Goal: Task Accomplishment & Management: Manage account settings

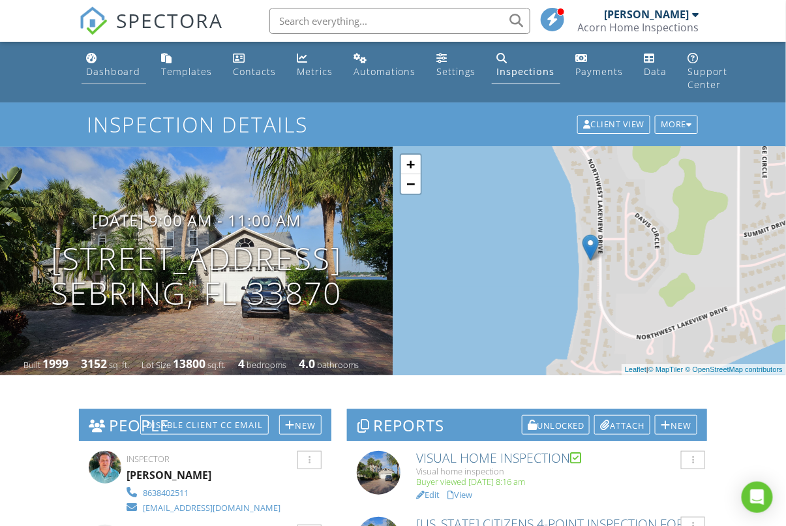
click at [103, 60] on link "Dashboard" at bounding box center [114, 65] width 65 height 37
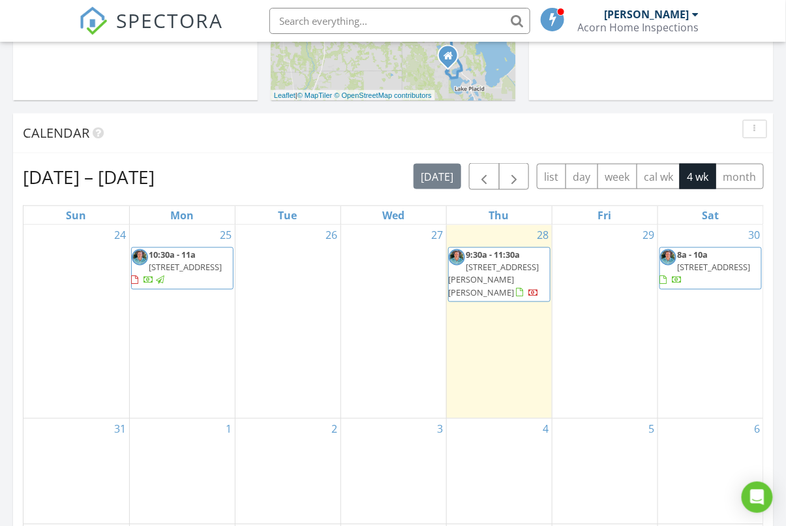
scroll to position [597, 0]
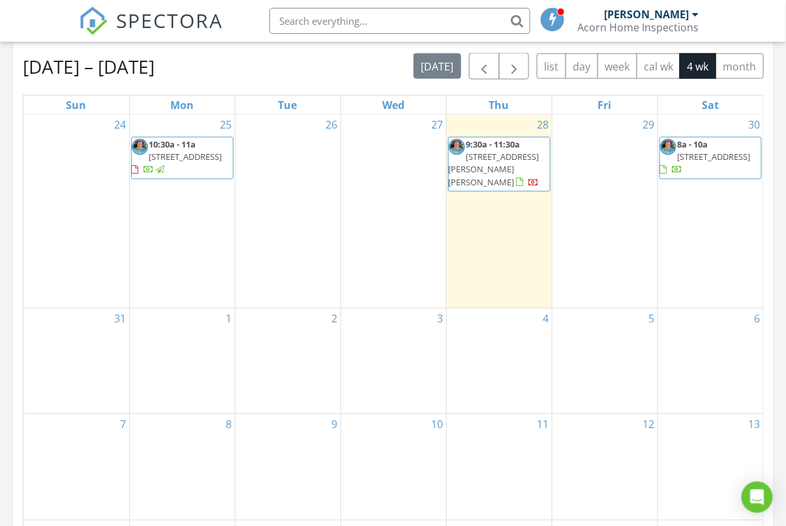
click at [164, 142] on span "10:30a - 11a" at bounding box center [172, 145] width 47 height 12
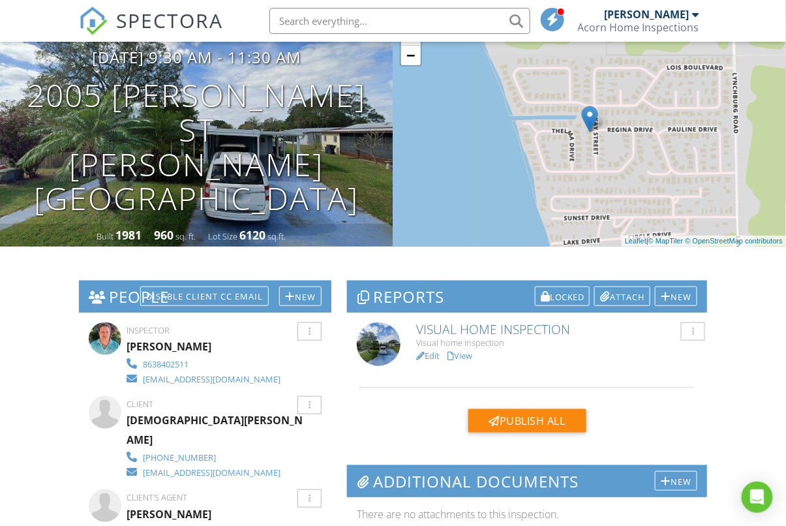
scroll to position [191, 0]
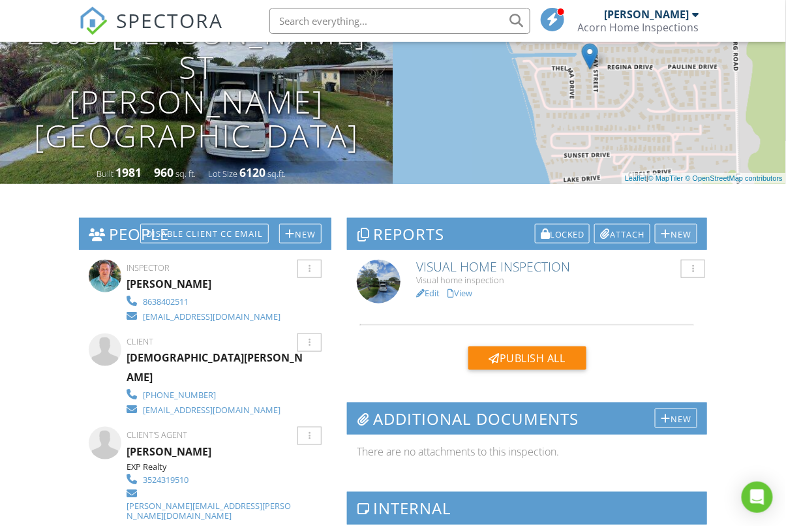
click at [684, 236] on div "New" at bounding box center [676, 234] width 42 height 20
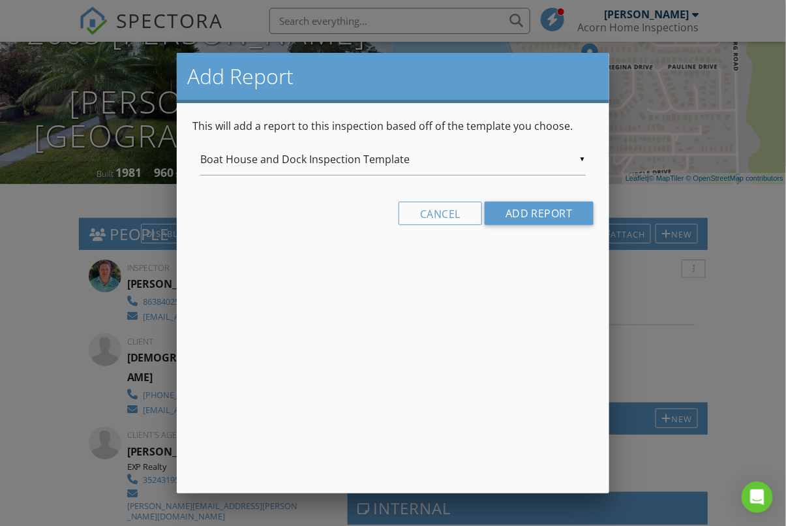
click at [578, 163] on div "▼ Boat House and Dock Inspection Template Boat House and Dock Inspection Templa…" at bounding box center [393, 160] width 386 height 32
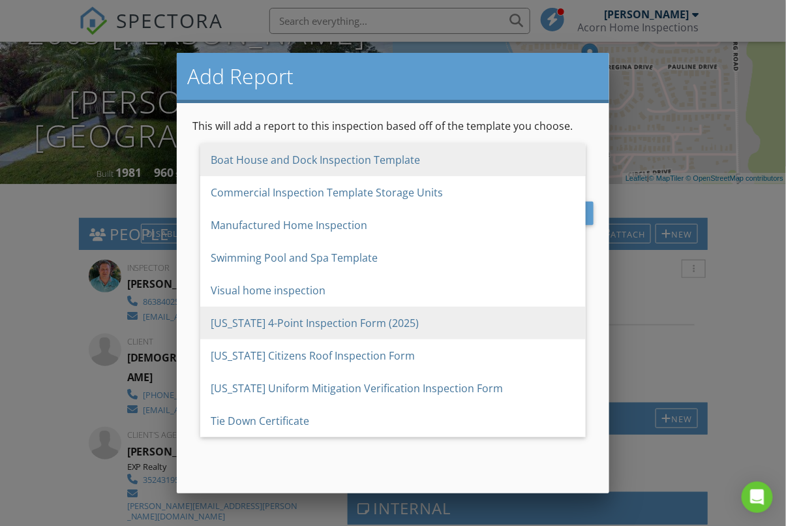
click at [330, 321] on span "[US_STATE] 4-Point Inspection Form (2025)" at bounding box center [393, 323] width 386 height 33
type input "[US_STATE] 4-Point Inspection Form (2025)"
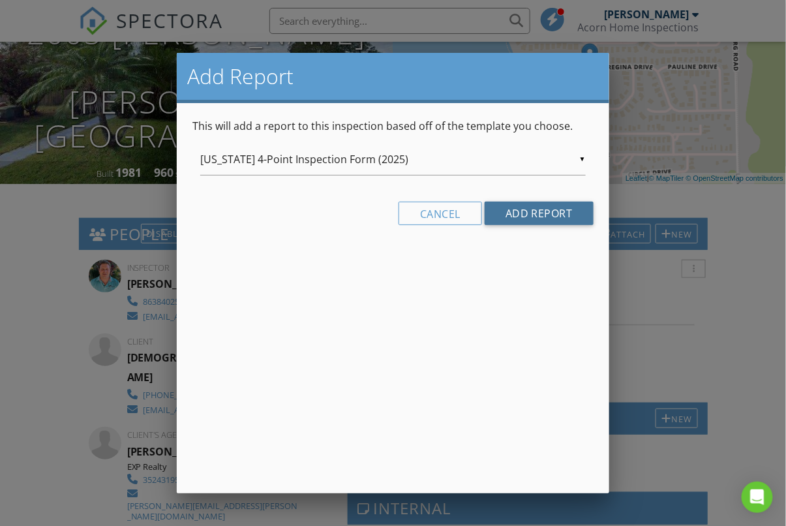
click at [531, 208] on input "Add Report" at bounding box center [539, 213] width 109 height 23
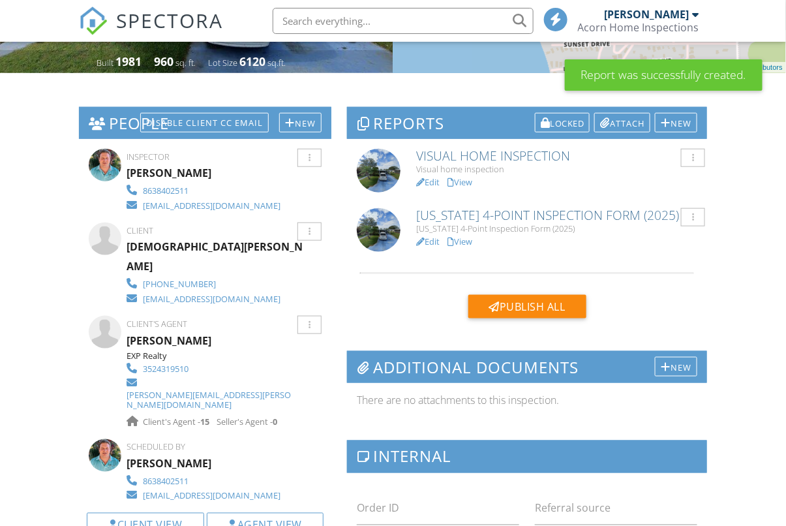
scroll to position [302, 0]
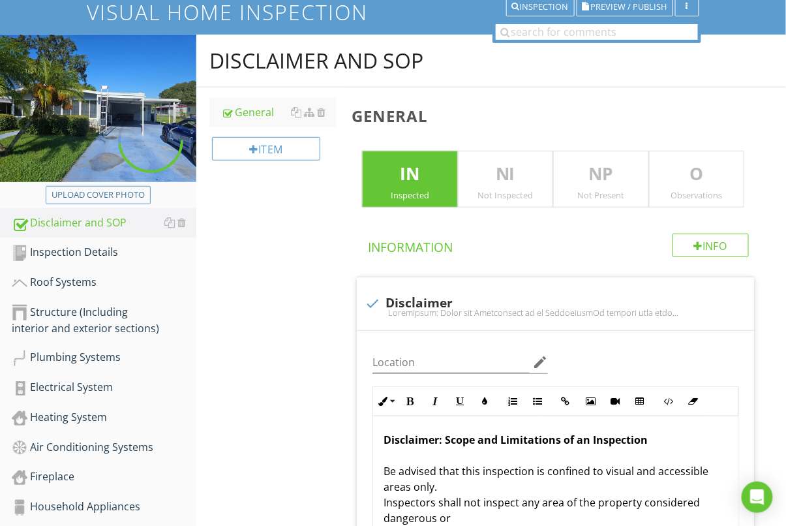
scroll to position [174, 0]
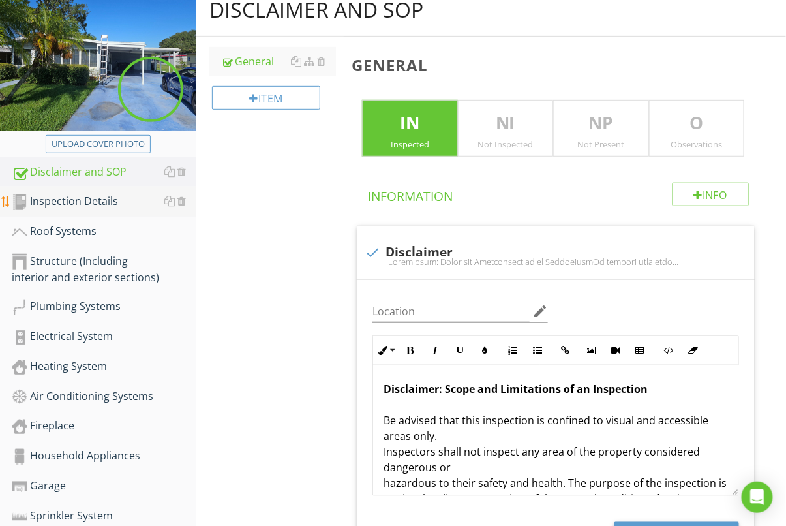
click at [80, 195] on div "Inspection Details" at bounding box center [104, 201] width 185 height 17
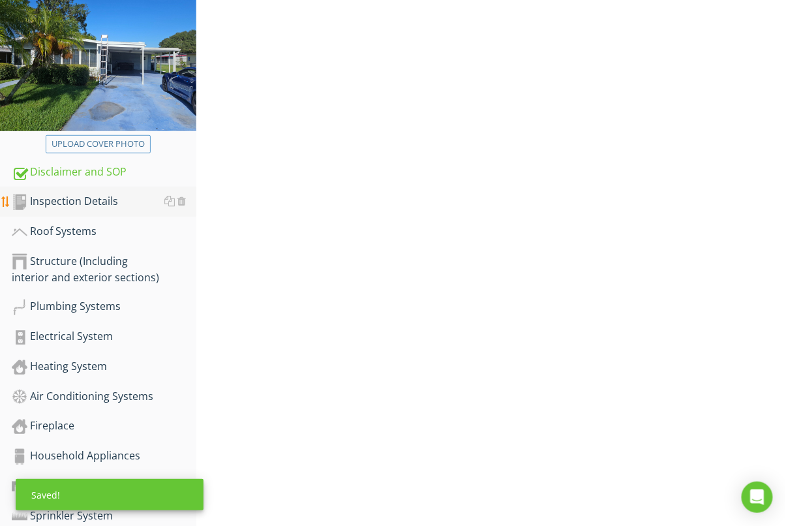
scroll to position [171, 0]
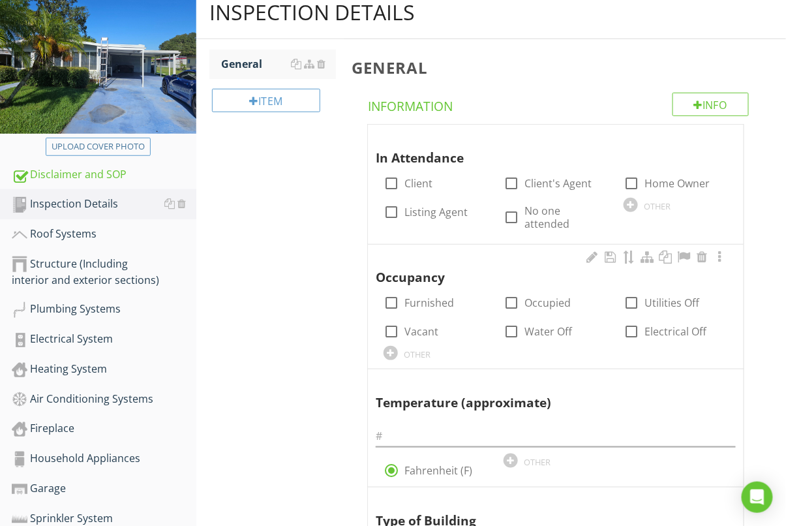
drag, startPoint x: 388, startPoint y: 214, endPoint x: 397, endPoint y: 241, distance: 28.1
click at [388, 214] on div at bounding box center [391, 212] width 22 height 22
checkbox input "true"
click at [392, 292] on div at bounding box center [391, 303] width 22 height 22
checkbox input "true"
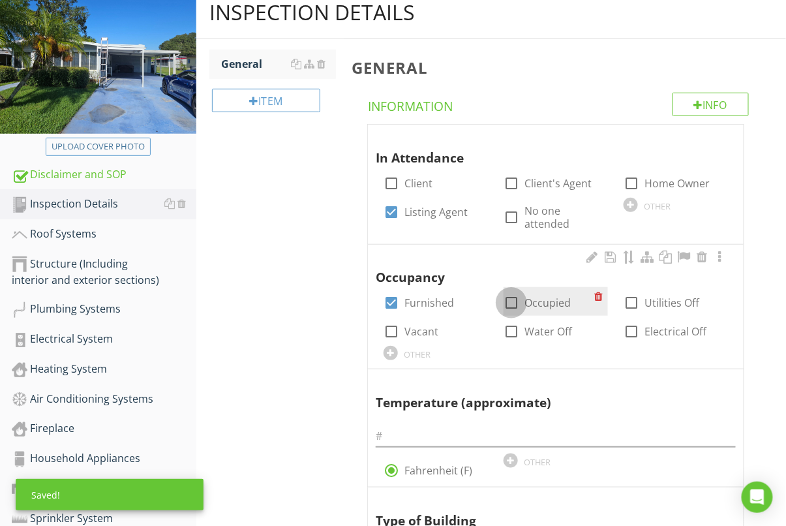
click at [508, 293] on div at bounding box center [512, 303] width 22 height 22
checkbox input "true"
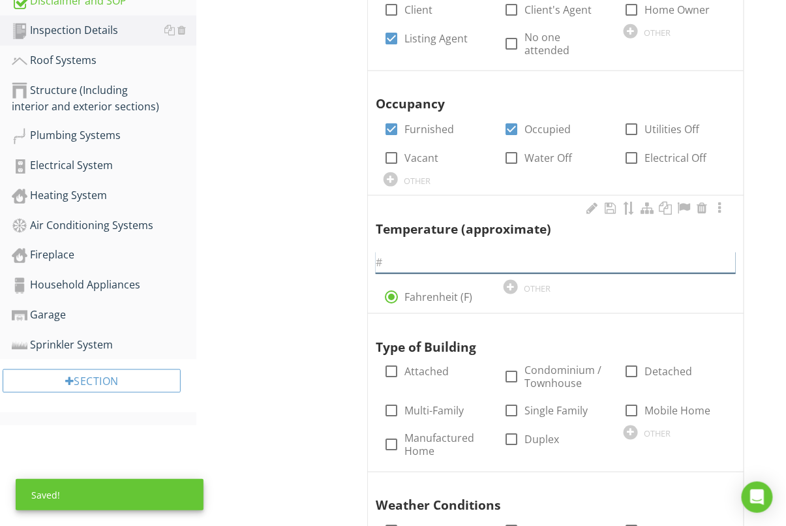
click at [447, 255] on input "text" at bounding box center [556, 263] width 360 height 22
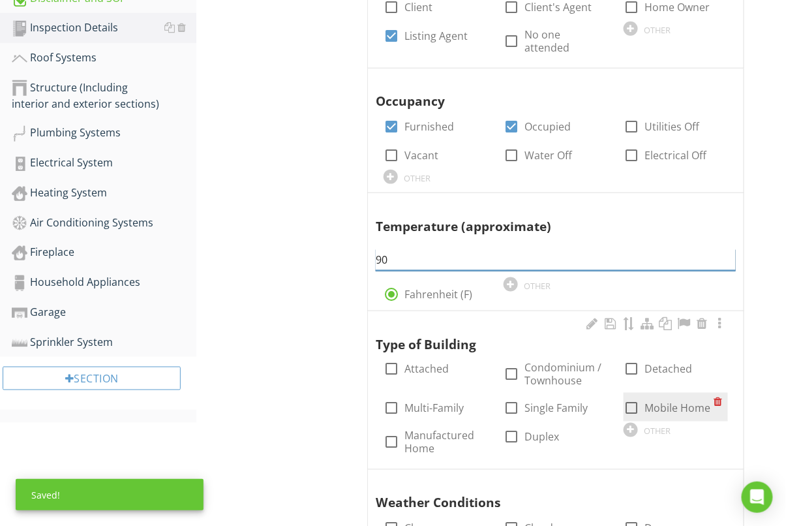
type input "90"
click at [632, 397] on div at bounding box center [632, 408] width 22 height 22
checkbox input "true"
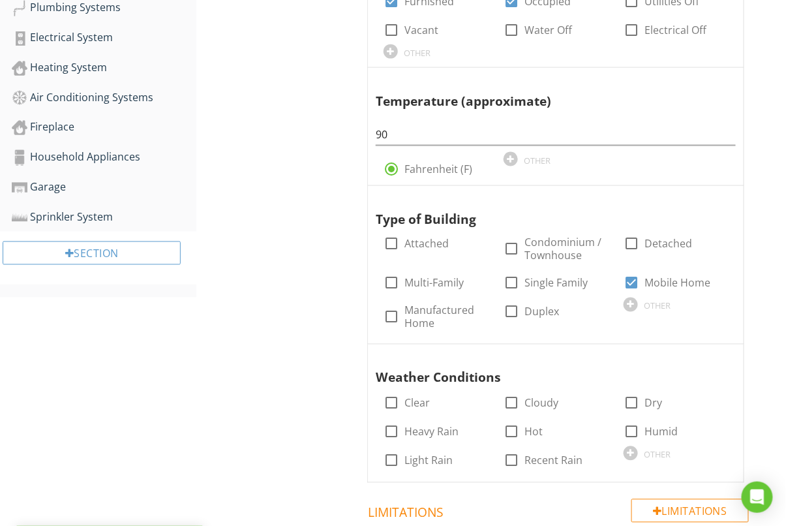
scroll to position [491, 0]
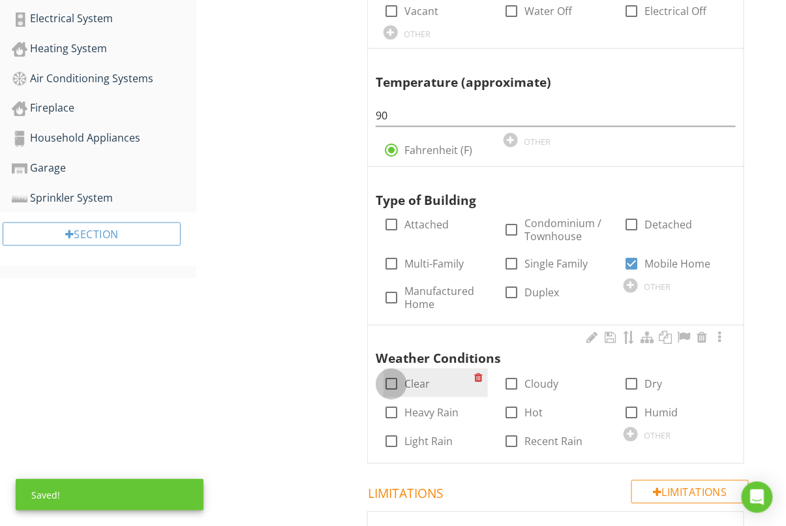
click at [395, 373] on div at bounding box center [391, 384] width 22 height 22
checkbox input "true"
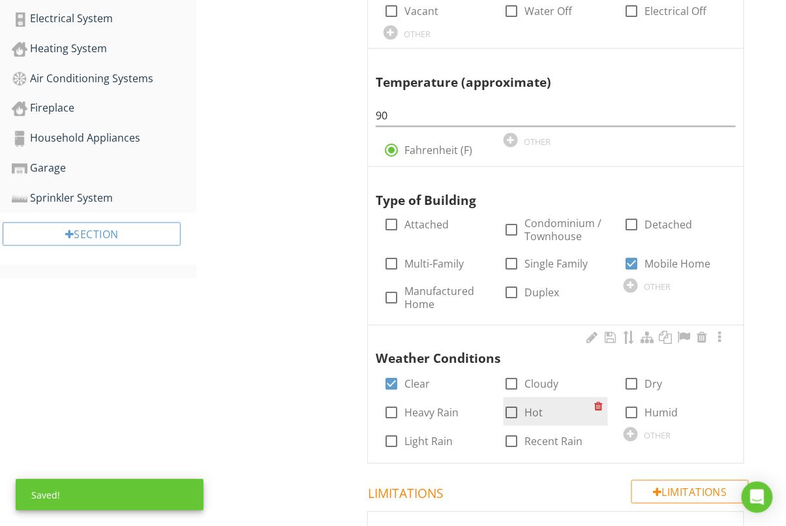
drag, startPoint x: 512, startPoint y: 398, endPoint x: 519, endPoint y: 399, distance: 7.9
click at [512, 402] on div at bounding box center [512, 413] width 22 height 22
checkbox input "true"
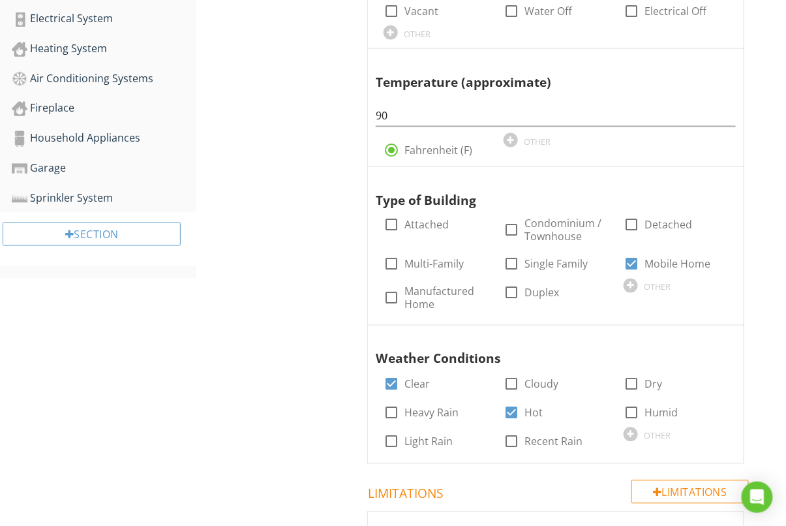
drag, startPoint x: 627, startPoint y: 402, endPoint x: 364, endPoint y: 401, distance: 263.7
click at [627, 402] on div at bounding box center [632, 413] width 22 height 22
checkbox input "true"
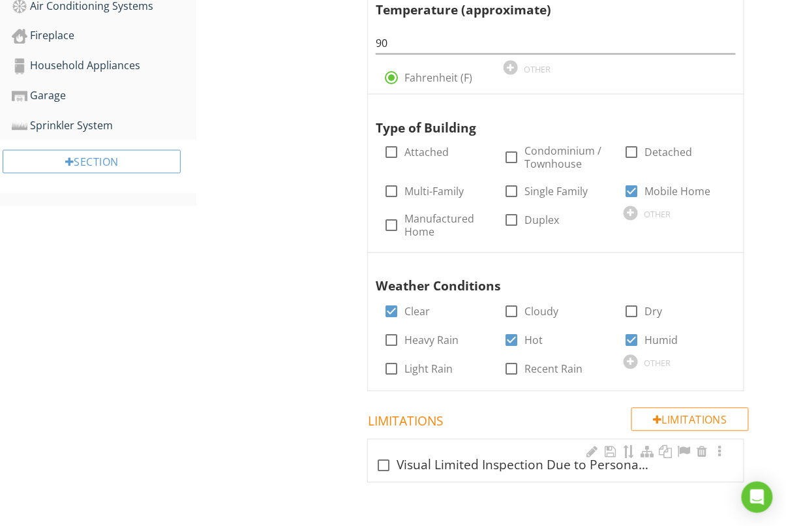
click at [379, 455] on div at bounding box center [384, 466] width 22 height 22
checkbox input "true"
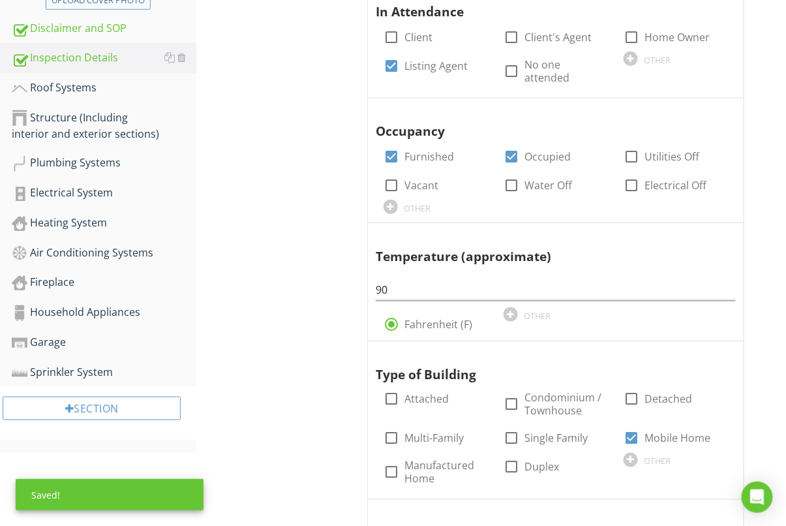
scroll to position [203, 0]
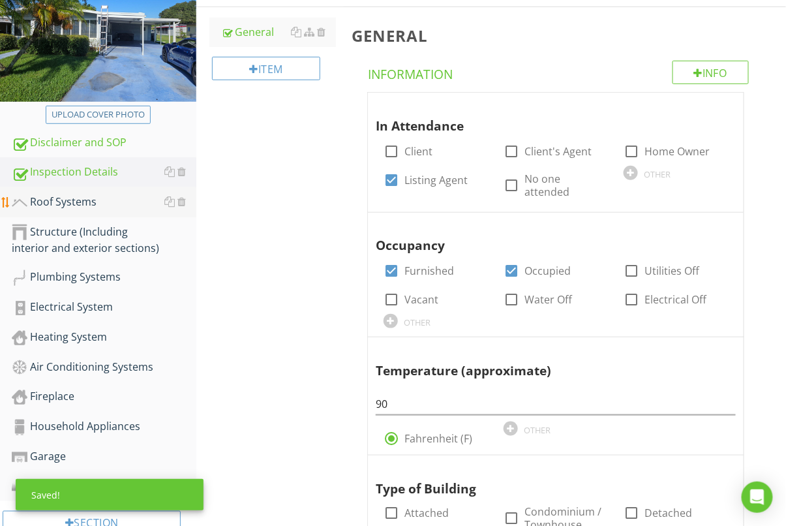
click at [62, 200] on div "Roof Systems" at bounding box center [104, 202] width 185 height 17
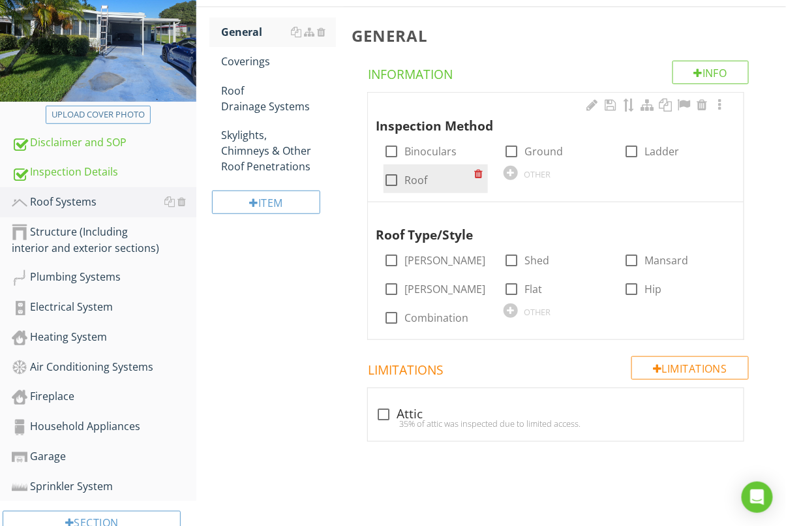
click at [391, 177] on div at bounding box center [391, 180] width 22 height 22
checkbox input "true"
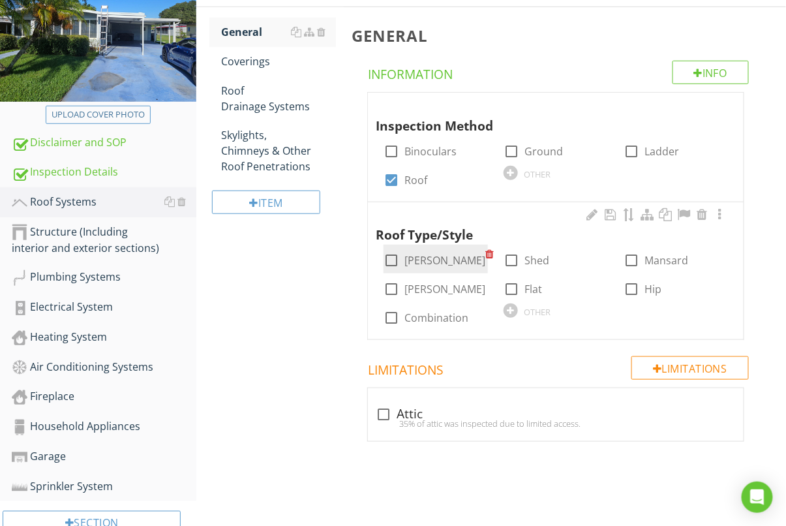
click at [392, 263] on div at bounding box center [391, 260] width 22 height 22
checkbox input "true"
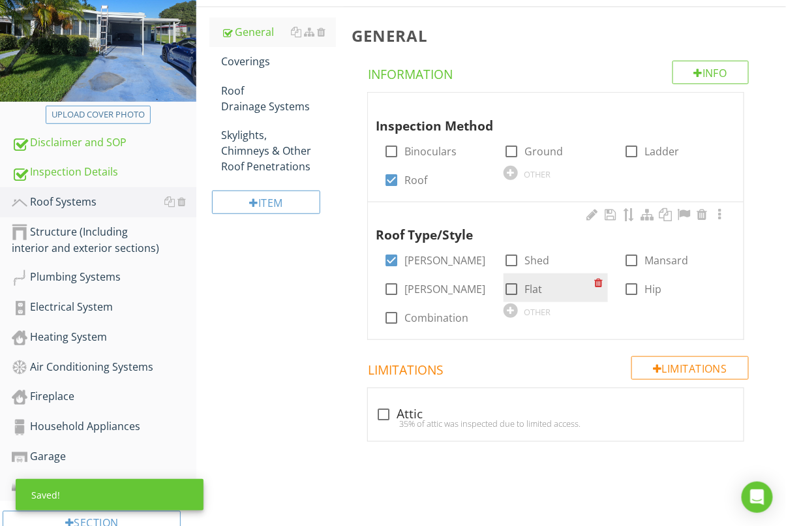
click at [513, 290] on div at bounding box center [512, 289] width 22 height 22
checkbox input "true"
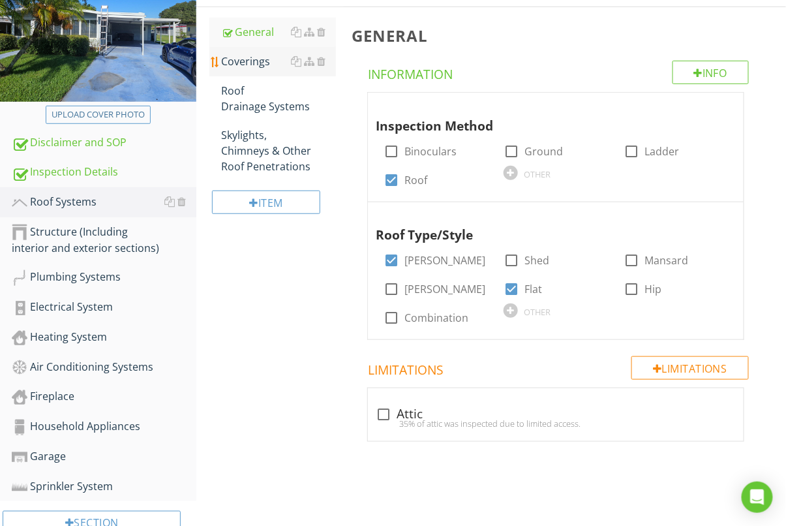
click at [252, 61] on div "Coverings" at bounding box center [278, 62] width 115 height 16
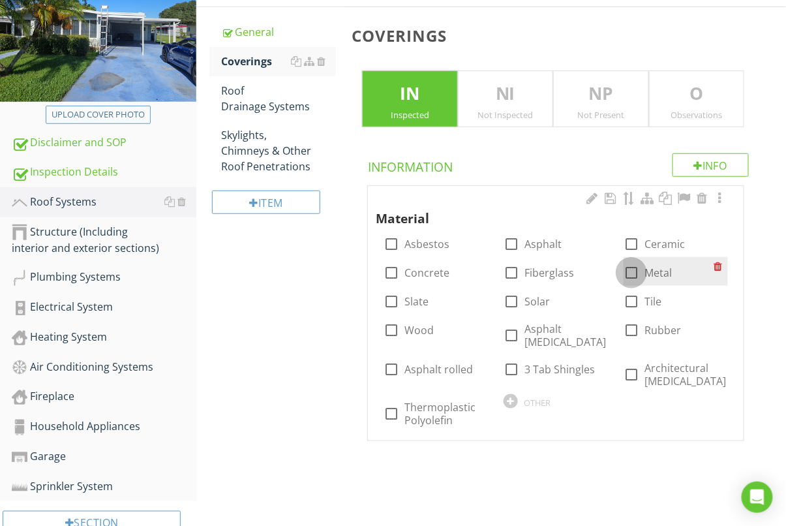
click at [631, 275] on div at bounding box center [632, 273] width 22 height 22
checkbox input "true"
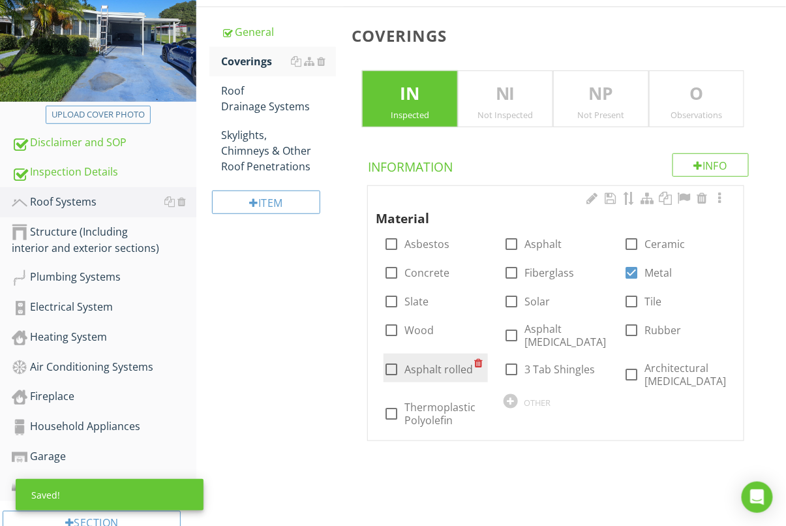
click at [702, 115] on div "Observations" at bounding box center [697, 115] width 94 height 10
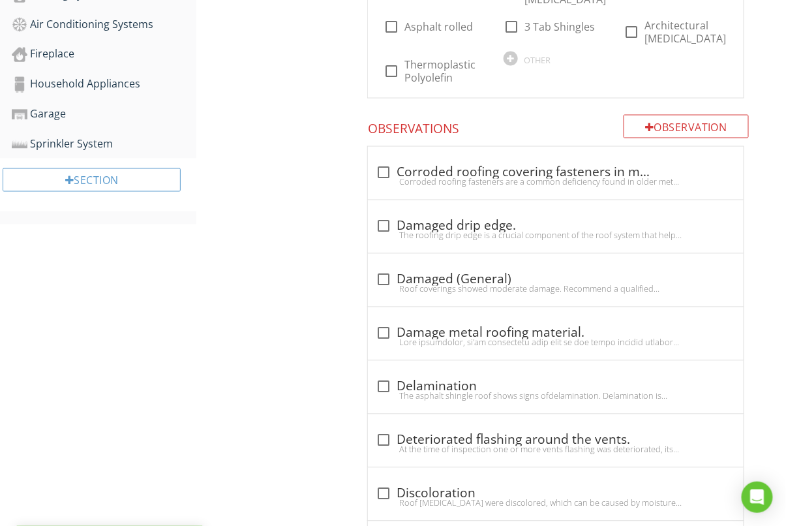
scroll to position [546, 0]
click at [417, 176] on div "Corroded roofing fasteners are a common deficiency found in older metal roofs, …" at bounding box center [556, 181] width 360 height 10
checkbox input "true"
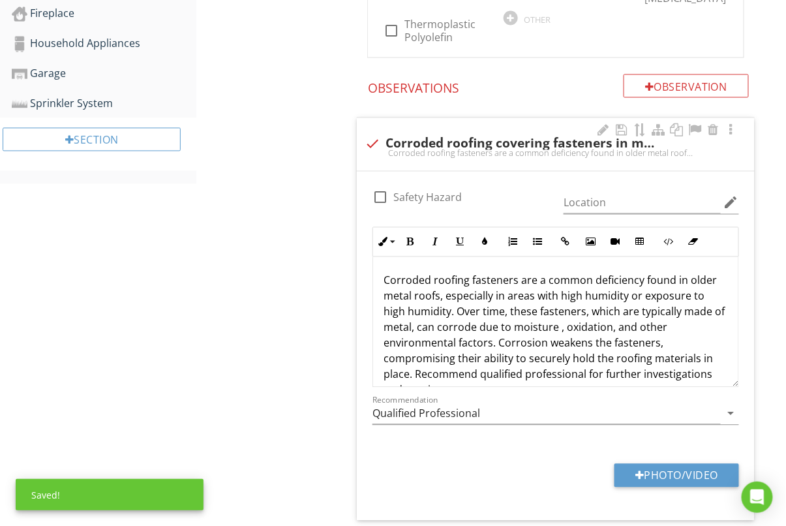
scroll to position [589, 0]
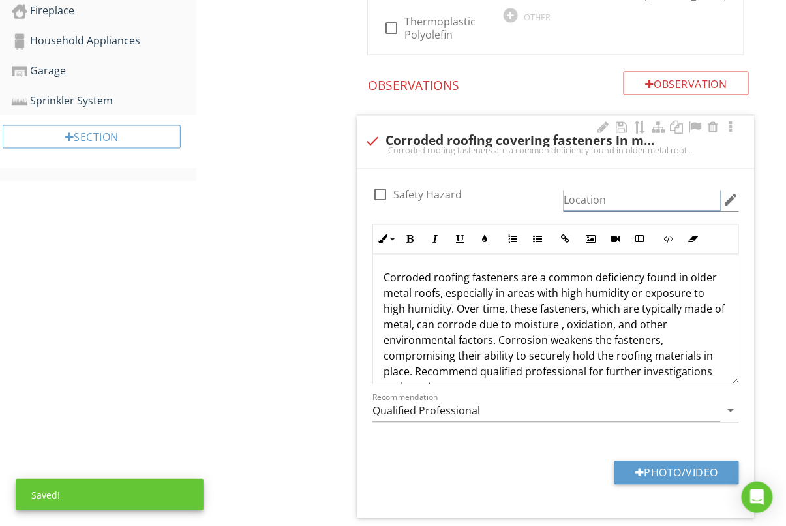
click at [626, 190] on input "Location" at bounding box center [642, 201] width 157 height 22
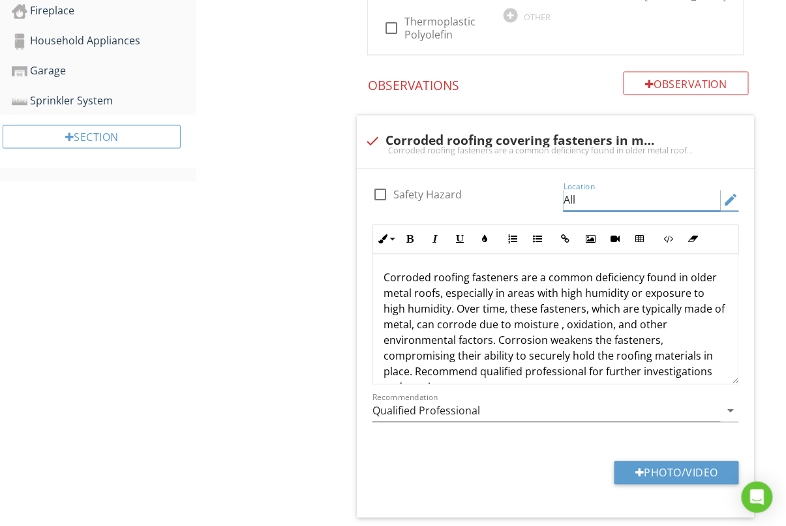
type input "All"
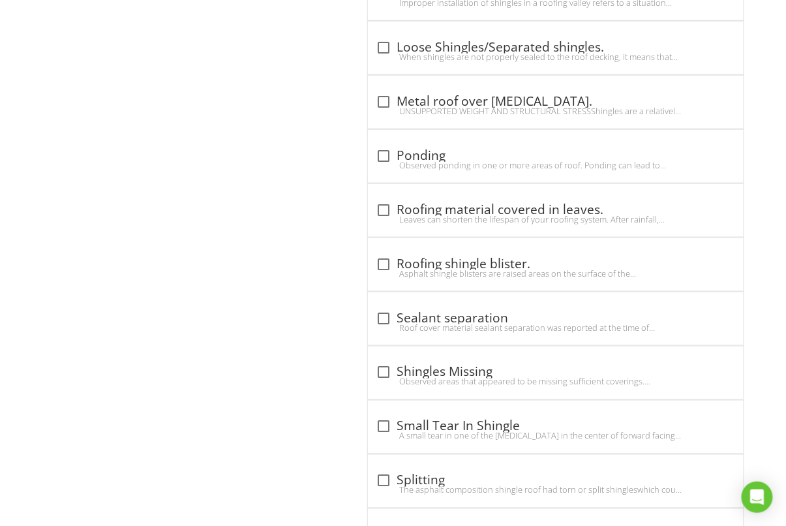
scroll to position [1754, 0]
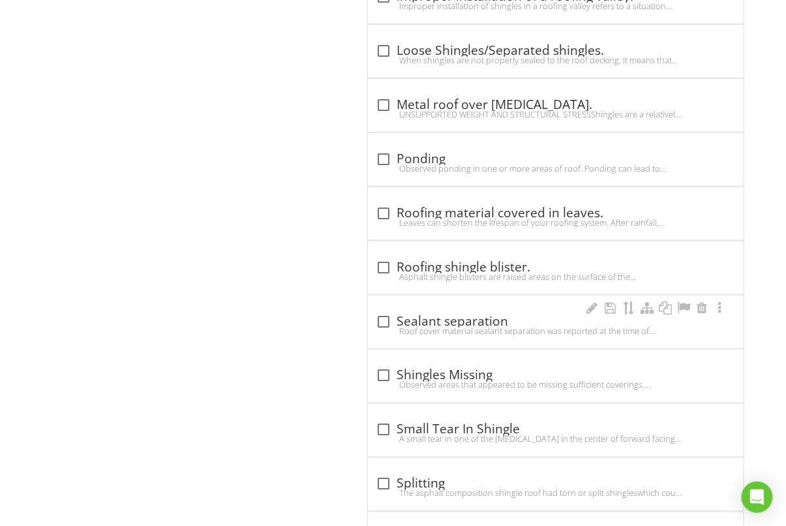
click at [415, 326] on div "Roof cover material sealant separation was reported at the time of inspection. …" at bounding box center [556, 331] width 360 height 10
checkbox input "true"
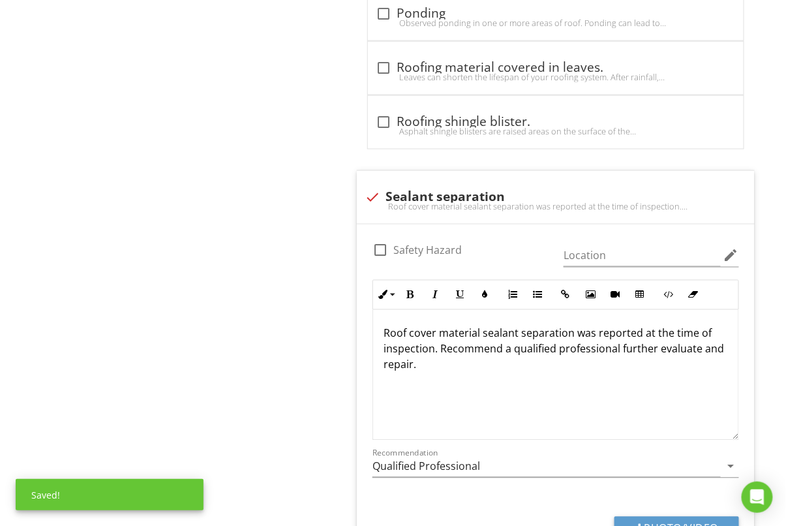
scroll to position [1908, 0]
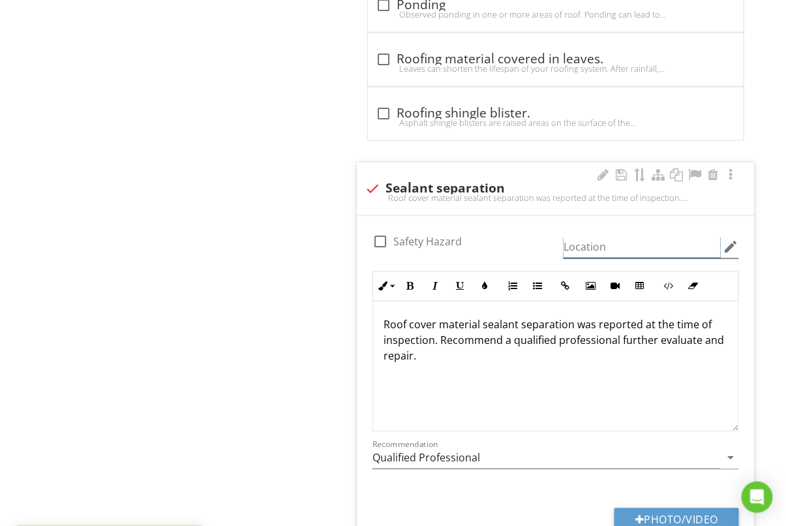
click at [646, 240] on input "Location" at bounding box center [642, 248] width 157 height 22
type input "Front"
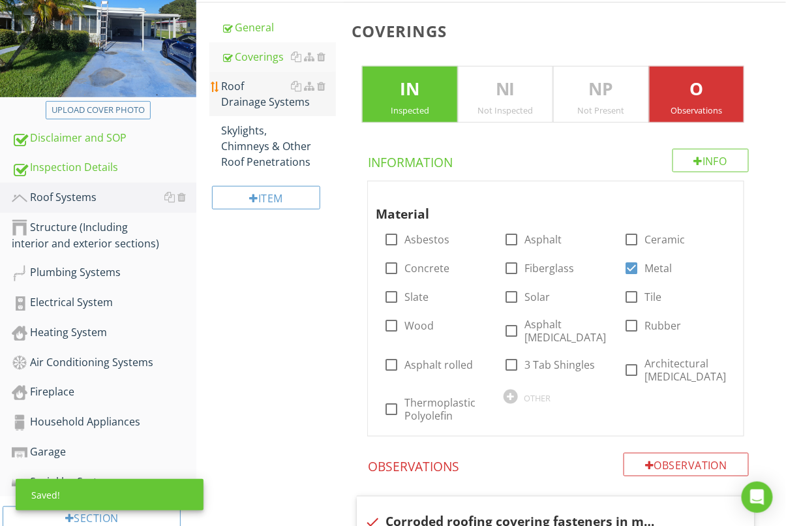
scroll to position [215, 0]
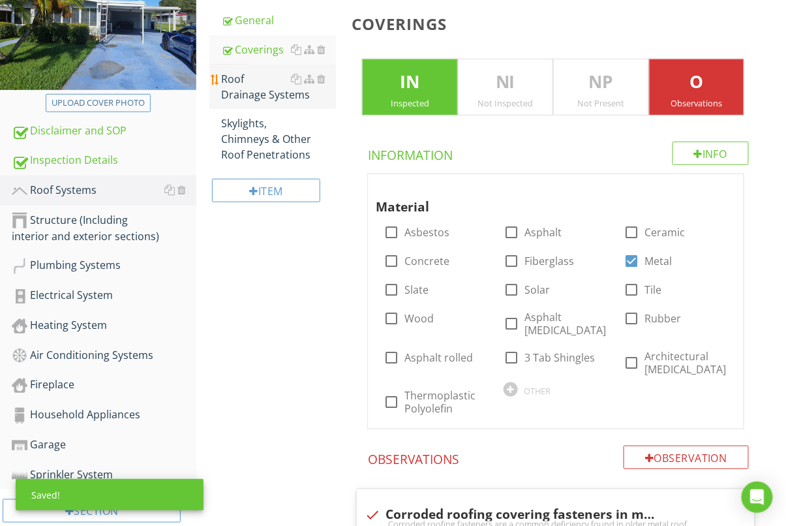
click at [230, 84] on div "Roof Drainage Systems" at bounding box center [278, 86] width 115 height 31
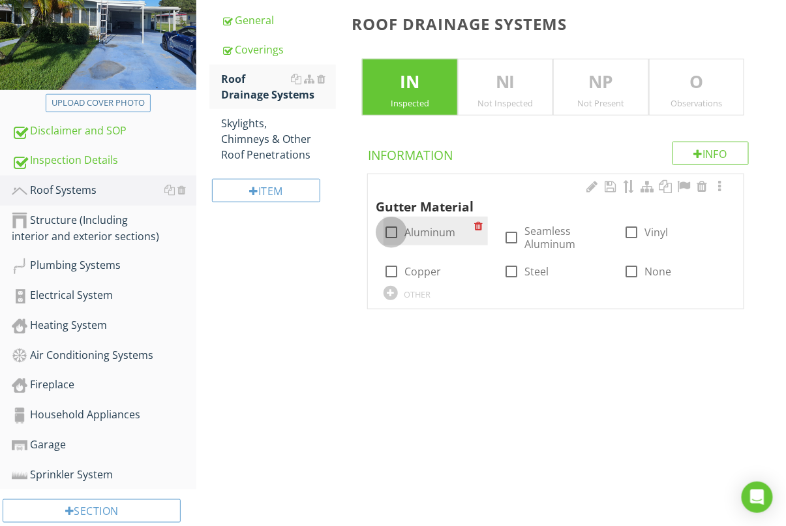
click at [394, 230] on div at bounding box center [391, 232] width 22 height 22
checkbox input "true"
click at [688, 104] on div "Observations" at bounding box center [697, 103] width 94 height 10
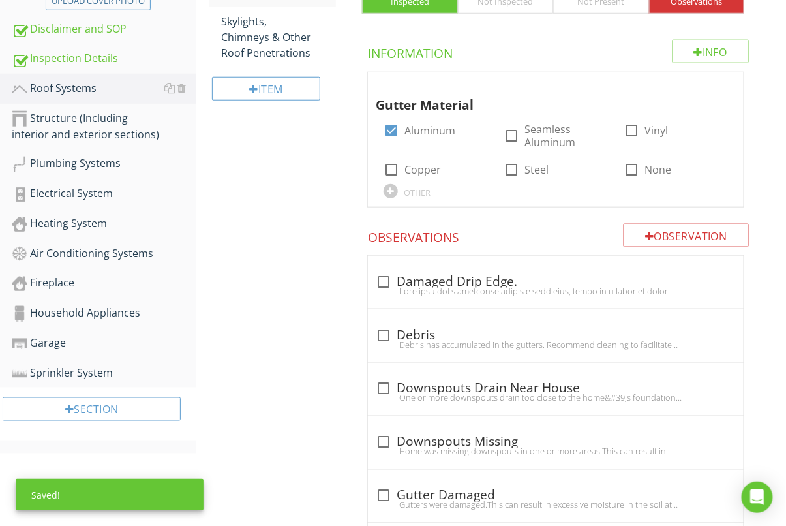
scroll to position [333, 0]
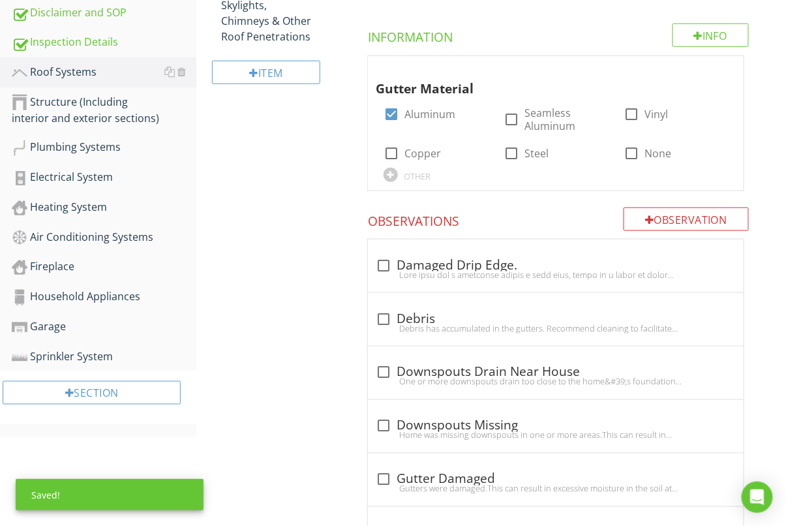
click at [350, 358] on div "Roof Drainage Systems IN Inspected NI Not Inspected NP Not Present O Observatio…" at bounding box center [565, 299] width 442 height 844
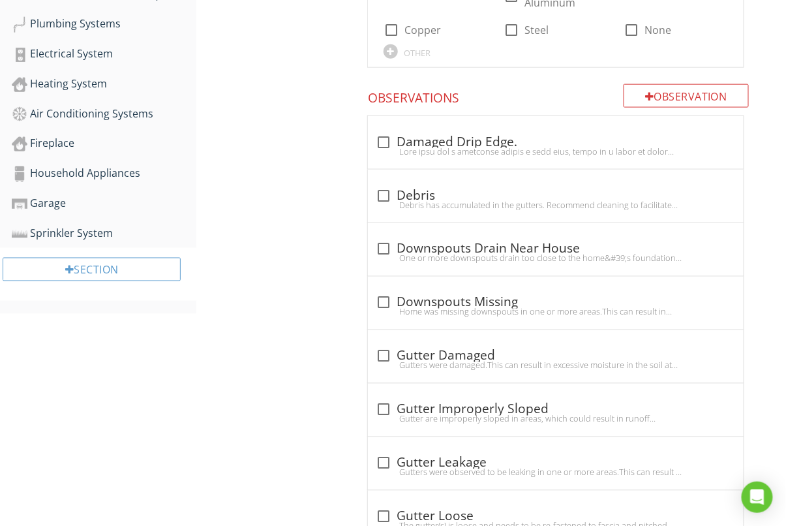
scroll to position [460, 0]
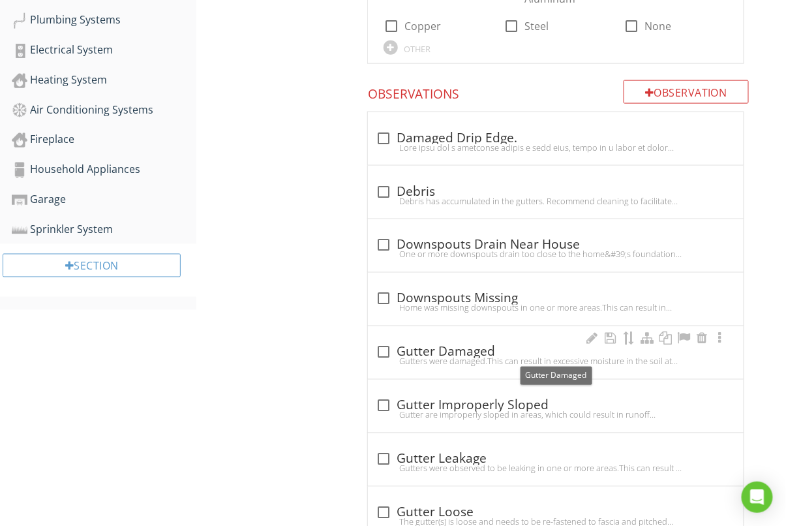
click at [382, 347] on div at bounding box center [384, 352] width 22 height 22
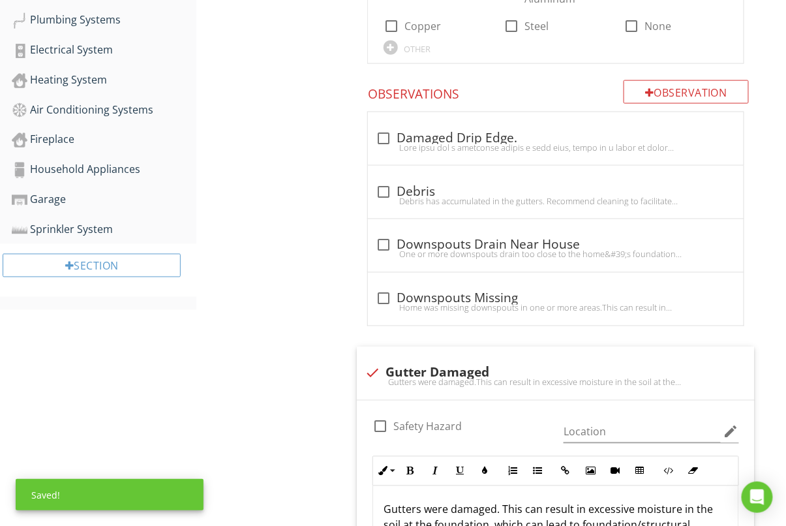
drag, startPoint x: 376, startPoint y: 377, endPoint x: 362, endPoint y: 377, distance: 14.4
click at [376, 377] on div "Gutters were damaged.This can result in excessive moisture in the soil at the f…" at bounding box center [556, 382] width 382 height 10
checkbox input "true"
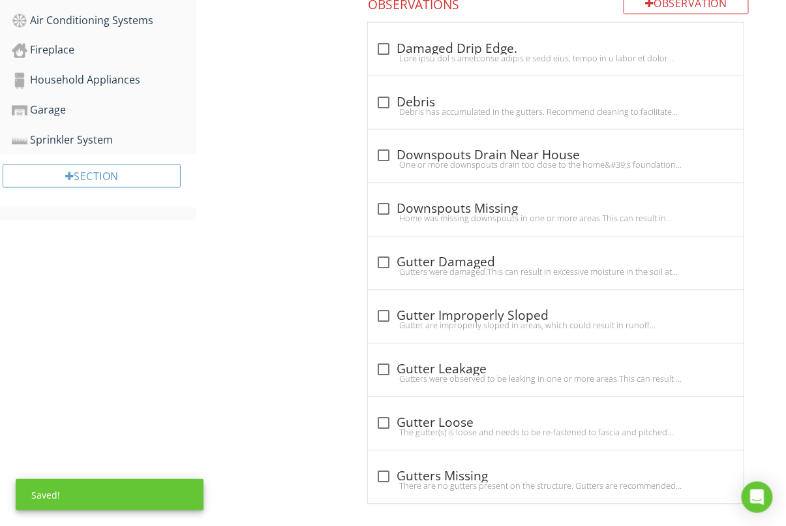
scroll to position [560, 0]
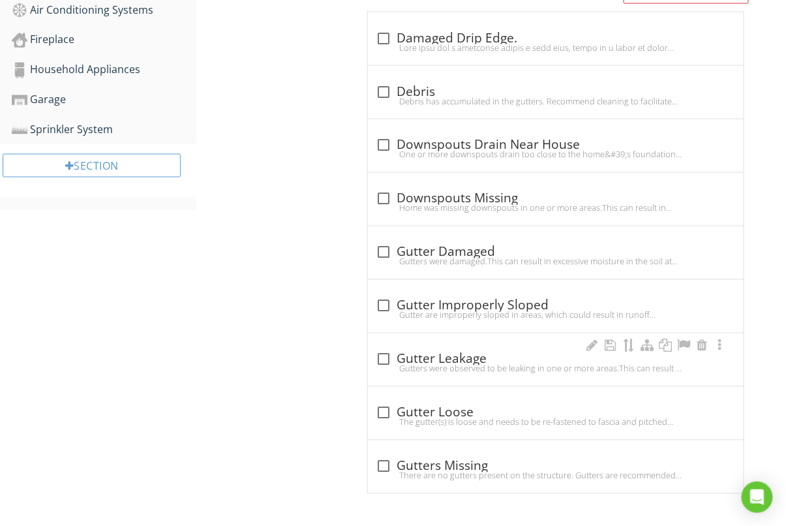
drag, startPoint x: 374, startPoint y: 362, endPoint x: 359, endPoint y: 364, distance: 15.1
click at [375, 362] on div at bounding box center [384, 359] width 22 height 22
checkbox input "true"
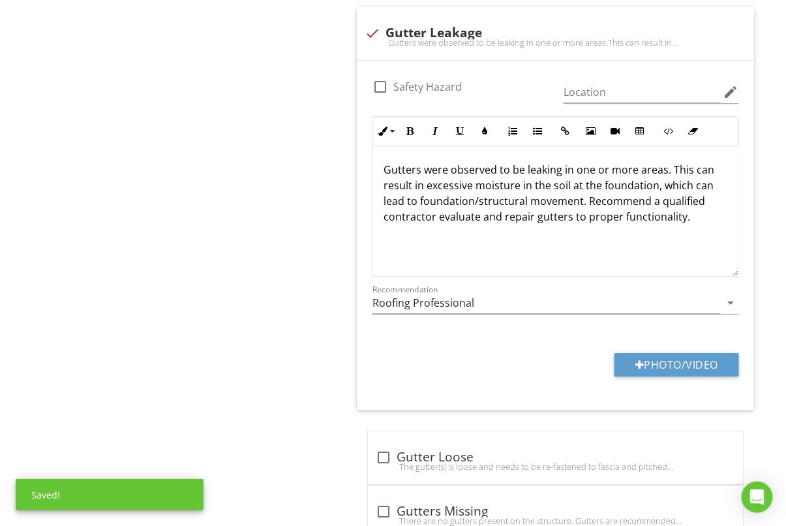
scroll to position [952, 0]
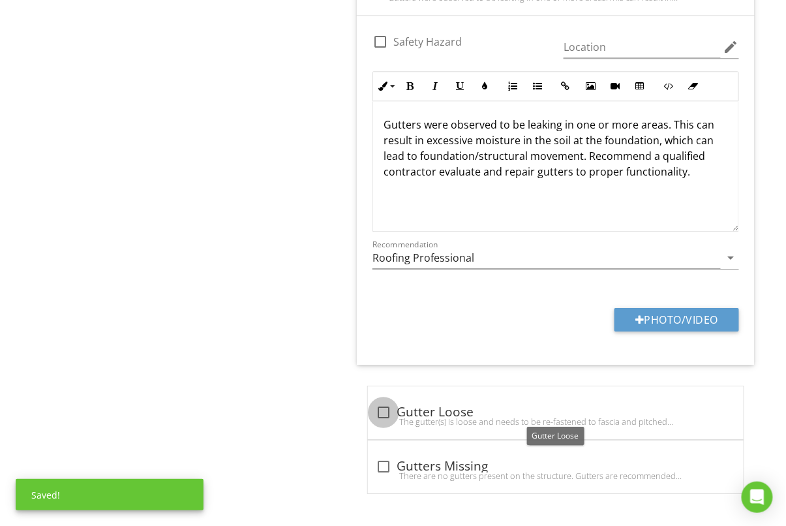
drag, startPoint x: 382, startPoint y: 403, endPoint x: 335, endPoint y: 406, distance: 47.8
click at [382, 403] on div at bounding box center [384, 412] width 22 height 22
checkbox input "true"
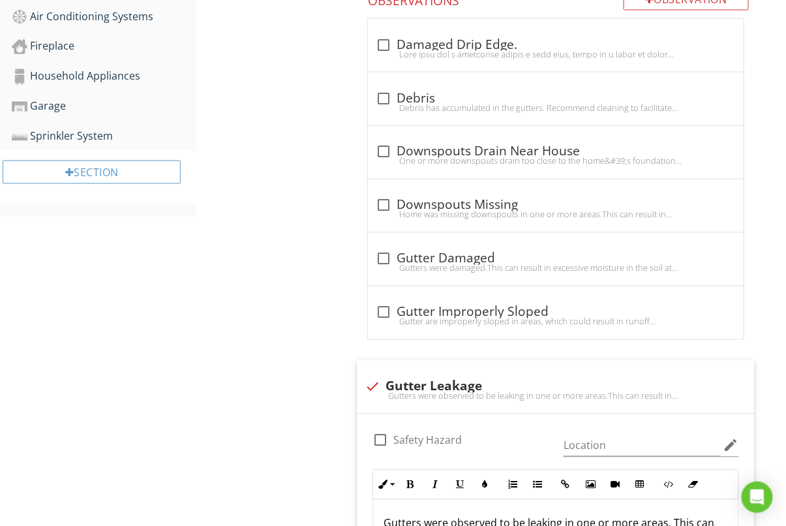
scroll to position [495, 0]
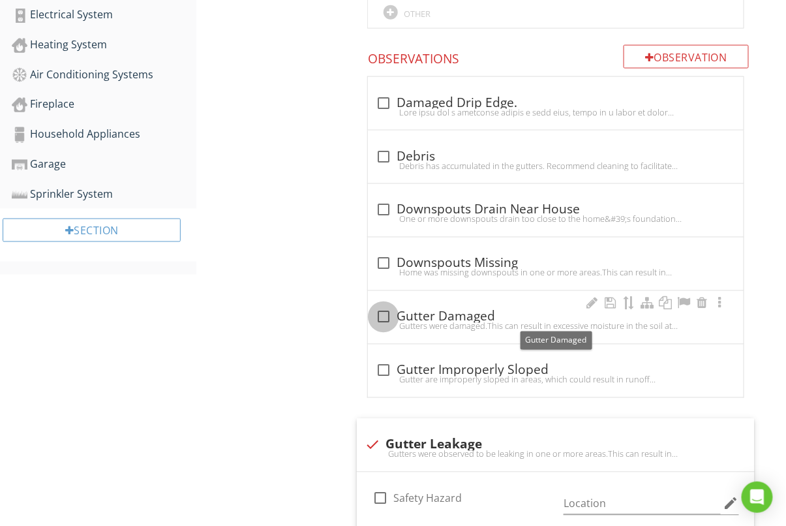
drag, startPoint x: 393, startPoint y: 315, endPoint x: 383, endPoint y: 315, distance: 9.8
click at [393, 315] on div at bounding box center [384, 317] width 22 height 22
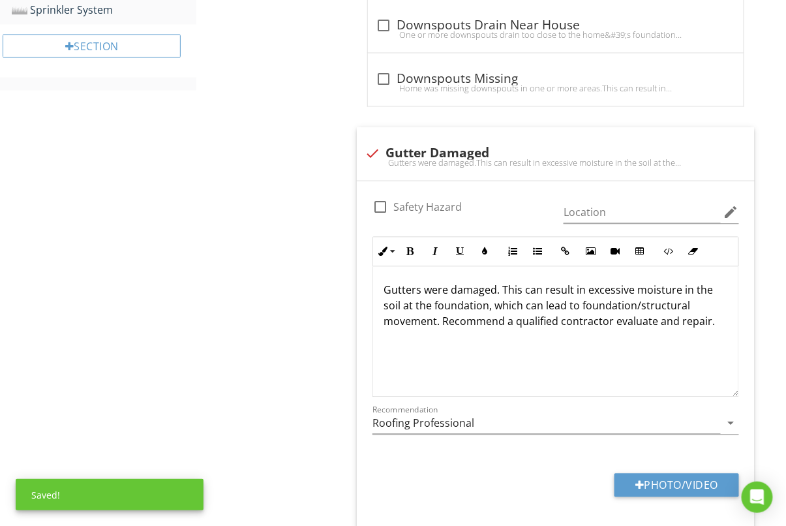
scroll to position [697, 0]
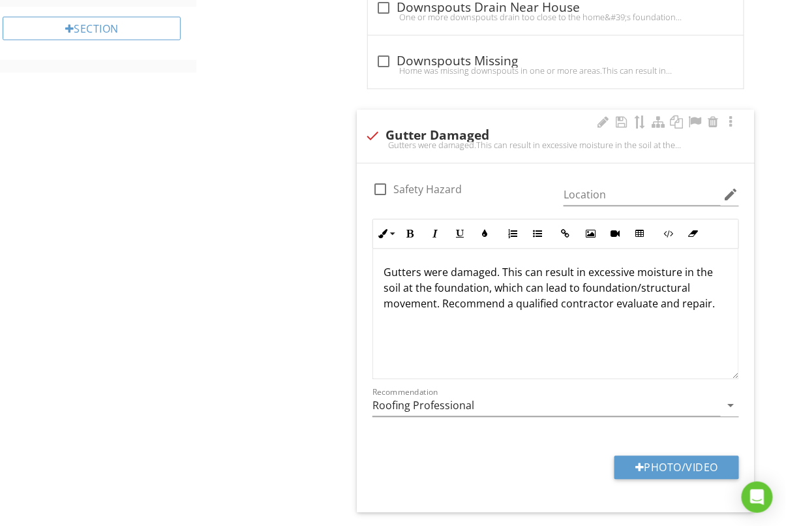
click at [503, 271] on p "Gutters were damaged. This can result in excessive moisture in the soil at the …" at bounding box center [556, 288] width 345 height 47
click at [495, 276] on p "Gutters were damaged. This can result in excessive moisture in the soil at the …" at bounding box center [556, 288] width 345 height 47
drag, startPoint x: 495, startPoint y: 276, endPoint x: 669, endPoint y: 356, distance: 191.0
click at [669, 356] on div "Gutters were damaged. This can result in excessive moisture in the soil at the …" at bounding box center [555, 314] width 365 height 131
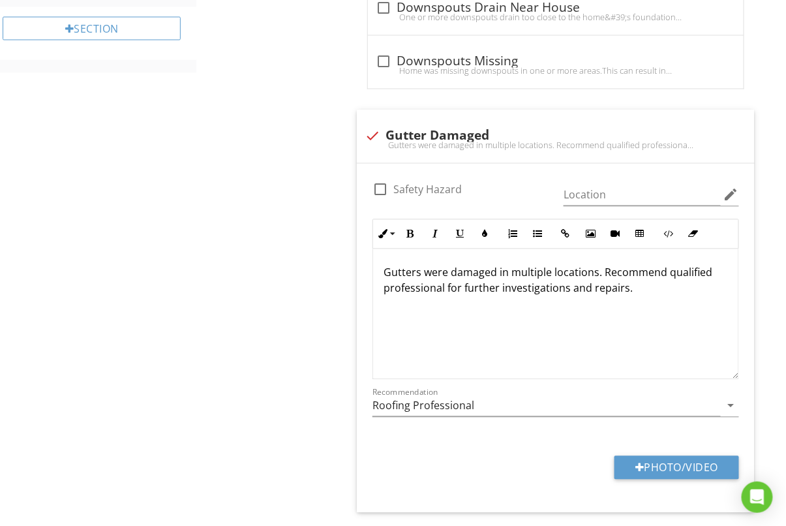
click at [240, 374] on div "Roof Systems General Coverings Roof Drainage Systems Skylights, Chimneys & Othe…" at bounding box center [491, 502] width 590 height 2084
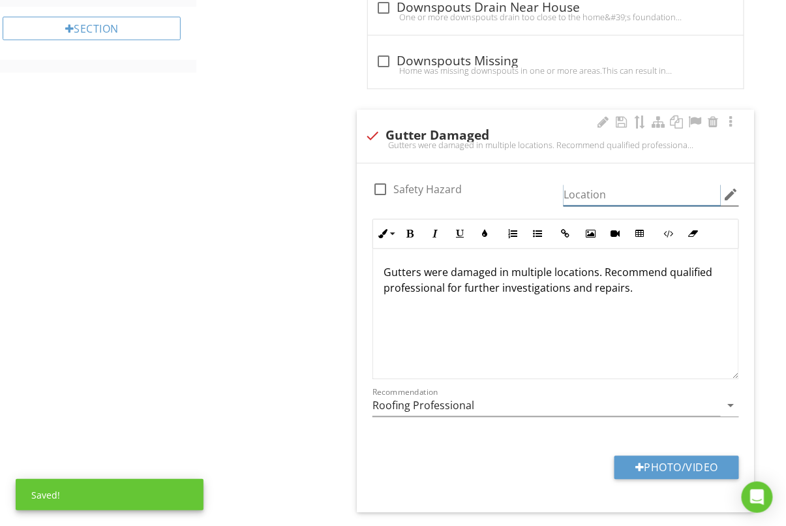
click at [603, 196] on input "Location" at bounding box center [642, 196] width 157 height 22
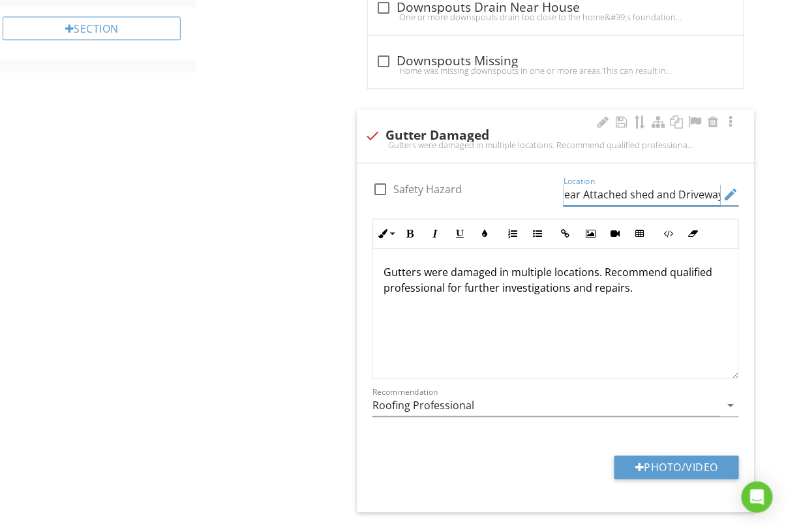
scroll to position [0, 10]
click at [209, 325] on div "Roof Systems General Coverings Roof Drainage Systems Skylights, Chimneys & Othe…" at bounding box center [491, 502] width 590 height 2084
click at [597, 197] on input "Near Attached shed and Driveway" at bounding box center [642, 196] width 157 height 22
click at [690, 195] on input "Near attached shed and Driveway" at bounding box center [642, 196] width 157 height 22
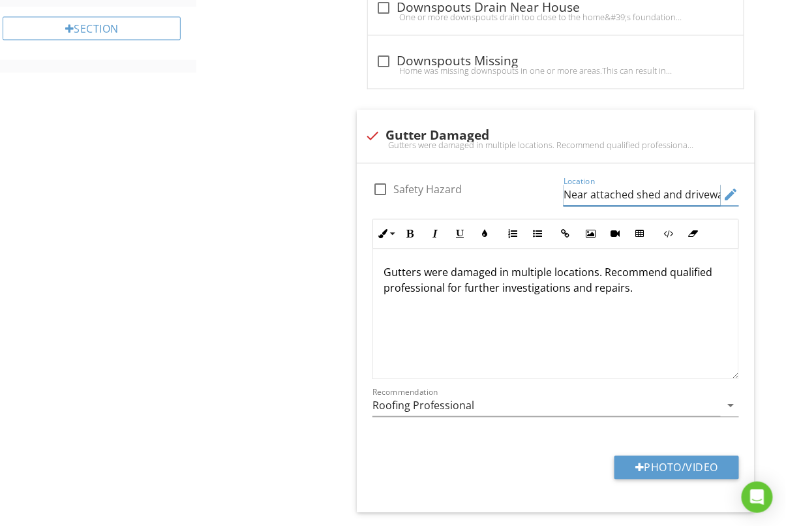
type input "Near attached shed and driveway"
click at [196, 353] on div "Roof Systems General Coverings Roof Drainage Systems Skylights, Chimneys & Othe…" at bounding box center [491, 502] width 590 height 2084
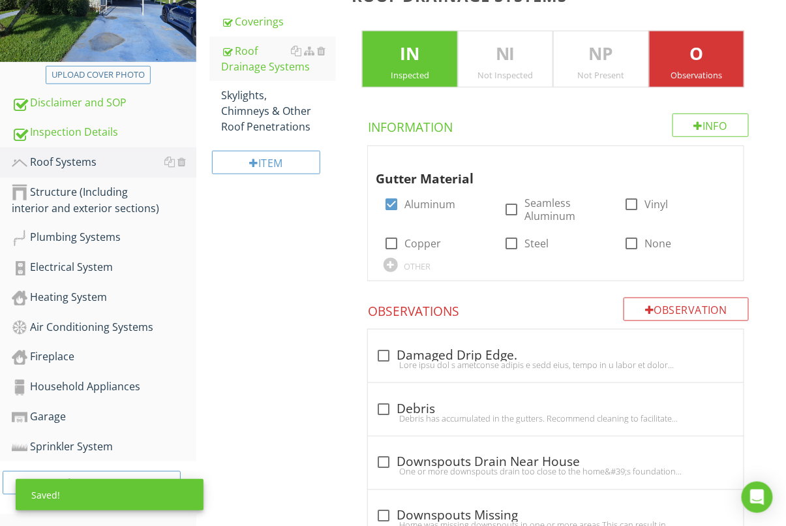
scroll to position [166, 0]
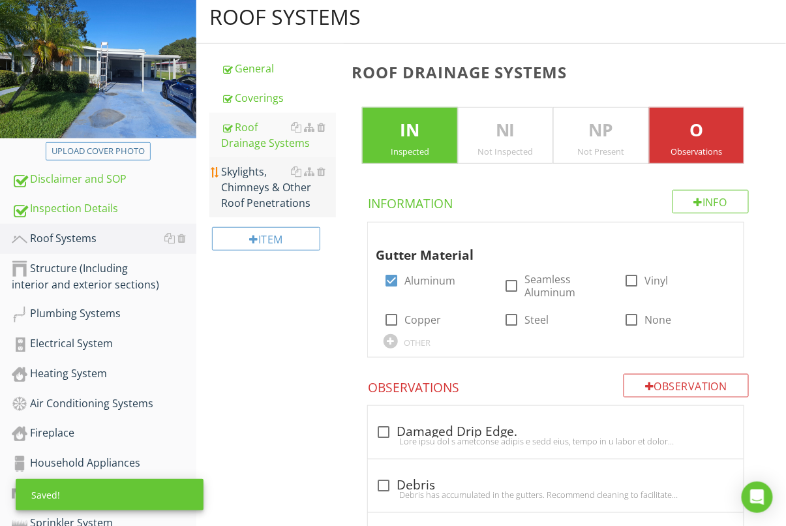
click at [275, 190] on div "Skylights, Chimneys & Other Roof Penetrations" at bounding box center [278, 187] width 115 height 47
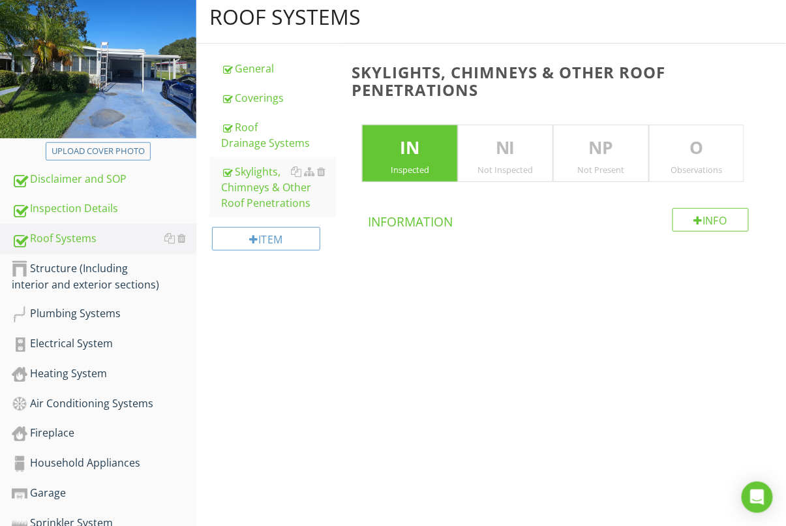
click at [681, 164] on div "Observations" at bounding box center [697, 169] width 94 height 10
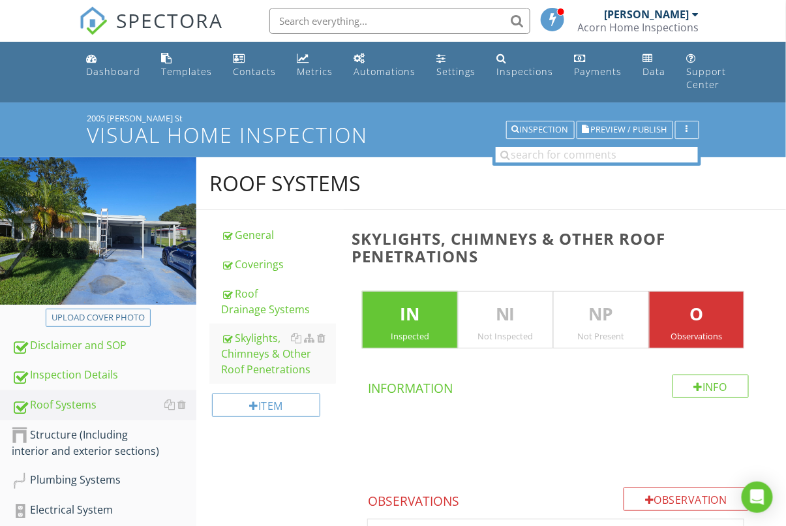
click at [716, 313] on p "O" at bounding box center [697, 315] width 94 height 26
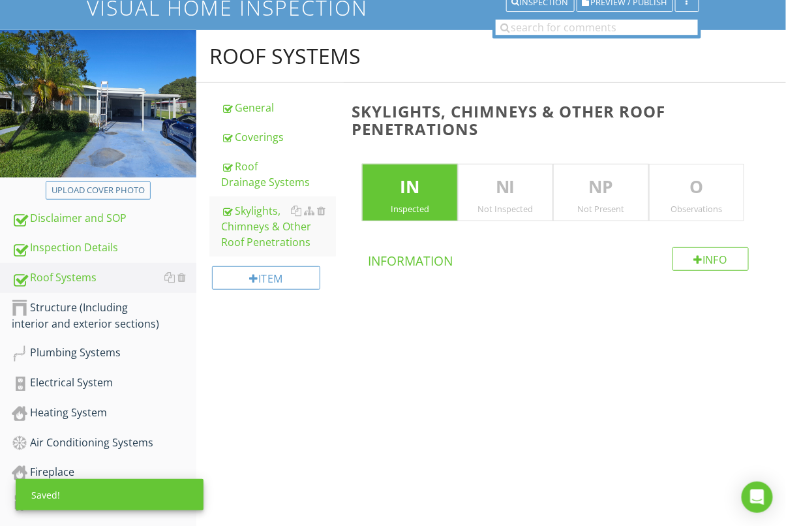
scroll to position [159, 0]
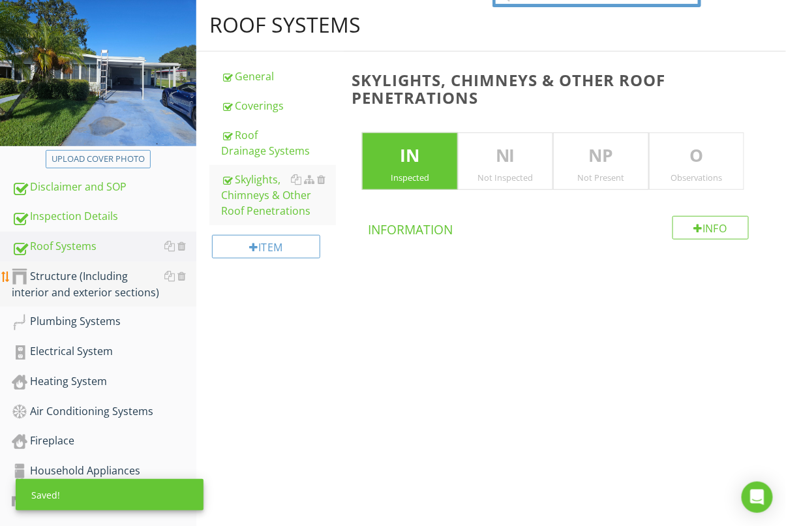
click at [87, 292] on div "Structure (Including interior and exterior sections)" at bounding box center [104, 284] width 185 height 33
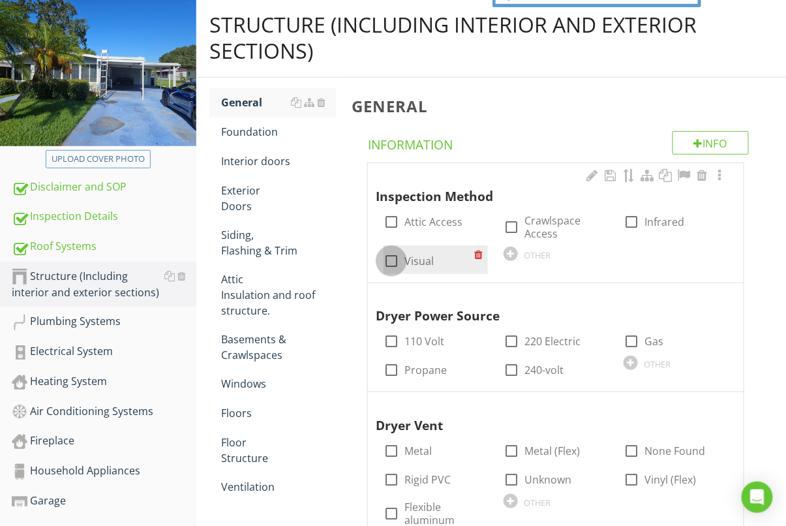
drag, startPoint x: 395, startPoint y: 264, endPoint x: 483, endPoint y: 241, distance: 90.9
click at [395, 264] on div at bounding box center [391, 261] width 22 height 22
checkbox input "true"
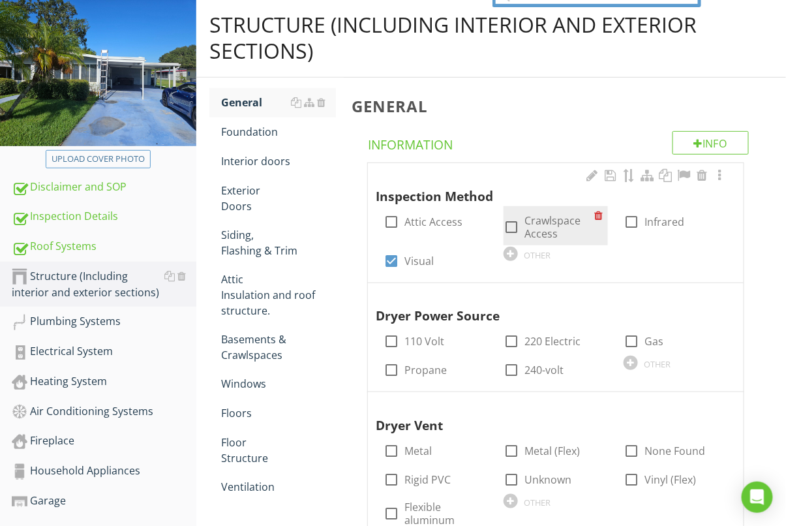
click at [516, 221] on div at bounding box center [512, 227] width 22 height 22
checkbox input "true"
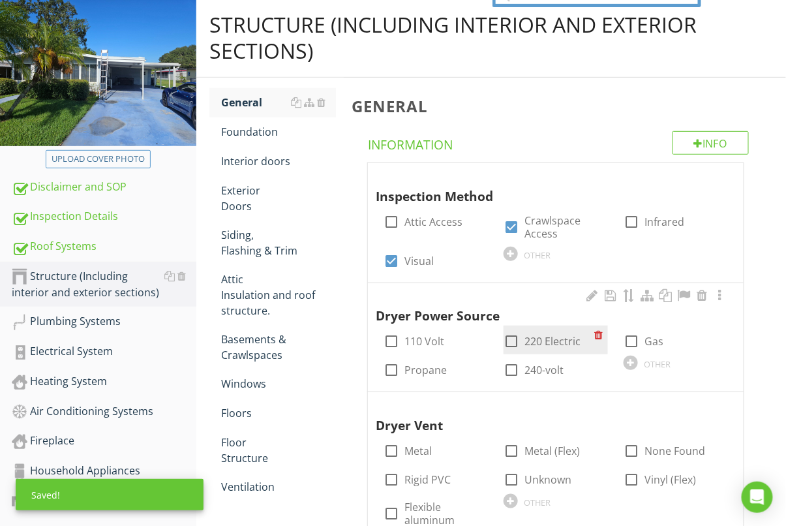
click at [518, 341] on div at bounding box center [512, 341] width 22 height 22
checkbox input "true"
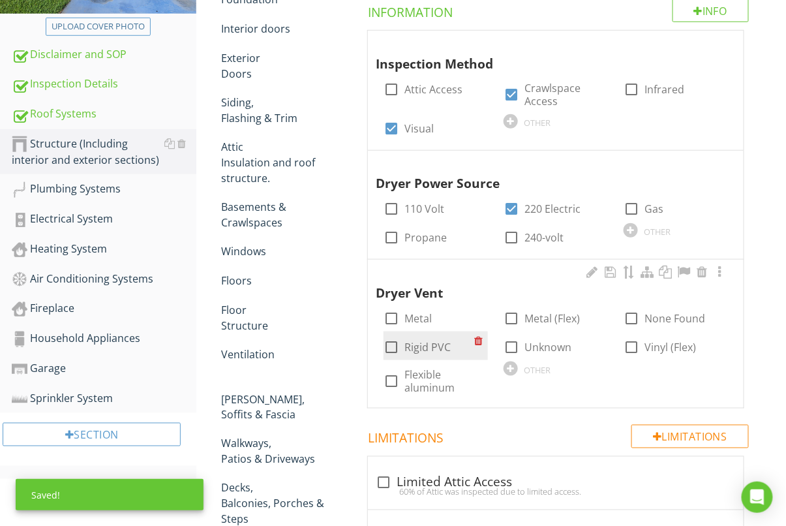
scroll to position [292, 0]
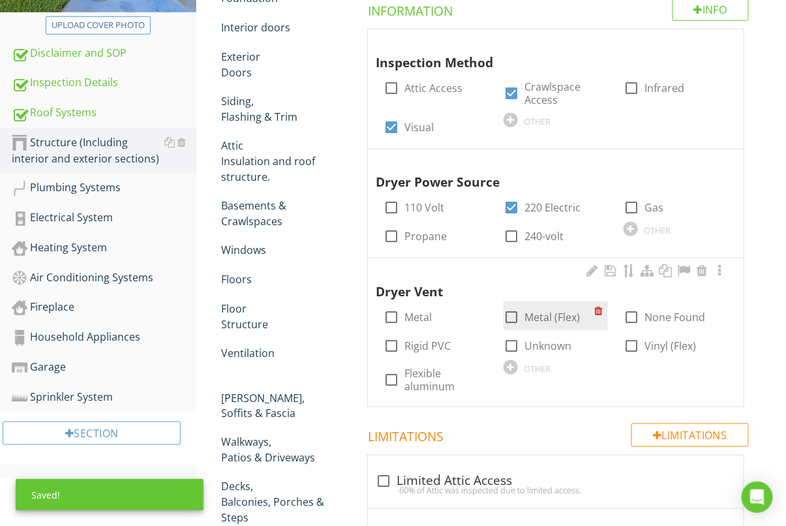
click at [514, 317] on div at bounding box center [512, 317] width 22 height 22
checkbox input "true"
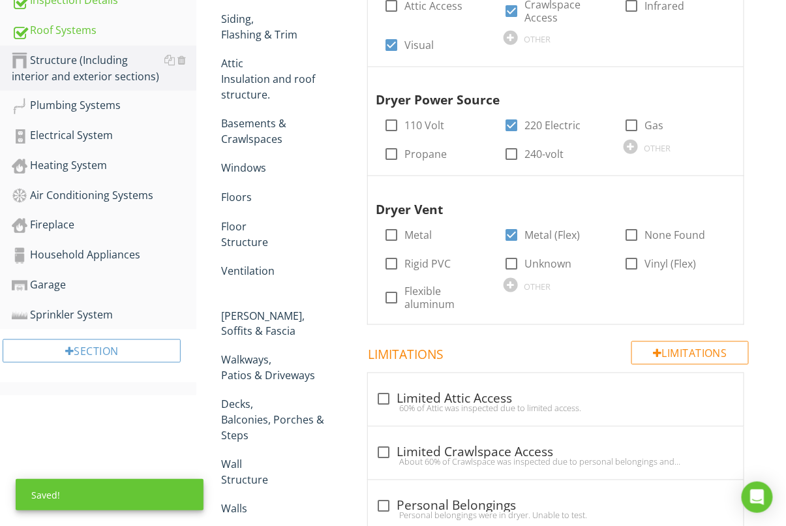
click at [386, 445] on div at bounding box center [384, 453] width 22 height 22
checkbox input "true"
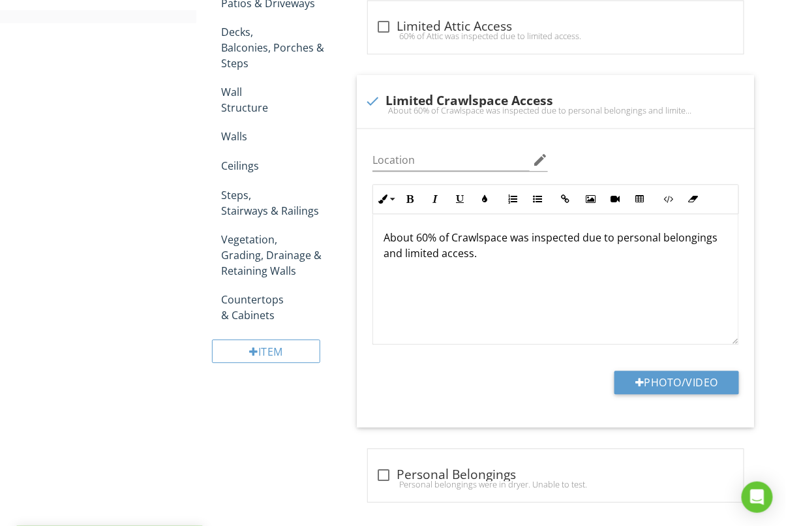
scroll to position [749, 0]
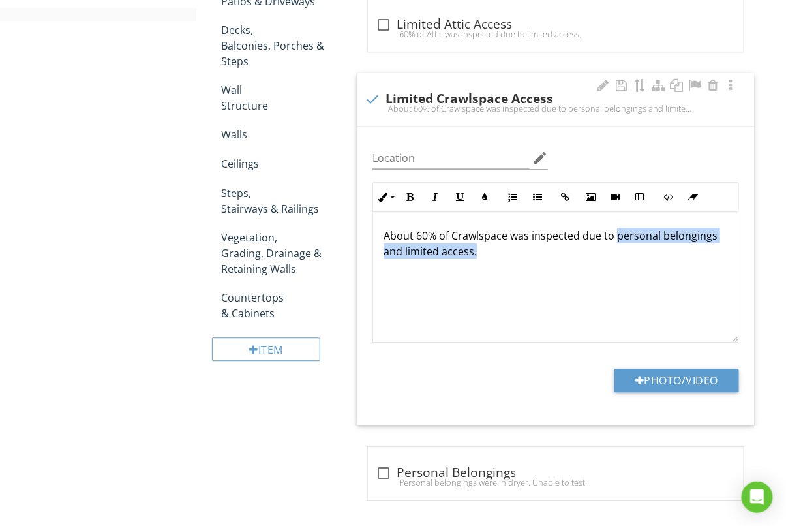
drag, startPoint x: 617, startPoint y: 238, endPoint x: 709, endPoint y: 263, distance: 94.7
click at [709, 263] on div "About 60% of Crawlspace was inspected due to personal belongings and limited ac…" at bounding box center [555, 277] width 365 height 131
drag, startPoint x: 666, startPoint y: 282, endPoint x: 642, endPoint y: 253, distance: 38.0
click at [666, 282] on div "About 60% of Crawlspace was inspected due to personal belongings and limited ac…" at bounding box center [555, 277] width 365 height 131
drag, startPoint x: 613, startPoint y: 234, endPoint x: 709, endPoint y: 235, distance: 95.9
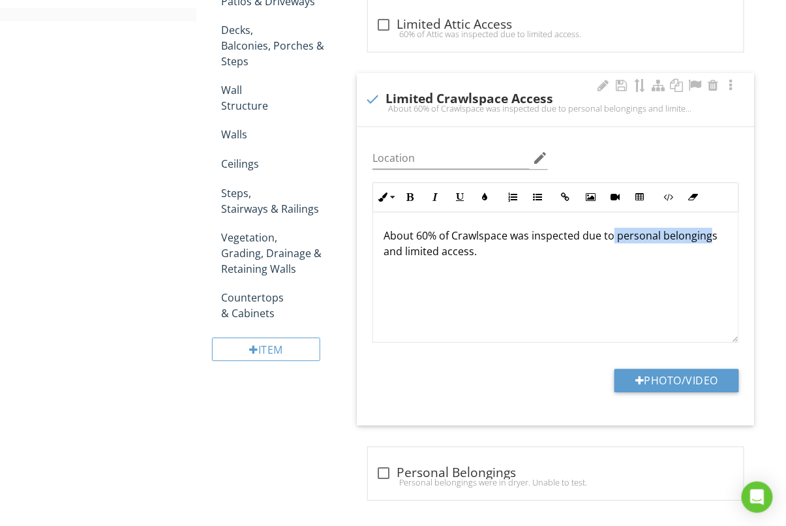
click at [710, 235] on p "About 60% of Crawlspace was inspected due to personal belongings and limited ac…" at bounding box center [556, 243] width 345 height 31
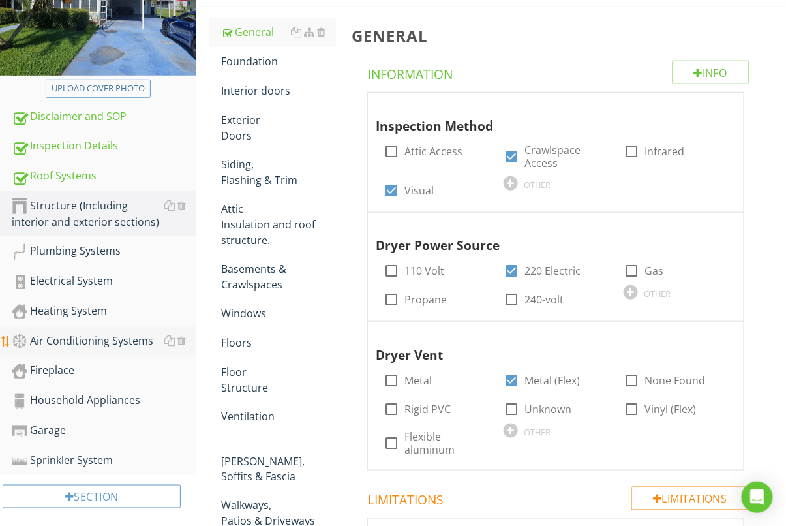
scroll to position [211, 0]
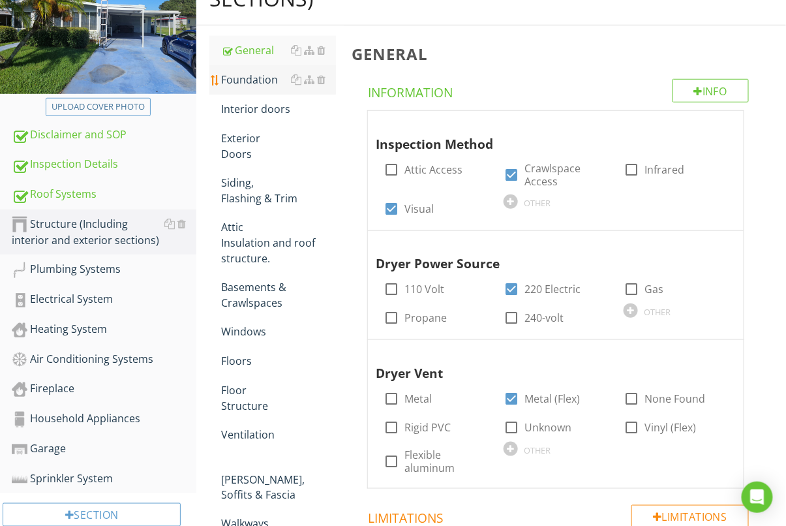
click at [254, 65] on link "Foundation" at bounding box center [278, 79] width 115 height 29
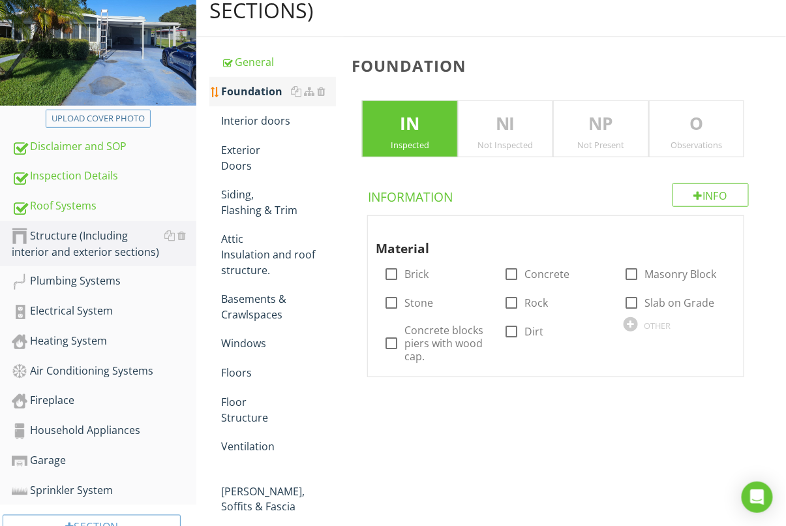
scroll to position [198, 0]
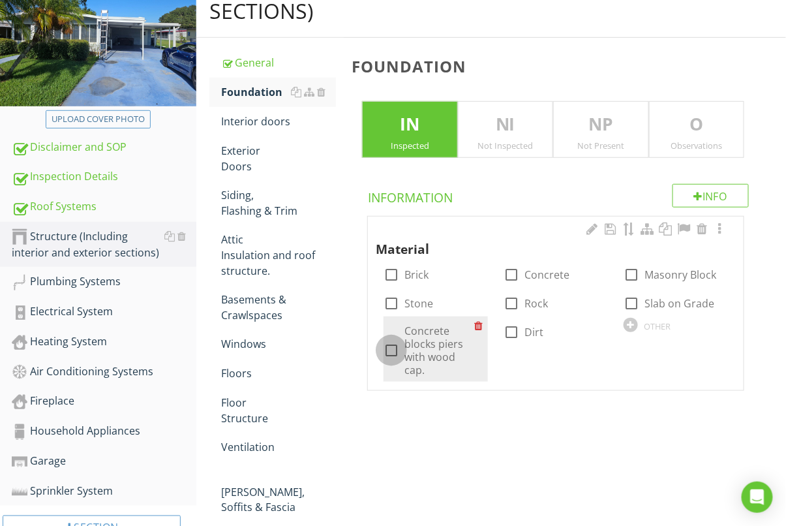
click at [400, 350] on div at bounding box center [391, 350] width 22 height 22
checkbox input "true"
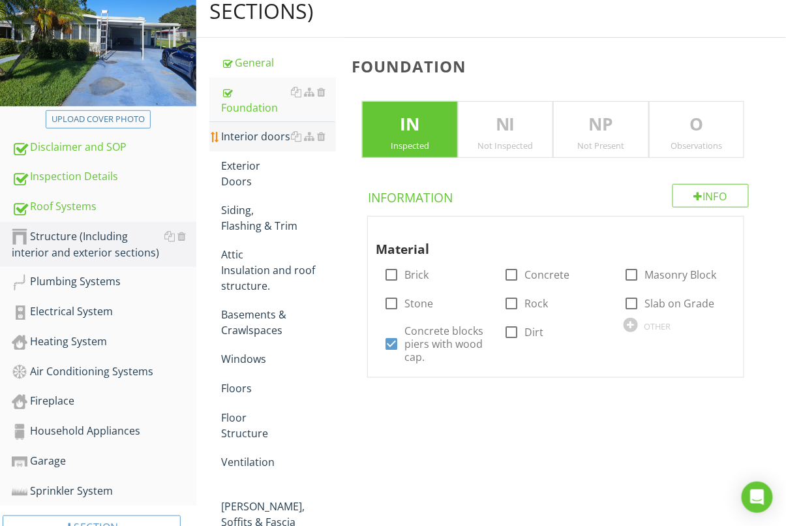
click at [253, 129] on div "Interior doors" at bounding box center [278, 137] width 115 height 16
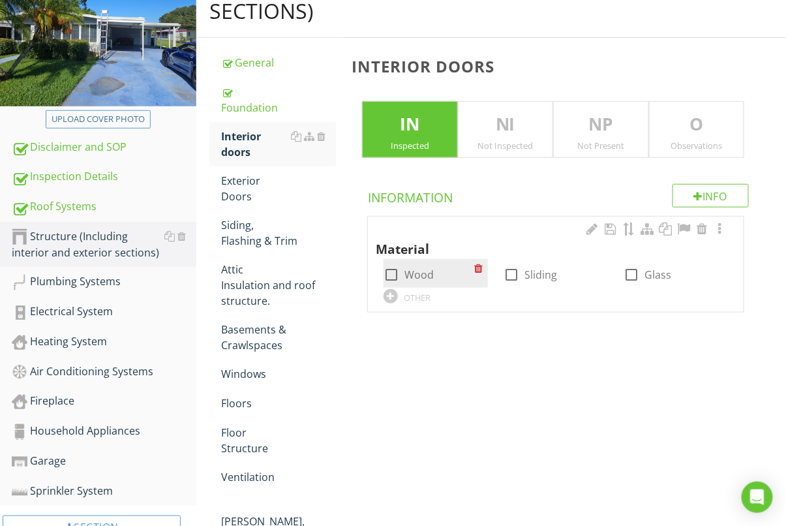
click at [398, 274] on div at bounding box center [391, 275] width 22 height 22
checkbox input "true"
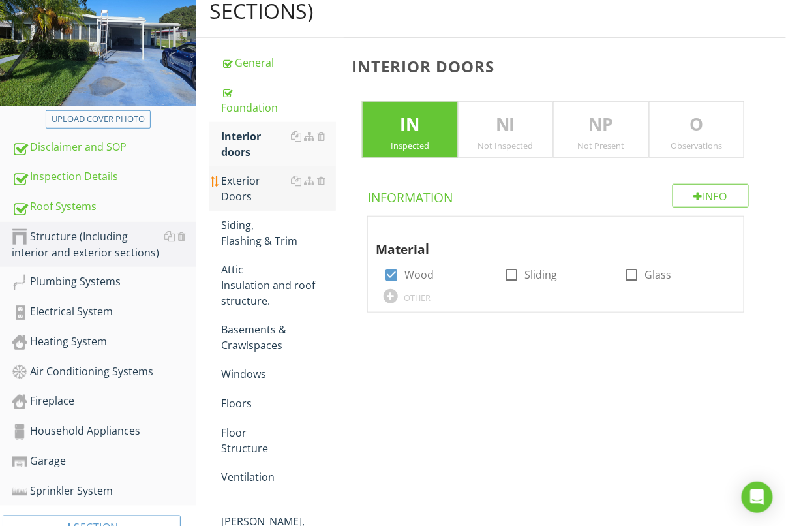
click at [247, 173] on div "Exterior Doors" at bounding box center [278, 188] width 115 height 31
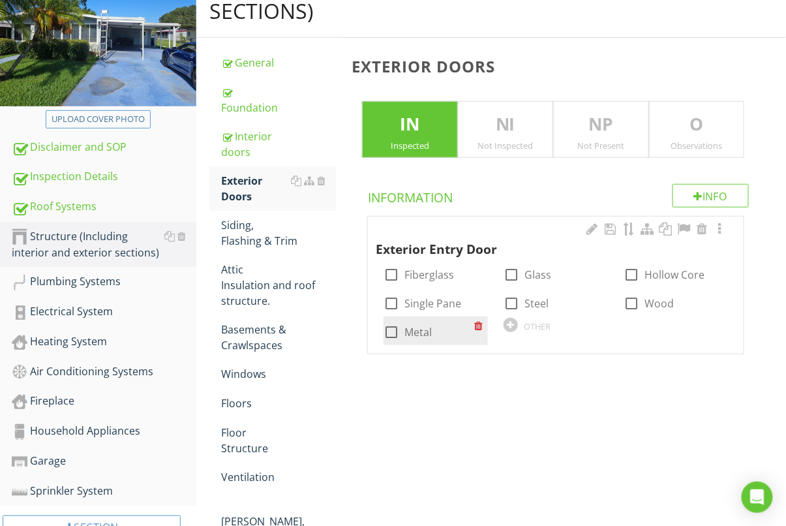
click at [382, 336] on div at bounding box center [391, 332] width 22 height 22
checkbox input "true"
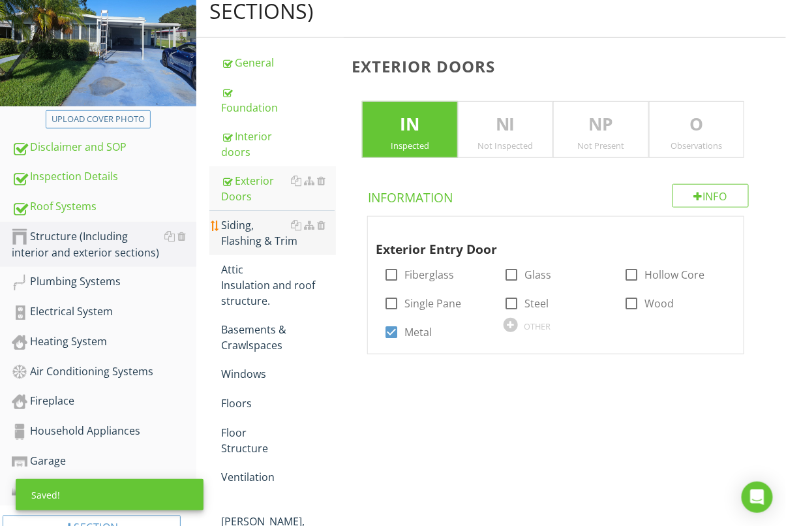
click at [251, 221] on div "Siding, Flashing & Trim" at bounding box center [278, 232] width 115 height 31
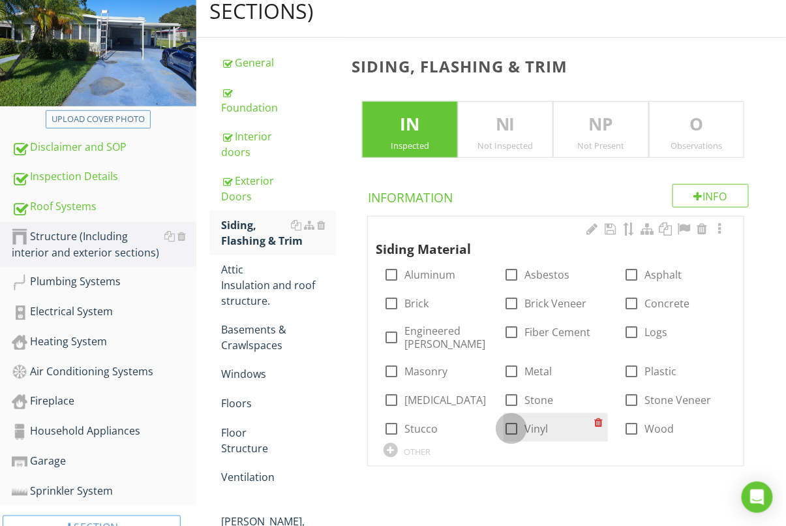
click at [514, 431] on div at bounding box center [512, 429] width 22 height 22
checkbox input "true"
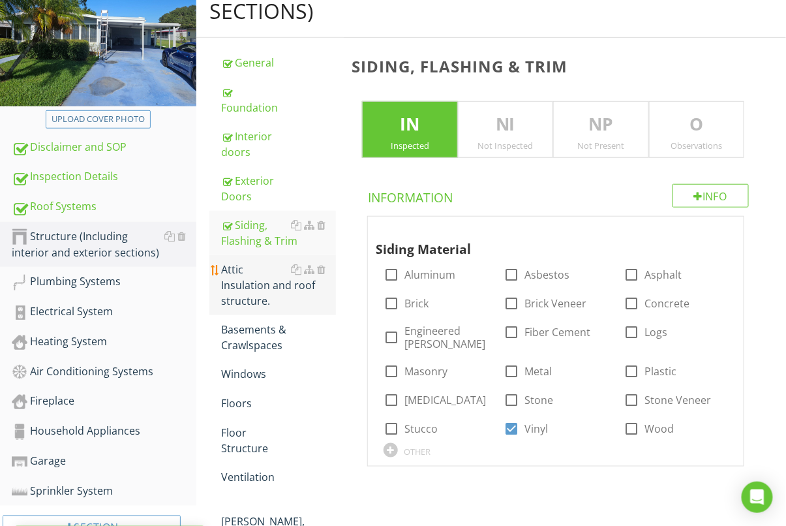
click at [256, 274] on div "Attic Insulation and roof structure." at bounding box center [278, 285] width 115 height 47
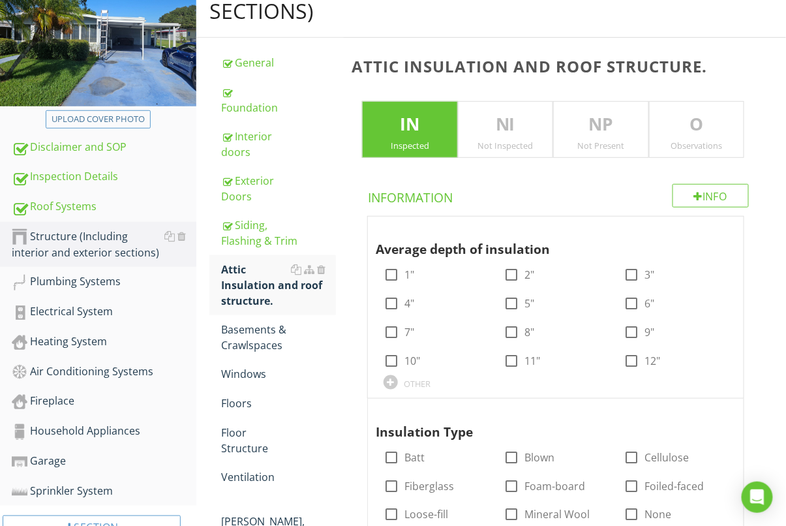
click at [478, 132] on p "NI" at bounding box center [506, 125] width 94 height 26
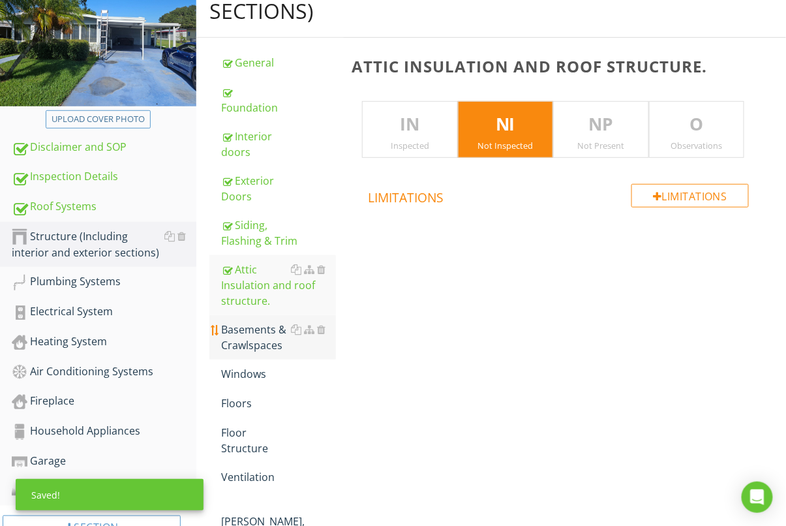
click at [247, 330] on div "Basements & Crawlspaces" at bounding box center [278, 337] width 115 height 31
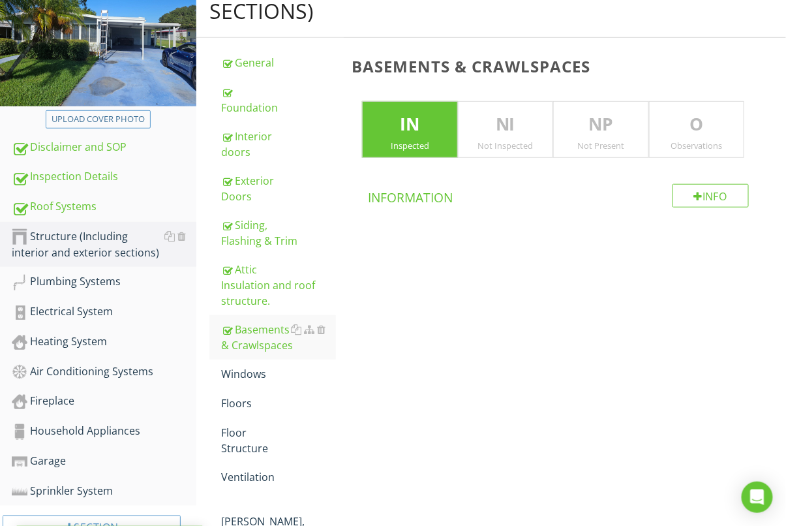
click at [724, 123] on p "O" at bounding box center [697, 125] width 94 height 26
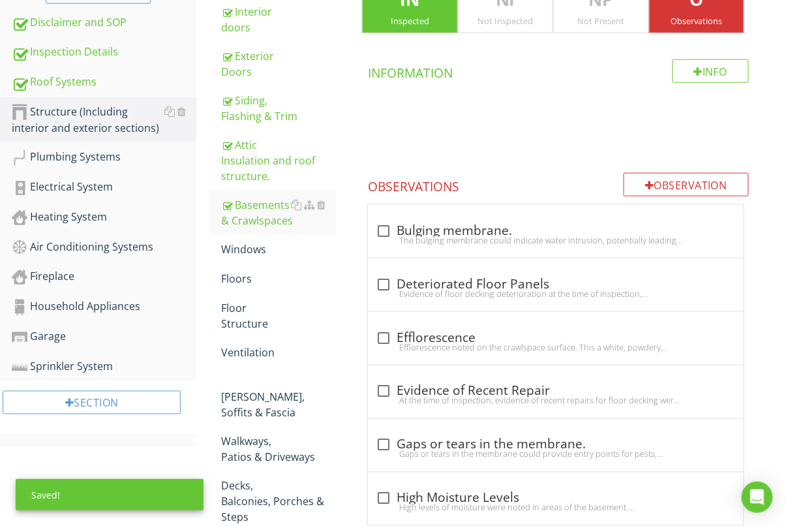
scroll to position [380, 0]
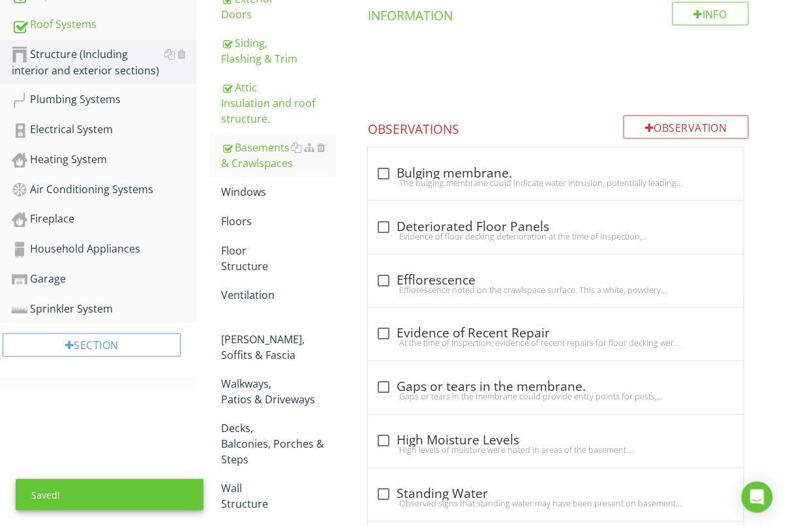
drag, startPoint x: 405, startPoint y: 155, endPoint x: 345, endPoint y: 215, distance: 84.5
click at [405, 155] on div "check_box_outline_blank Bulging membrane. The bulging membrane could indicate w…" at bounding box center [556, 173] width 376 height 53
checkbox input "true"
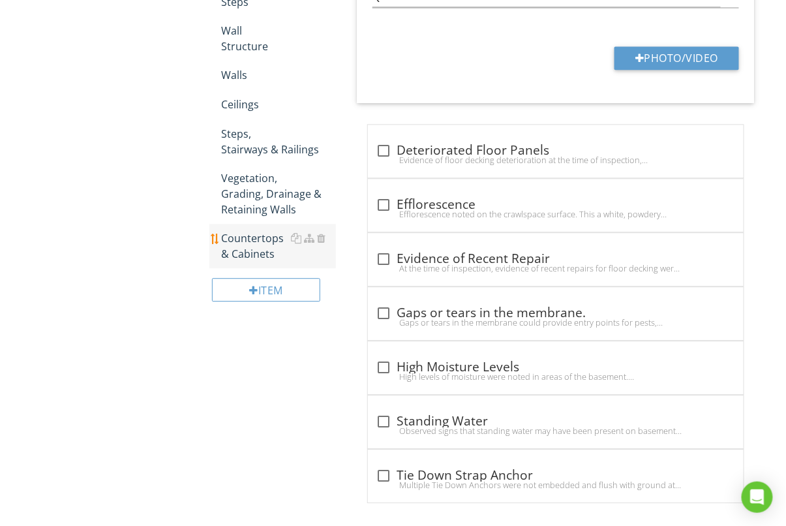
scroll to position [848, 0]
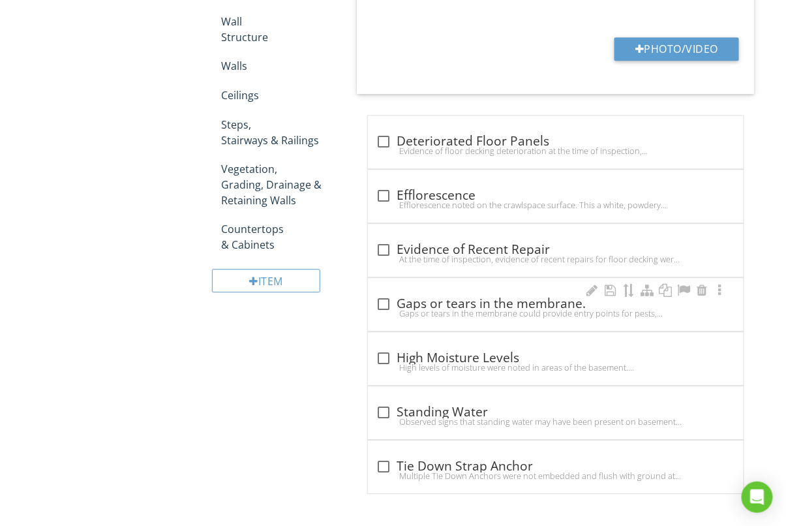
drag, startPoint x: 428, startPoint y: 305, endPoint x: 414, endPoint y: 305, distance: 14.4
click at [427, 305] on div "check_box_outline_blank Gaps or tears in the membrane." at bounding box center [556, 304] width 360 height 16
checkbox input "true"
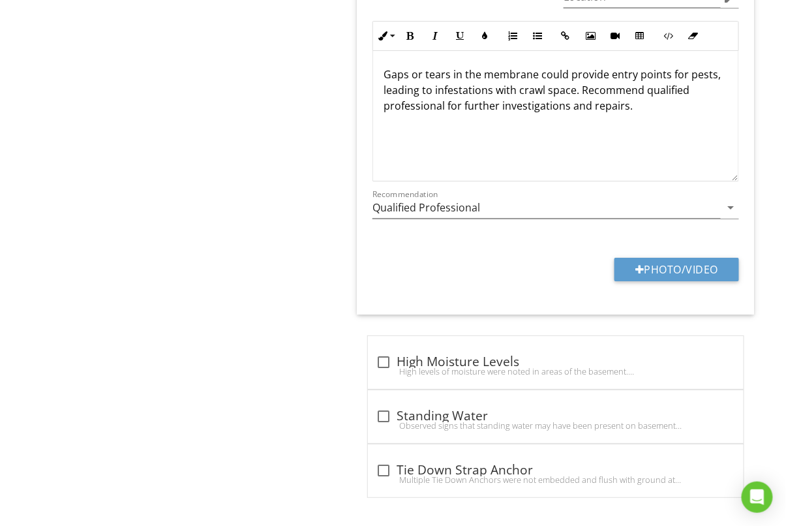
scroll to position [1239, 0]
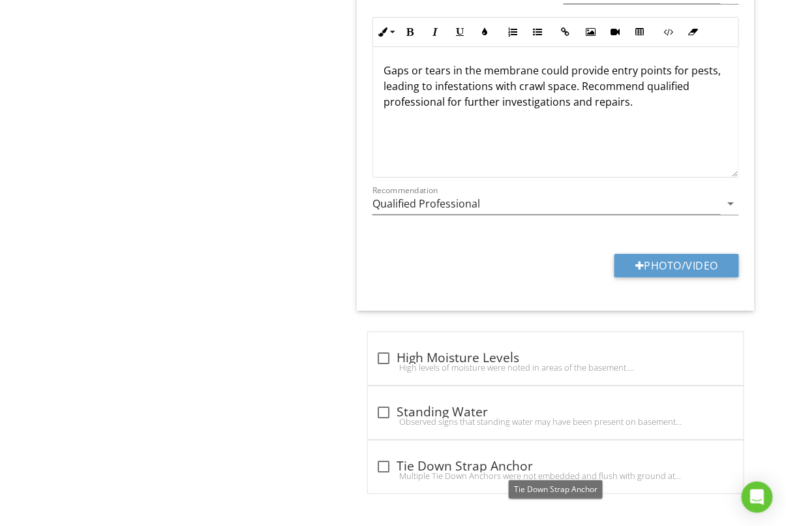
drag, startPoint x: 394, startPoint y: 463, endPoint x: 371, endPoint y: 459, distance: 22.5
click at [394, 463] on div at bounding box center [384, 467] width 22 height 22
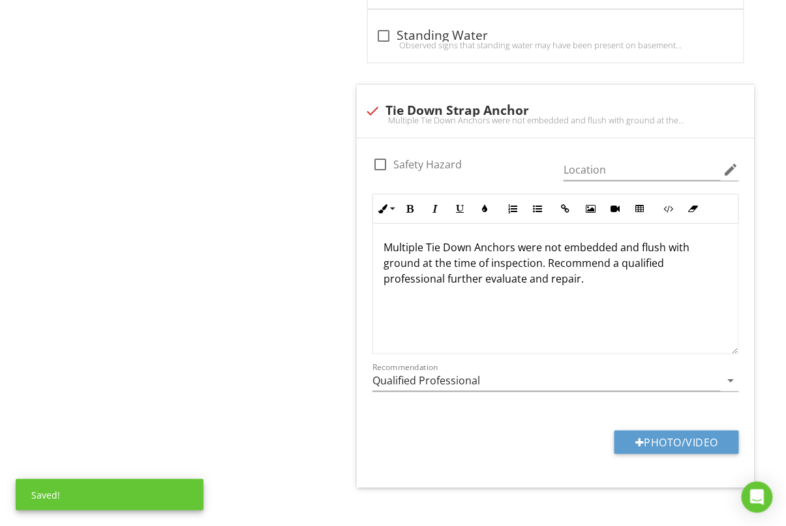
scroll to position [1630, 0]
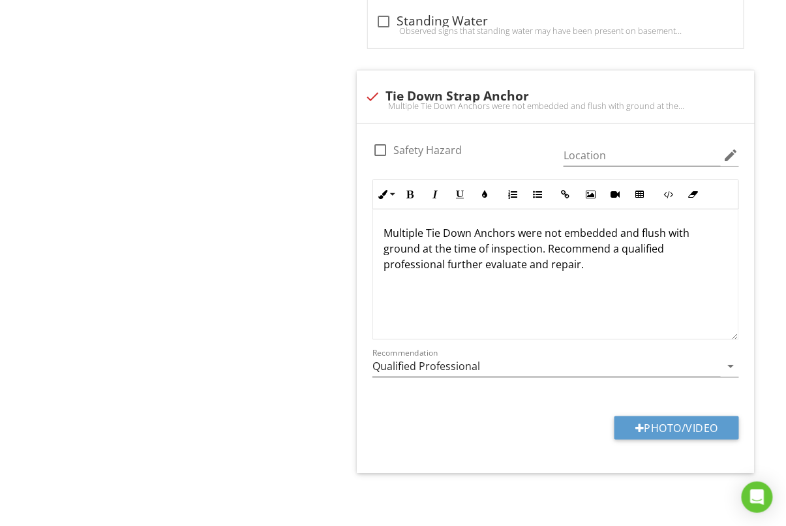
click at [384, 97] on div "check Tie Down Strap Anchor" at bounding box center [556, 97] width 382 height 16
checkbox input "true"
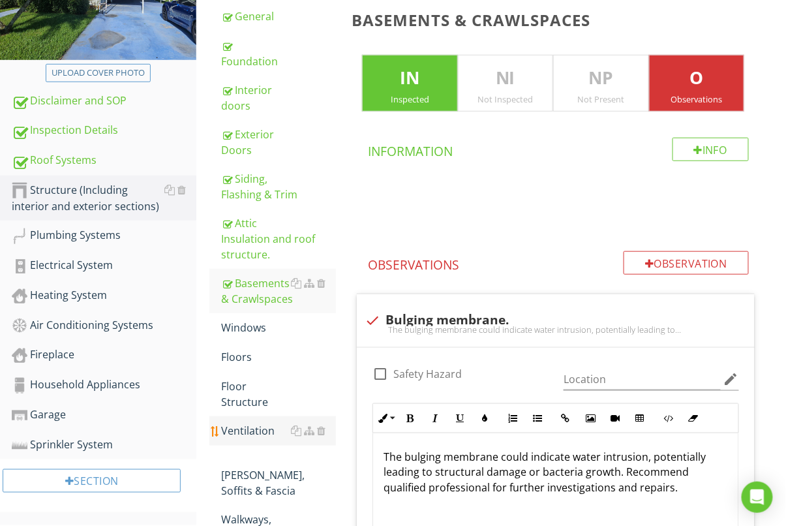
scroll to position [322, 0]
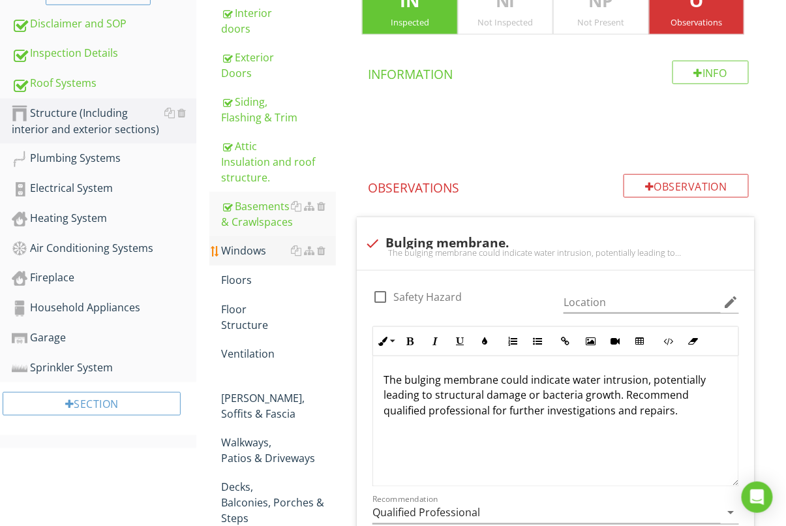
click at [256, 243] on div "Windows" at bounding box center [278, 251] width 115 height 16
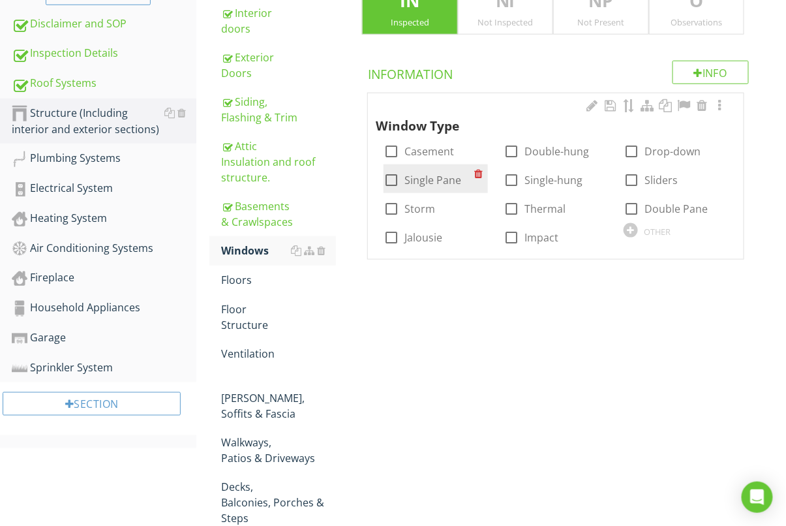
click at [390, 181] on div at bounding box center [391, 180] width 22 height 22
checkbox input "true"
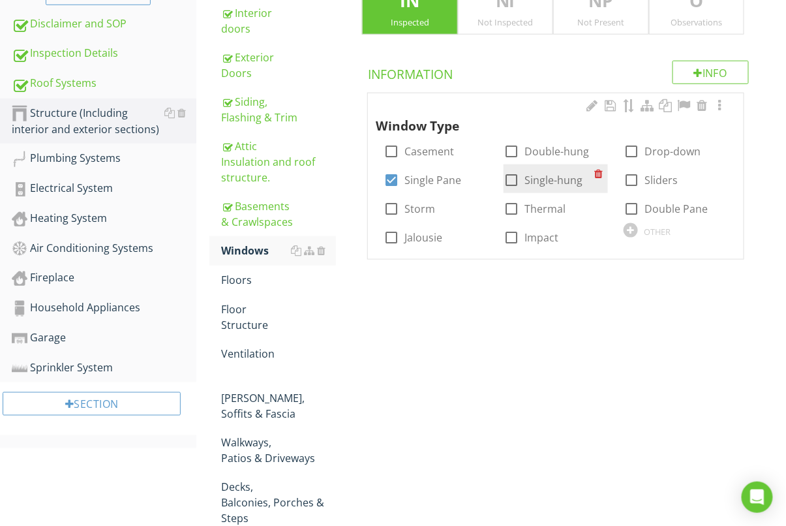
click at [506, 174] on div at bounding box center [512, 180] width 22 height 22
checkbox input "true"
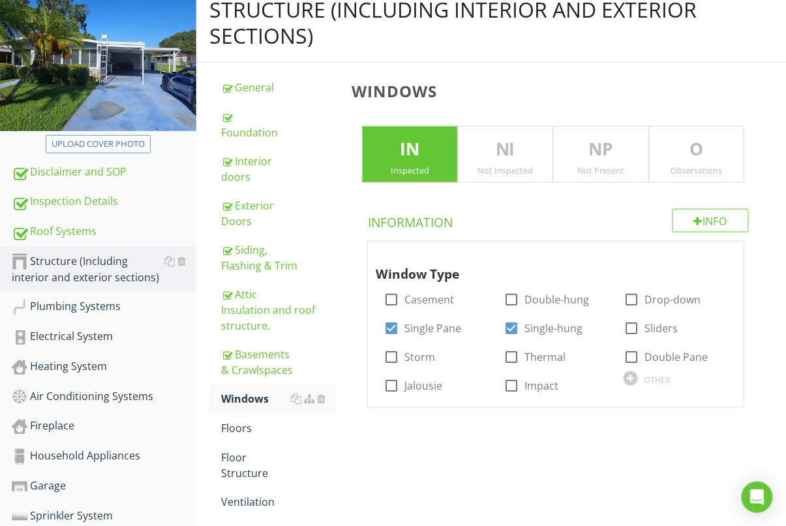
scroll to position [170, 0]
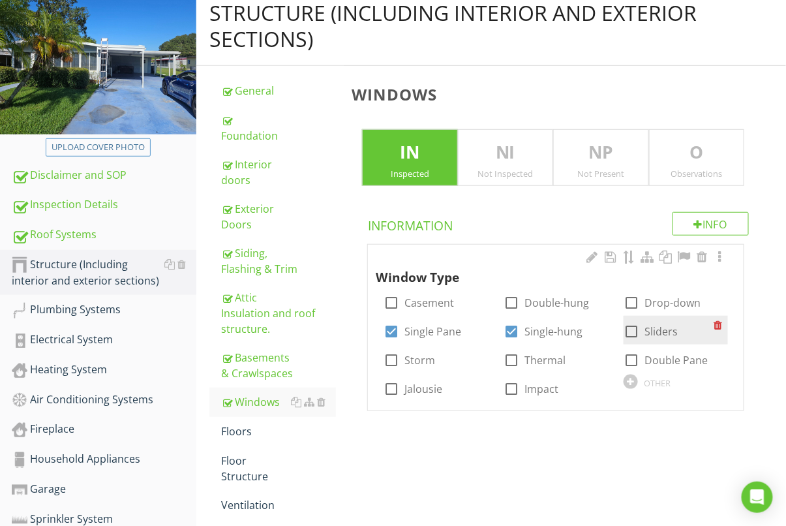
click at [630, 330] on div at bounding box center [632, 331] width 22 height 22
checkbox input "true"
click at [695, 149] on p "O" at bounding box center [697, 153] width 94 height 26
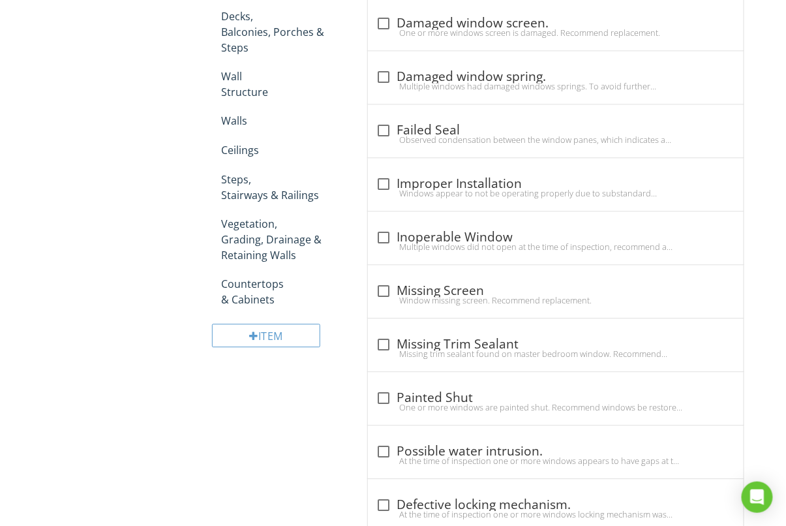
scroll to position [831, 0]
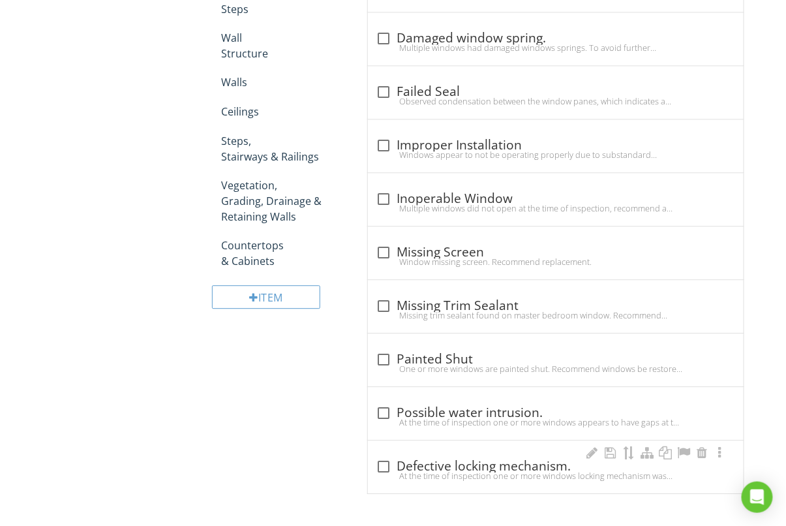
click at [380, 465] on div at bounding box center [384, 467] width 22 height 22
checkbox input "true"
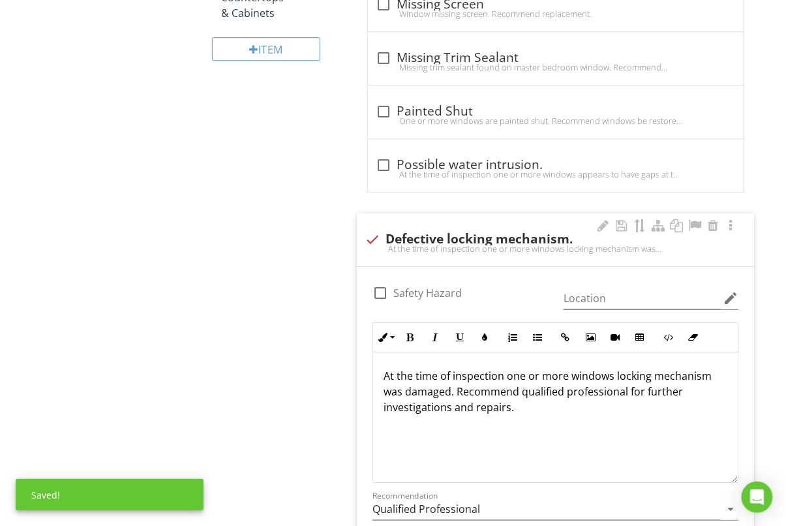
scroll to position [1097, 0]
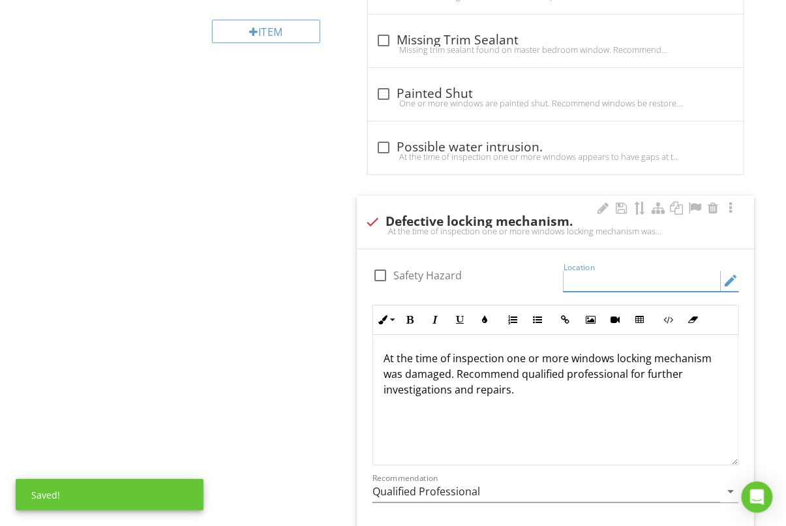
click at [650, 279] on input "Location" at bounding box center [642, 281] width 157 height 22
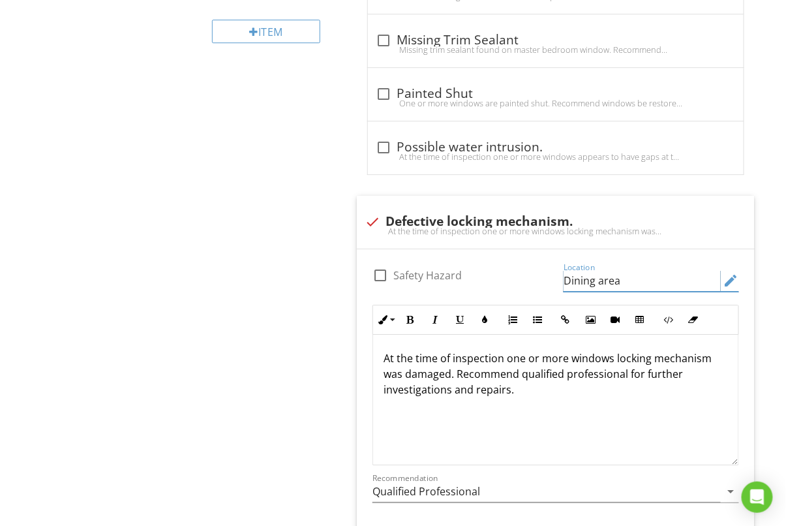
type input "Dining area"
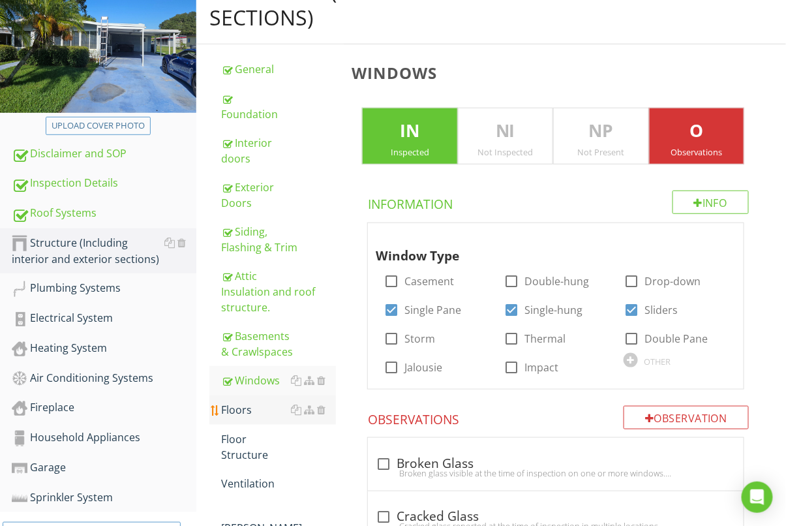
scroll to position [194, 0]
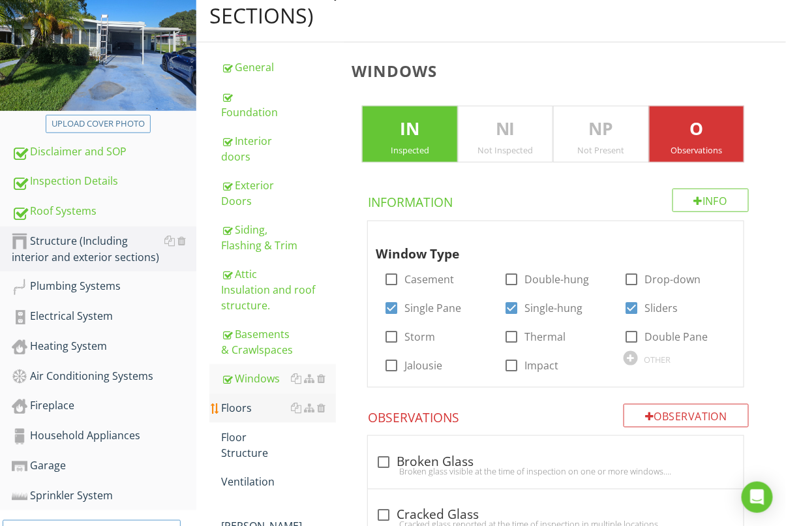
click at [249, 400] on div "Floors" at bounding box center [278, 408] width 115 height 16
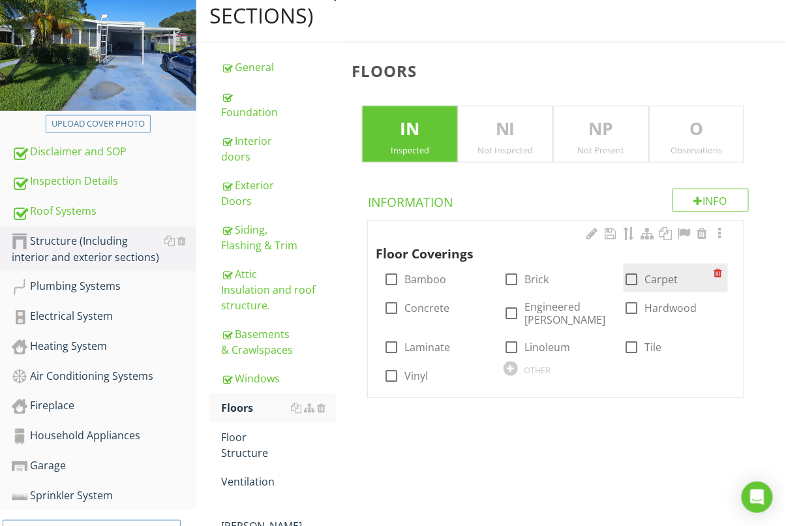
drag, startPoint x: 635, startPoint y: 277, endPoint x: 630, endPoint y: 283, distance: 7.9
click at [635, 277] on div at bounding box center [632, 279] width 22 height 22
checkbox input "true"
click at [394, 373] on div at bounding box center [391, 376] width 22 height 22
checkbox input "true"
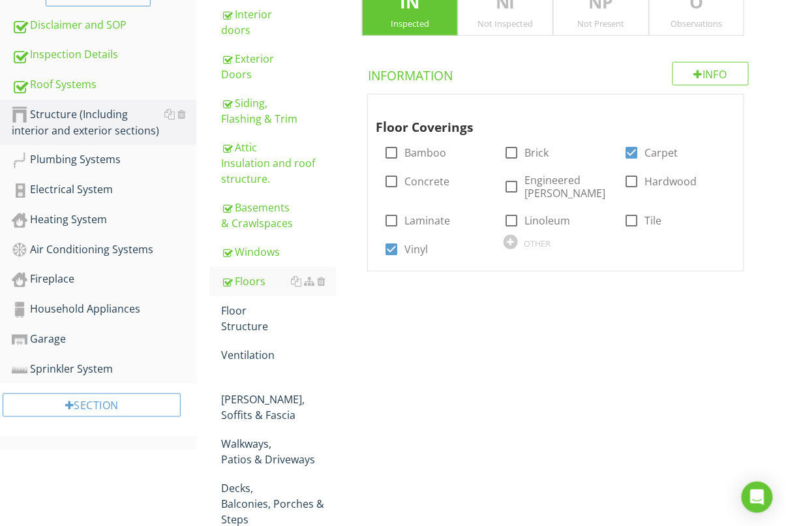
scroll to position [322, 0]
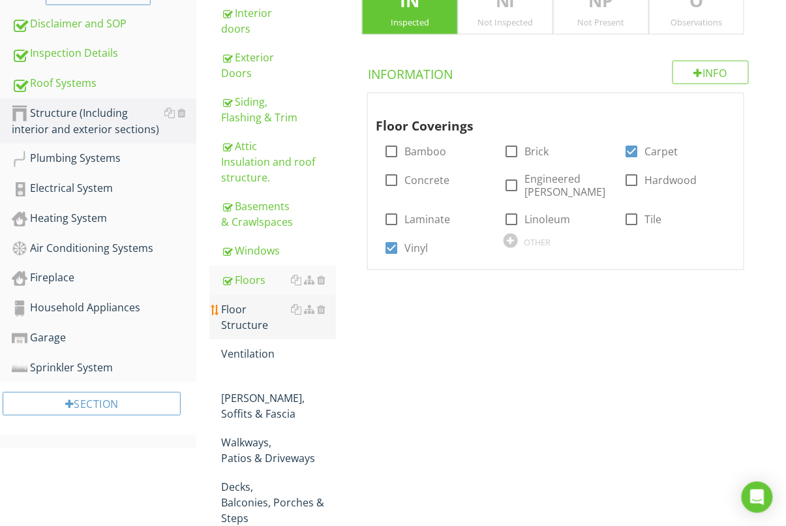
click at [265, 302] on div "Floor Structure" at bounding box center [278, 317] width 115 height 31
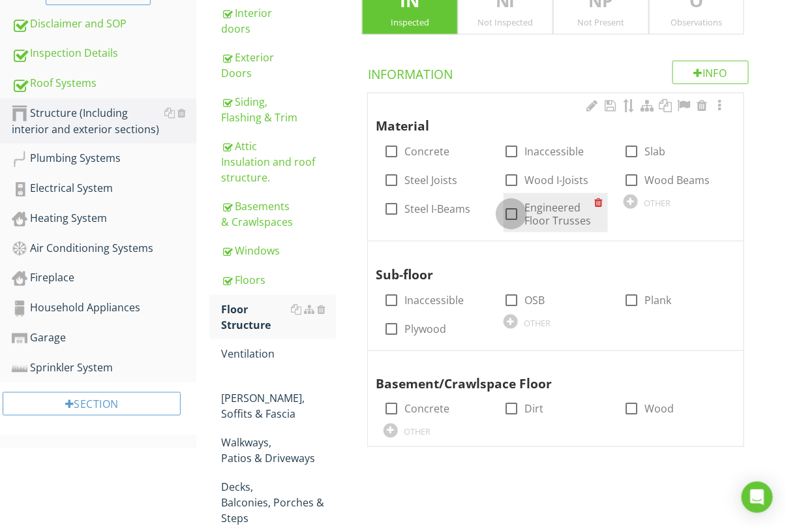
click at [511, 211] on div at bounding box center [512, 214] width 22 height 22
checkbox input "true"
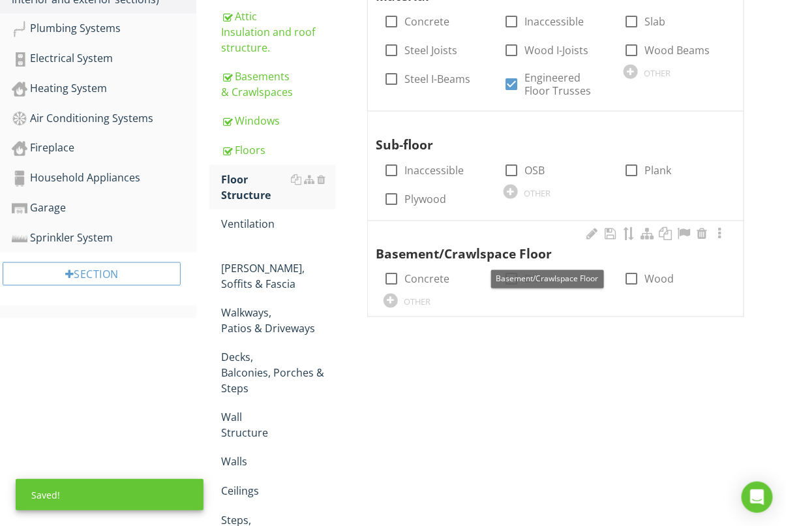
scroll to position [455, 0]
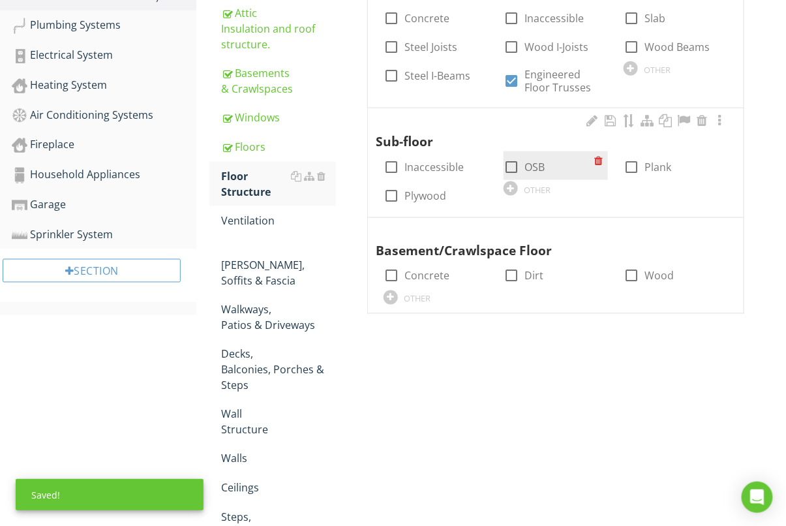
click at [514, 161] on div at bounding box center [512, 167] width 22 height 22
checkbox input "true"
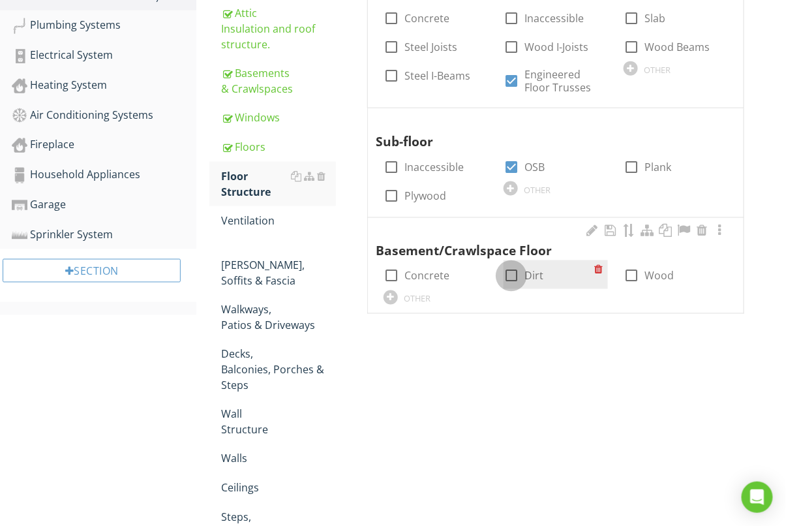
drag, startPoint x: 505, startPoint y: 275, endPoint x: 504, endPoint y: 290, distance: 15.7
click at [505, 275] on div at bounding box center [512, 276] width 22 height 22
checkbox input "true"
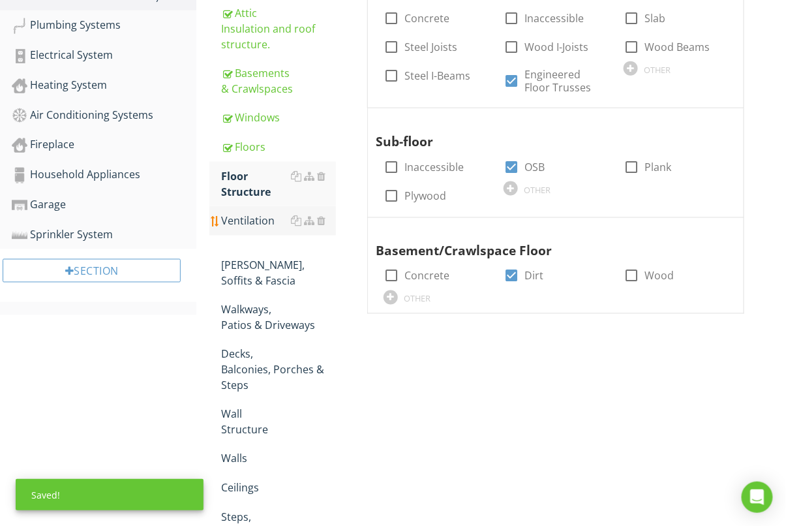
click at [268, 206] on link "Ventilation" at bounding box center [278, 220] width 115 height 29
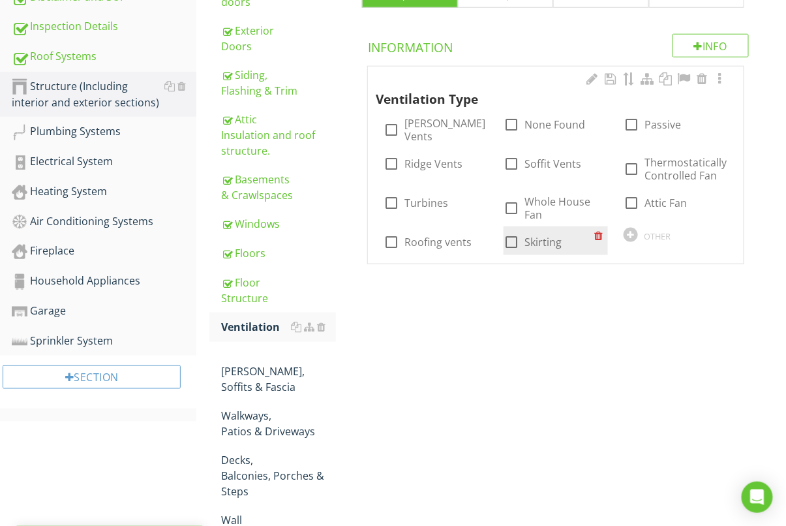
scroll to position [337, 0]
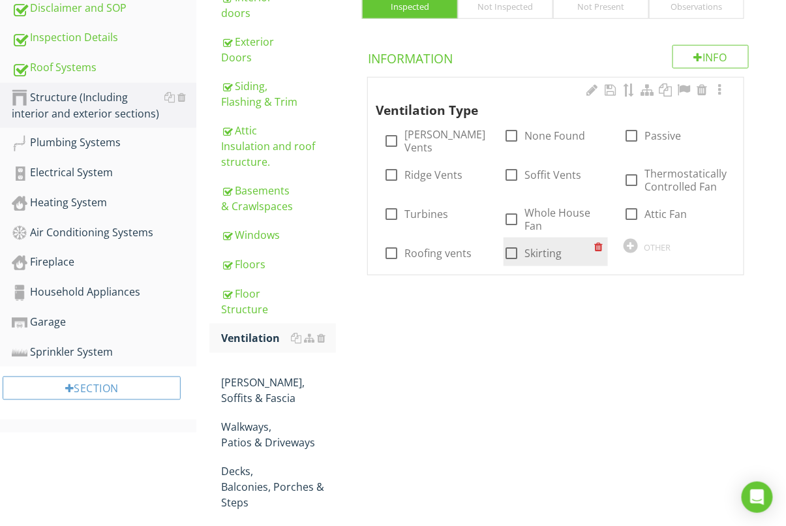
click at [514, 242] on div at bounding box center [512, 253] width 22 height 22
checkbox input "true"
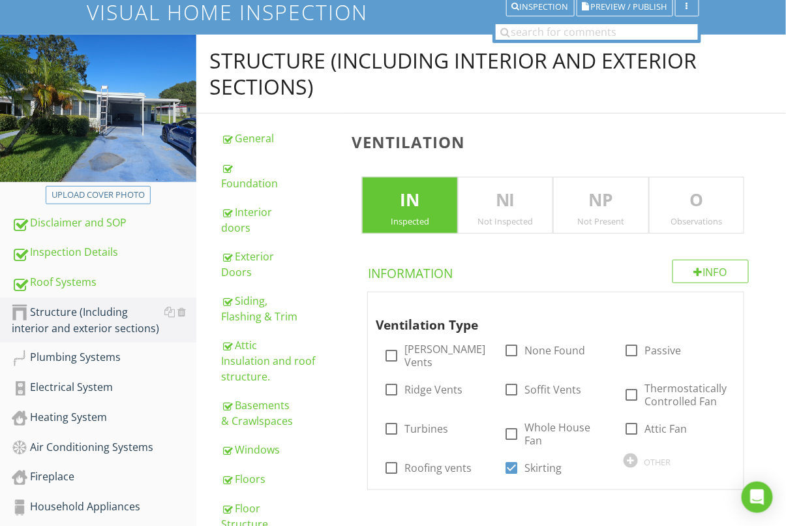
scroll to position [119, 0]
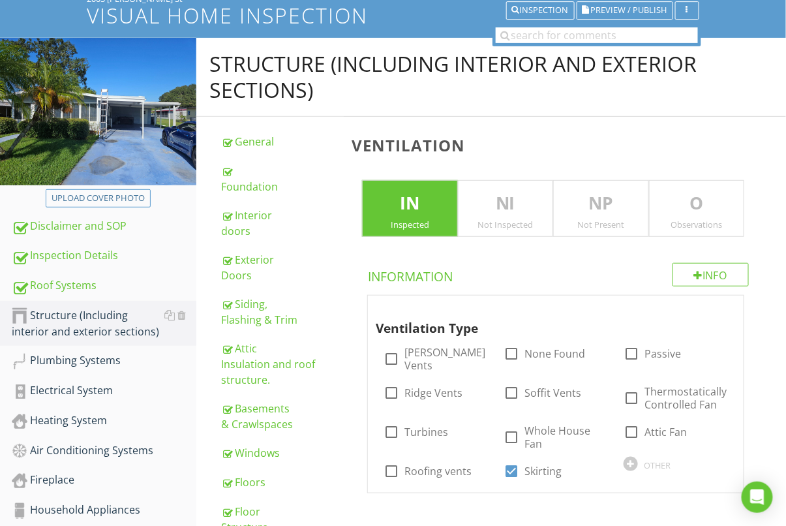
drag, startPoint x: 698, startPoint y: 212, endPoint x: 670, endPoint y: 217, distance: 29.1
click at [698, 212] on p "O" at bounding box center [697, 204] width 94 height 26
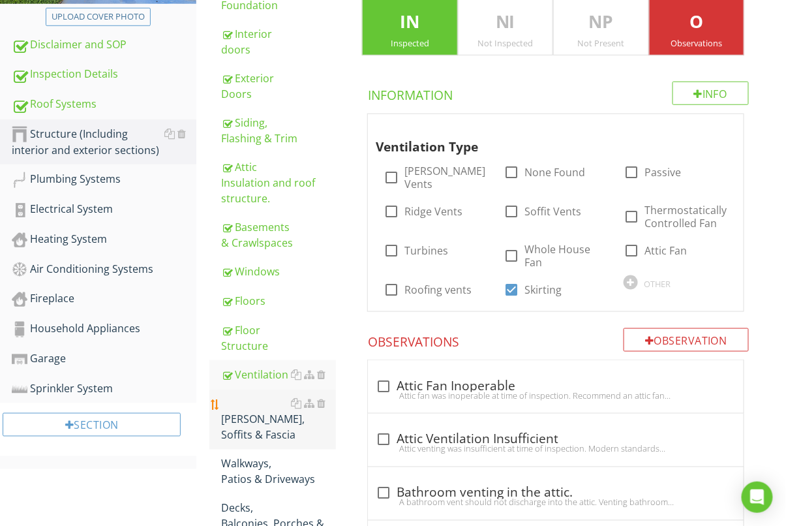
scroll to position [313, 0]
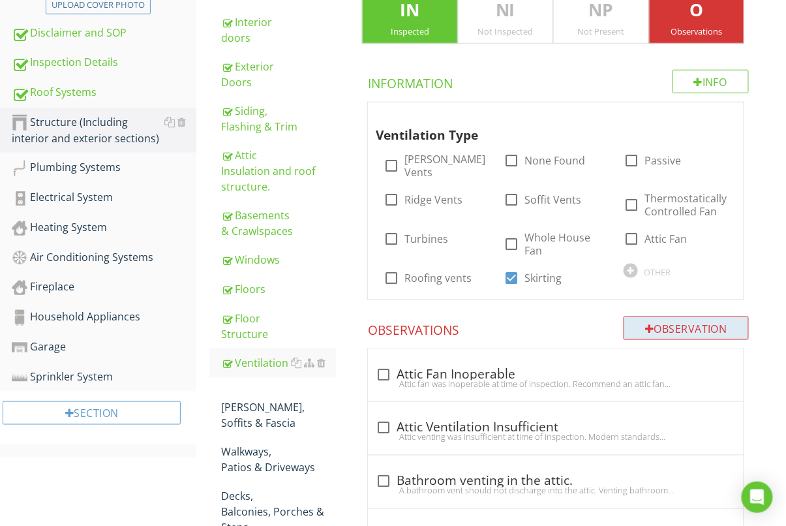
click at [674, 317] on div "Observation" at bounding box center [686, 328] width 125 height 23
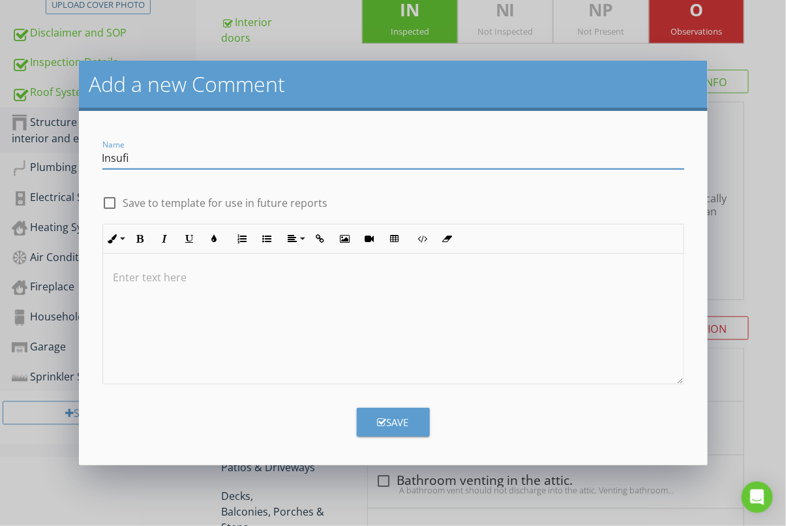
click at [192, 153] on input "Insufi" at bounding box center [393, 158] width 582 height 22
type input "N"
type input "l"
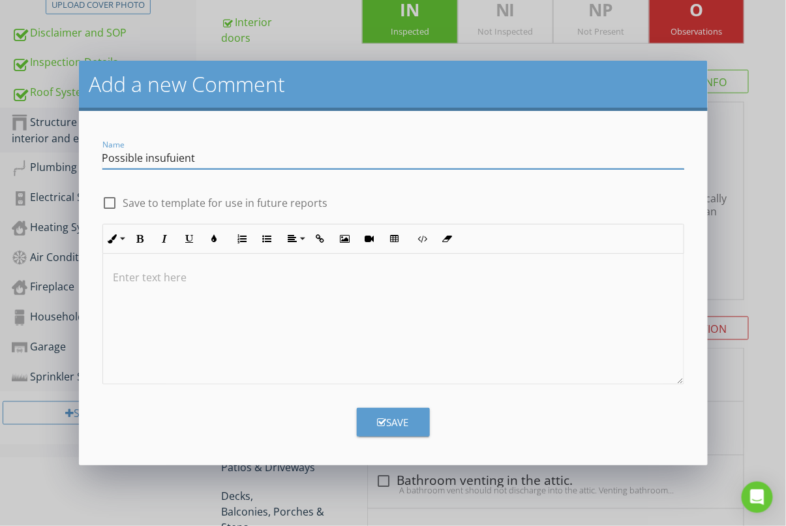
click at [184, 159] on input "Possible insufuient" at bounding box center [393, 158] width 582 height 22
click at [175, 160] on input "Possible insufuient" at bounding box center [393, 158] width 582 height 22
type input "P"
type input "Crawlspace ventilation."
click at [445, 315] on div at bounding box center [393, 319] width 581 height 131
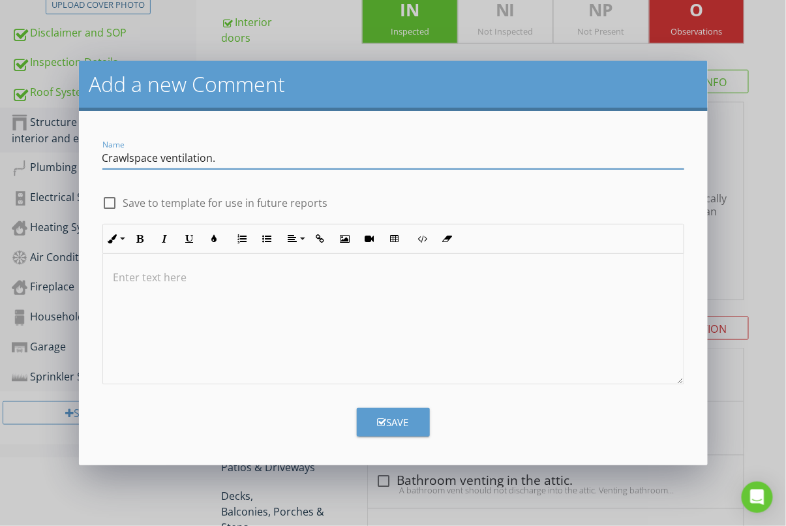
click at [445, 315] on div at bounding box center [393, 319] width 581 height 131
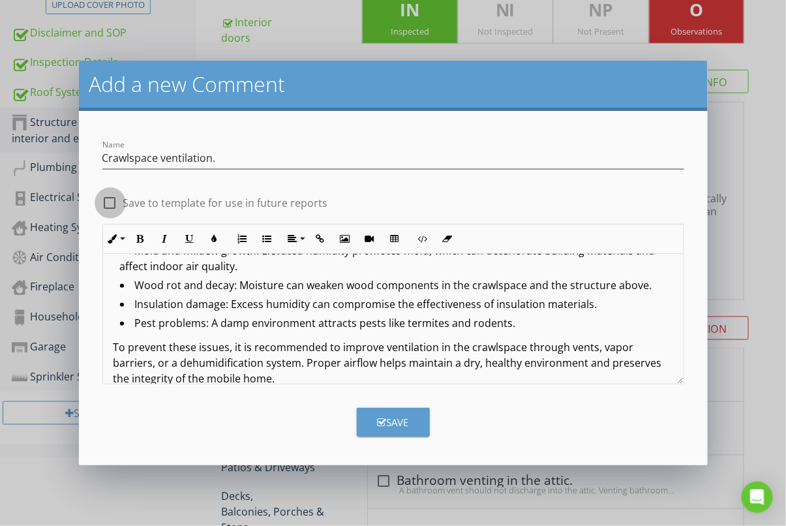
click at [112, 204] on div at bounding box center [110, 203] width 22 height 22
checkbox input "true"
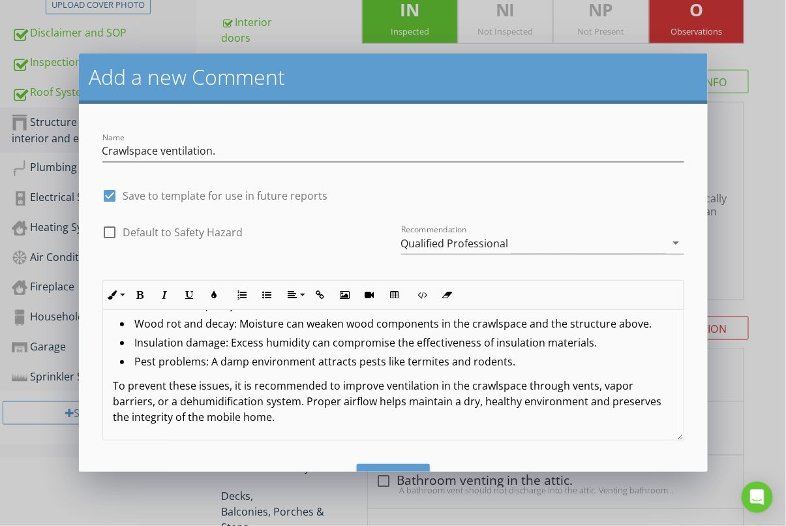
scroll to position [0, 0]
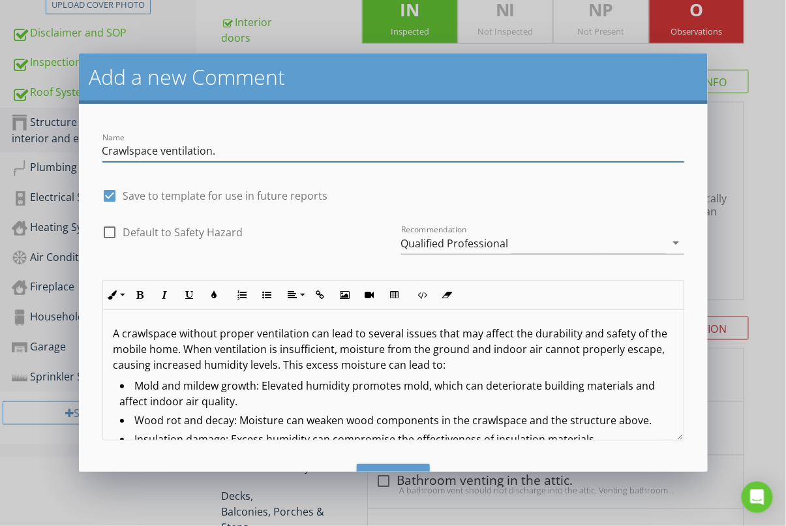
click at [227, 151] on input "Crawlspace ventilation." at bounding box center [393, 151] width 582 height 22
drag, startPoint x: 238, startPoint y: 147, endPoint x: 244, endPoint y: 152, distance: 7.4
click at [238, 147] on input "Crawlspace ventilation insufiennt" at bounding box center [393, 151] width 582 height 22
click at [283, 149] on input "Crawlspace ventilation insuffiennt" at bounding box center [393, 151] width 582 height 22
click at [262, 151] on input "Crawlspace ventilation insuffiennt" at bounding box center [393, 151] width 582 height 22
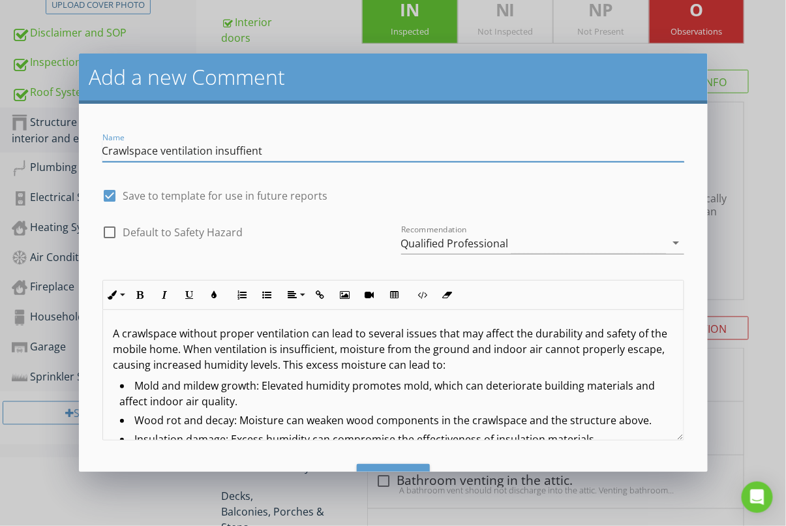
click at [277, 153] on input "Crawlspace ventilation insuffient" at bounding box center [393, 151] width 582 height 22
click at [242, 150] on input "Crawlspace ventilation insuffient" at bounding box center [393, 151] width 582 height 22
drag, startPoint x: 228, startPoint y: 151, endPoint x: 233, endPoint y: 155, distance: 6.9
click at [228, 151] on input "Crawlspace ventilation insufient" at bounding box center [393, 151] width 582 height 22
click at [290, 151] on input "Crawlspace ventilation inssufient" at bounding box center [393, 151] width 582 height 22
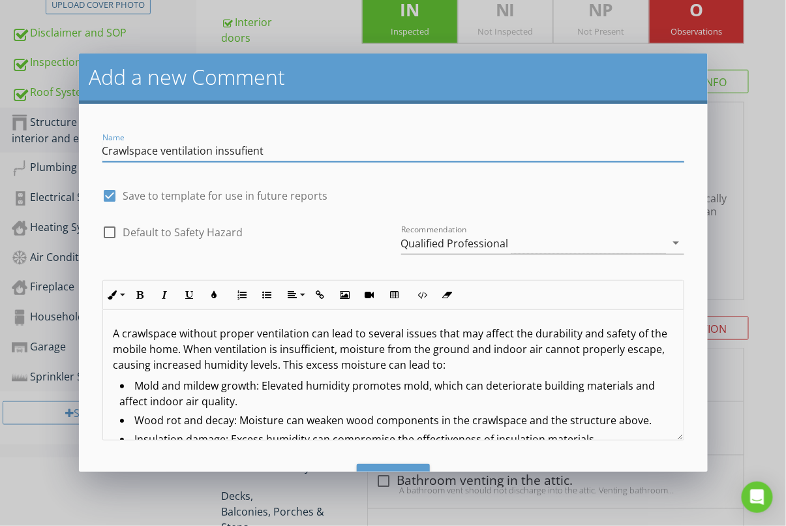
drag, startPoint x: 262, startPoint y: 153, endPoint x: 220, endPoint y: 151, distance: 41.8
click at [216, 151] on input "Crawlspace ventilation inssufient" at bounding box center [393, 151] width 582 height 22
drag, startPoint x: 217, startPoint y: 151, endPoint x: 164, endPoint y: 151, distance: 53.5
click at [162, 151] on input "Crawlspace ventilation" at bounding box center [393, 151] width 582 height 22
paste input "Insufficient"
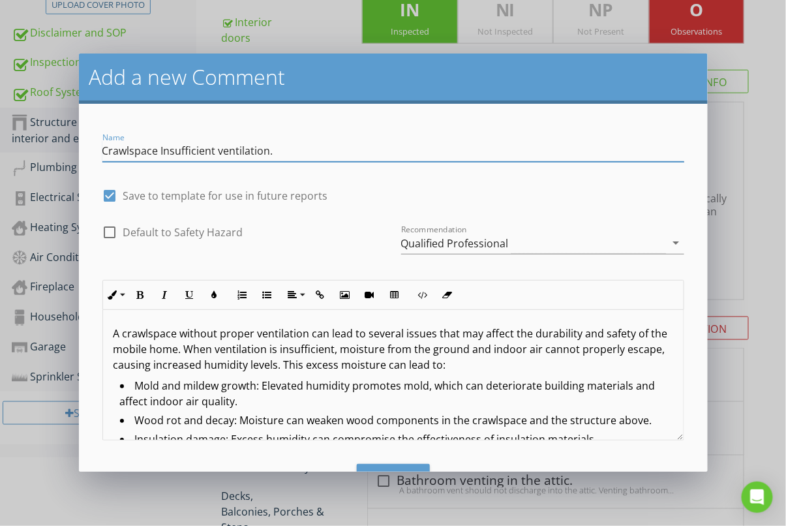
type input "Crawlspace Insufficient ventilation."
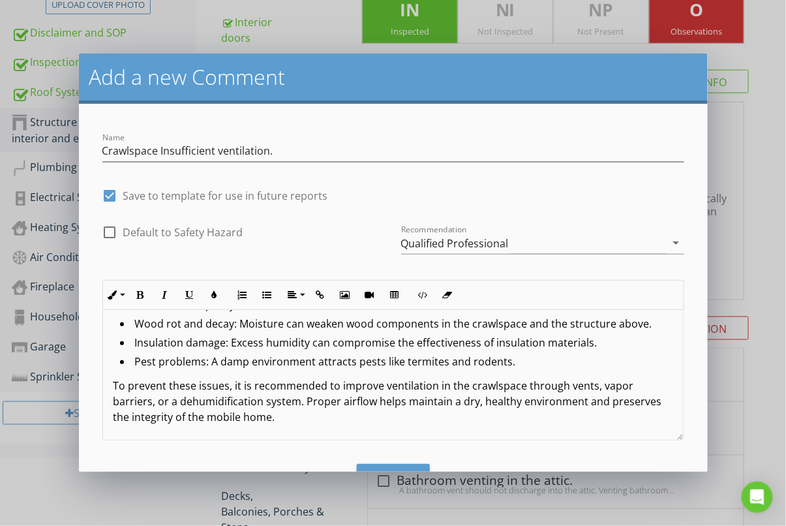
scroll to position [49, 0]
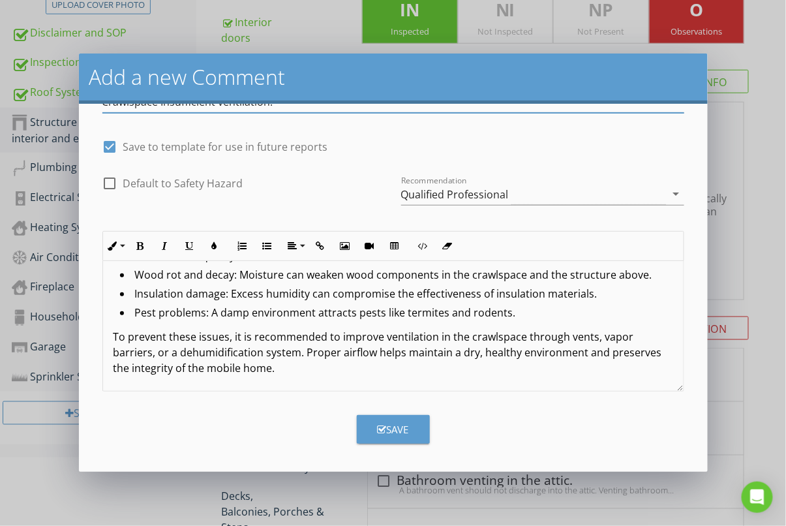
click at [390, 424] on div "Save" at bounding box center [393, 429] width 31 height 15
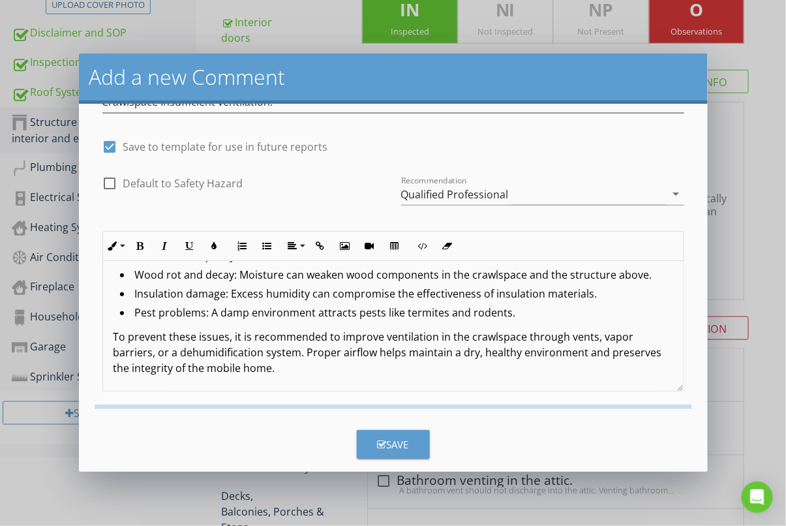
checkbox input "false"
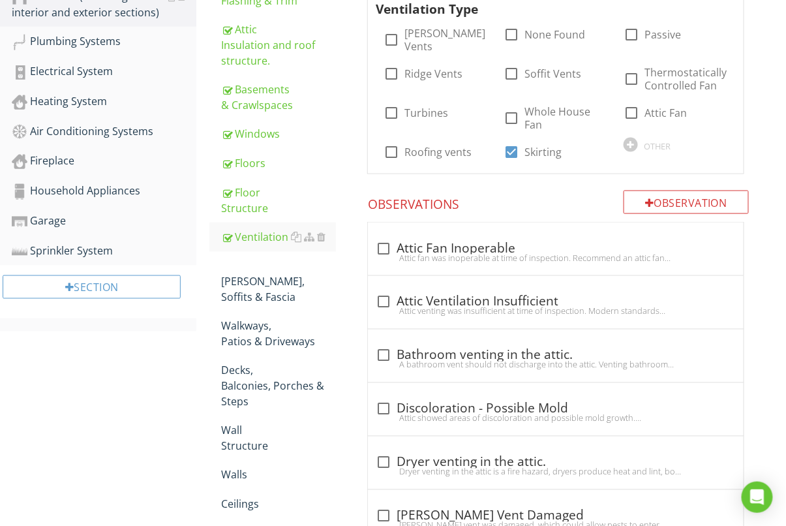
scroll to position [354, 0]
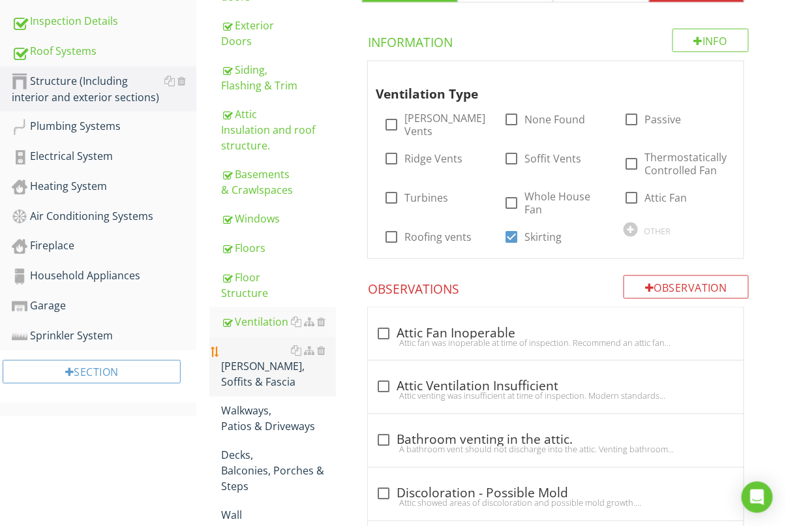
click at [252, 343] on div "Eaves, Soffits & Fascia" at bounding box center [278, 366] width 115 height 47
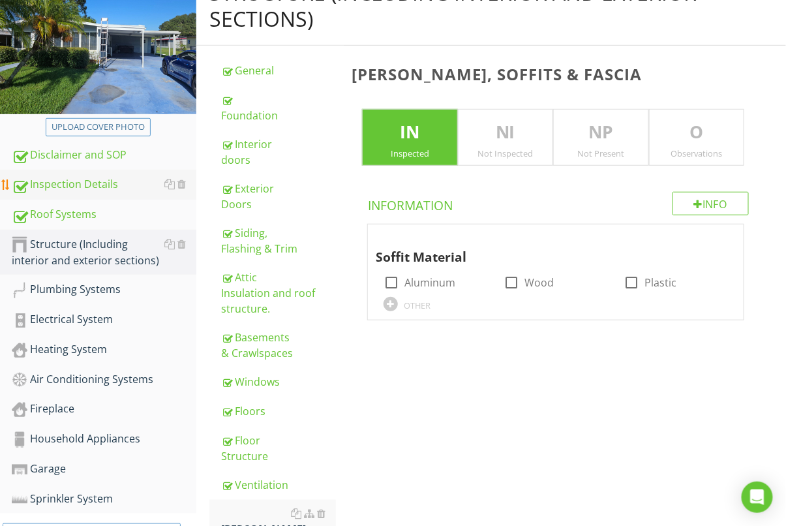
scroll to position [190, 0]
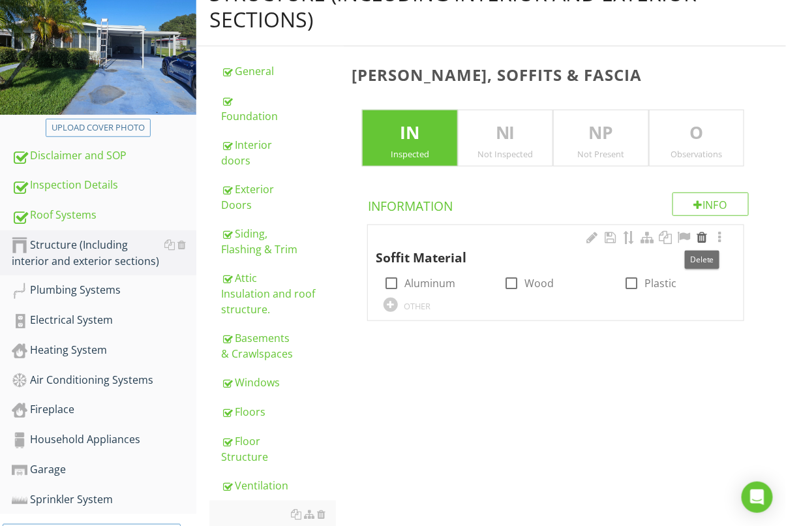
click at [703, 233] on div at bounding box center [702, 237] width 16 height 13
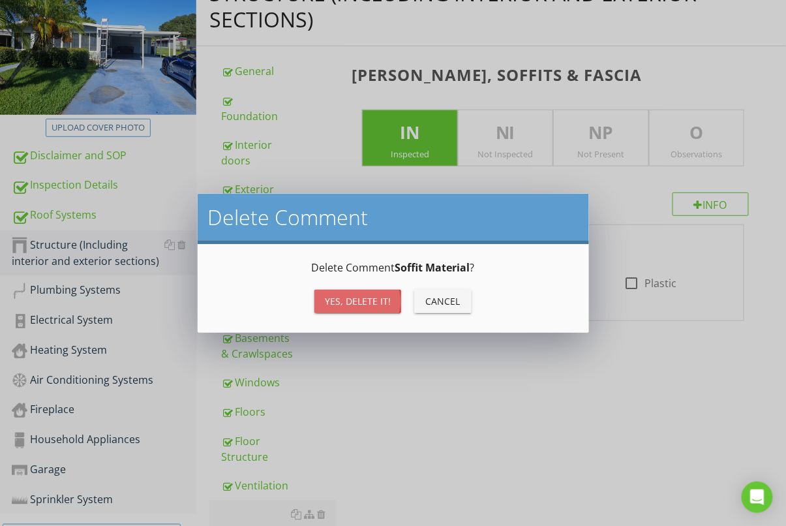
click at [345, 307] on div "Yes, Delete it!" at bounding box center [358, 301] width 66 height 14
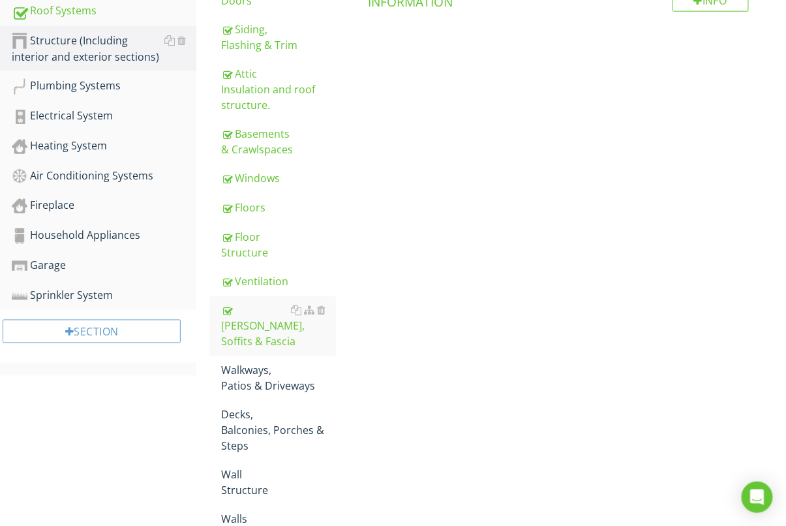
scroll to position [395, 0]
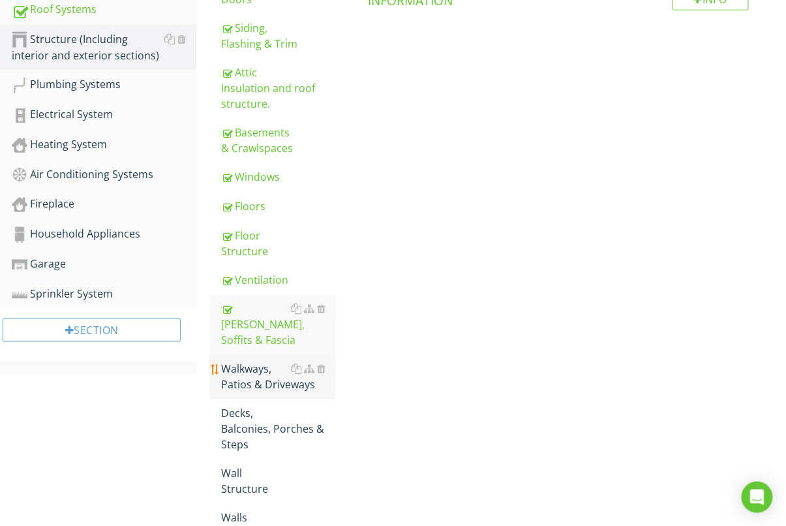
click at [250, 362] on div "Walkways, Patios & Driveways" at bounding box center [278, 377] width 115 height 31
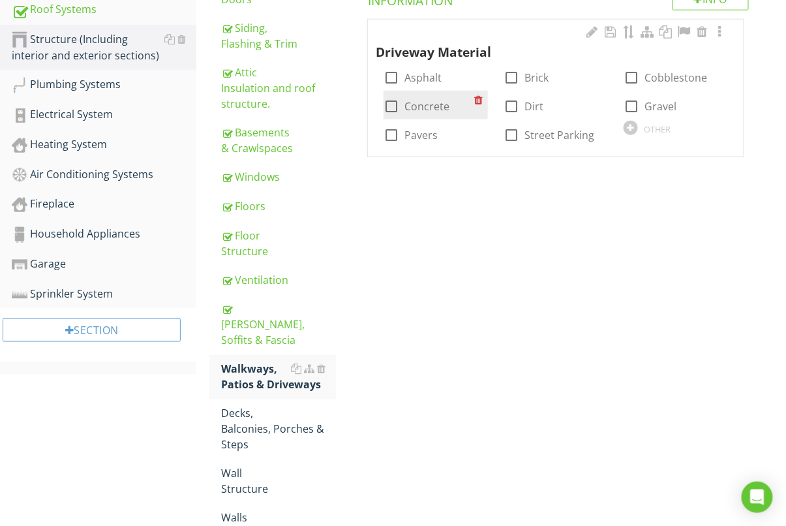
drag, startPoint x: 394, startPoint y: 103, endPoint x: 390, endPoint y: 110, distance: 7.3
click at [394, 103] on div at bounding box center [391, 106] width 22 height 22
checkbox input "true"
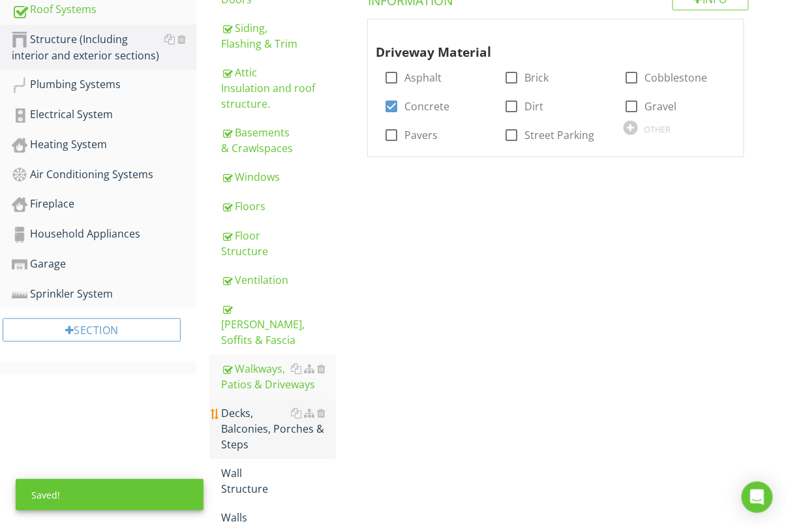
click at [247, 406] on div "Decks, Balconies, Porches & Steps" at bounding box center [278, 429] width 115 height 47
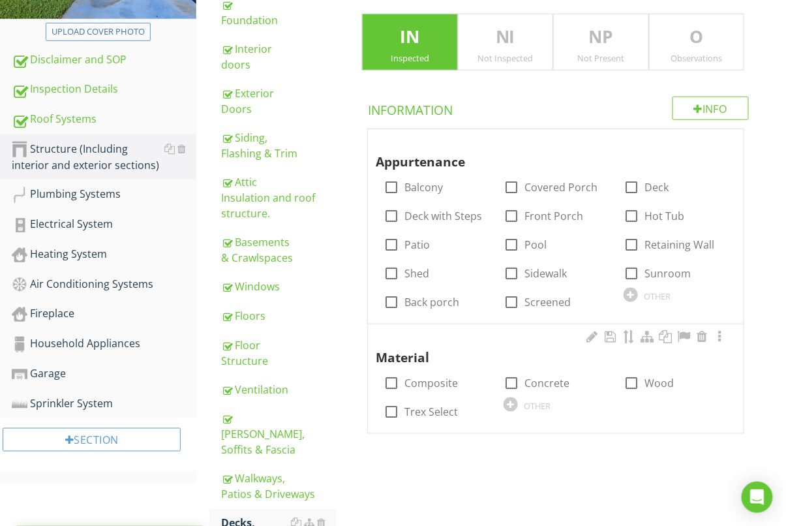
scroll to position [288, 0]
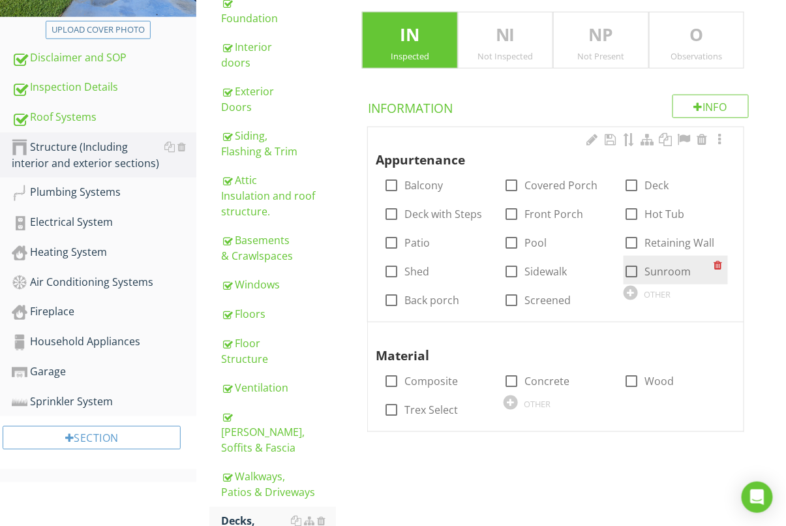
click at [628, 272] on div at bounding box center [632, 271] width 22 height 22
checkbox input "true"
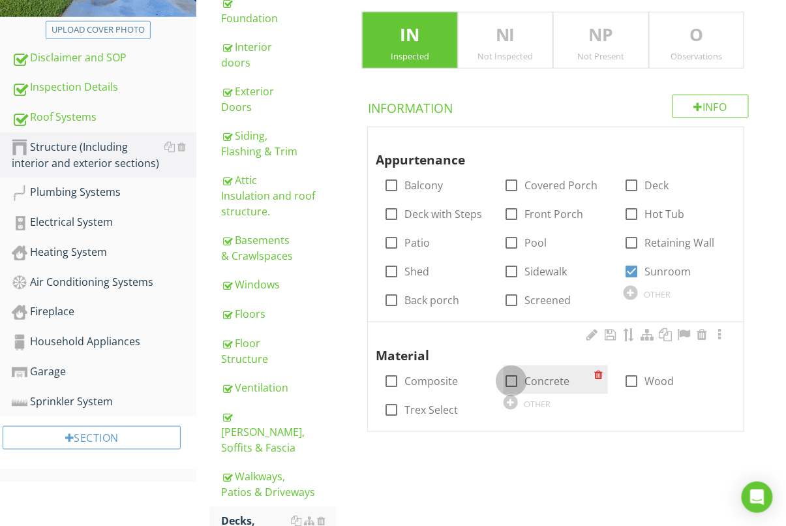
click at [512, 380] on div at bounding box center [512, 381] width 22 height 22
checkbox input "true"
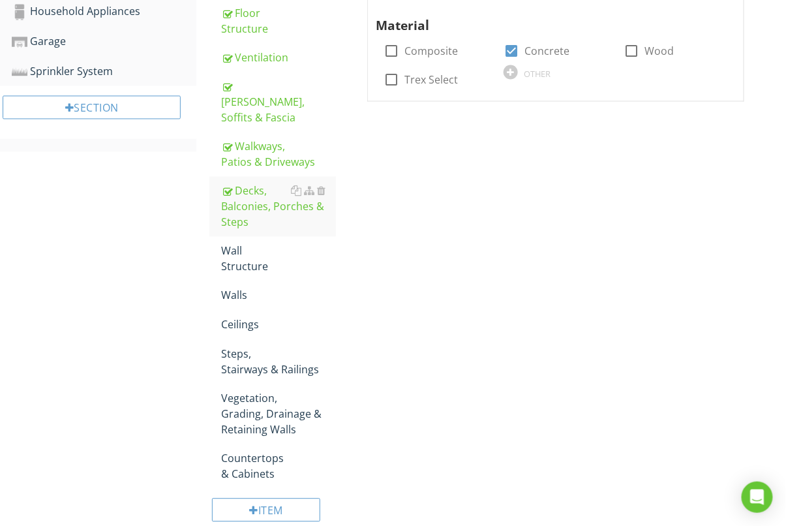
scroll to position [619, 0]
click at [266, 243] on div "Wall Structure" at bounding box center [278, 258] width 115 height 31
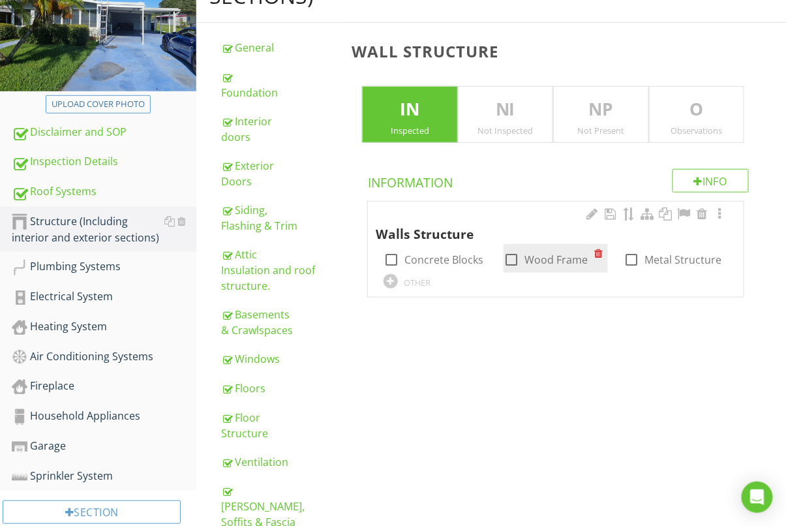
click at [512, 270] on div at bounding box center [512, 260] width 22 height 22
checkbox input "true"
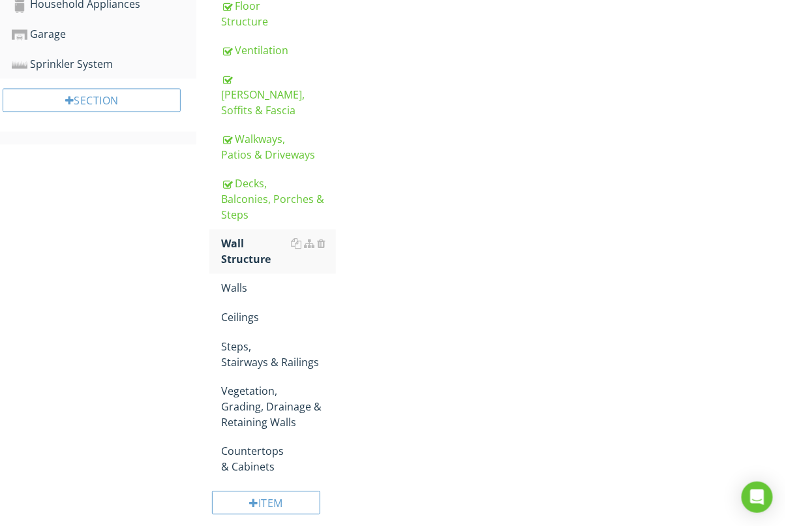
scroll to position [634, 0]
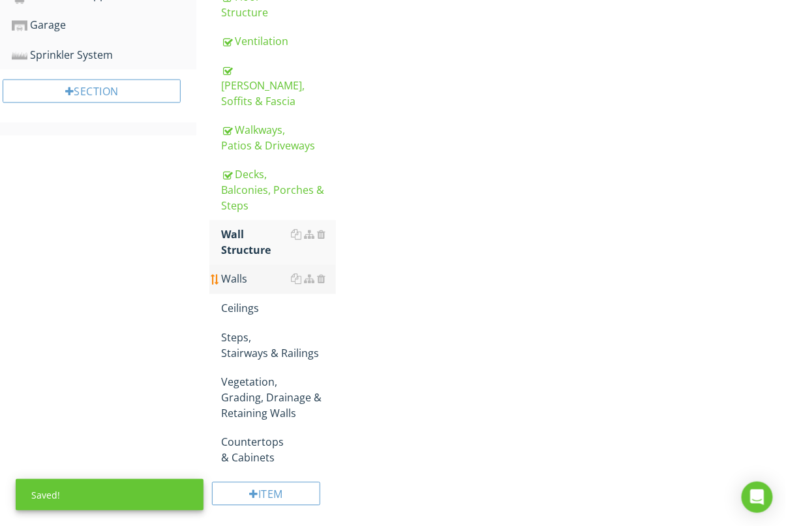
click at [249, 271] on div "Walls" at bounding box center [278, 279] width 115 height 16
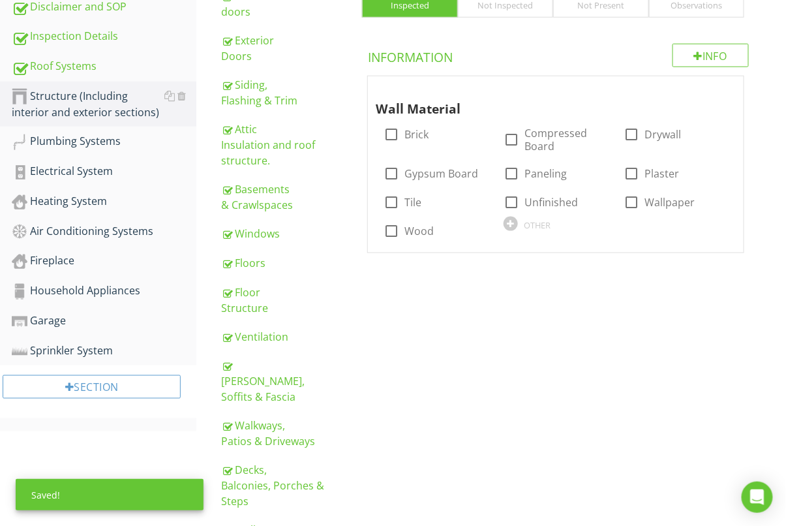
scroll to position [236, 0]
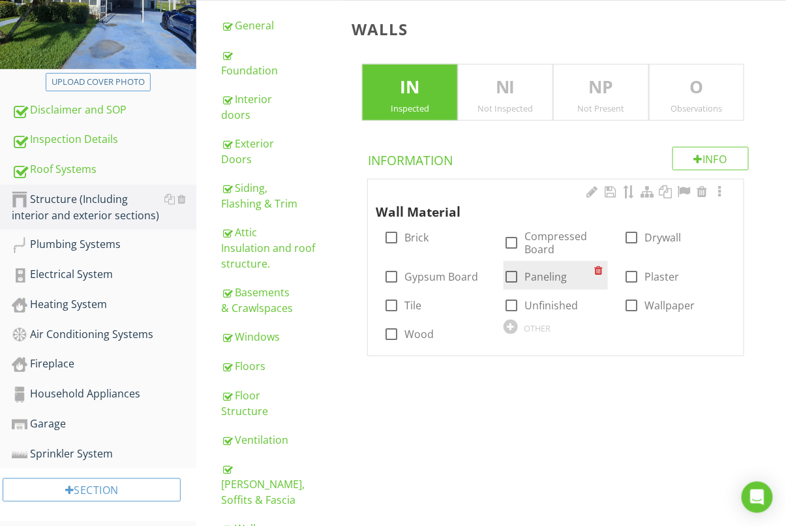
click at [518, 277] on div at bounding box center [512, 277] width 22 height 22
checkbox input "true"
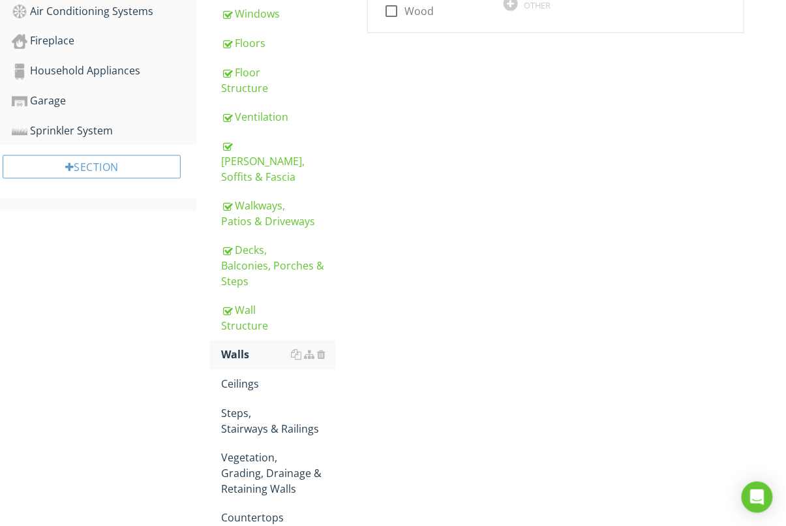
scroll to position [634, 0]
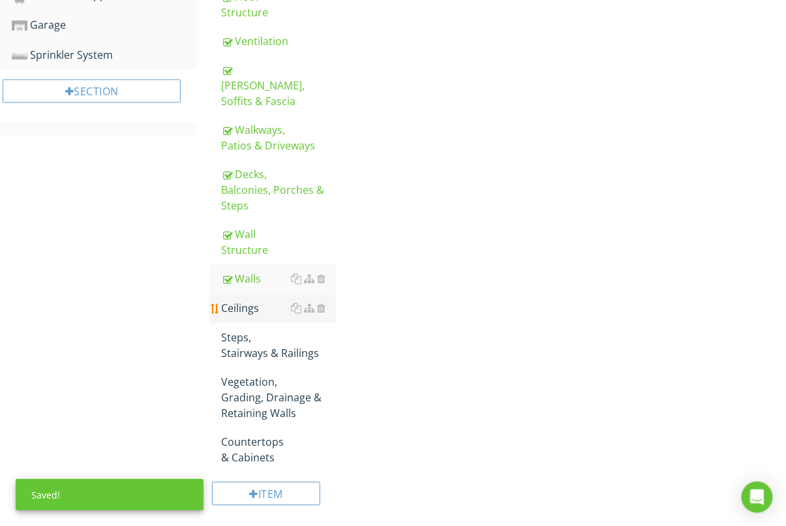
click at [245, 301] on div "Ceilings" at bounding box center [278, 309] width 115 height 16
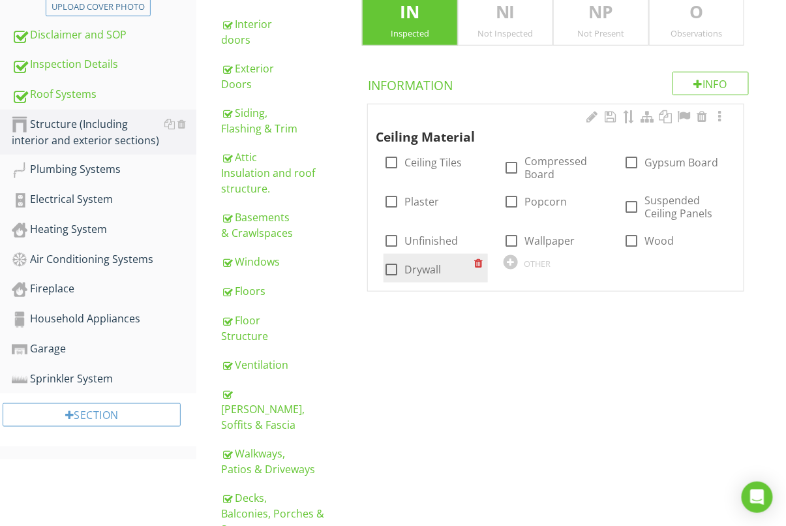
scroll to position [319, 0]
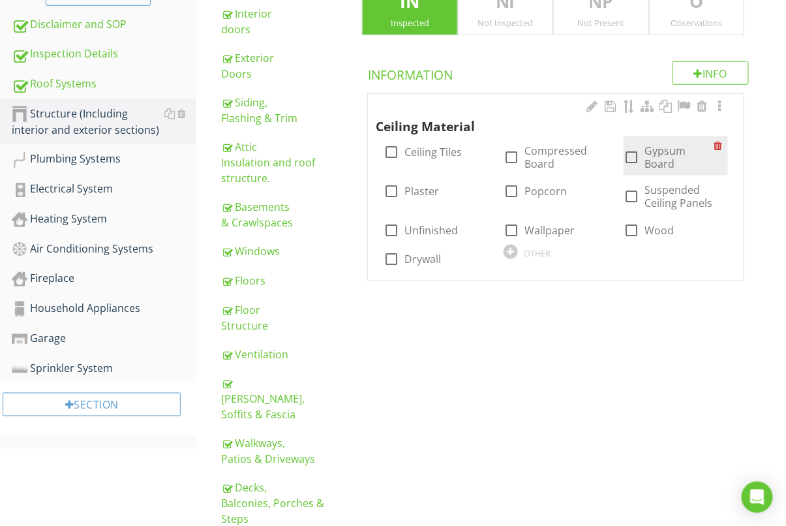
click at [630, 154] on div at bounding box center [632, 157] width 22 height 22
checkbox input "true"
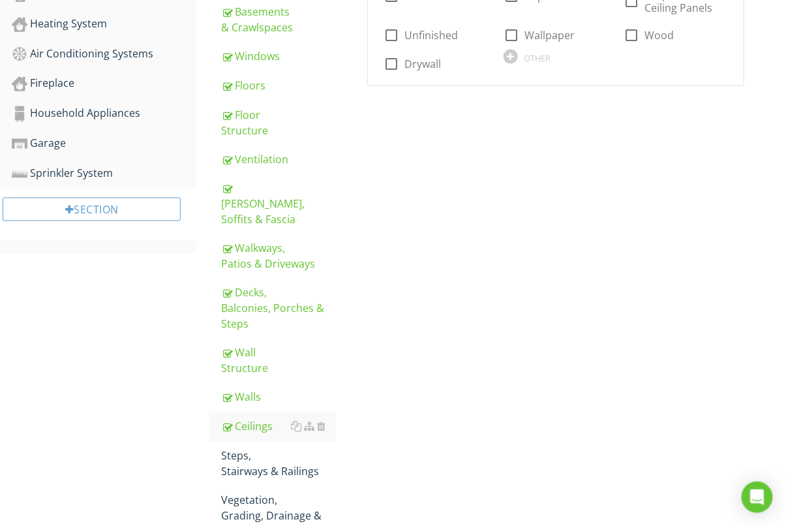
scroll to position [634, 0]
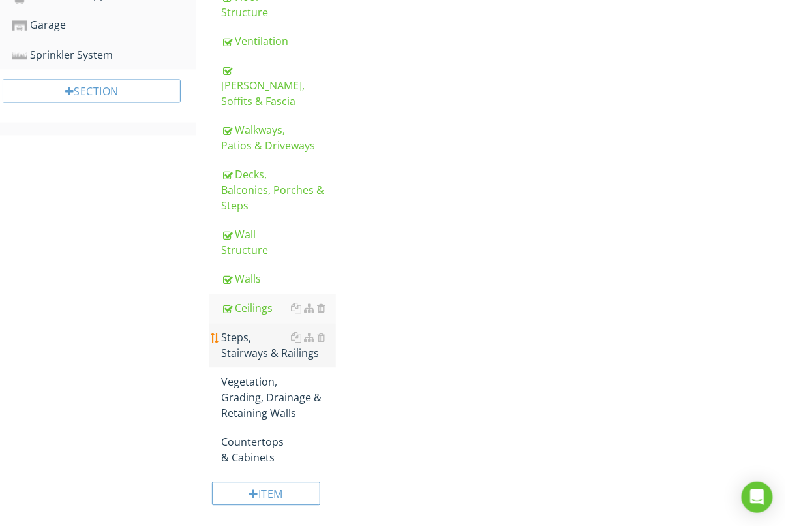
click at [252, 330] on div "Steps, Stairways & Railings" at bounding box center [278, 345] width 115 height 31
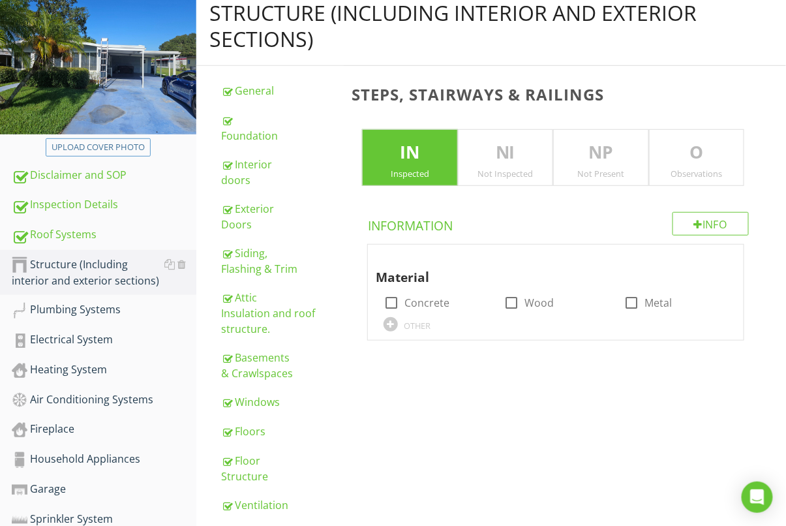
scroll to position [134, 0]
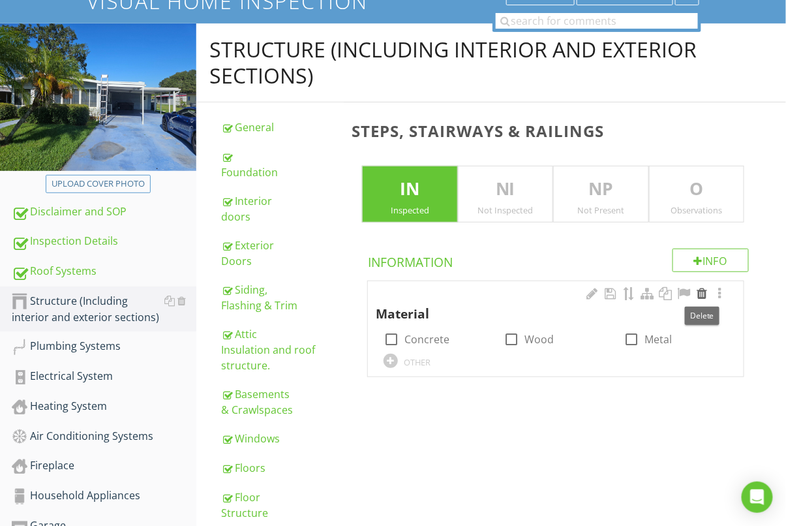
click at [702, 288] on div at bounding box center [702, 293] width 16 height 13
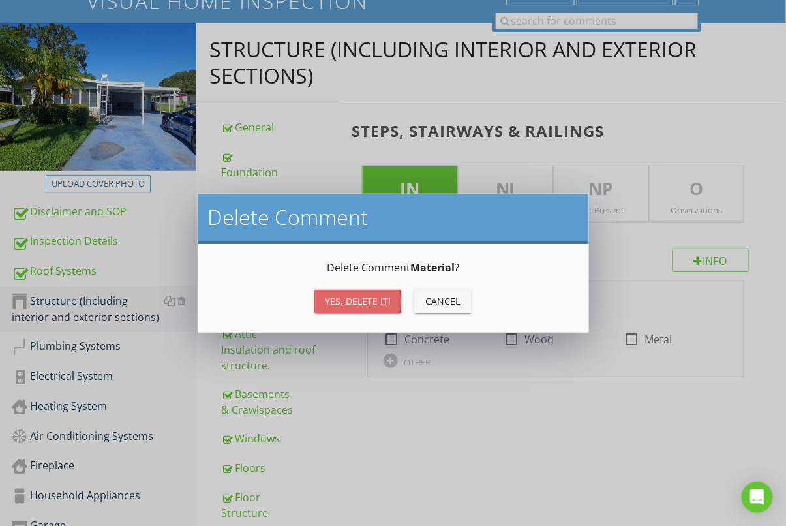
click at [368, 293] on button "Yes, Delete it!" at bounding box center [358, 301] width 87 height 23
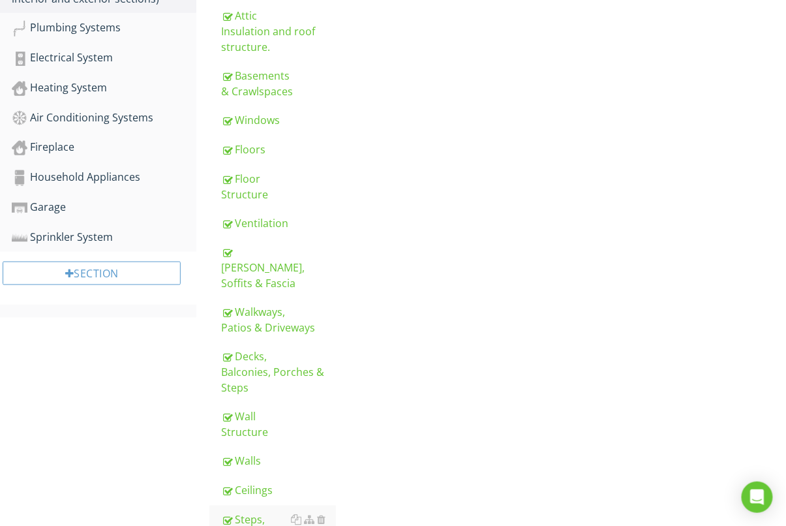
scroll to position [554, 0]
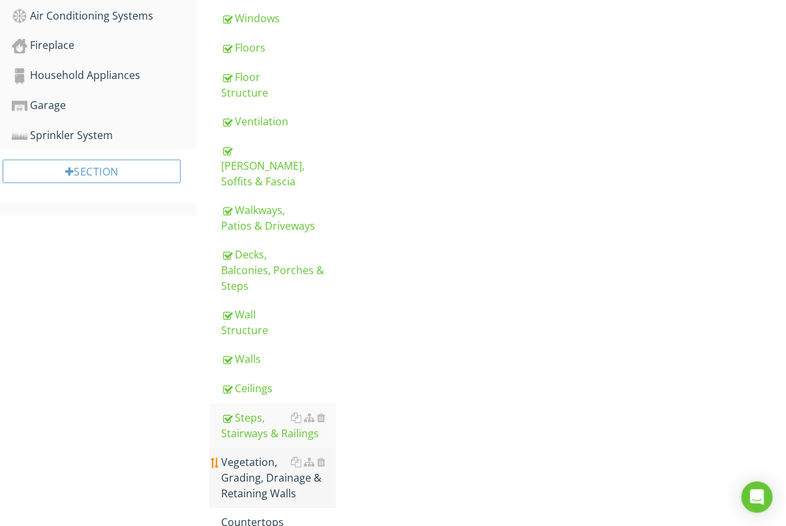
click at [266, 455] on div "Vegetation, Grading, Drainage & Retaining Walls" at bounding box center [278, 478] width 115 height 47
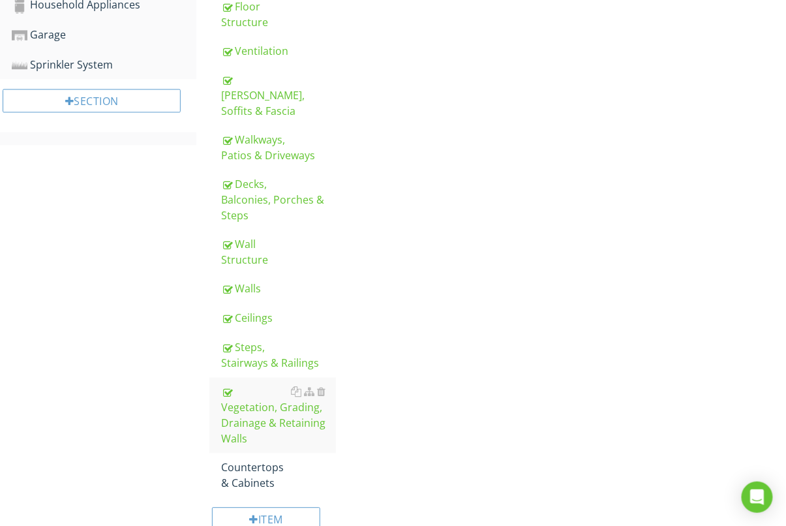
scroll to position [634, 0]
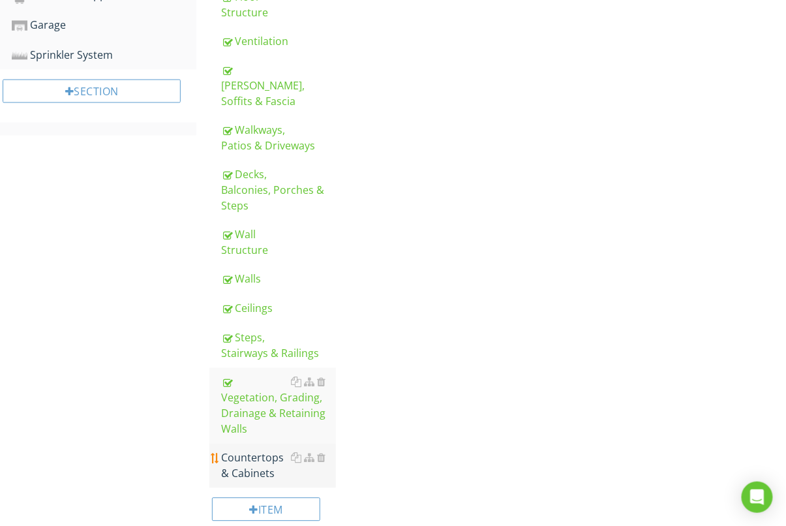
click at [256, 450] on div "Countertops & Cabinets" at bounding box center [278, 465] width 115 height 31
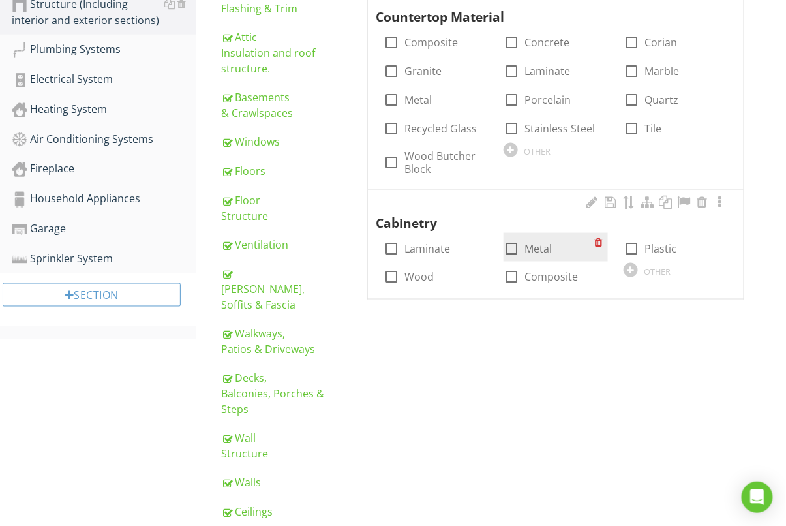
scroll to position [430, 0]
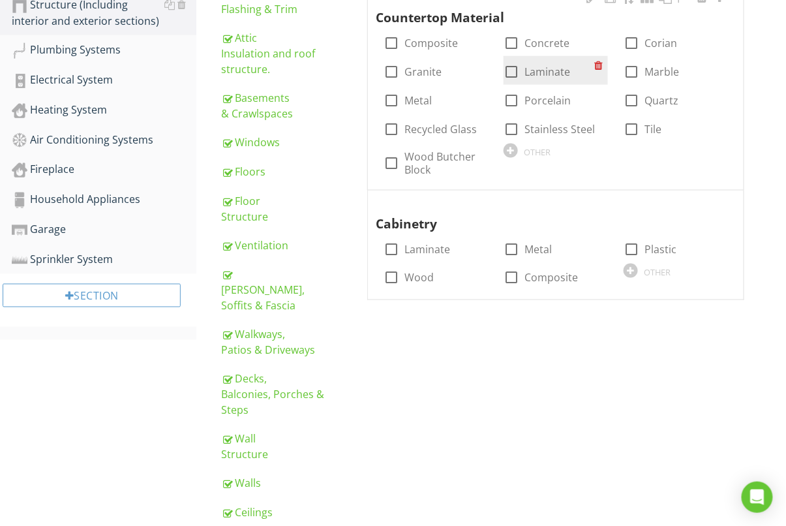
click at [508, 70] on div at bounding box center [512, 72] width 22 height 22
checkbox input "true"
click at [500, 274] on div "check_box_outline_blank Composite" at bounding box center [556, 276] width 120 height 29
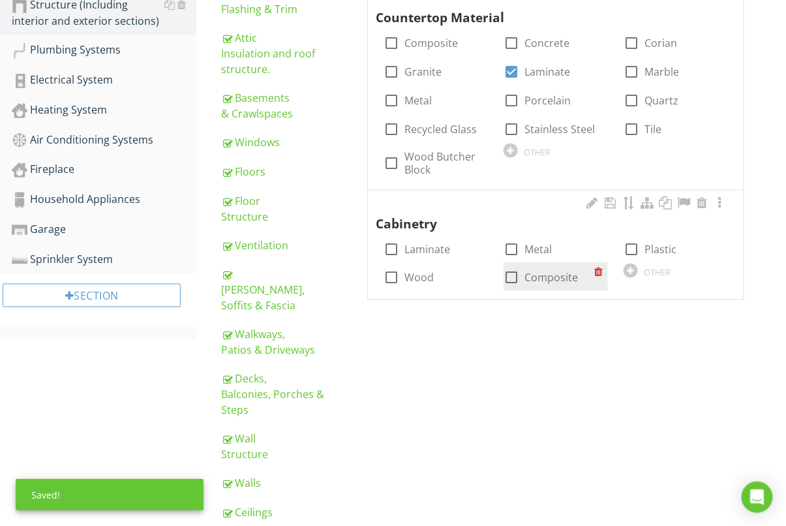
click at [504, 277] on div at bounding box center [512, 278] width 22 height 22
checkbox input "true"
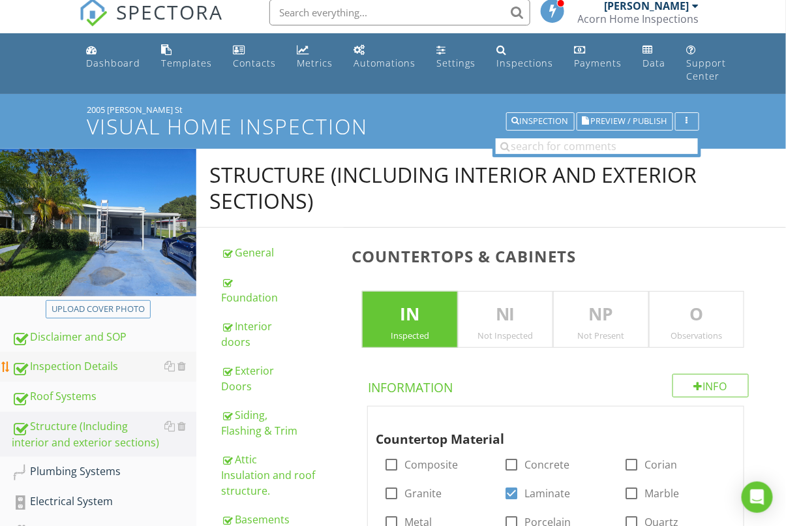
scroll to position [232, 0]
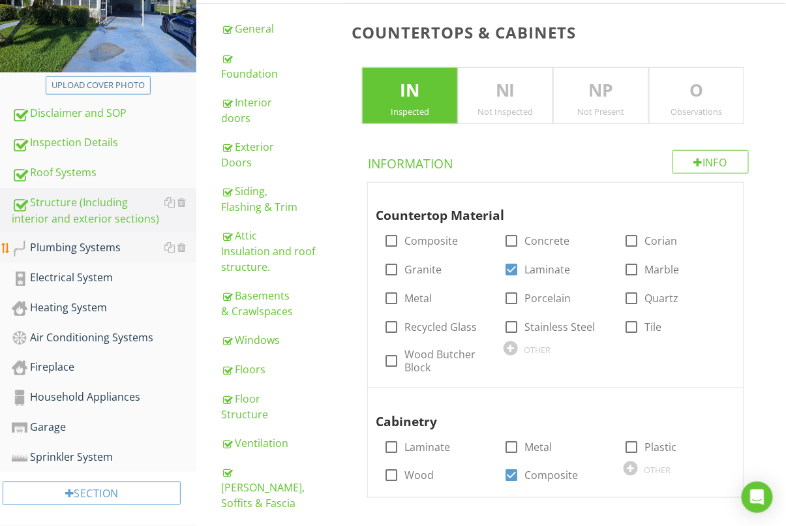
click at [78, 244] on div "Plumbing Systems" at bounding box center [104, 248] width 185 height 17
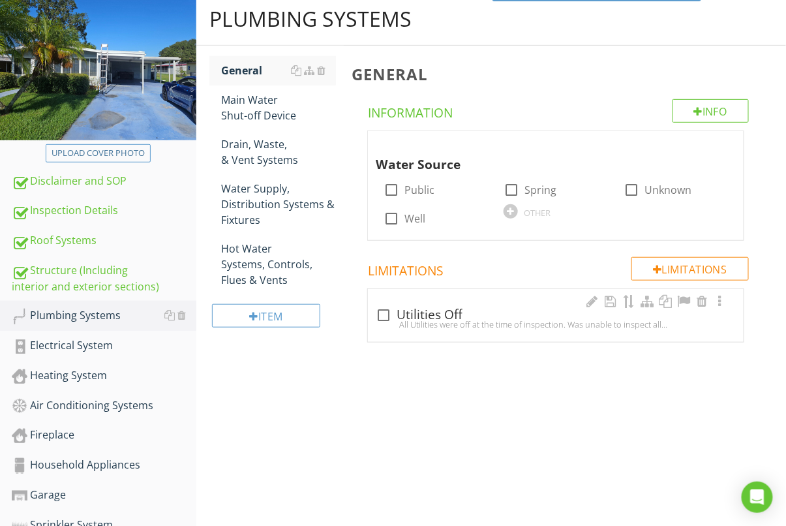
scroll to position [155, 0]
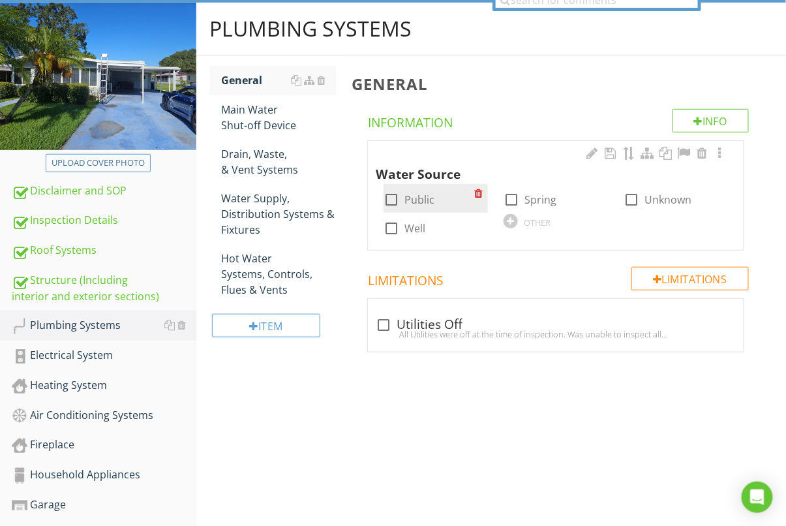
click at [386, 200] on div at bounding box center [391, 200] width 22 height 22
checkbox input "true"
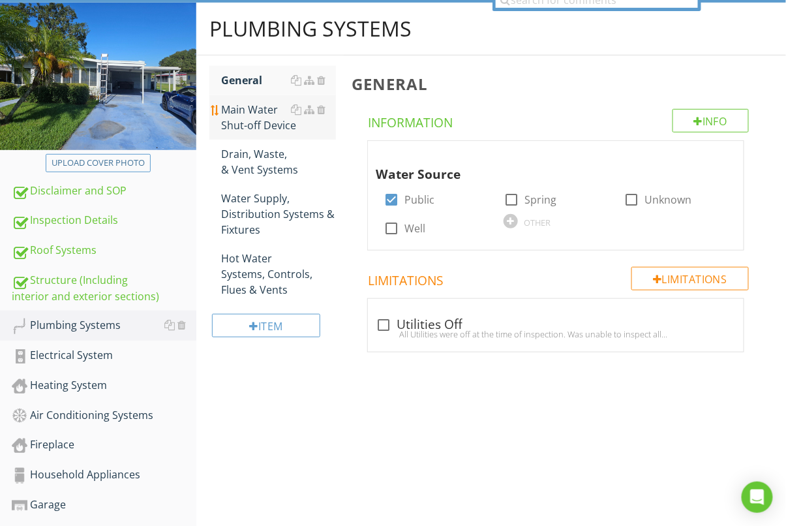
click at [248, 113] on div "Main Water Shut-off Device" at bounding box center [278, 117] width 115 height 31
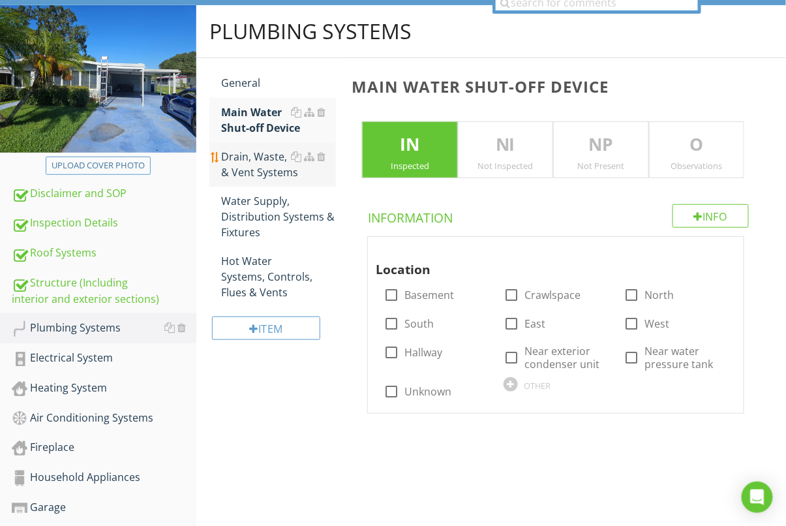
scroll to position [151, 0]
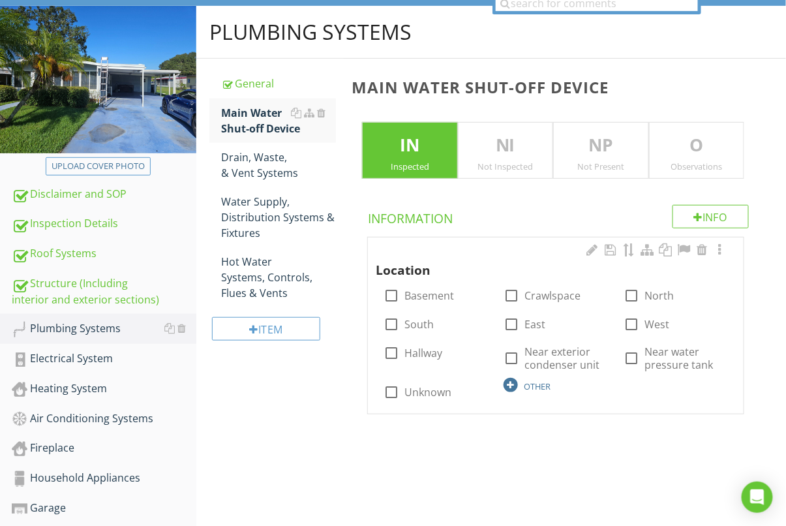
click at [518, 384] on div at bounding box center [511, 385] width 14 height 14
click at [311, 418] on div "Plumbing Systems General Main Water Shut-off Device Drain, Waste, & Vent System…" at bounding box center [491, 243] width 590 height 474
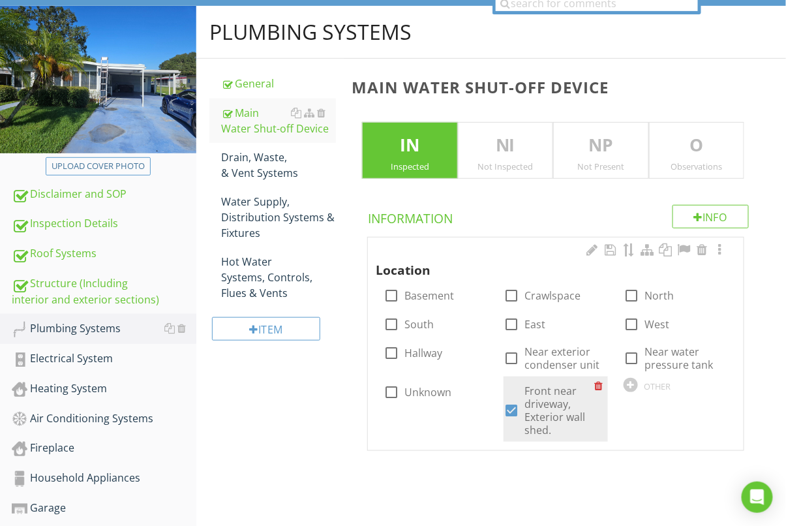
click at [600, 382] on div at bounding box center [602, 386] width 14 height 18
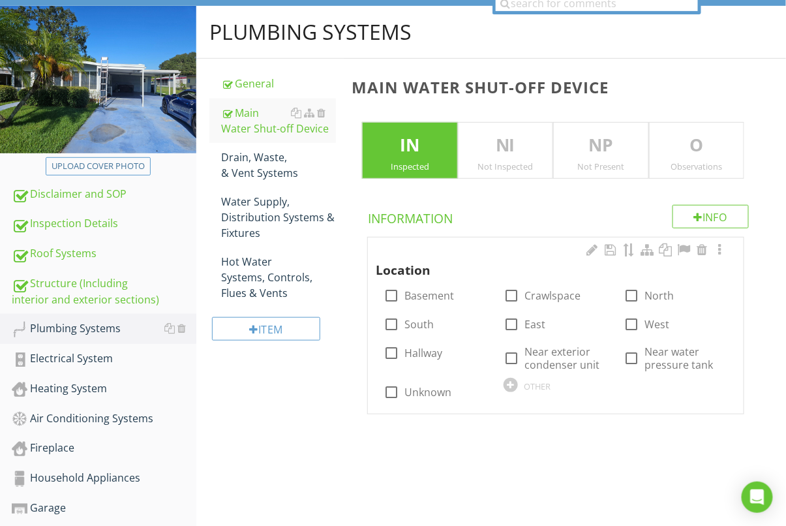
click at [503, 384] on div "OTHER" at bounding box center [556, 385] width 120 height 16
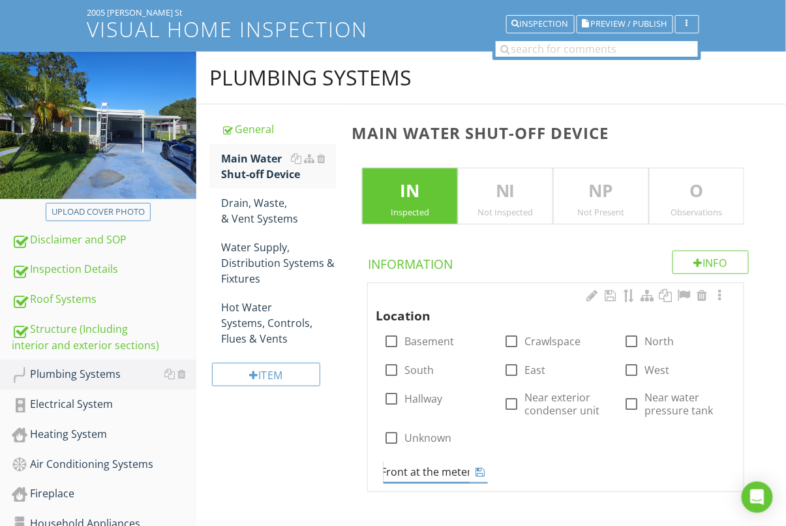
scroll to position [132, 0]
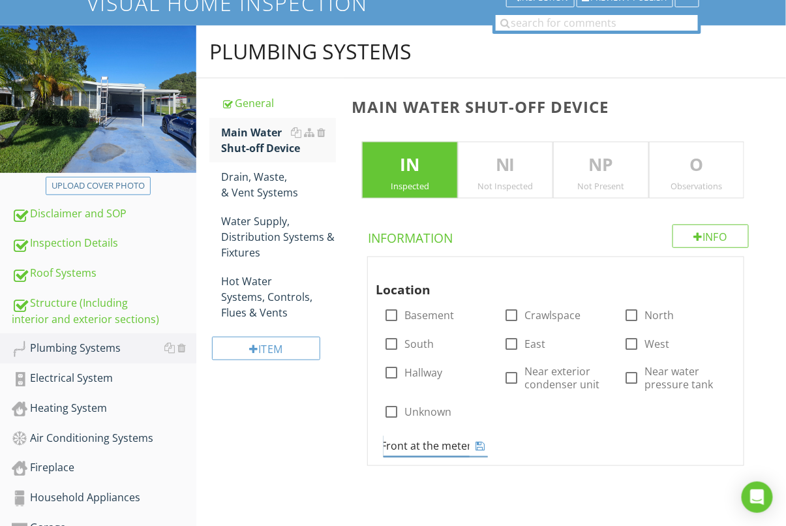
type input "Front at the meter"
click at [304, 397] on div "Plumbing Systems General Main Water Shut-off Device Drain, Waste, & Vent System…" at bounding box center [491, 262] width 590 height 474
click at [634, 404] on div at bounding box center [631, 404] width 14 height 14
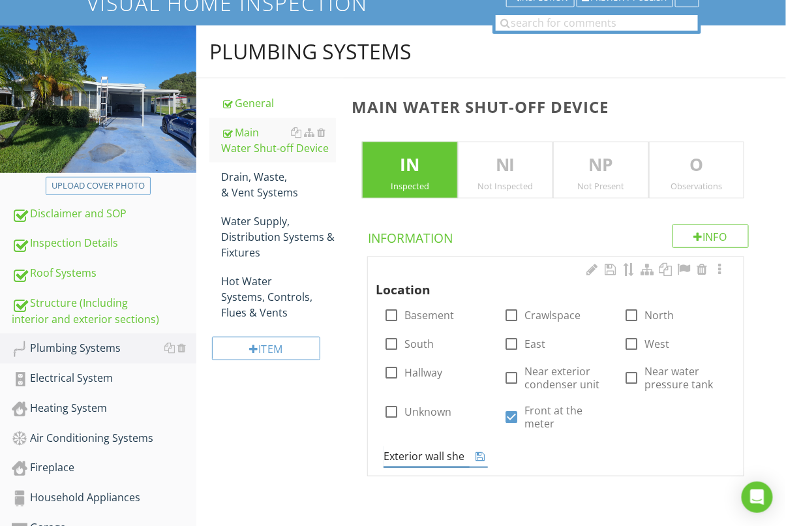
type input "Exterior wall shed"
click at [215, 414] on div "Plumbing Systems General Main Water Shut-off Device Drain, Waste, & Vent System…" at bounding box center [491, 267] width 590 height 484
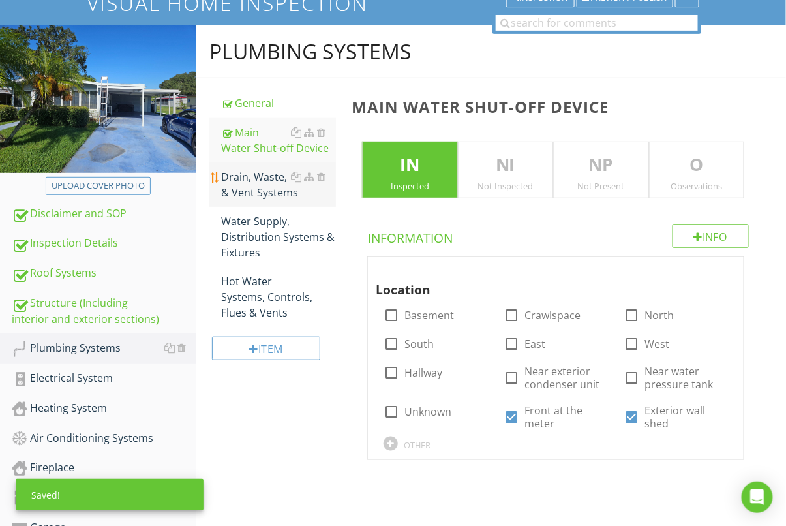
click at [257, 178] on div "Drain, Waste, & Vent Systems" at bounding box center [278, 184] width 115 height 31
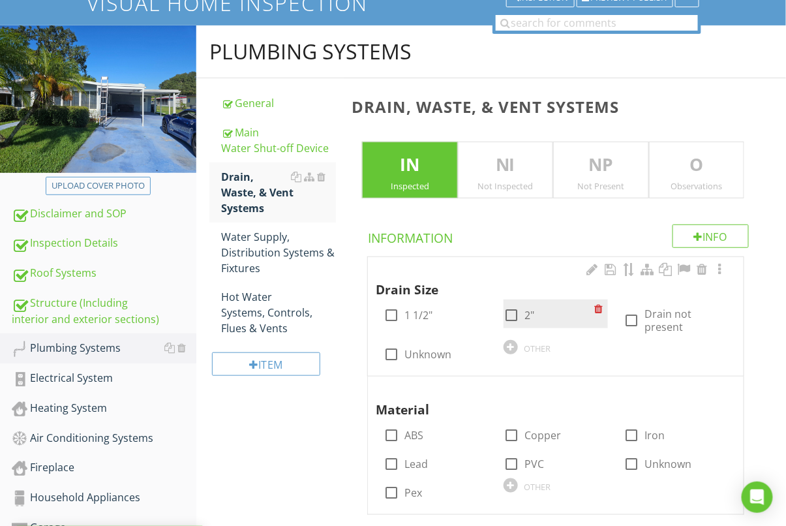
drag, startPoint x: 510, startPoint y: 318, endPoint x: 508, endPoint y: 330, distance: 12.5
click at [510, 318] on div at bounding box center [512, 315] width 22 height 22
checkbox input "true"
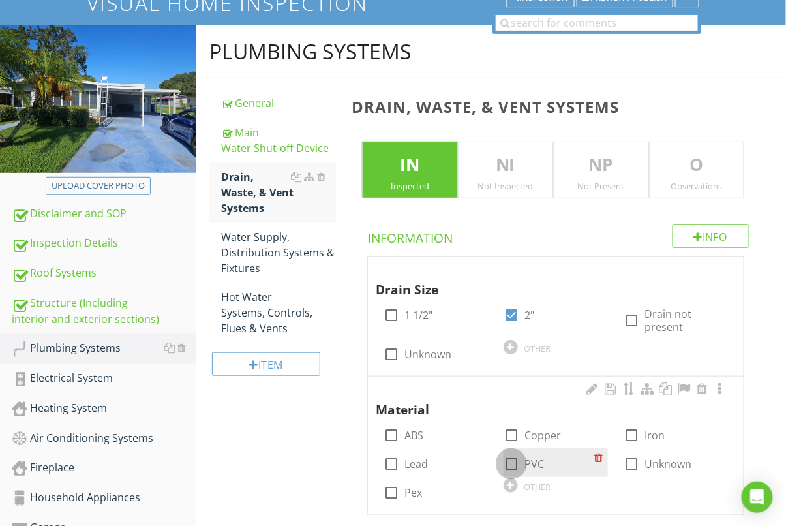
click at [514, 459] on div at bounding box center [512, 464] width 22 height 22
checkbox input "true"
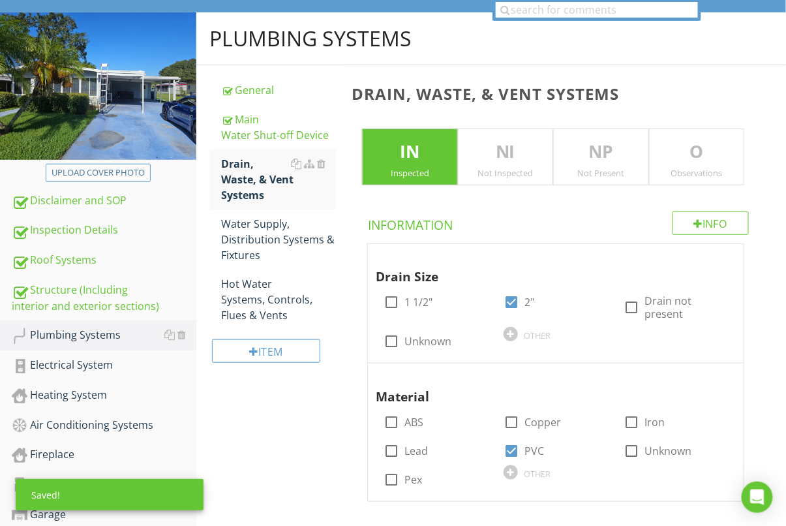
scroll to position [129, 0]
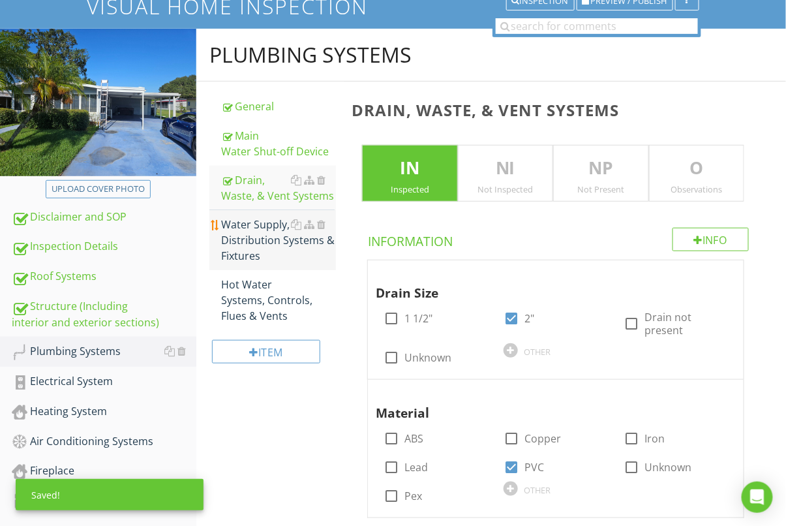
click at [294, 230] on div at bounding box center [308, 225] width 35 height 16
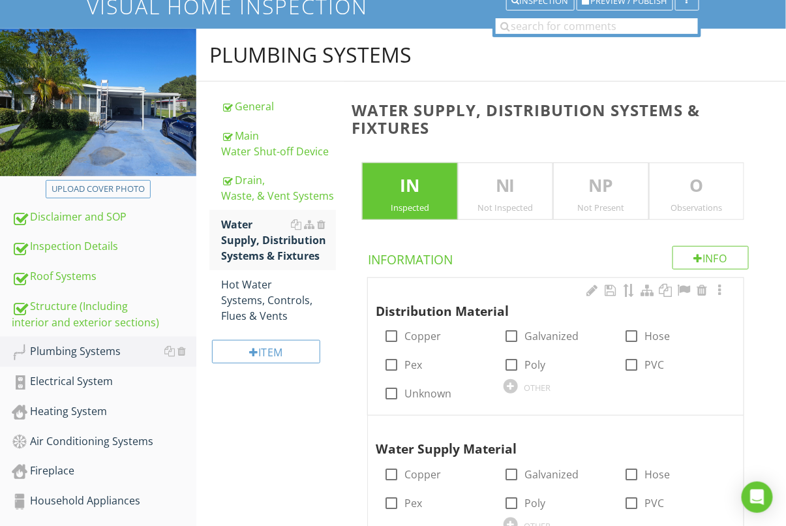
drag, startPoint x: 642, startPoint y: 362, endPoint x: 618, endPoint y: 373, distance: 26.0
click at [642, 362] on div at bounding box center [632, 365] width 22 height 22
checkbox input "true"
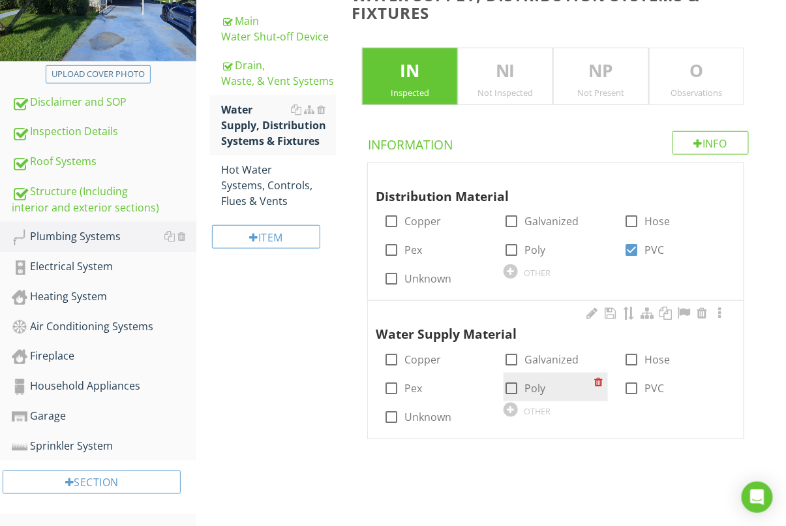
scroll to position [246, 0]
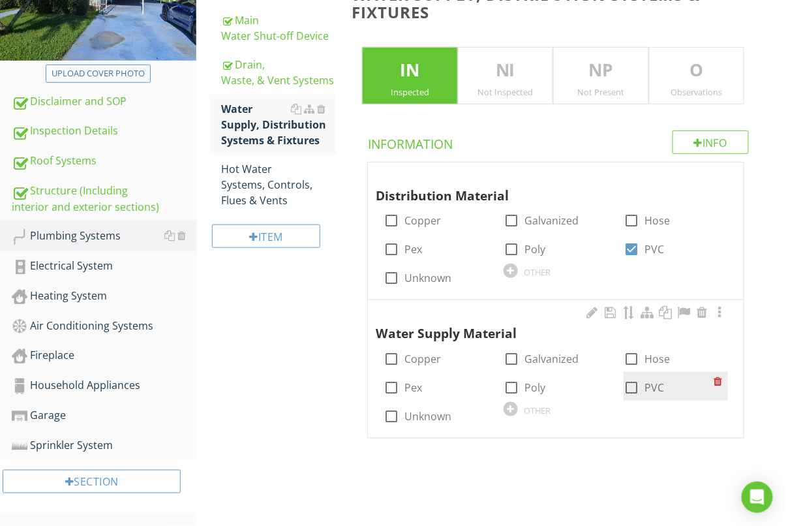
click at [631, 384] on div at bounding box center [632, 388] width 22 height 22
checkbox input "true"
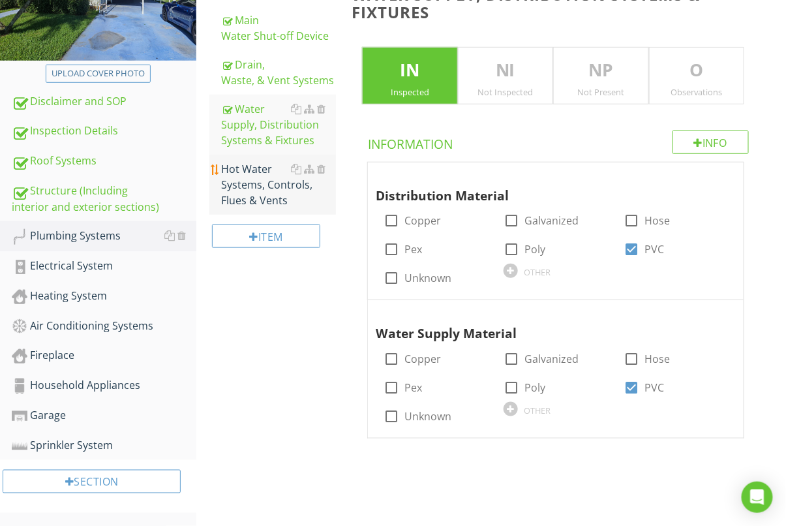
click at [261, 182] on div "Hot Water Systems, Controls, Flues & Vents" at bounding box center [278, 184] width 115 height 47
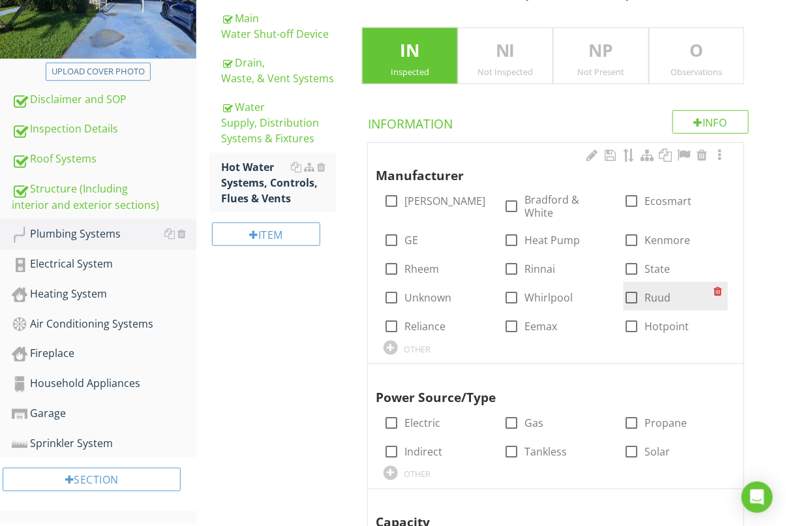
drag, startPoint x: 636, startPoint y: 294, endPoint x: 628, endPoint y: 296, distance: 7.6
click at [636, 294] on div at bounding box center [632, 297] width 22 height 22
checkbox input "true"
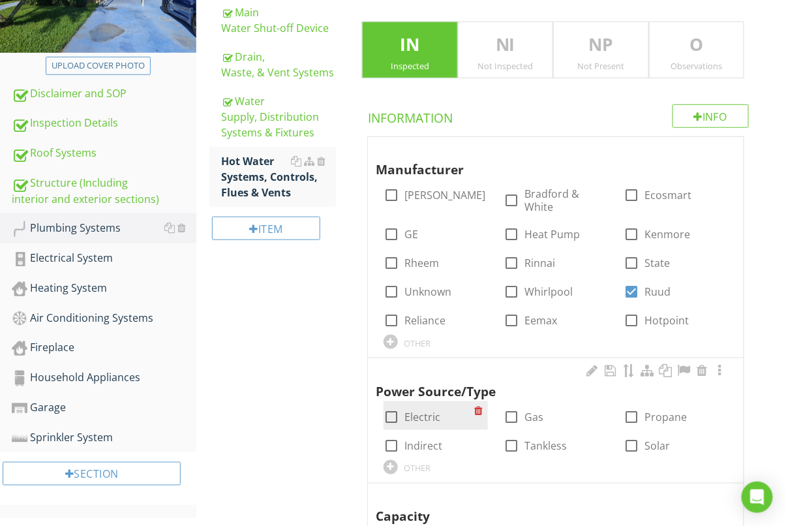
click at [388, 417] on div at bounding box center [391, 417] width 22 height 22
checkbox input "true"
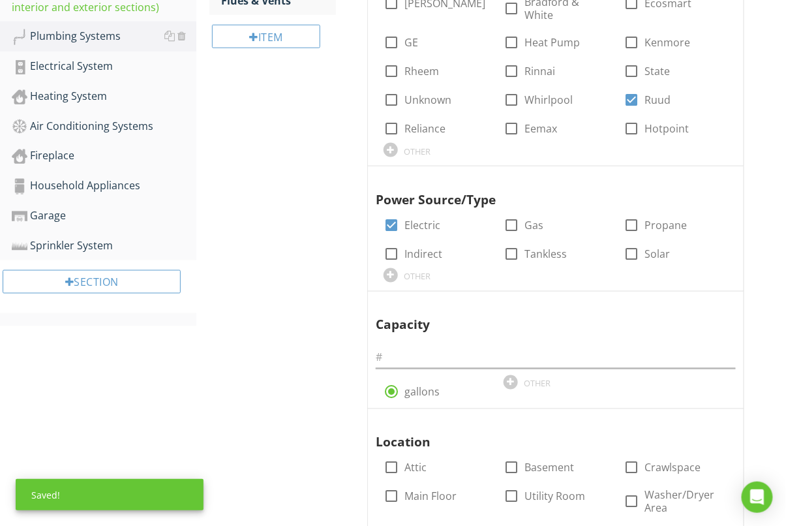
scroll to position [536, 0]
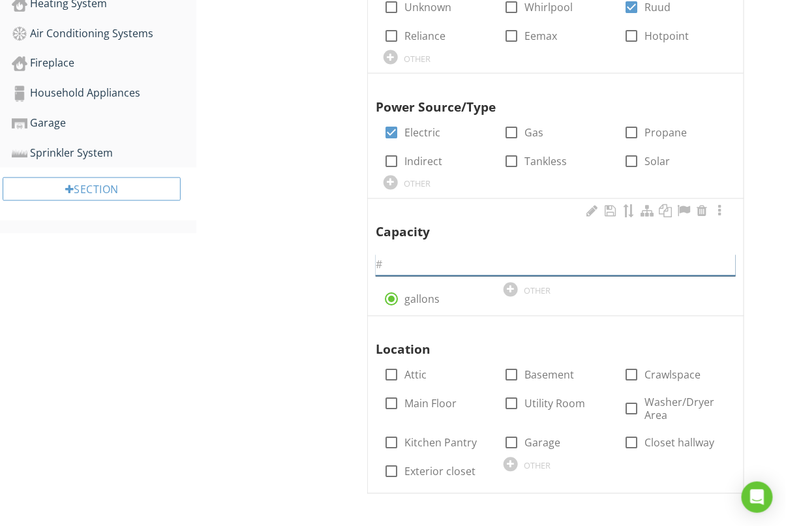
click at [478, 268] on input "text" at bounding box center [556, 266] width 360 height 22
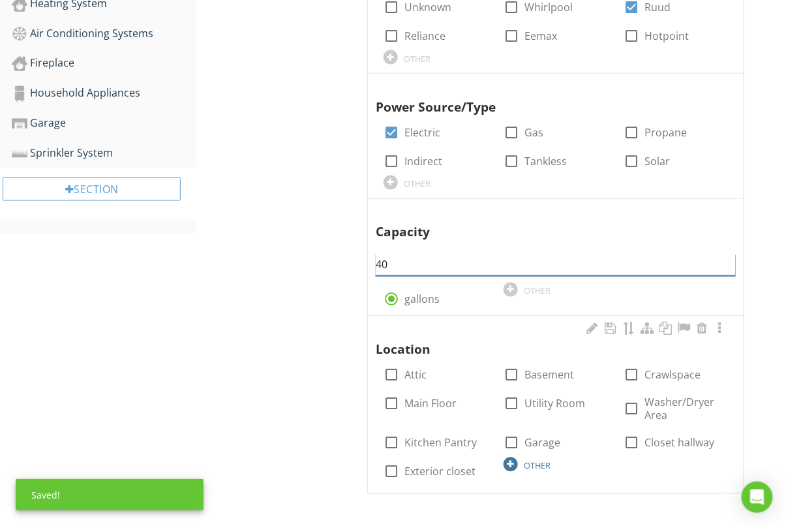
type input "40"
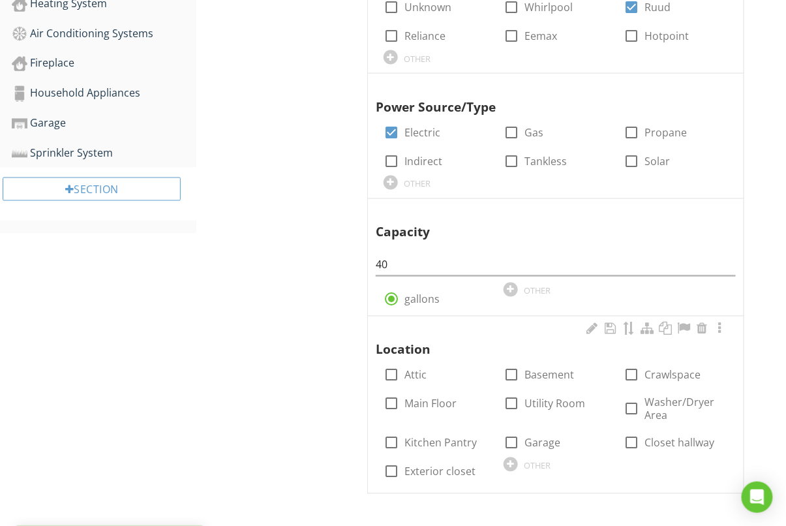
click at [513, 460] on div at bounding box center [511, 464] width 14 height 14
type input "Shed"
click at [318, 420] on div "Plumbing Systems General Main Water Shut-off Device Drain, Waste, & Vent System…" at bounding box center [491, 74] width 590 height 906
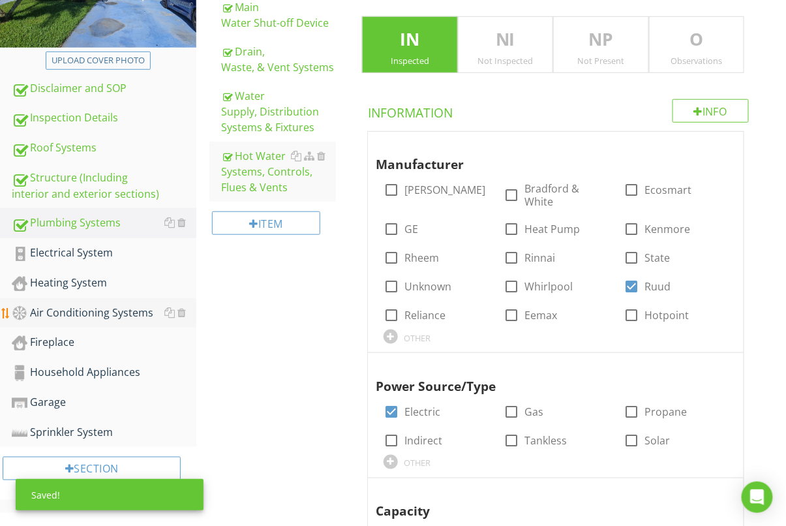
scroll to position [256, 0]
click at [91, 249] on div "Electrical System" at bounding box center [104, 253] width 185 height 17
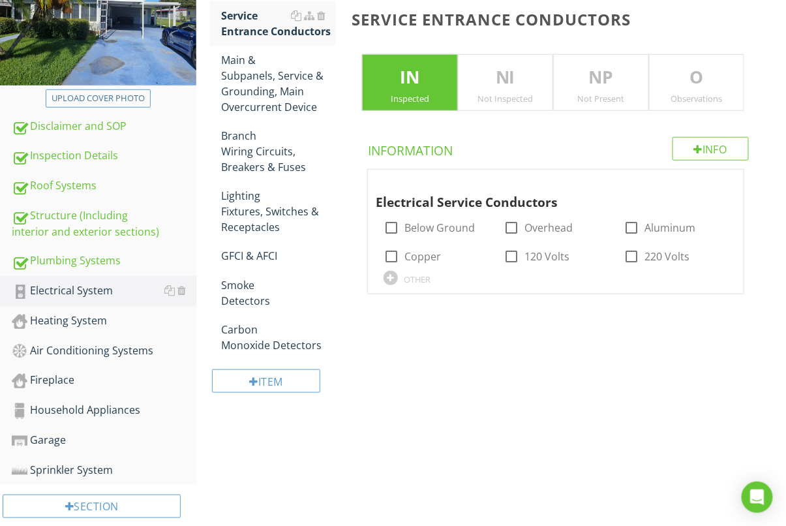
scroll to position [219, 0]
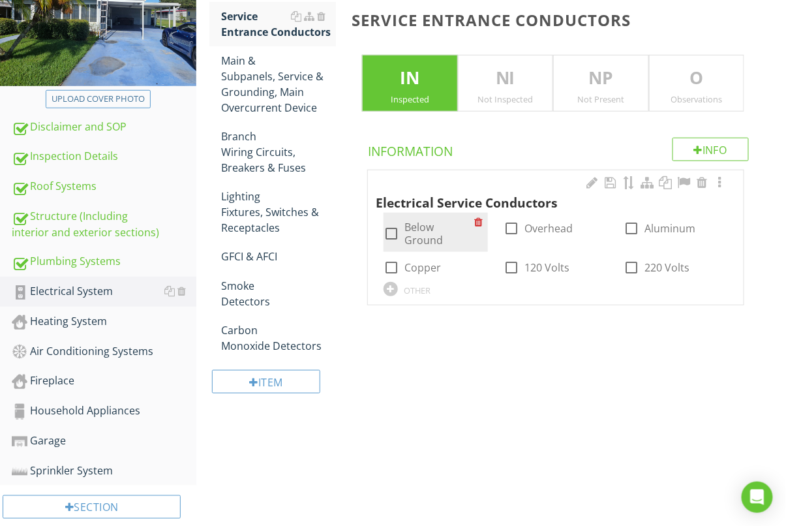
click at [399, 232] on div at bounding box center [391, 234] width 22 height 22
checkbox input "true"
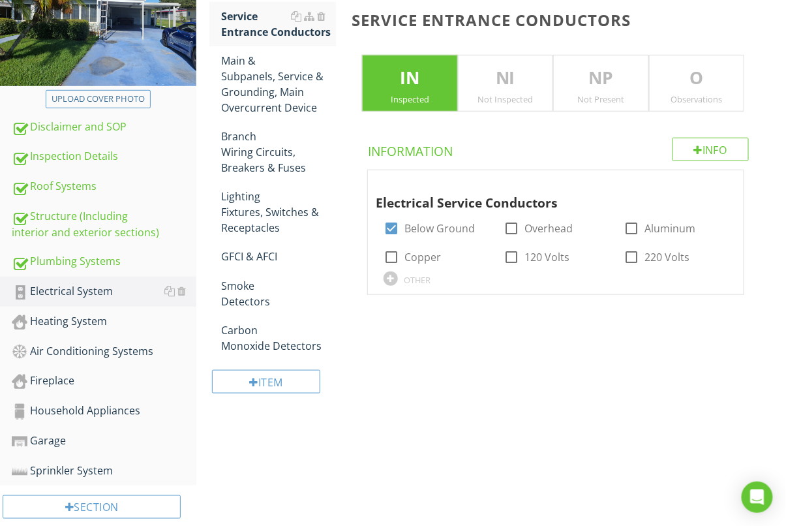
drag, startPoint x: 667, startPoint y: 73, endPoint x: 655, endPoint y: 86, distance: 17.6
click at [668, 74] on p "O" at bounding box center [697, 78] width 94 height 26
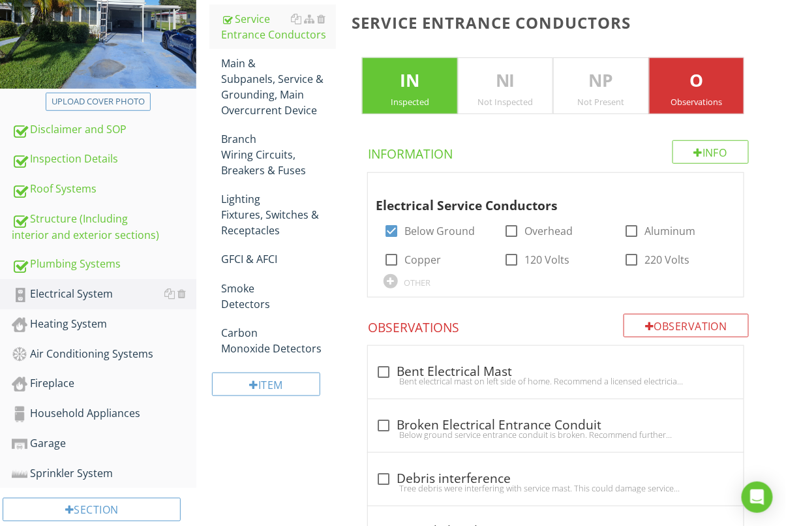
scroll to position [198, 0]
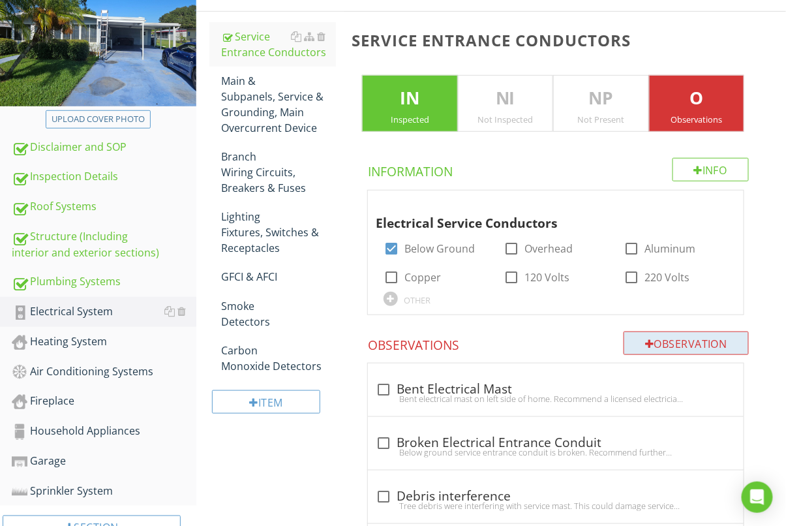
click at [695, 338] on div "Observation" at bounding box center [686, 343] width 125 height 23
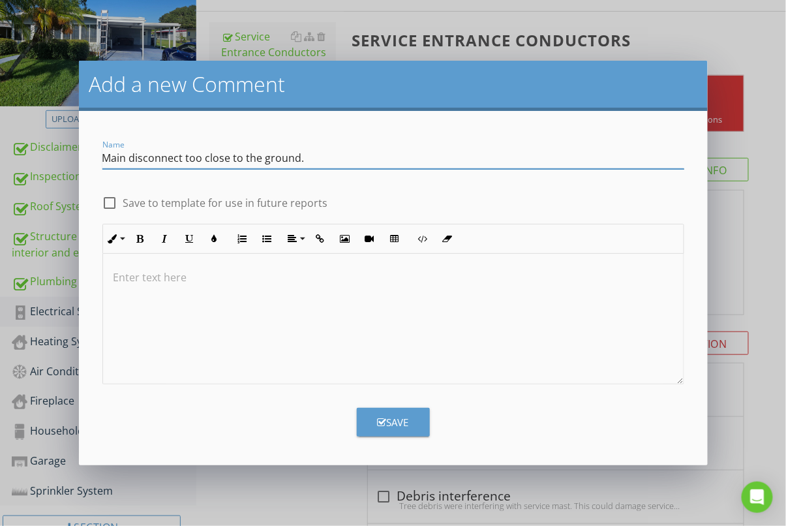
type input "Main disconnect too close to the ground."
click at [367, 312] on div at bounding box center [393, 319] width 581 height 131
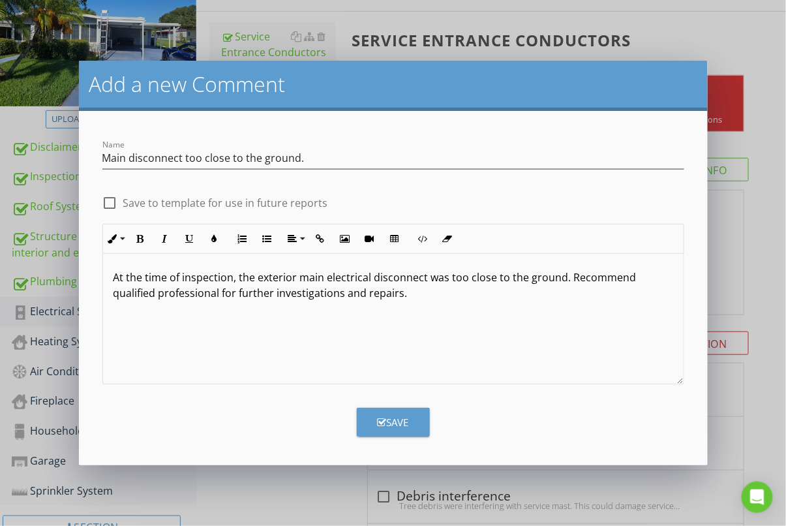
click at [380, 415] on div "Save" at bounding box center [393, 422] width 31 height 15
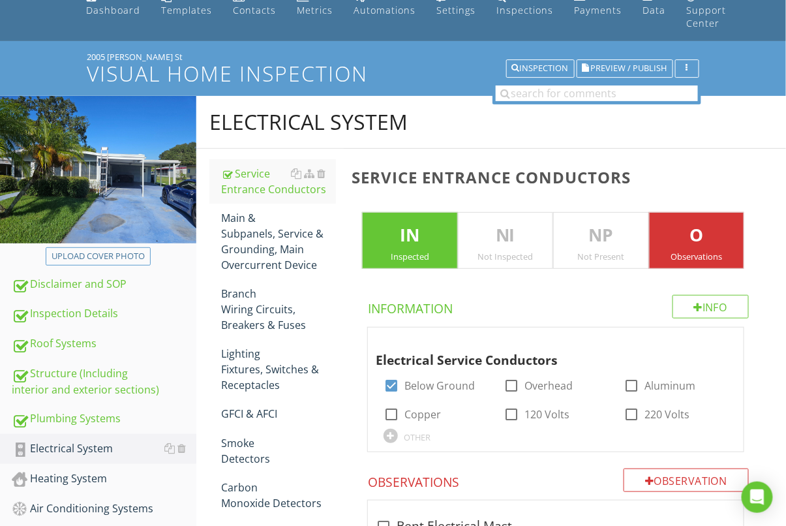
scroll to position [0, 0]
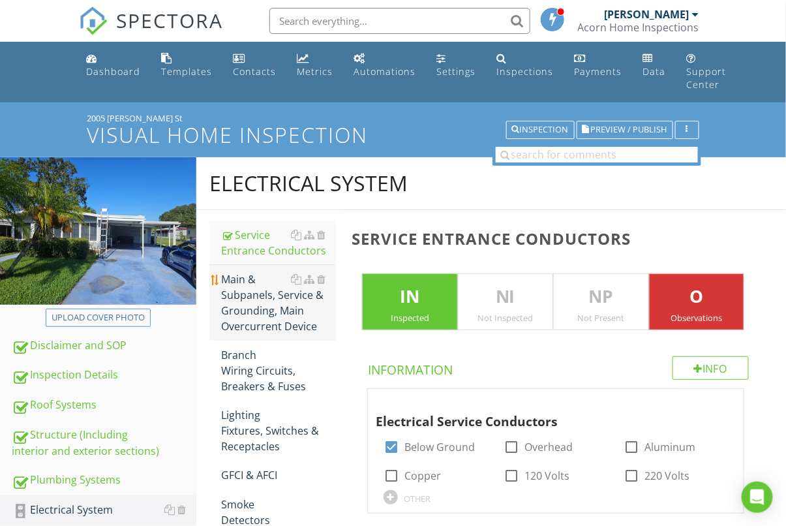
drag, startPoint x: 290, startPoint y: 270, endPoint x: 247, endPoint y: 303, distance: 54.4
click at [290, 270] on link "Main & Subpanels, Service & Grounding, Main Overcurrent Device" at bounding box center [278, 303] width 115 height 76
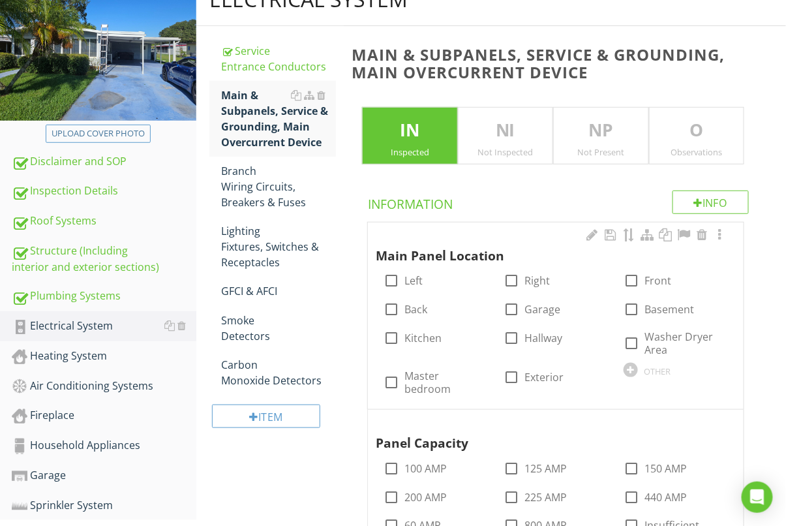
scroll to position [271, 0]
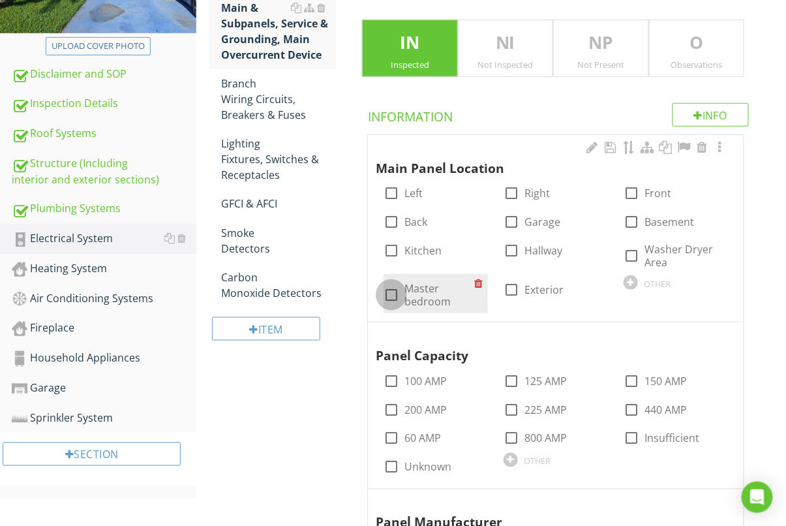
click at [392, 294] on div at bounding box center [391, 295] width 22 height 22
checkbox input "true"
click at [661, 288] on div "OTHER" at bounding box center [657, 284] width 27 height 10
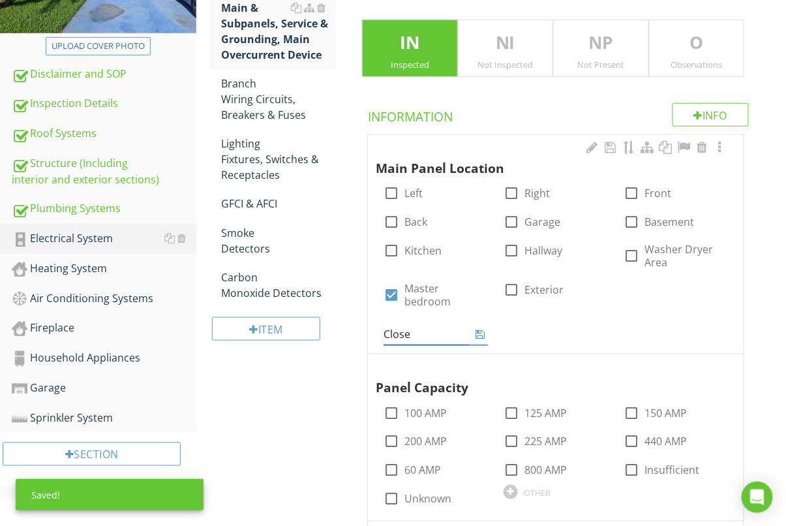
type input "Closet"
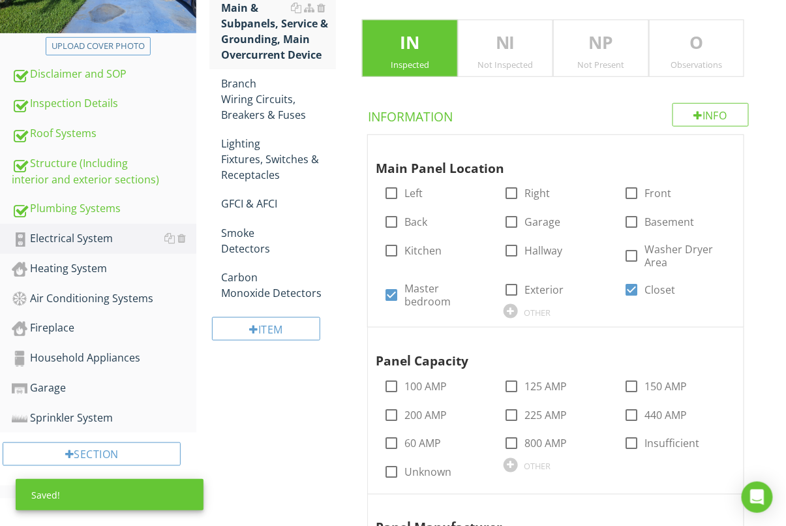
click at [639, 385] on div at bounding box center [632, 386] width 22 height 22
checkbox input "true"
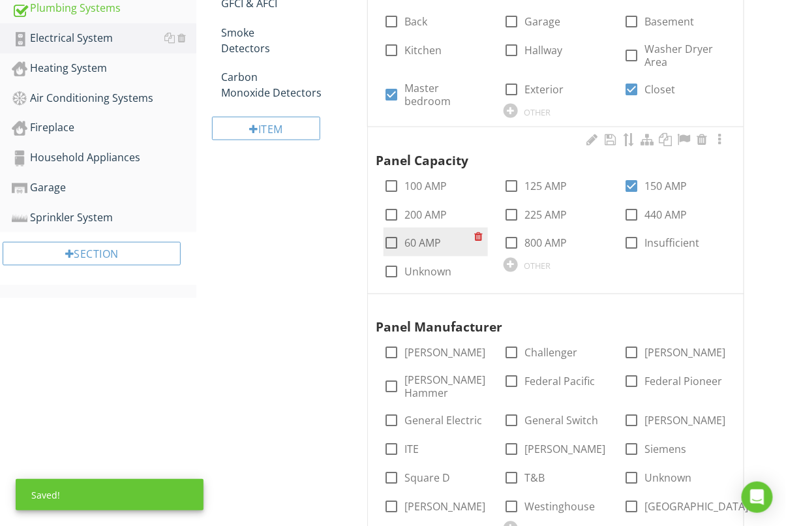
scroll to position [508, 0]
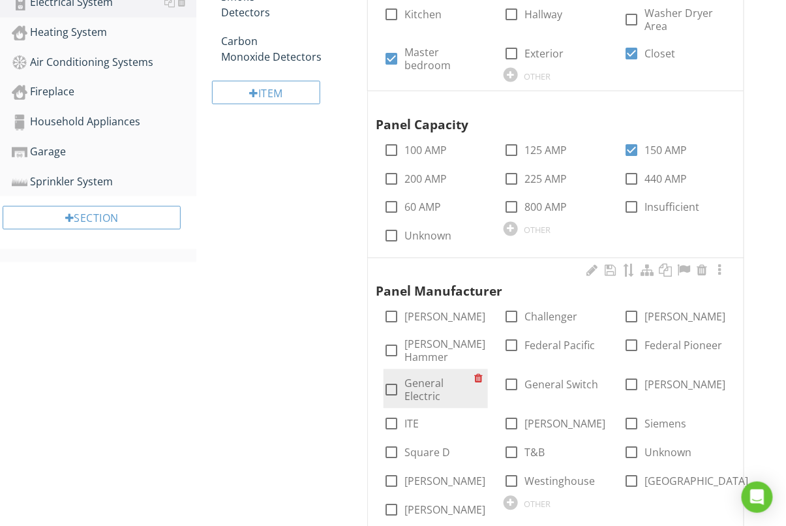
drag, startPoint x: 391, startPoint y: 377, endPoint x: 382, endPoint y: 376, distance: 8.5
click at [391, 379] on div at bounding box center [391, 390] width 22 height 22
checkbox input "true"
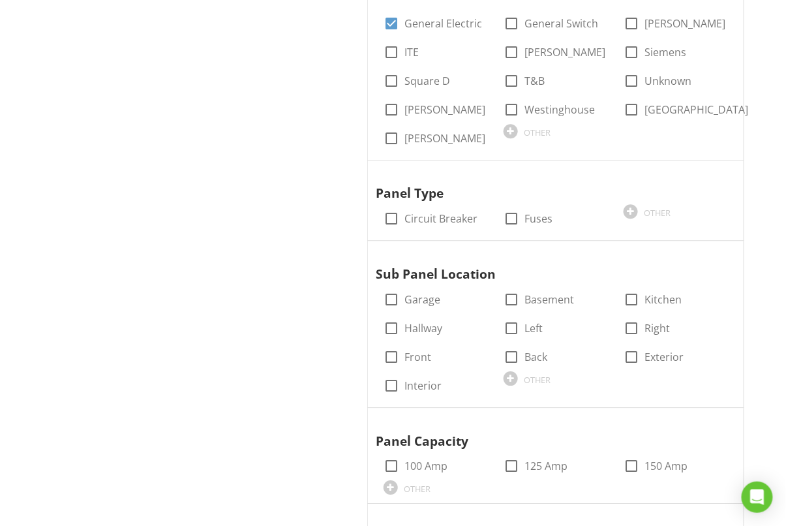
scroll to position [875, 0]
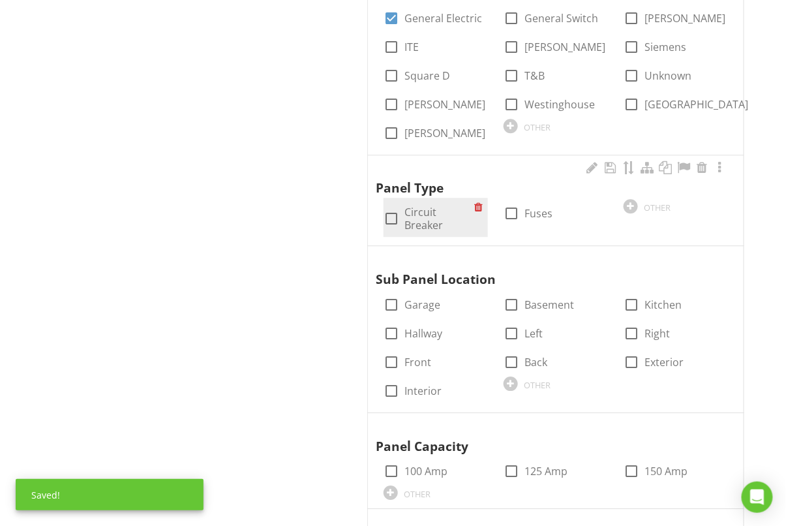
click at [395, 208] on div at bounding box center [391, 219] width 22 height 22
checkbox input "true"
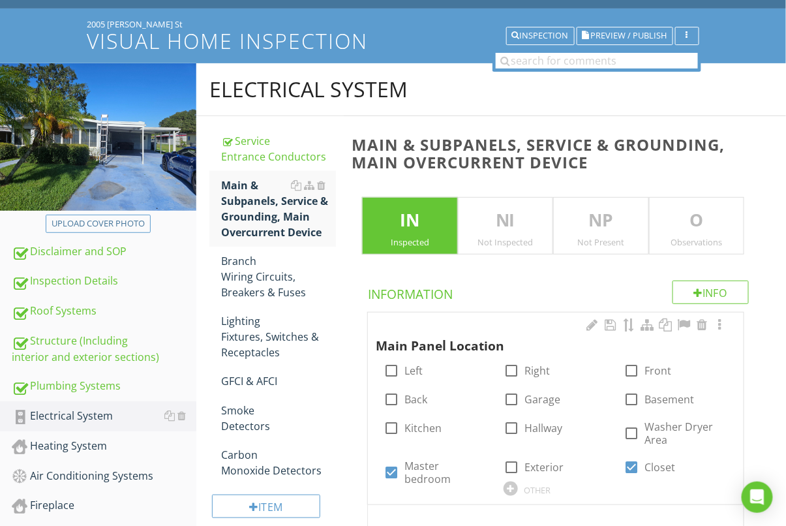
scroll to position [187, 0]
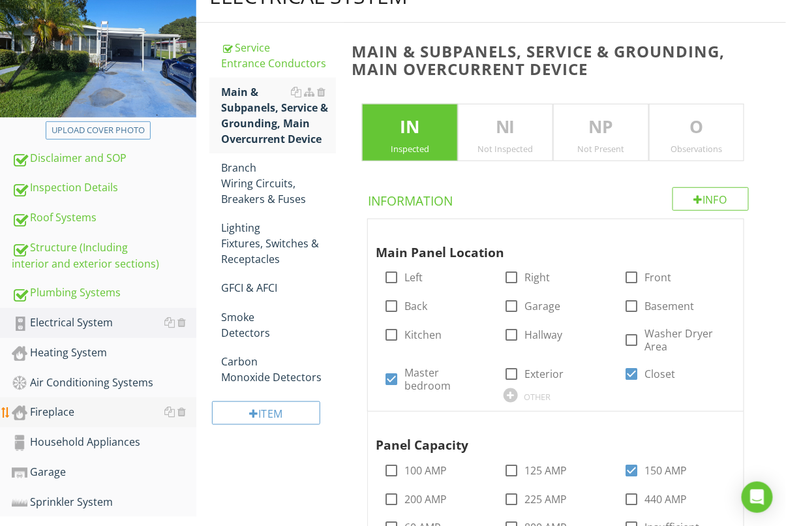
click at [690, 144] on div "Observations" at bounding box center [697, 149] width 94 height 10
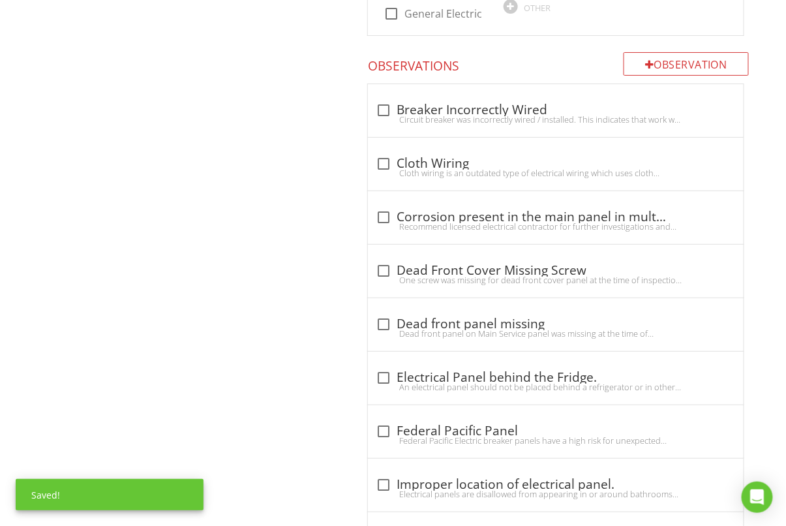
scroll to position [1474, 0]
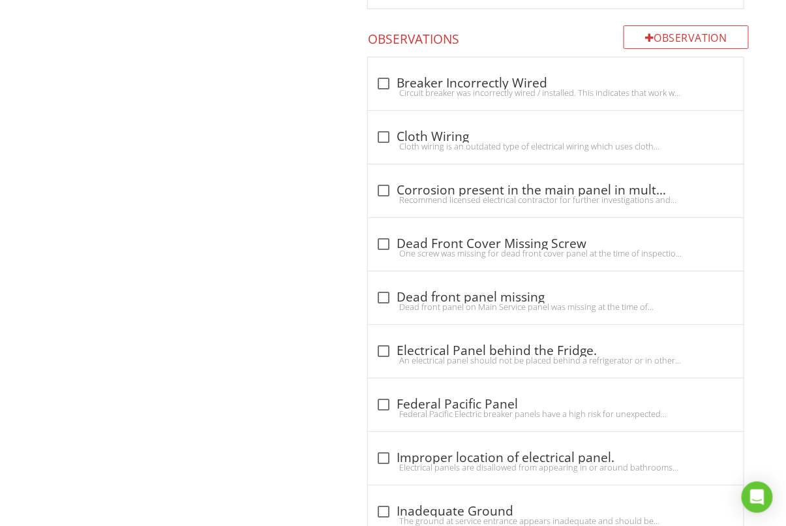
click at [378, 72] on div at bounding box center [384, 83] width 22 height 22
checkbox input "true"
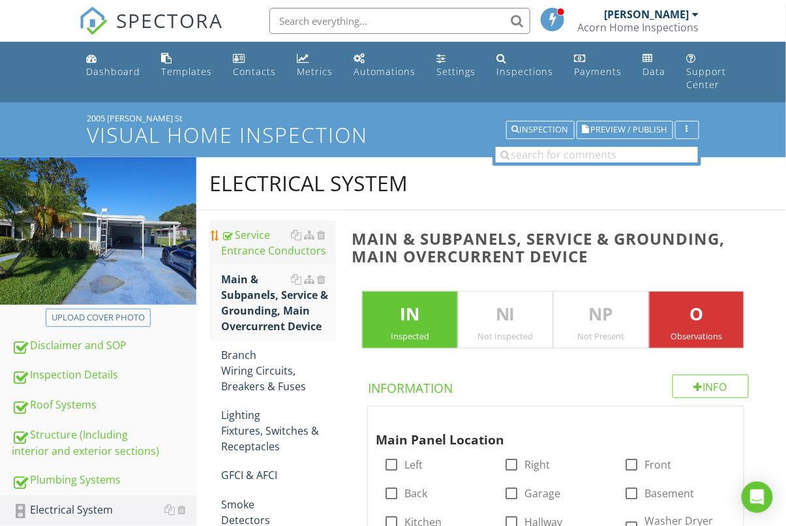
scroll to position [182, 0]
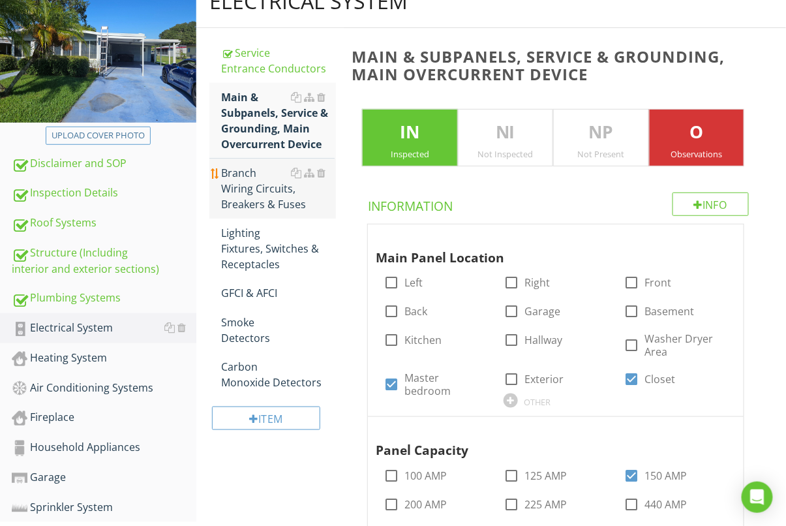
click at [269, 201] on div "Branch Wiring Circuits, Breakers & Fuses" at bounding box center [278, 188] width 115 height 47
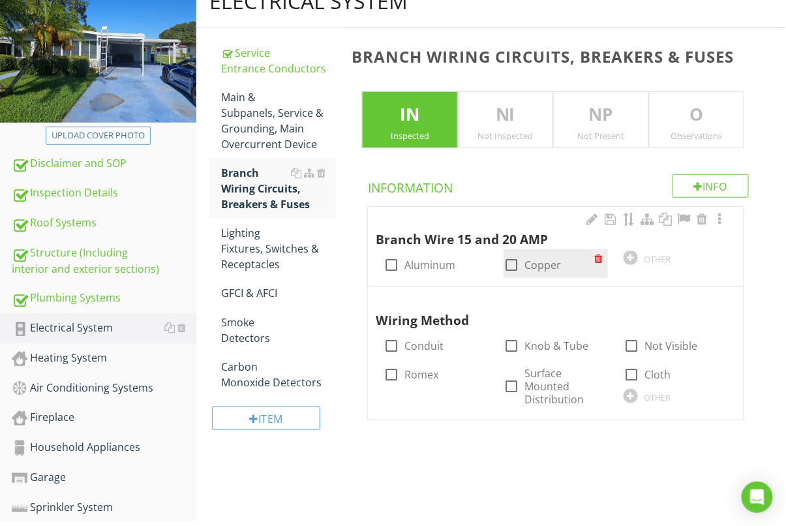
click at [515, 266] on div at bounding box center [512, 265] width 22 height 22
click at [513, 268] on div at bounding box center [512, 265] width 22 height 22
checkbox input "true"
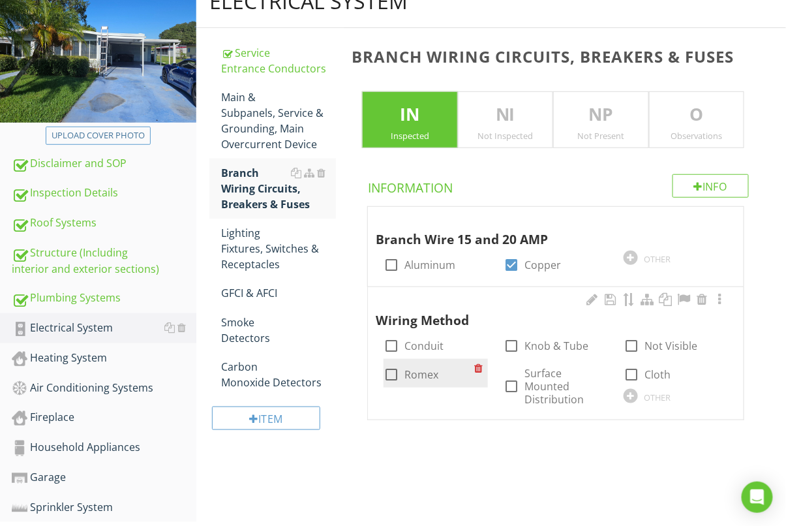
click at [385, 372] on div at bounding box center [391, 375] width 22 height 22
checkbox input "true"
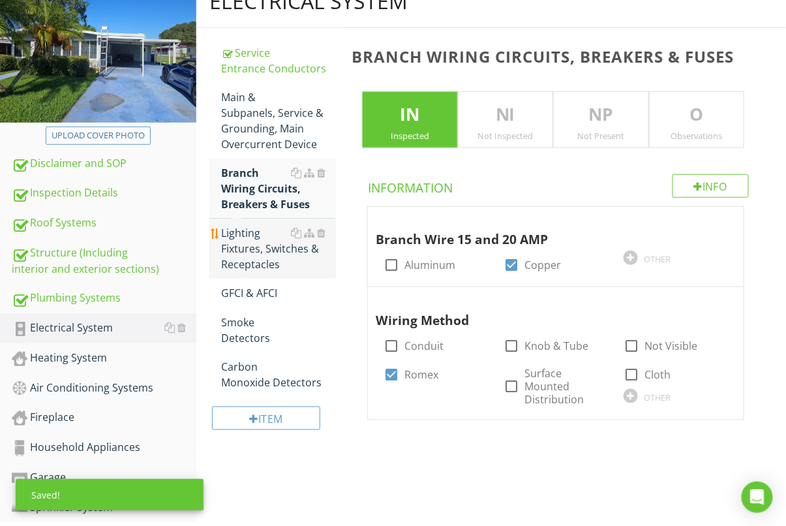
click at [248, 243] on div "Lighting Fixtures, Switches & Receptacles" at bounding box center [278, 248] width 115 height 47
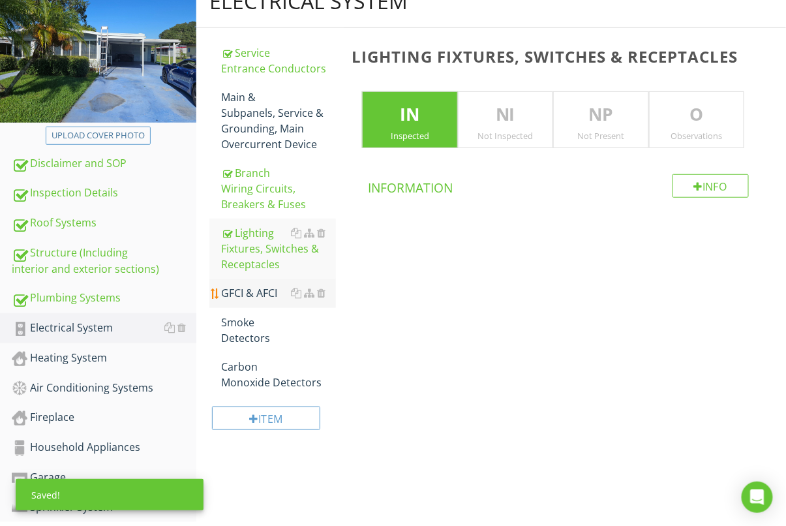
click at [258, 294] on div "GFCI & AFCI" at bounding box center [278, 293] width 115 height 16
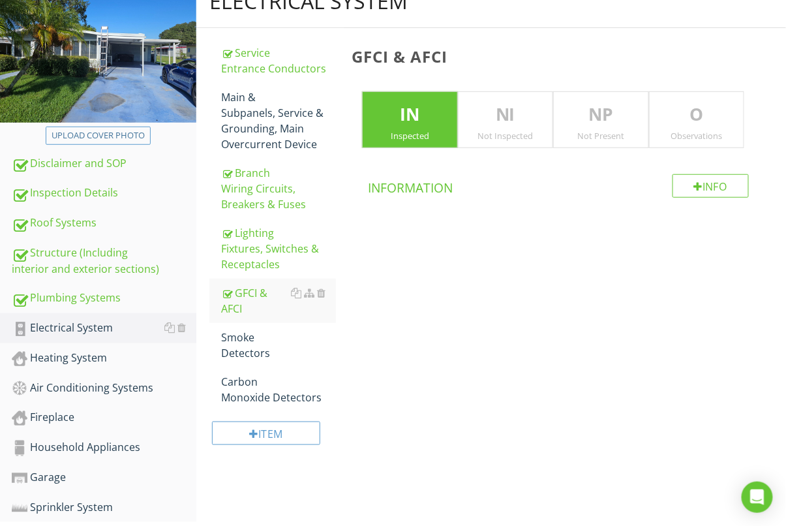
click at [703, 125] on p "O" at bounding box center [697, 115] width 94 height 26
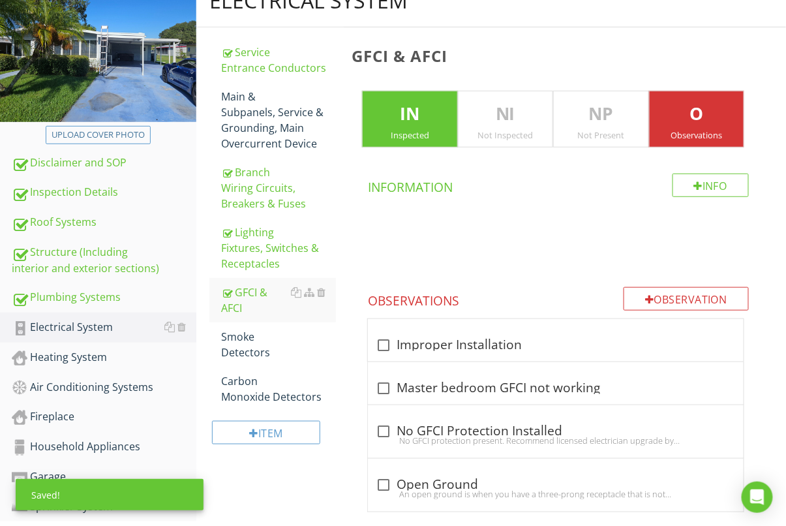
scroll to position [246, 0]
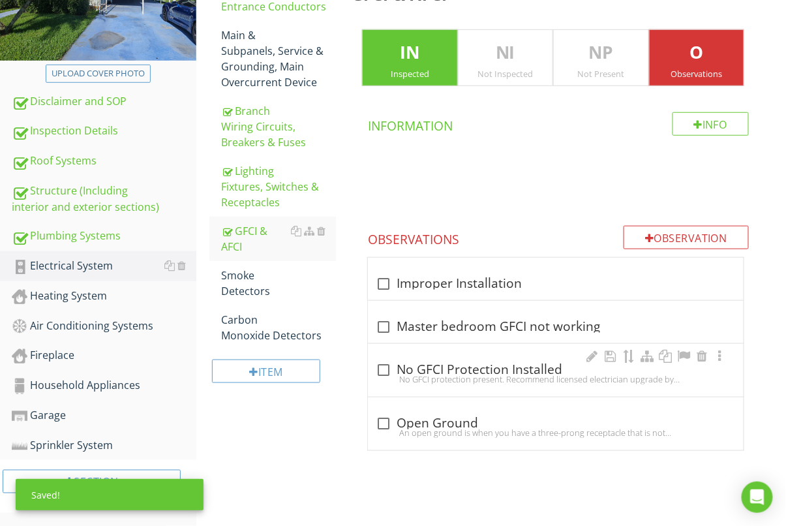
click at [388, 374] on div "No GFCI protection present. Recommend licensed electrician upgrade by installin…" at bounding box center [556, 379] width 360 height 10
checkbox input "true"
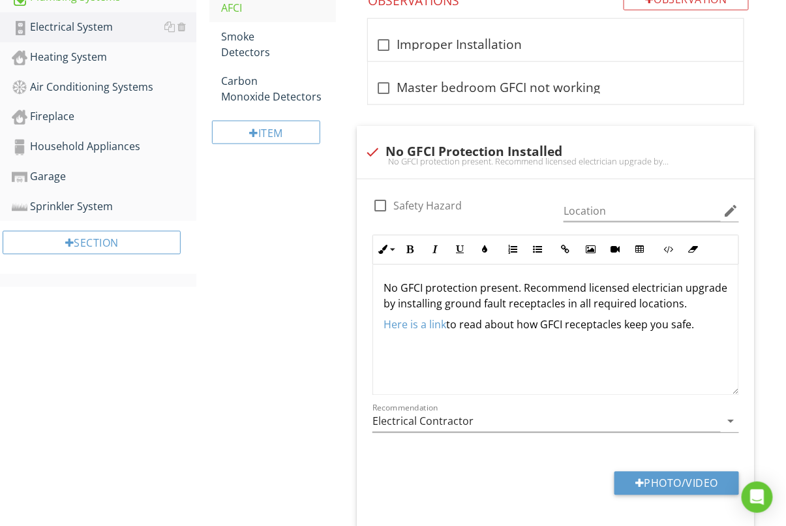
scroll to position [490, 0]
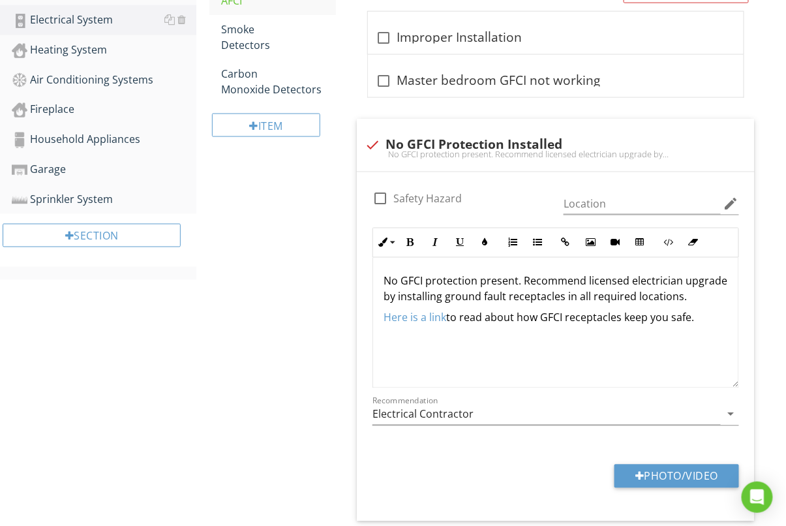
drag, startPoint x: 696, startPoint y: 315, endPoint x: 352, endPoint y: 317, distance: 343.9
click at [352, 317] on span "check_box_outline_blank Improper Installation check_box_outline_blank Master be…" at bounding box center [559, 303] width 414 height 585
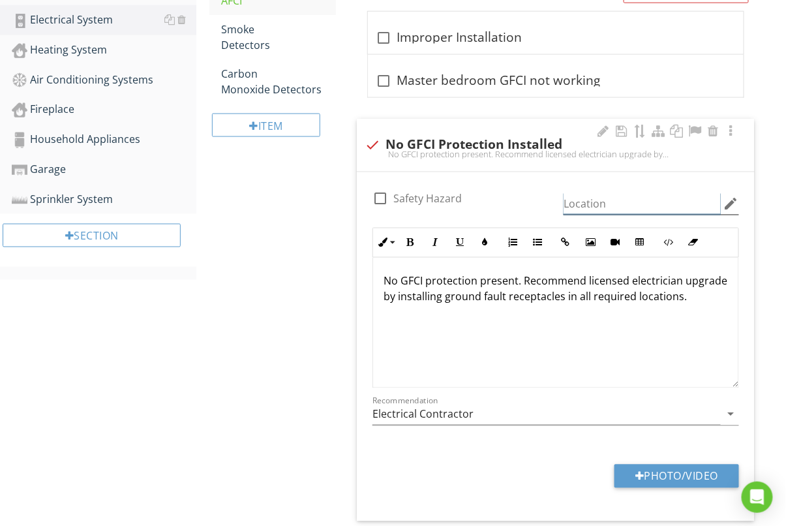
click at [599, 198] on input "Location" at bounding box center [642, 204] width 157 height 22
type input "Kitchen"
click at [285, 409] on div "Electrical System Service Entrance Conductors Main & Subpanels, Service & Groun…" at bounding box center [491, 148] width 590 height 962
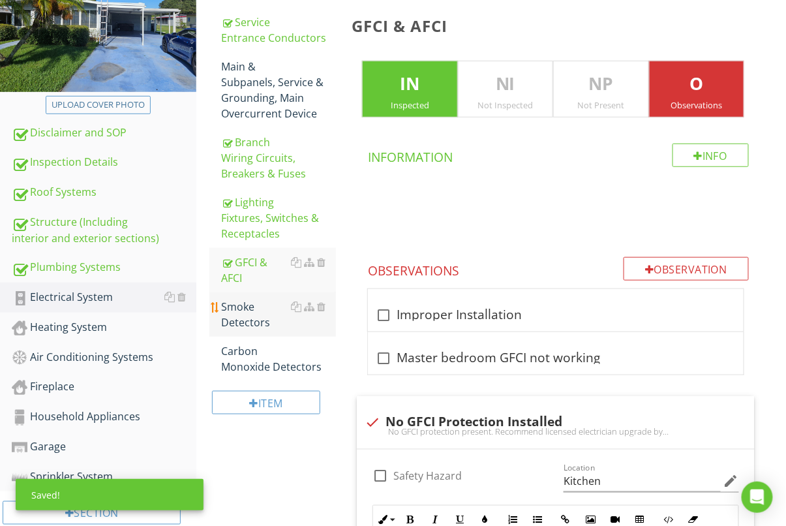
click at [251, 314] on div "Smoke Detectors" at bounding box center [278, 314] width 115 height 31
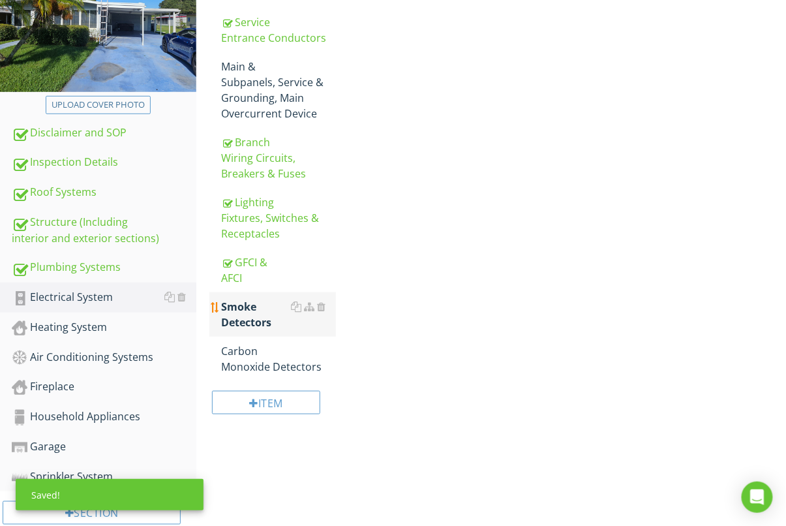
scroll to position [211, 0]
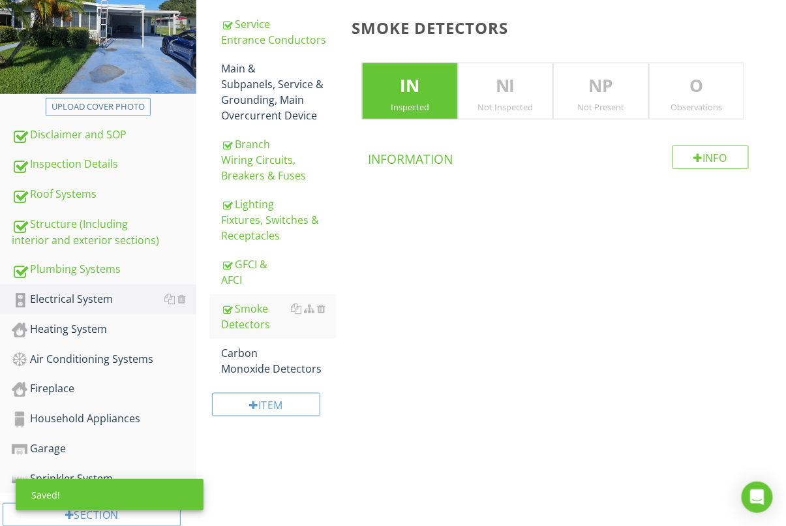
click at [706, 80] on p "O" at bounding box center [697, 86] width 94 height 26
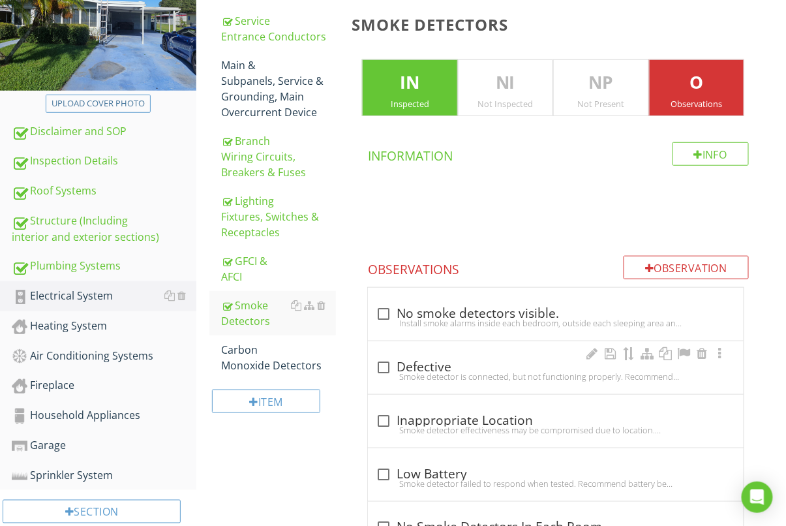
drag, startPoint x: 403, startPoint y: 377, endPoint x: 379, endPoint y: 377, distance: 24.2
click at [403, 377] on div "Smoke detector is connected, but not functioning properly. Recommend replacemen…" at bounding box center [556, 376] width 360 height 10
checkbox input "true"
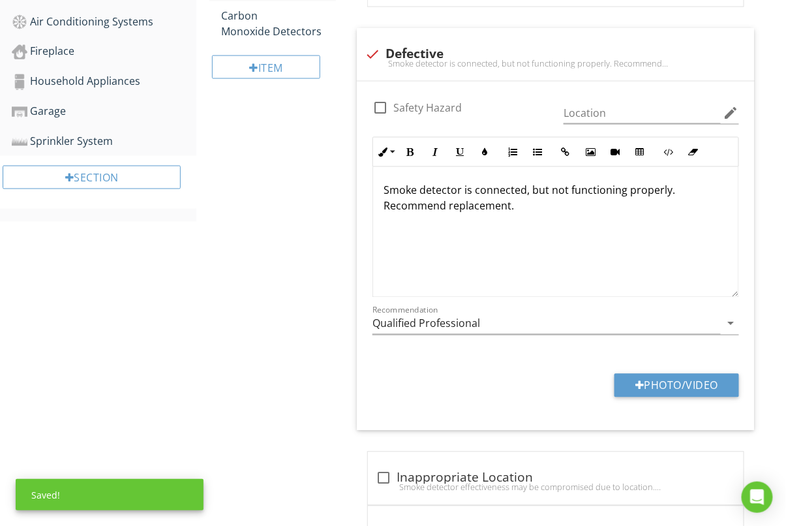
scroll to position [668, 0]
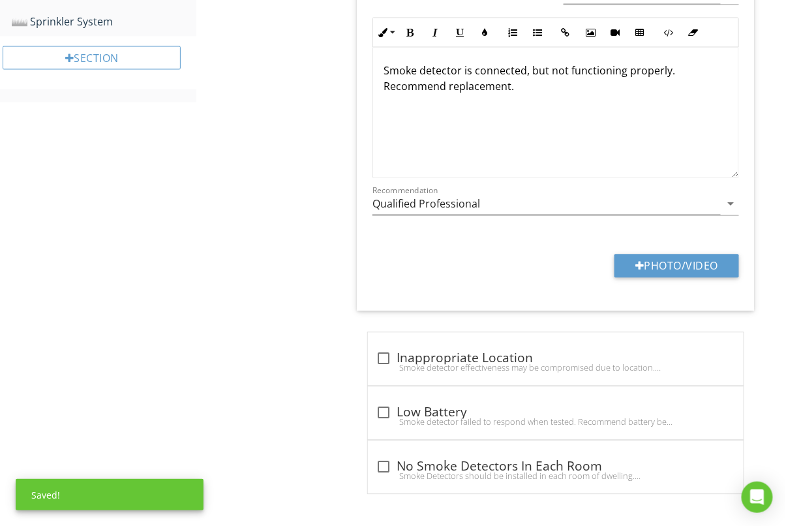
drag, startPoint x: 385, startPoint y: 451, endPoint x: 354, endPoint y: 427, distance: 39.2
click at [386, 451] on div "check_box_outline_blank No Smoke Detectors In Each Room Smoke Detectors should …" at bounding box center [556, 467] width 376 height 53
checkbox input "true"
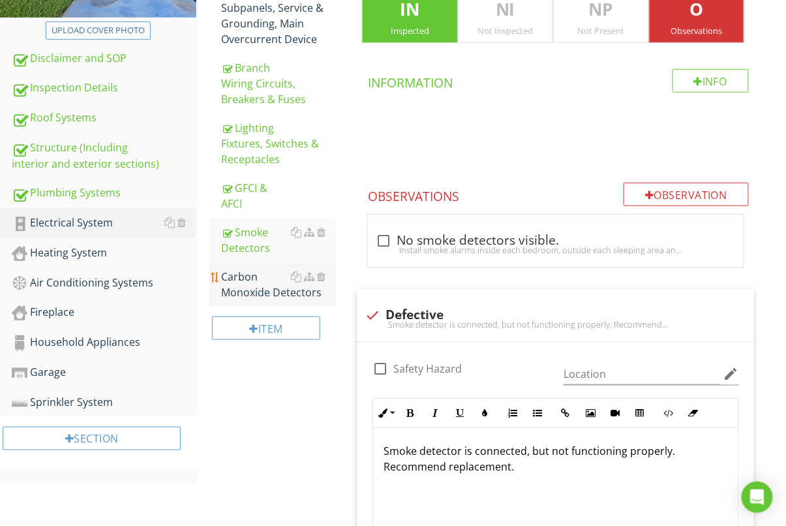
click at [258, 285] on div "Carbon Monoxide Detectors" at bounding box center [278, 284] width 115 height 31
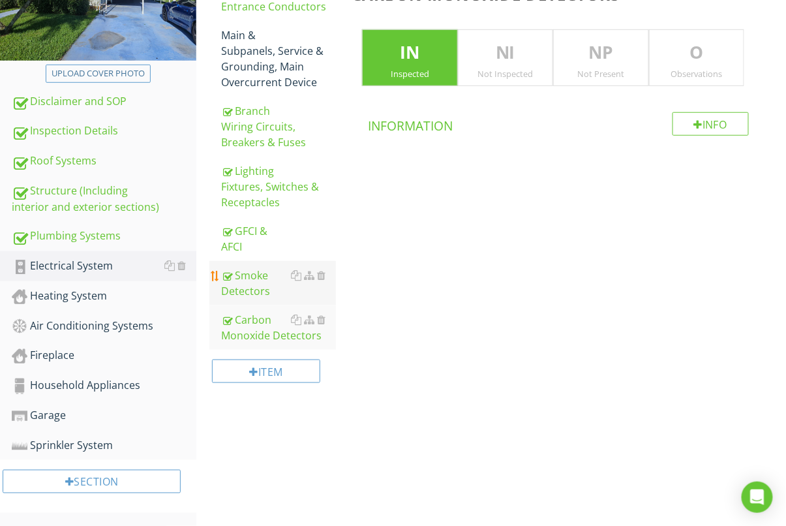
scroll to position [246, 0]
click at [322, 318] on div at bounding box center [321, 320] width 8 height 10
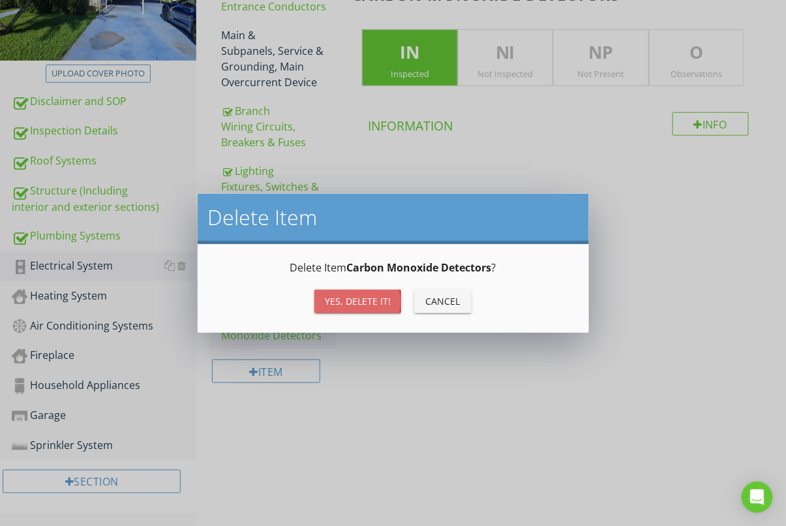
drag, startPoint x: 352, startPoint y: 301, endPoint x: 320, endPoint y: 301, distance: 31.3
click at [352, 301] on div "Yes, Delete it!" at bounding box center [358, 301] width 66 height 14
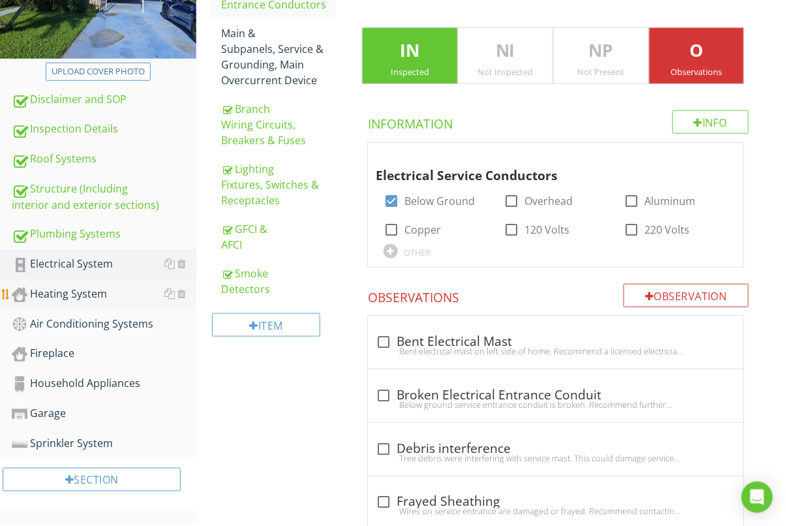
click at [80, 293] on div "Heating System" at bounding box center [104, 294] width 185 height 17
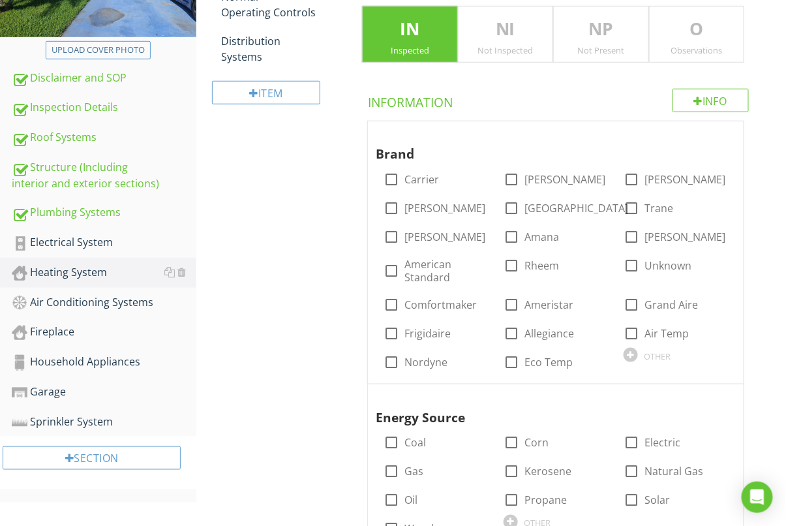
scroll to position [313, 0]
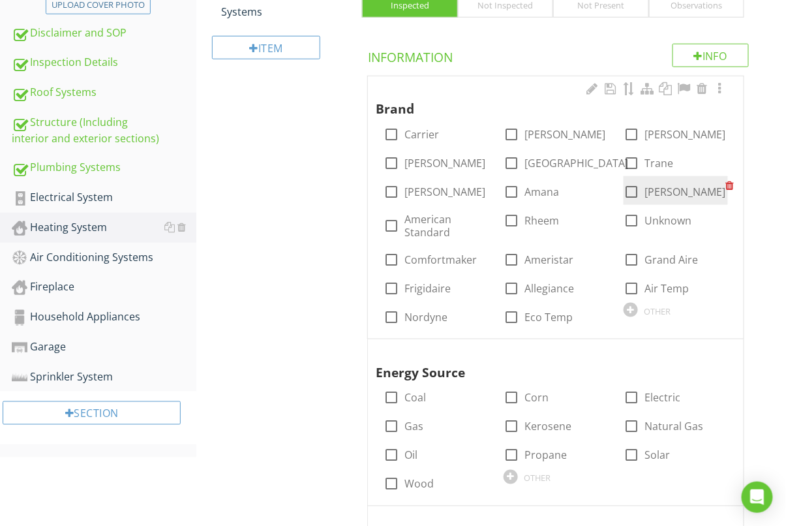
click at [632, 189] on div at bounding box center [632, 192] width 22 height 22
checkbox input "true"
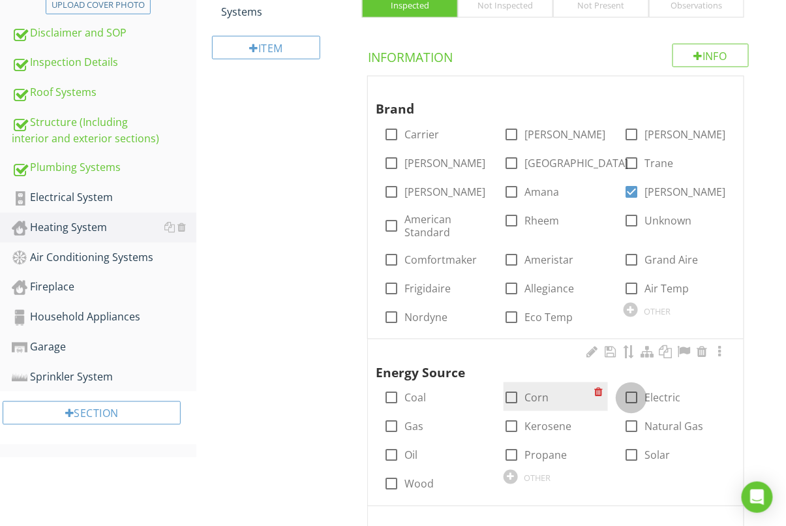
drag, startPoint x: 634, startPoint y: 395, endPoint x: 537, endPoint y: 393, distance: 96.6
click at [633, 395] on div at bounding box center [632, 398] width 22 height 22
checkbox input "true"
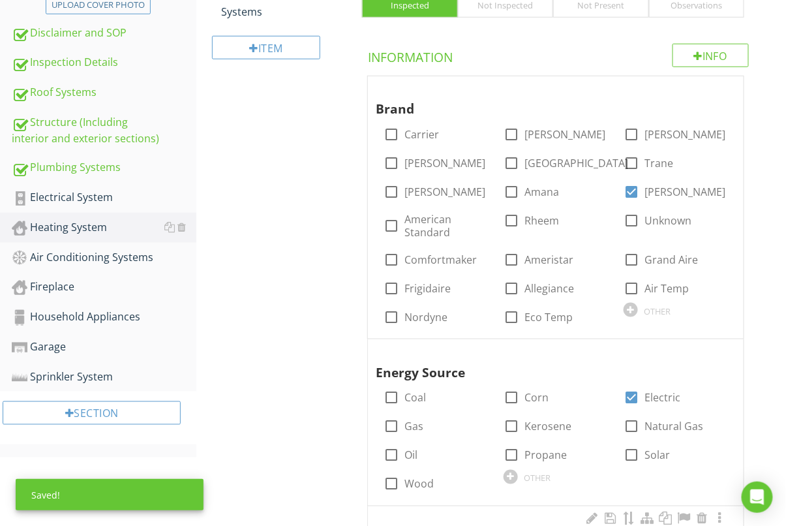
scroll to position [502, 0]
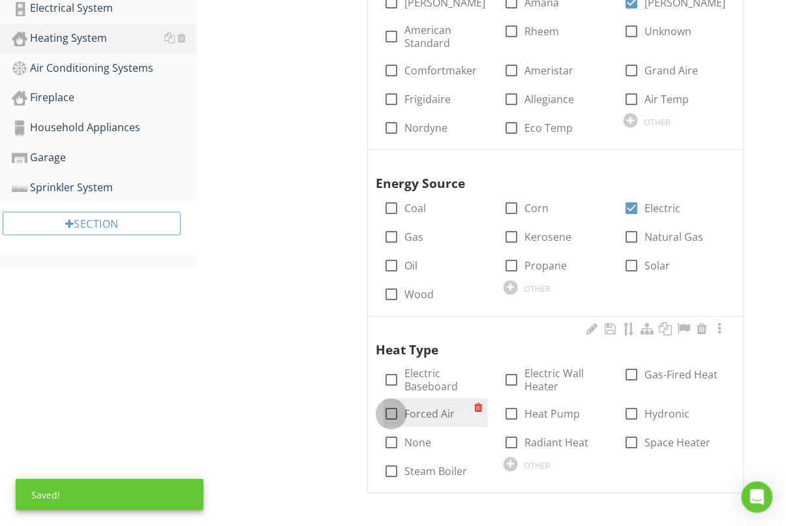
click at [390, 414] on div at bounding box center [391, 414] width 22 height 22
checkbox input "true"
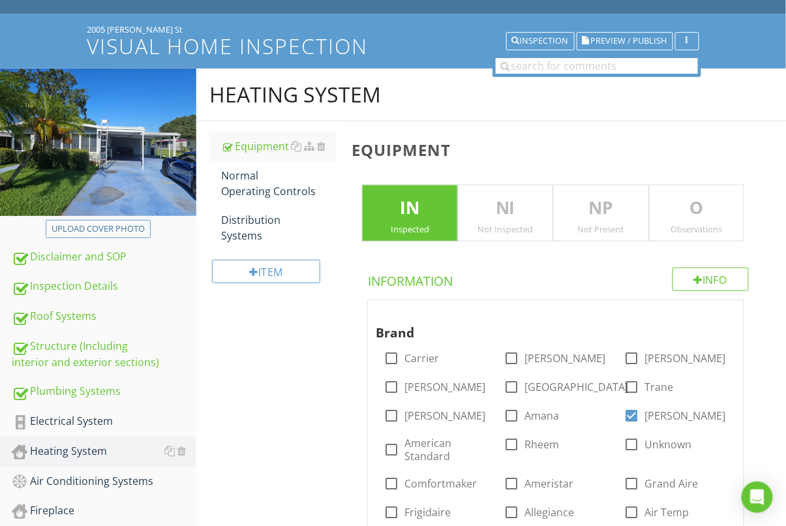
scroll to position [3, 0]
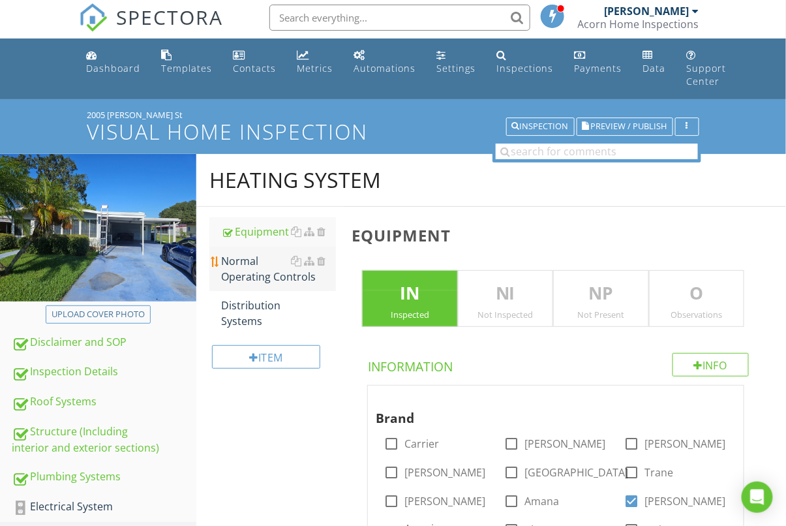
click at [251, 262] on div "Normal Operating Controls" at bounding box center [278, 268] width 115 height 31
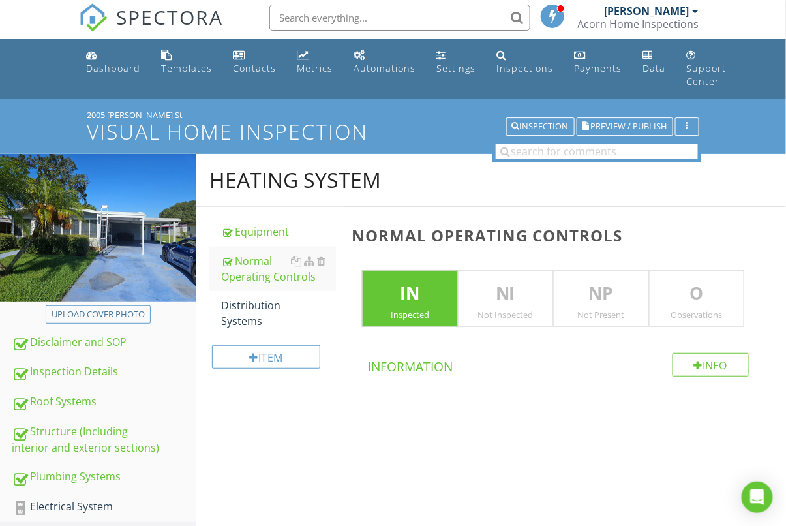
scroll to position [55, 0]
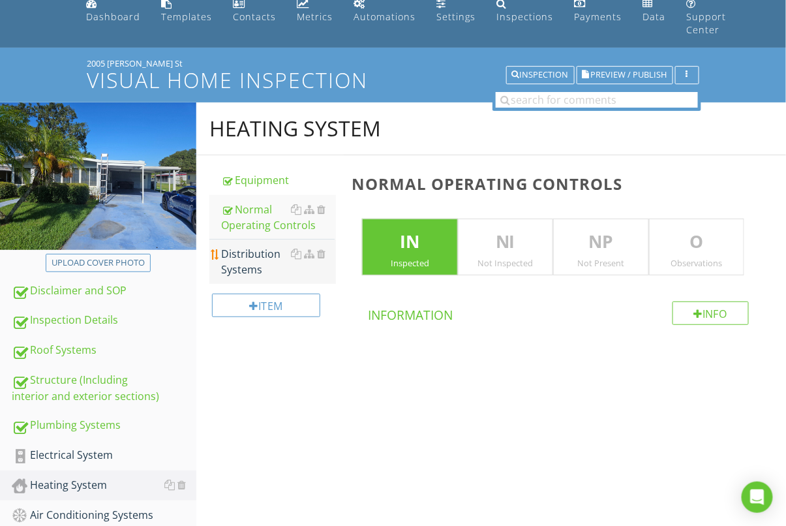
click at [250, 260] on div "Distribution Systems" at bounding box center [278, 261] width 115 height 31
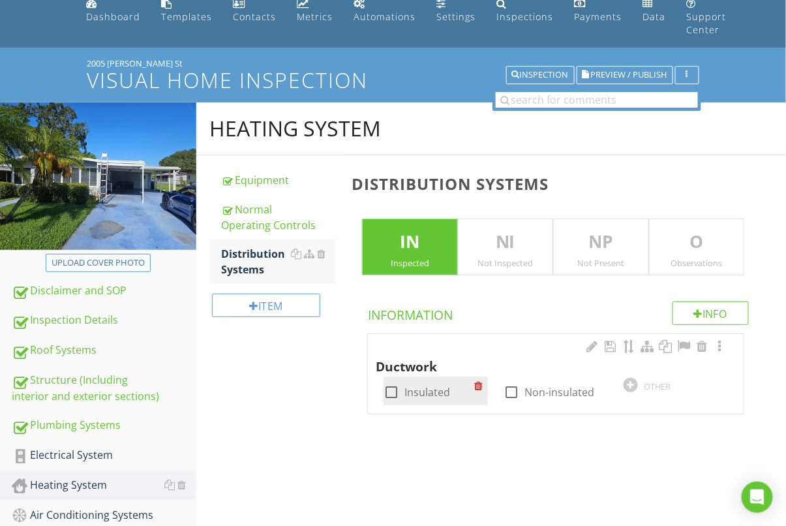
click at [392, 388] on div at bounding box center [391, 392] width 22 height 22
checkbox input "true"
click at [657, 240] on p "O" at bounding box center [697, 242] width 94 height 26
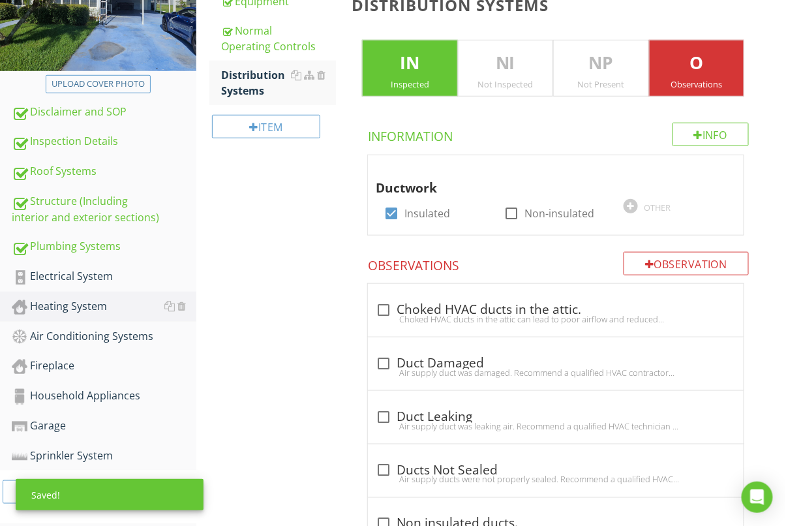
scroll to position [307, 0]
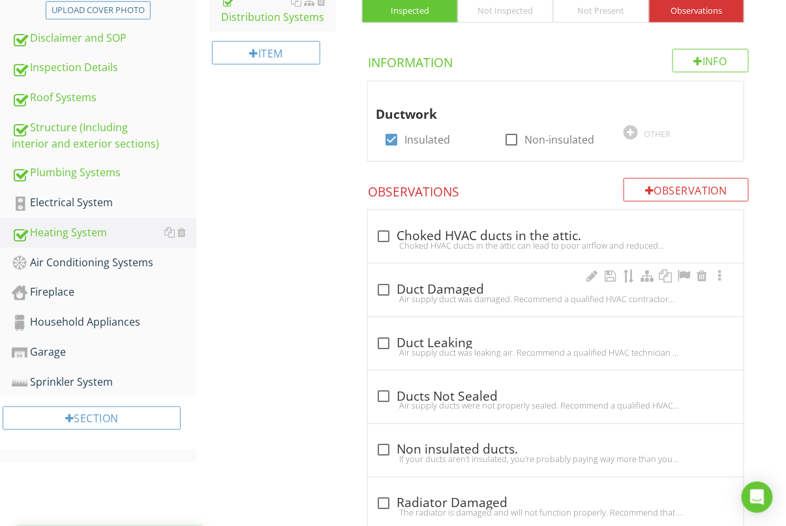
click at [382, 276] on div "check_box_outline_blank Duct Damaged Air supply duct was damaged. Recommend a q…" at bounding box center [556, 290] width 376 height 53
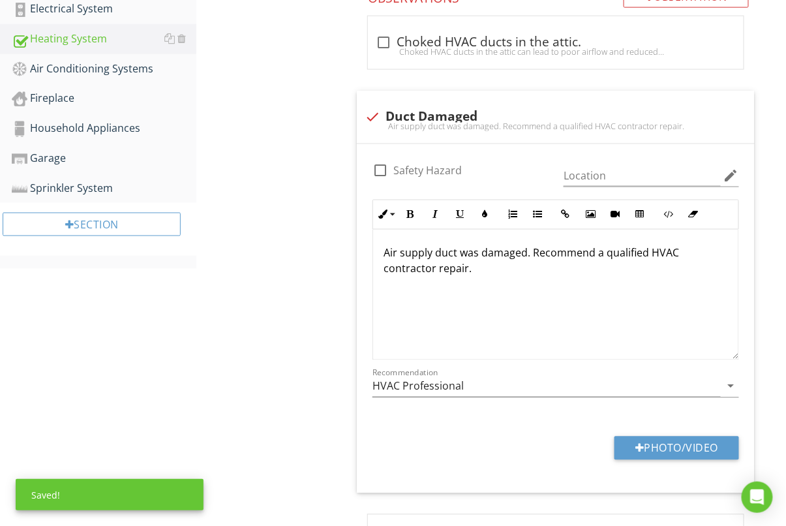
scroll to position [510, 0]
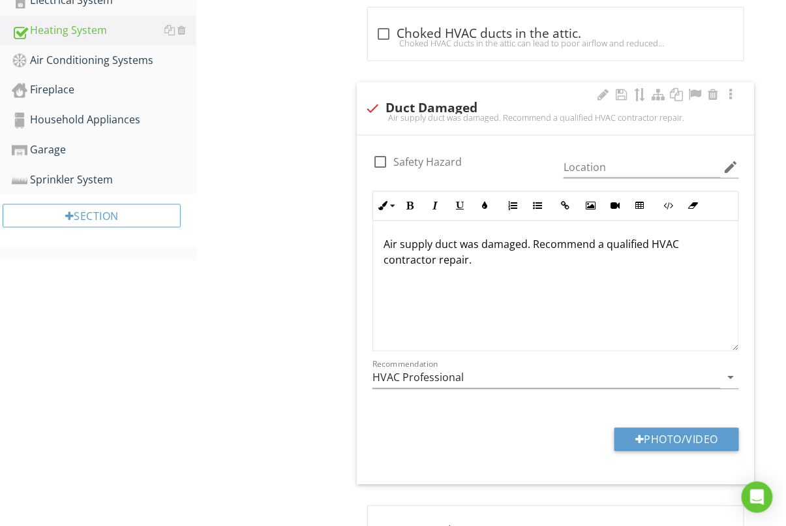
click at [373, 102] on div at bounding box center [373, 108] width 22 height 22
checkbox input "true"
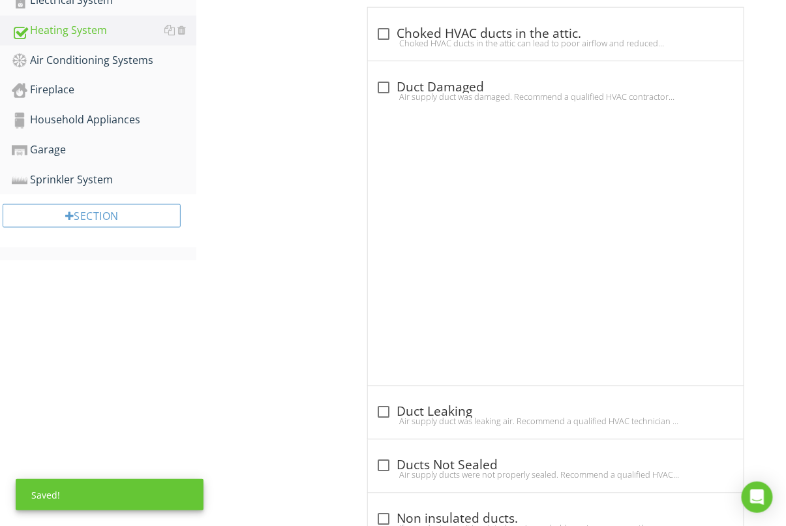
scroll to position [398, 0]
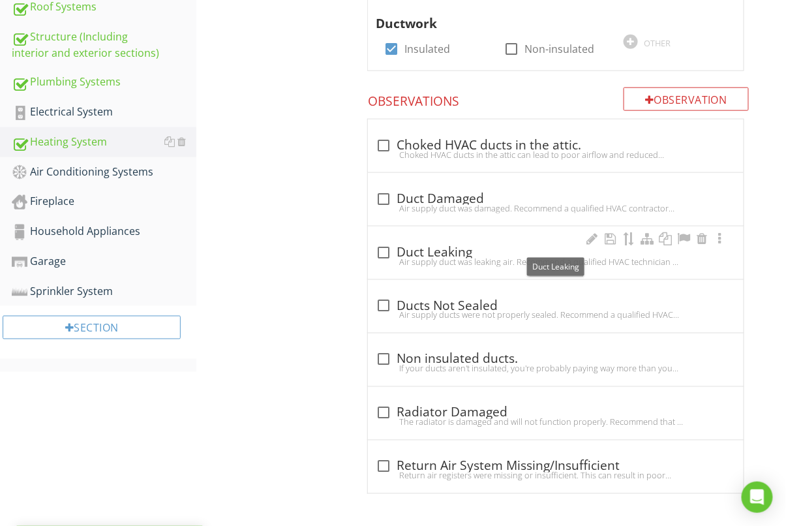
click at [386, 249] on div at bounding box center [384, 252] width 22 height 22
checkbox input "true"
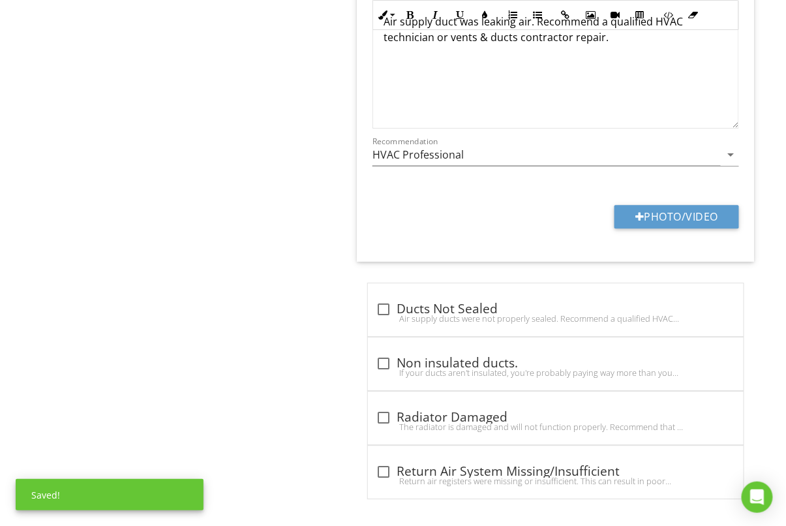
scroll to position [792, 0]
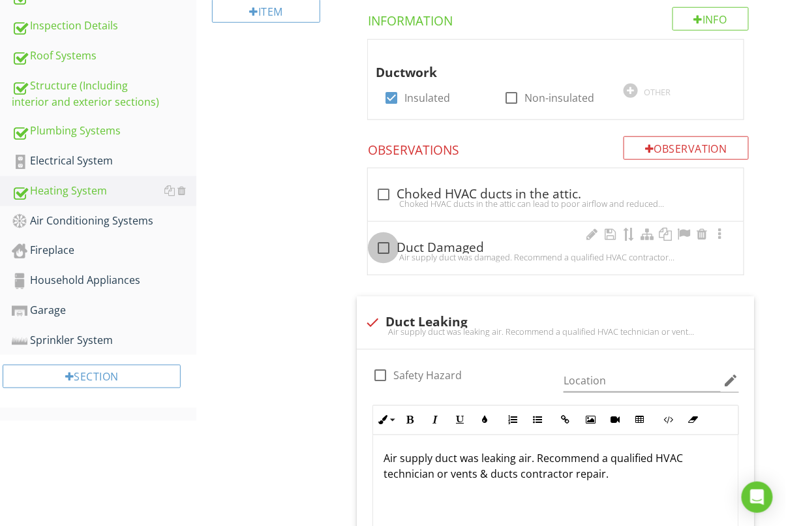
click at [378, 247] on div at bounding box center [384, 248] width 22 height 22
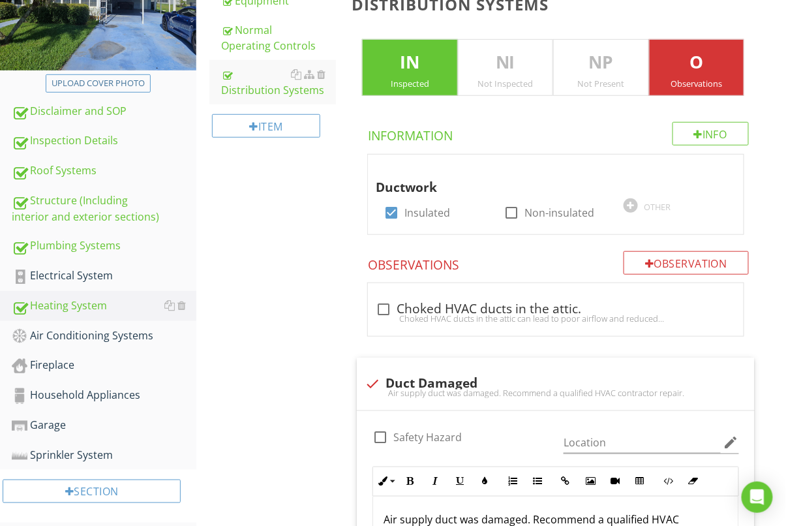
scroll to position [302, 0]
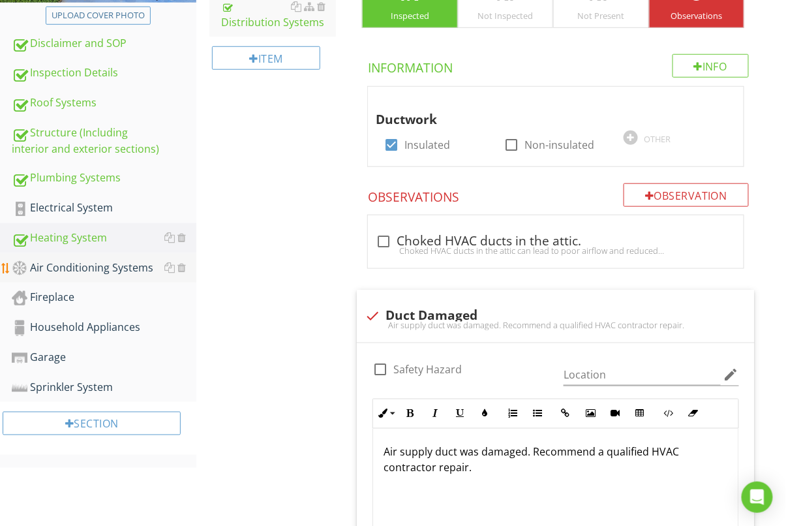
click at [78, 276] on div "Air Conditioning Systems" at bounding box center [104, 268] width 185 height 17
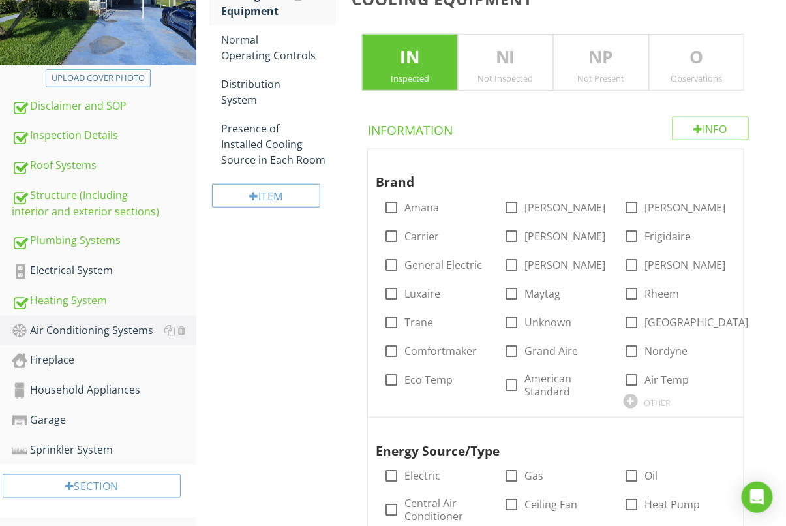
scroll to position [273, 0]
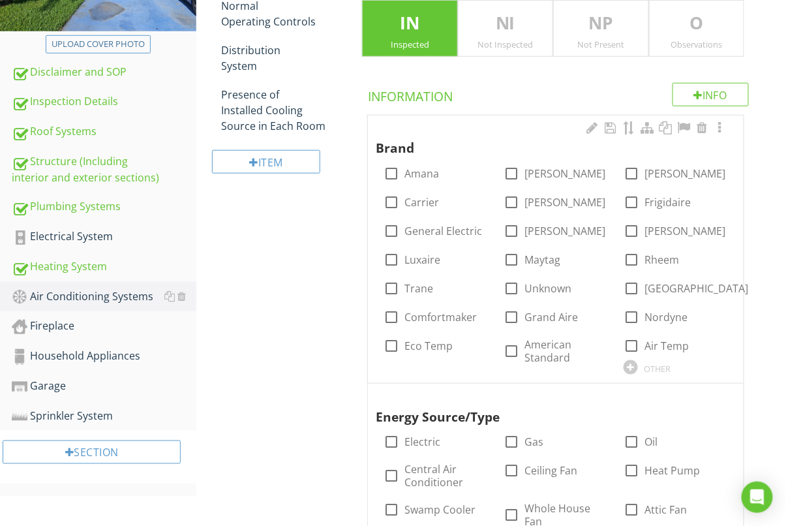
drag, startPoint x: 516, startPoint y: 228, endPoint x: 499, endPoint y: 247, distance: 25.4
click at [516, 228] on div at bounding box center [512, 231] width 22 height 22
checkbox input "true"
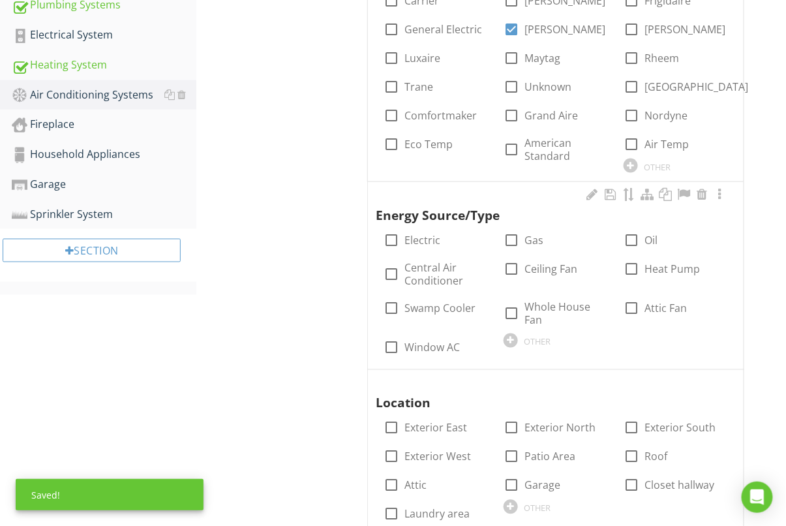
drag, startPoint x: 398, startPoint y: 246, endPoint x: 379, endPoint y: 269, distance: 29.7
click at [398, 246] on div at bounding box center [391, 241] width 22 height 22
checkbox input "true"
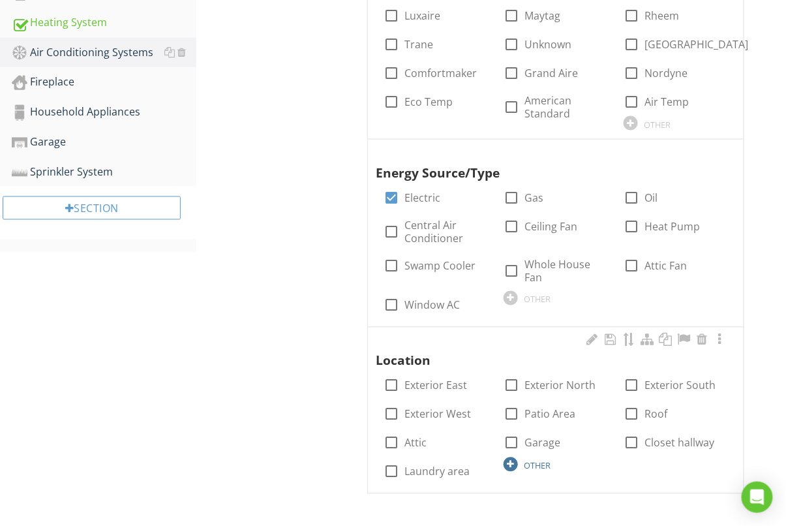
click at [516, 460] on div at bounding box center [511, 464] width 14 height 14
type input "Exterior back of the property"
click at [238, 407] on div "Air Conditioning Systems Cooling Equipment Normal Operating Controls Distributi…" at bounding box center [491, 100] width 590 height 920
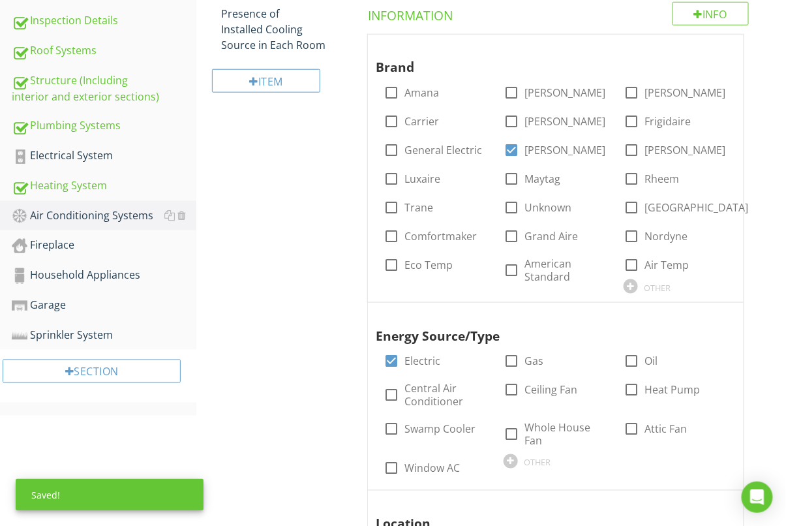
scroll to position [145, 0]
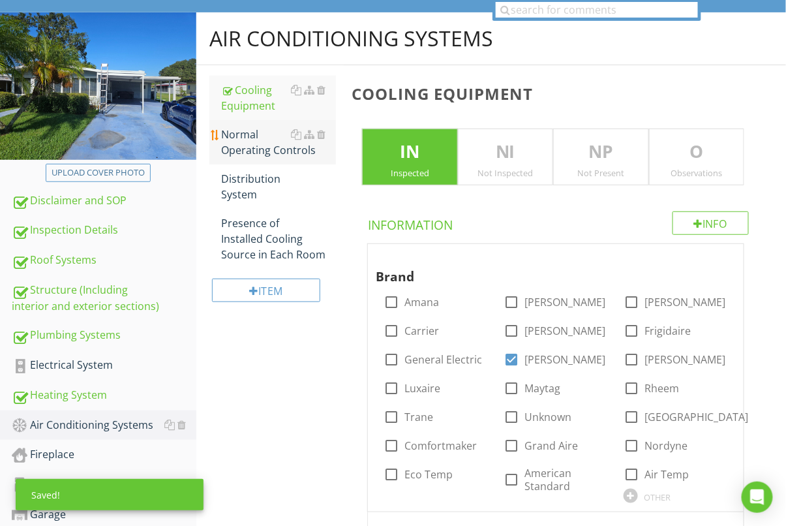
click at [264, 127] on div "Normal Operating Controls" at bounding box center [278, 142] width 115 height 31
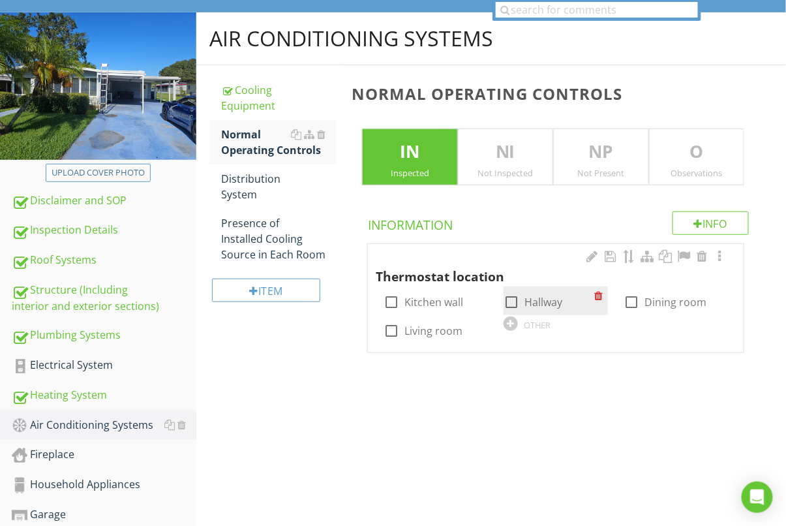
click at [511, 305] on div at bounding box center [512, 302] width 22 height 22
checkbox input "true"
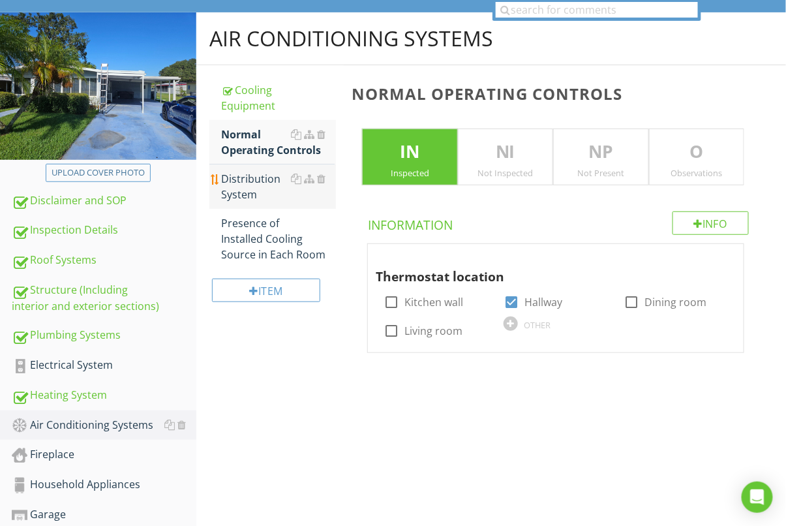
click at [247, 183] on div "Distribution System" at bounding box center [278, 186] width 115 height 31
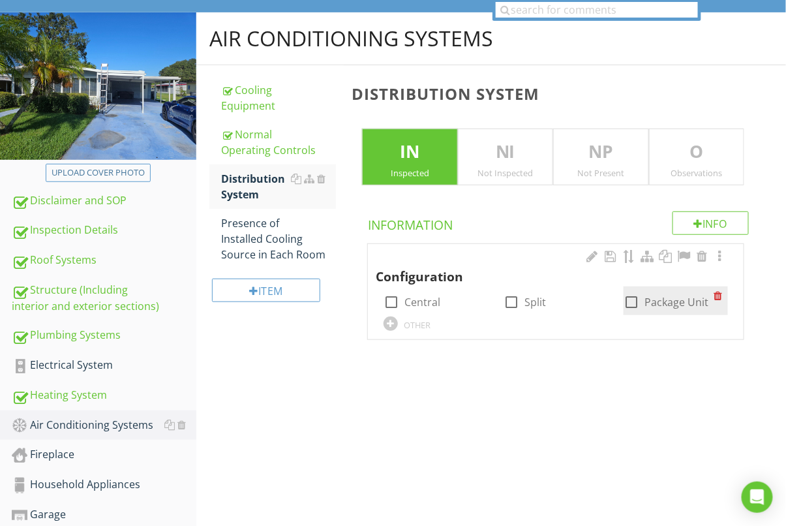
click at [627, 300] on div at bounding box center [632, 302] width 22 height 22
checkbox input "true"
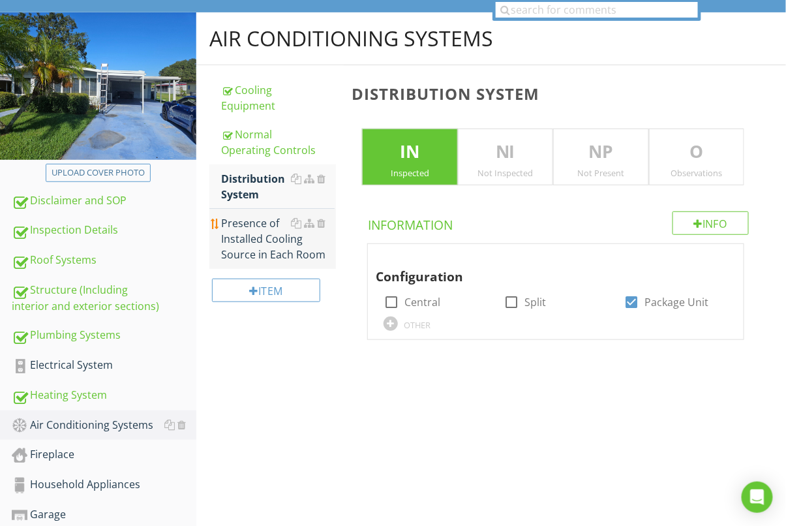
click at [234, 245] on div "Presence of Installed Cooling Source in Each Room" at bounding box center [278, 238] width 115 height 47
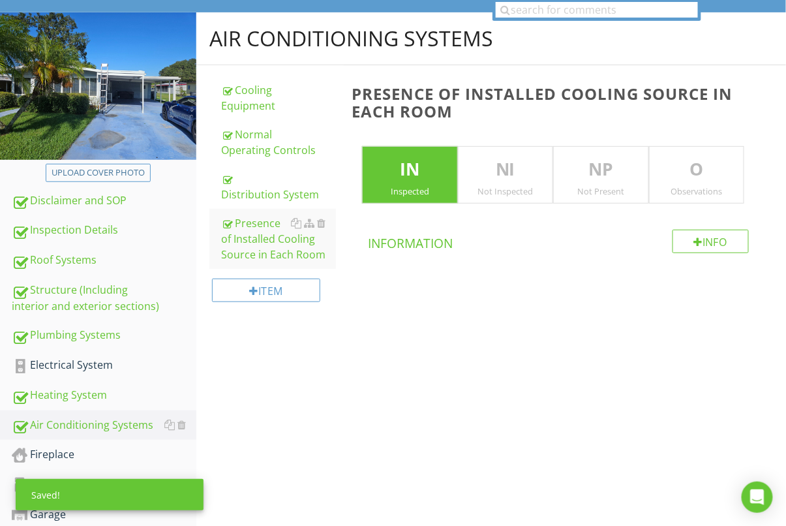
scroll to position [246, 0]
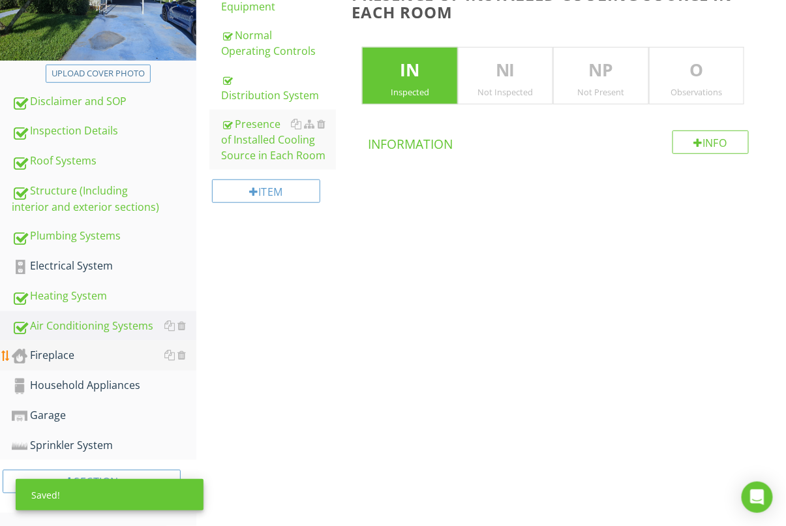
click at [50, 354] on div "Fireplace" at bounding box center [104, 355] width 185 height 17
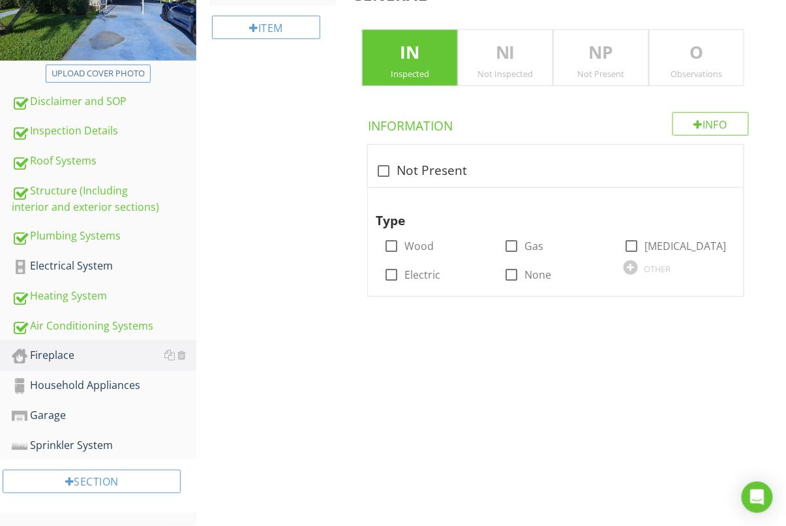
click at [565, 65] on div "NP Not Present" at bounding box center [600, 57] width 95 height 57
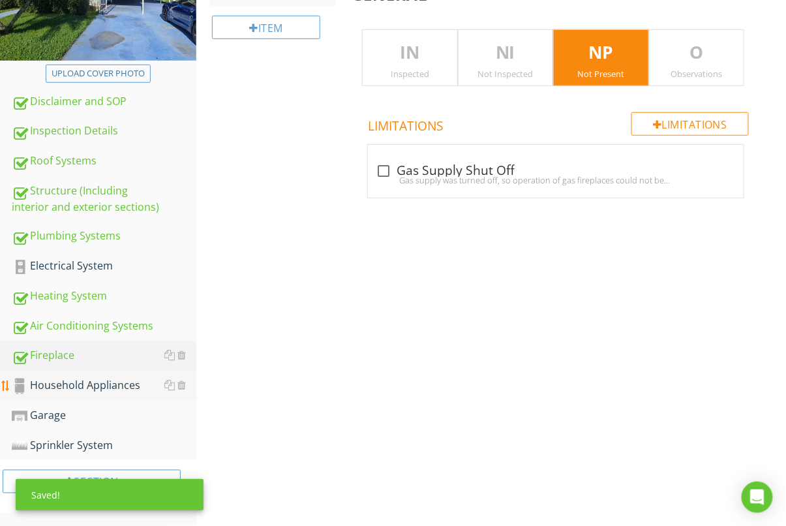
click at [78, 378] on div "Household Appliances" at bounding box center [104, 385] width 185 height 17
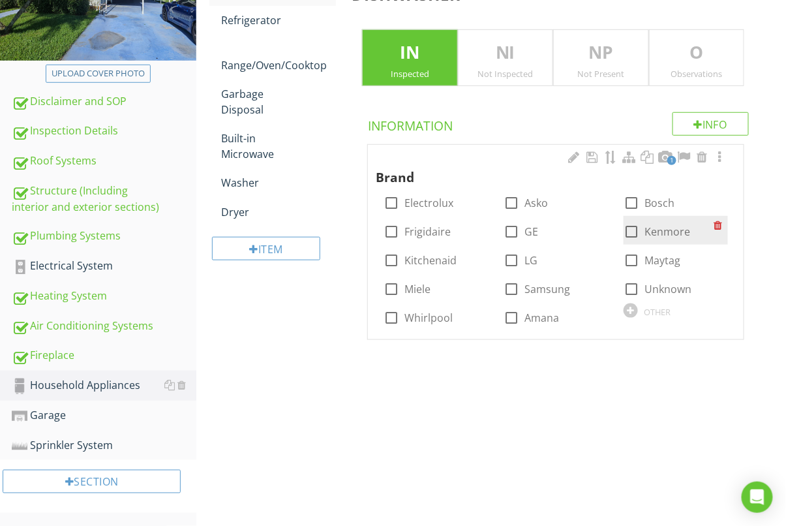
click at [630, 230] on div at bounding box center [632, 232] width 22 height 22
checkbox input "true"
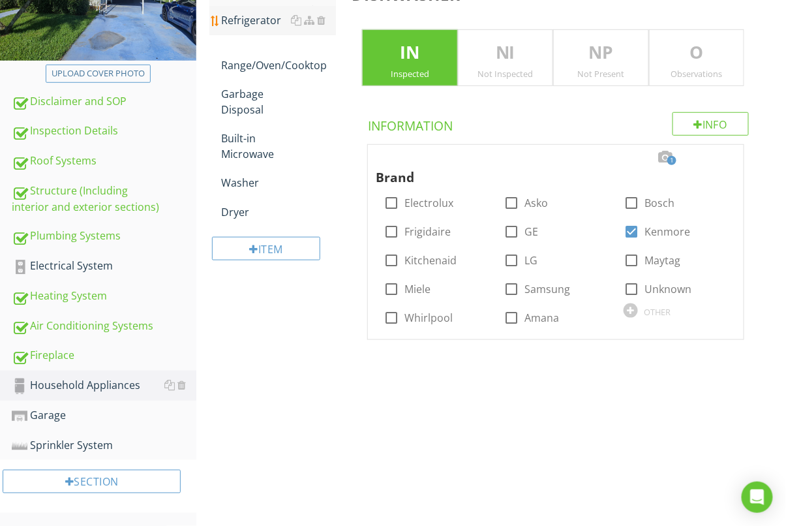
scroll to position [187, 0]
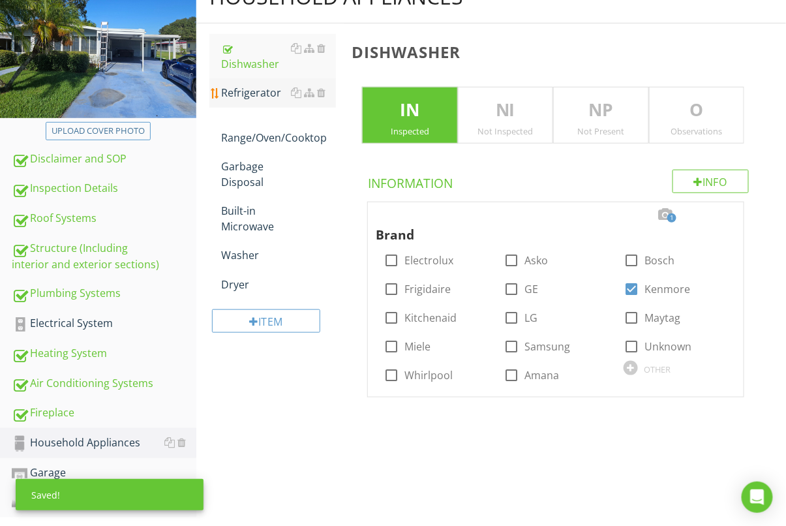
click at [265, 93] on div "Refrigerator" at bounding box center [278, 93] width 115 height 16
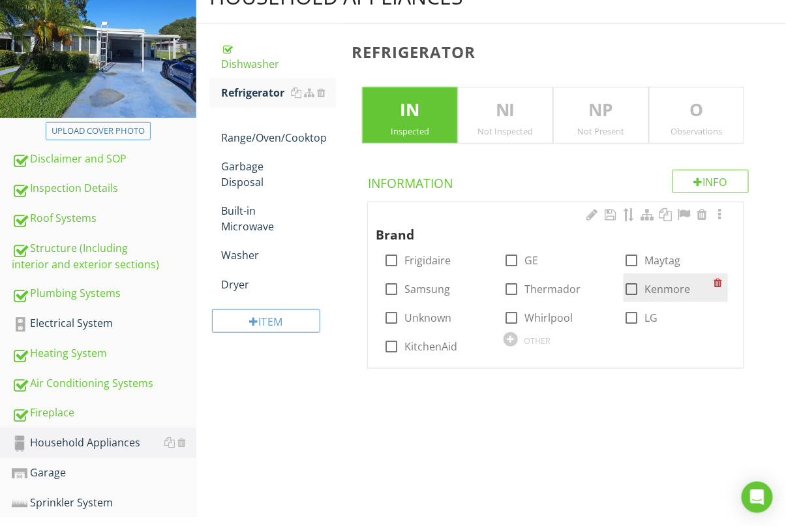
click at [632, 290] on div at bounding box center [632, 289] width 22 height 22
checkbox input "true"
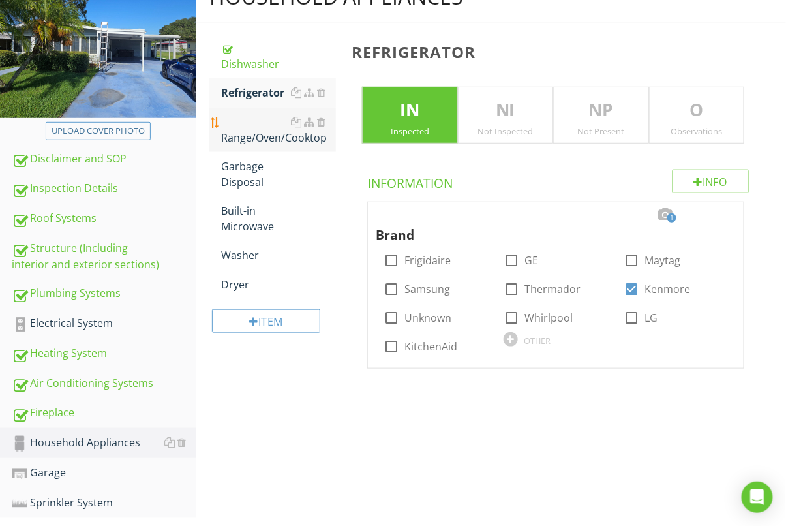
click at [264, 142] on div "Range/Oven/Cooktop" at bounding box center [278, 129] width 115 height 31
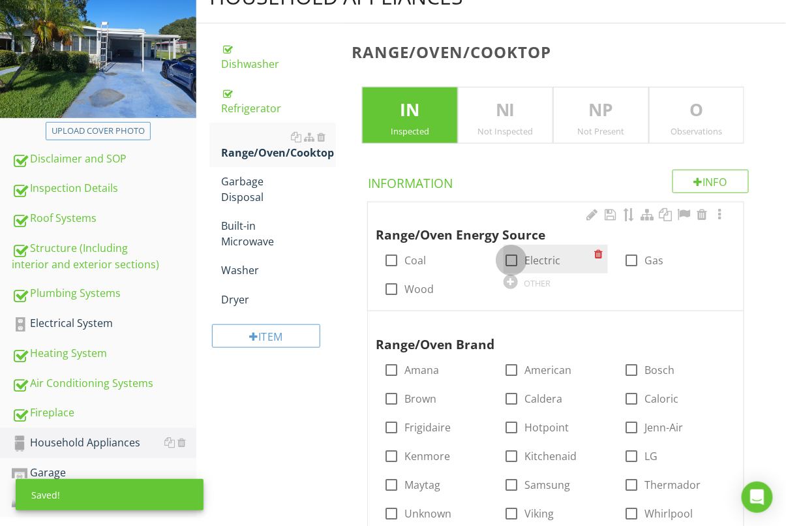
click at [519, 266] on div at bounding box center [512, 260] width 22 height 22
checkbox input "true"
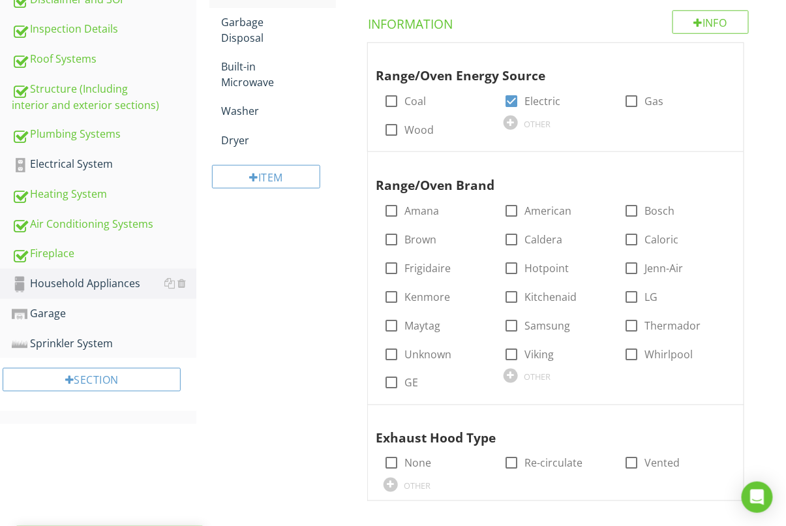
scroll to position [353, 0]
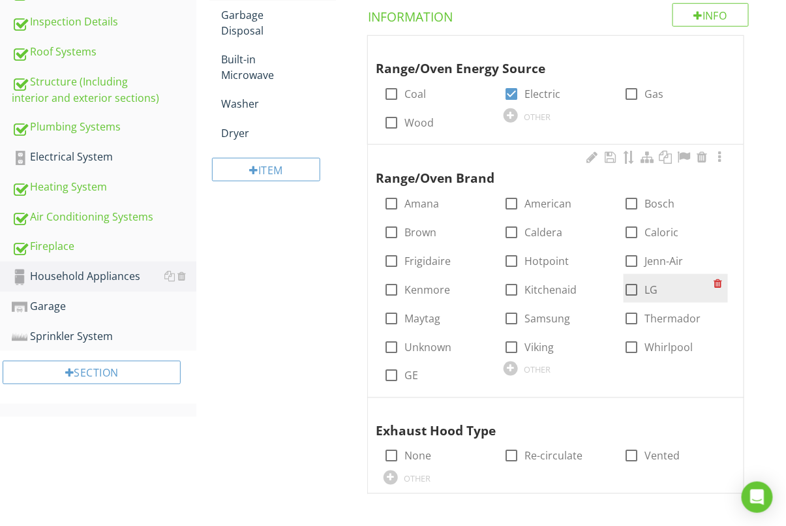
click at [625, 288] on div at bounding box center [632, 290] width 22 height 22
checkbox input "true"
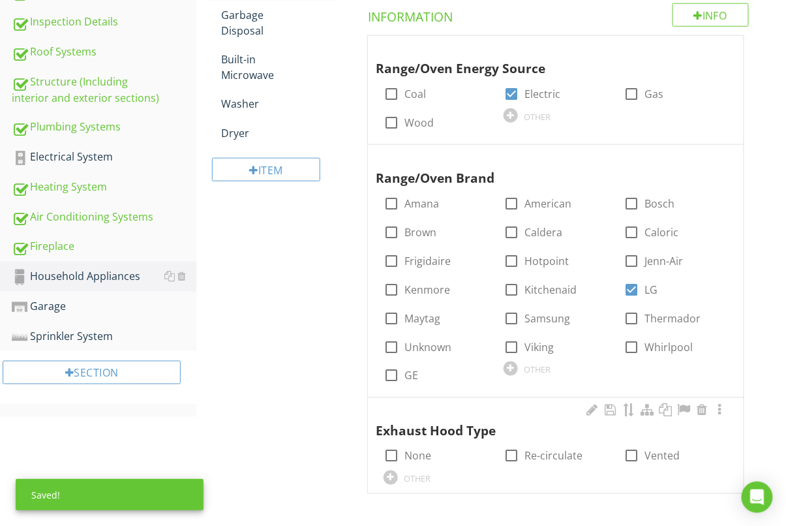
drag, startPoint x: 519, startPoint y: 463, endPoint x: 499, endPoint y: 454, distance: 22.2
click at [519, 463] on div at bounding box center [512, 456] width 22 height 22
checkbox input "true"
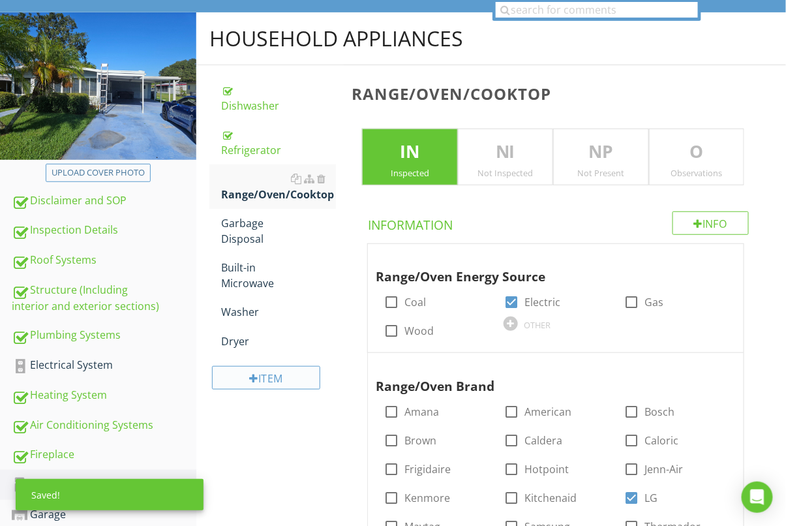
scroll to position [131, 0]
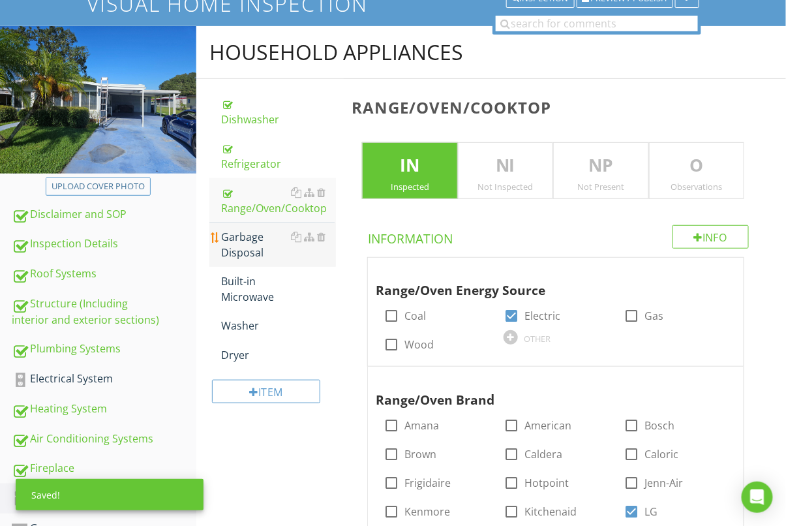
click at [252, 233] on div "Garbage Disposal" at bounding box center [278, 244] width 115 height 31
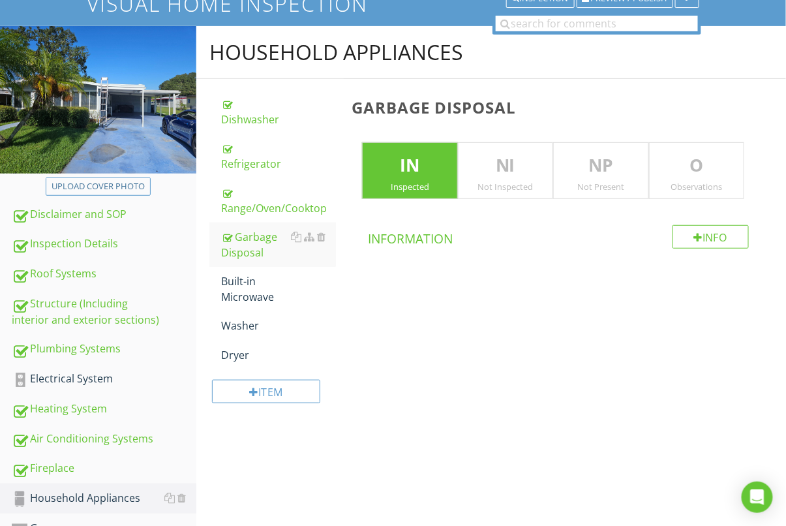
click at [594, 166] on p "NP" at bounding box center [601, 166] width 94 height 26
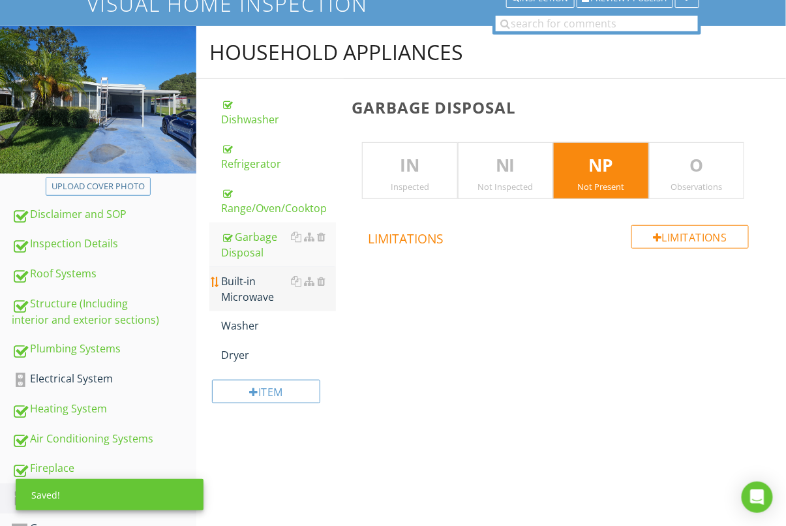
click at [257, 283] on div "Built-in Microwave" at bounding box center [278, 288] width 115 height 31
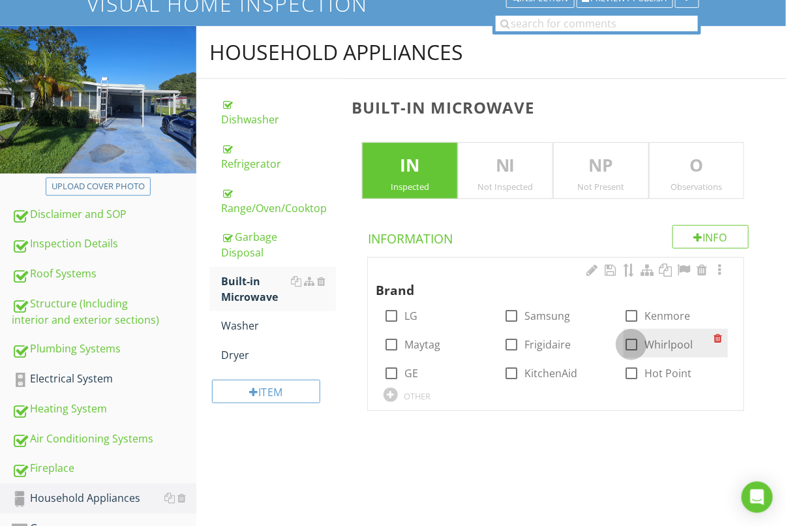
click at [630, 347] on div at bounding box center [632, 344] width 22 height 22
checkbox input "true"
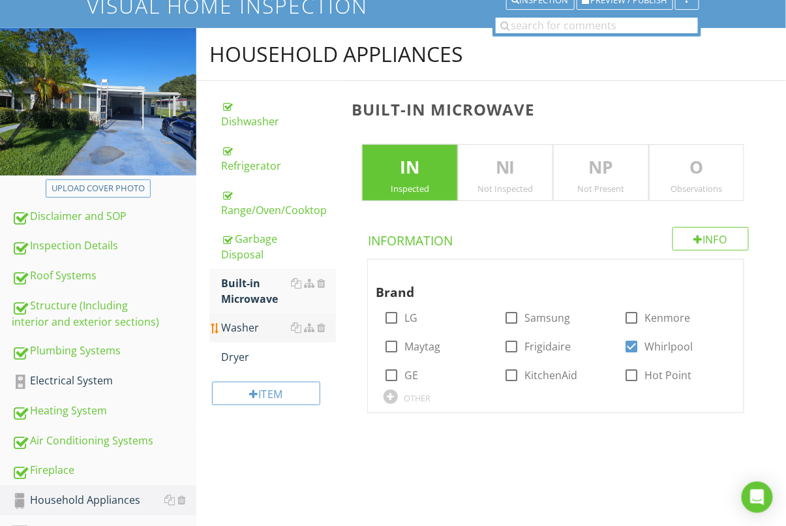
click at [246, 329] on div "Washer" at bounding box center [278, 328] width 115 height 16
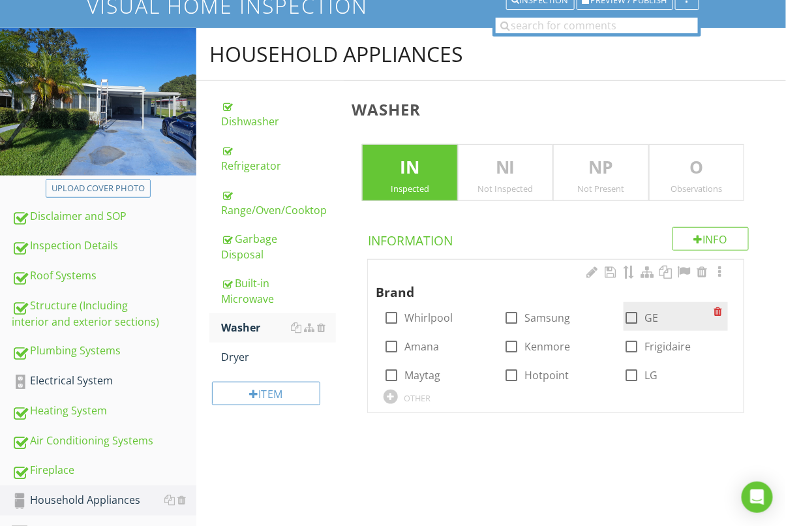
click at [634, 318] on div at bounding box center [632, 318] width 22 height 22
checkbox input "true"
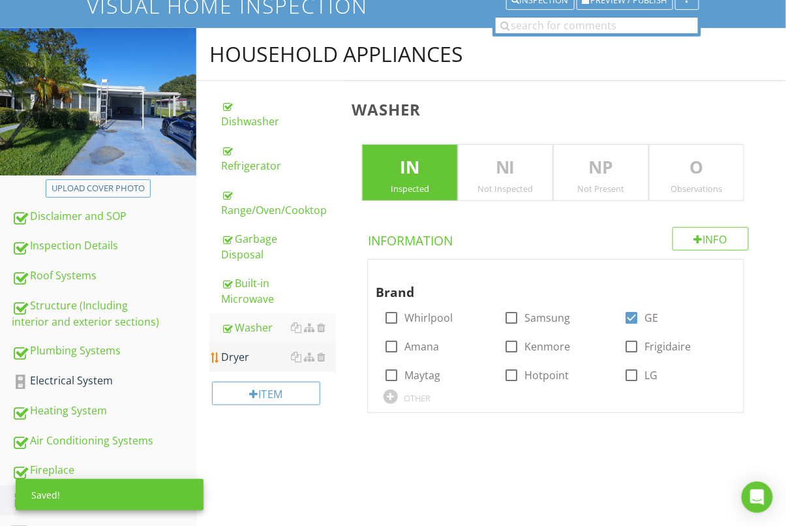
click at [241, 354] on div "Dryer" at bounding box center [278, 357] width 115 height 16
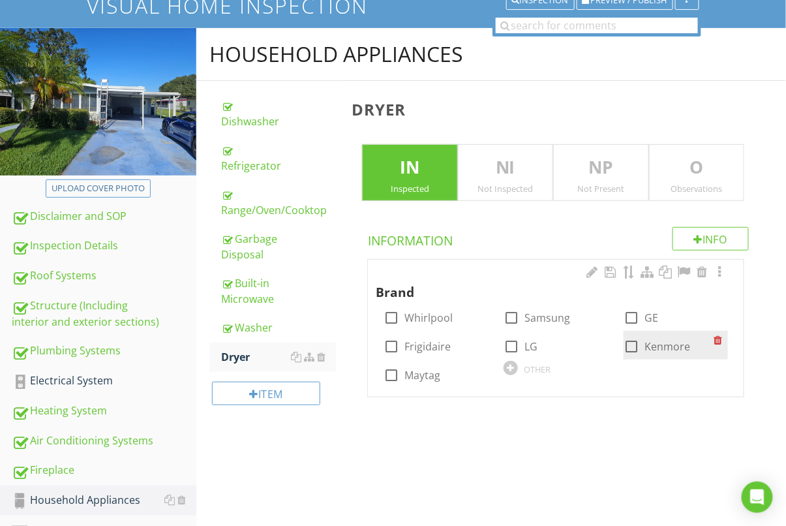
click at [629, 351] on div at bounding box center [632, 346] width 22 height 22
click at [630, 351] on div at bounding box center [632, 346] width 22 height 22
click at [628, 352] on div at bounding box center [632, 346] width 22 height 22
checkbox input "true"
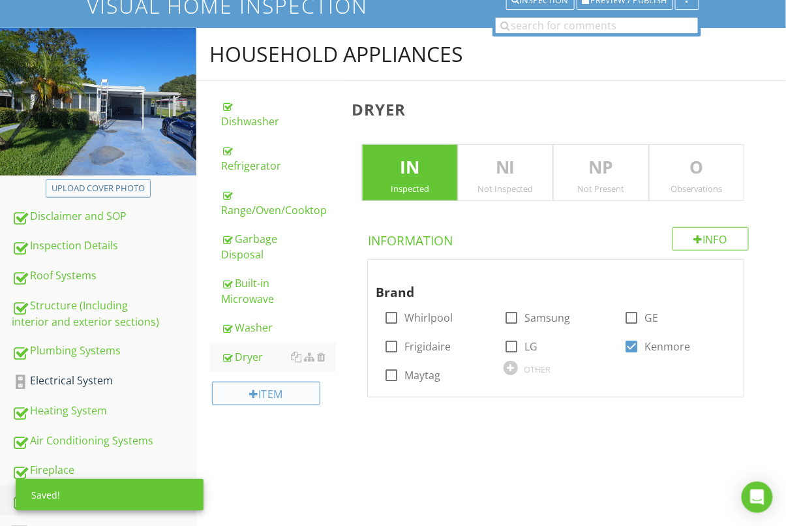
scroll to position [246, 0]
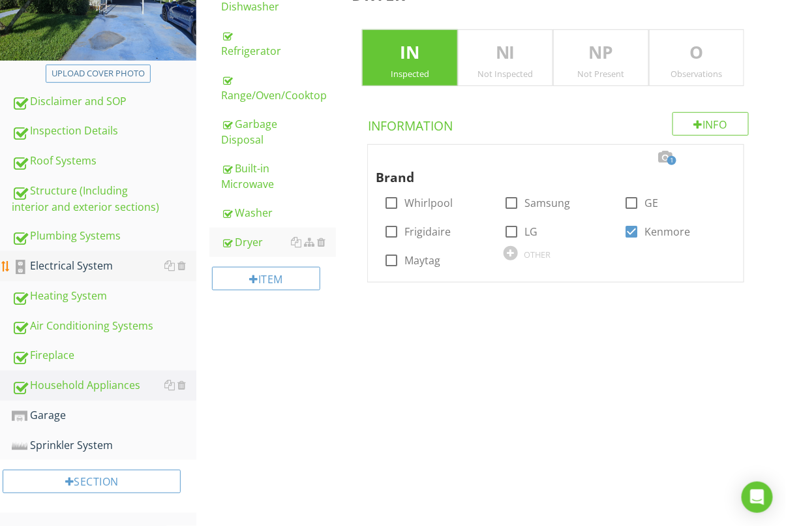
click at [108, 258] on div "Electrical System" at bounding box center [104, 266] width 185 height 17
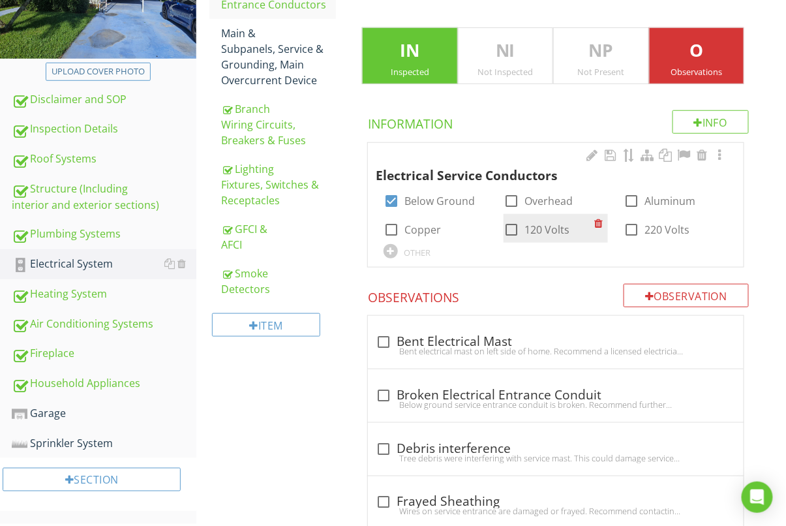
click at [277, 58] on div "Main & Subpanels, Service & Grounding, Main Overcurrent Device" at bounding box center [278, 56] width 115 height 63
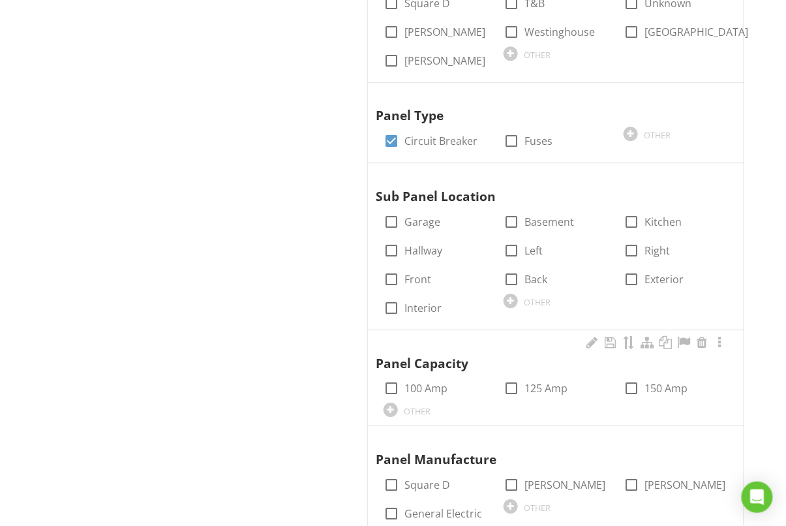
scroll to position [950, 0]
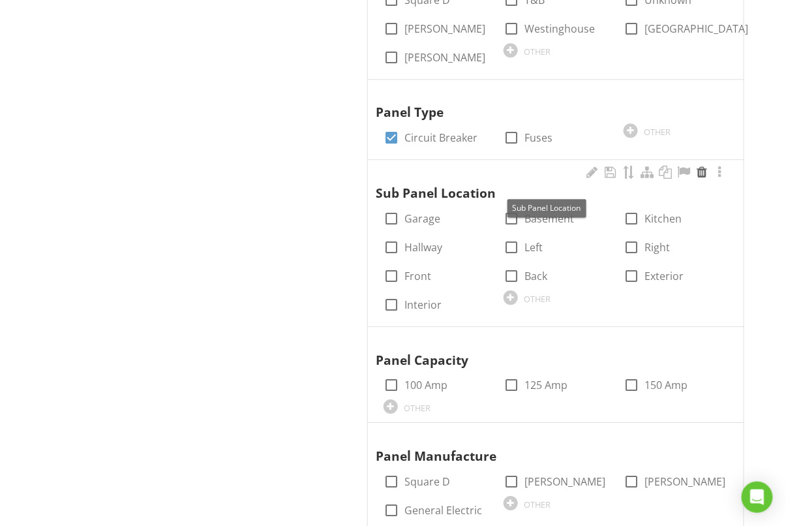
click at [702, 166] on div at bounding box center [702, 172] width 16 height 13
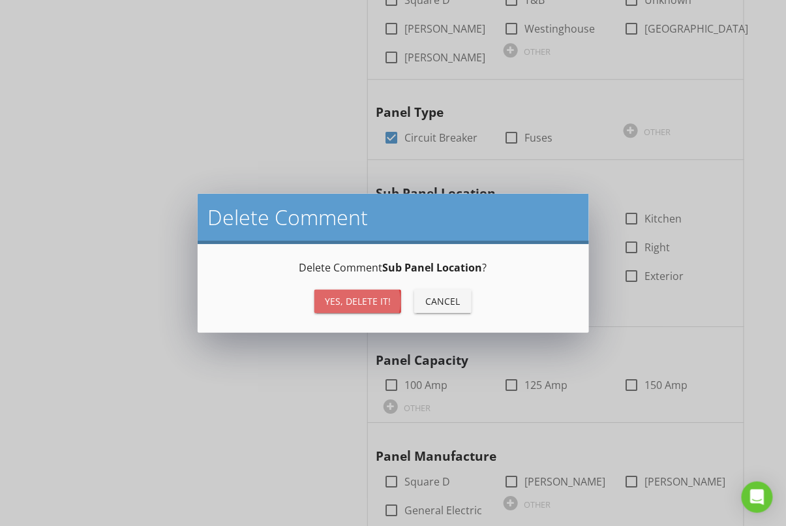
click at [356, 292] on button "Yes, Delete it!" at bounding box center [358, 301] width 87 height 23
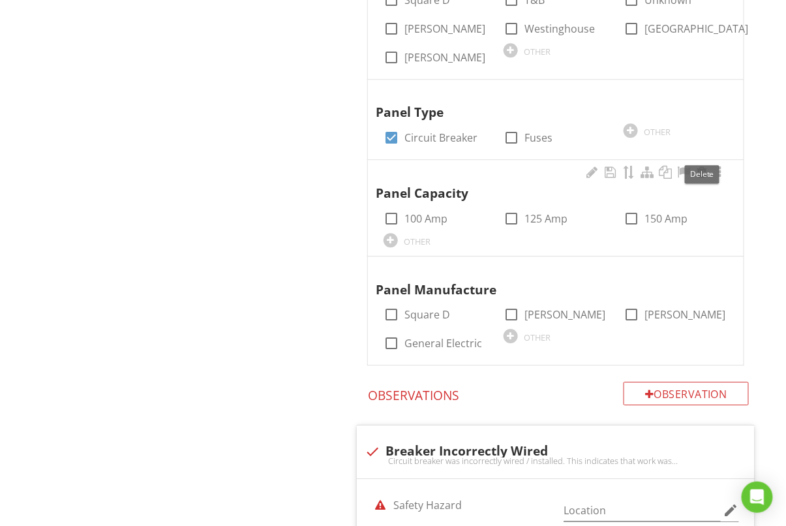
click at [708, 166] on div at bounding box center [702, 172] width 16 height 13
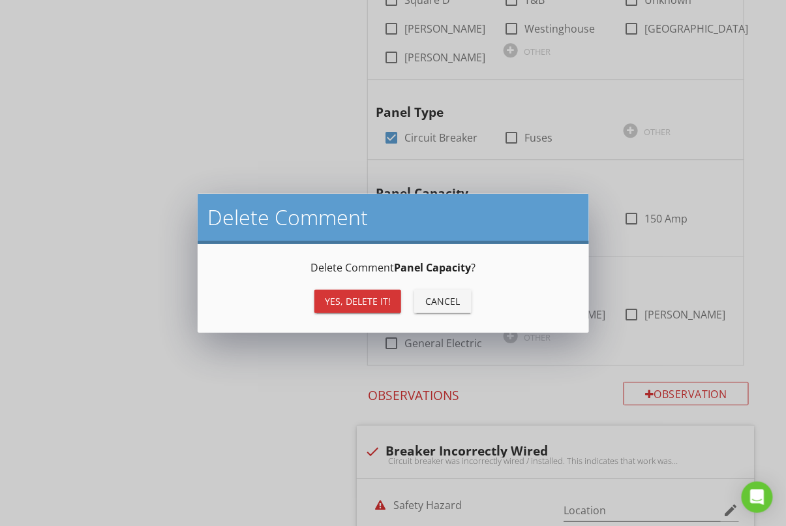
click at [340, 307] on button "Yes, Delete it!" at bounding box center [358, 301] width 87 height 23
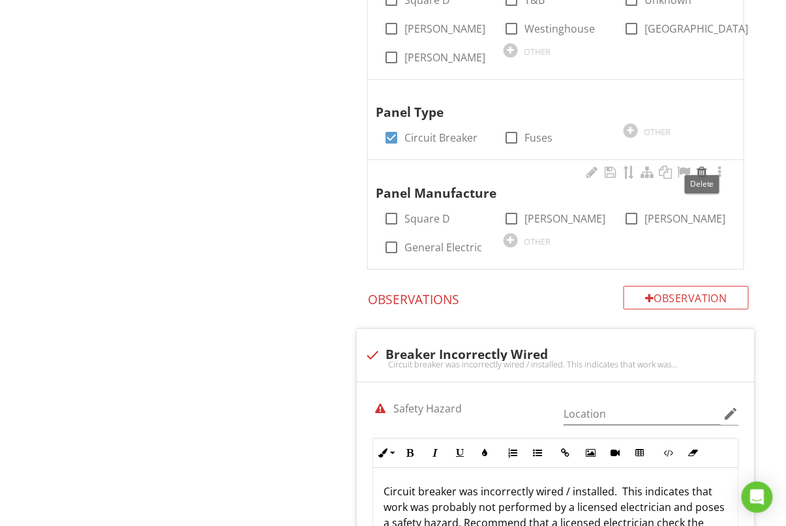
click at [702, 166] on div at bounding box center [702, 172] width 16 height 13
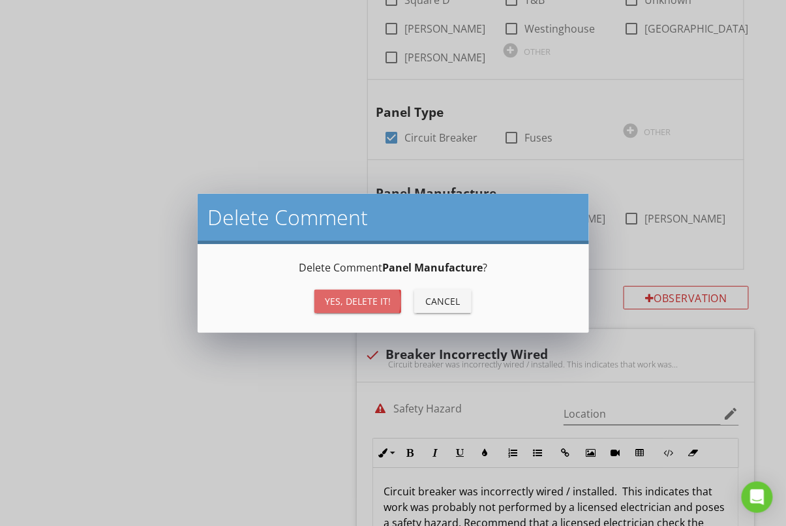
click at [359, 300] on div "Yes, Delete it!" at bounding box center [358, 301] width 66 height 14
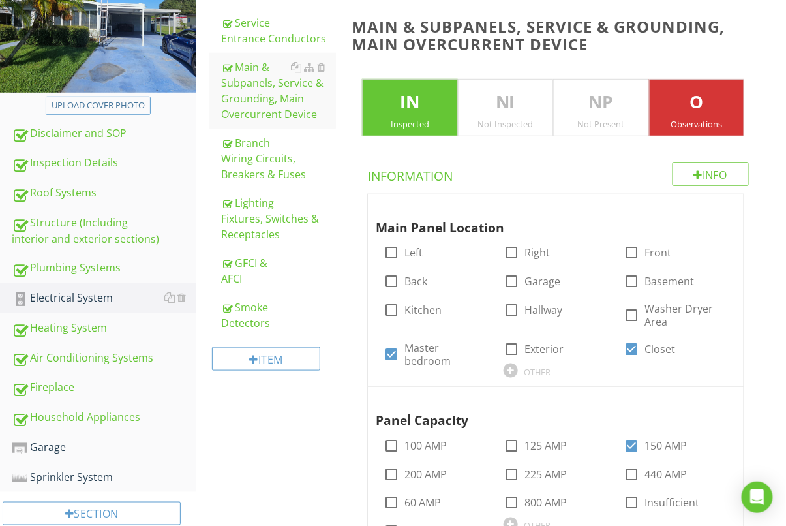
scroll to position [214, 0]
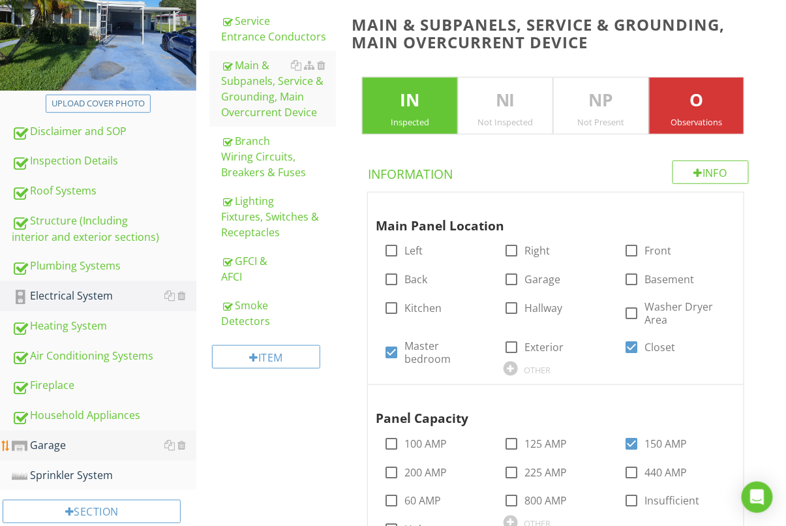
click at [63, 444] on div "Garage" at bounding box center [104, 445] width 185 height 17
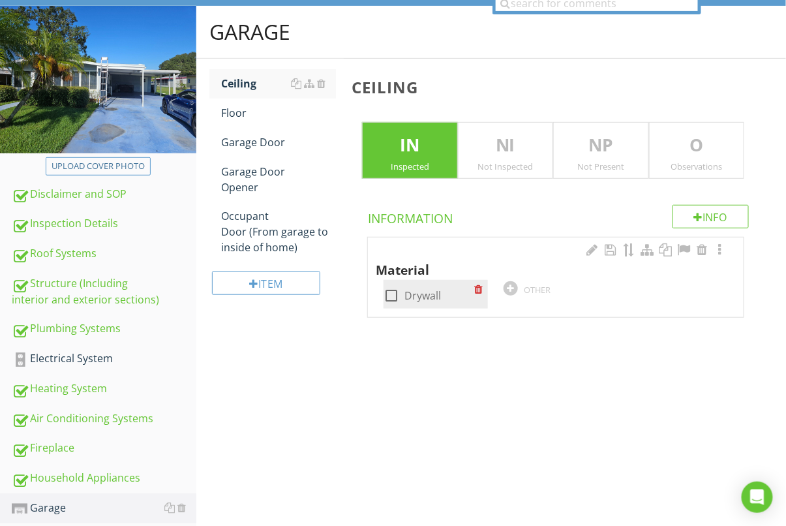
scroll to position [246, 0]
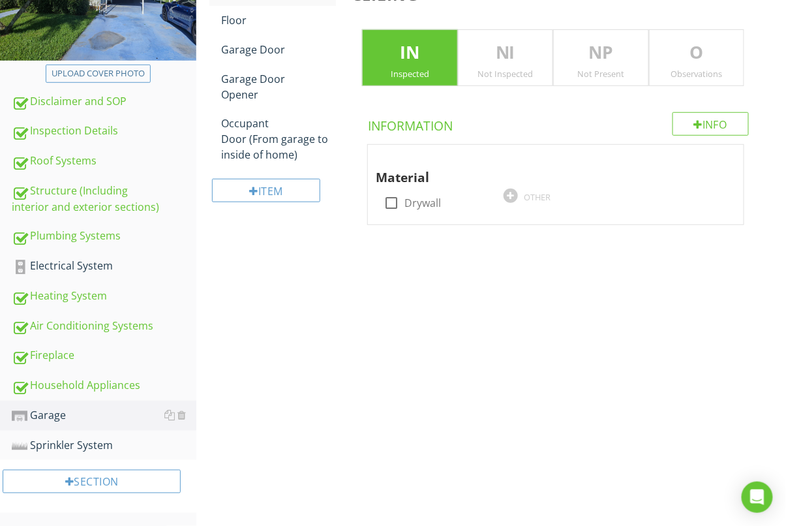
click at [577, 16] on div "Ceiling IN Inspected NI Not Inspected NP Not Present O Observations Info Inform…" at bounding box center [565, 96] width 442 height 260
click at [185, 413] on div at bounding box center [182, 415] width 8 height 10
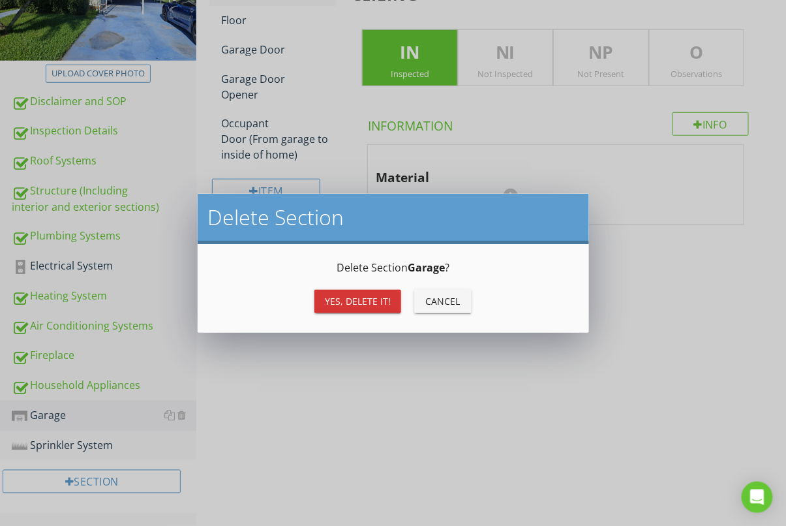
click at [339, 300] on div "Yes, Delete it!" at bounding box center [358, 301] width 66 height 14
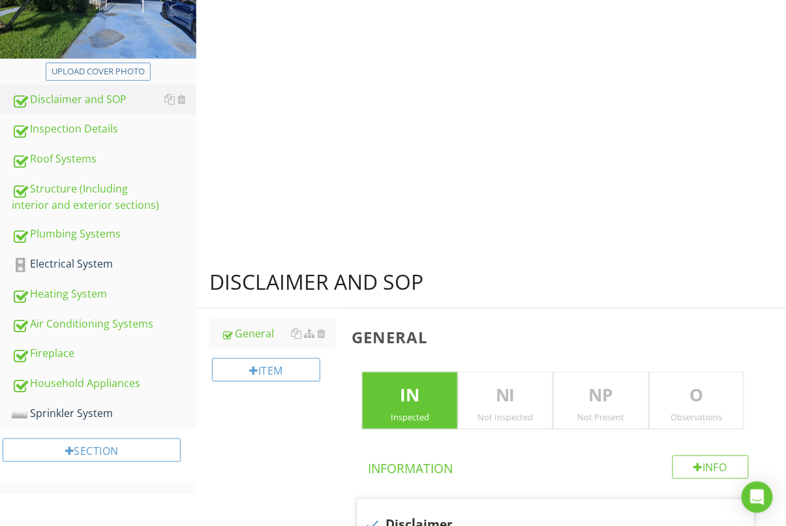
scroll to position [216, 0]
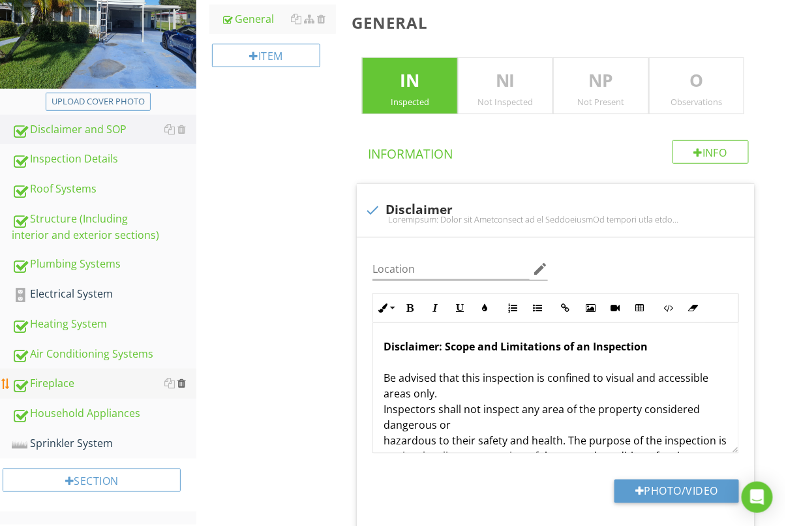
click at [185, 382] on div at bounding box center [182, 383] width 8 height 10
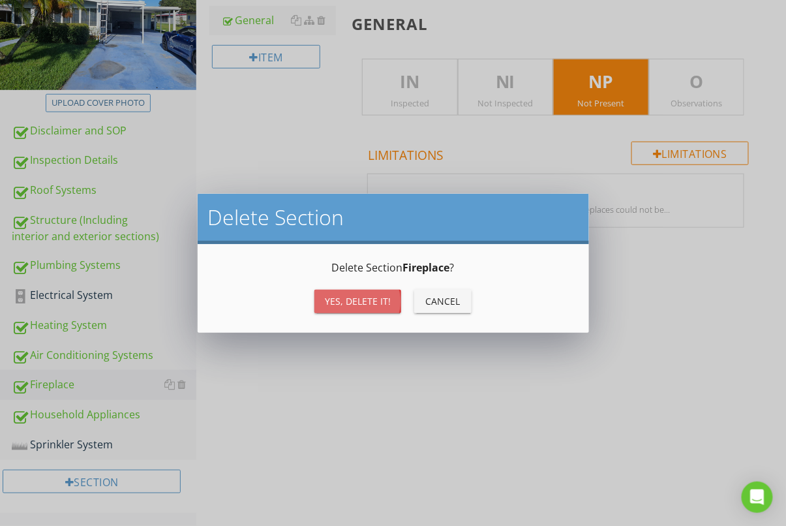
click at [372, 294] on div "Yes, Delete it!" at bounding box center [358, 301] width 66 height 14
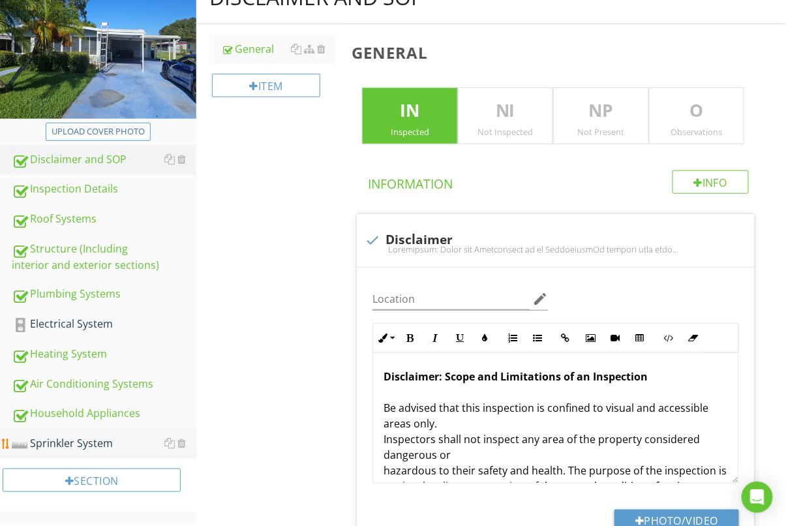
click at [58, 442] on div "Sprinkler System" at bounding box center [104, 443] width 185 height 17
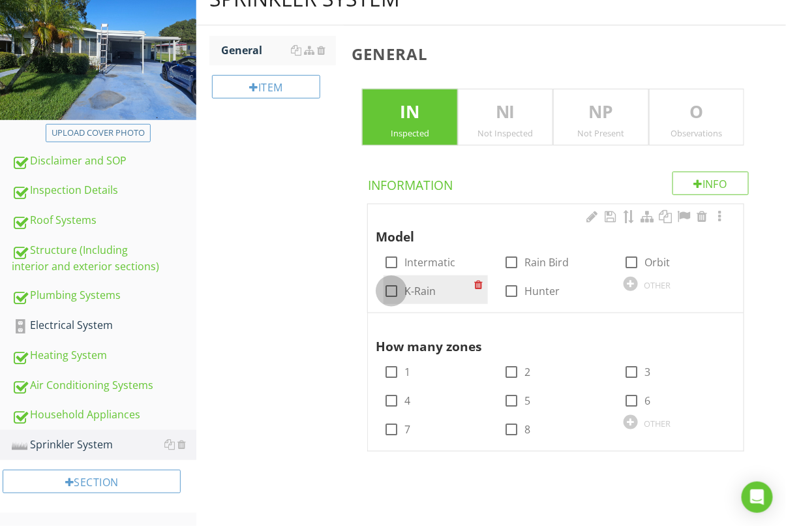
click at [393, 290] on div at bounding box center [391, 291] width 22 height 22
checkbox input "true"
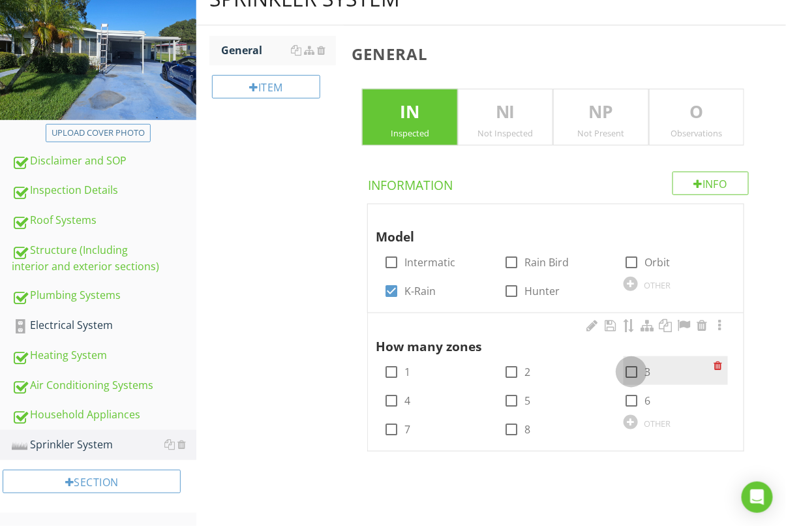
click at [638, 373] on div at bounding box center [632, 372] width 22 height 22
checkbox input "true"
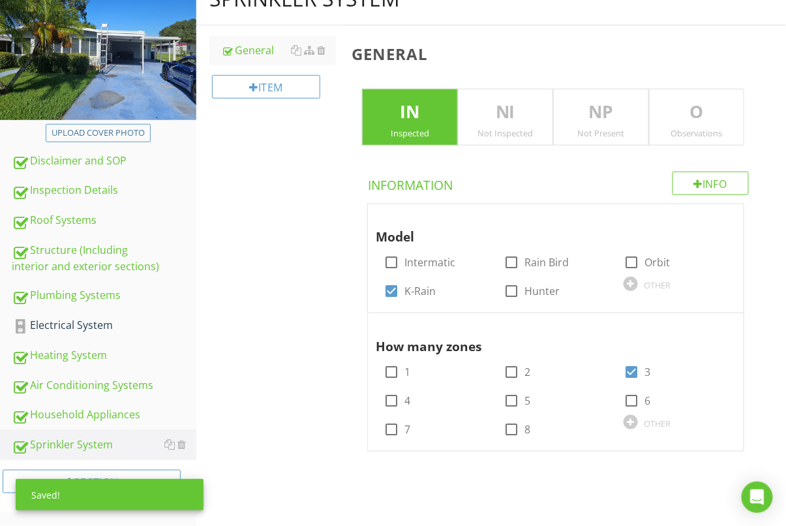
click at [668, 131] on div "Observations" at bounding box center [697, 133] width 94 height 10
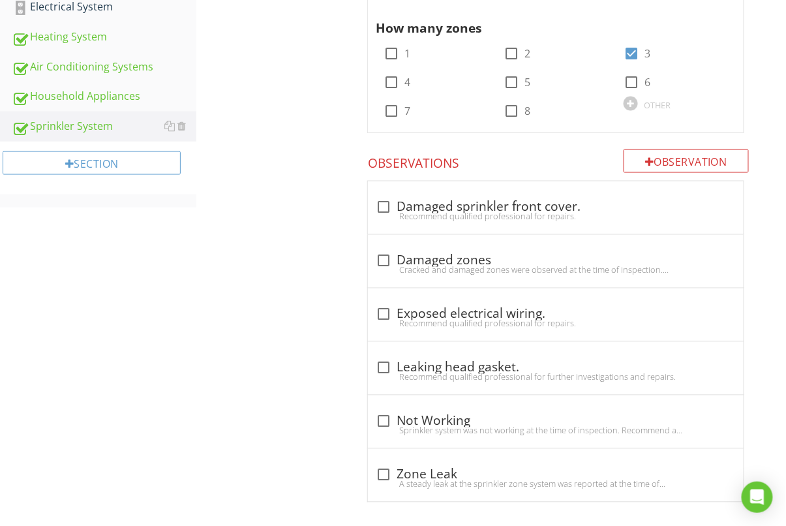
scroll to position [511, 0]
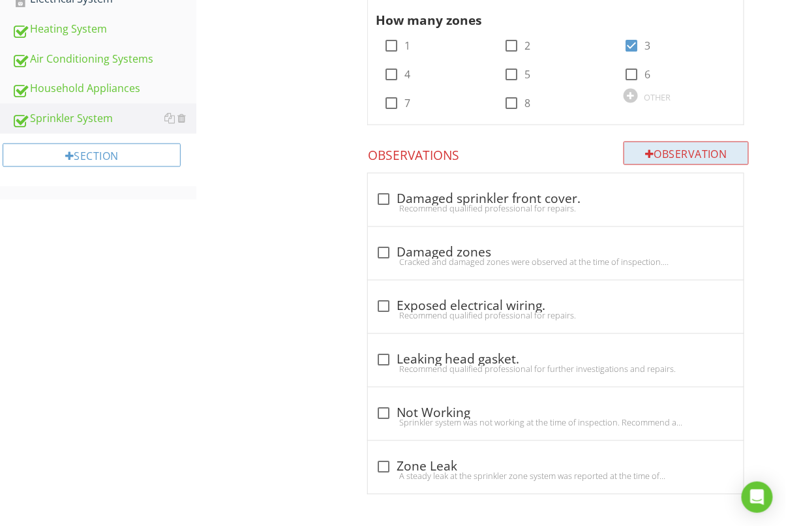
click at [700, 148] on div "Observation" at bounding box center [686, 153] width 125 height 23
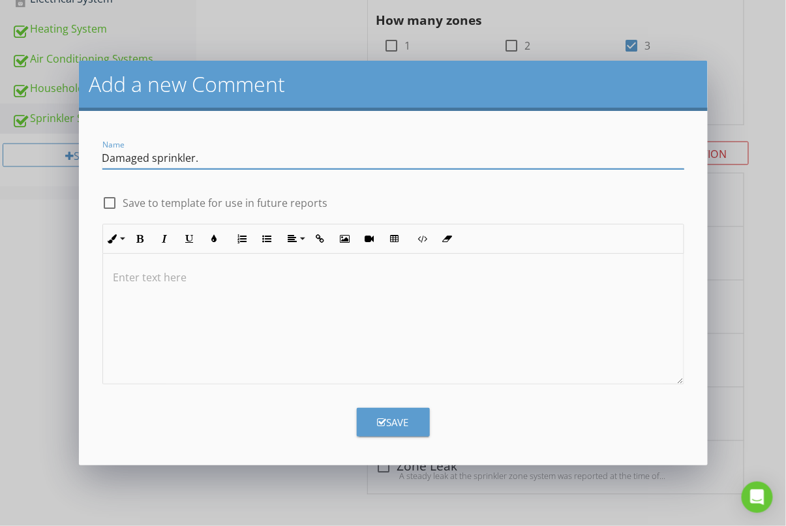
type input "Damaged sprinkler."
click at [373, 316] on div at bounding box center [393, 319] width 581 height 131
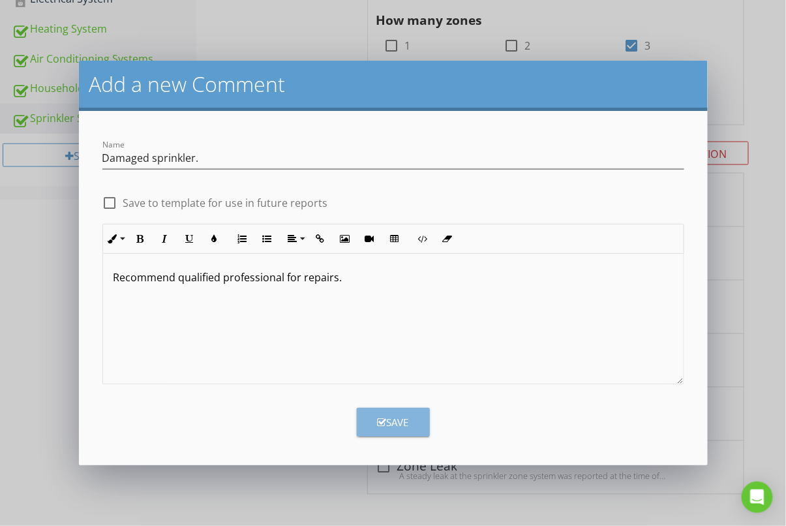
click at [407, 423] on div "Save" at bounding box center [393, 422] width 31 height 15
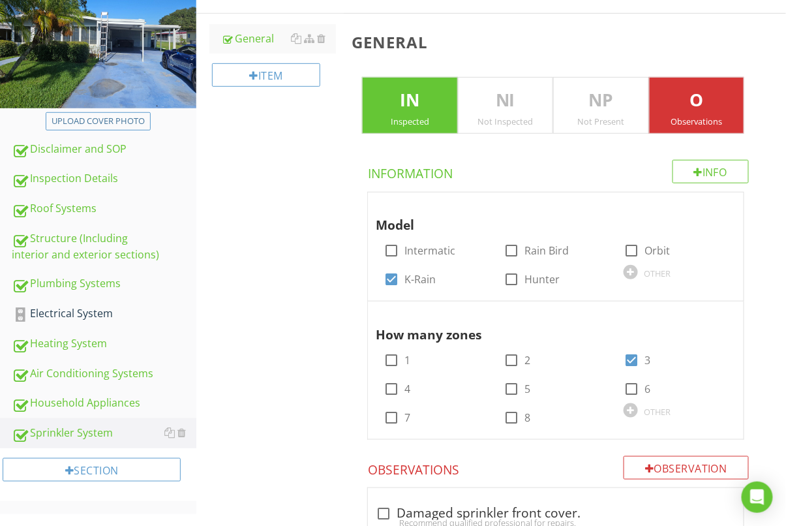
scroll to position [255, 0]
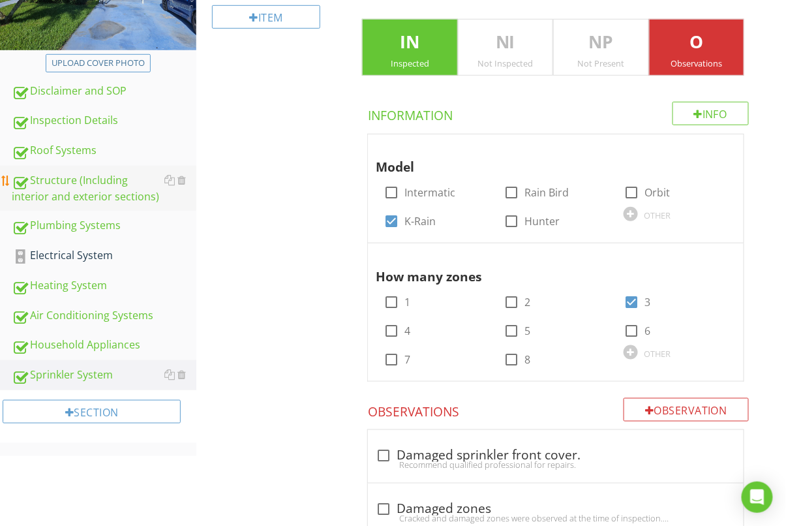
click at [82, 196] on div "Structure (Including interior and exterior sections)" at bounding box center [104, 188] width 185 height 33
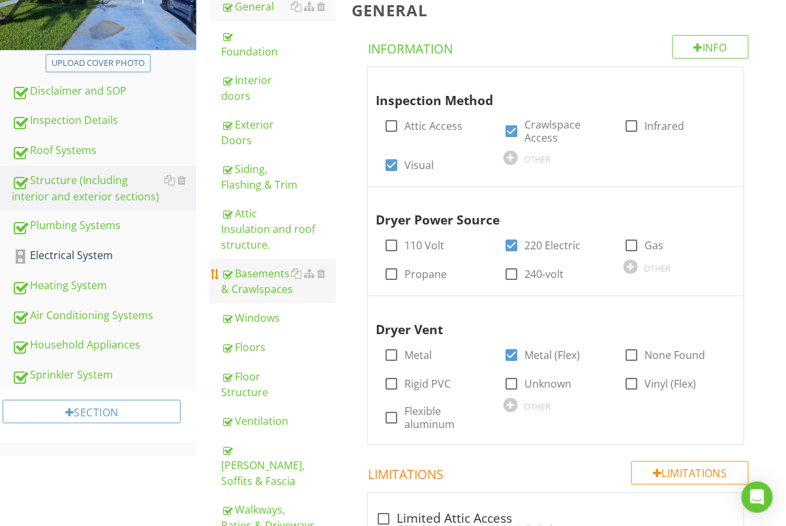
click at [271, 266] on div "Basements & Crawlspaces" at bounding box center [278, 281] width 115 height 31
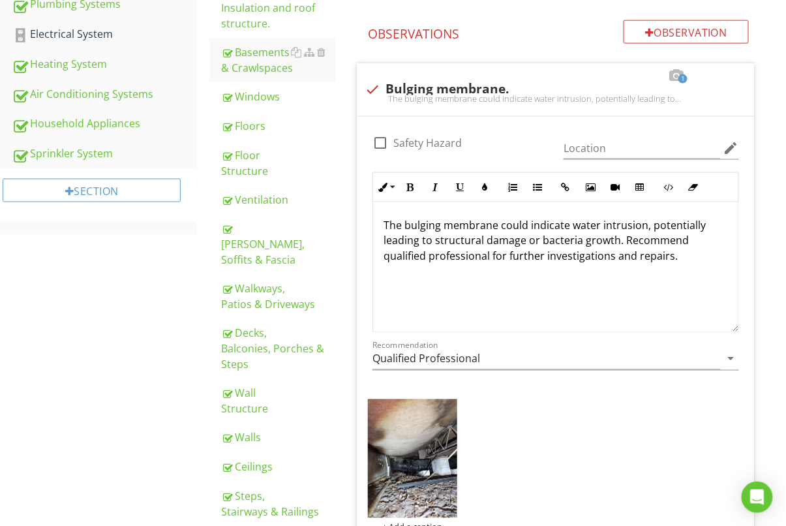
scroll to position [399, 0]
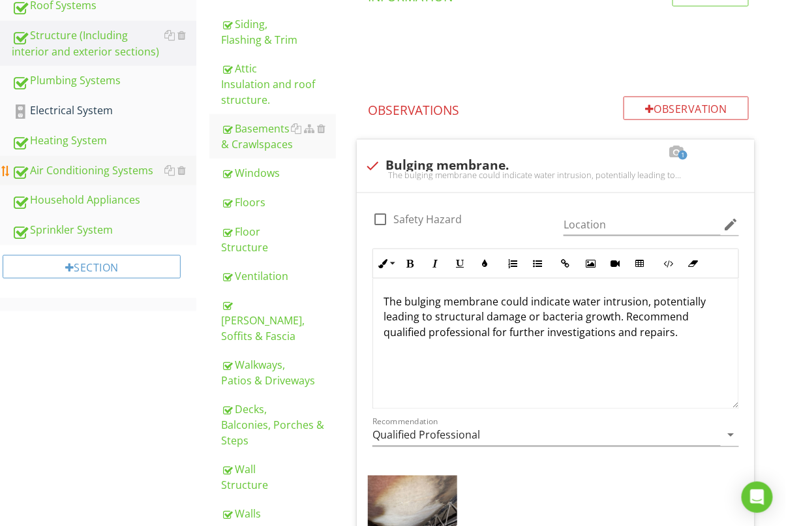
click at [76, 174] on div "Air Conditioning Systems" at bounding box center [104, 171] width 185 height 17
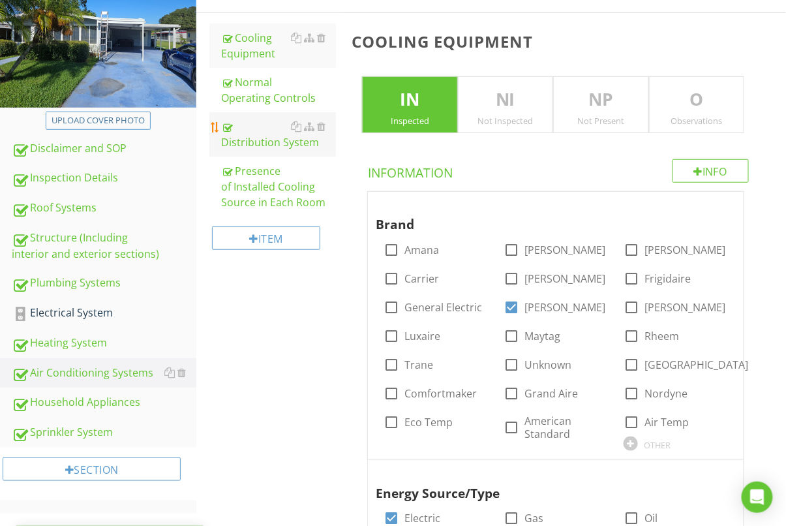
click at [275, 139] on div "Distribution System" at bounding box center [278, 134] width 115 height 31
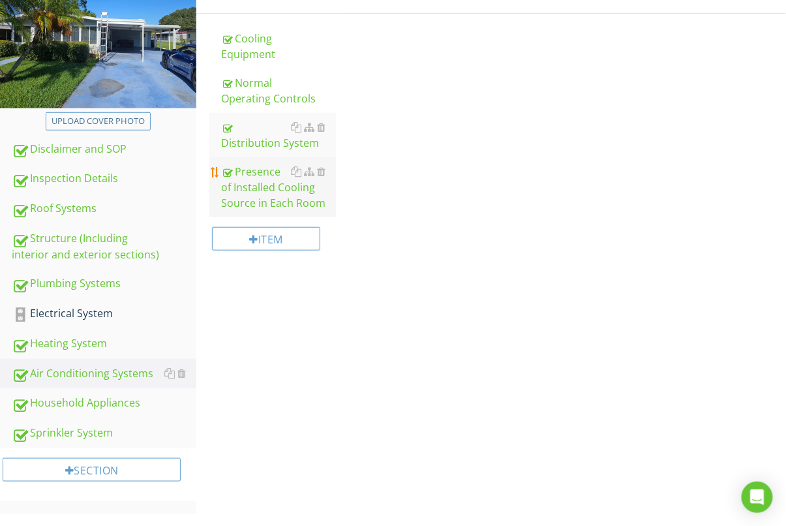
scroll to position [186, 0]
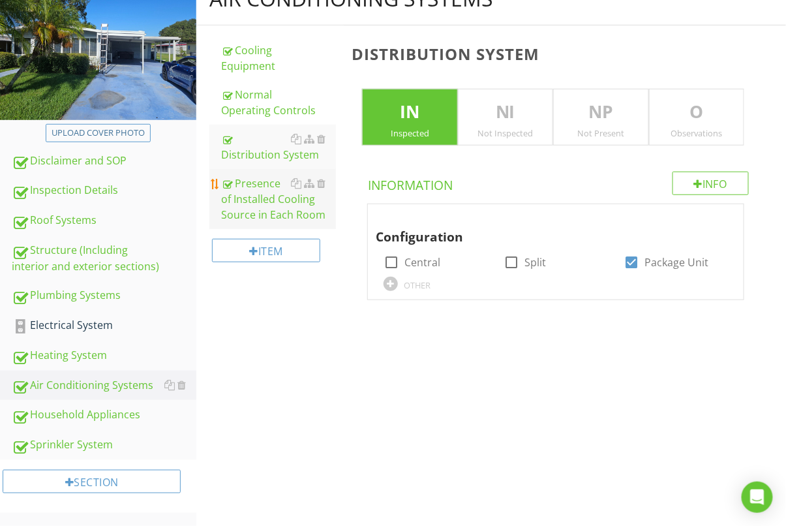
click at [261, 195] on div "Presence of Installed Cooling Source in Each Room" at bounding box center [278, 199] width 115 height 47
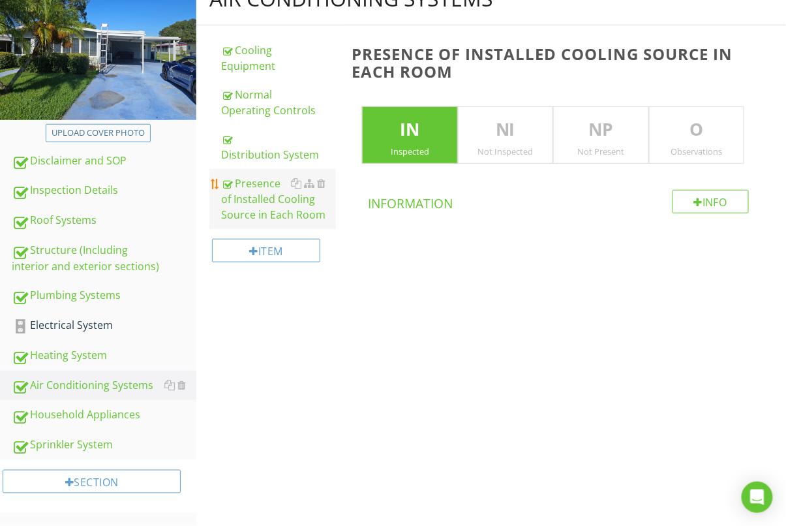
scroll to position [168, 0]
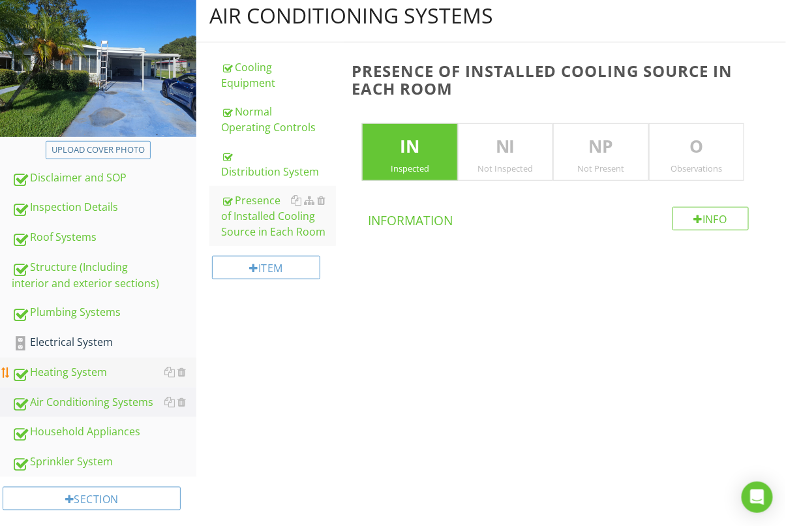
click at [85, 381] on div "Heating System" at bounding box center [104, 372] width 185 height 17
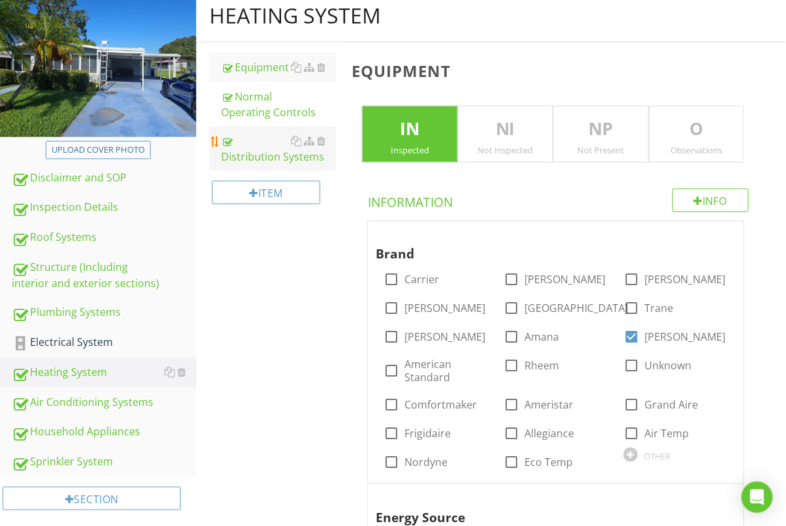
click at [261, 149] on div "Distribution Systems" at bounding box center [278, 148] width 115 height 31
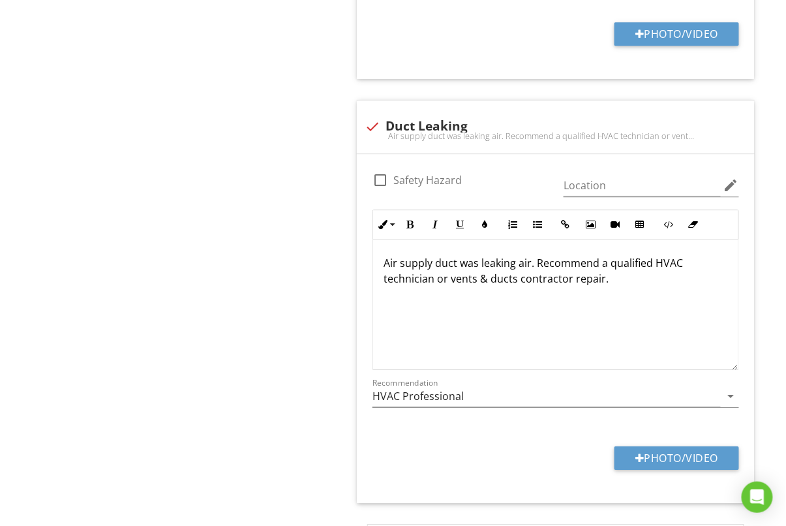
scroll to position [873, 0]
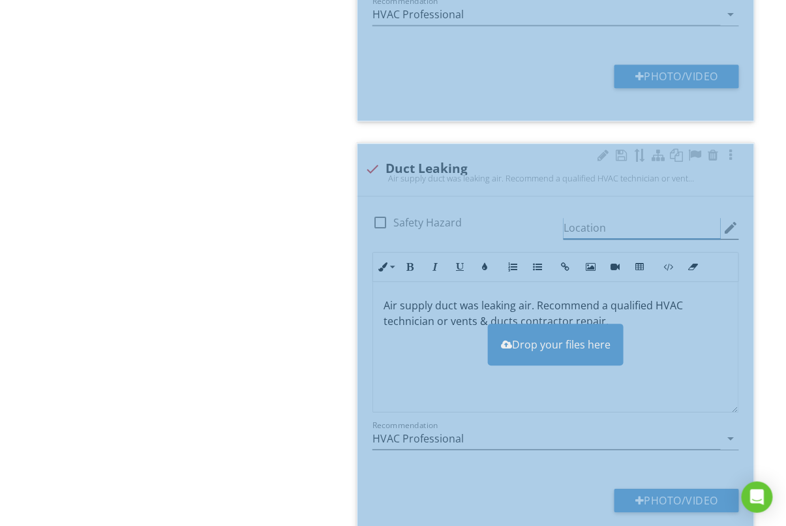
click at [622, 232] on input "Location" at bounding box center [642, 228] width 157 height 22
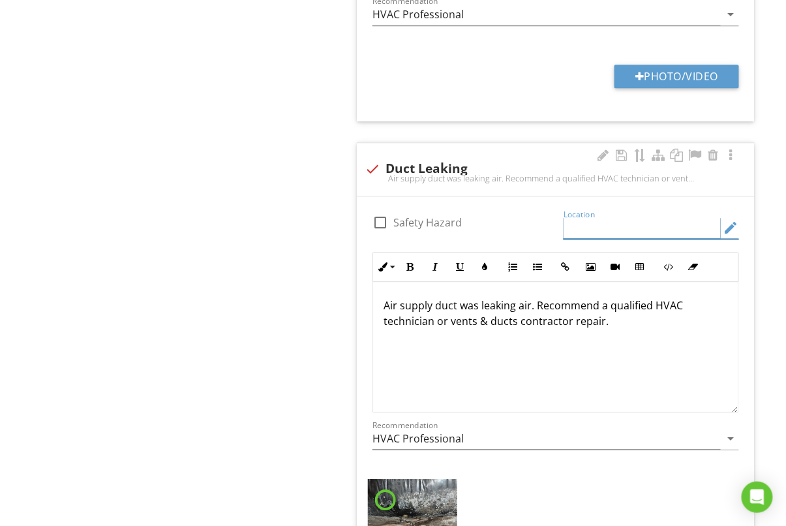
type input "<"
type input "Multiple"
click at [343, 309] on div "Heating System Equipment Normal Operating Controls Distribution Systems Item Di…" at bounding box center [491, 94] width 590 height 1620
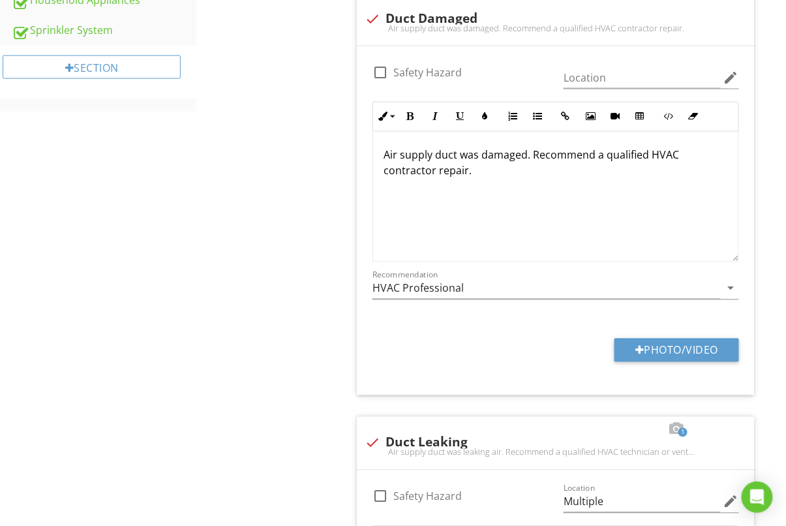
scroll to position [598, 0]
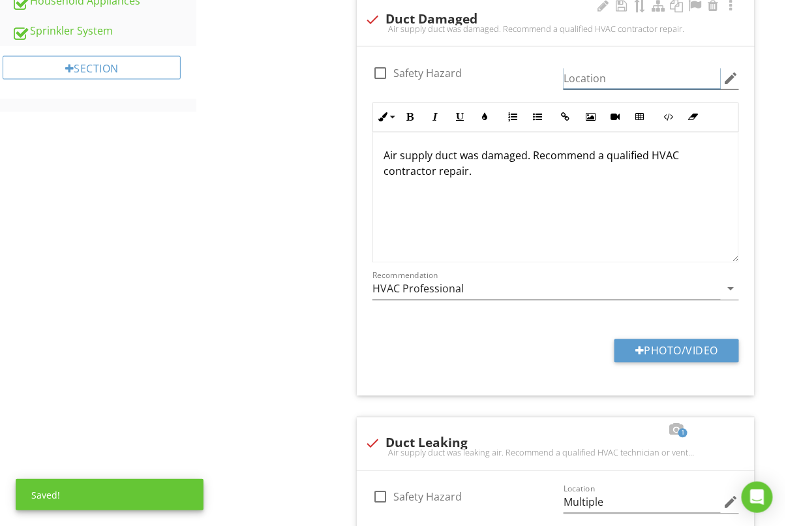
click at [665, 84] on input "Location" at bounding box center [642, 79] width 157 height 22
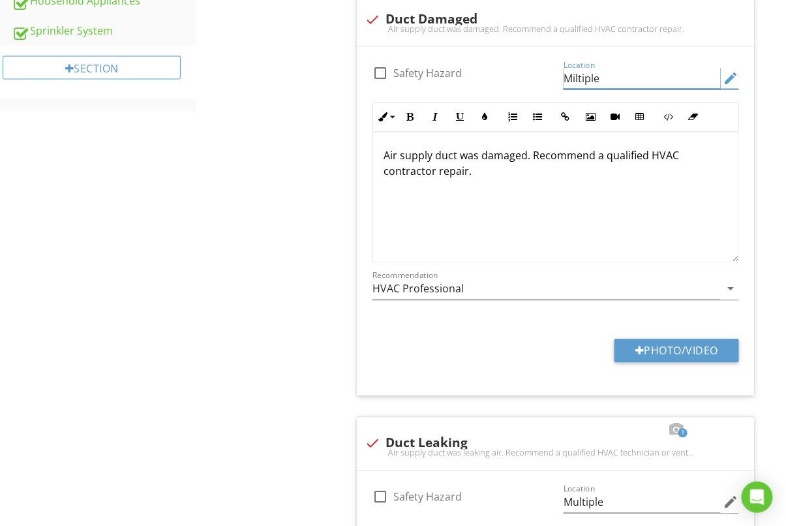
type input "Miltiple"
click at [313, 275] on div "Heating System Equipment Normal Operating Controls Distribution Systems Item Di…" at bounding box center [491, 369] width 590 height 1620
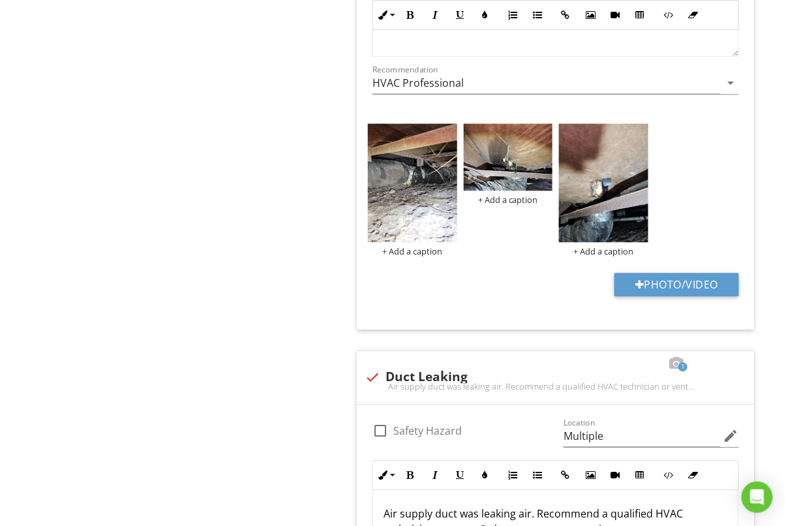
scroll to position [829, 0]
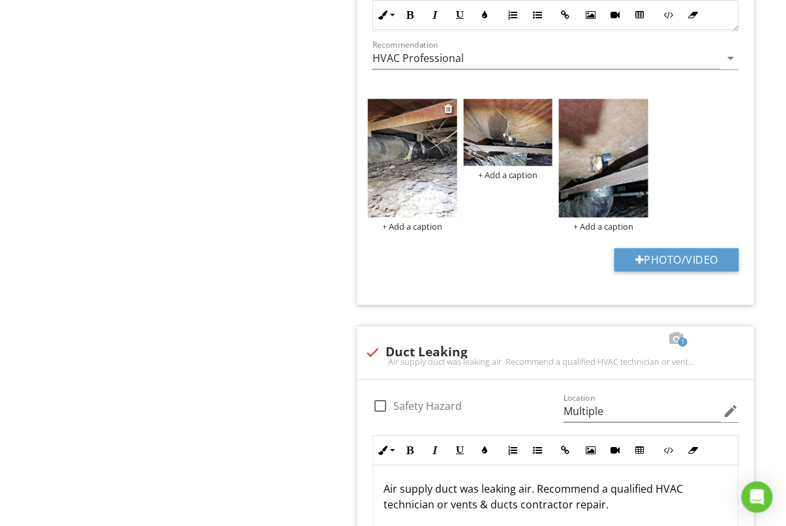
click at [425, 176] on img at bounding box center [412, 158] width 89 height 119
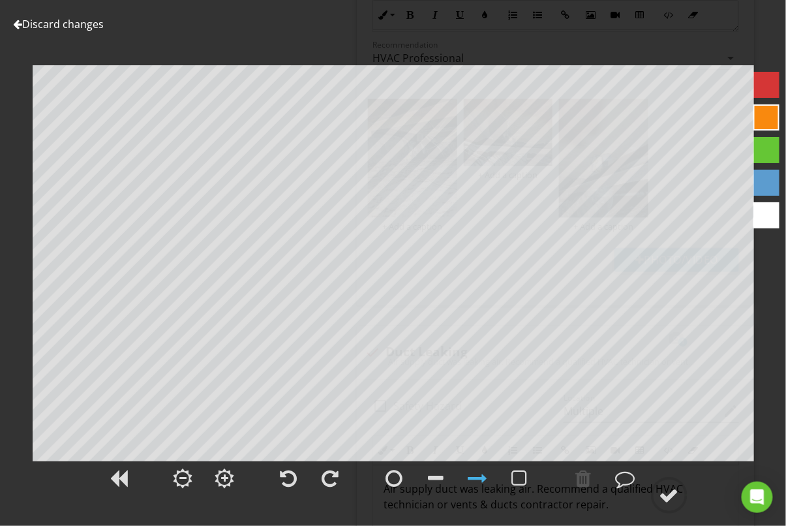
click at [59, 23] on link "Discard changes" at bounding box center [58, 24] width 91 height 14
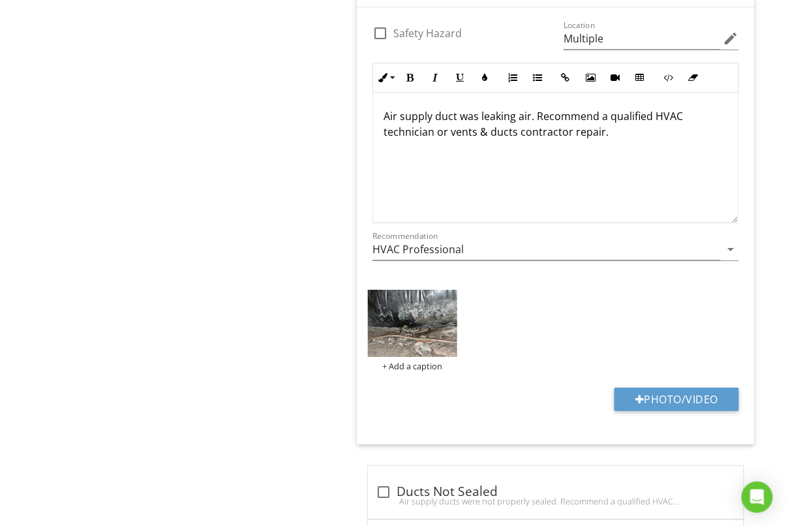
scroll to position [1223, 0]
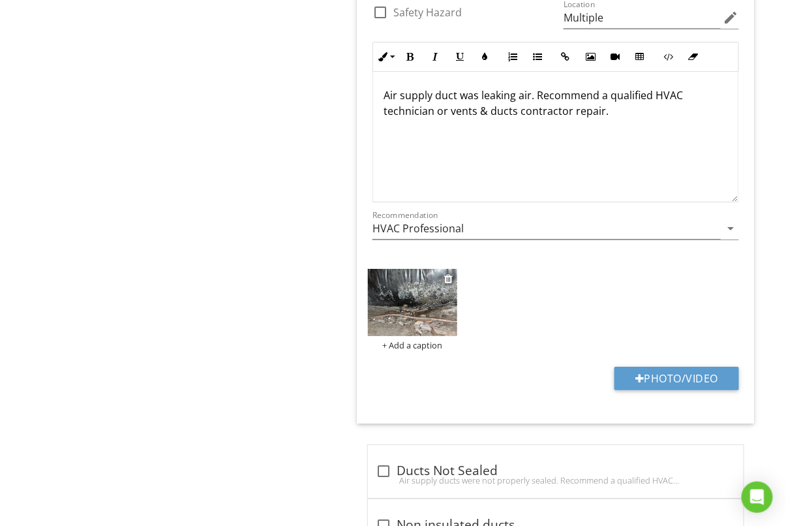
click at [389, 295] on img at bounding box center [412, 302] width 89 height 67
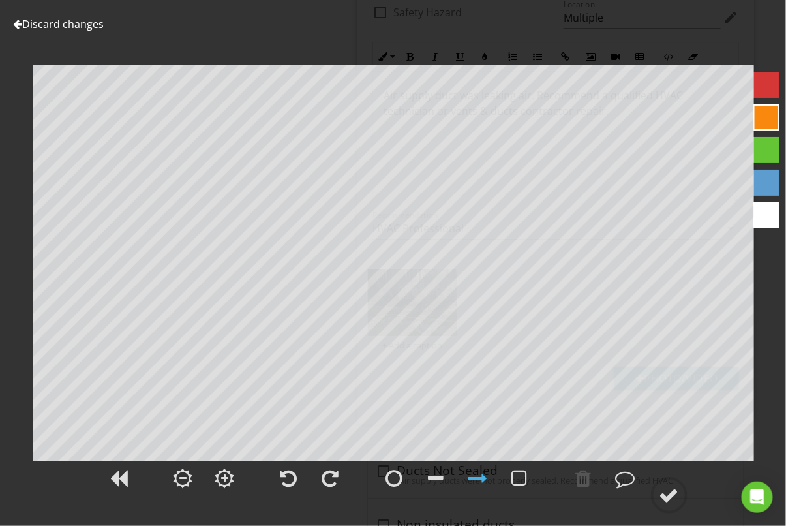
click at [39, 14] on div "Discard changes Add Location" at bounding box center [393, 263] width 786 height 526
click at [38, 20] on link "Discard changes" at bounding box center [58, 24] width 91 height 14
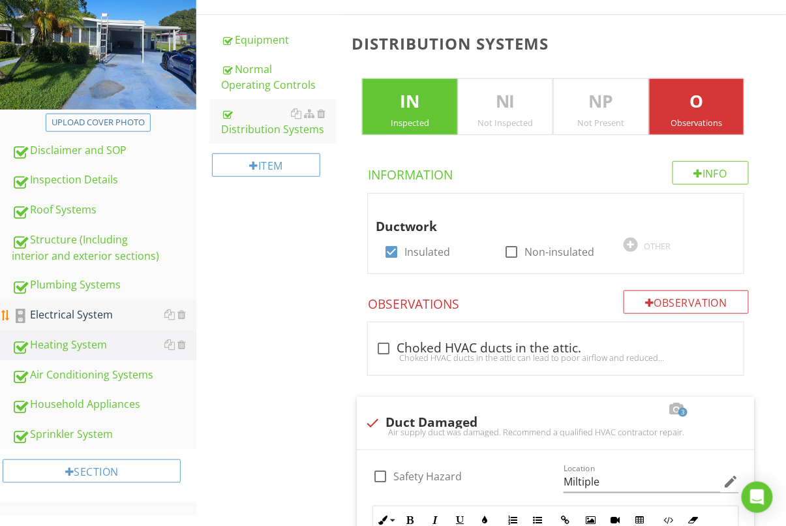
scroll to position [196, 0]
click at [63, 316] on div "Electrical System" at bounding box center [104, 314] width 185 height 17
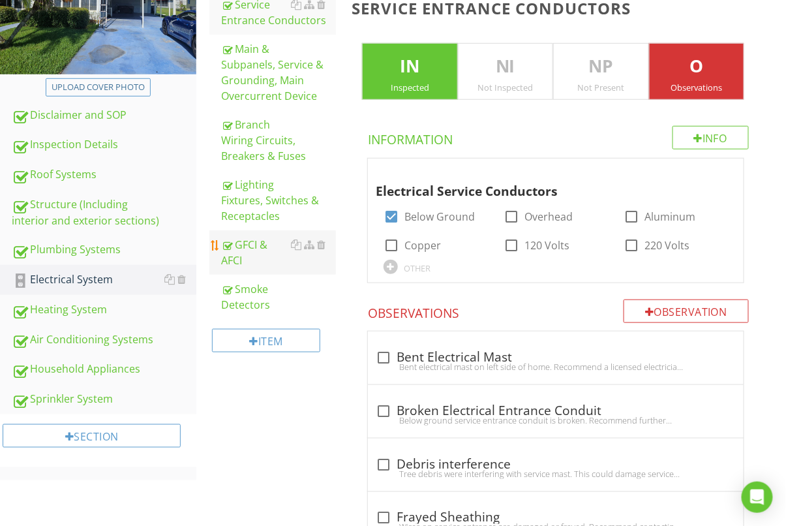
scroll to position [243, 0]
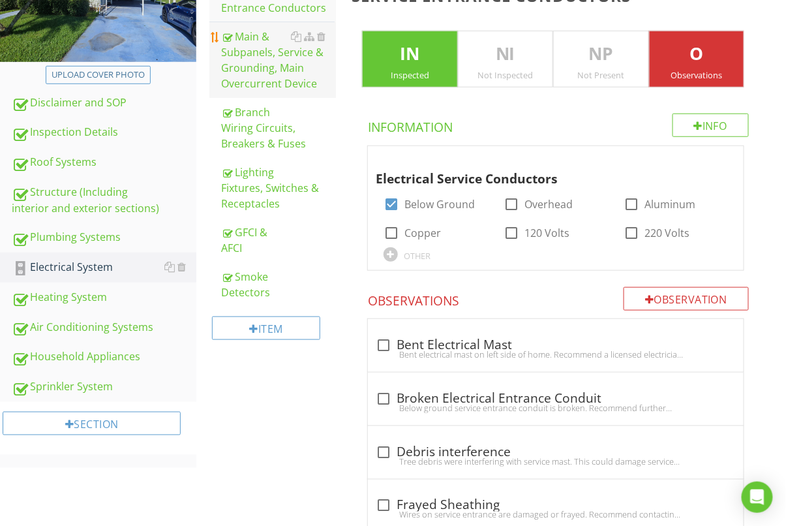
click at [281, 74] on div "Main & Subpanels, Service & Grounding, Main Overcurrent Device" at bounding box center [278, 60] width 115 height 63
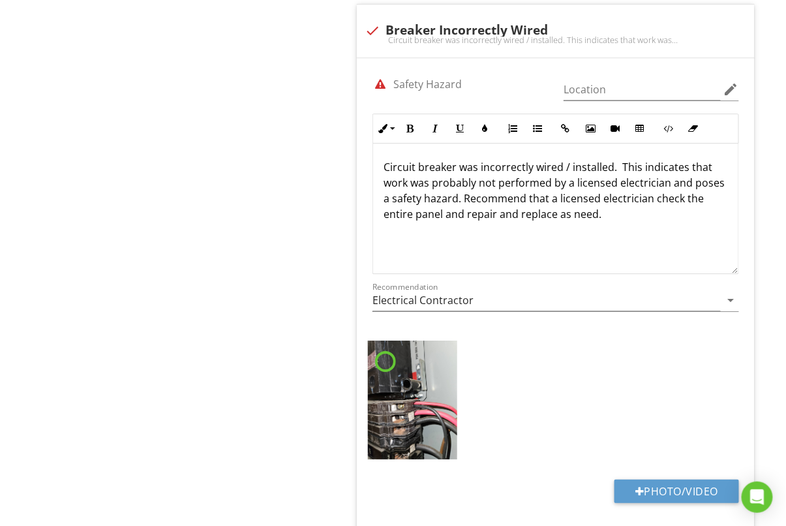
scroll to position [1194, 0]
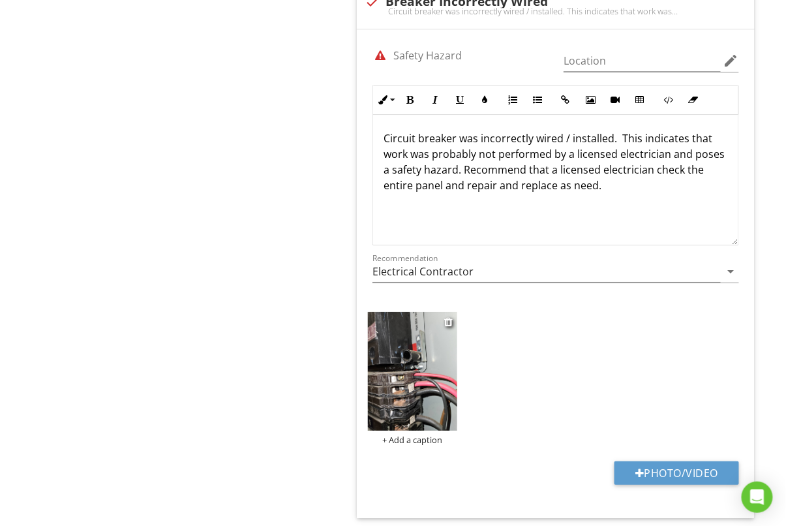
click at [369, 357] on img at bounding box center [412, 371] width 89 height 119
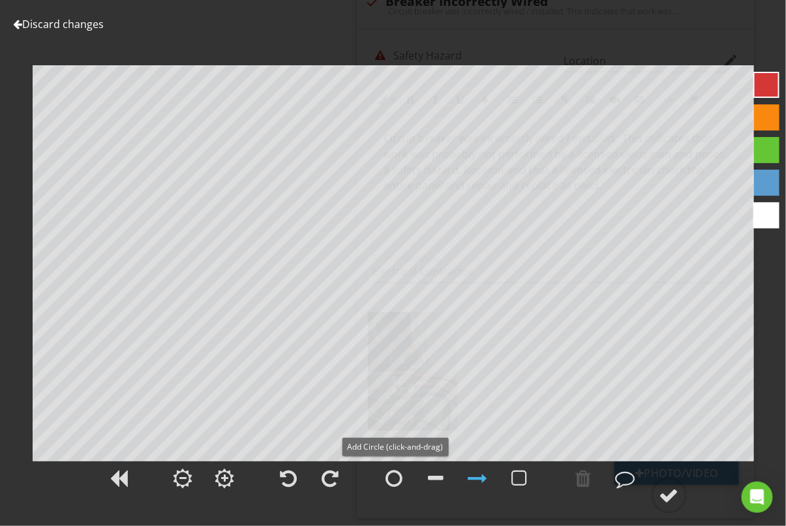
drag, startPoint x: 407, startPoint y: 478, endPoint x: 393, endPoint y: 446, distance: 35.1
click at [407, 478] on div at bounding box center [395, 478] width 33 height 33
drag, startPoint x: 670, startPoint y: 497, endPoint x: 784, endPoint y: 474, distance: 116.0
click at [670, 497] on div at bounding box center [670, 496] width 20 height 20
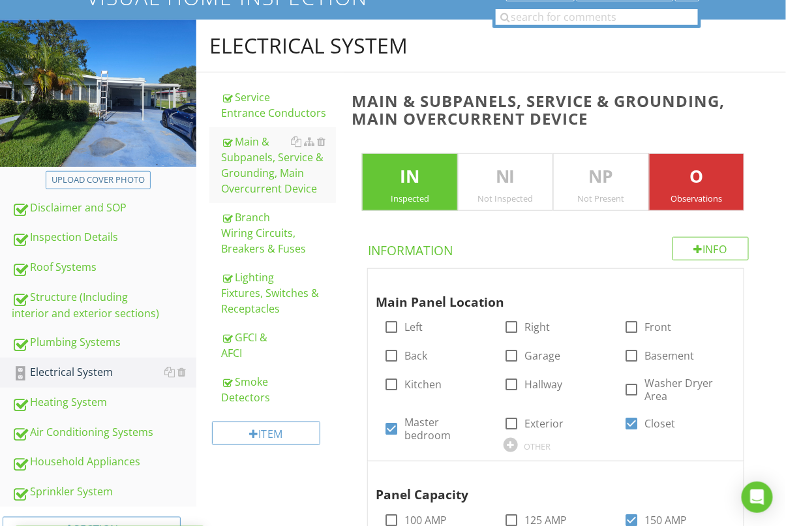
scroll to position [153, 0]
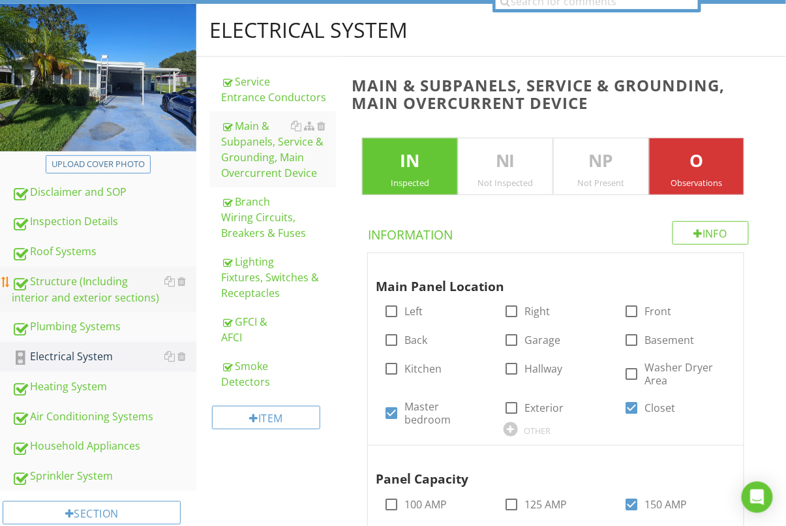
click at [69, 286] on div "Structure (Including interior and exterior sections)" at bounding box center [104, 289] width 185 height 33
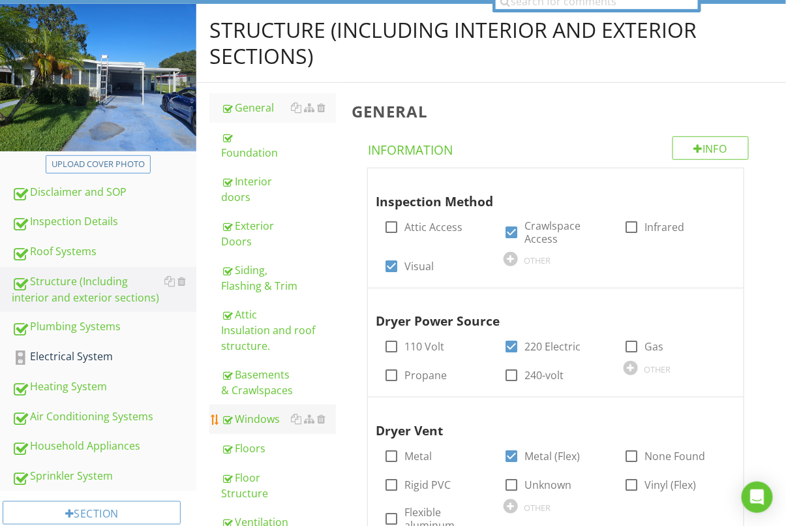
click at [262, 405] on link "Windows" at bounding box center [278, 419] width 115 height 29
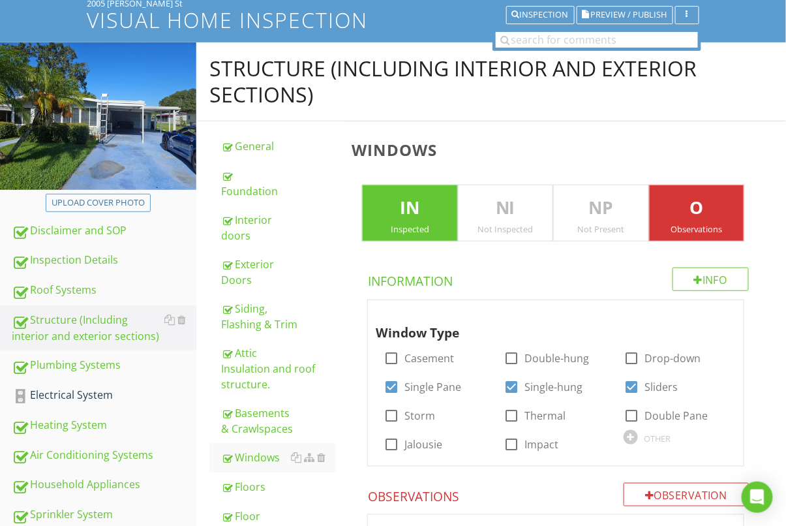
scroll to position [129, 0]
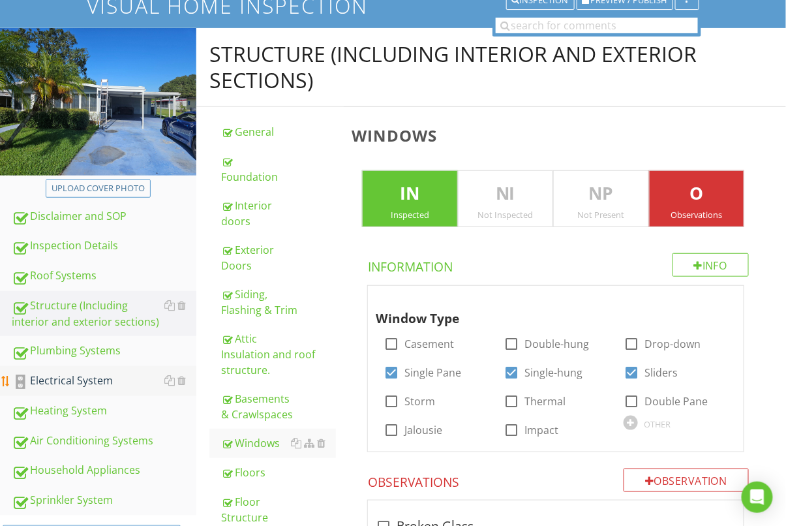
click at [73, 375] on div "Electrical System" at bounding box center [104, 381] width 185 height 17
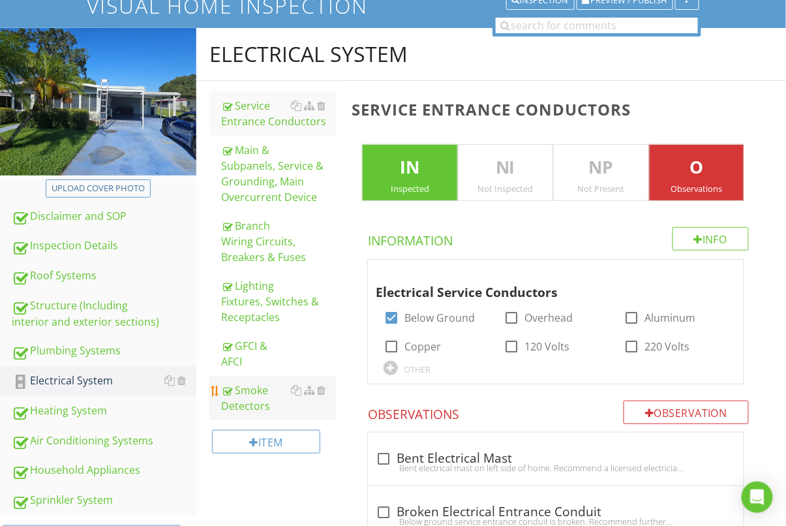
click at [263, 387] on div "Smoke Detectors" at bounding box center [278, 397] width 115 height 31
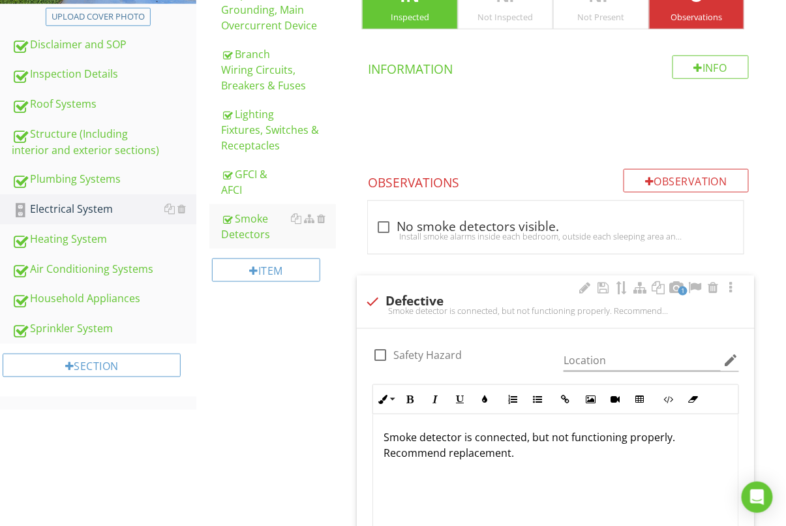
scroll to position [303, 0]
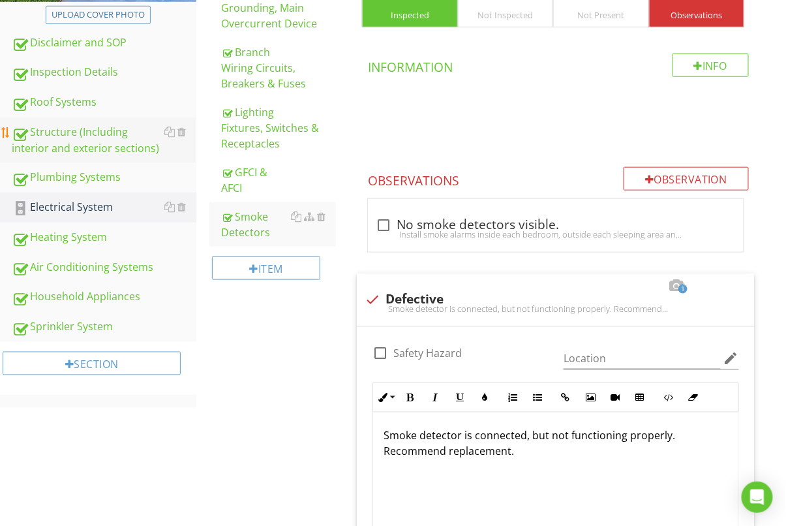
click at [97, 134] on div "Structure (Including interior and exterior sections)" at bounding box center [104, 140] width 185 height 33
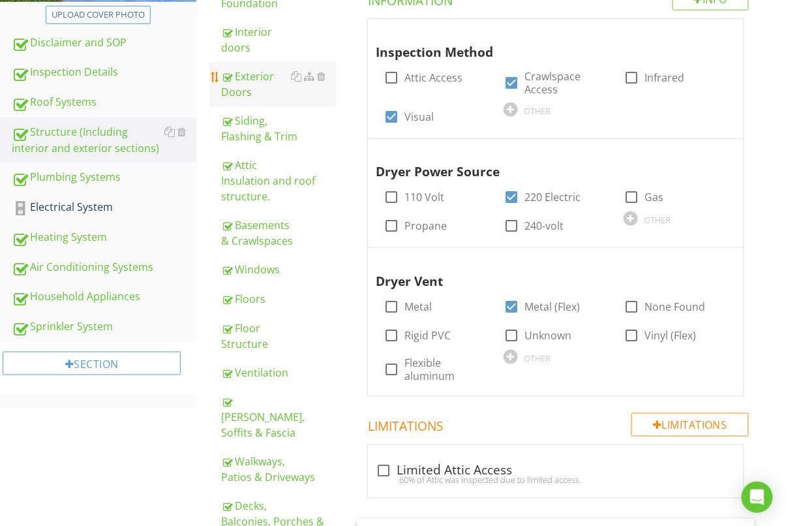
click at [246, 73] on div "Exterior Doors" at bounding box center [278, 84] width 115 height 31
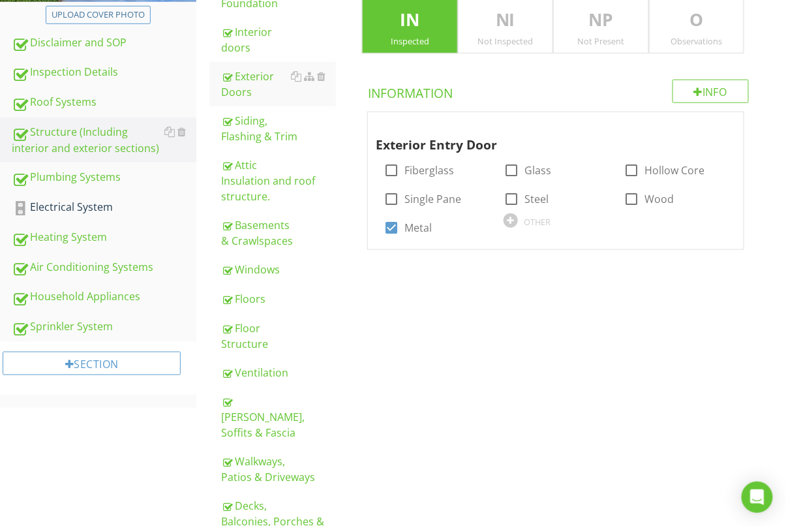
click at [715, 42] on div "Observations" at bounding box center [697, 41] width 94 height 10
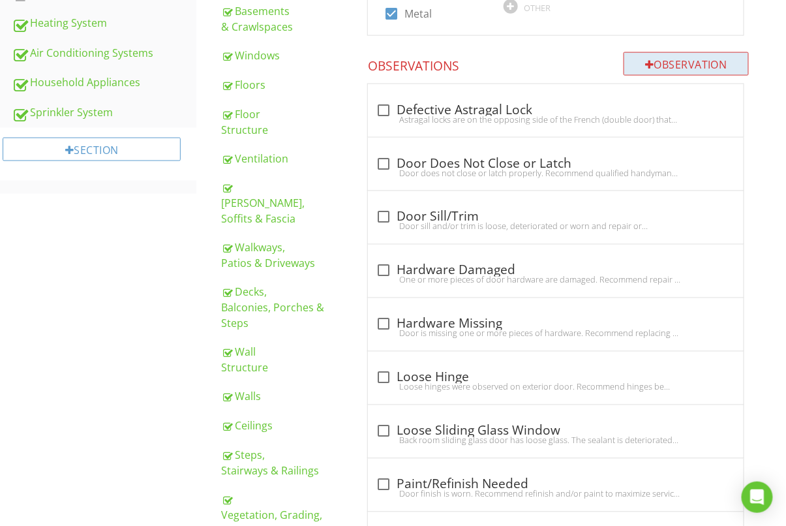
scroll to position [521, 0]
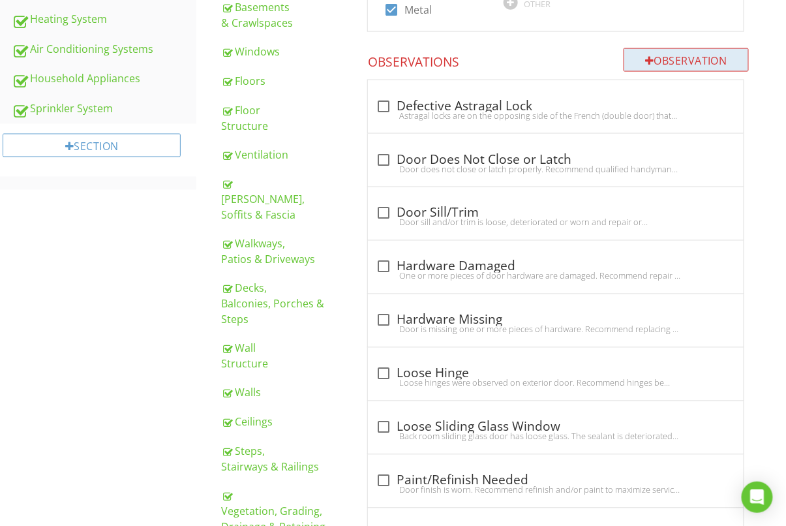
click at [681, 59] on div "Observation" at bounding box center [686, 59] width 125 height 23
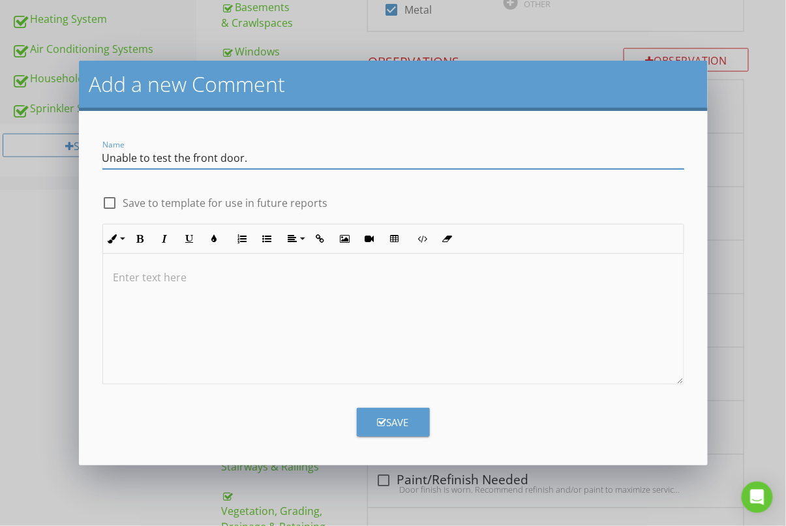
type input "Unable to test the front door."
click at [205, 317] on div at bounding box center [393, 319] width 581 height 131
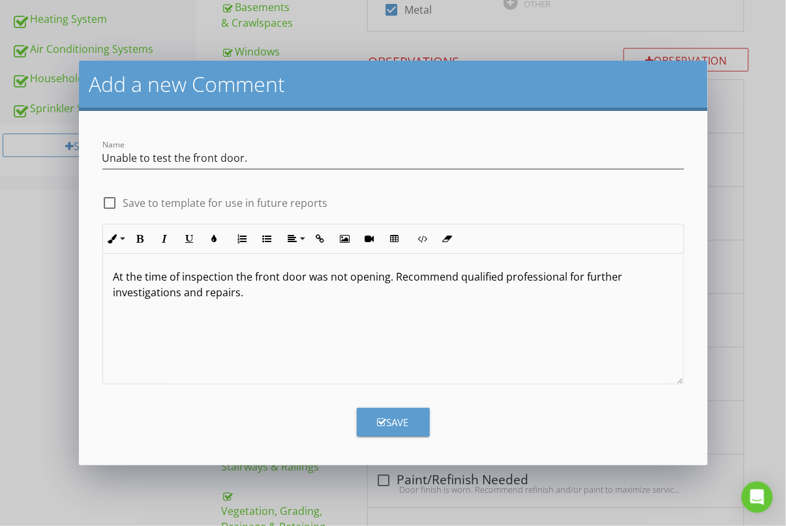
click at [394, 420] on div "Save" at bounding box center [393, 422] width 31 height 15
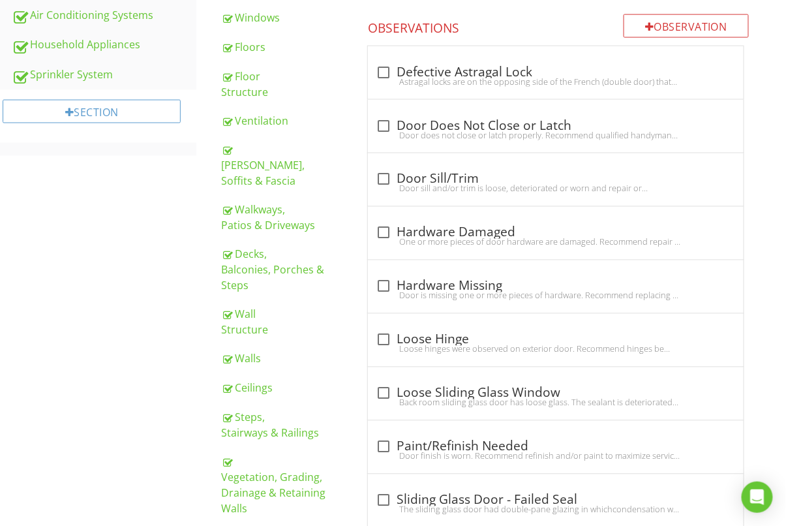
scroll to position [426, 0]
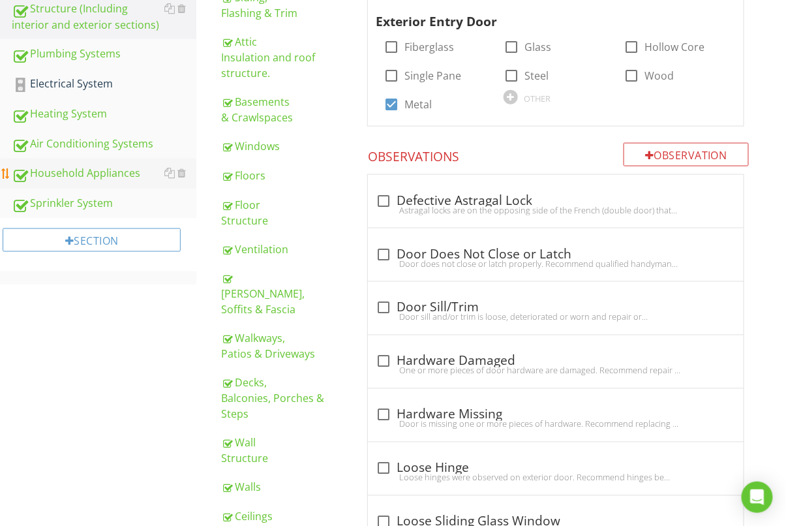
click at [72, 166] on div "Household Appliances" at bounding box center [104, 173] width 185 height 17
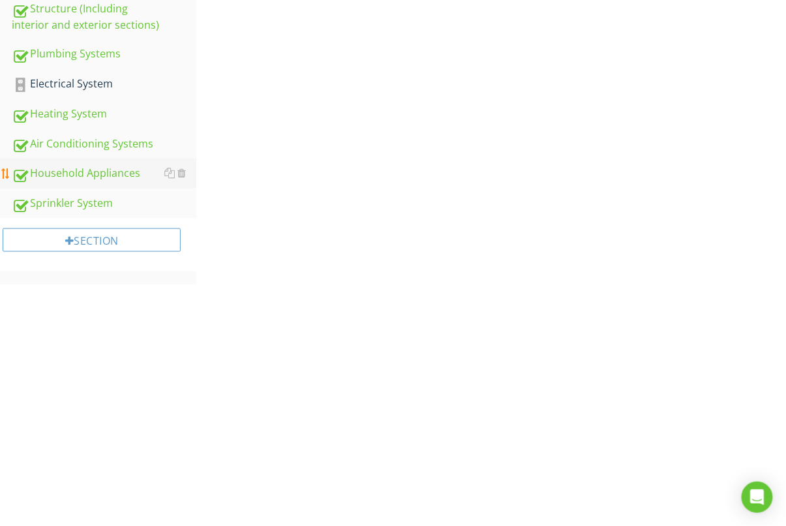
scroll to position [186, 0]
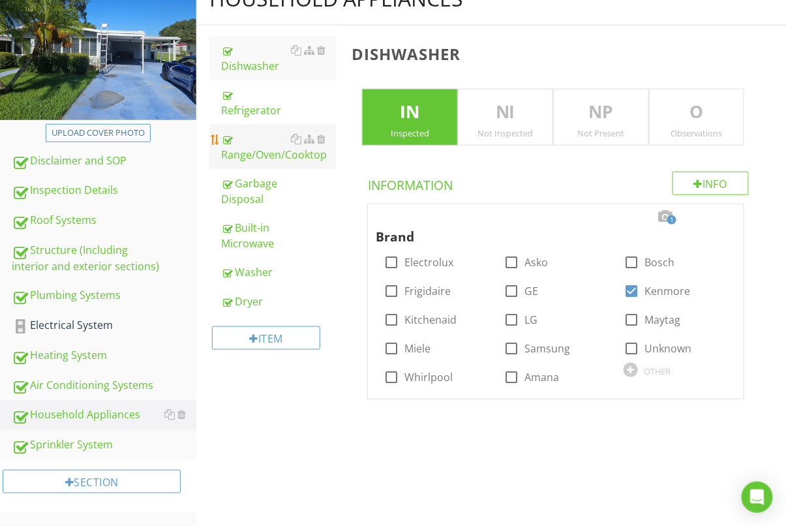
click at [266, 155] on div "Range/Oven/Cooktop" at bounding box center [278, 146] width 115 height 31
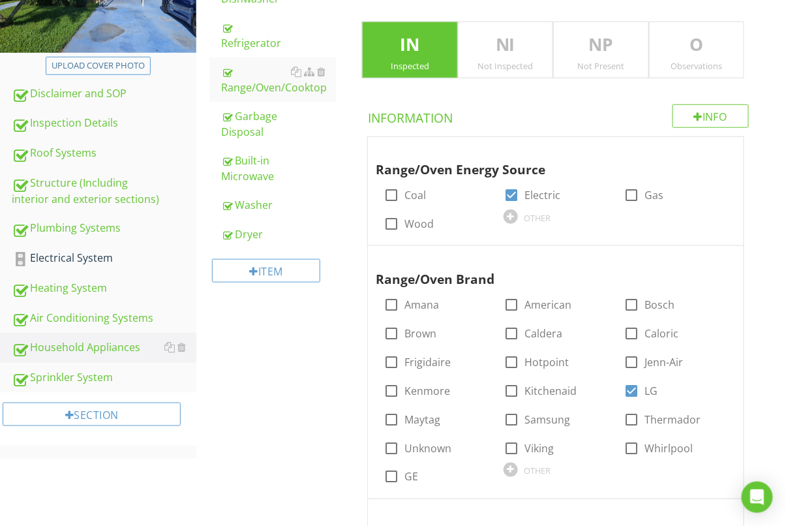
scroll to position [253, 0]
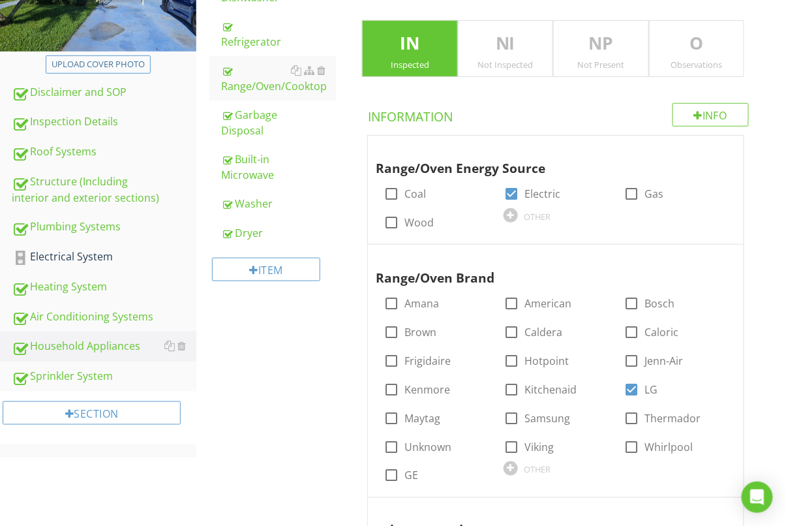
click at [707, 39] on p "O" at bounding box center [697, 44] width 94 height 26
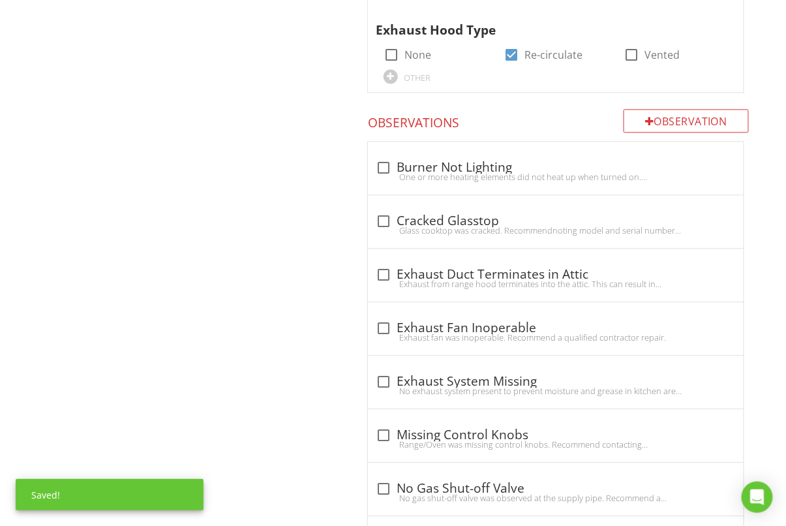
scroll to position [883, 0]
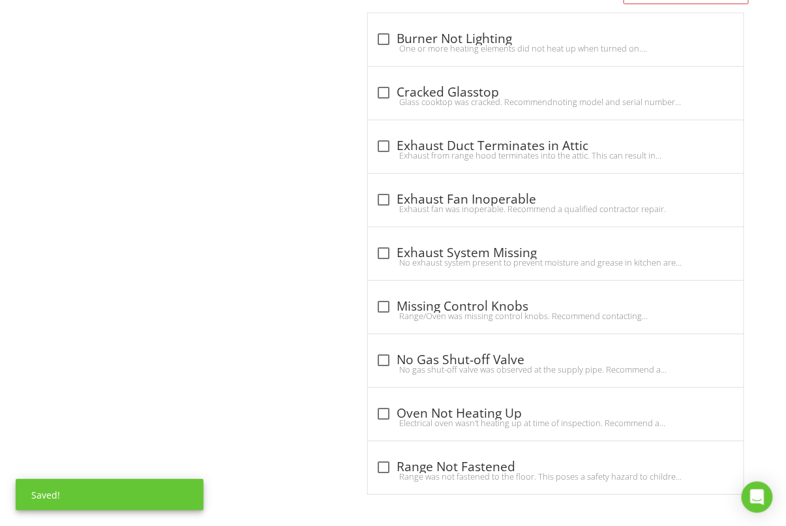
drag, startPoint x: 386, startPoint y: 457, endPoint x: 364, endPoint y: 453, distance: 23.3
click at [386, 458] on div at bounding box center [384, 467] width 22 height 22
checkbox input "true"
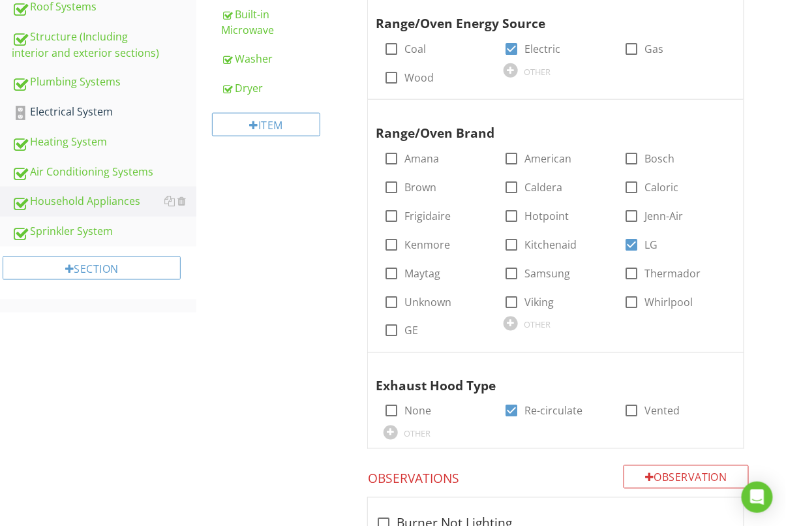
scroll to position [223, 0]
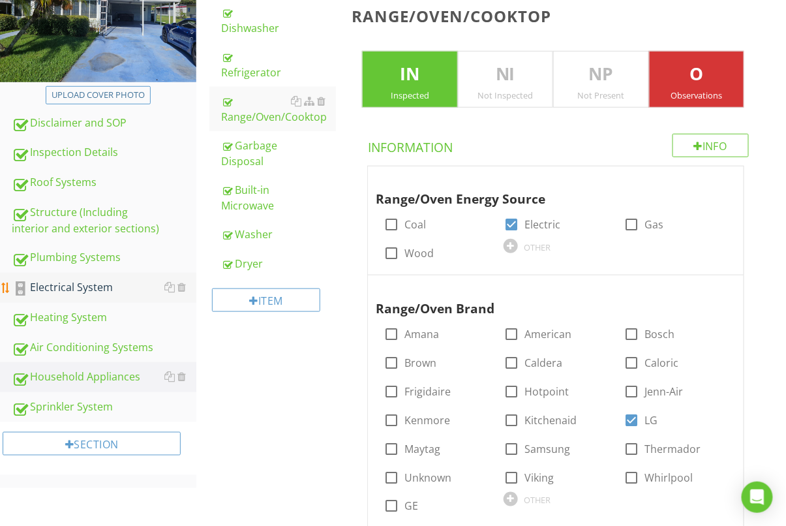
click at [82, 285] on div "Electrical System" at bounding box center [104, 287] width 185 height 17
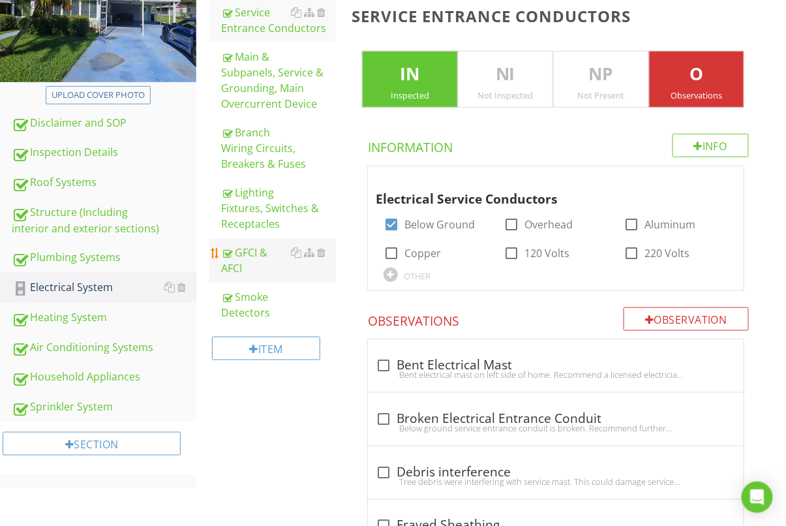
click at [252, 250] on div "GFCI & AFCI" at bounding box center [278, 260] width 115 height 31
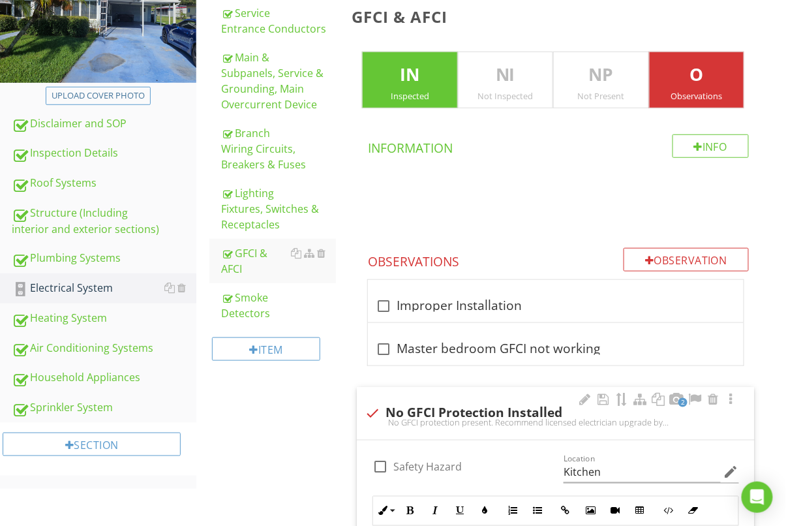
scroll to position [136, 0]
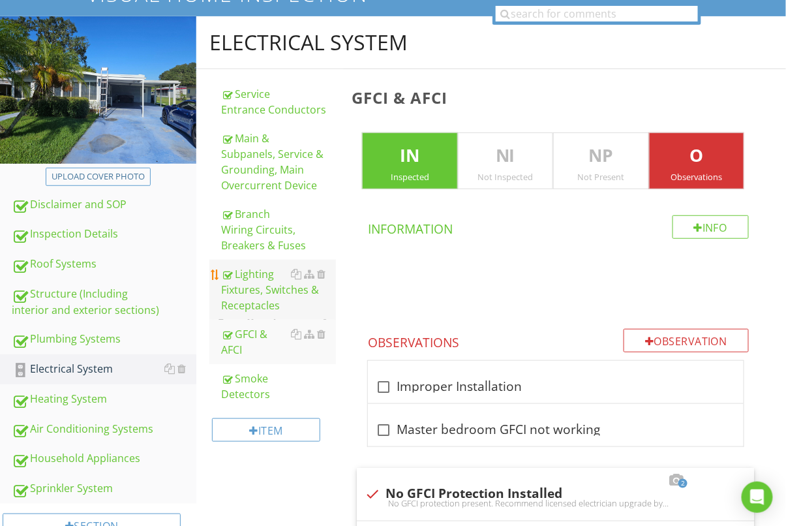
click at [247, 294] on div "Lighting Fixtures, Switches & Receptacles" at bounding box center [278, 289] width 115 height 47
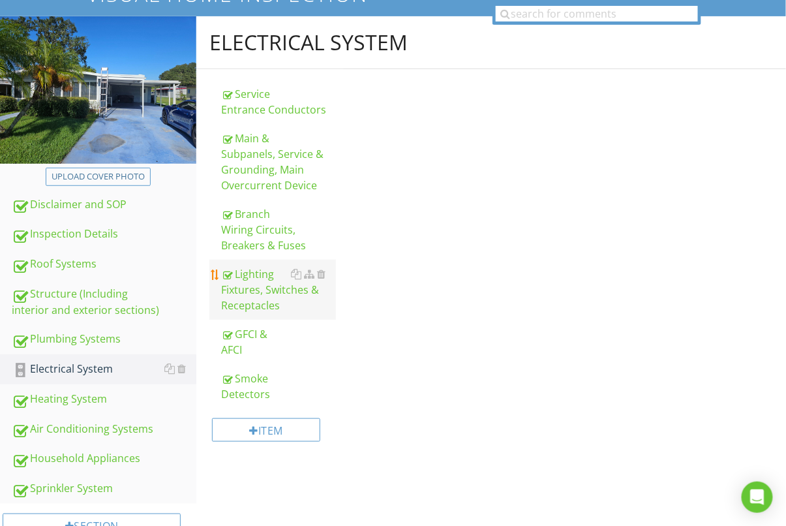
scroll to position [142, 0]
click at [247, 294] on div "Lighting Fixtures, Switches & Receptacles" at bounding box center [278, 289] width 115 height 47
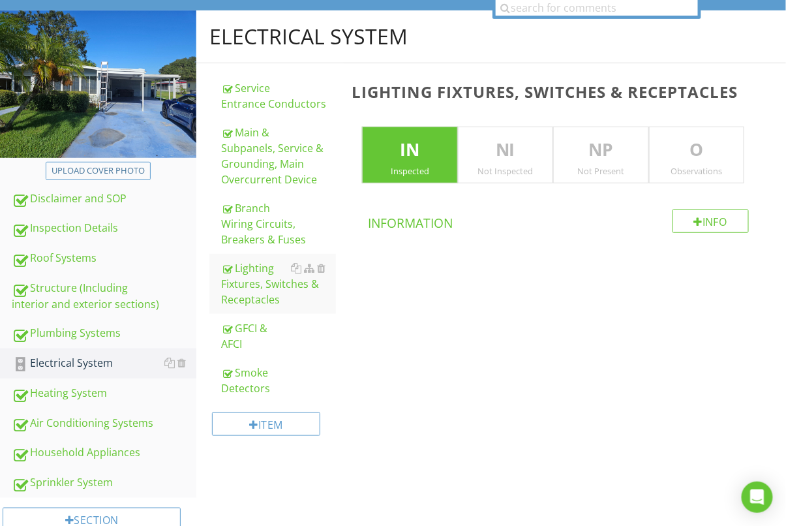
click at [675, 183] on div "Lighting Fixtures, Switches & Receptacles IN Inspected NI Not Inspected NP Not …" at bounding box center [565, 184] width 442 height 243
click at [677, 166] on div "Observations" at bounding box center [697, 170] width 94 height 10
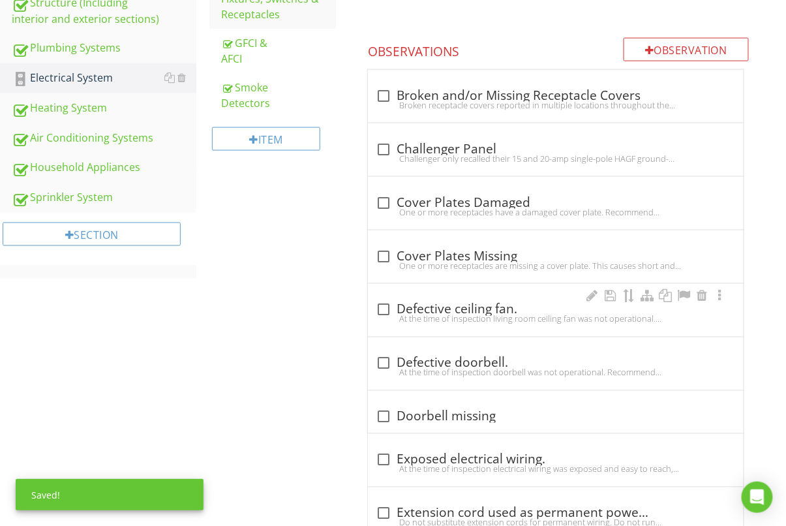
scroll to position [437, 0]
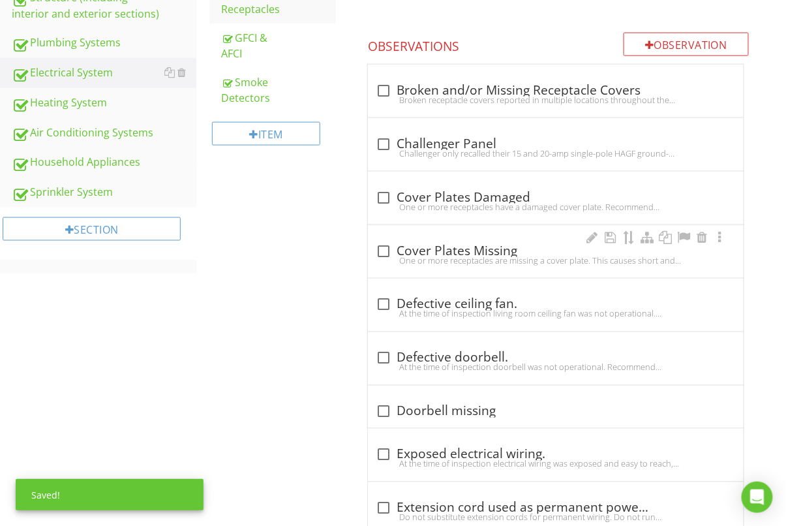
drag, startPoint x: 379, startPoint y: 249, endPoint x: 360, endPoint y: 257, distance: 21.3
click at [379, 249] on div at bounding box center [384, 251] width 22 height 22
checkbox input "true"
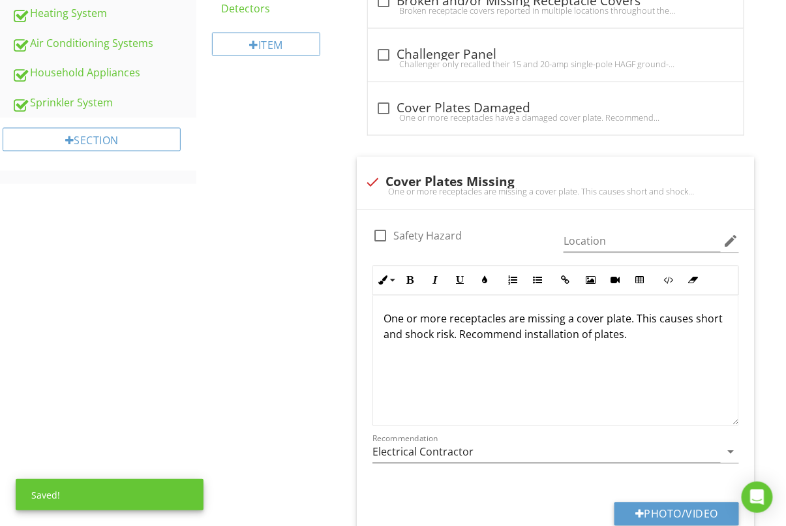
scroll to position [544, 0]
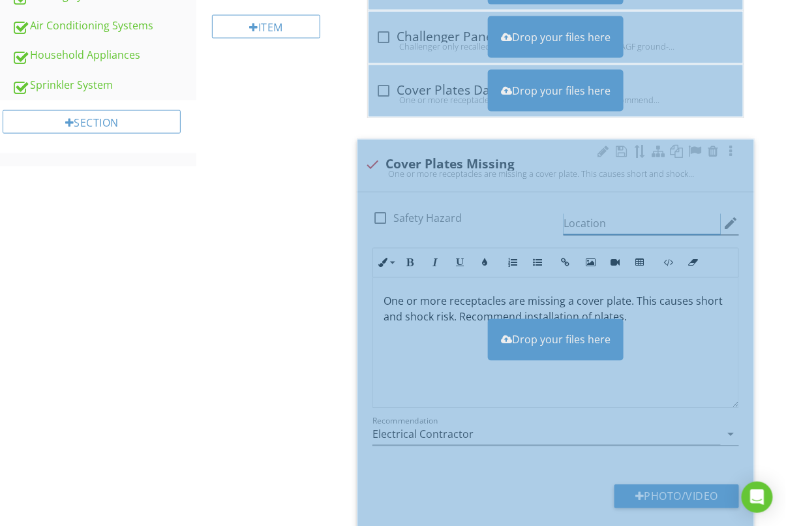
click at [596, 225] on input "Location" at bounding box center [642, 224] width 157 height 22
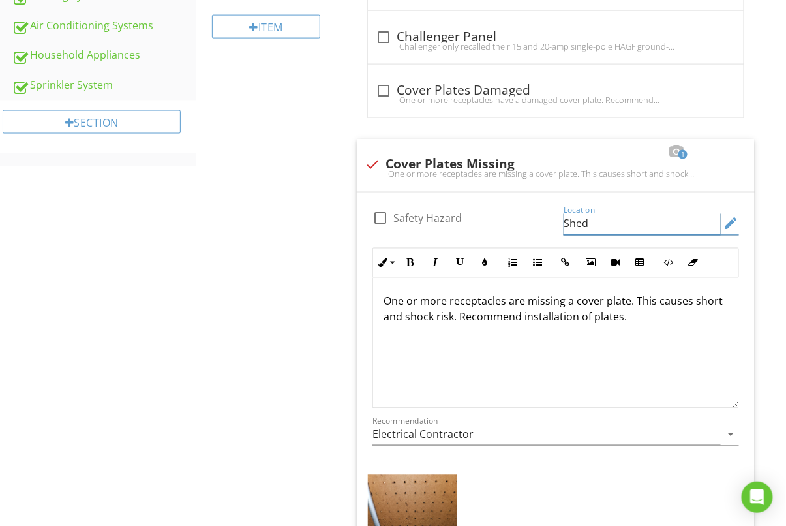
type input "Shed"
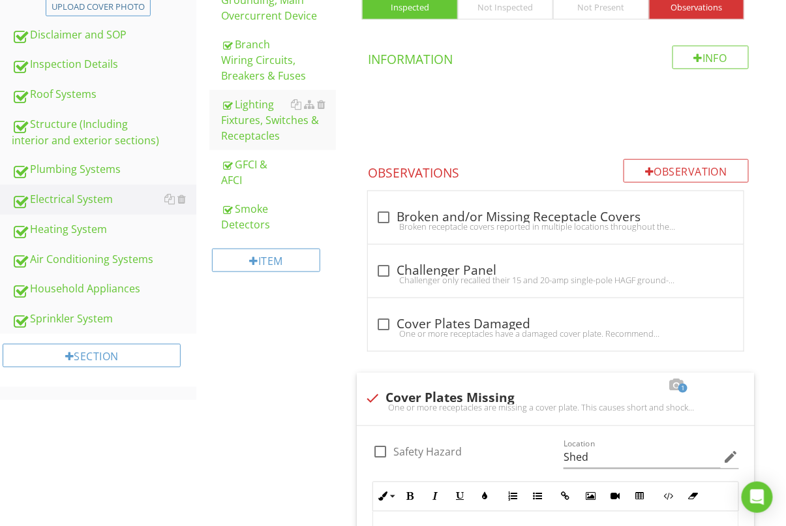
scroll to position [314, 0]
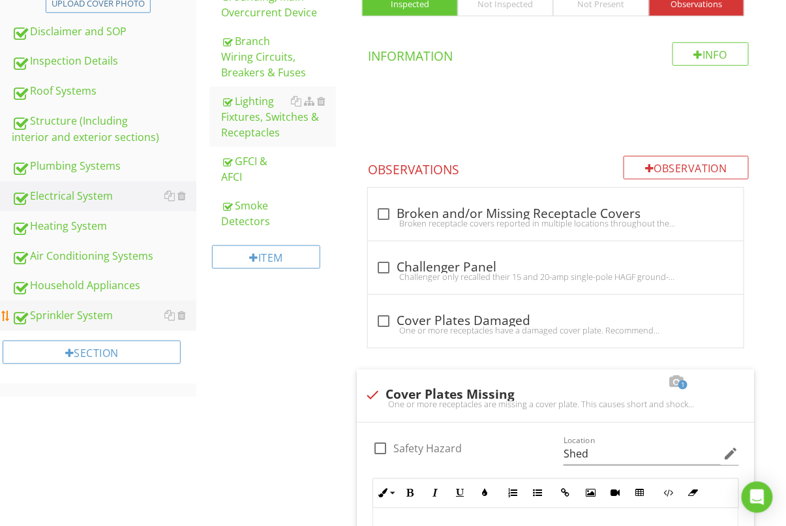
click at [93, 313] on div "Sprinkler System" at bounding box center [104, 315] width 185 height 17
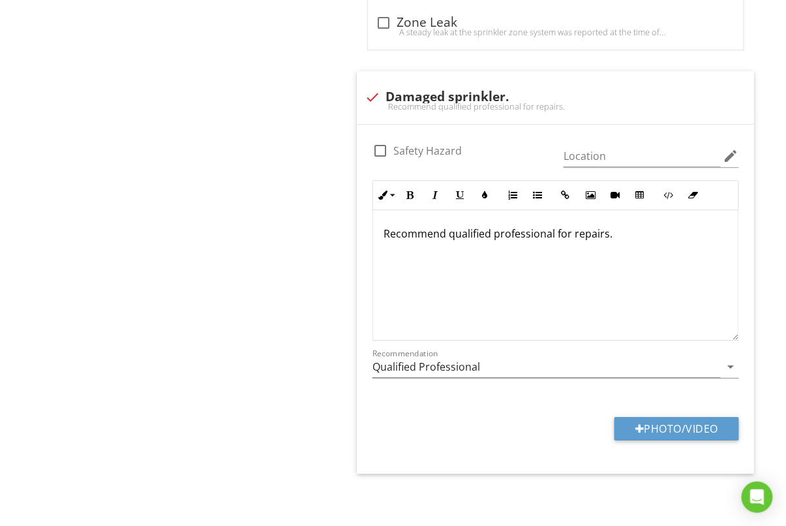
scroll to position [956, 0]
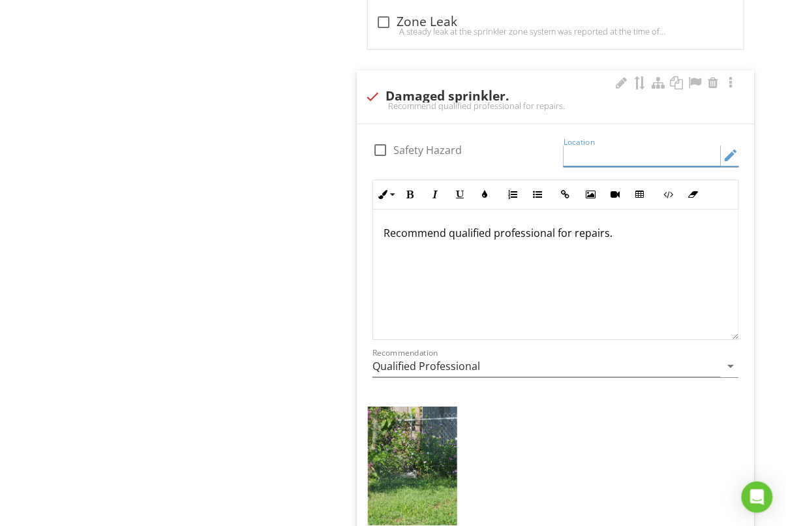
click at [630, 155] on input "Location" at bounding box center [642, 156] width 157 height 22
drag, startPoint x: 649, startPoint y: 154, endPoint x: 662, endPoint y: 166, distance: 17.6
click at [649, 154] on input "Back of the proeprty" at bounding box center [642, 156] width 157 height 22
type input "Back of the property"
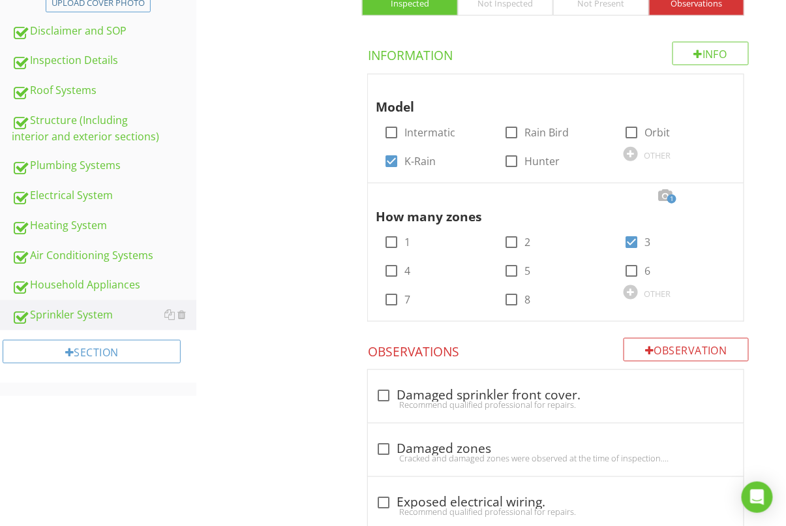
scroll to position [298, 0]
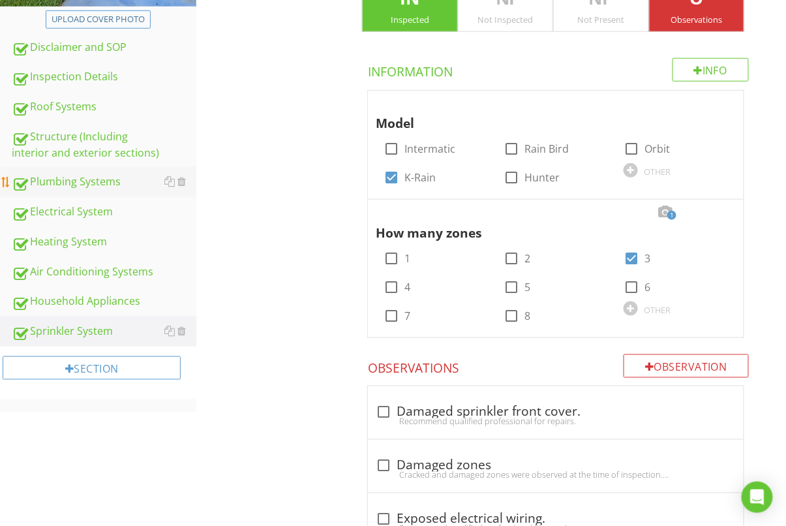
click at [88, 181] on div "Plumbing Systems" at bounding box center [104, 182] width 185 height 17
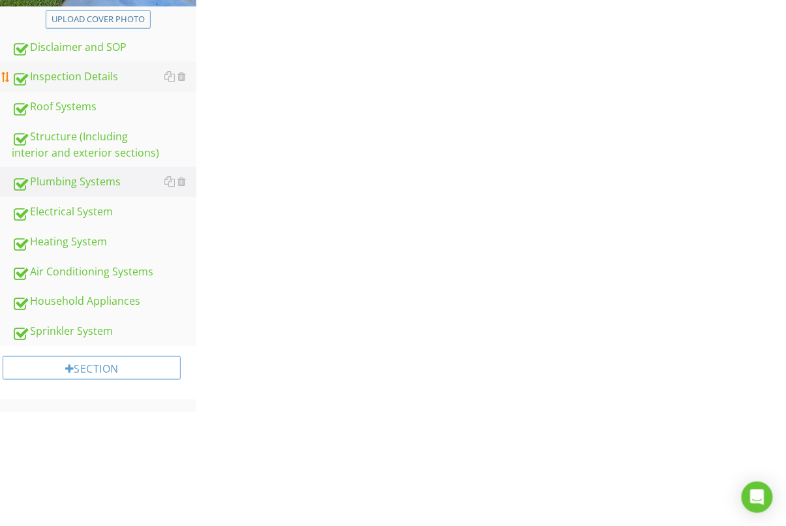
scroll to position [186, 0]
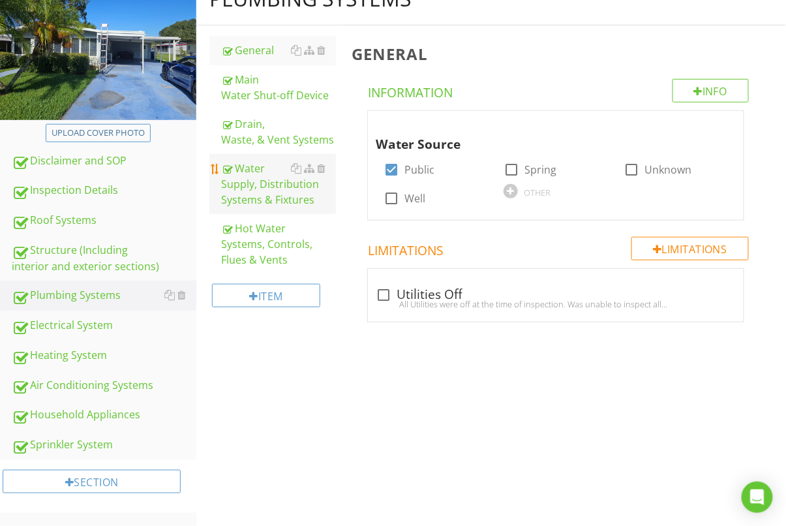
click at [262, 85] on div "Main Water Shut-off Device" at bounding box center [278, 87] width 115 height 31
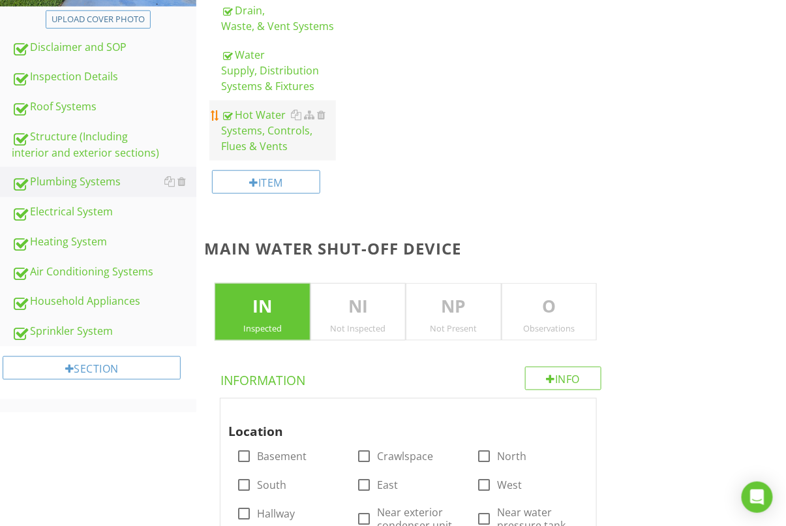
scroll to position [186, 0]
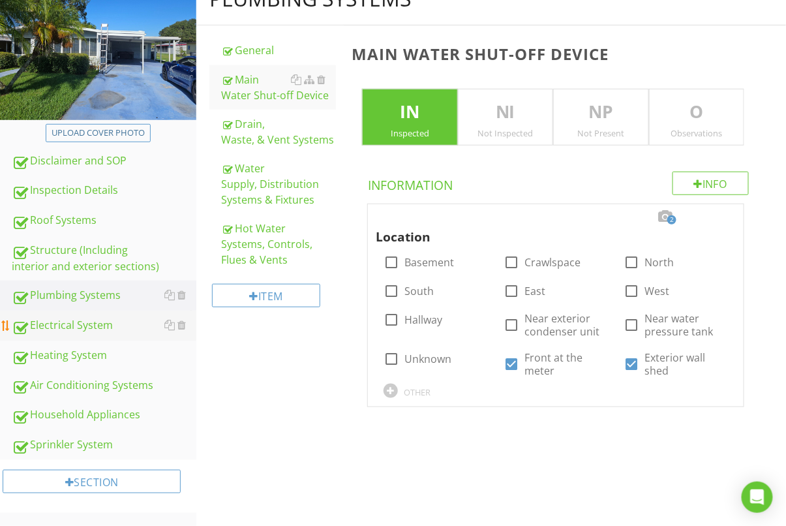
click at [66, 219] on div "Roof Systems" at bounding box center [104, 220] width 185 height 17
click at [66, 317] on div "Electrical System" at bounding box center [104, 325] width 185 height 17
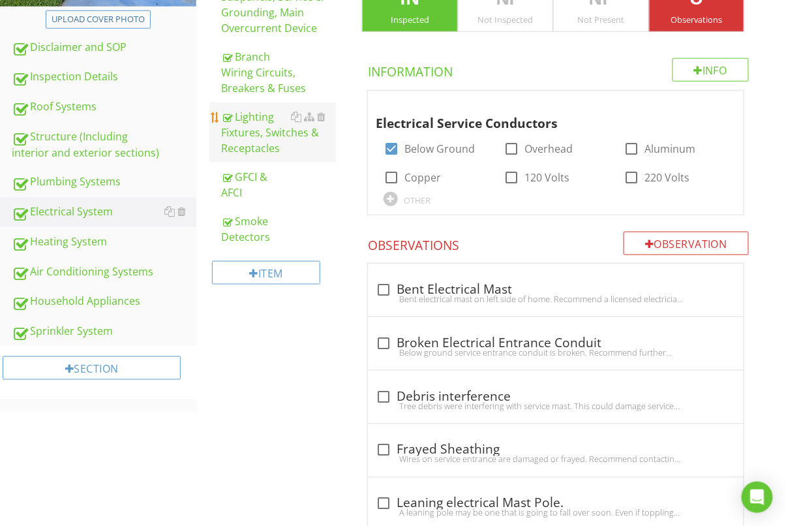
scroll to position [242, 0]
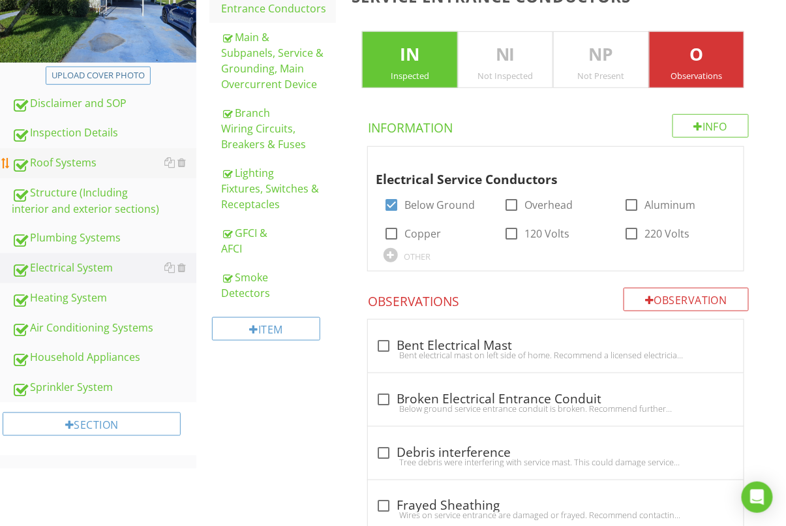
click at [70, 155] on div "Roof Systems" at bounding box center [104, 163] width 185 height 17
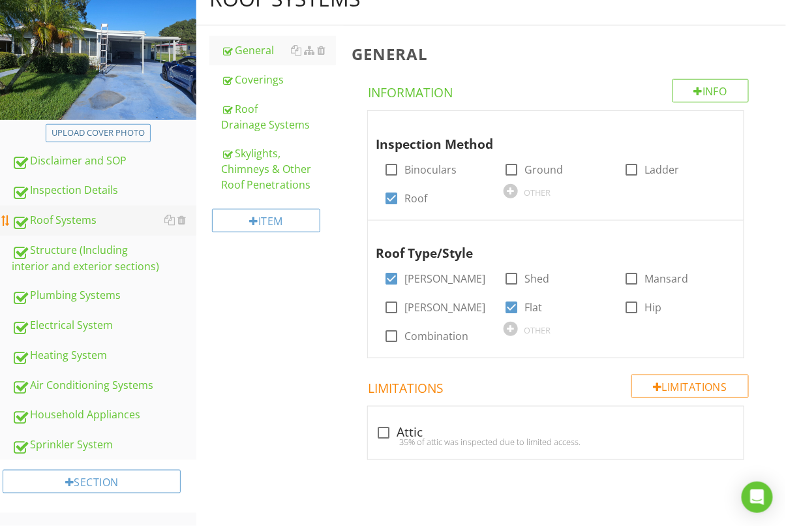
scroll to position [186, 0]
drag, startPoint x: 249, startPoint y: 123, endPoint x: 243, endPoint y: 125, distance: 7.0
click at [249, 123] on div "Roof Drainage Systems" at bounding box center [278, 116] width 115 height 31
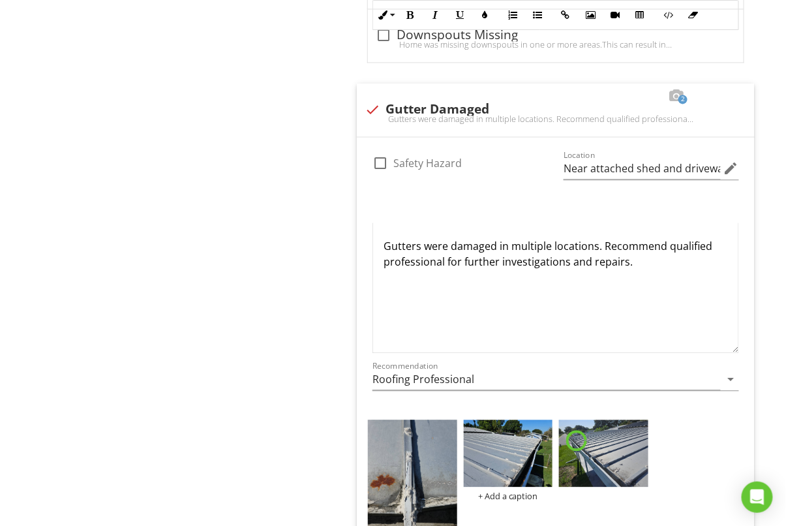
scroll to position [992, 0]
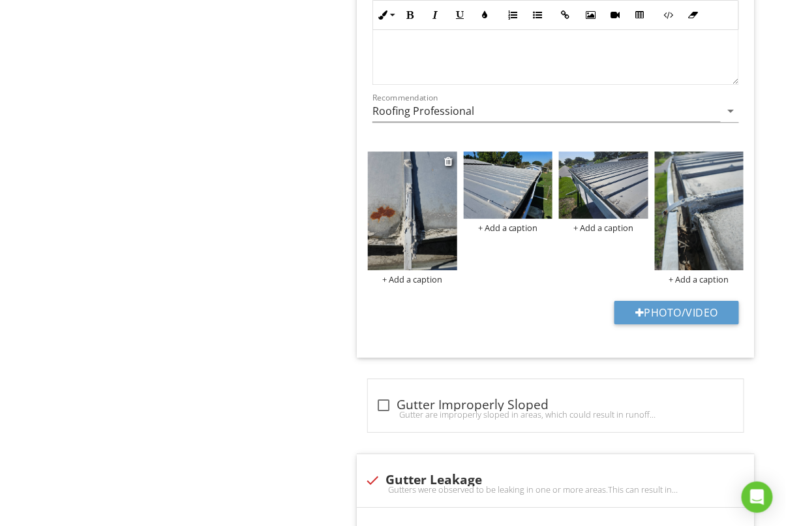
click at [421, 194] on img at bounding box center [412, 210] width 89 height 119
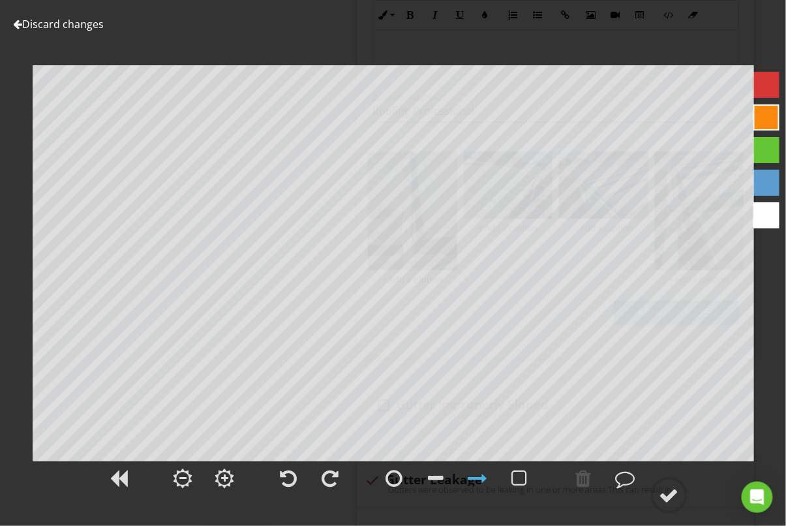
drag, startPoint x: 43, startPoint y: 22, endPoint x: 119, endPoint y: 39, distance: 77.6
click at [44, 22] on link "Discard changes" at bounding box center [58, 24] width 91 height 14
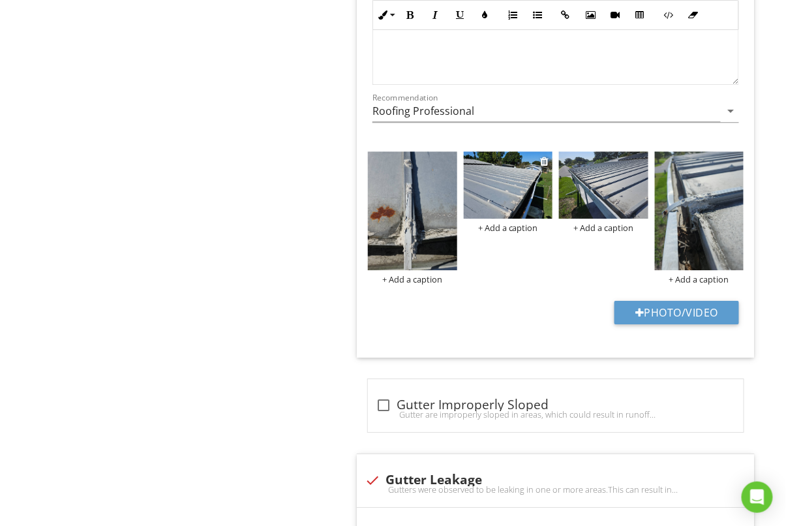
click at [537, 183] on img at bounding box center [508, 184] width 89 height 67
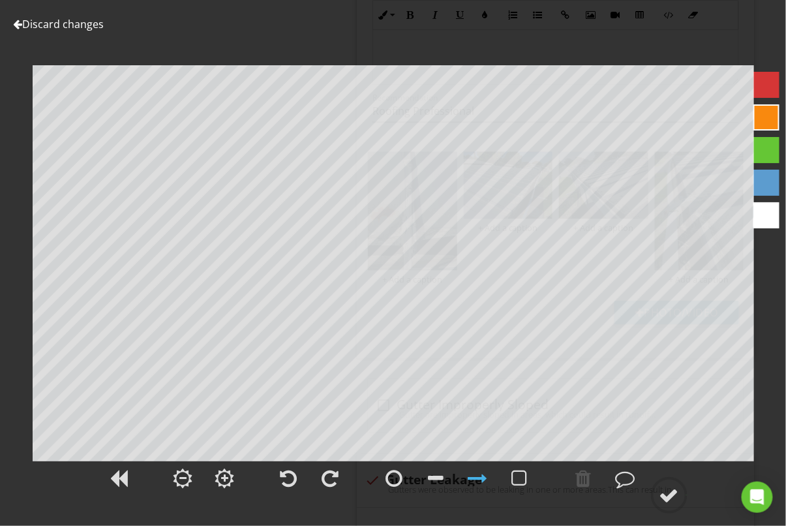
click at [57, 20] on link "Discard changes" at bounding box center [58, 24] width 91 height 14
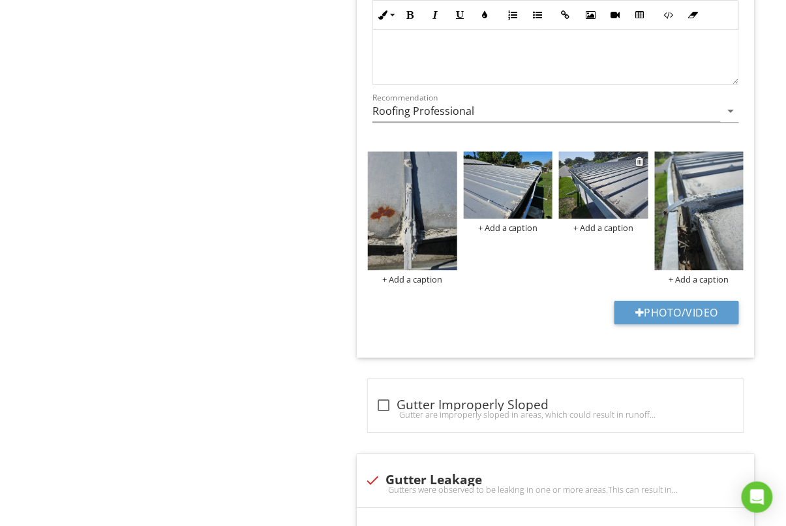
click at [616, 196] on img at bounding box center [603, 184] width 89 height 67
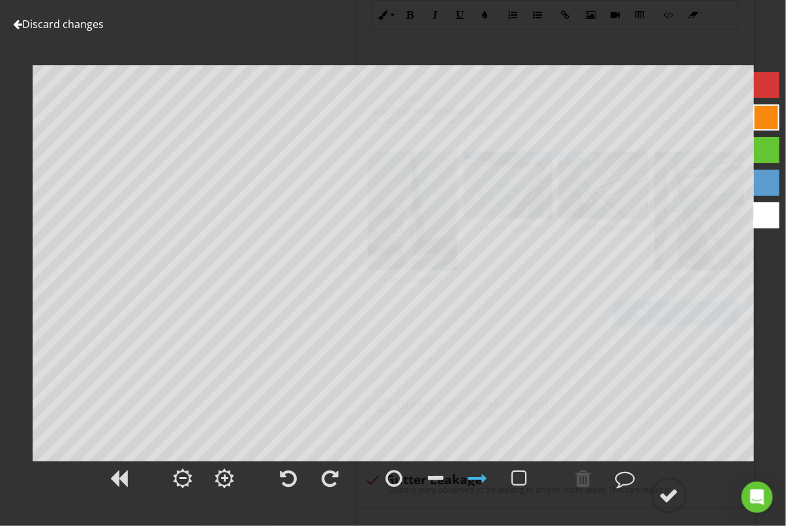
drag, startPoint x: 83, startPoint y: 22, endPoint x: 101, endPoint y: 28, distance: 19.2
click at [84, 22] on link "Discard changes" at bounding box center [58, 24] width 91 height 14
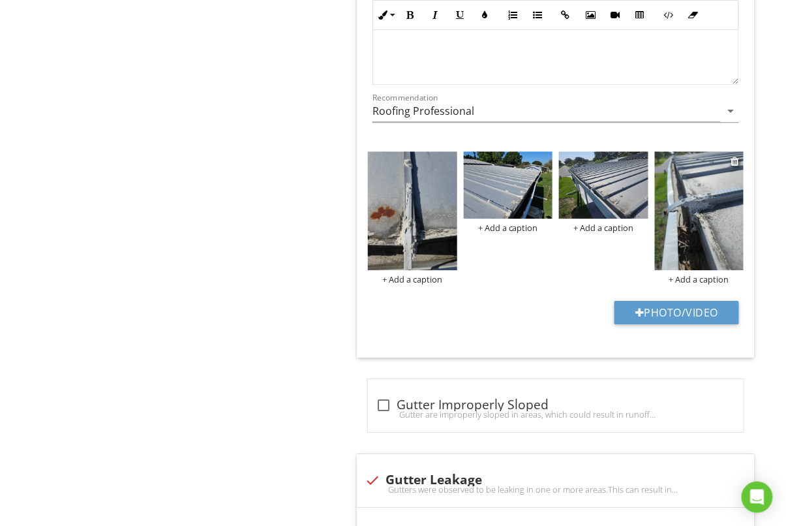
click at [698, 225] on img at bounding box center [699, 210] width 89 height 119
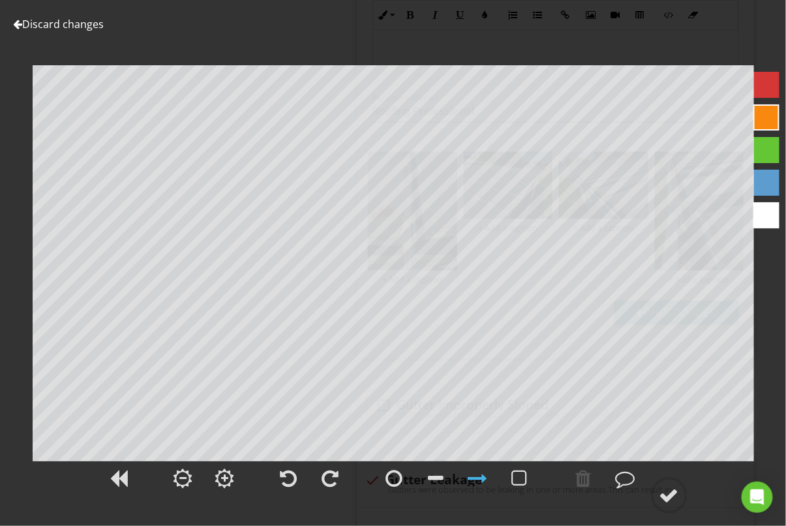
click at [56, 24] on link "Discard changes" at bounding box center [58, 24] width 91 height 14
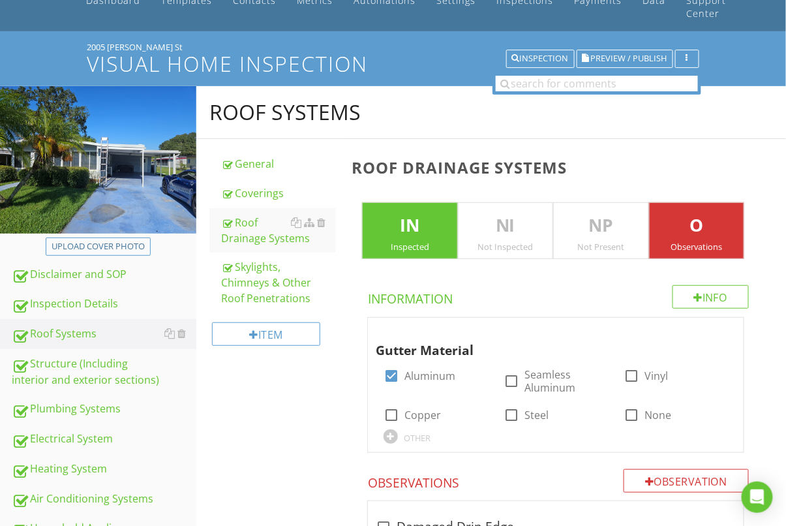
scroll to position [25, 0]
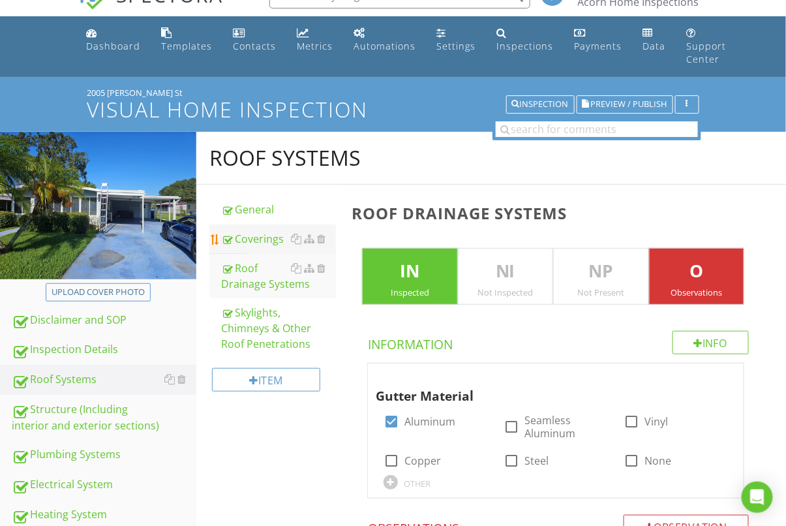
click at [253, 238] on div "Coverings" at bounding box center [278, 239] width 115 height 16
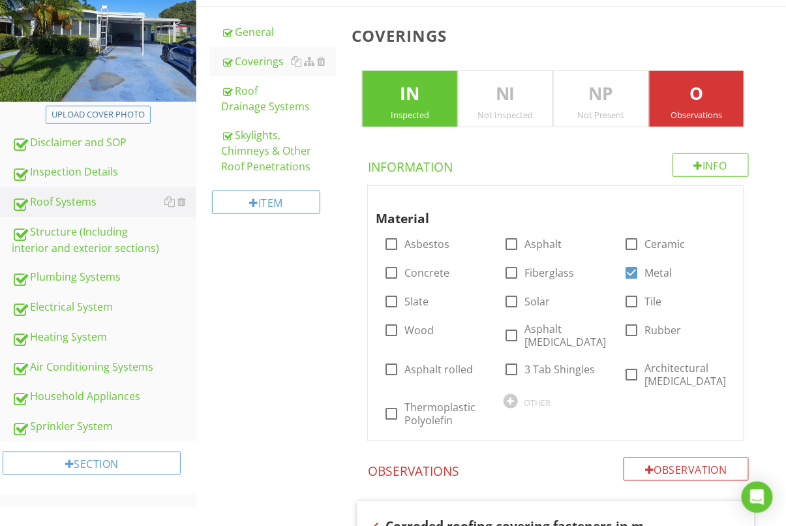
scroll to position [365, 0]
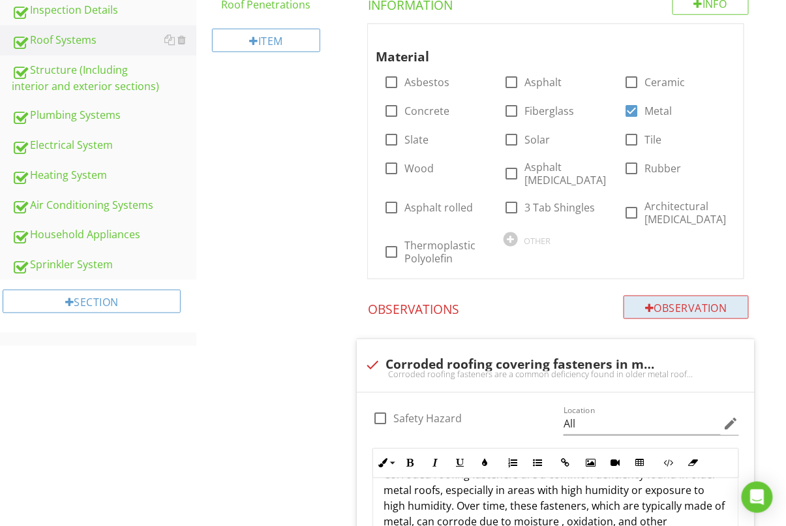
click at [654, 302] on div "Observation" at bounding box center [686, 307] width 125 height 23
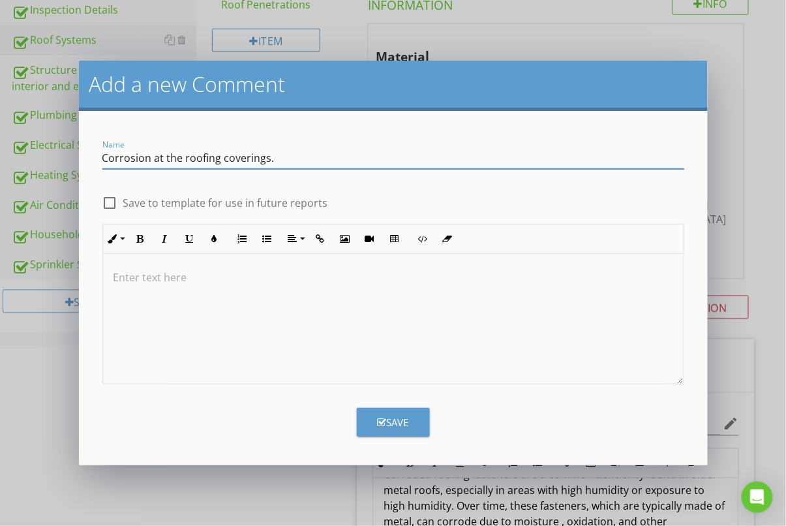
type input "Corrosion at the roofing coverings."
click at [407, 309] on div at bounding box center [393, 319] width 581 height 131
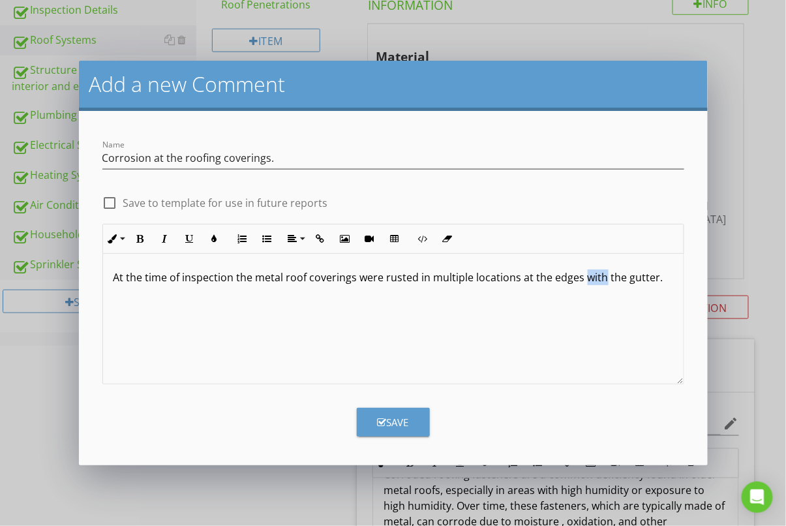
drag, startPoint x: 600, startPoint y: 280, endPoint x: 580, endPoint y: 281, distance: 19.6
click at [580, 281] on p "At the time of inspection the metal roof coverings were rusted in multiple loca…" at bounding box center [394, 278] width 560 height 16
click at [171, 307] on div "At the time of inspection the metal roof coverings were rusted in multiple loca…" at bounding box center [393, 319] width 581 height 131
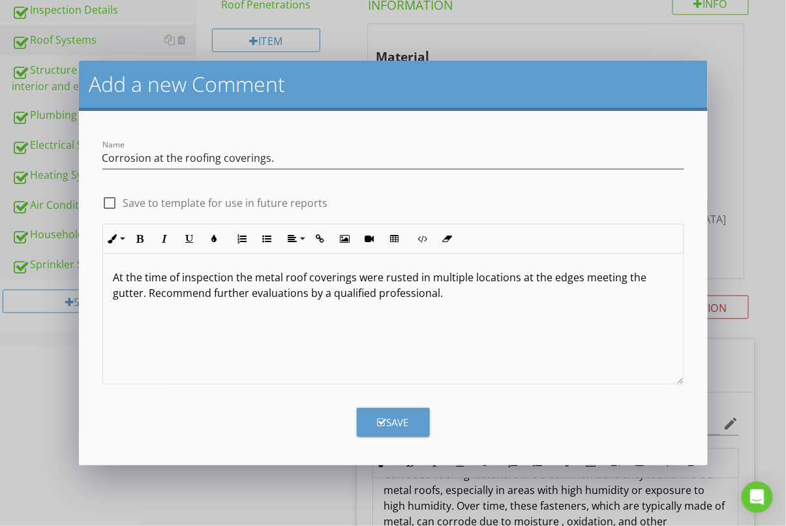
click at [389, 413] on button "Save" at bounding box center [393, 422] width 73 height 29
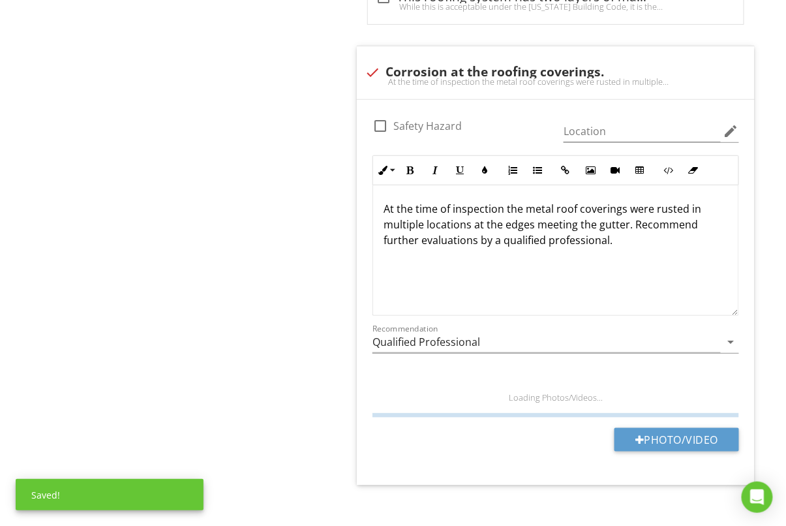
scroll to position [2920, 0]
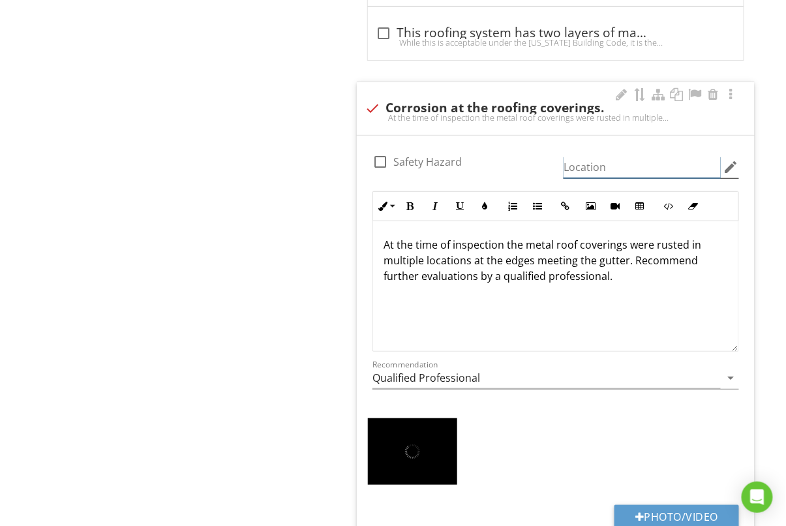
click at [642, 157] on input "Location" at bounding box center [642, 168] width 157 height 22
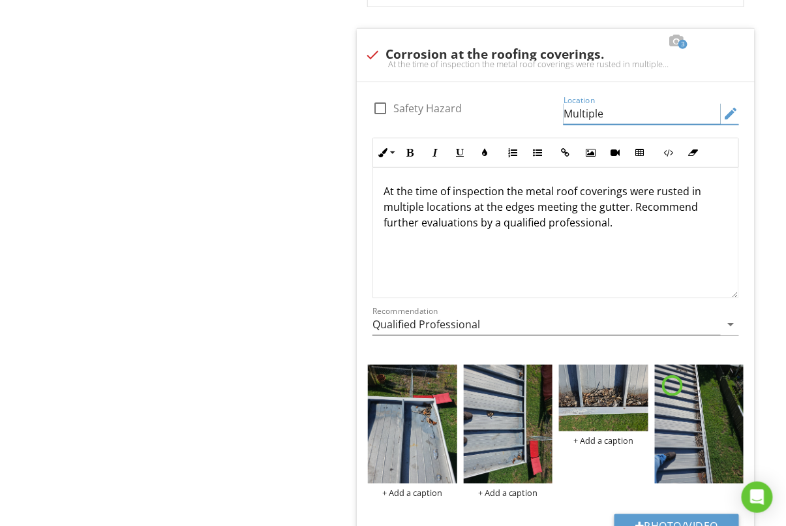
scroll to position [3060, 0]
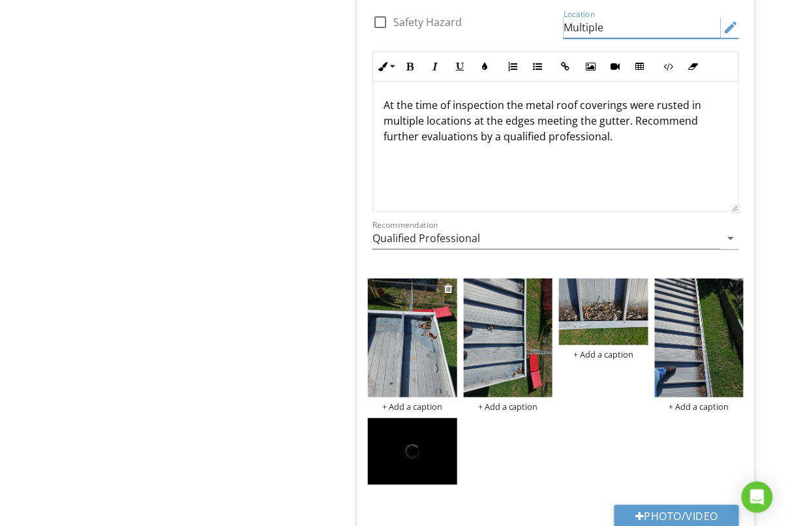
type input "Multiple"
click at [433, 315] on img at bounding box center [412, 338] width 89 height 119
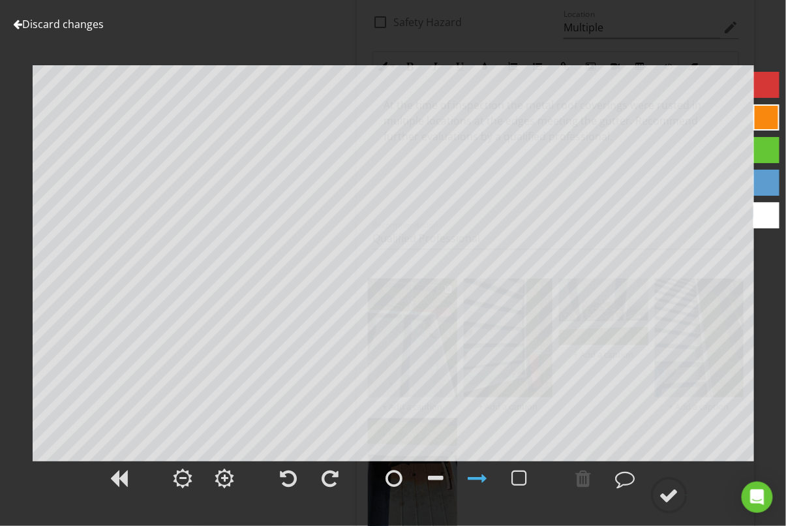
scroll to position [3065, 0]
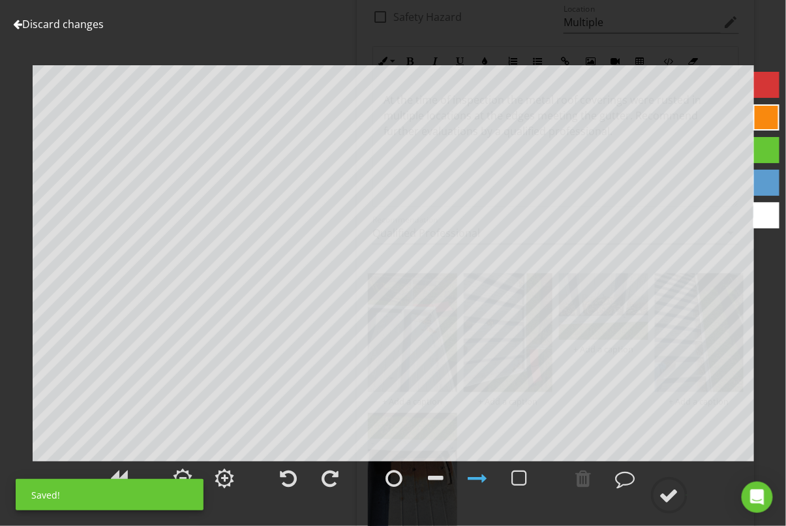
click at [68, 26] on link "Discard changes" at bounding box center [58, 24] width 91 height 14
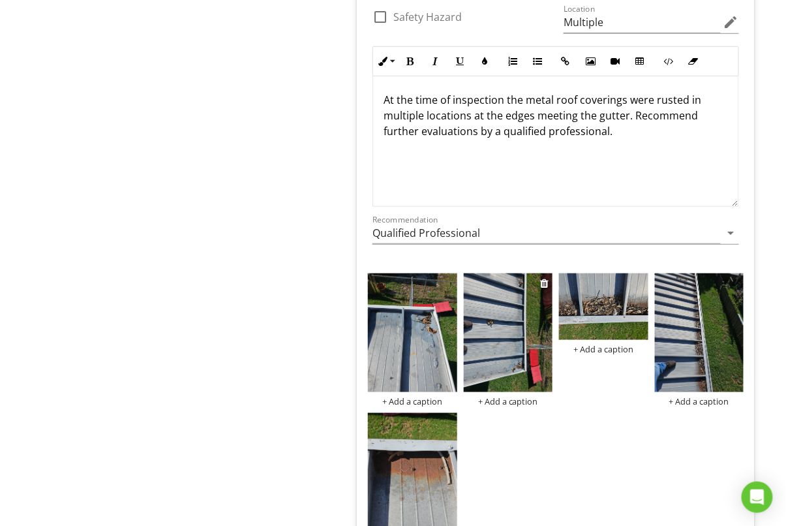
click at [502, 306] on img at bounding box center [508, 332] width 89 height 119
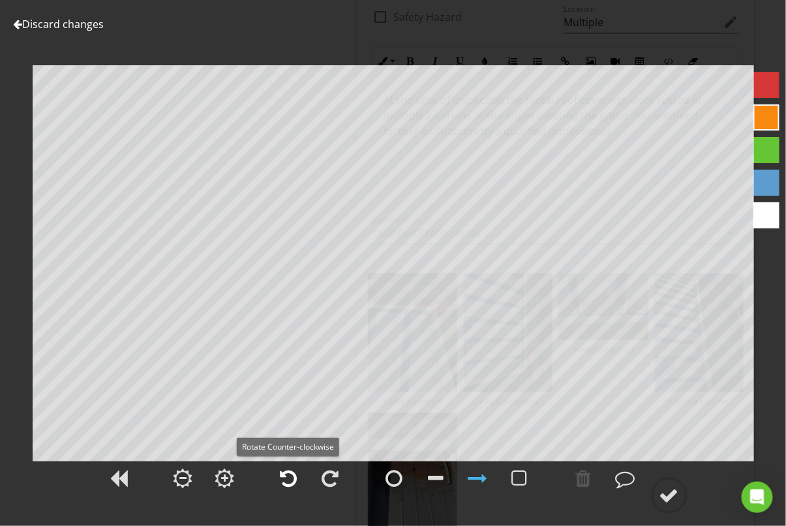
click at [286, 482] on div at bounding box center [289, 479] width 17 height 20
click at [45, 25] on link "Discard changes" at bounding box center [58, 24] width 91 height 14
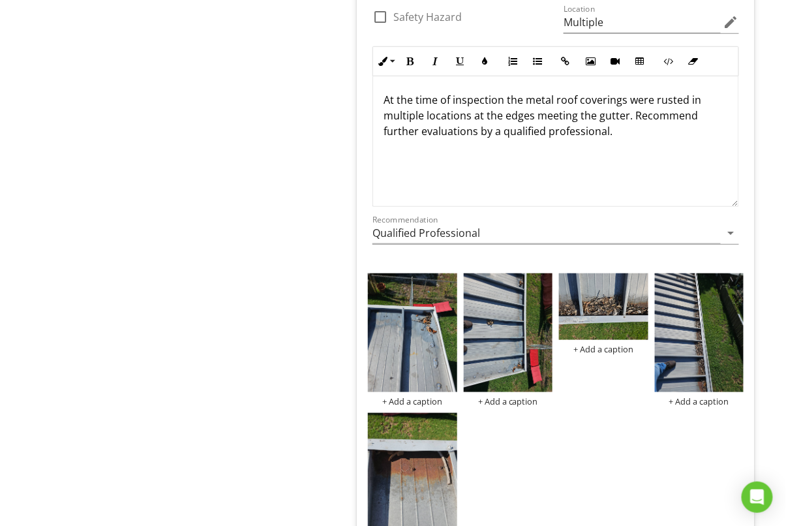
scroll to position [3063, 0]
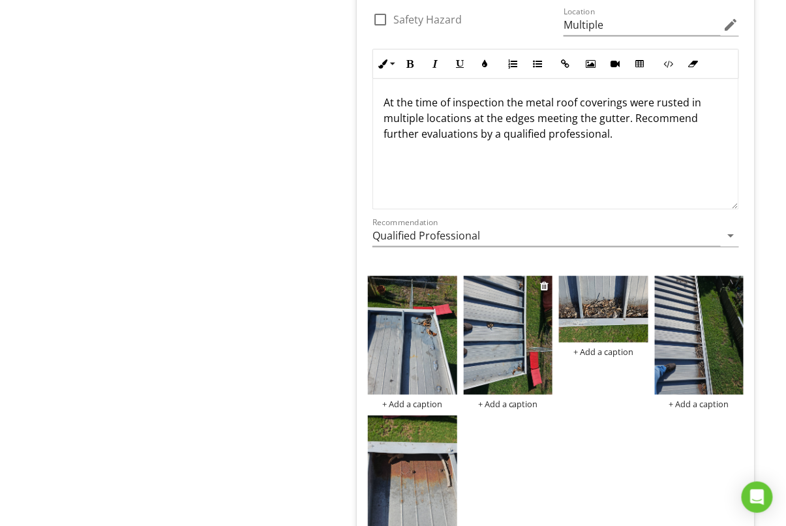
click at [517, 322] on img at bounding box center [508, 335] width 89 height 119
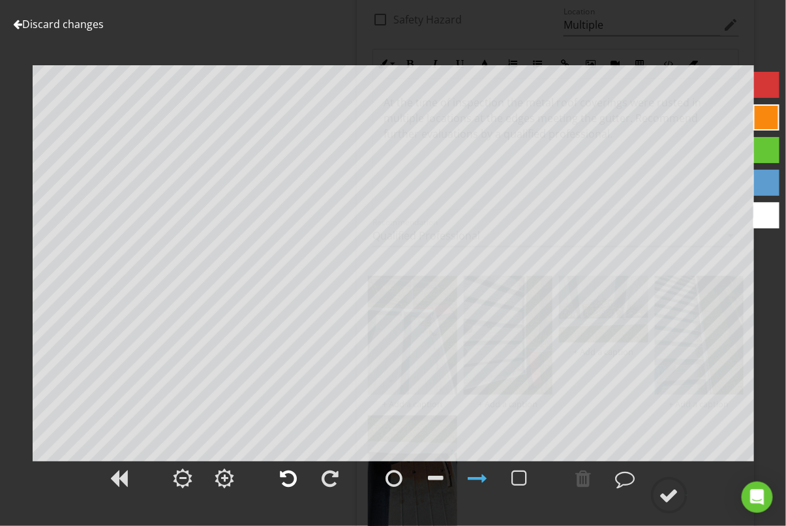
drag, startPoint x: 294, startPoint y: 482, endPoint x: 303, endPoint y: 482, distance: 9.2
click at [294, 482] on div at bounding box center [289, 479] width 17 height 20
click at [669, 484] on circle at bounding box center [670, 495] width 34 height 34
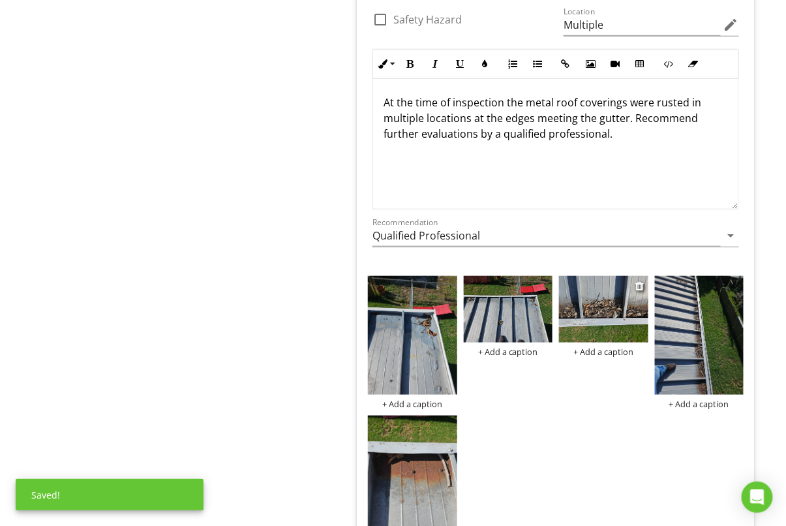
click at [611, 302] on img at bounding box center [603, 309] width 89 height 67
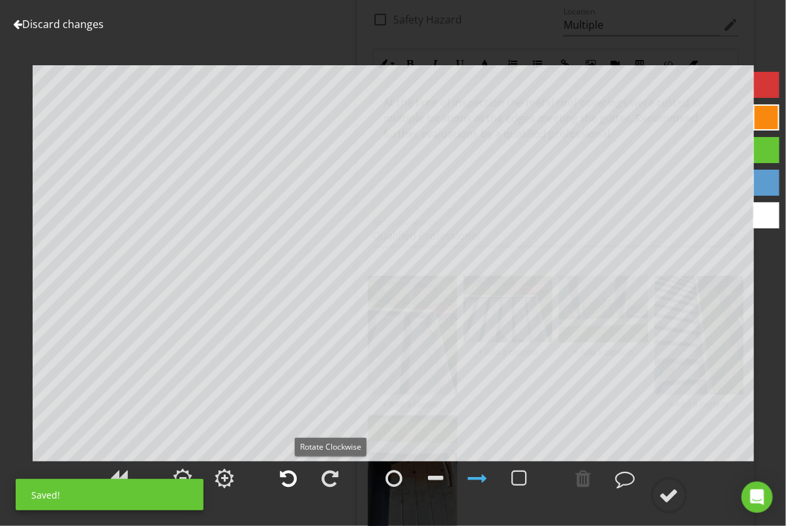
click at [294, 480] on div at bounding box center [289, 479] width 17 height 20
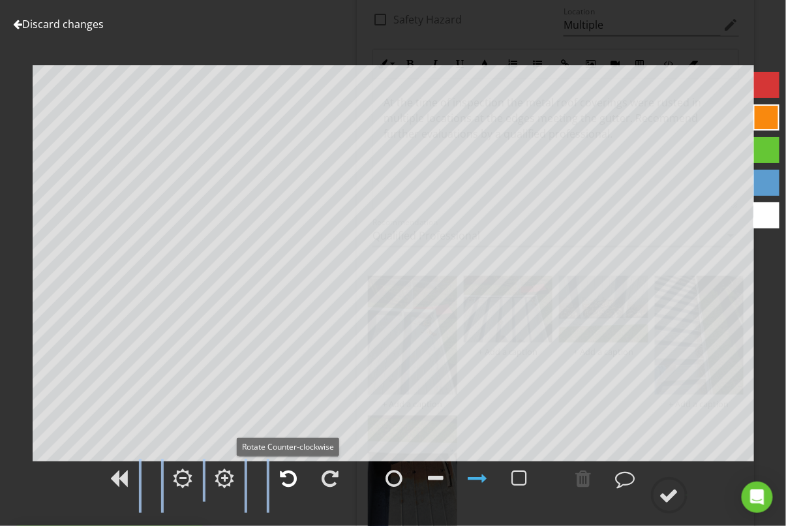
click at [293, 481] on div at bounding box center [289, 479] width 17 height 20
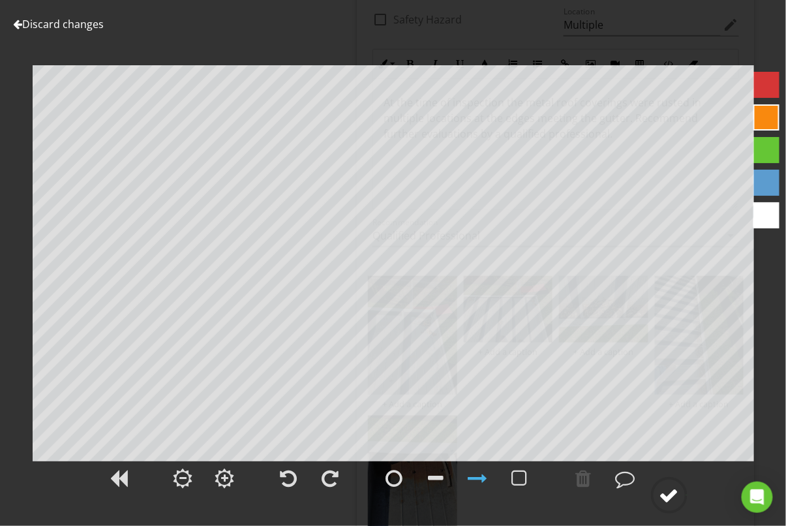
click at [678, 489] on div at bounding box center [670, 496] width 20 height 20
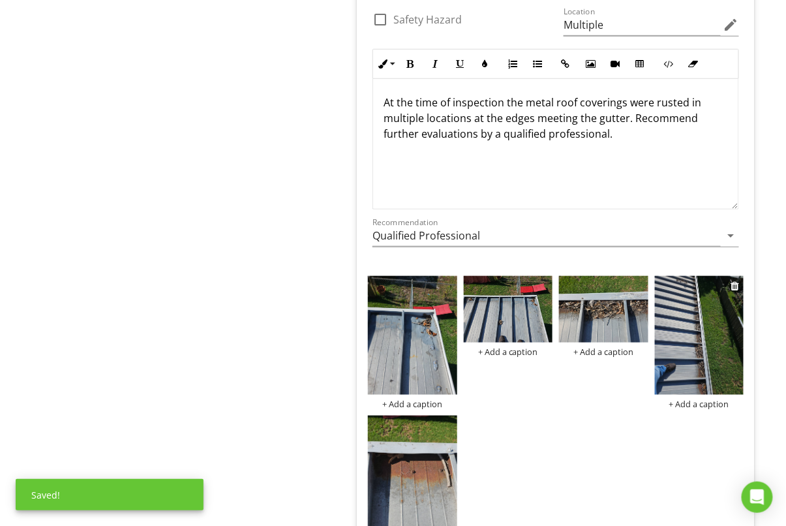
click at [690, 332] on img at bounding box center [699, 335] width 89 height 119
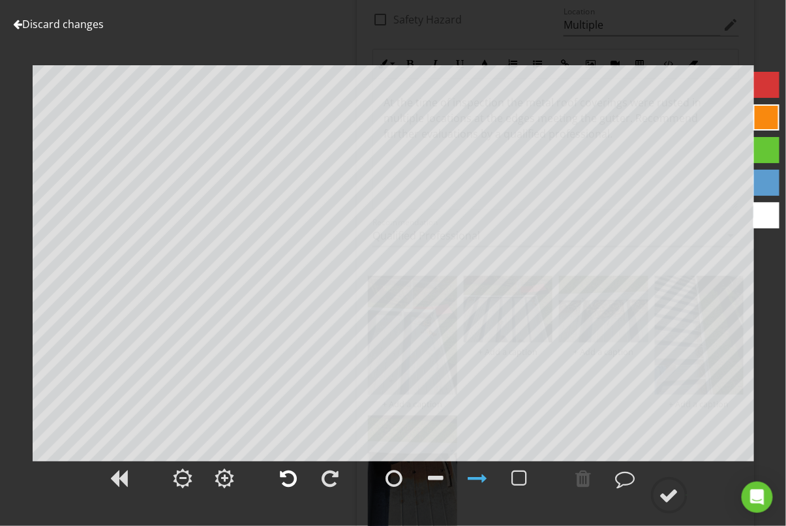
click at [294, 482] on div at bounding box center [289, 479] width 17 height 20
click at [336, 480] on div at bounding box center [330, 479] width 17 height 20
click at [668, 497] on div at bounding box center [670, 496] width 20 height 20
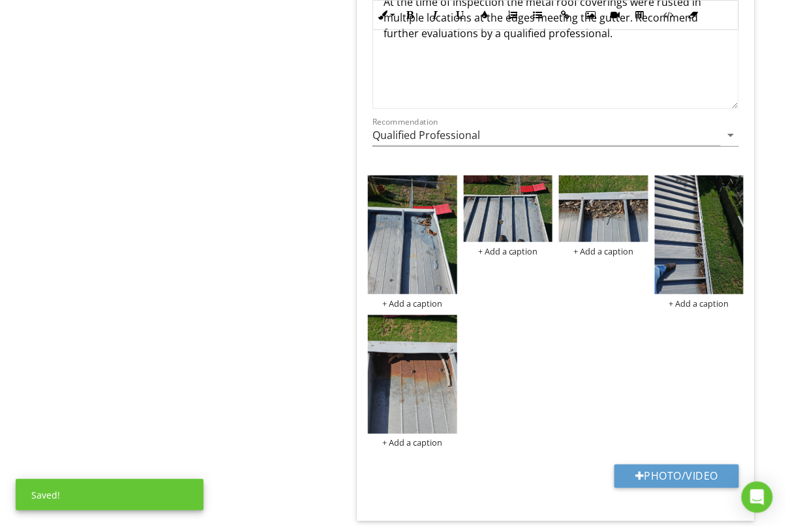
scroll to position [3190, 0]
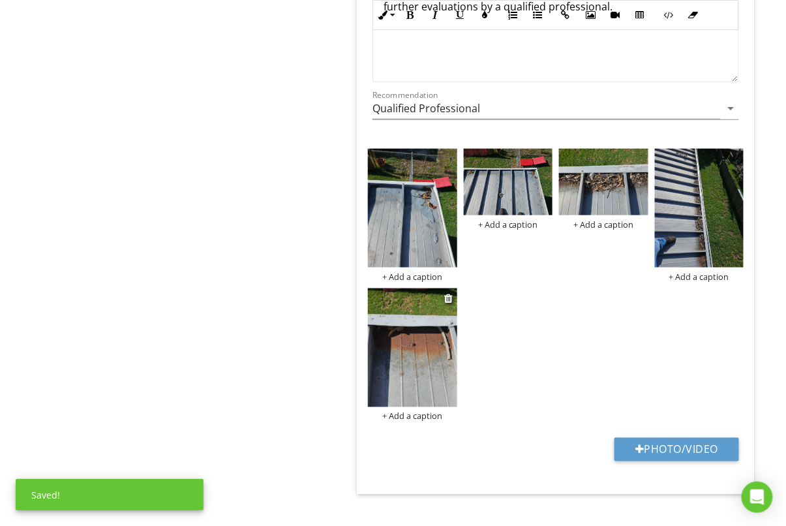
click at [402, 334] on img at bounding box center [412, 347] width 89 height 119
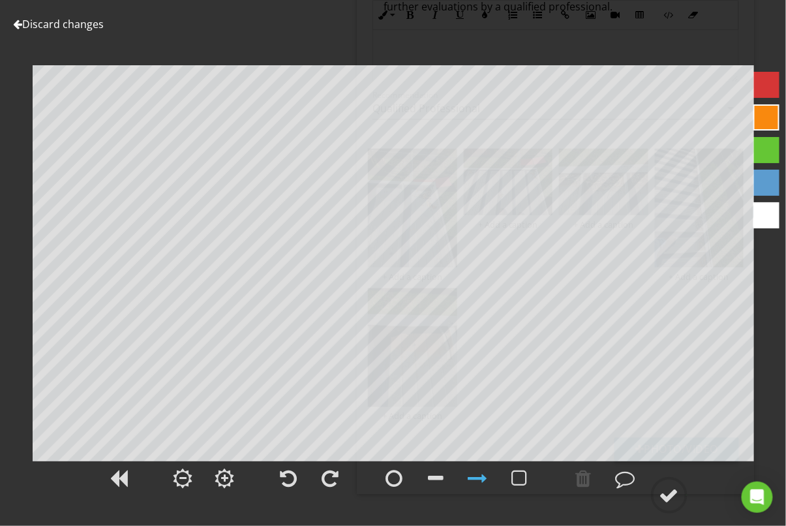
click at [37, 23] on link "Discard changes" at bounding box center [58, 24] width 91 height 14
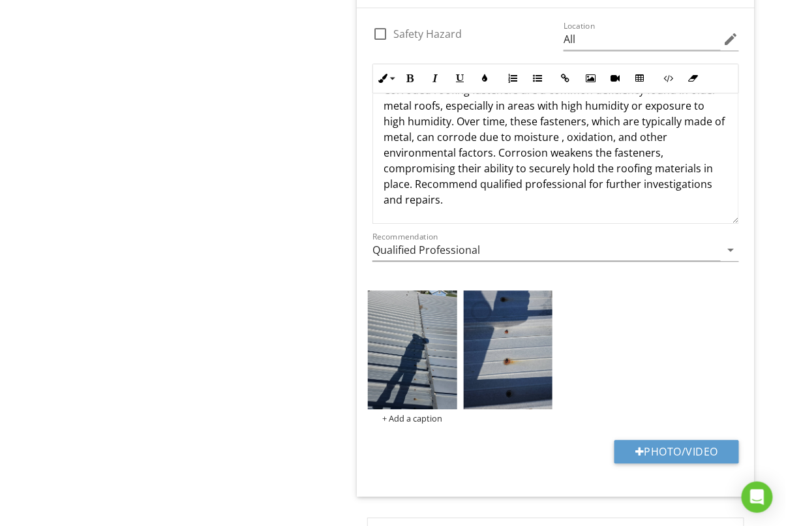
scroll to position [751, 0]
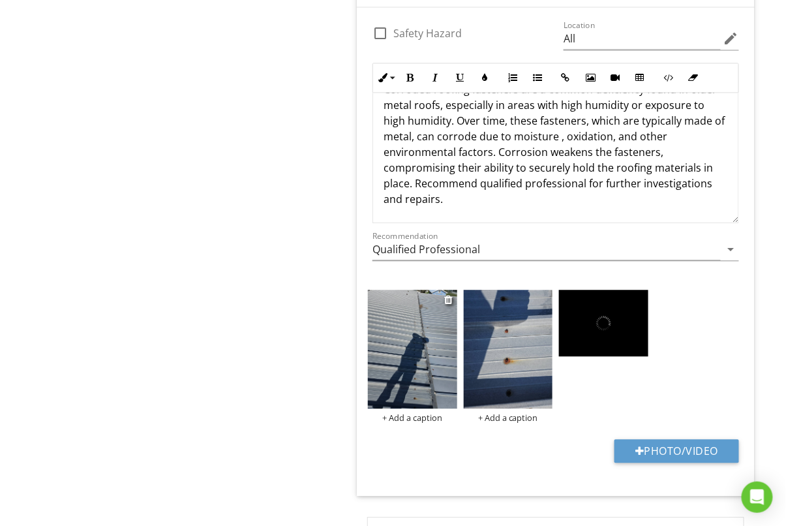
click at [422, 350] on img at bounding box center [412, 349] width 89 height 119
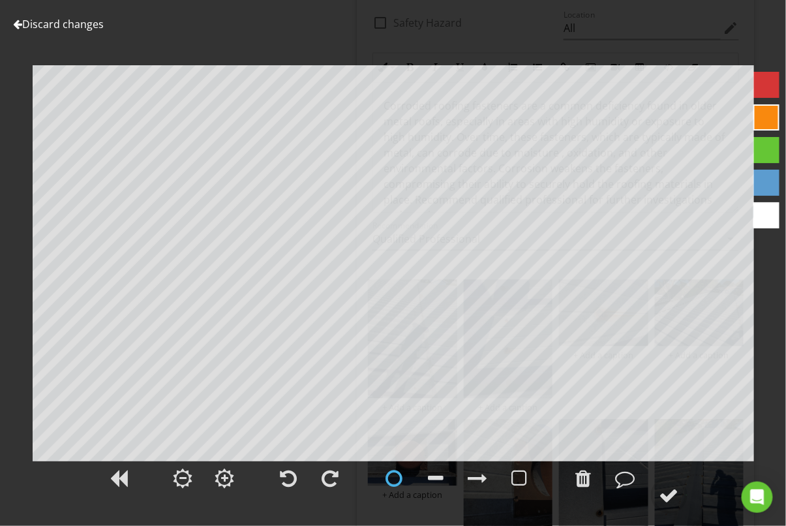
scroll to position [27, 0]
click at [658, 490] on circle at bounding box center [670, 495] width 34 height 34
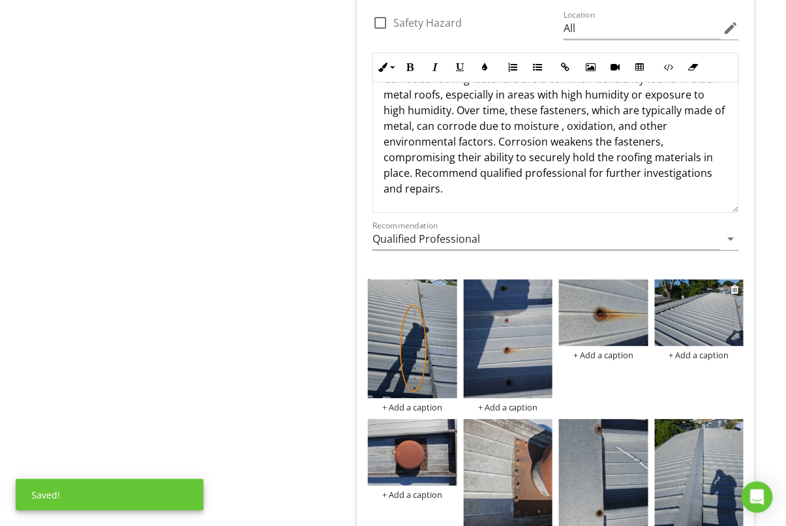
click at [697, 323] on img at bounding box center [699, 312] width 89 height 67
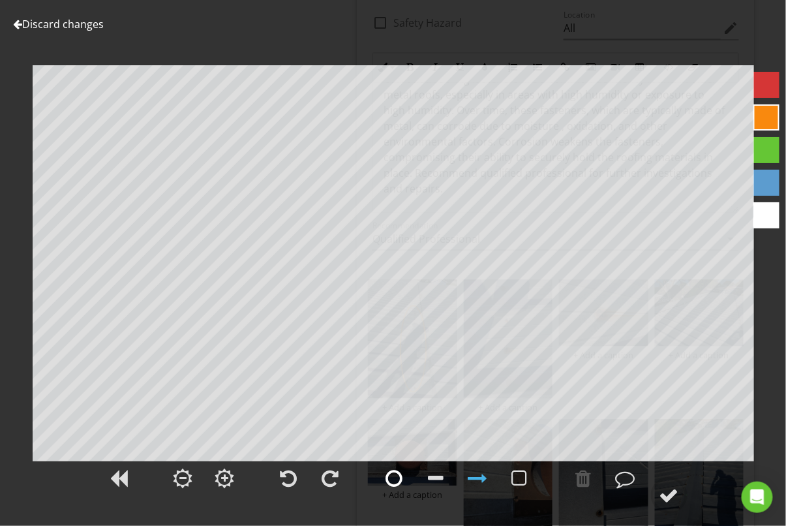
click at [400, 480] on div at bounding box center [394, 479] width 17 height 20
click at [672, 492] on div at bounding box center [670, 496] width 20 height 20
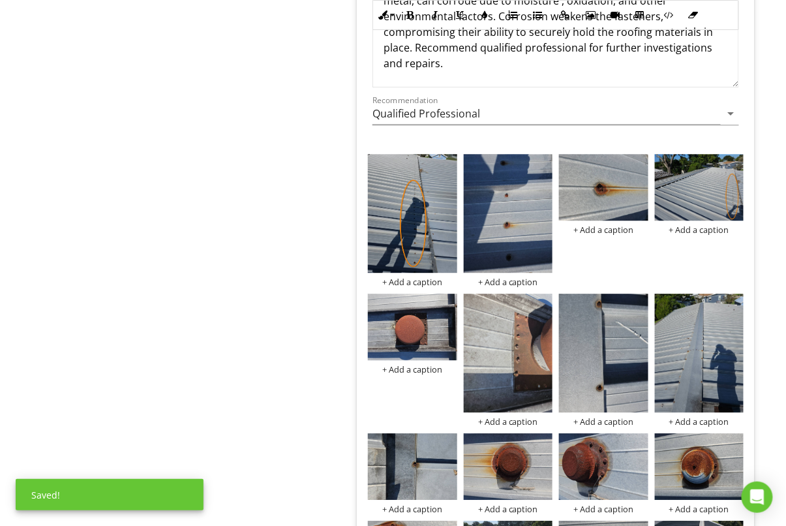
scroll to position [831, 0]
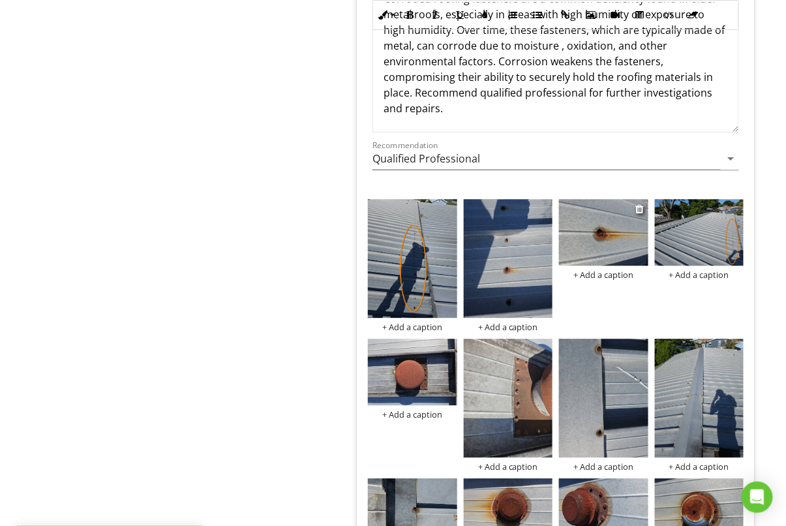
click at [587, 225] on img at bounding box center [603, 232] width 89 height 67
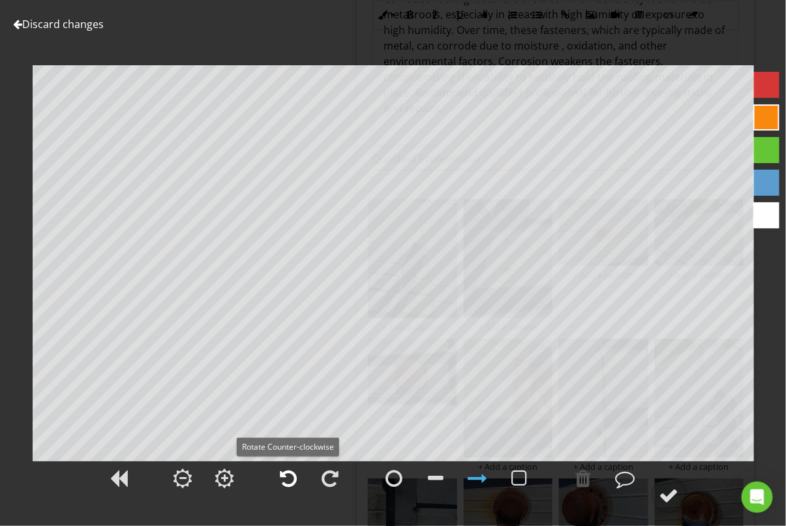
click at [292, 481] on div at bounding box center [289, 479] width 17 height 20
click at [675, 489] on div at bounding box center [670, 496] width 20 height 20
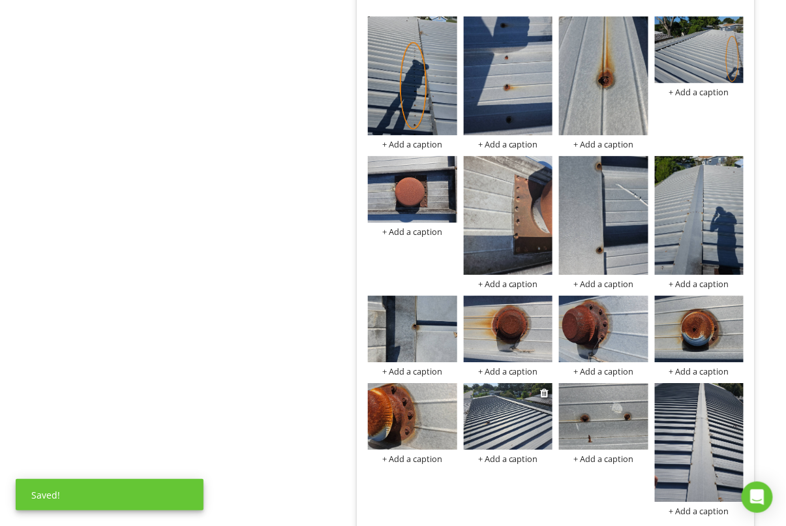
scroll to position [1031, 0]
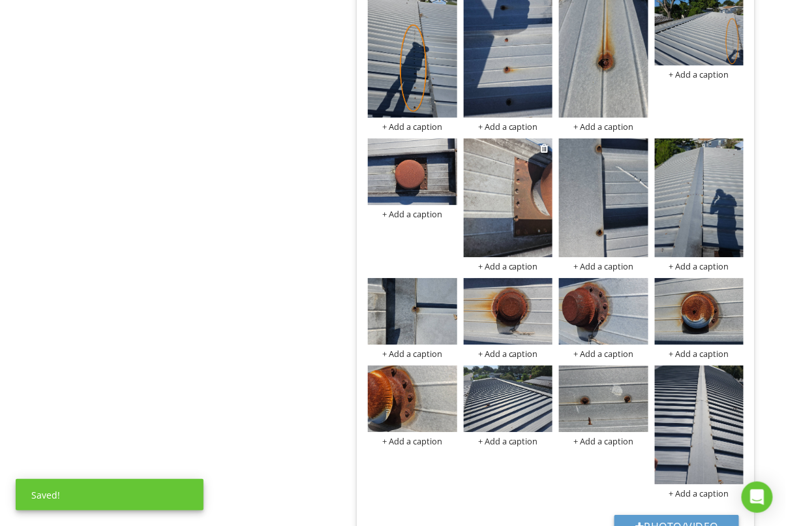
click at [513, 145] on img at bounding box center [508, 197] width 89 height 119
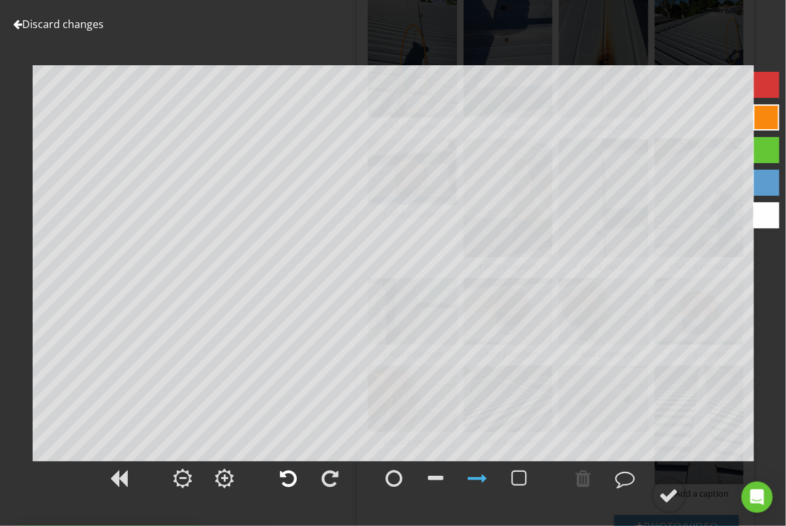
click at [282, 471] on div at bounding box center [289, 479] width 17 height 20
click at [662, 486] on div at bounding box center [670, 496] width 20 height 20
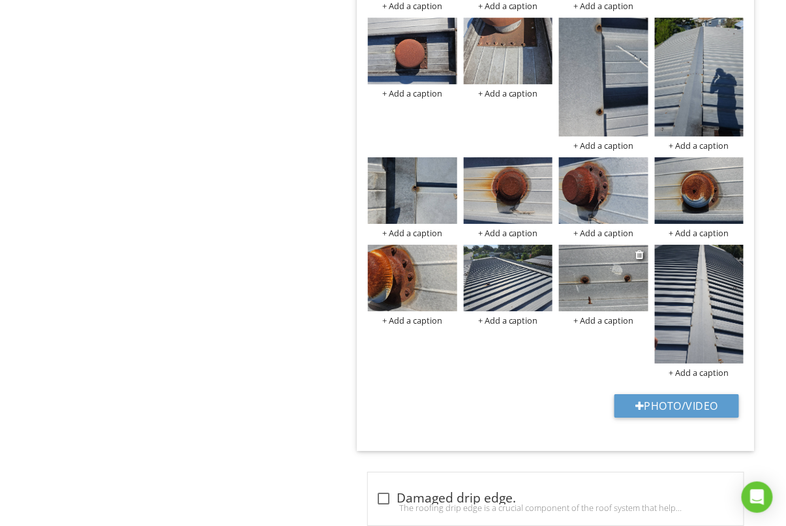
scroll to position [1175, 0]
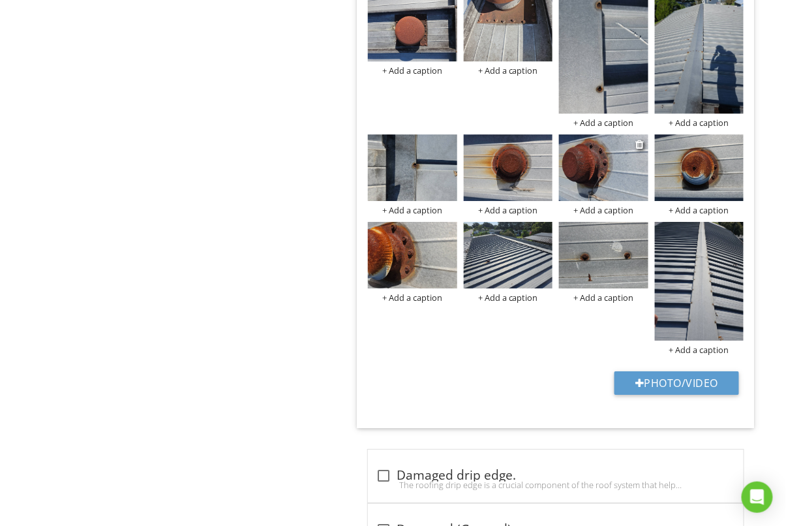
click at [623, 169] on img at bounding box center [603, 167] width 89 height 67
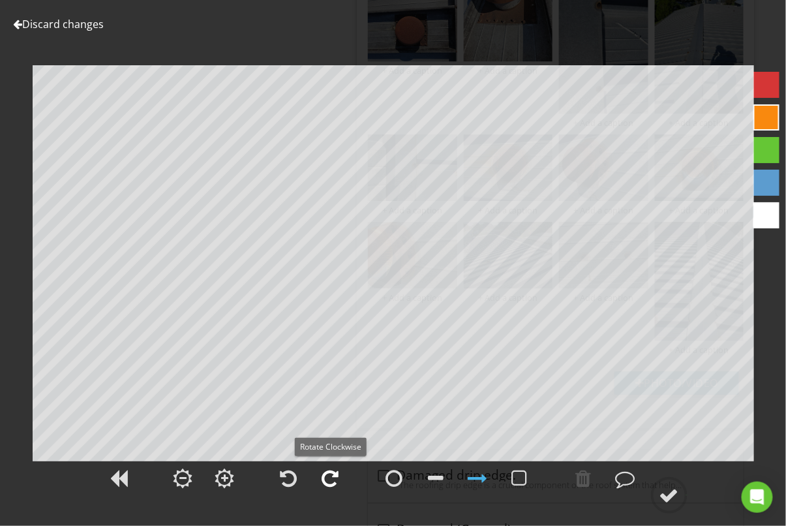
click at [328, 476] on div at bounding box center [330, 479] width 17 height 20
click at [685, 499] on circle at bounding box center [670, 495] width 34 height 34
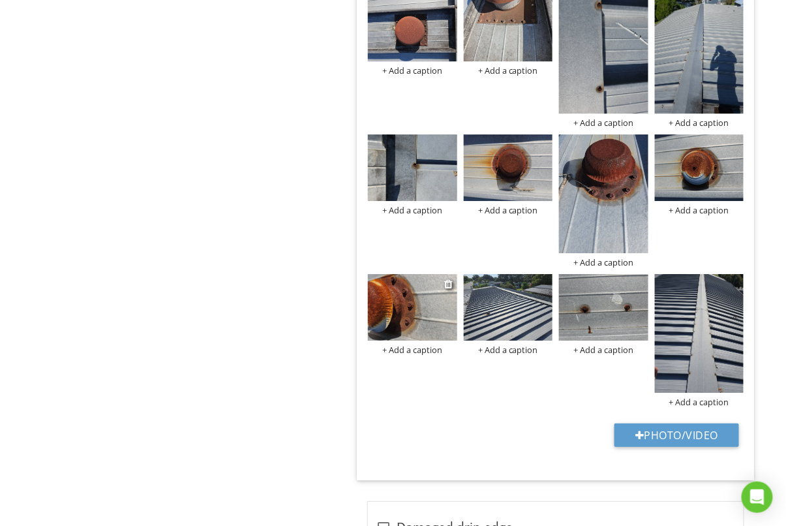
click at [401, 303] on img at bounding box center [412, 307] width 89 height 67
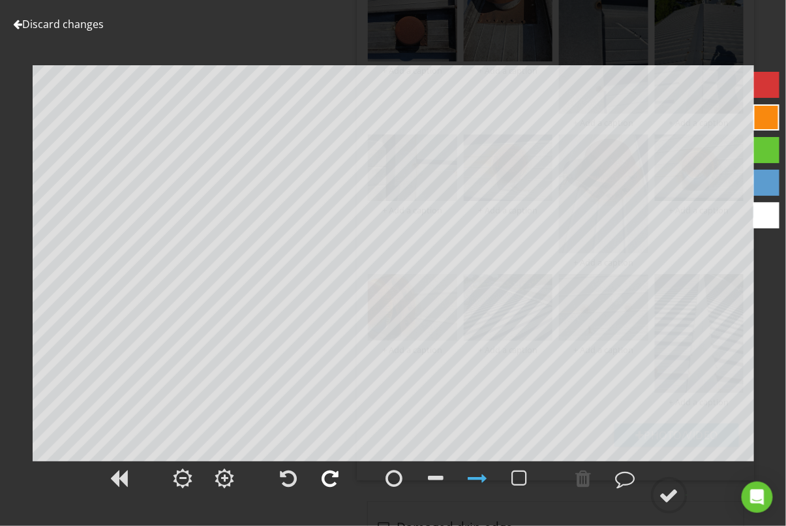
click at [334, 478] on div at bounding box center [330, 479] width 17 height 20
drag, startPoint x: 686, startPoint y: 499, endPoint x: 677, endPoint y: 498, distance: 8.5
click at [681, 499] on circle at bounding box center [670, 495] width 34 height 34
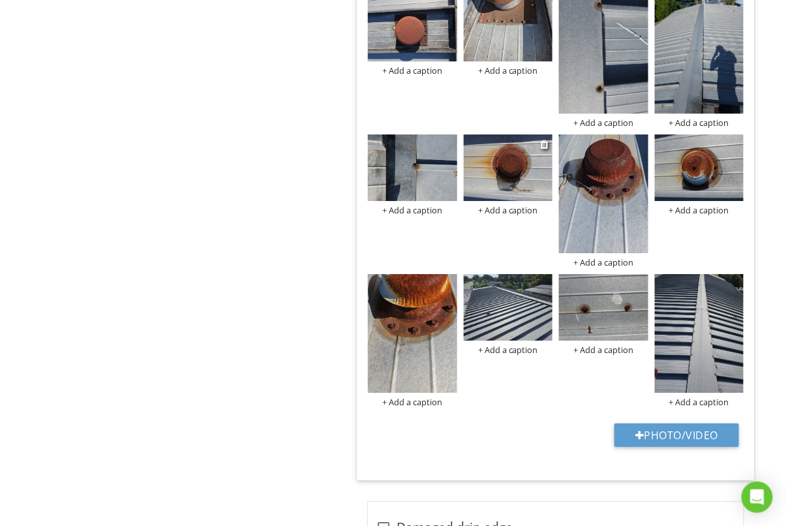
click at [508, 170] on img at bounding box center [508, 167] width 89 height 67
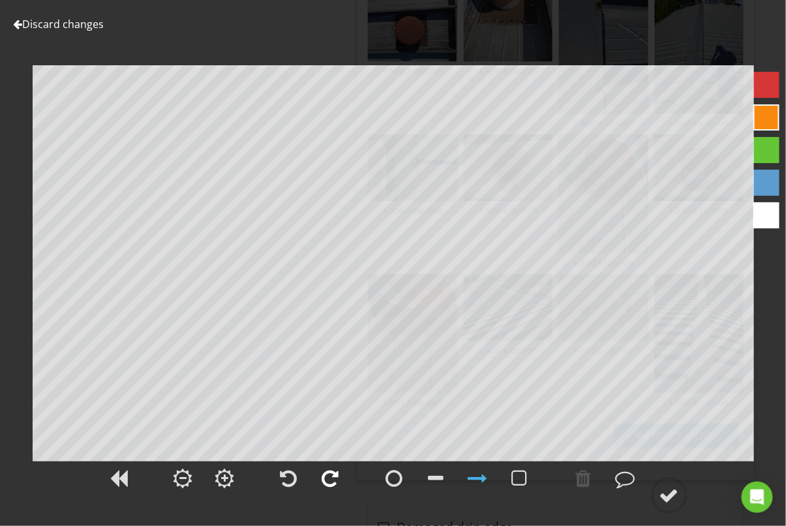
click at [330, 487] on div at bounding box center [330, 479] width 17 height 20
click at [676, 492] on div at bounding box center [670, 496] width 20 height 20
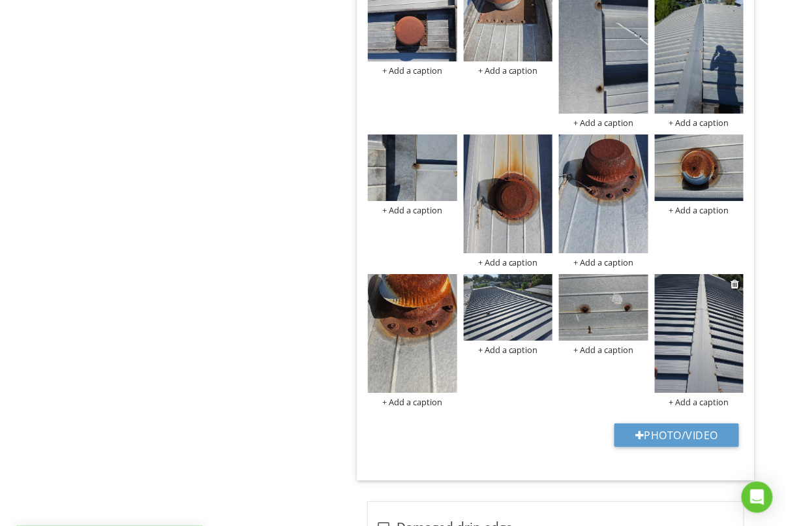
click at [693, 349] on img at bounding box center [699, 333] width 89 height 119
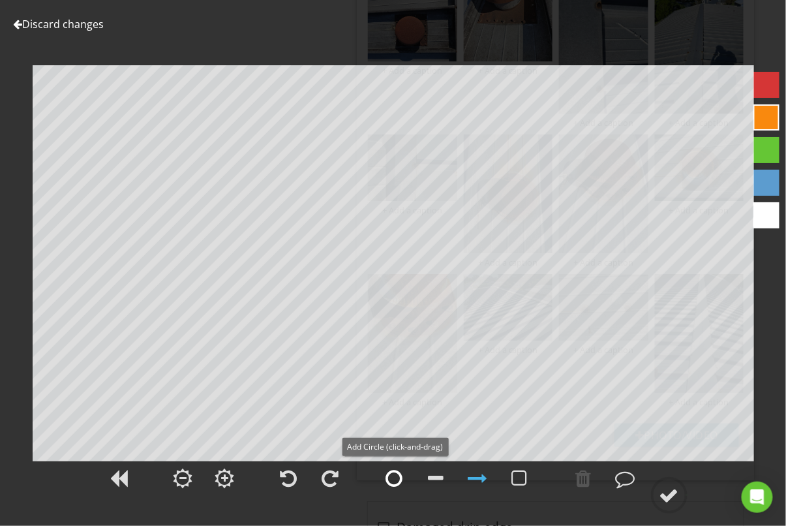
drag, startPoint x: 393, startPoint y: 484, endPoint x: 405, endPoint y: 465, distance: 22.3
click at [394, 482] on div at bounding box center [394, 479] width 17 height 20
click at [128, 477] on div at bounding box center [119, 478] width 33 height 33
drag, startPoint x: 663, startPoint y: 522, endPoint x: 671, endPoint y: 501, distance: 22.9
click at [668, 501] on div at bounding box center [670, 496] width 20 height 20
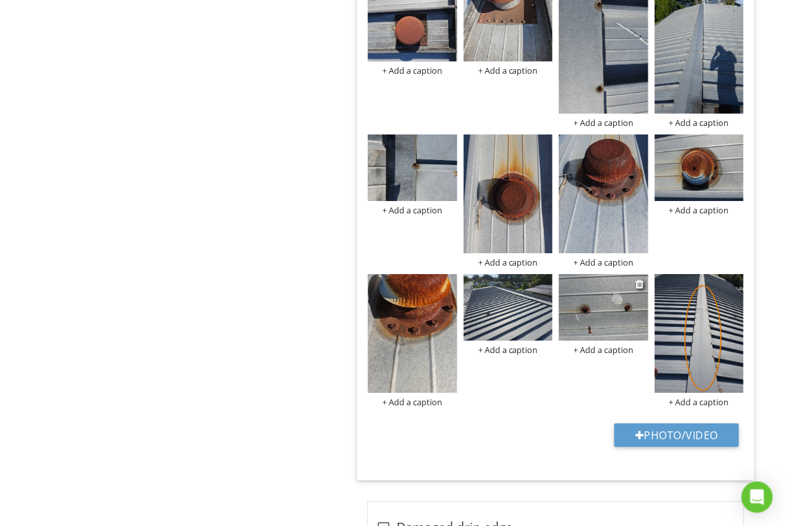
click at [638, 305] on img at bounding box center [603, 307] width 89 height 67
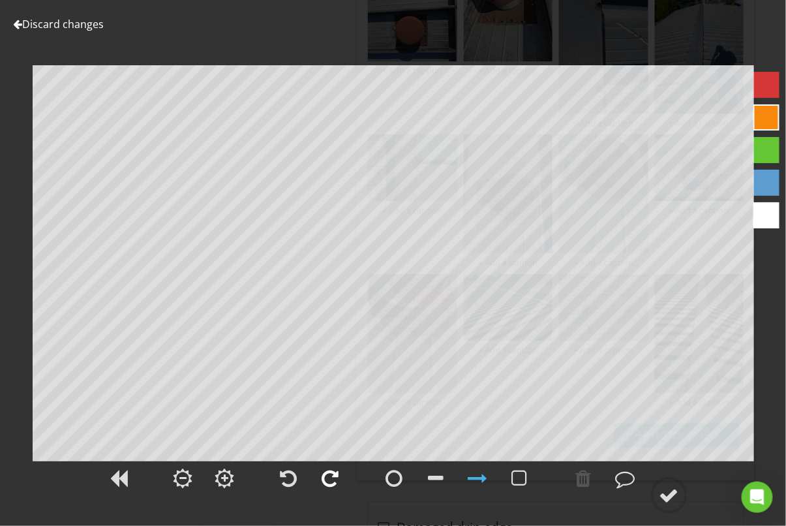
click at [335, 482] on div at bounding box center [330, 479] width 17 height 20
drag, startPoint x: 657, startPoint y: 491, endPoint x: 665, endPoint y: 493, distance: 8.9
click at [657, 491] on circle at bounding box center [670, 495] width 34 height 34
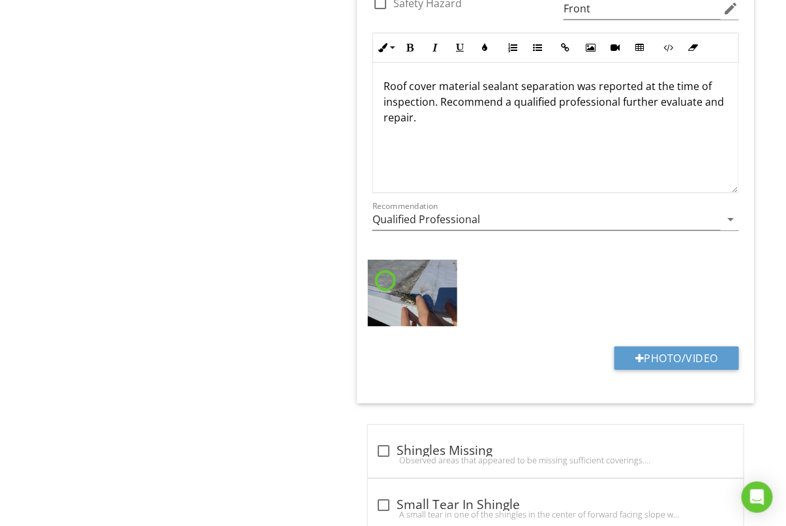
scroll to position [2695, 0]
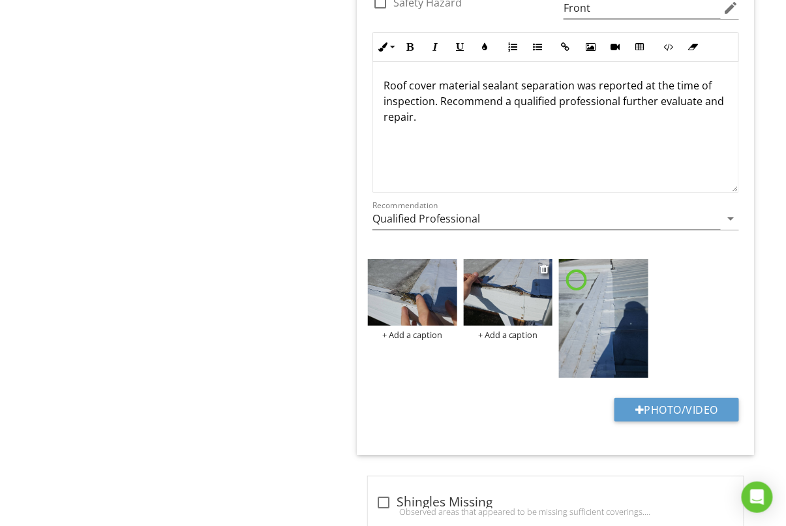
click at [503, 289] on img at bounding box center [508, 292] width 89 height 67
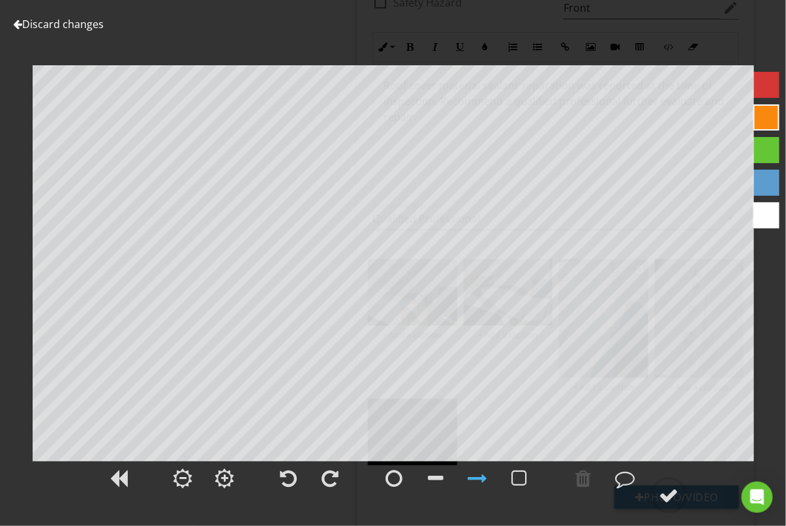
click at [74, 23] on link "Discard changes" at bounding box center [58, 24] width 91 height 14
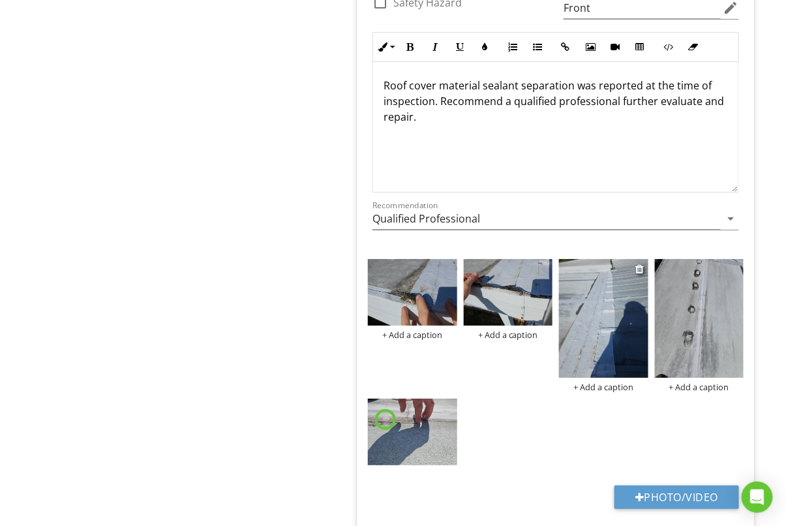
click at [613, 322] on img at bounding box center [603, 318] width 89 height 119
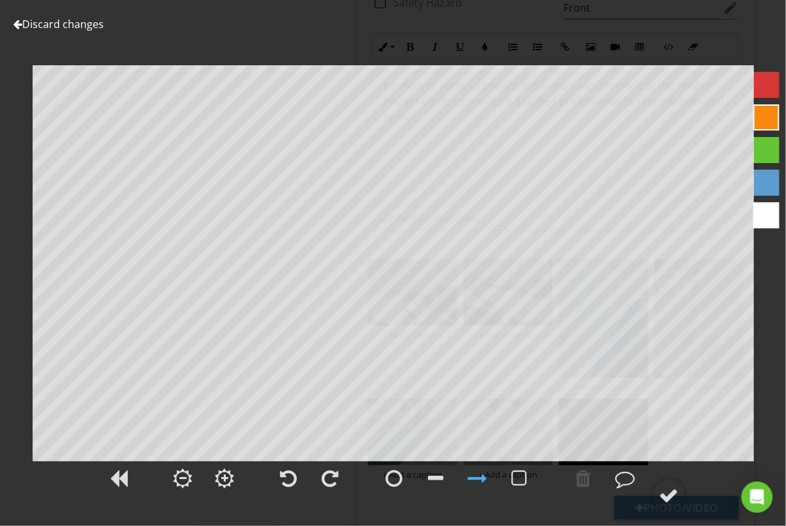
click at [74, 23] on link "Discard changes" at bounding box center [58, 24] width 91 height 14
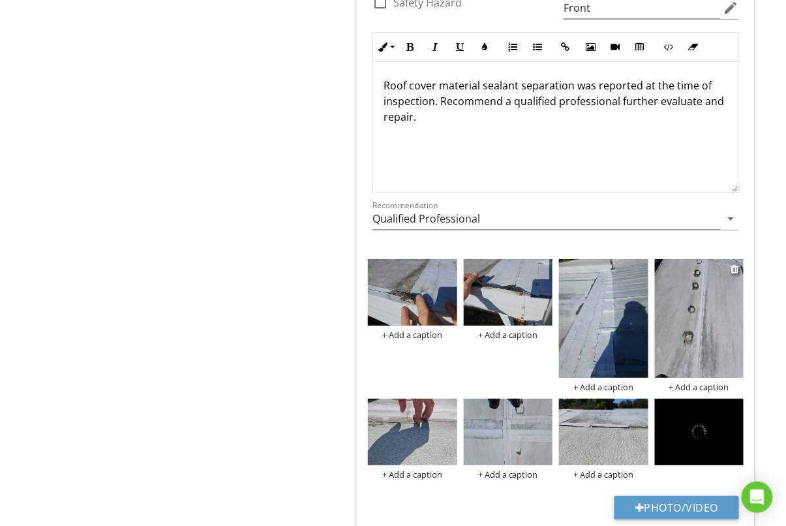
click at [692, 329] on img at bounding box center [699, 318] width 89 height 119
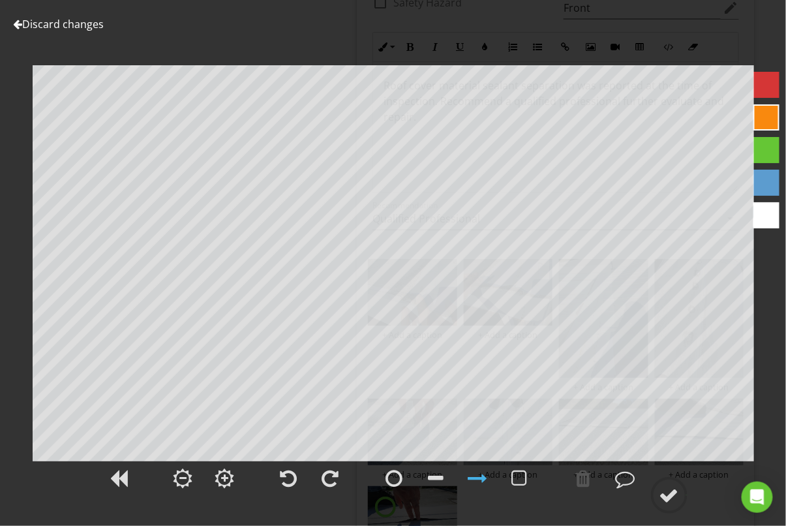
click at [72, 21] on link "Discard changes" at bounding box center [58, 24] width 91 height 14
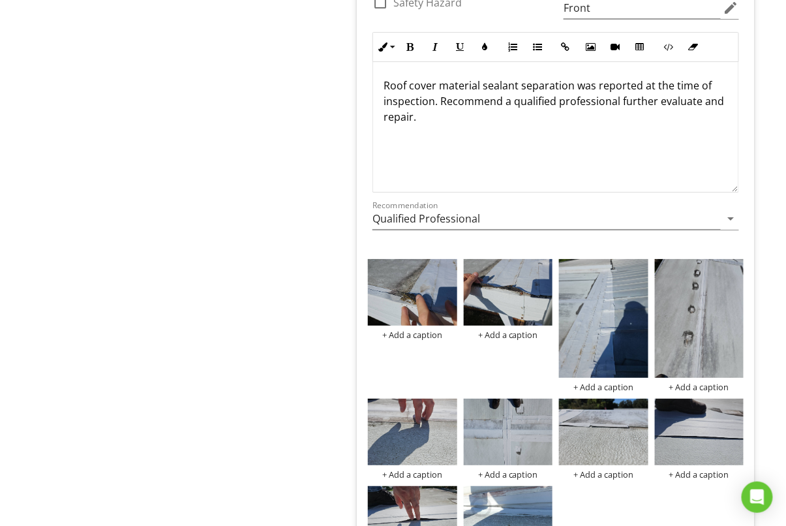
scroll to position [2977, 0]
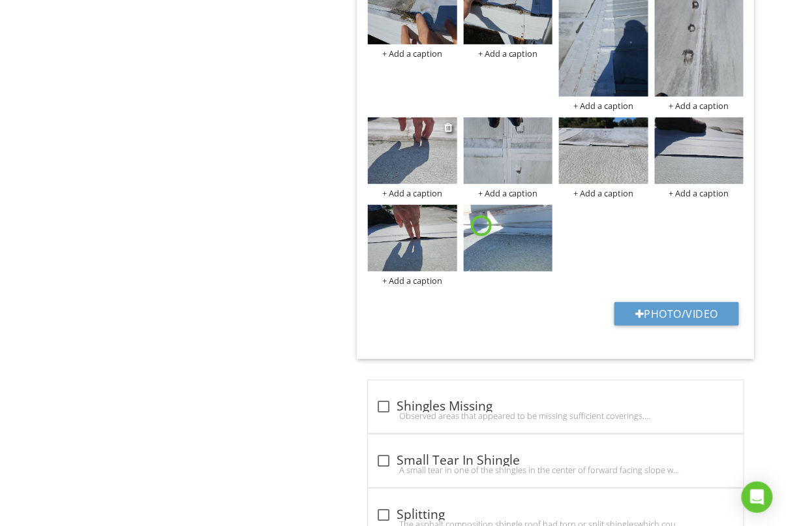
click at [416, 144] on img at bounding box center [412, 150] width 89 height 67
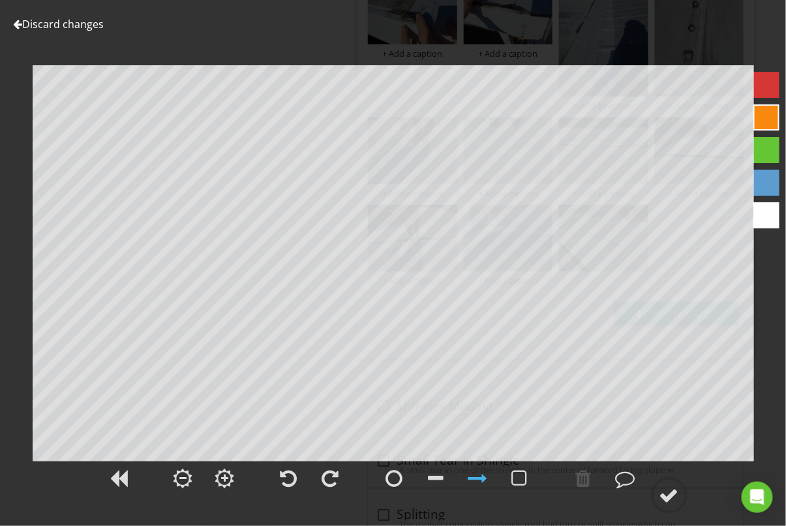
click at [74, 24] on link "Discard changes" at bounding box center [58, 24] width 91 height 14
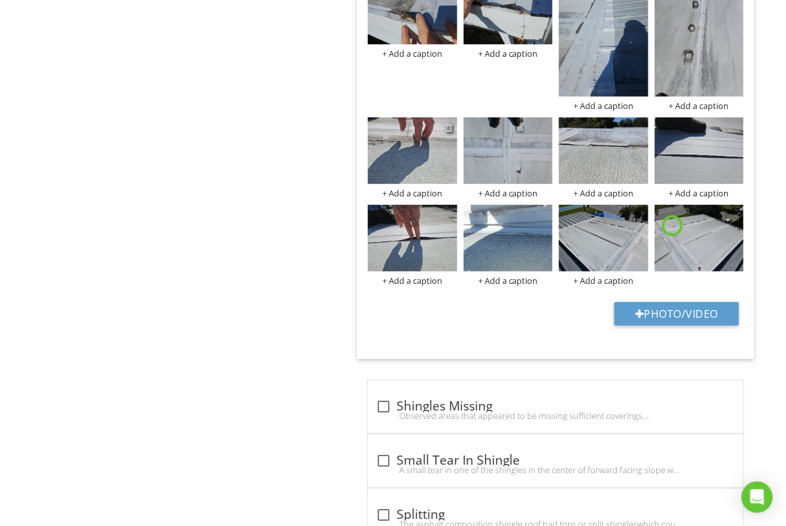
click at [455, 124] on div at bounding box center [450, 127] width 10 height 16
click at [452, 123] on div at bounding box center [449, 127] width 8 height 10
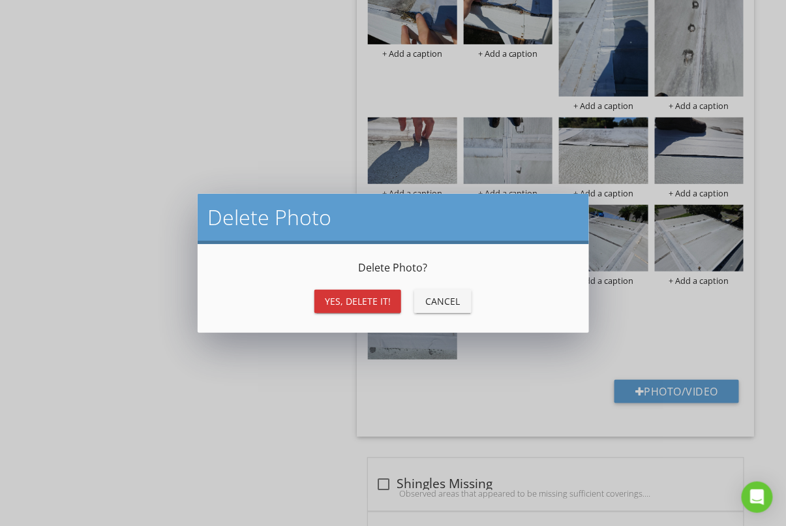
click at [345, 304] on div "Yes, Delete it!" at bounding box center [358, 301] width 66 height 14
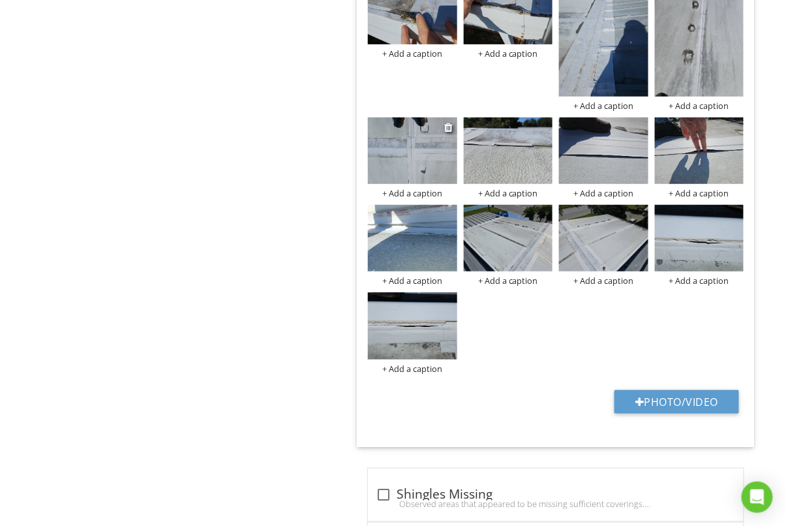
click at [428, 146] on img at bounding box center [412, 150] width 89 height 67
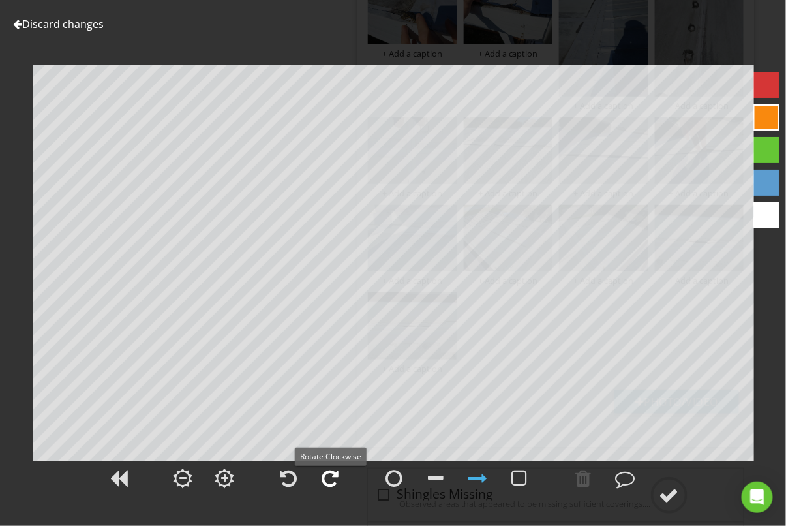
click at [334, 476] on div at bounding box center [330, 479] width 17 height 20
click at [333, 476] on div at bounding box center [330, 479] width 17 height 20
click at [32, 18] on link "Discard changes" at bounding box center [58, 24] width 91 height 14
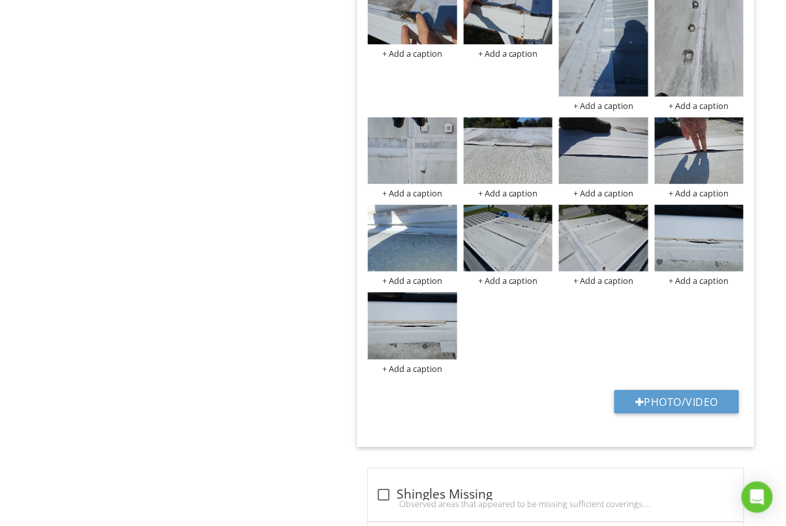
click at [453, 127] on div at bounding box center [449, 127] width 8 height 10
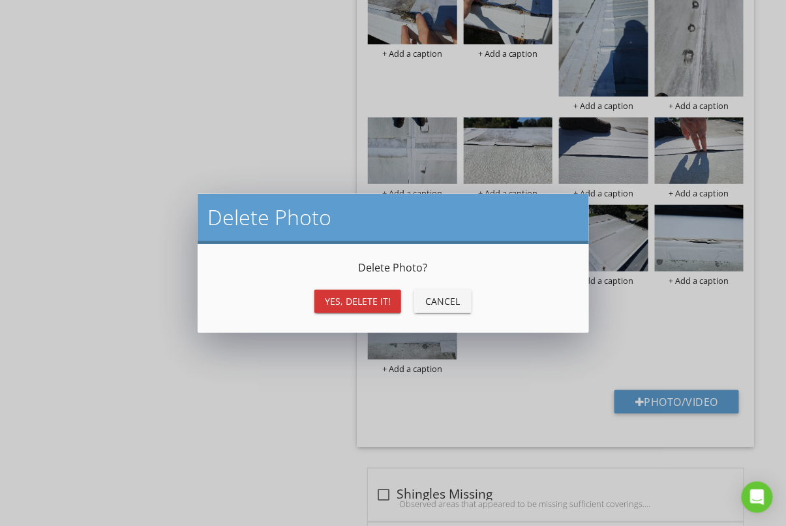
click at [365, 303] on div "Yes, Delete it!" at bounding box center [358, 301] width 66 height 14
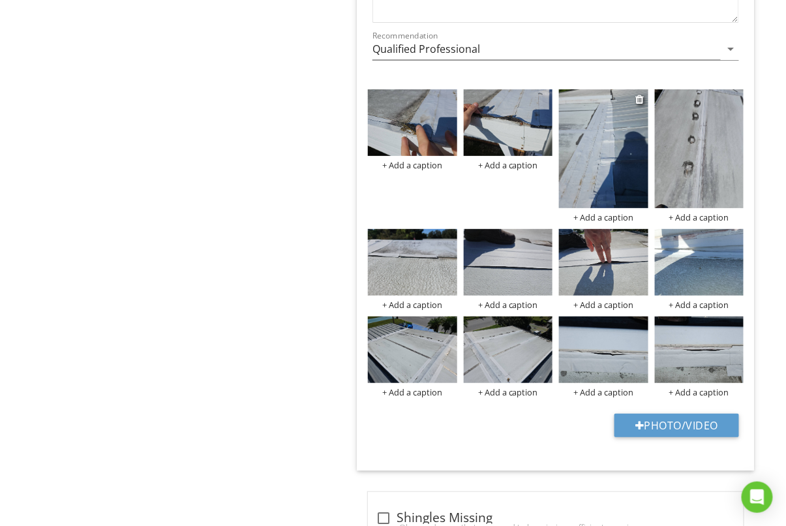
click at [630, 147] on img at bounding box center [603, 148] width 89 height 119
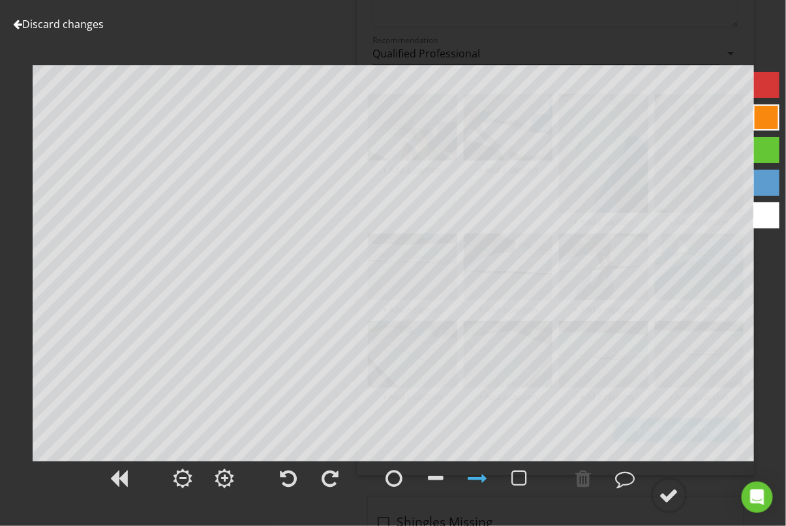
click at [44, 25] on link "Discard changes" at bounding box center [58, 24] width 91 height 14
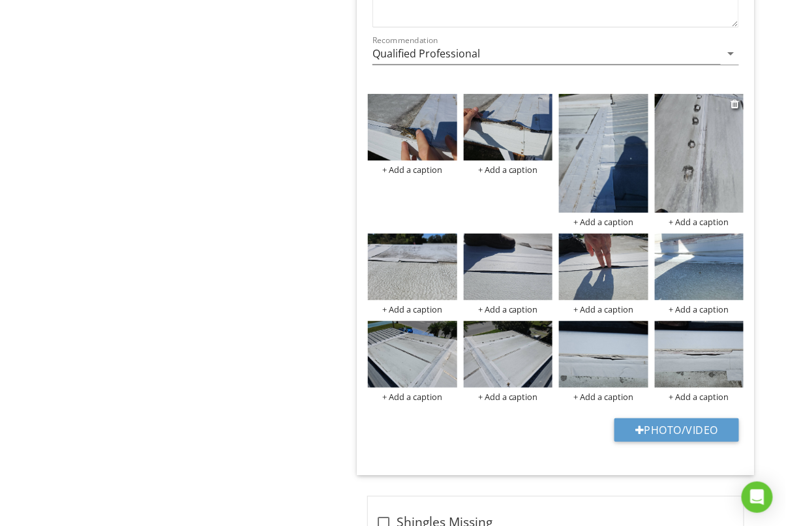
click at [725, 161] on img at bounding box center [699, 153] width 89 height 119
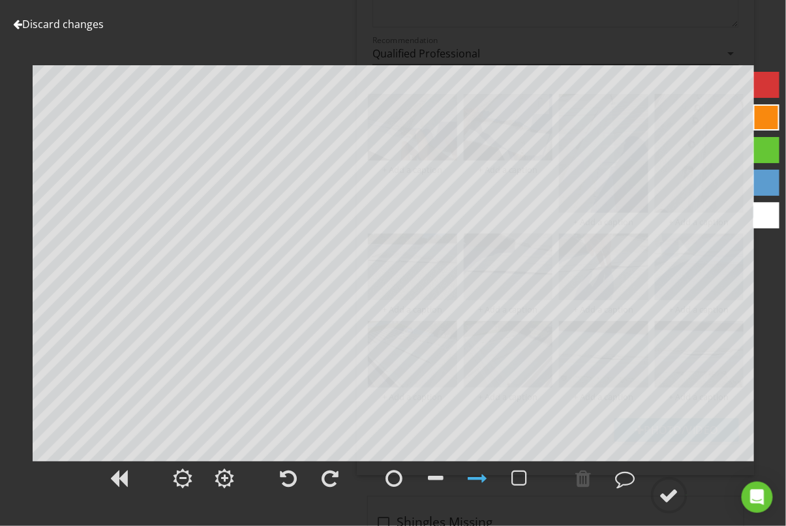
click at [69, 23] on link "Discard changes" at bounding box center [58, 24] width 91 height 14
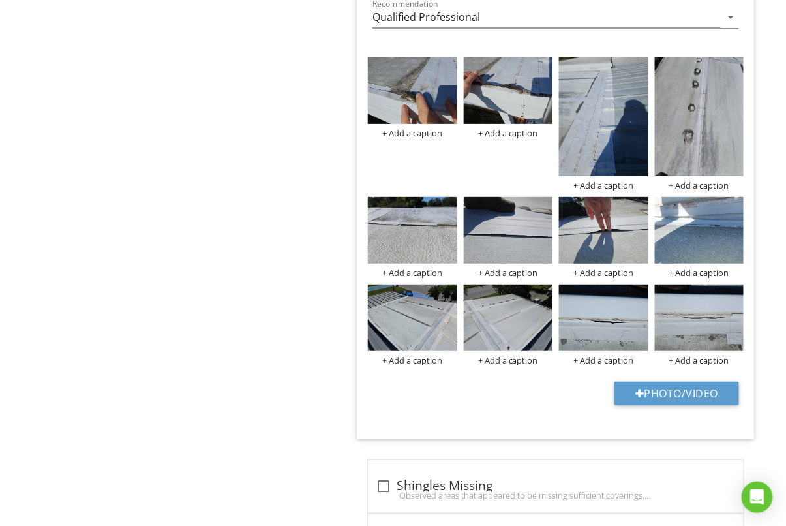
scroll to position [2939, 0]
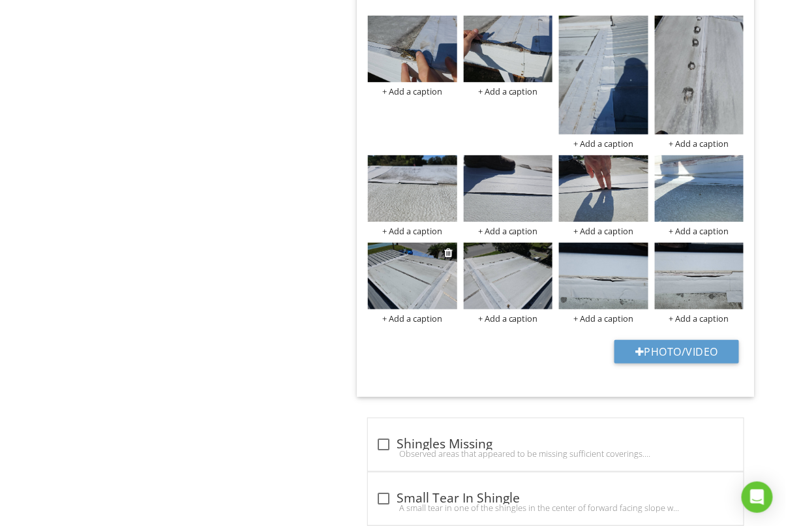
click at [434, 263] on img at bounding box center [412, 276] width 89 height 67
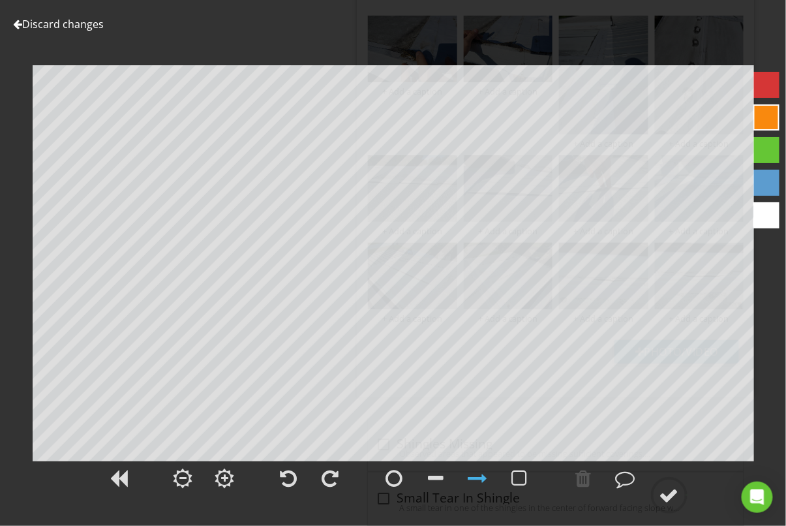
click at [41, 22] on link "Discard changes" at bounding box center [58, 24] width 91 height 14
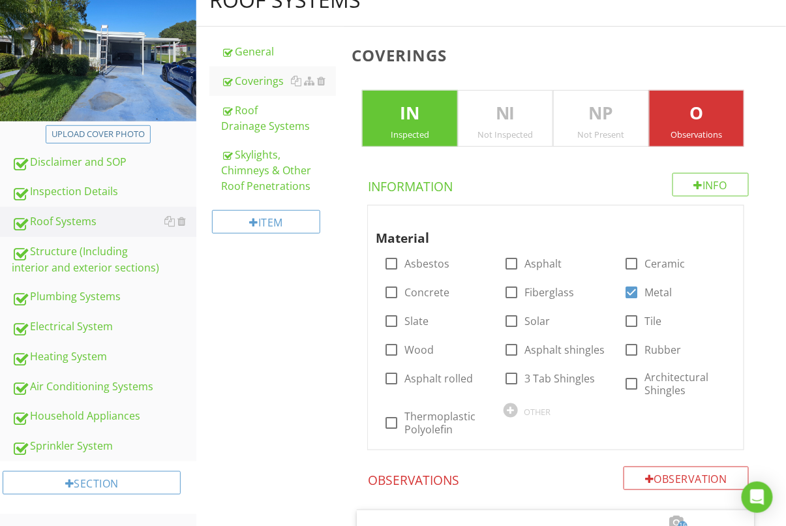
scroll to position [190, 0]
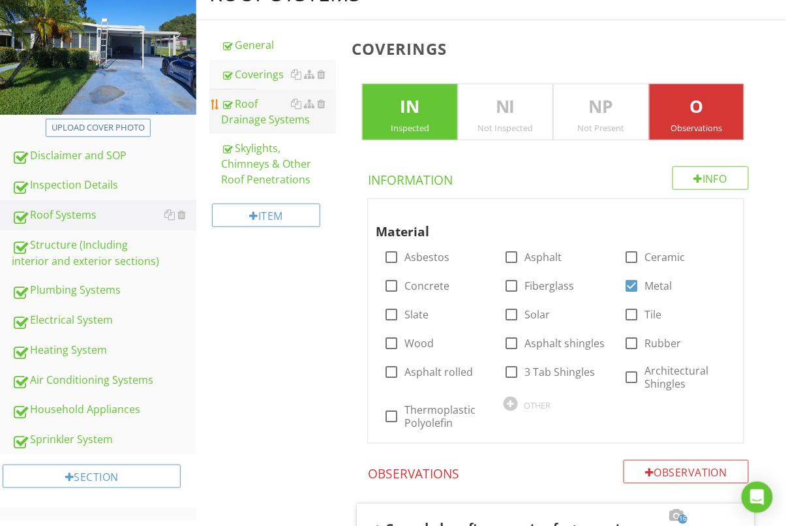
click at [255, 116] on div "Roof Drainage Systems" at bounding box center [278, 111] width 115 height 31
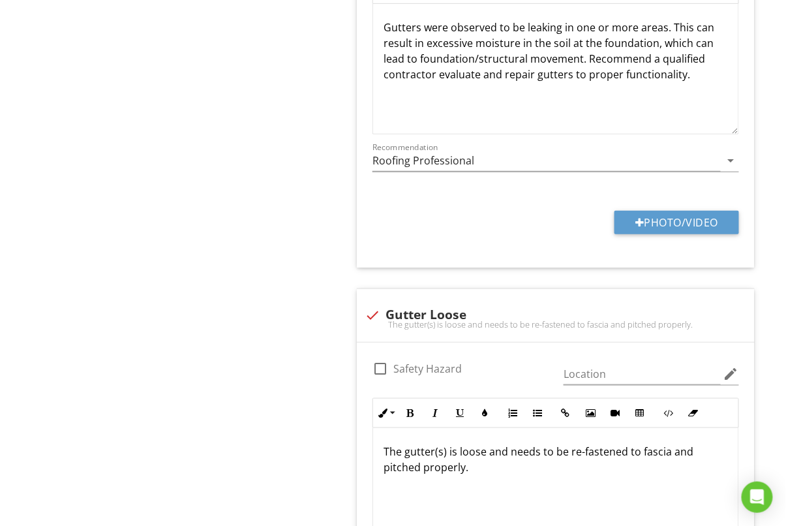
scroll to position [1837, 0]
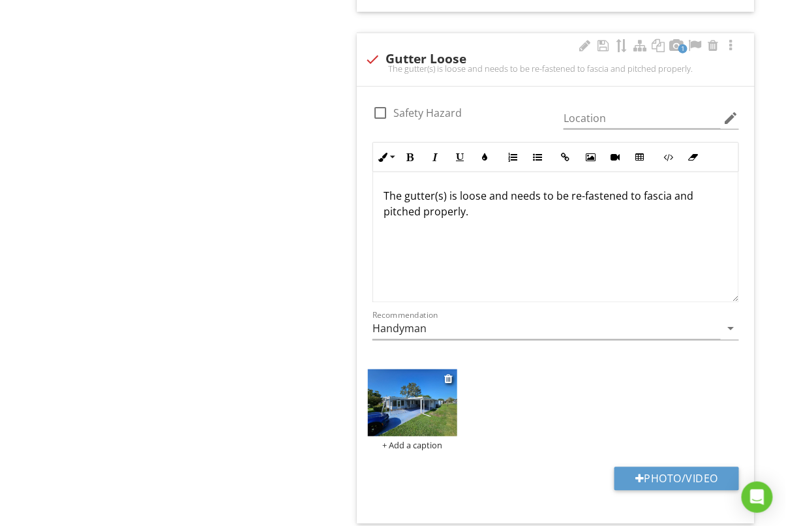
click at [434, 399] on img at bounding box center [412, 402] width 89 height 67
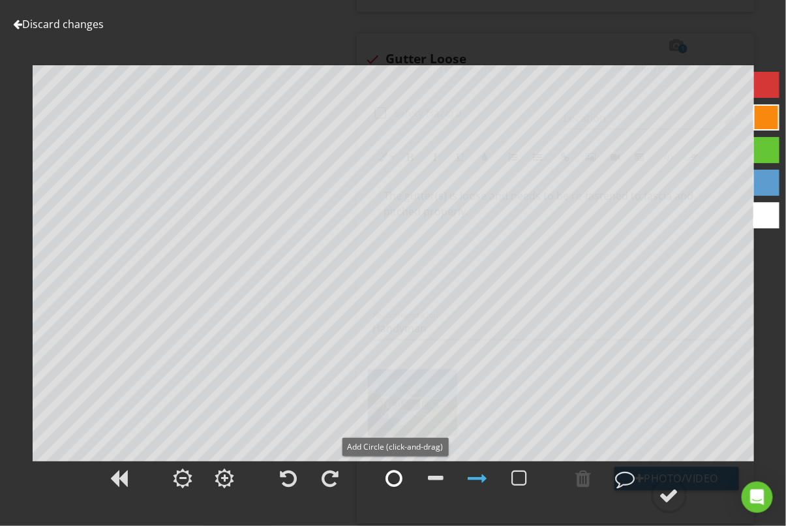
drag, startPoint x: 394, startPoint y: 482, endPoint x: 395, endPoint y: 465, distance: 17.0
click at [394, 482] on div at bounding box center [394, 479] width 17 height 20
click at [674, 491] on div at bounding box center [670, 496] width 20 height 20
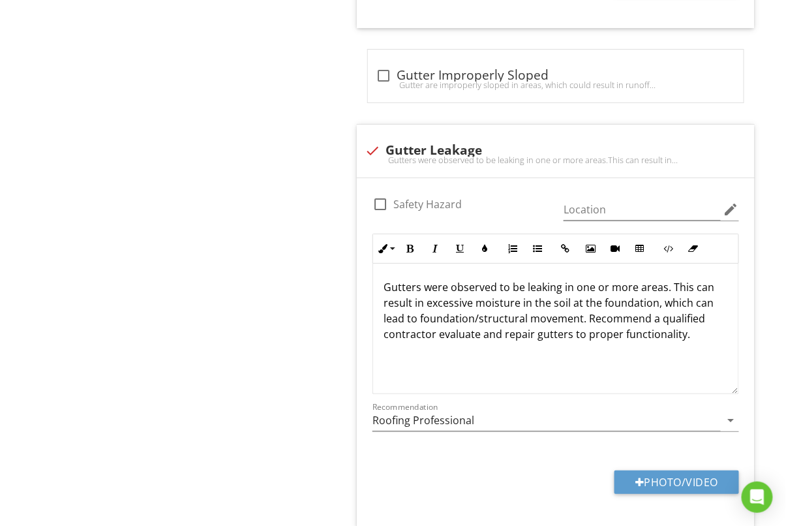
scroll to position [1322, 0]
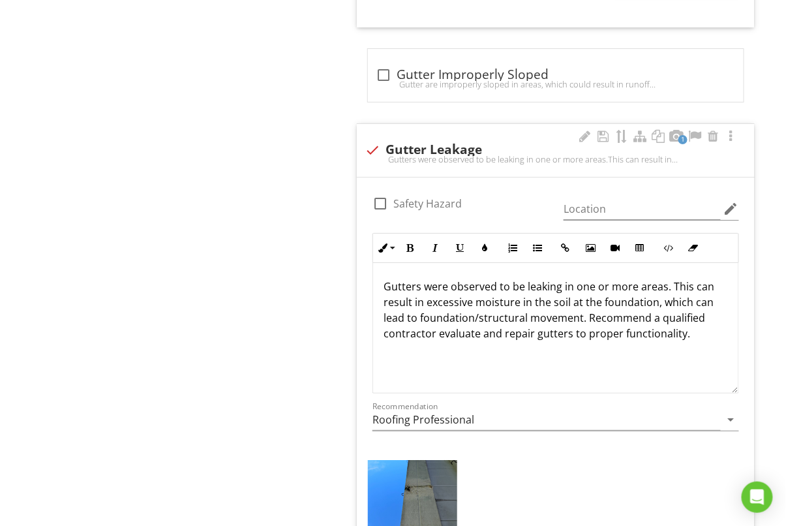
drag, startPoint x: 695, startPoint y: 302, endPoint x: 687, endPoint y: 345, distance: 43.9
click at [687, 345] on div "Gutters were observed to be leaking in one or more areas. This can result in ex…" at bounding box center [555, 328] width 365 height 131
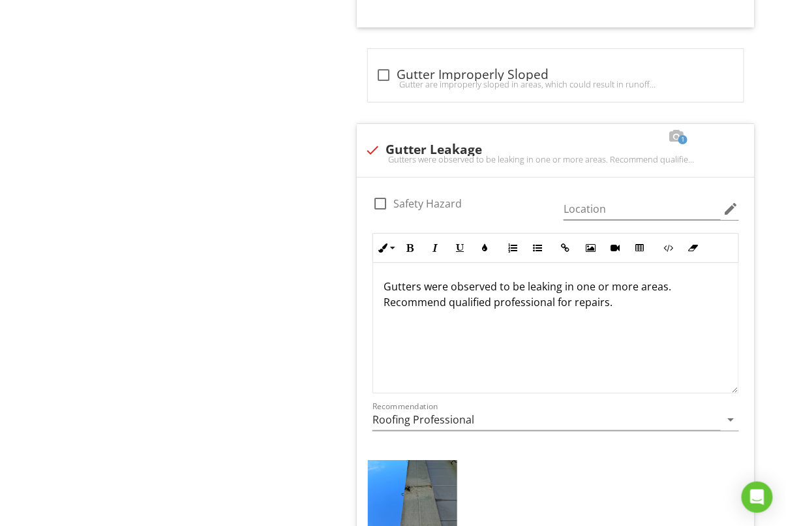
click at [209, 253] on div "Roof Systems General Coverings Roof Drainage Systems Skylights, Chimneys & Othe…" at bounding box center [491, 34] width 590 height 2399
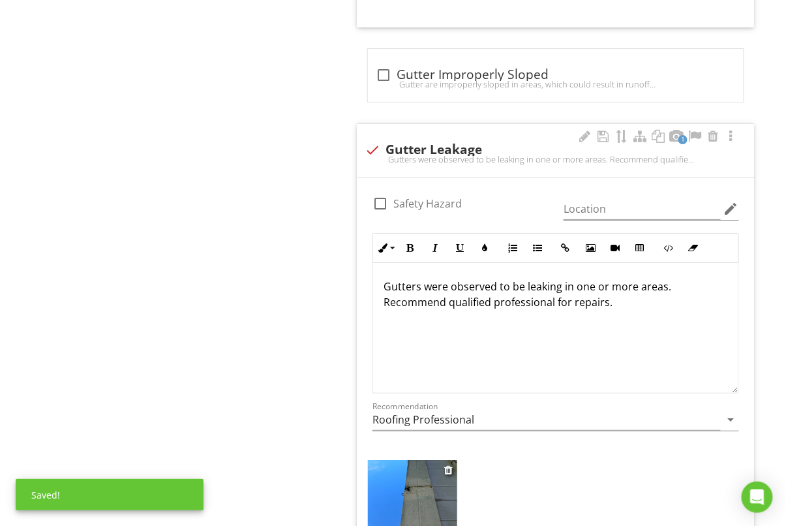
click at [431, 496] on img at bounding box center [412, 493] width 89 height 67
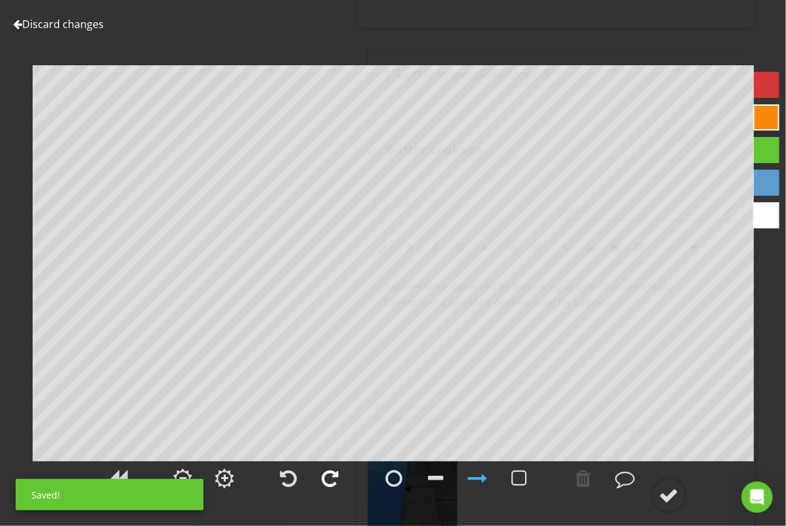
click at [332, 484] on div at bounding box center [330, 479] width 17 height 20
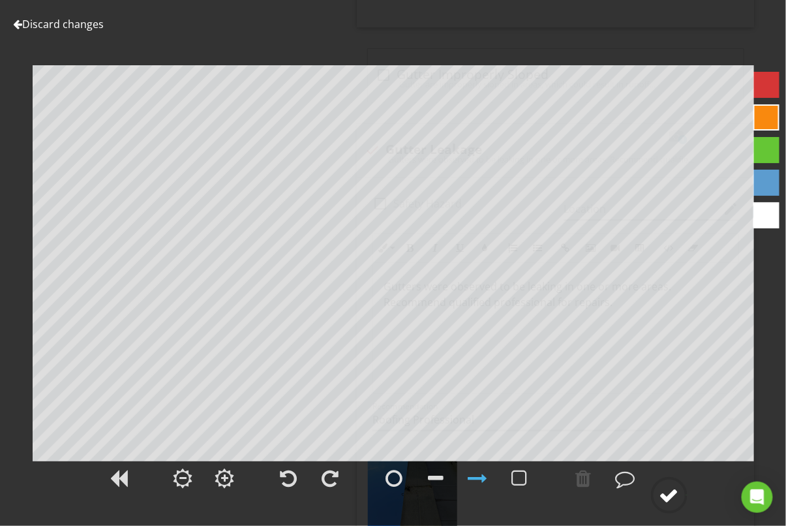
click at [678, 494] on div at bounding box center [670, 496] width 20 height 20
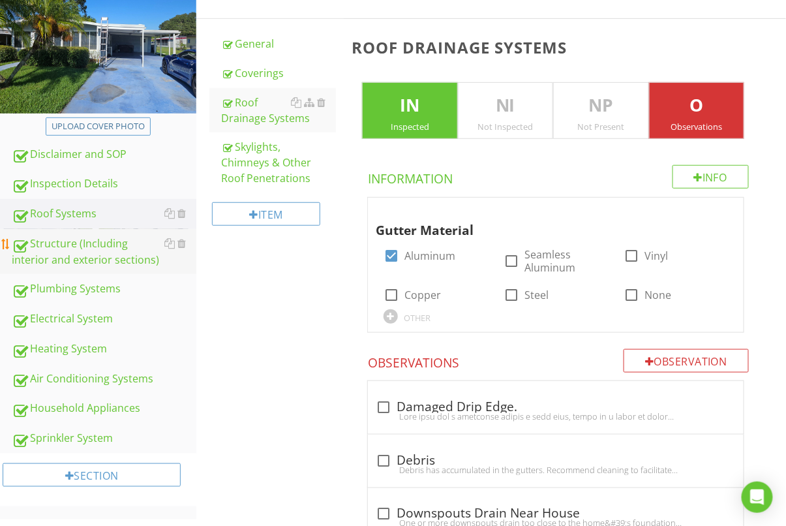
scroll to position [210, 0]
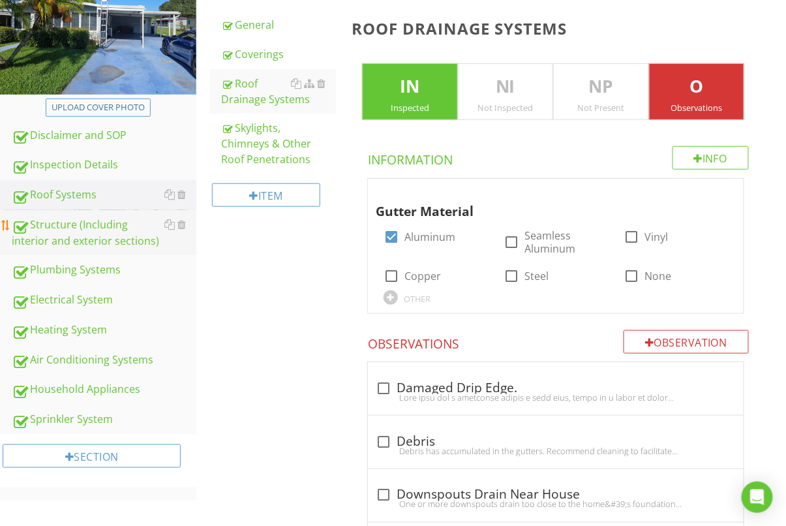
click at [82, 237] on div "Structure (Including interior and exterior sections)" at bounding box center [104, 233] width 185 height 33
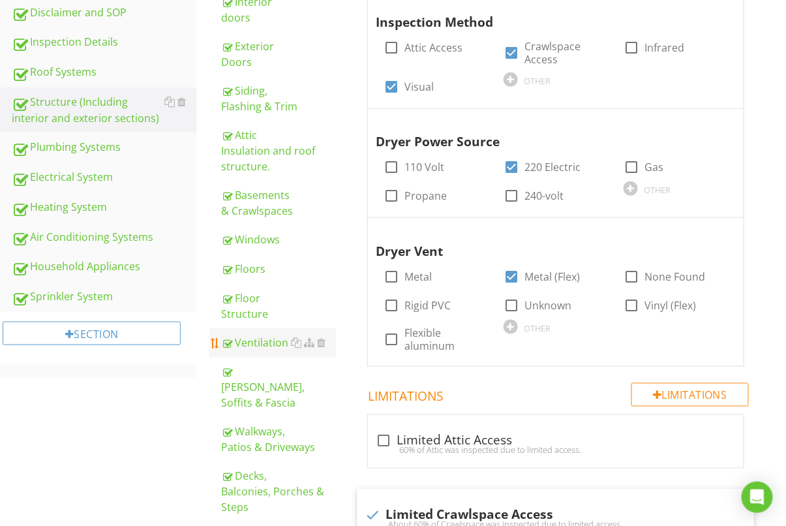
scroll to position [361, 0]
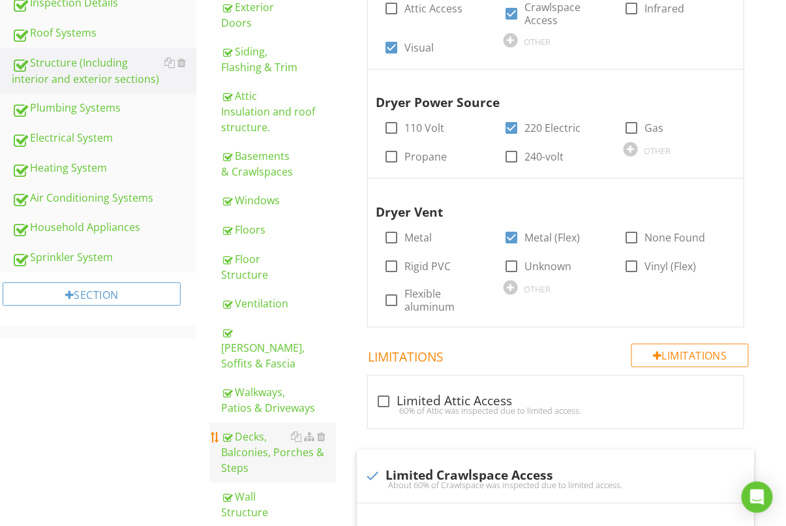
click at [260, 429] on div "Decks, Balconies, Porches & Steps" at bounding box center [278, 452] width 115 height 47
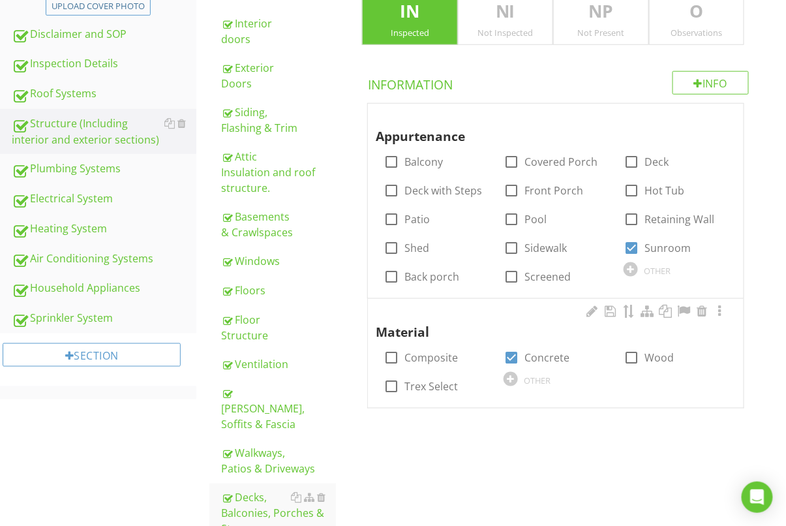
scroll to position [266, 0]
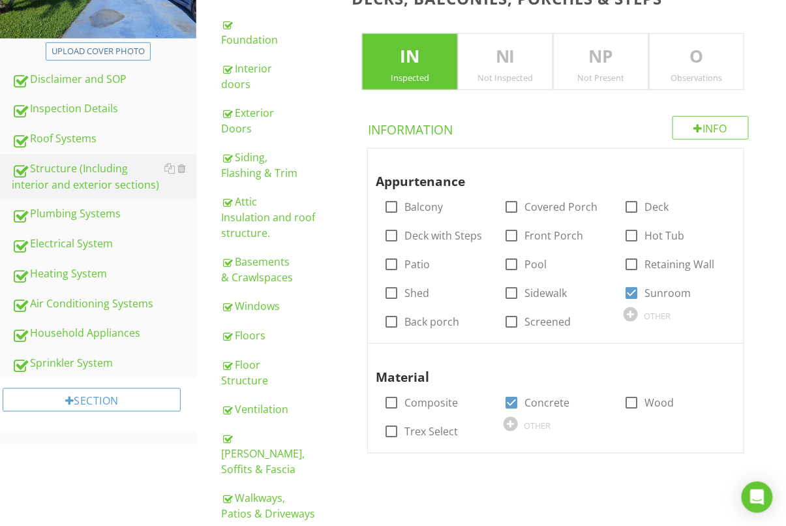
click at [686, 63] on p "O" at bounding box center [697, 57] width 94 height 26
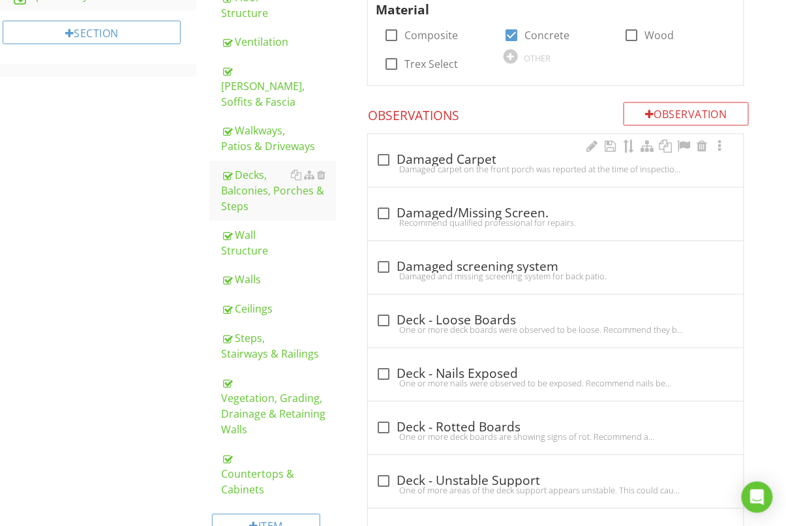
scroll to position [632, 0]
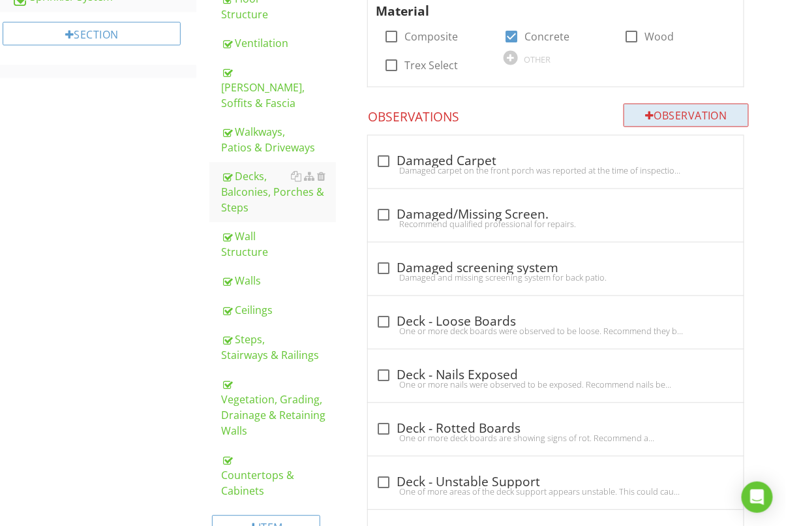
click at [715, 113] on div "Observation" at bounding box center [686, 115] width 125 height 23
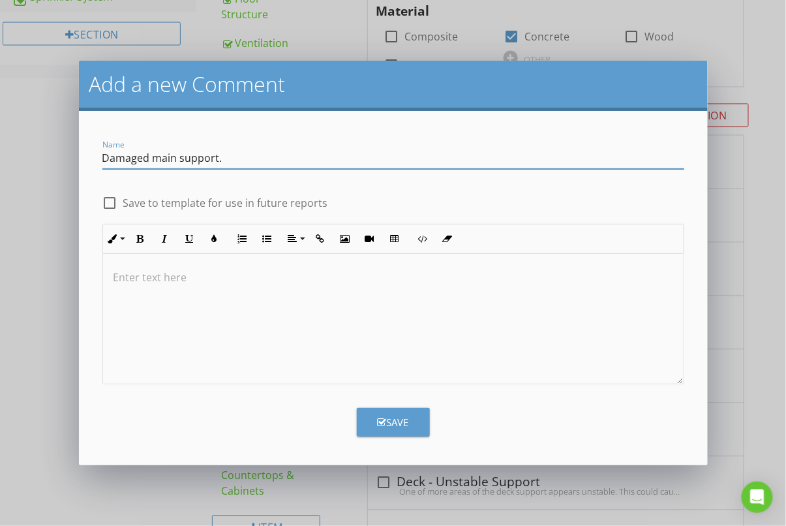
type input "Damaged main support."
click at [303, 313] on div at bounding box center [393, 319] width 581 height 131
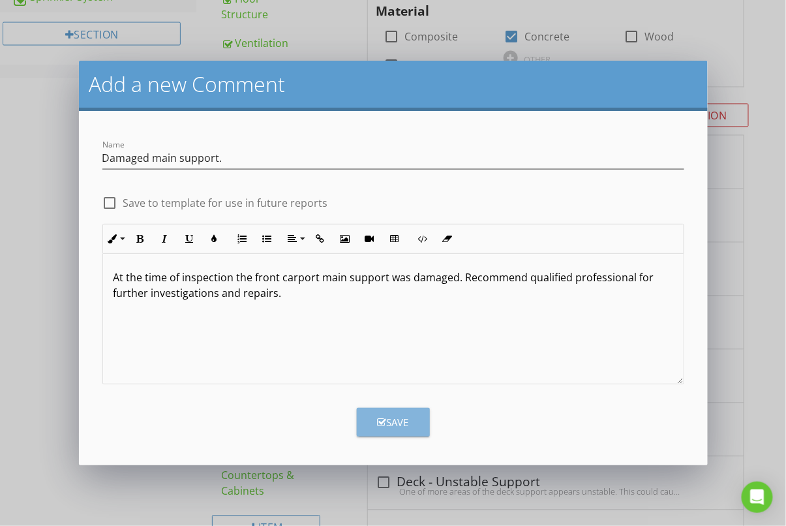
click at [389, 420] on div "Save" at bounding box center [393, 422] width 31 height 15
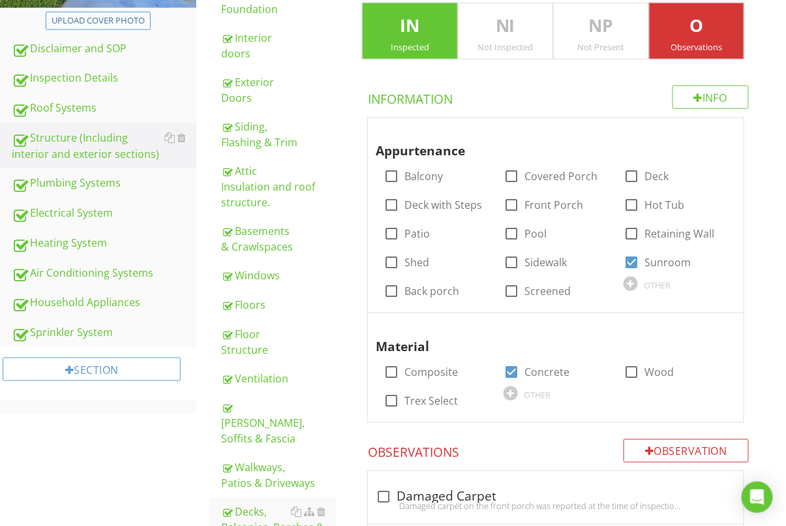
scroll to position [296, 0]
click at [256, 268] on div "Windows" at bounding box center [278, 276] width 115 height 16
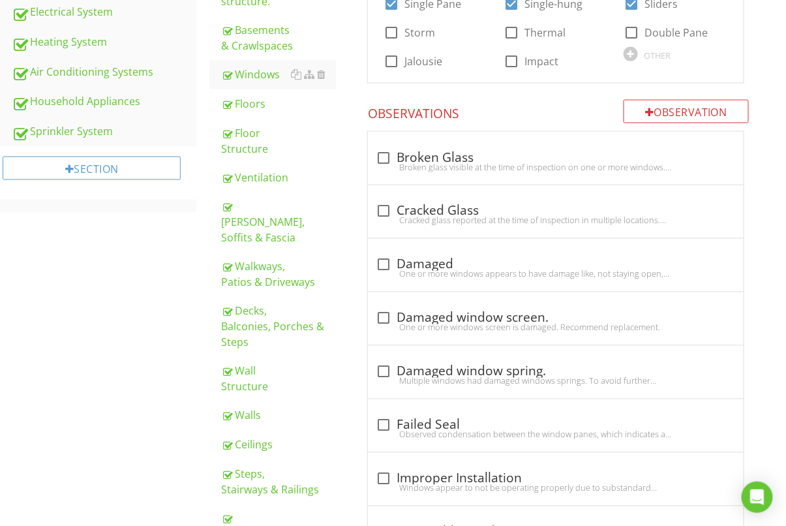
scroll to position [499, 0]
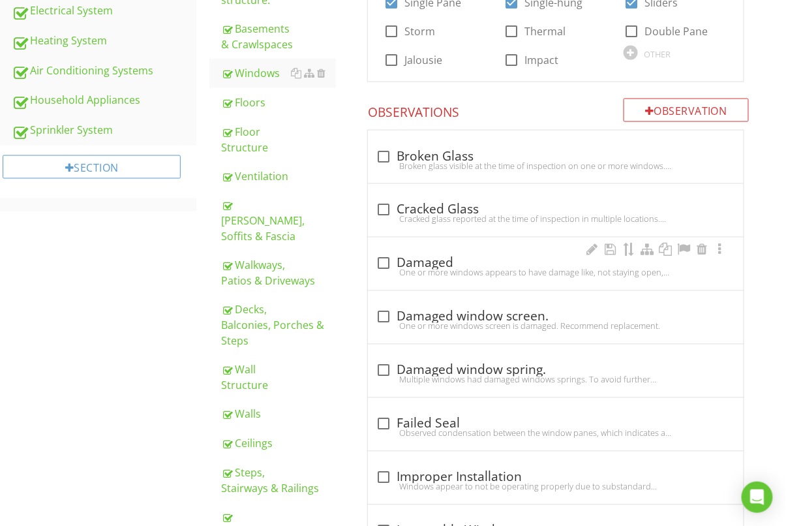
click at [392, 259] on div at bounding box center [384, 264] width 22 height 22
checkbox input "true"
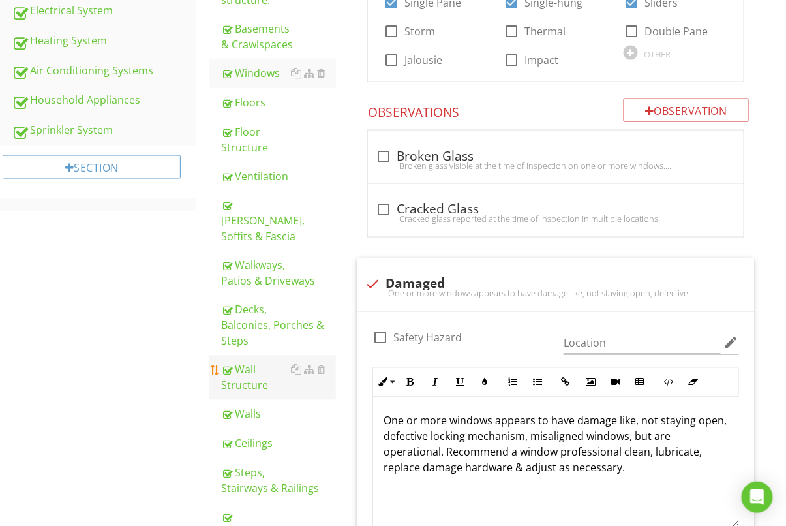
scroll to position [739, 0]
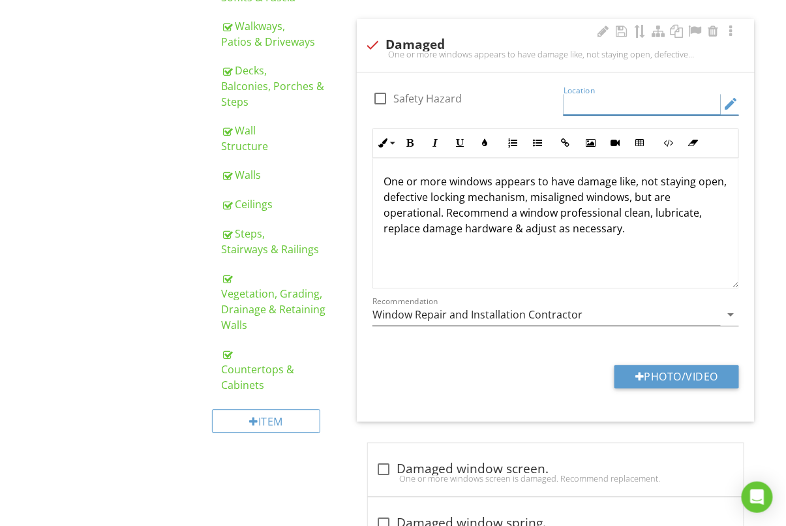
click at [674, 110] on input "Location" at bounding box center [642, 104] width 157 height 22
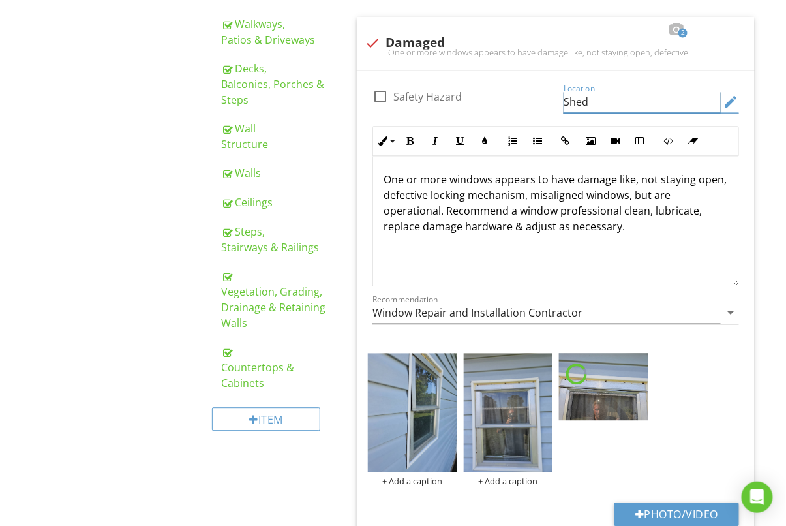
scroll to position [788, 0]
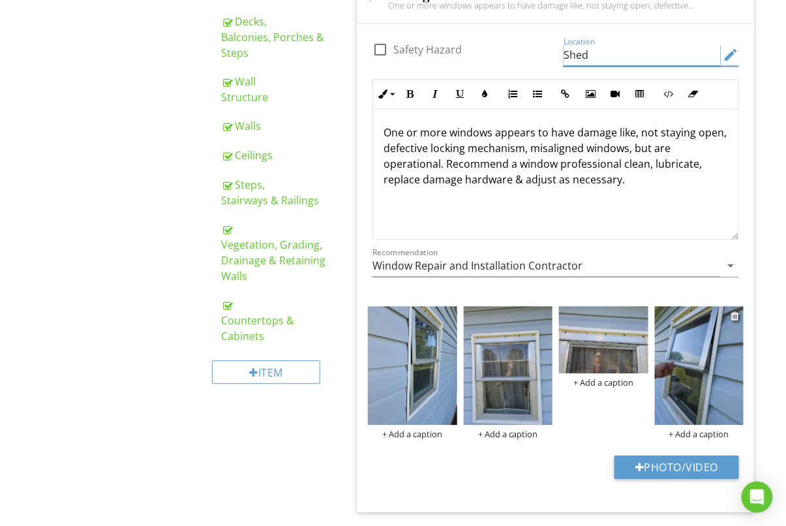
type input "Shed"
click at [679, 354] on img at bounding box center [699, 365] width 89 height 119
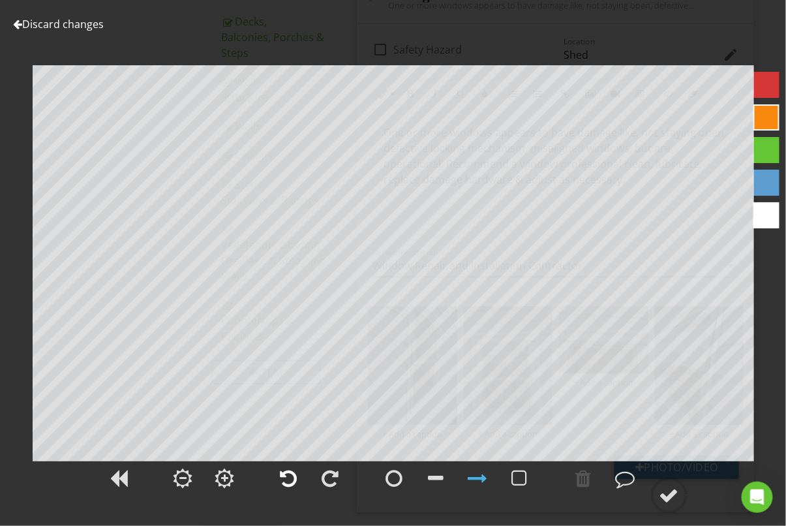
click at [288, 467] on div at bounding box center [289, 478] width 33 height 33
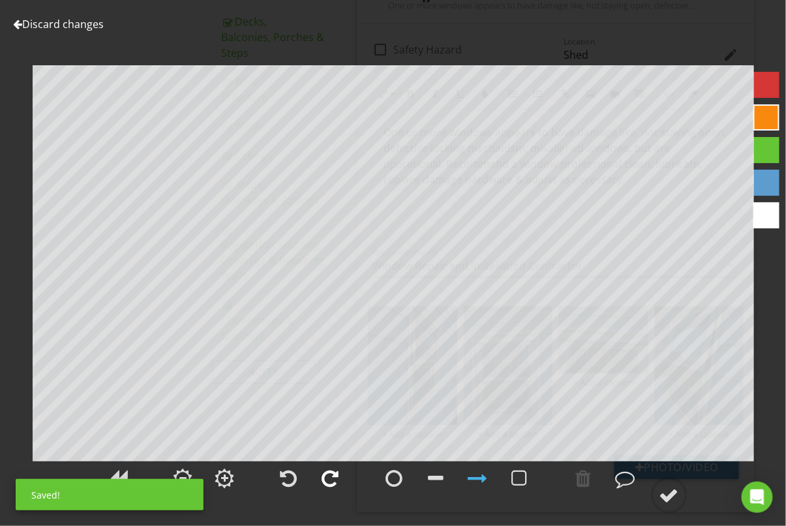
click at [347, 483] on div at bounding box center [310, 480] width 81 height 43
click at [332, 481] on div at bounding box center [330, 479] width 17 height 20
click at [80, 22] on link "Discard changes" at bounding box center [58, 24] width 91 height 14
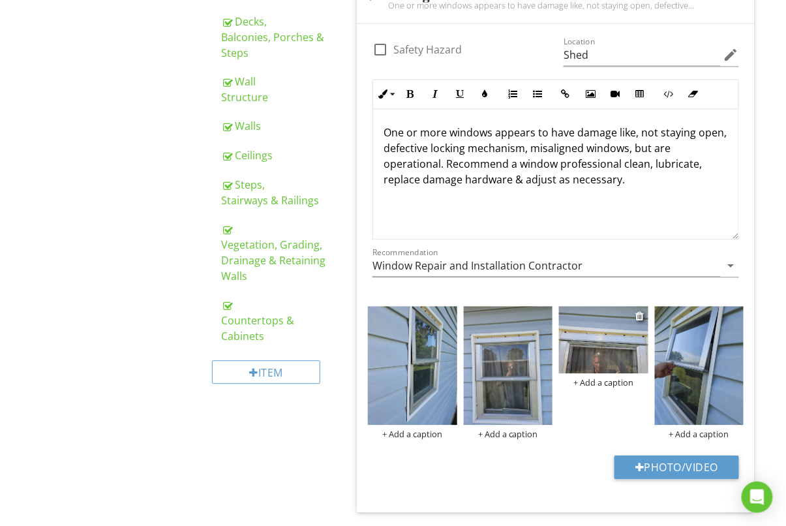
click at [619, 352] on img at bounding box center [603, 339] width 89 height 67
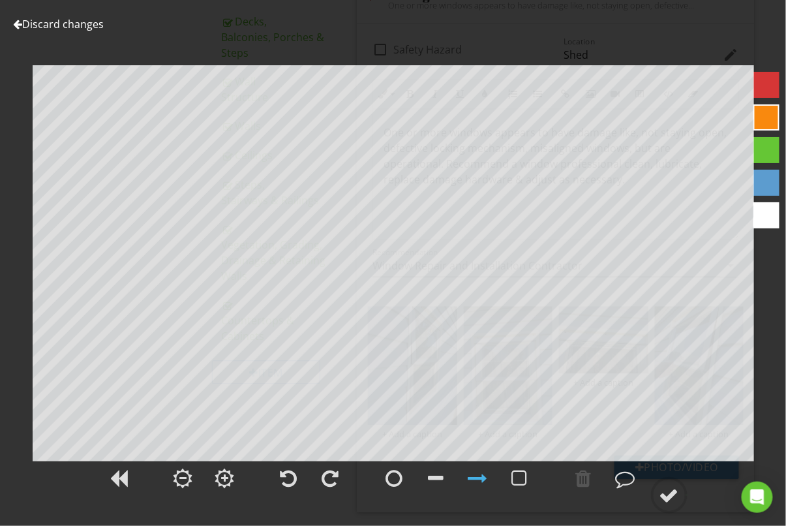
click at [79, 24] on link "Discard changes" at bounding box center [58, 24] width 91 height 14
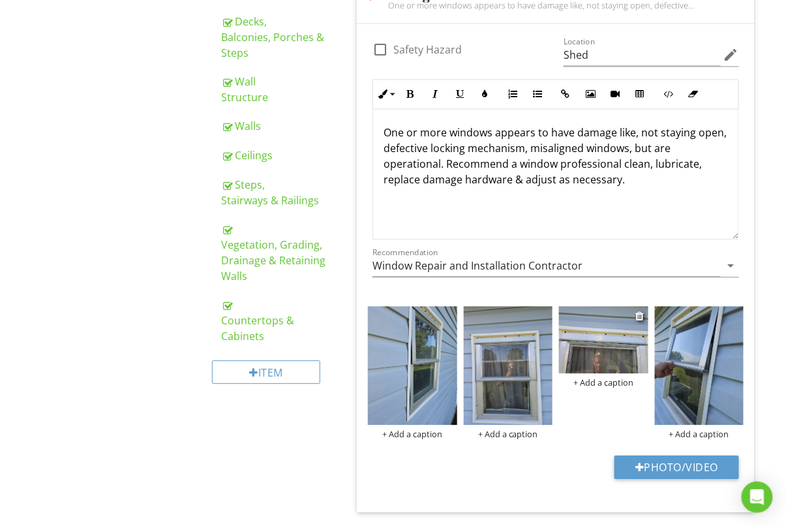
click at [592, 354] on img at bounding box center [603, 339] width 89 height 67
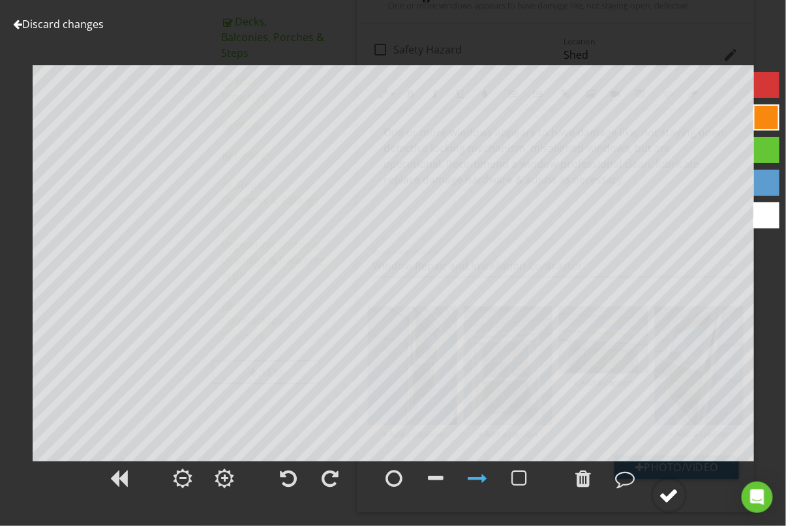
click at [679, 486] on div at bounding box center [670, 496] width 20 height 20
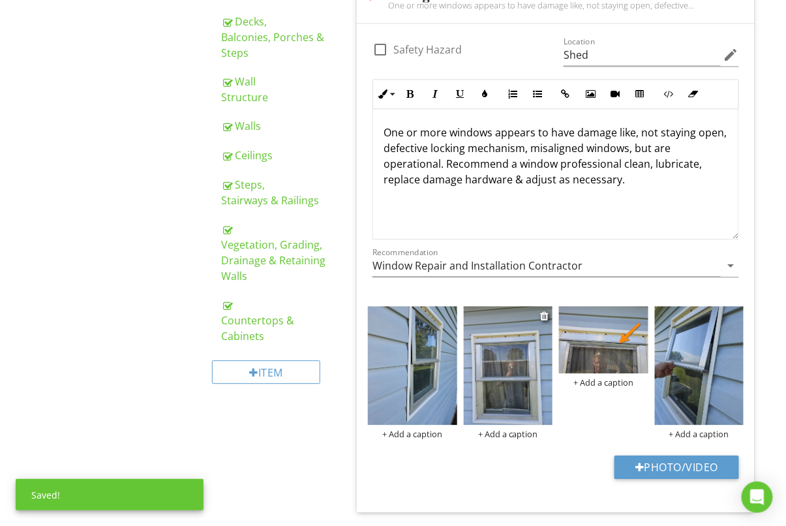
click at [509, 356] on img at bounding box center [508, 365] width 89 height 119
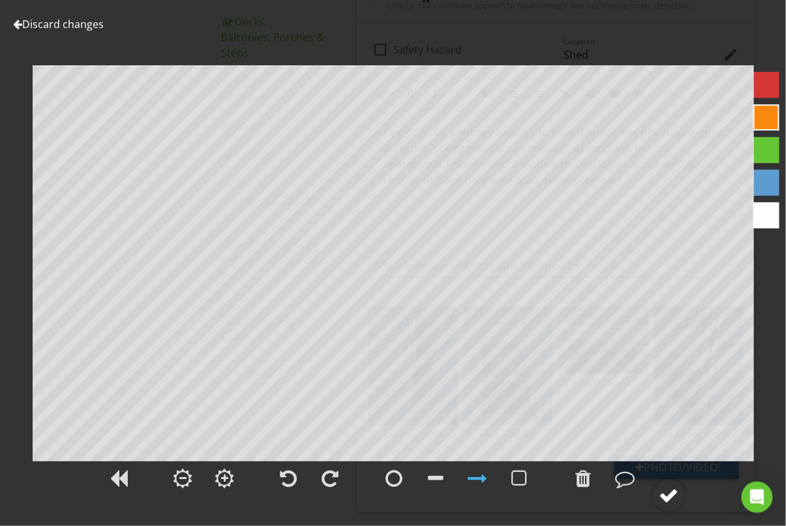
click at [671, 486] on div at bounding box center [670, 496] width 20 height 20
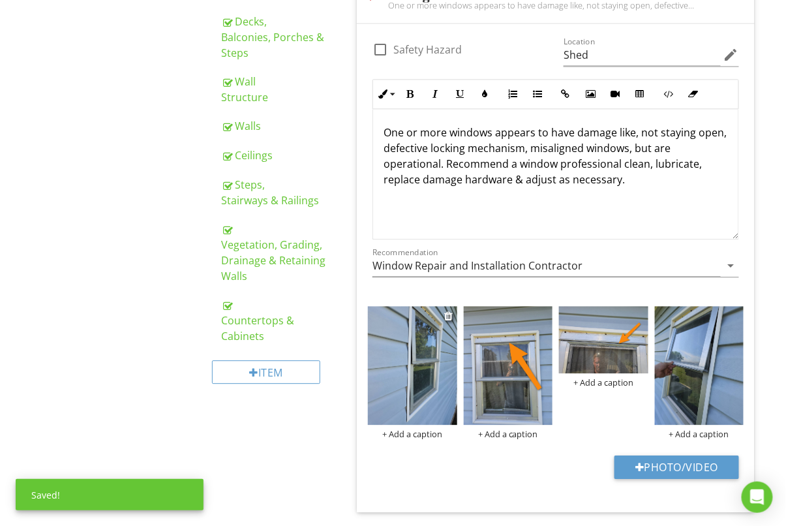
click at [409, 369] on img at bounding box center [412, 365] width 89 height 119
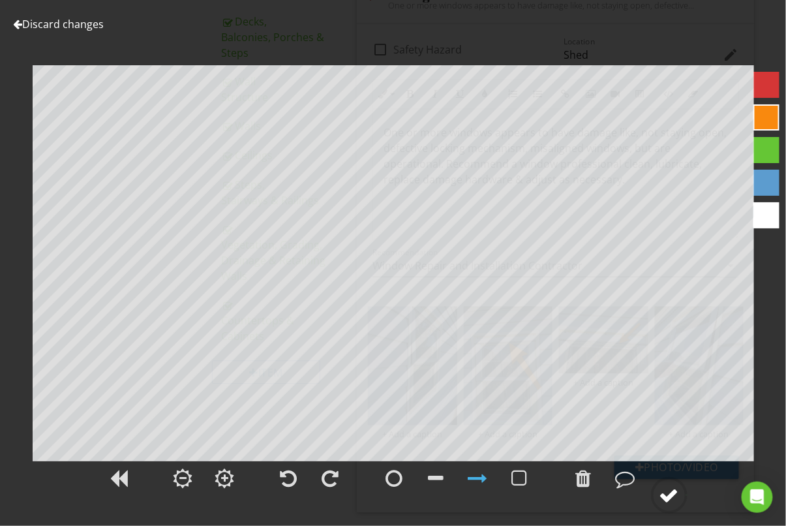
click at [673, 494] on div at bounding box center [670, 496] width 20 height 20
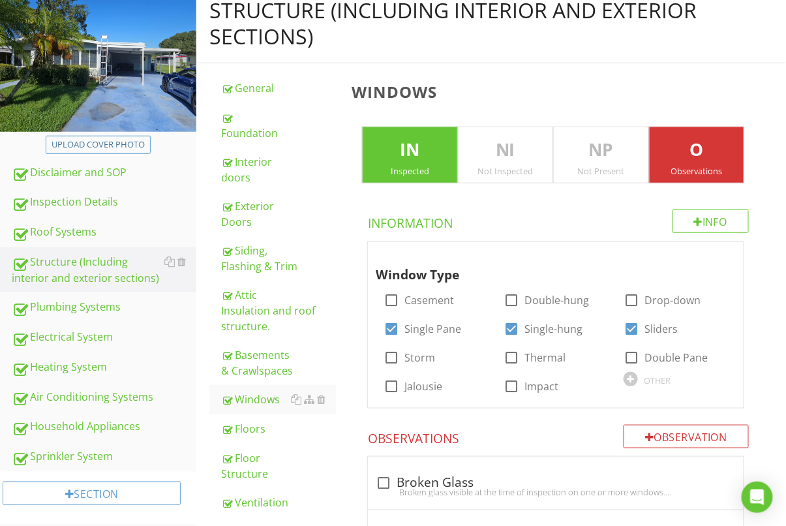
scroll to position [172, 0]
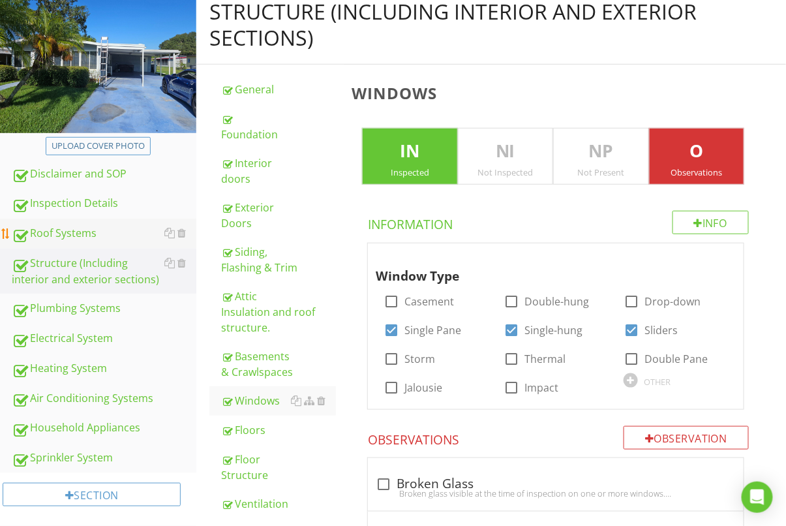
click at [69, 232] on div "Roof Systems" at bounding box center [104, 233] width 185 height 17
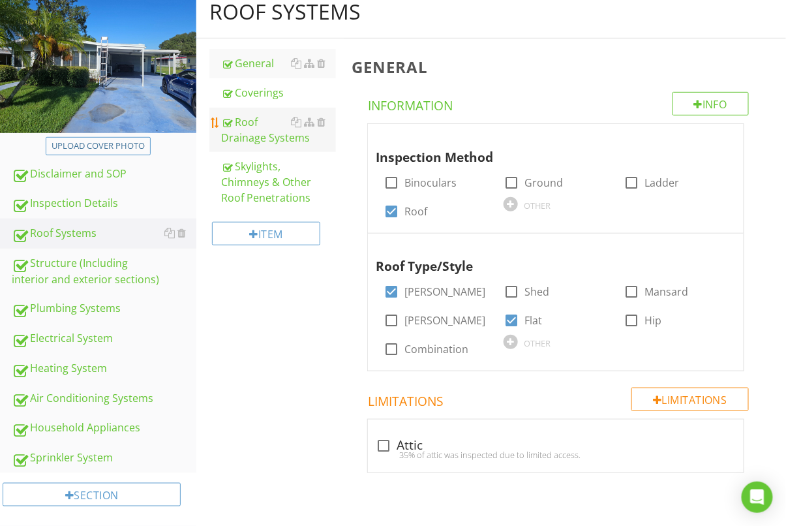
click at [249, 131] on div "Roof Drainage Systems" at bounding box center [278, 129] width 115 height 31
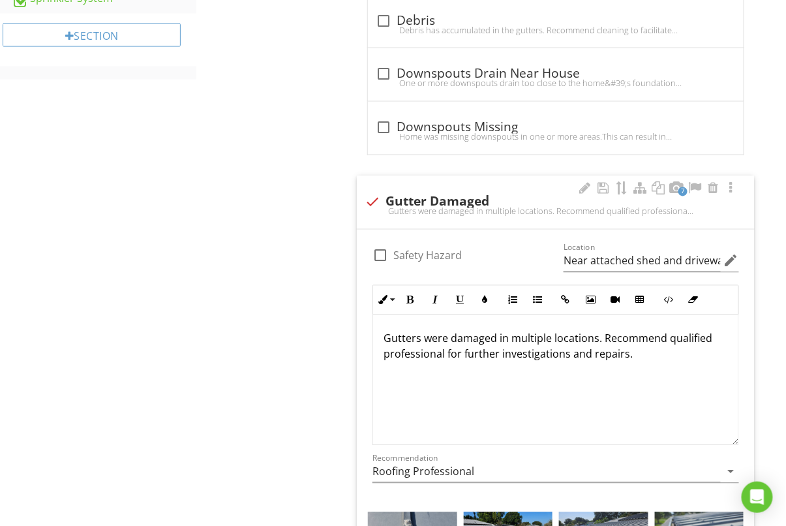
scroll to position [529, 0]
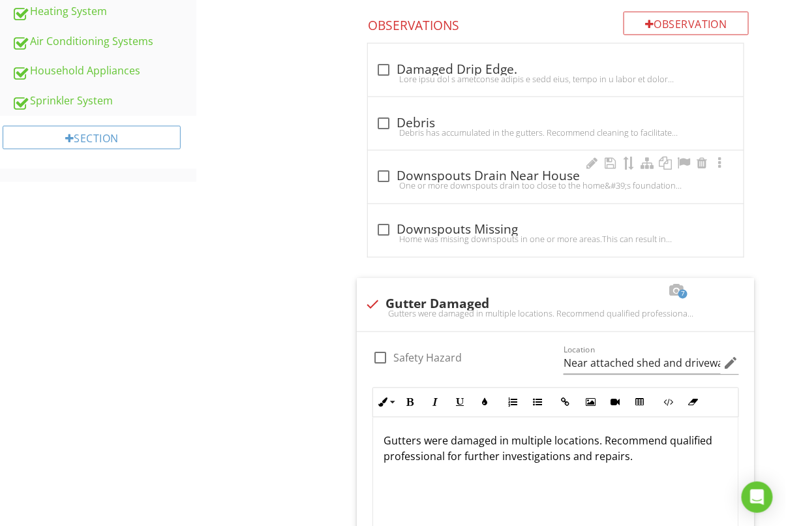
click at [380, 181] on div "One or more downspouts drain too close to the home&#39;s foundation. This can r…" at bounding box center [556, 186] width 360 height 10
checkbox input "true"
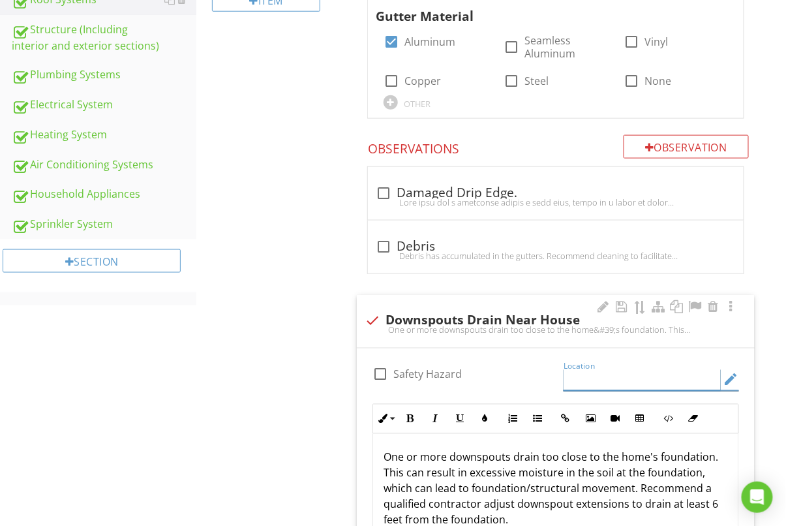
scroll to position [422, 0]
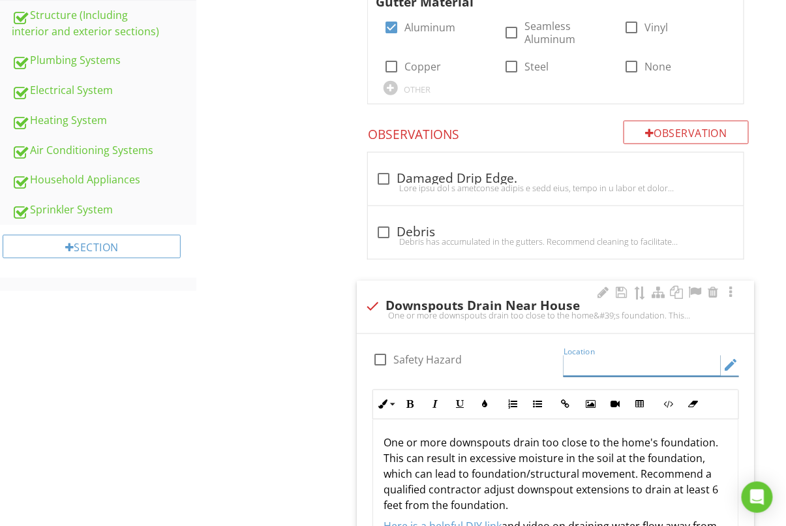
click at [650, 372] on input "Location" at bounding box center [642, 366] width 157 height 22
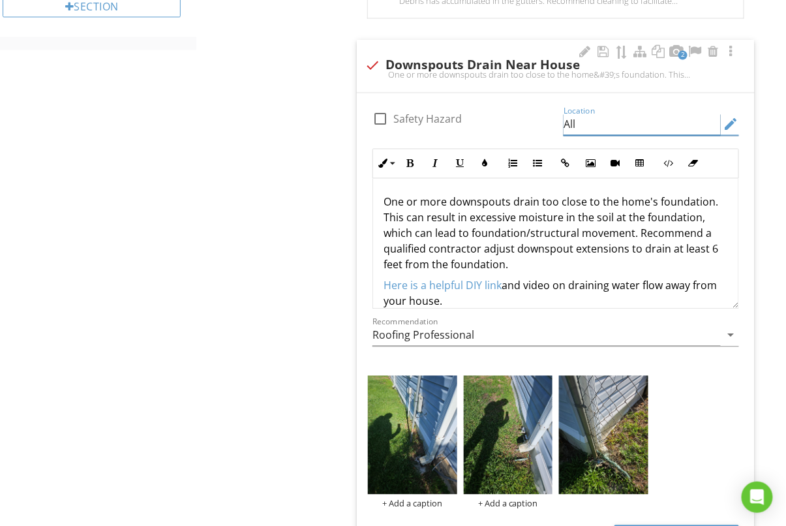
scroll to position [687, 0]
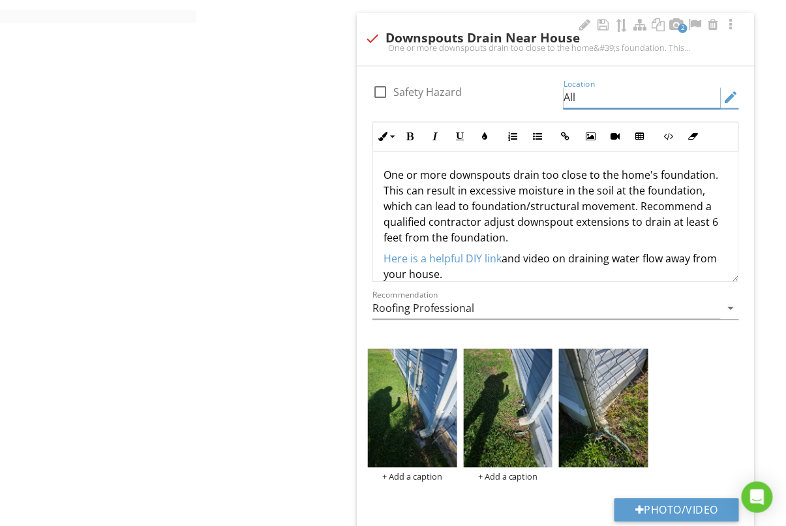
type input "All"
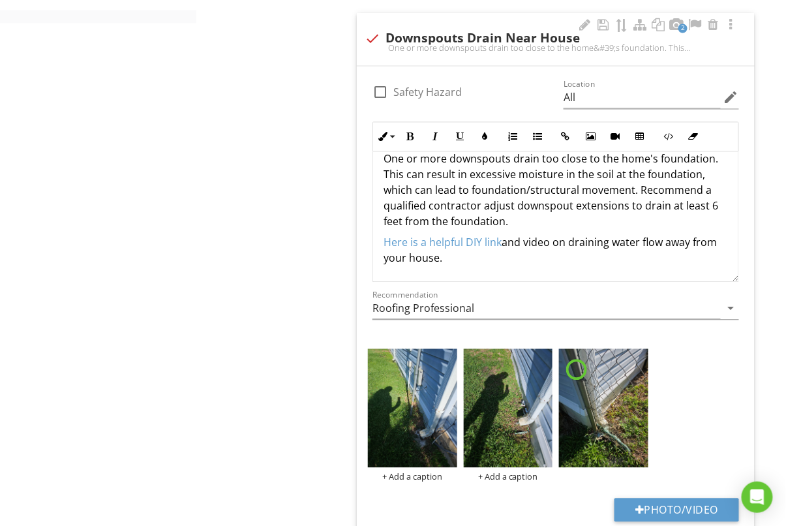
drag, startPoint x: 387, startPoint y: 255, endPoint x: 631, endPoint y: 285, distance: 246.0
click at [631, 285] on div "check_box_outline_blank Safety Hazard Location All edit Inline Style XLarge Lar…" at bounding box center [556, 205] width 382 height 256
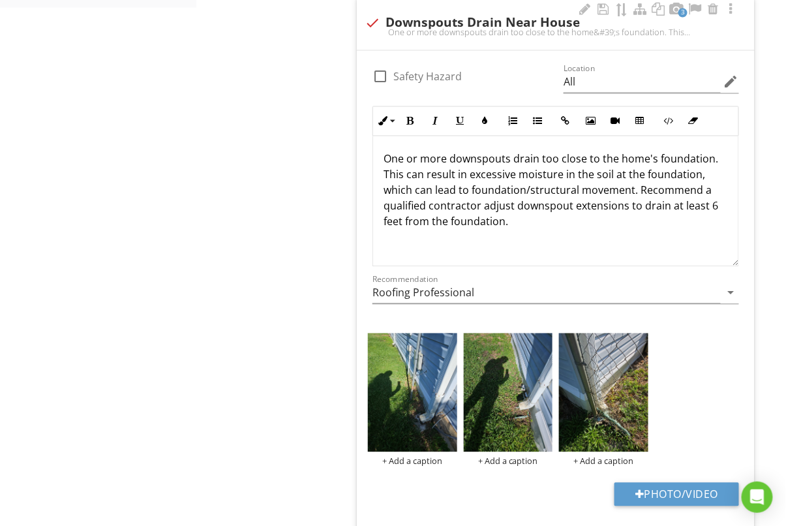
scroll to position [1, 0]
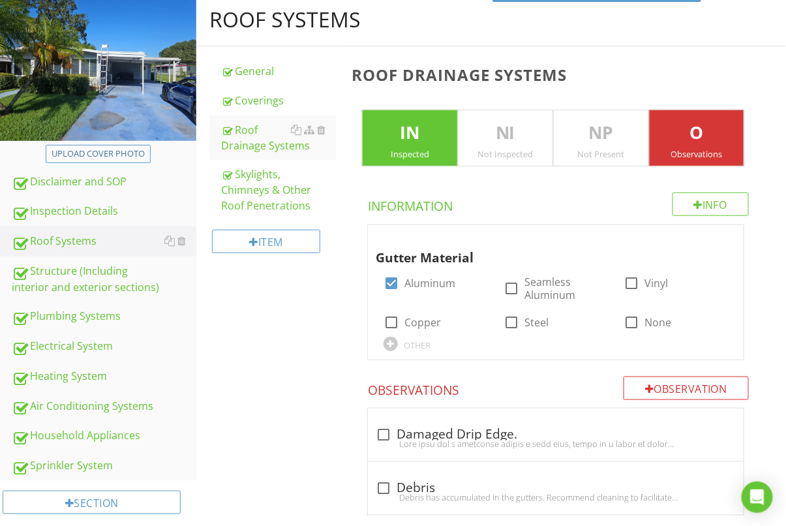
scroll to position [203, 0]
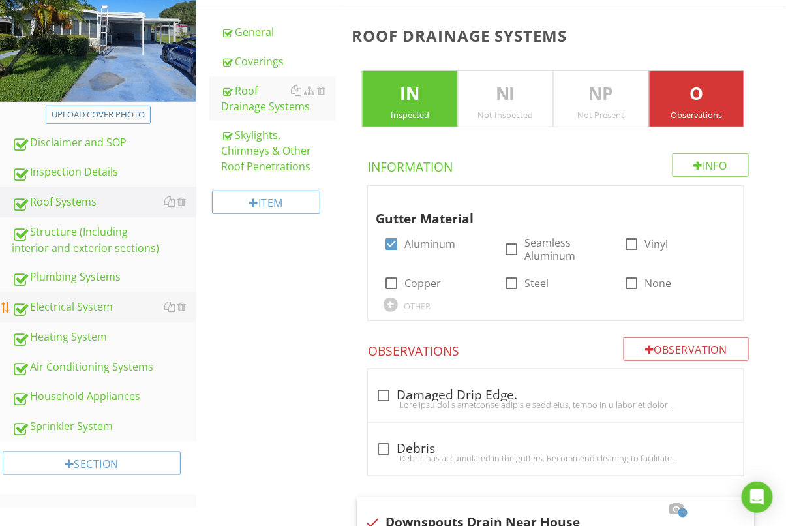
click at [55, 309] on div "Electrical System" at bounding box center [104, 307] width 185 height 17
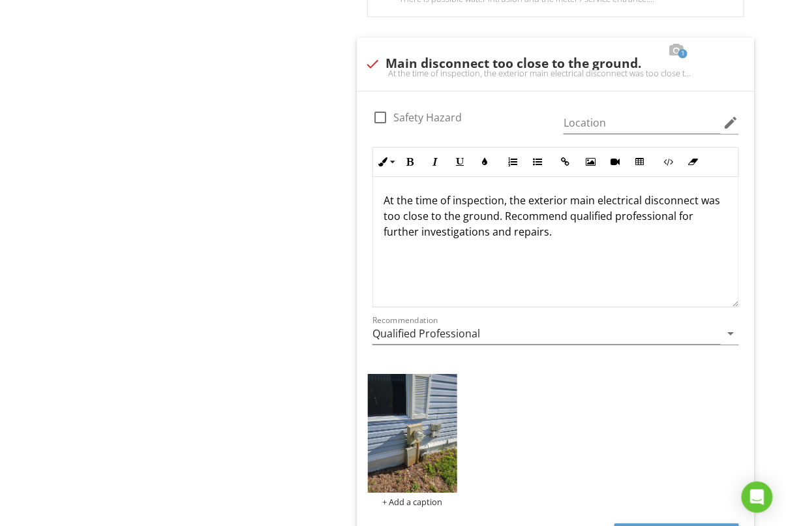
scroll to position [1119, 0]
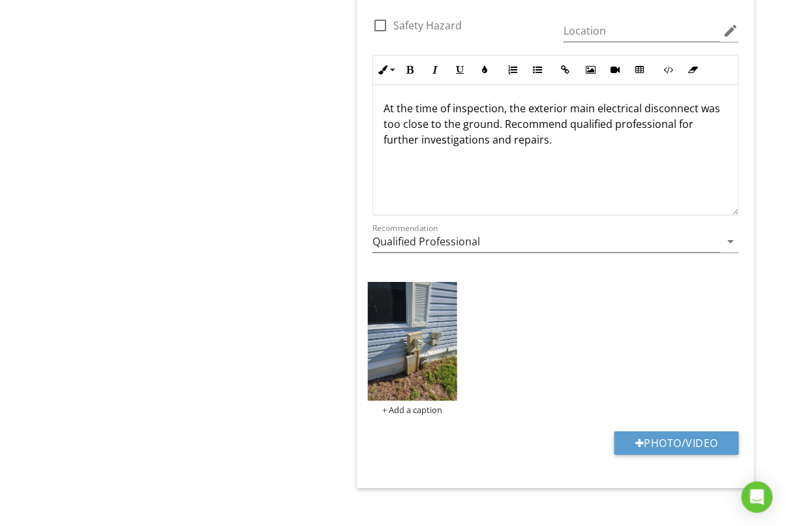
click at [718, 109] on p "At the time of inspection, the exterior main electrical disconnect was too clos…" at bounding box center [556, 124] width 345 height 47
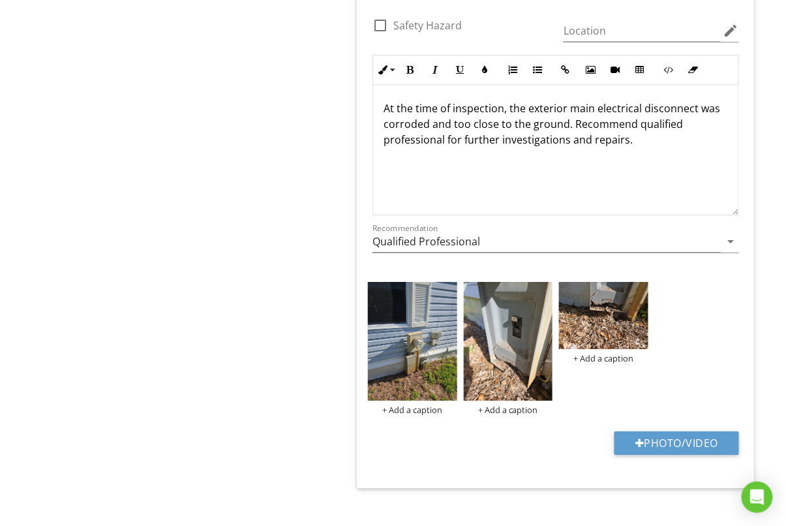
scroll to position [1134, 0]
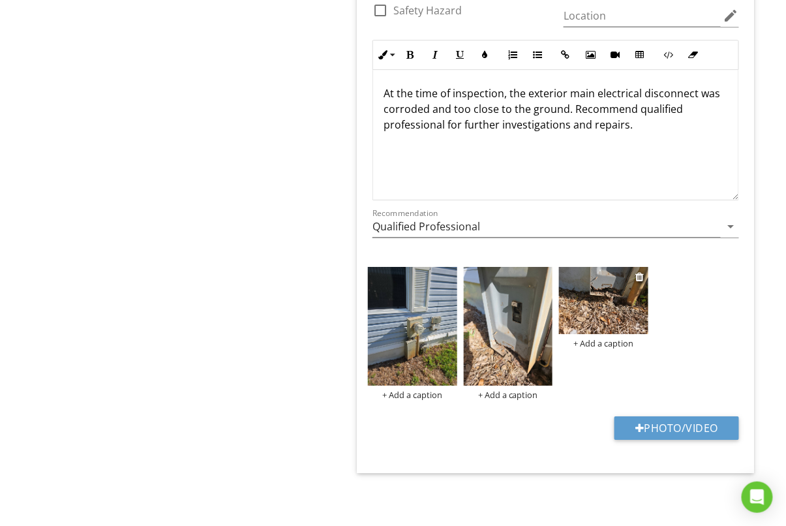
click at [602, 301] on img at bounding box center [603, 300] width 89 height 67
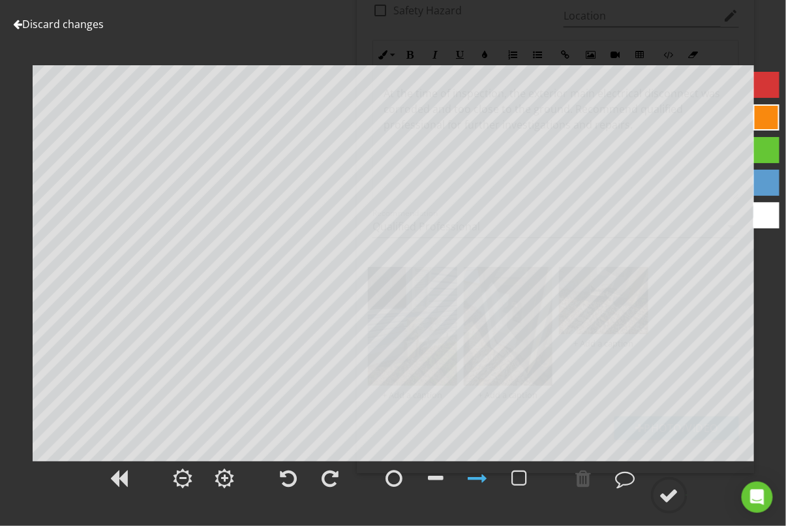
click at [74, 18] on link "Discard changes" at bounding box center [58, 24] width 91 height 14
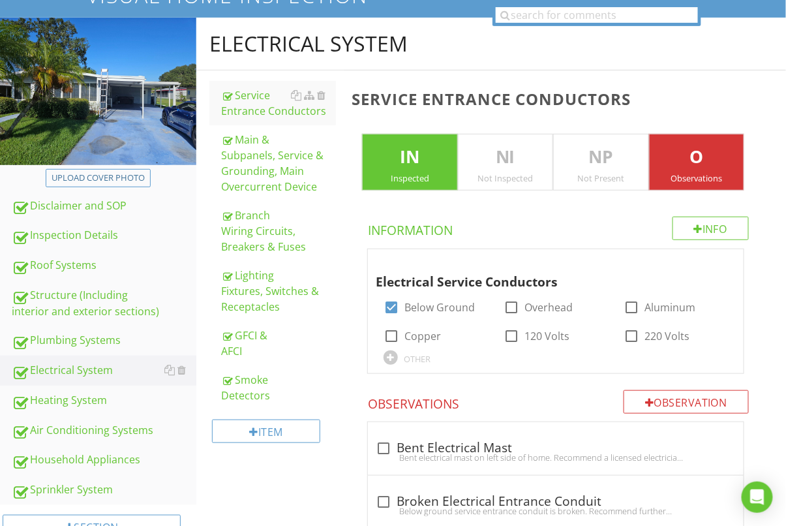
scroll to position [190, 0]
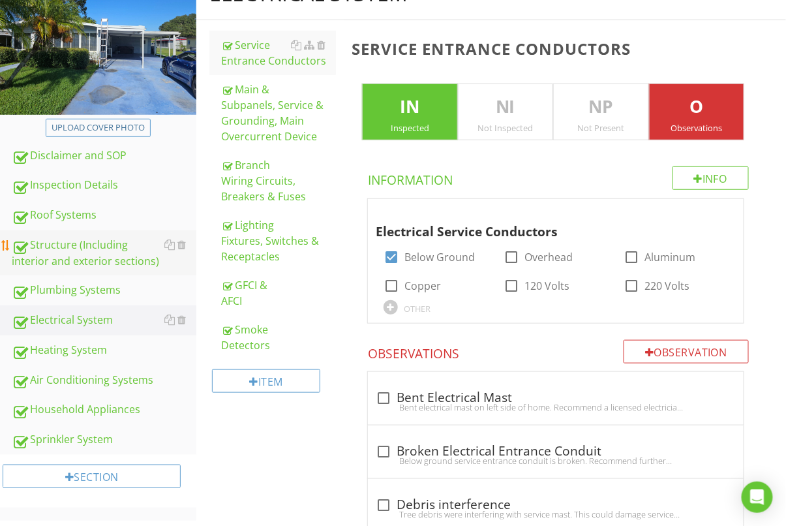
click at [74, 264] on div "Structure (Including interior and exterior sections)" at bounding box center [104, 253] width 185 height 33
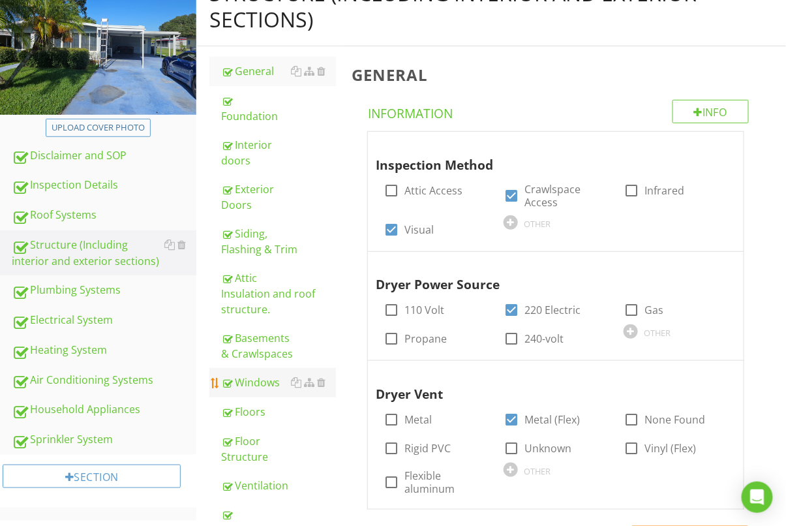
click at [279, 375] on div "Windows" at bounding box center [278, 383] width 115 height 16
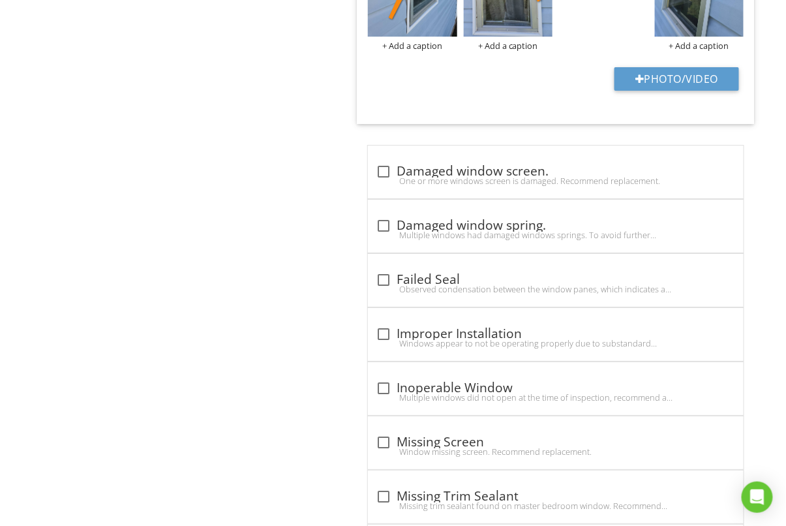
scroll to position [1179, 0]
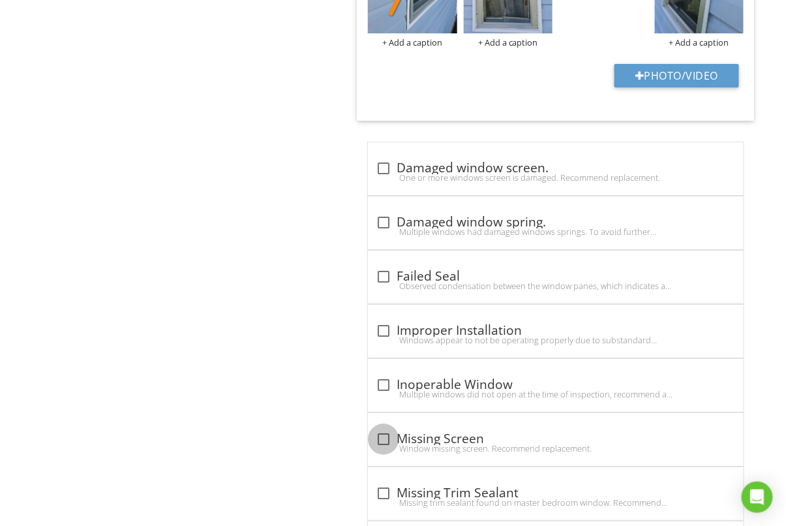
drag, startPoint x: 388, startPoint y: 429, endPoint x: 297, endPoint y: 439, distance: 92.0
click at [389, 429] on div at bounding box center [384, 439] width 22 height 22
checkbox input "true"
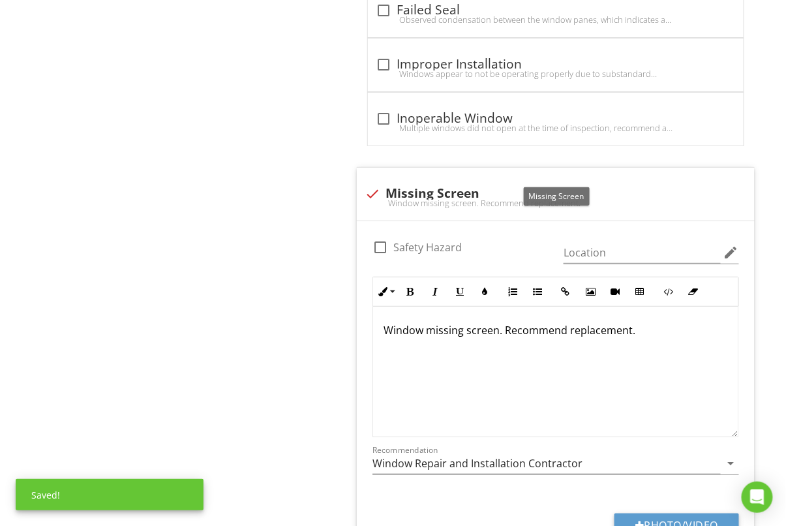
scroll to position [1449, 0]
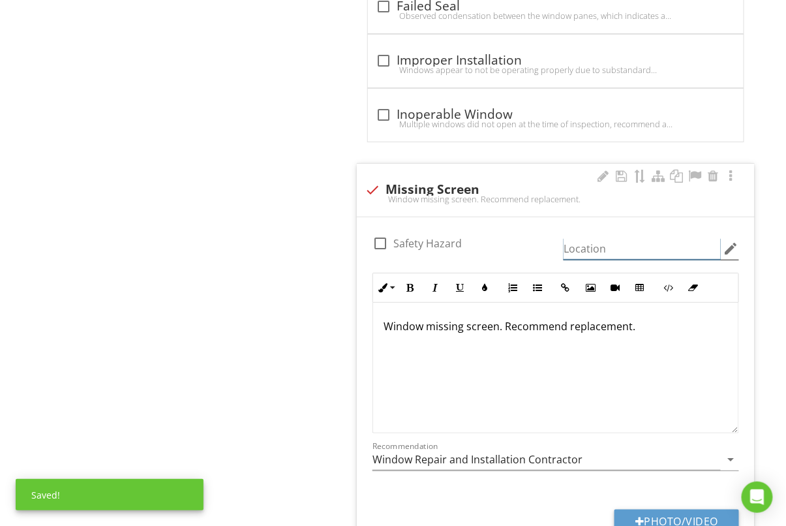
click at [588, 245] on input "Location" at bounding box center [642, 249] width 157 height 22
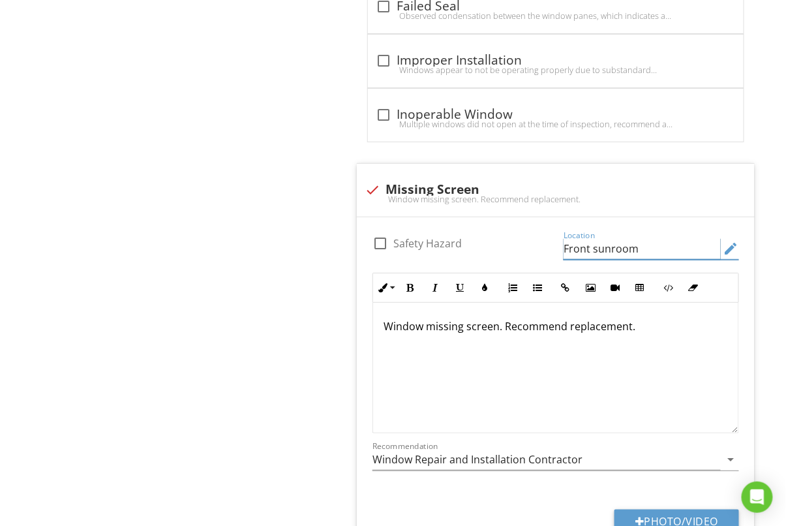
type input "Front sunroom"
click at [146, 297] on div "Upload cover photo Disclaimer and SOP Inspection Details Roof Systems Structure…" at bounding box center [393, 12] width 786 height 2608
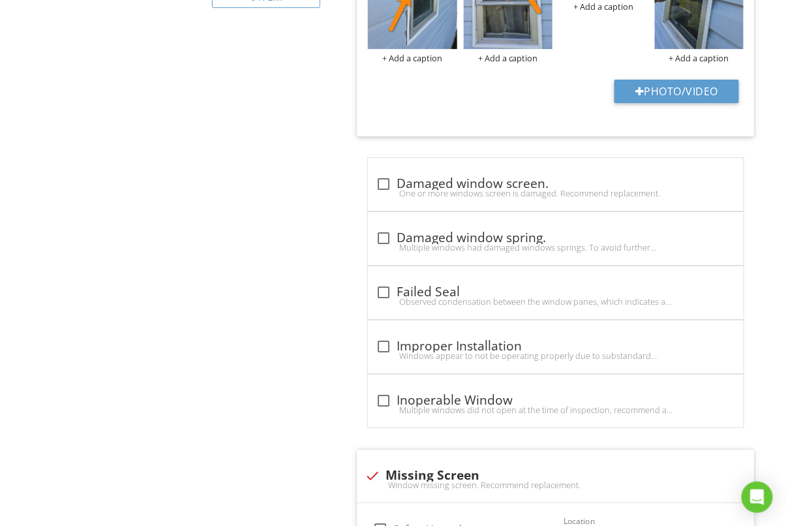
scroll to position [1165, 0]
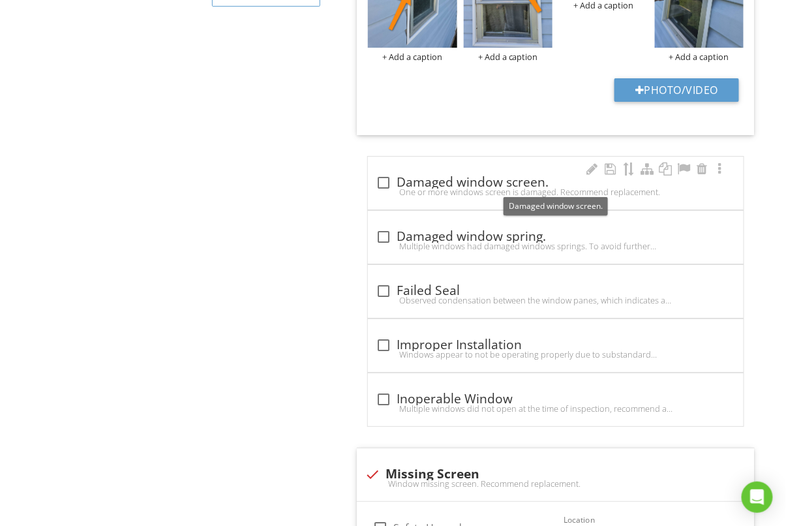
click at [386, 185] on div at bounding box center [384, 183] width 22 height 22
click at [386, 185] on div "check_box_outline_blank Damaged window screen." at bounding box center [556, 183] width 360 height 16
checkbox input "true"
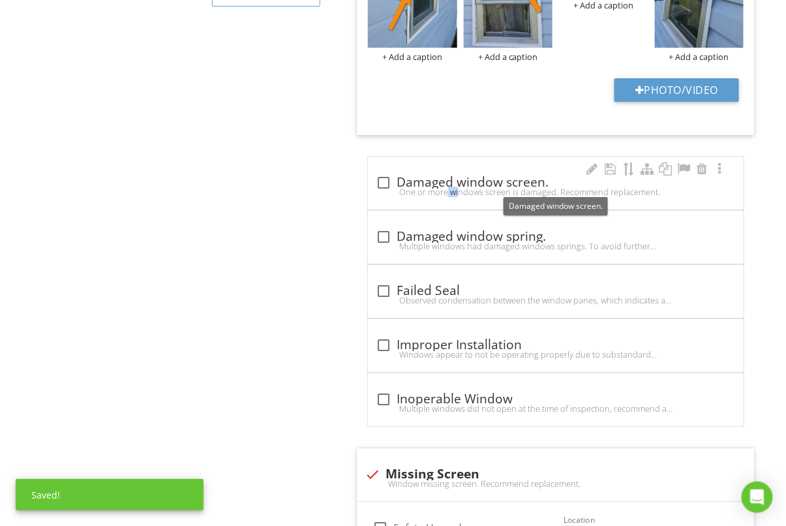
click at [386, 185] on div at bounding box center [384, 183] width 22 height 22
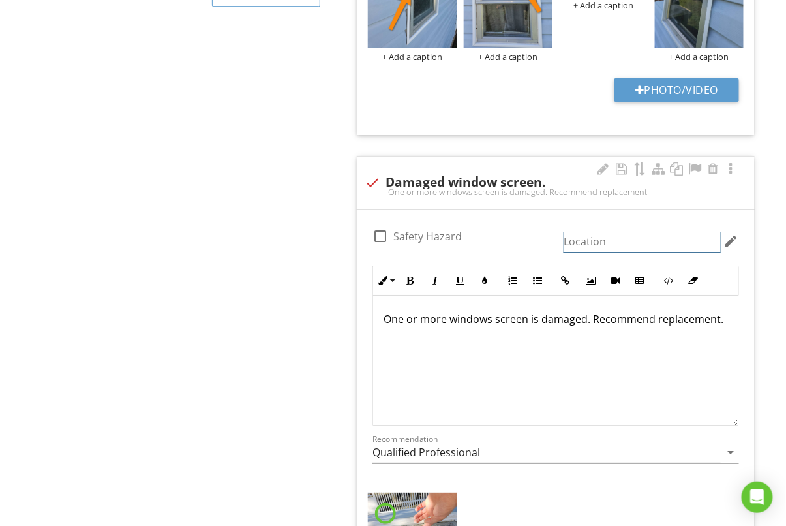
click at [647, 241] on input "Location" at bounding box center [642, 242] width 157 height 22
click at [219, 254] on div "Structure (Including interior and exterior sections) General Foundation Interio…" at bounding box center [491, 524] width 590 height 3065
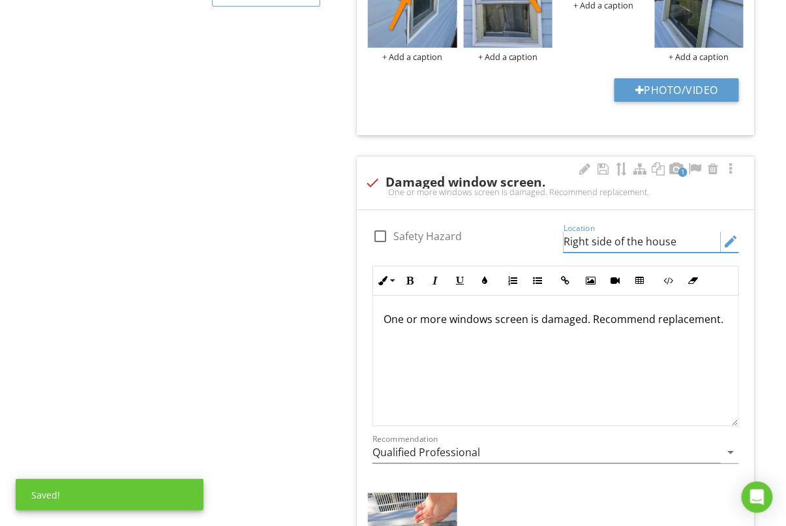
drag, startPoint x: 587, startPoint y: 244, endPoint x: 544, endPoint y: 247, distance: 43.2
click at [544, 247] on div "check_box_outline_blank Safety Hazard Location Right side of the house edit Inl…" at bounding box center [556, 349] width 382 height 256
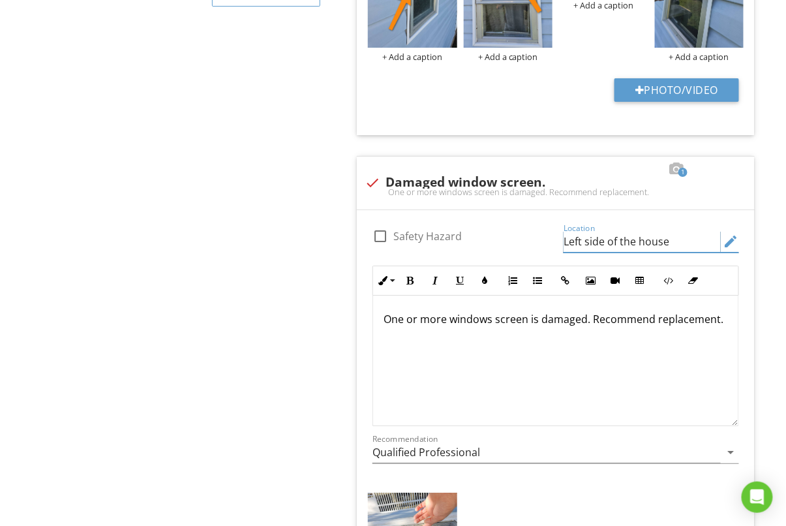
type input "Left side of the house"
click at [236, 324] on div "Structure (Including interior and exterior sections) General Foundation Interio…" at bounding box center [491, 524] width 590 height 3065
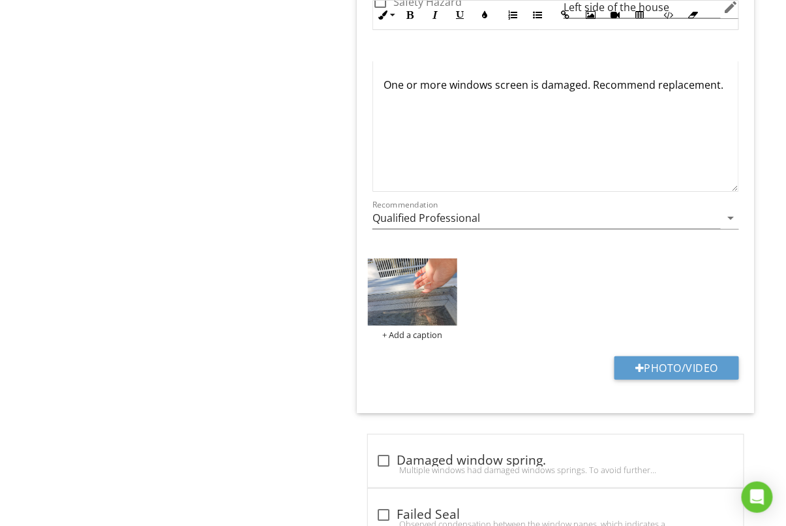
scroll to position [1451, 0]
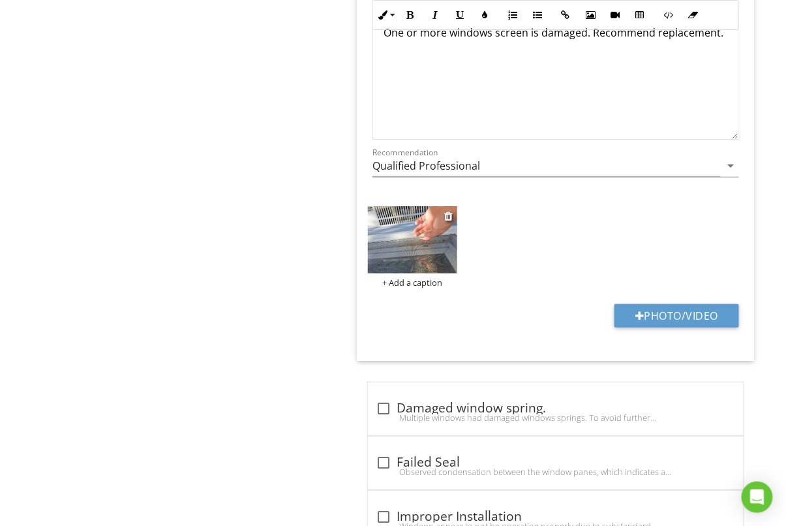
click at [418, 255] on img at bounding box center [412, 239] width 89 height 67
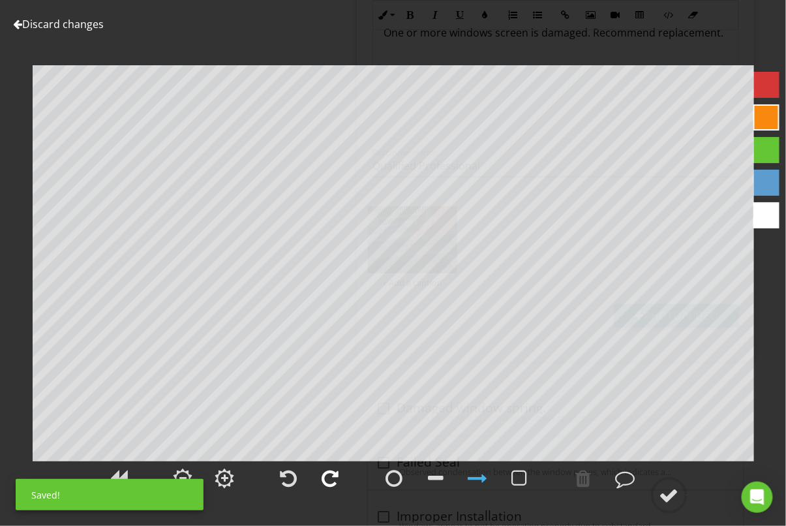
click at [335, 474] on div at bounding box center [330, 479] width 17 height 20
click at [661, 493] on div at bounding box center [670, 496] width 20 height 20
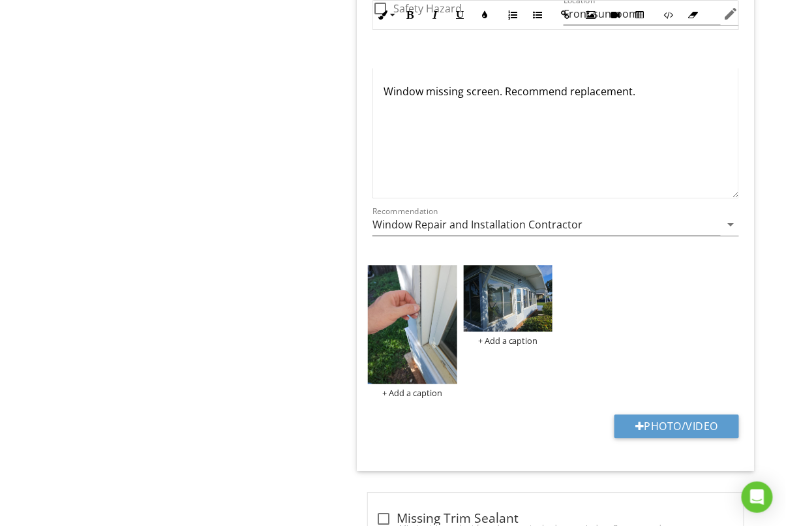
scroll to position [2191, 0]
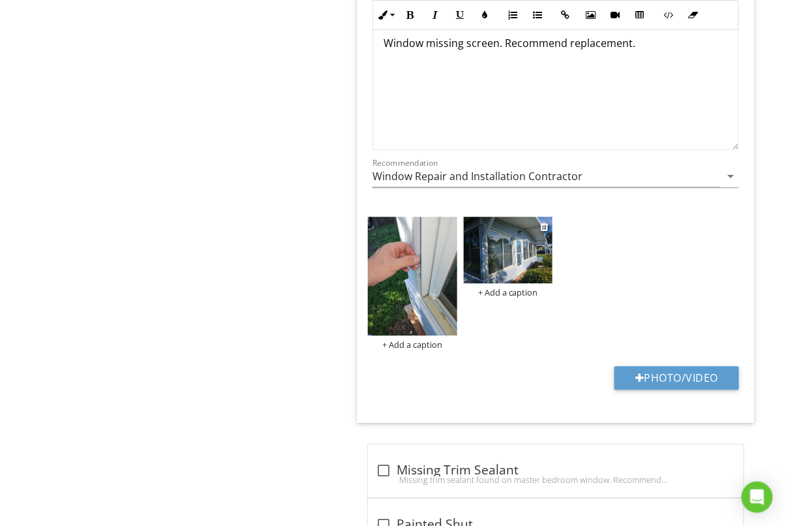
click at [519, 262] on img at bounding box center [508, 250] width 89 height 67
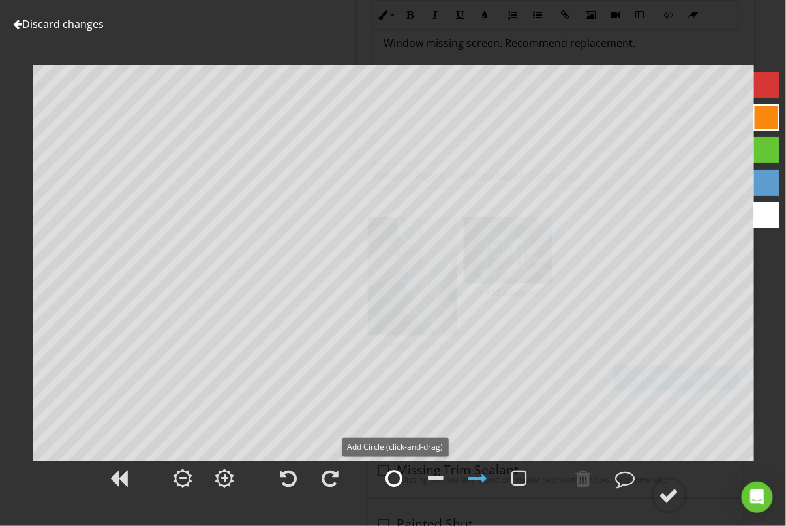
click at [398, 478] on div at bounding box center [394, 479] width 17 height 20
click at [668, 493] on div at bounding box center [670, 496] width 20 height 20
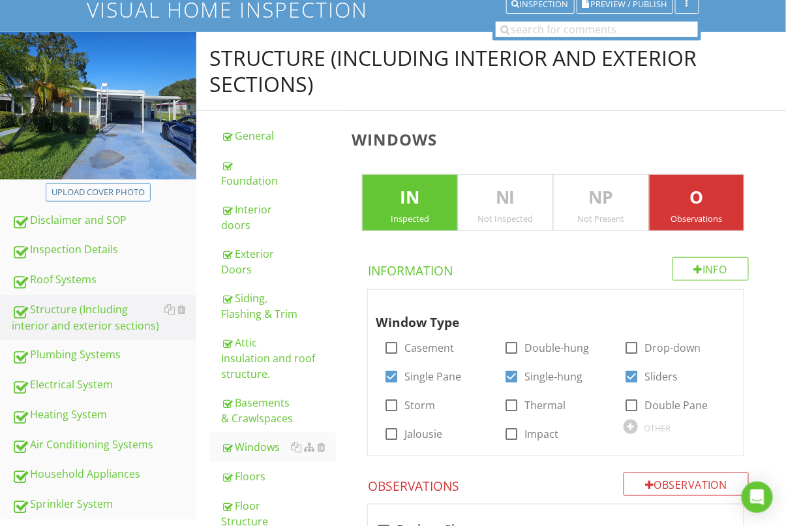
scroll to position [123, 0]
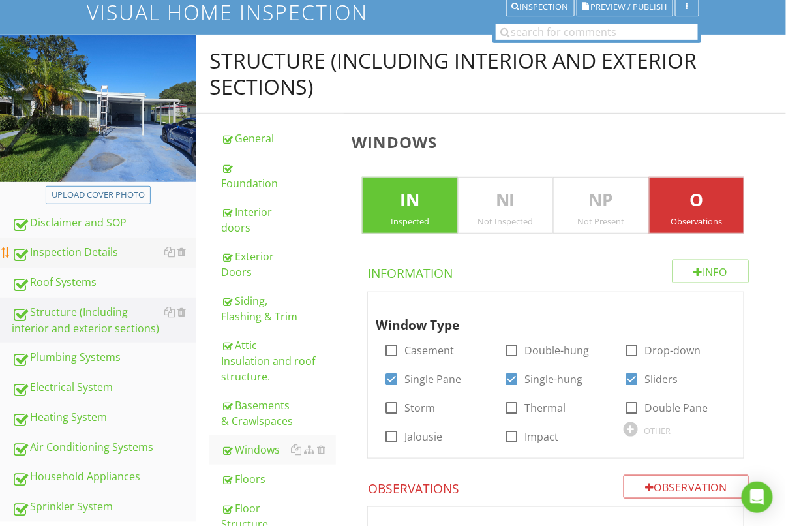
click at [72, 245] on div "Inspection Details" at bounding box center [104, 252] width 185 height 17
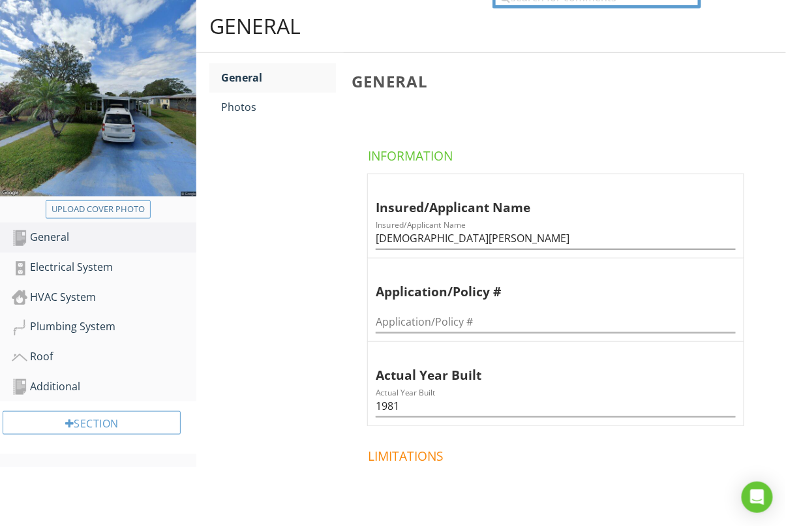
scroll to position [185, 0]
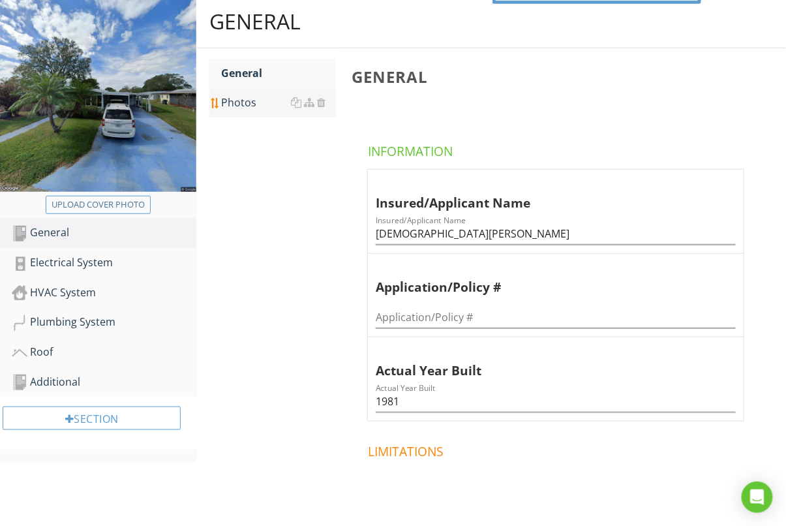
click at [258, 106] on div "Photos" at bounding box center [278, 103] width 115 height 16
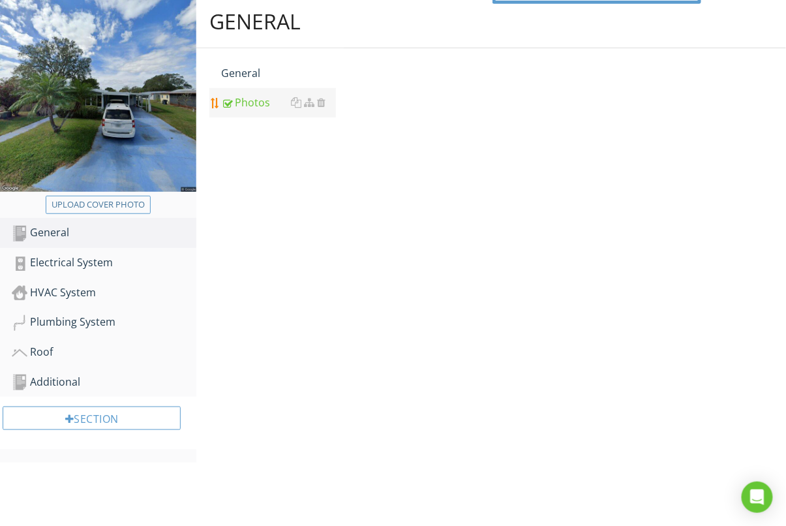
scroll to position [122, 0]
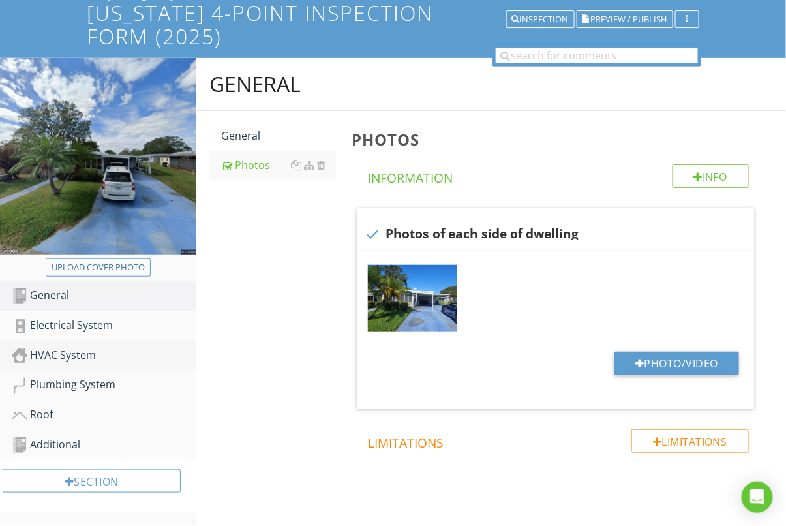
click at [79, 317] on div "Electrical System" at bounding box center [104, 325] width 185 height 17
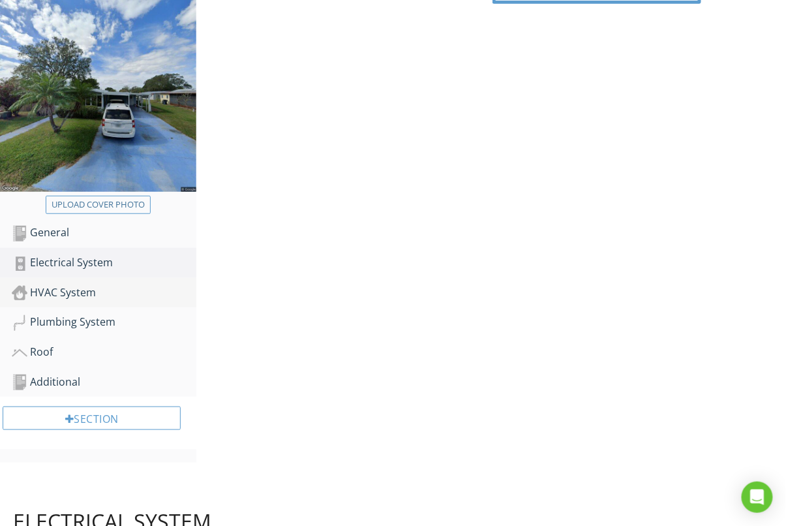
click at [79, 288] on div "HVAC System" at bounding box center [104, 293] width 185 height 17
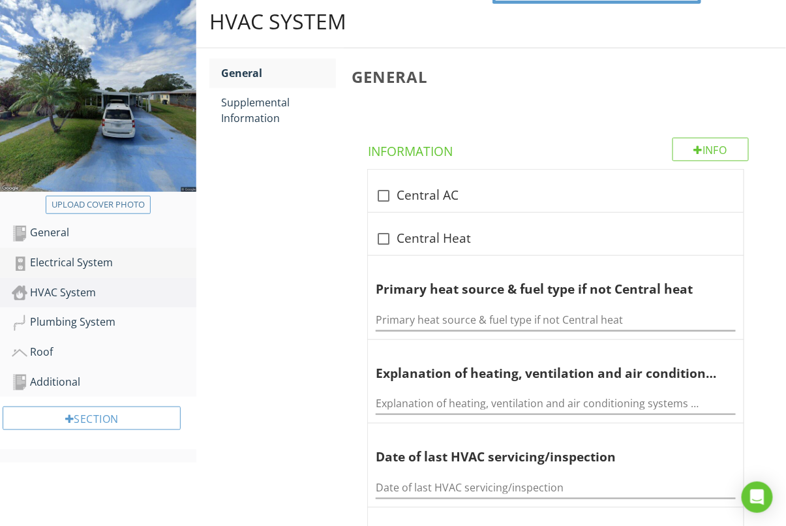
click at [89, 264] on div "Electrical System" at bounding box center [104, 263] width 185 height 17
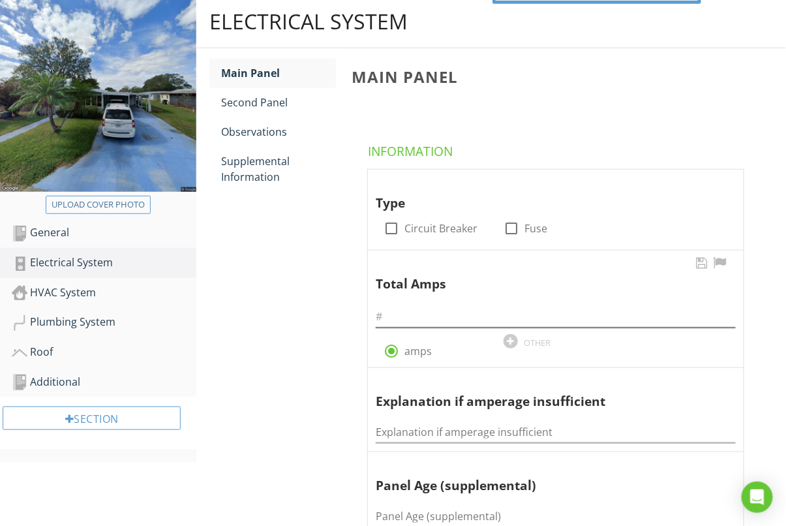
click at [390, 230] on div at bounding box center [391, 228] width 22 height 22
checkbox input "true"
click at [420, 317] on input "text" at bounding box center [556, 317] width 360 height 22
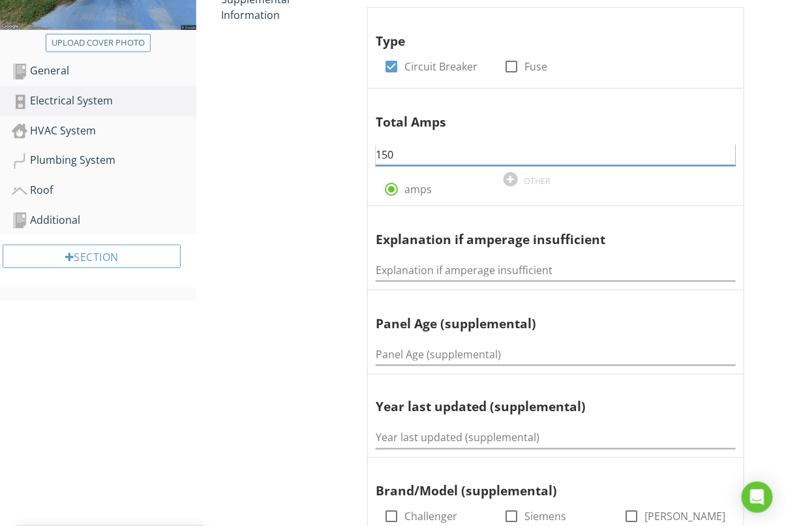
scroll to position [369, 0]
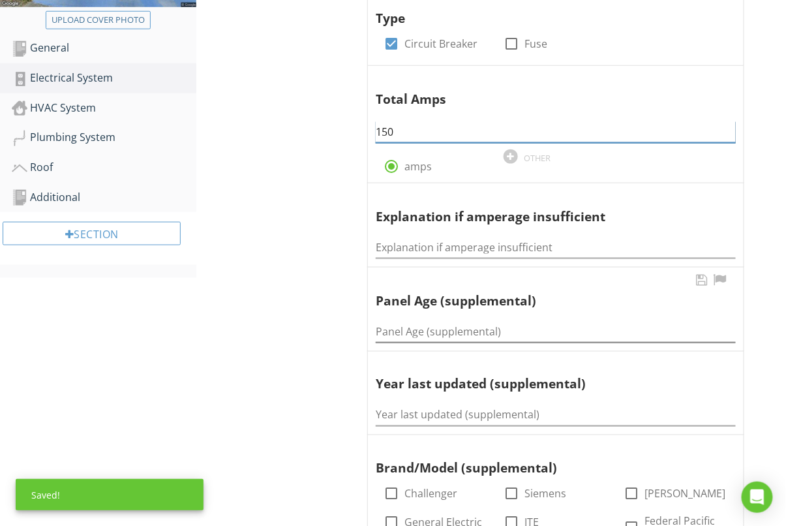
type input "150"
click at [418, 333] on input "Panel Age (supplemental)" at bounding box center [556, 332] width 360 height 22
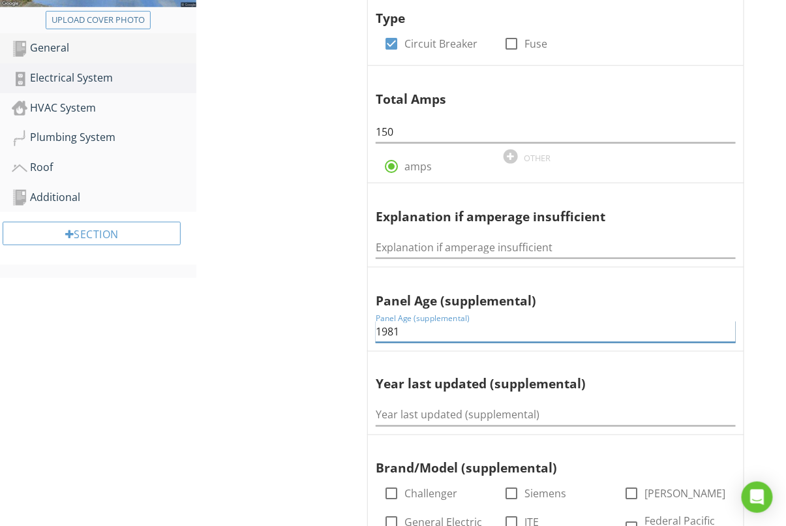
type input "1981"
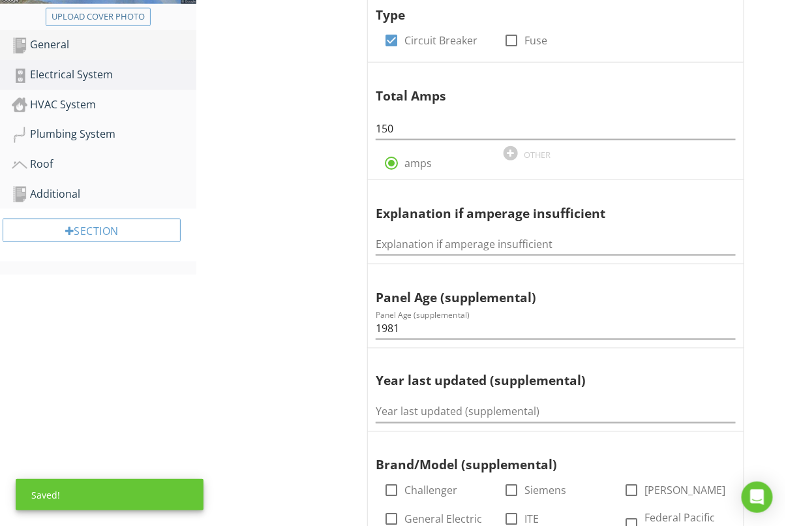
click at [53, 36] on link "General" at bounding box center [104, 45] width 185 height 30
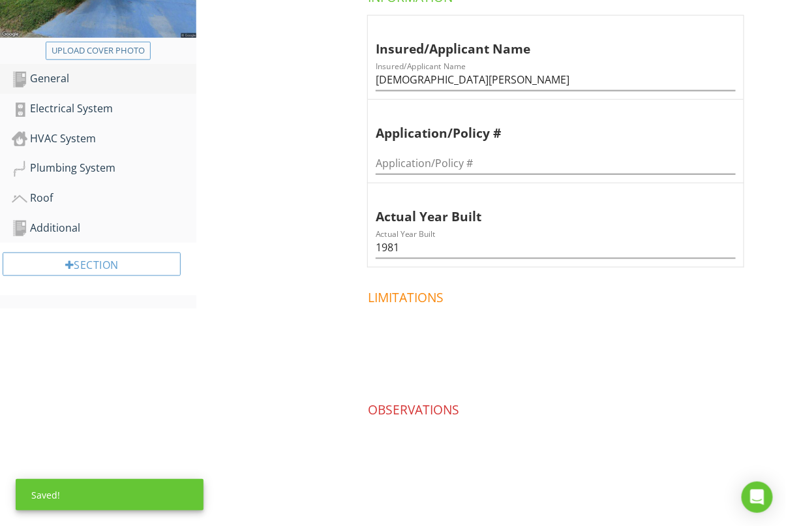
scroll to position [338, 0]
click at [86, 107] on div "Electrical System" at bounding box center [104, 109] width 185 height 17
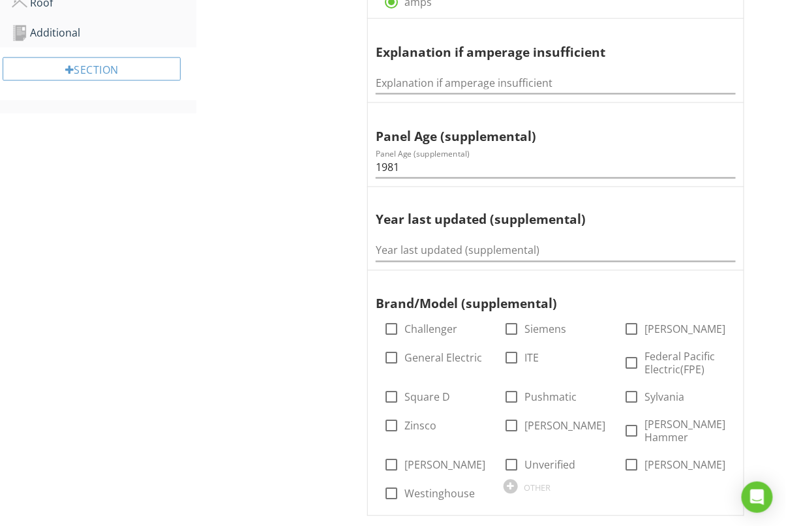
scroll to position [595, 0]
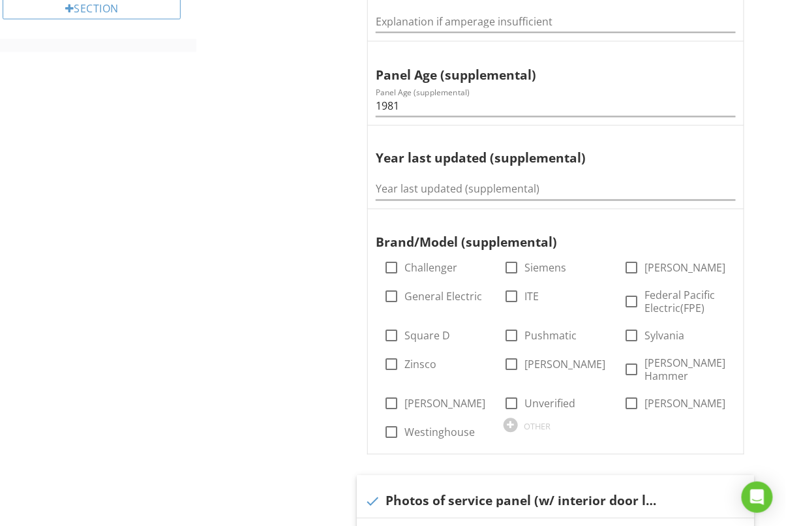
drag, startPoint x: 389, startPoint y: 292, endPoint x: 343, endPoint y: 309, distance: 49.1
click at [389, 292] on div at bounding box center [391, 297] width 22 height 22
checkbox input "true"
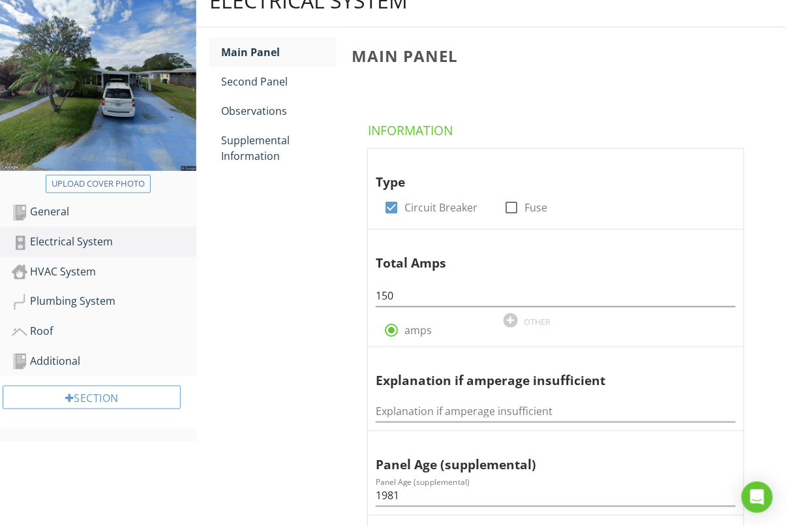
scroll to position [9, 0]
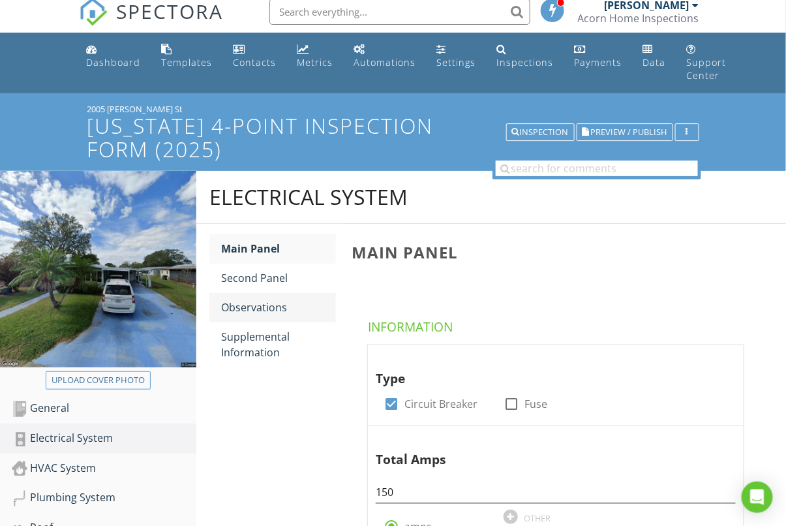
click at [266, 300] on div "Observations" at bounding box center [278, 308] width 115 height 16
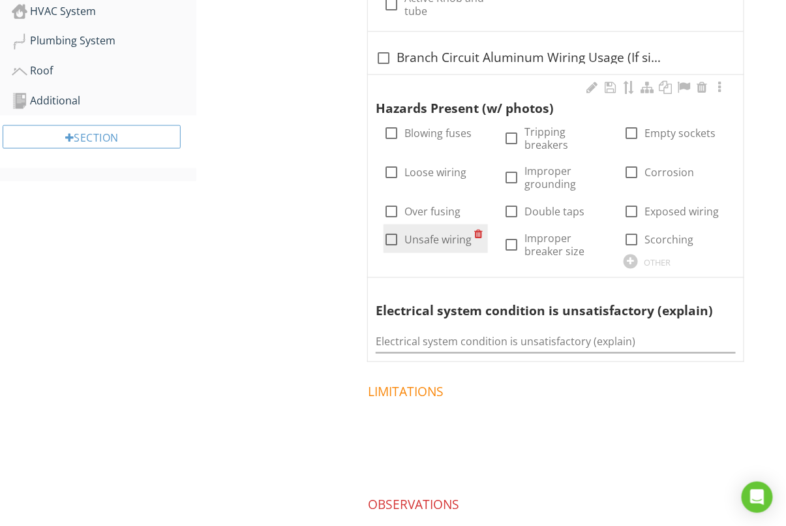
scroll to position [467, 0]
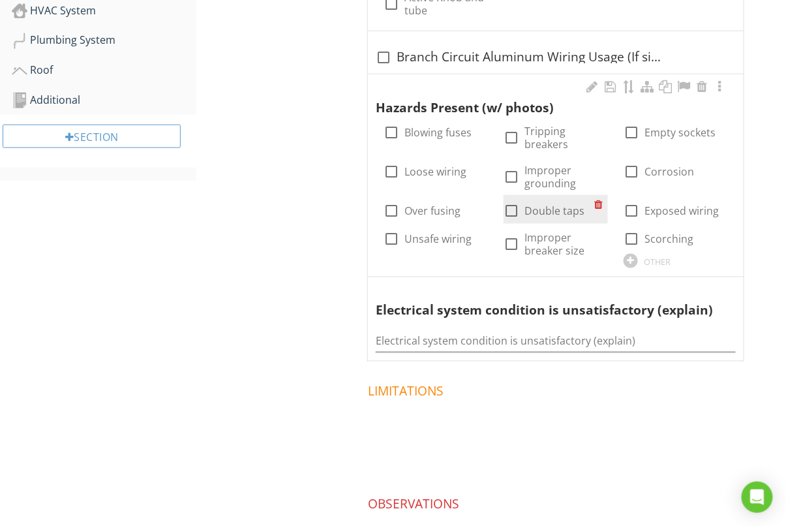
click at [510, 211] on div at bounding box center [512, 211] width 22 height 22
checkbox input "true"
click at [473, 326] on div "Electrical system condition is unsatisfactory (explain)" at bounding box center [556, 337] width 360 height 29
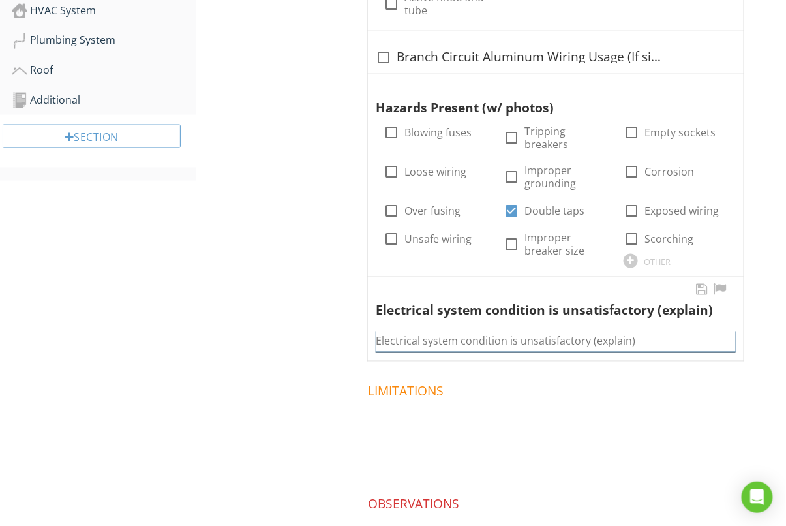
click at [471, 331] on input "Electrical system condition is unsatisfactory (explain)" at bounding box center [556, 342] width 360 height 22
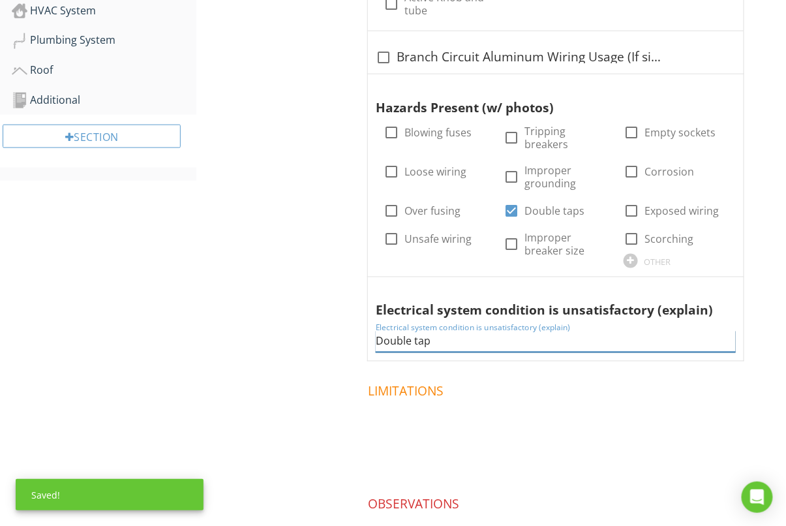
type input "Double tap"
click at [162, 341] on div "Upload cover photo General Electrical System HVAC System Plumbing System Roof A…" at bounding box center [393, 167] width 786 height 907
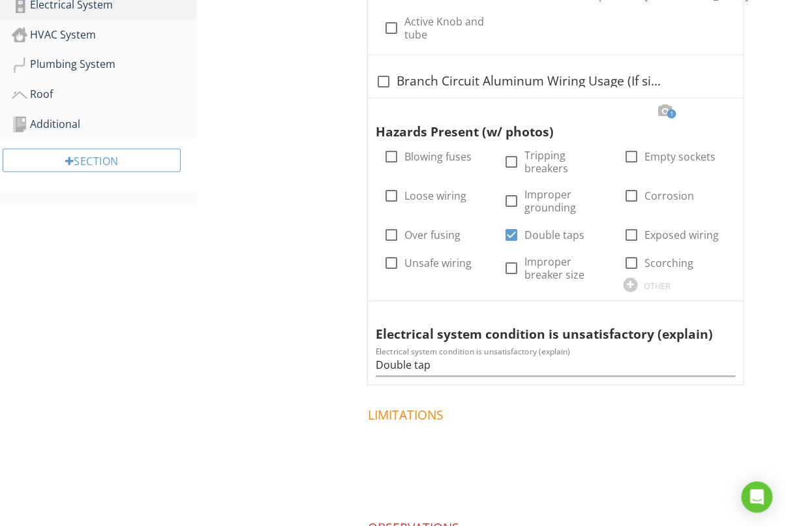
scroll to position [438, 0]
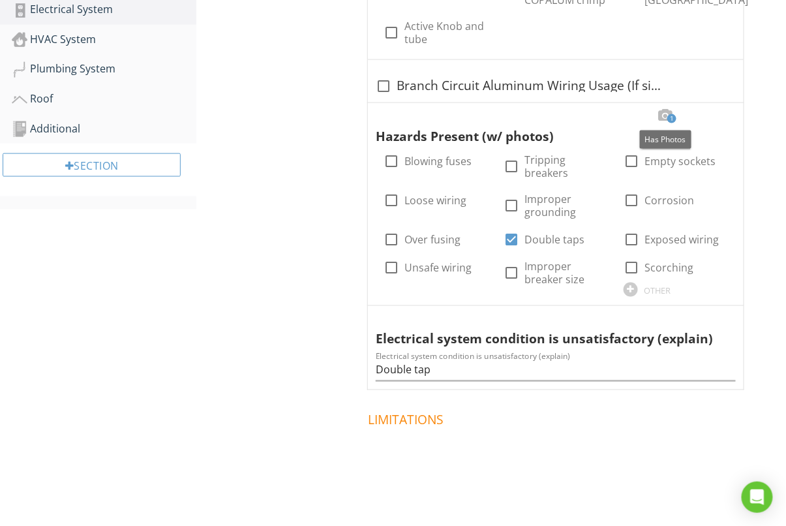
click at [664, 110] on div at bounding box center [666, 115] width 16 height 13
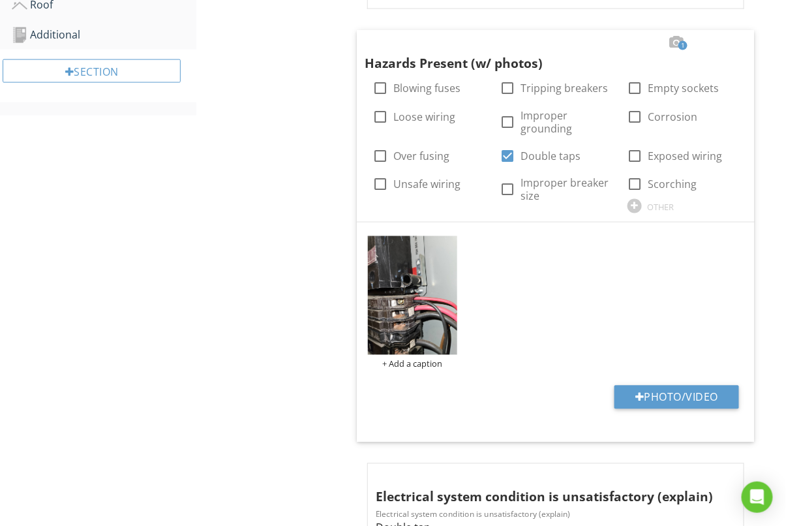
scroll to position [583, 0]
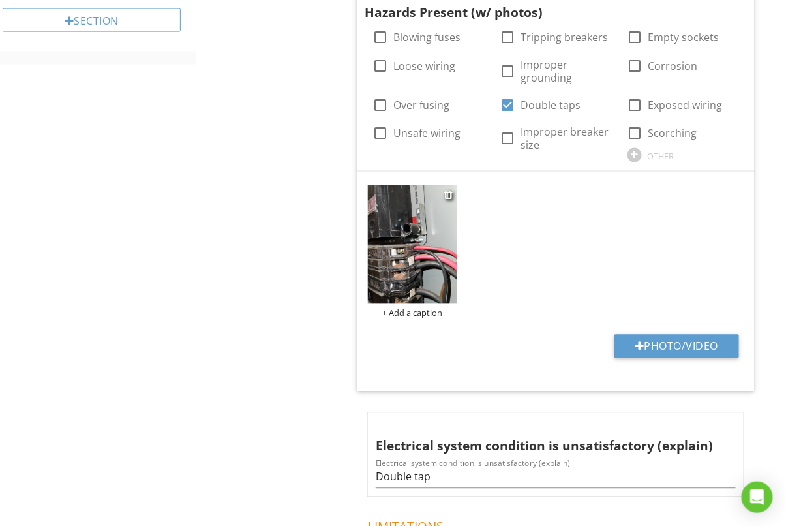
click at [426, 251] on img at bounding box center [412, 244] width 89 height 119
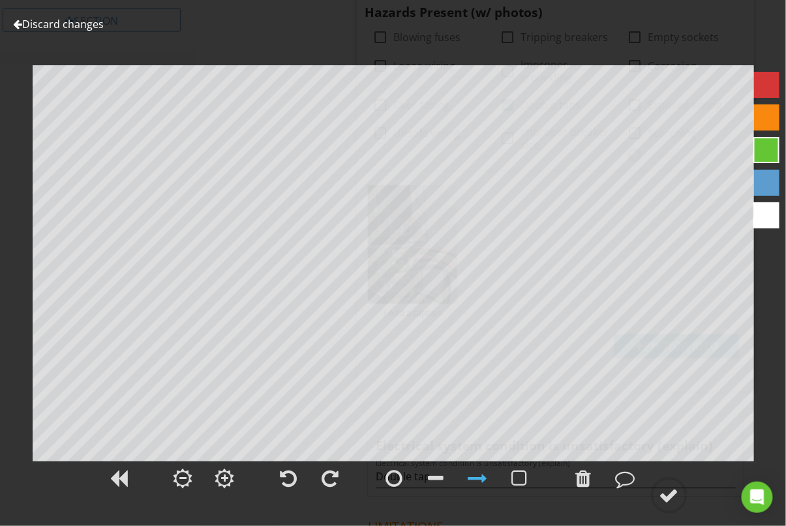
drag, startPoint x: 677, startPoint y: 489, endPoint x: 746, endPoint y: 475, distance: 69.9
click at [677, 489] on div at bounding box center [670, 496] width 20 height 20
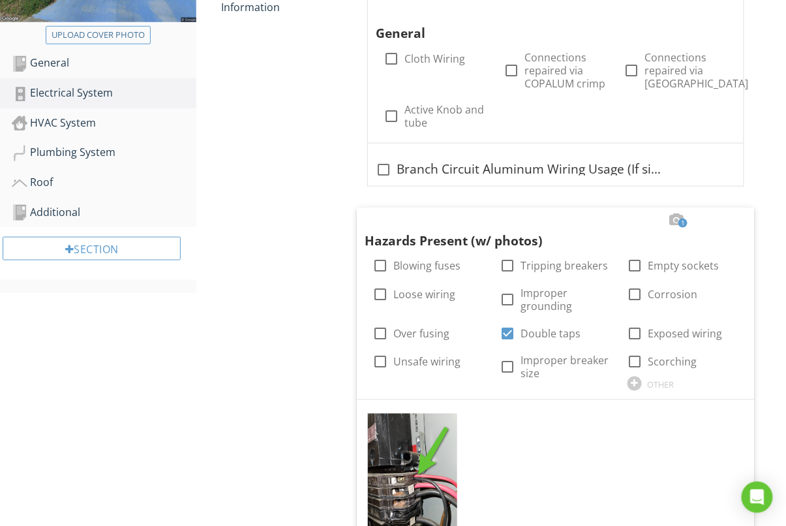
scroll to position [0, 0]
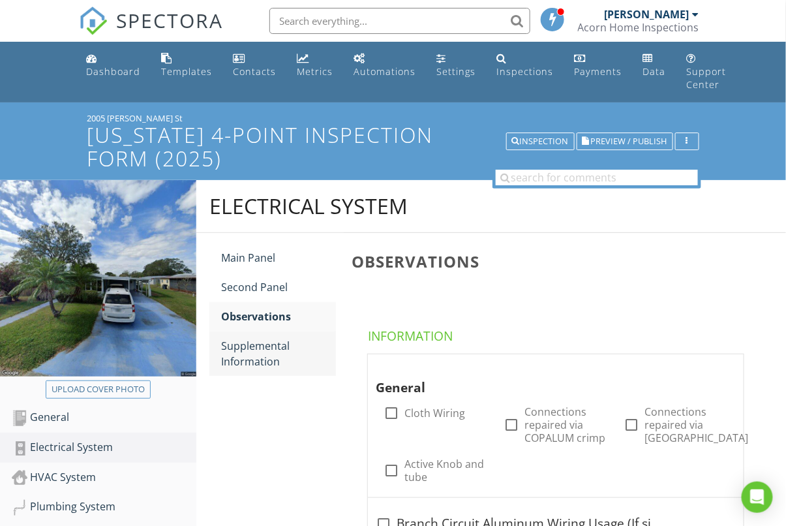
click at [262, 348] on div "Supplemental Information" at bounding box center [278, 353] width 115 height 31
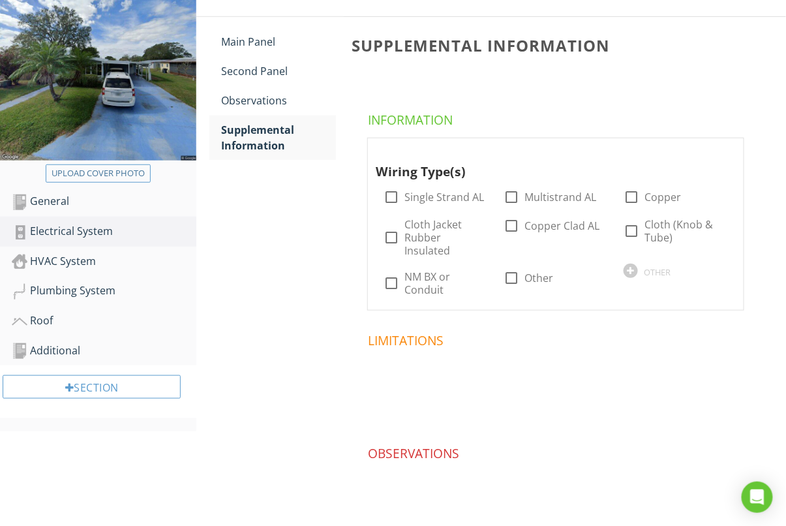
scroll to position [220, 0]
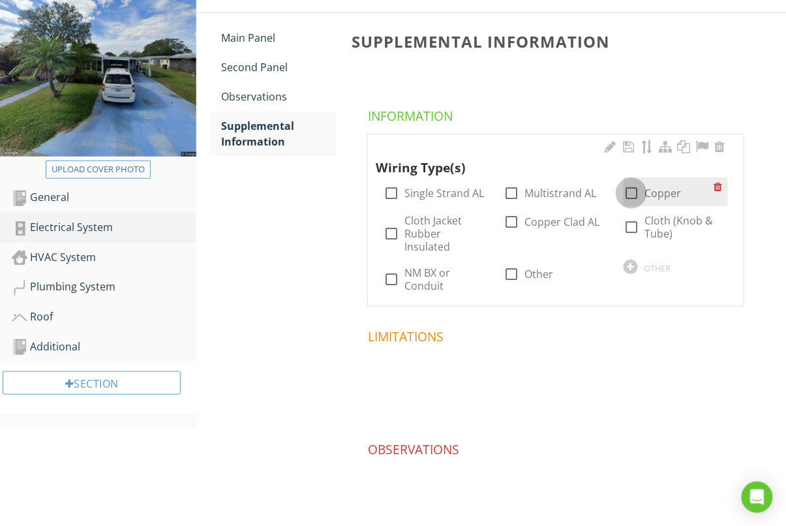
click at [634, 192] on div at bounding box center [632, 193] width 22 height 22
checkbox input "true"
click at [69, 259] on div "HVAC System" at bounding box center [104, 257] width 185 height 17
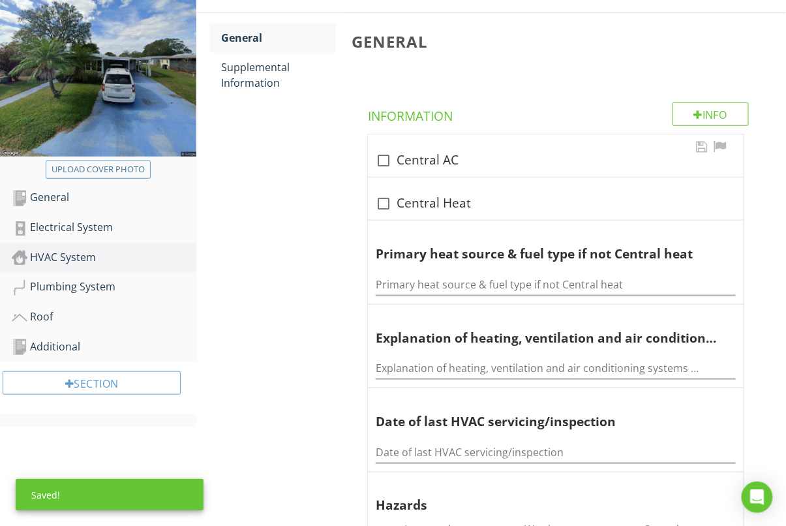
click at [377, 158] on div at bounding box center [384, 160] width 22 height 22
checkbox input "true"
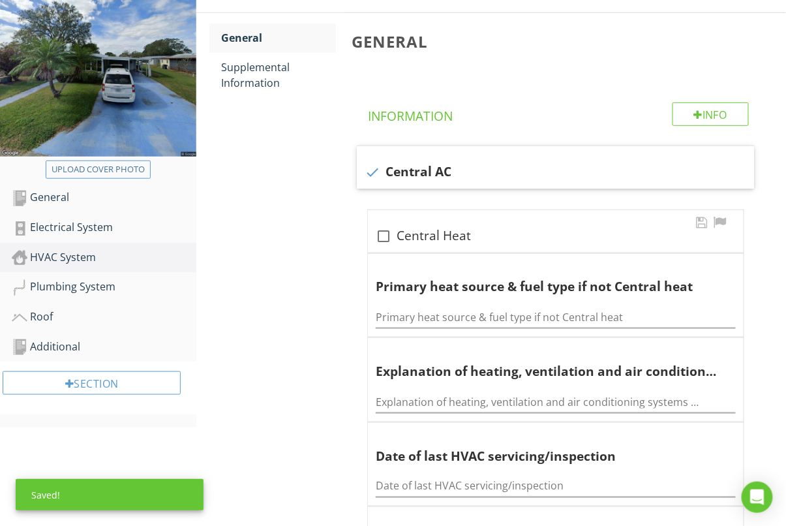
click at [382, 237] on div at bounding box center [384, 236] width 22 height 22
checkbox input "true"
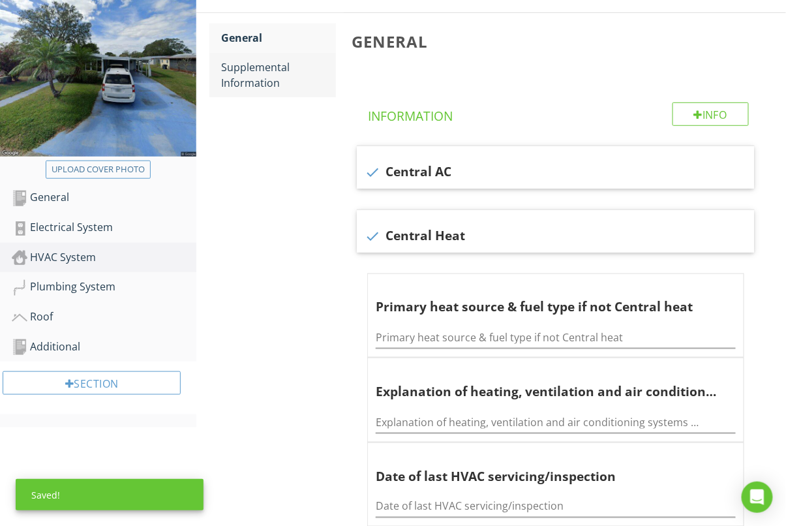
click at [252, 75] on div "Supplemental Information" at bounding box center [278, 74] width 115 height 31
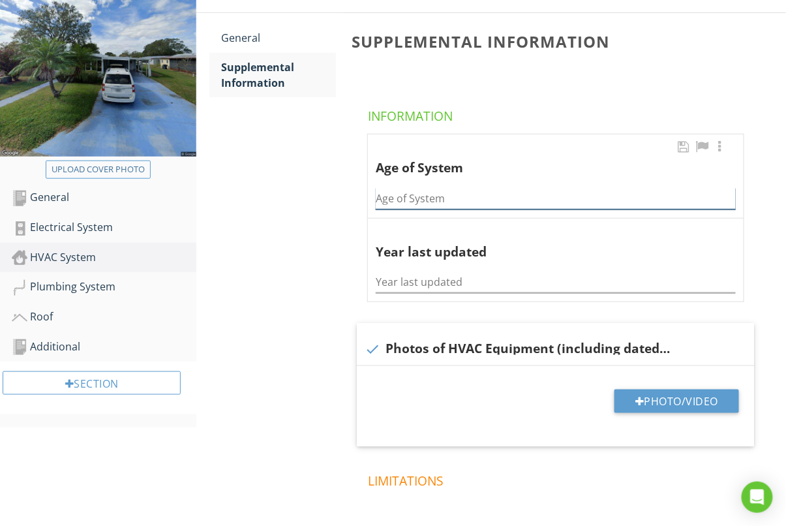
click at [420, 196] on input "Age of System" at bounding box center [556, 199] width 360 height 22
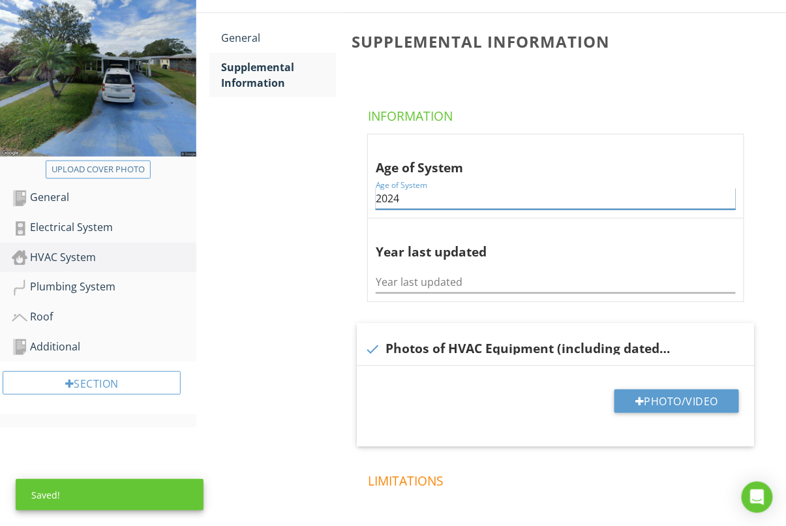
type input "2024"
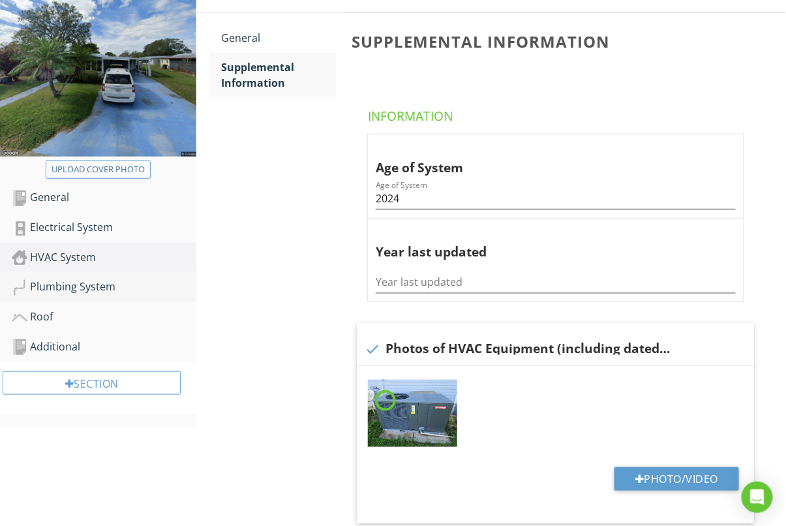
click at [69, 283] on div "Plumbing System" at bounding box center [104, 287] width 185 height 17
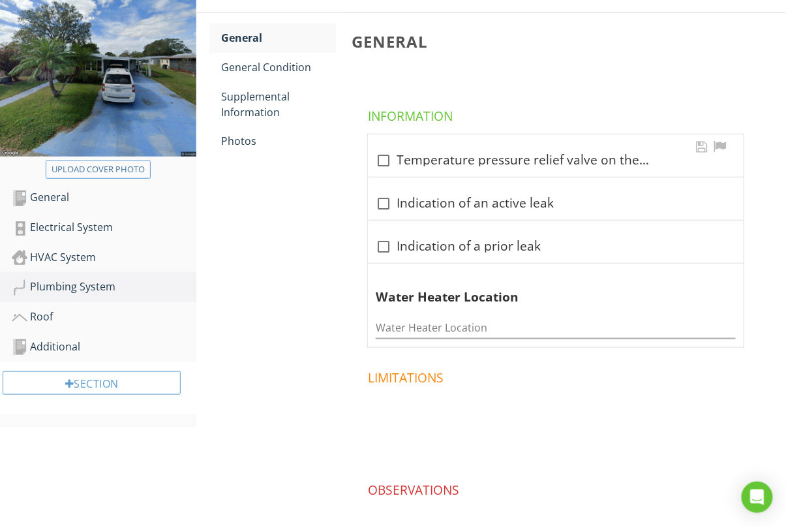
click at [379, 164] on div at bounding box center [384, 160] width 22 height 22
checkbox input "true"
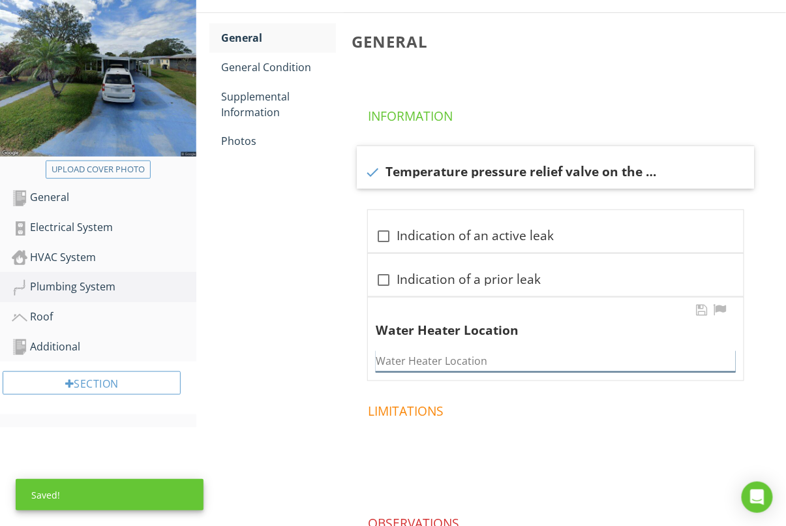
click at [456, 357] on input "Water Heater Location" at bounding box center [556, 361] width 360 height 22
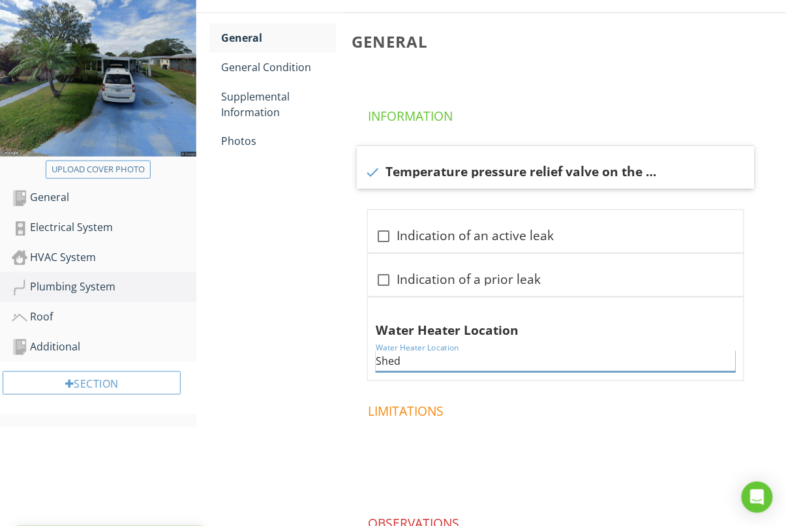
type input "Shed"
click at [292, 349] on div "Plumbing System General General Condition Supplemental Information Photos Gener…" at bounding box center [491, 300] width 590 height 680
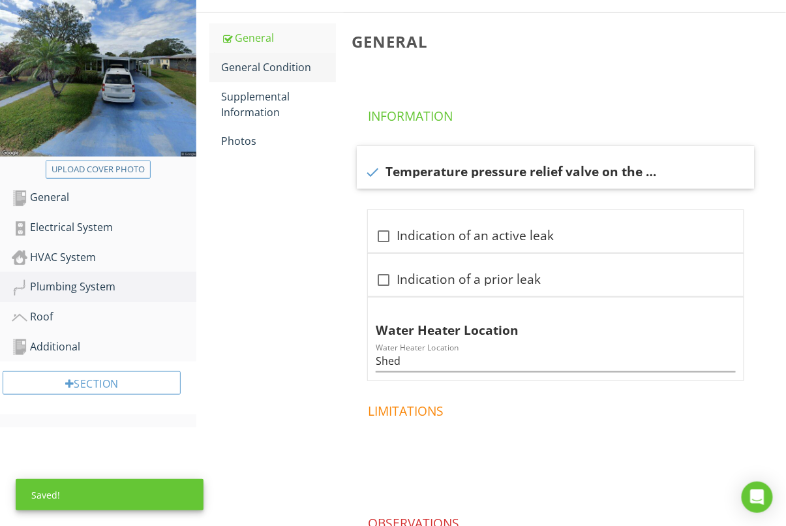
click at [256, 60] on div "General Condition" at bounding box center [278, 67] width 115 height 16
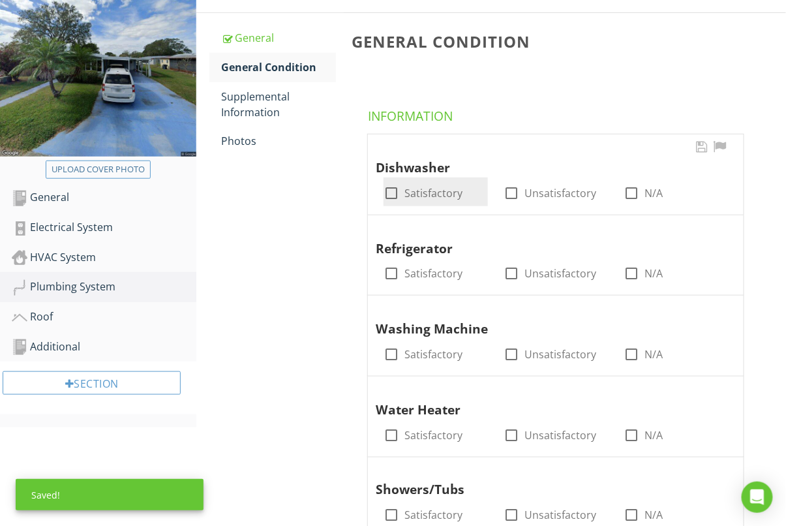
click at [384, 200] on div at bounding box center [391, 193] width 22 height 22
checkbox input "true"
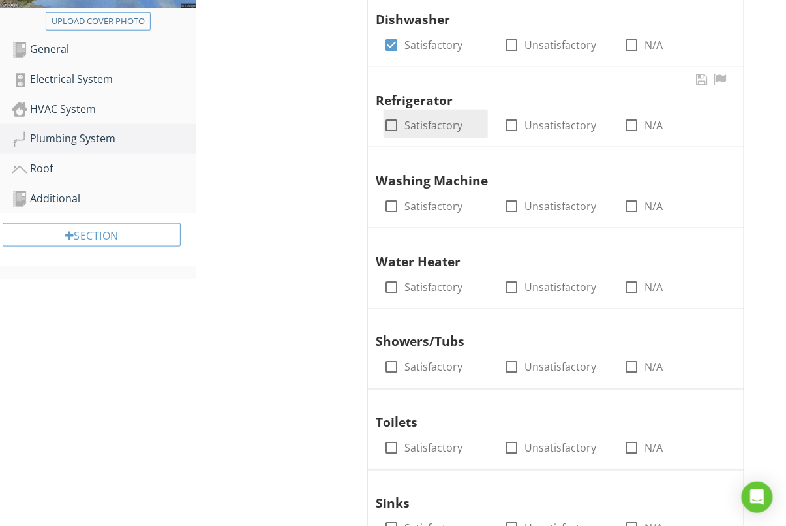
click at [394, 129] on div at bounding box center [391, 125] width 22 height 22
checkbox input "true"
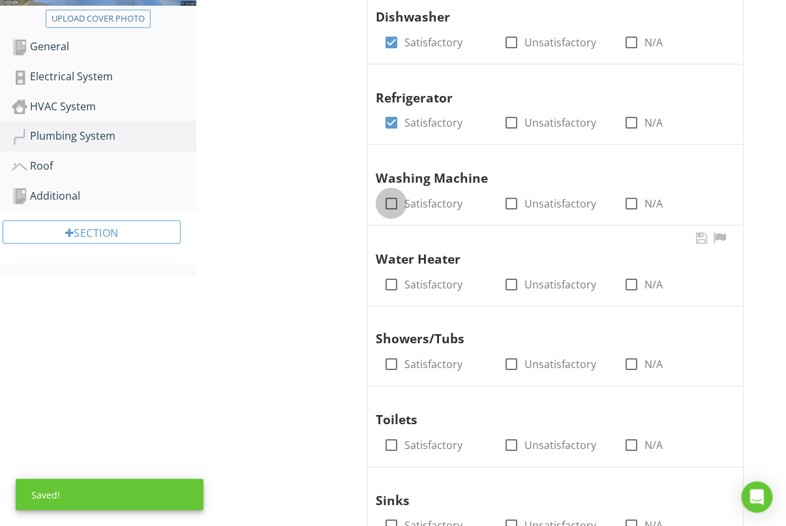
drag, startPoint x: 393, startPoint y: 198, endPoint x: 394, endPoint y: 233, distance: 35.3
click at [394, 198] on div at bounding box center [391, 204] width 22 height 22
checkbox input "true"
click at [397, 280] on div at bounding box center [391, 284] width 22 height 22
checkbox input "true"
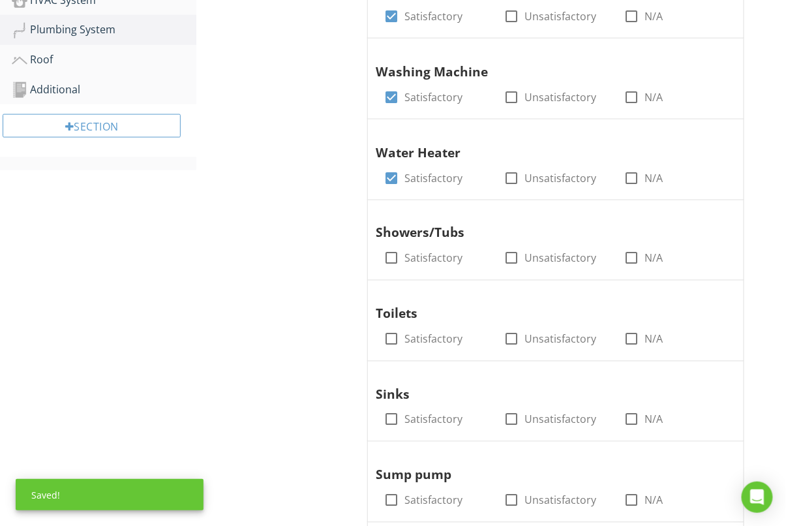
scroll to position [512, 0]
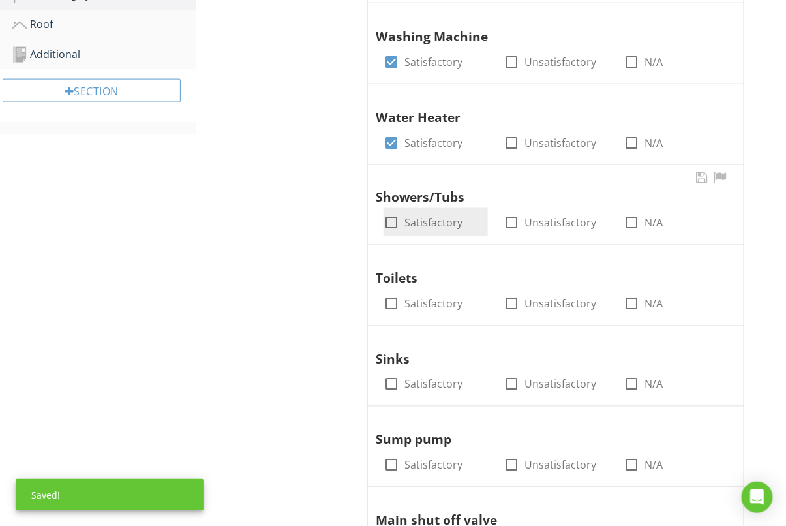
click at [393, 223] on div at bounding box center [391, 223] width 22 height 22
checkbox input "true"
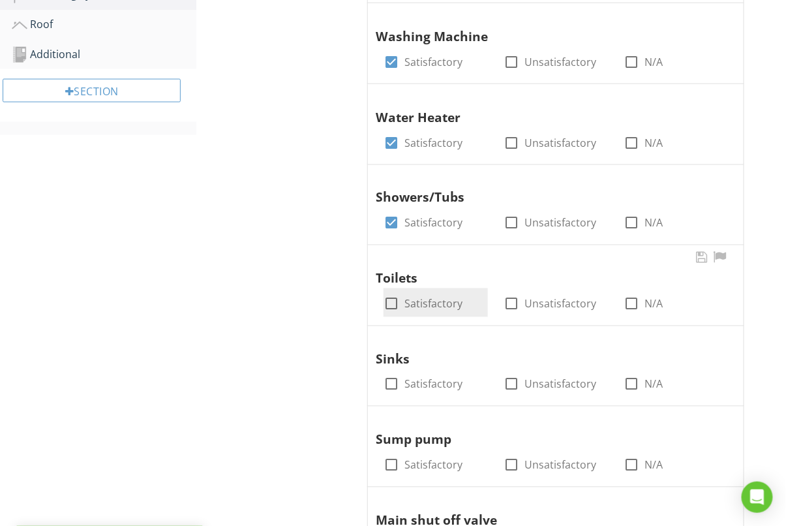
click at [394, 303] on div at bounding box center [391, 304] width 22 height 22
checkbox input "true"
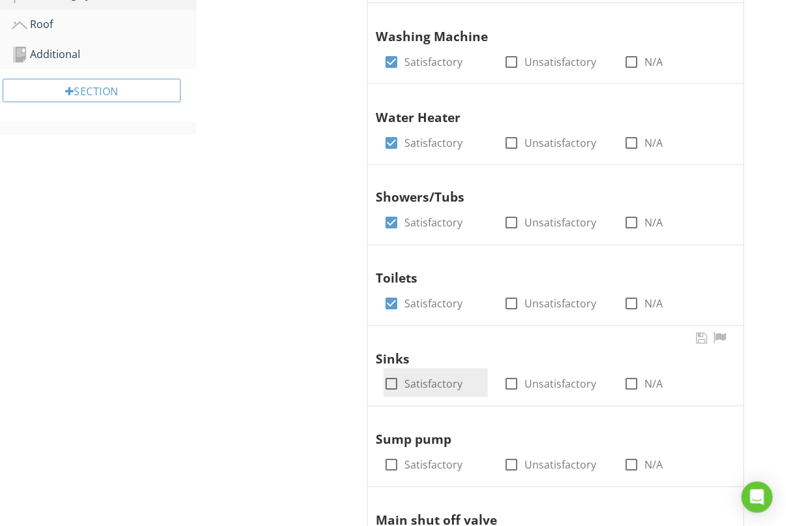
click at [394, 379] on div at bounding box center [391, 384] width 22 height 22
checkbox input "true"
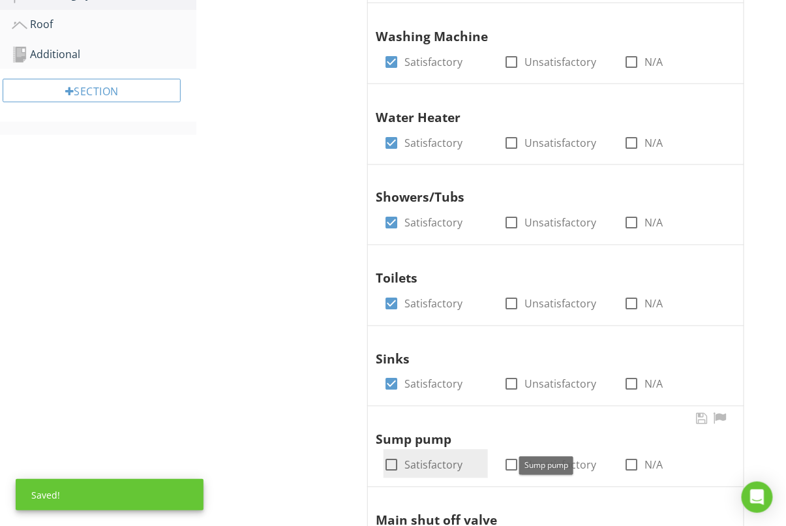
scroll to position [680, 0]
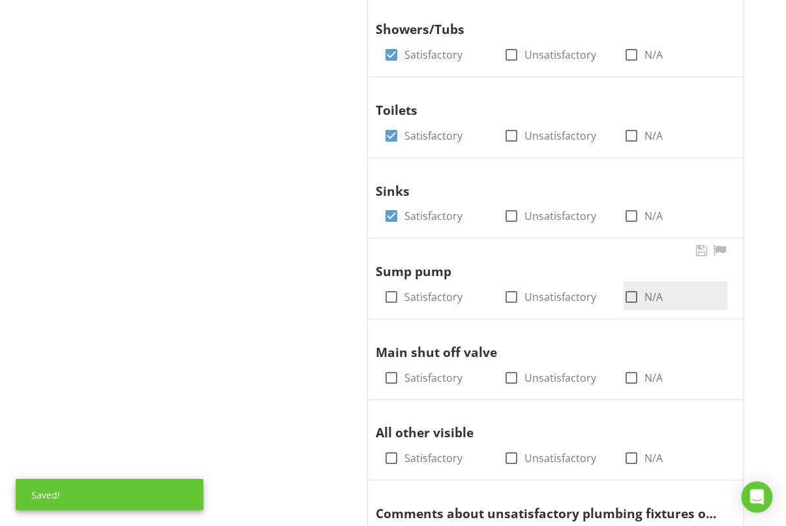
click at [626, 301] on div at bounding box center [632, 297] width 22 height 22
checkbox input "true"
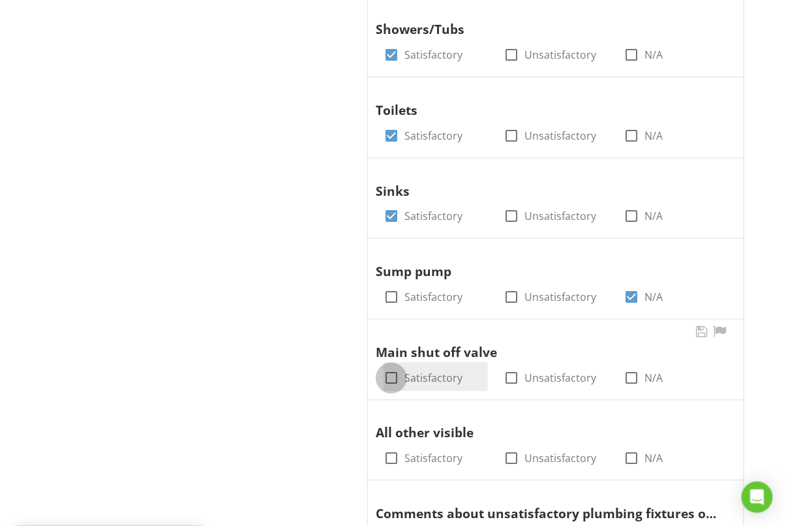
click at [393, 381] on div at bounding box center [391, 378] width 22 height 22
checkbox input "true"
drag, startPoint x: 396, startPoint y: 456, endPoint x: 354, endPoint y: 453, distance: 41.9
click at [396, 456] on div at bounding box center [391, 459] width 22 height 22
checkbox input "true"
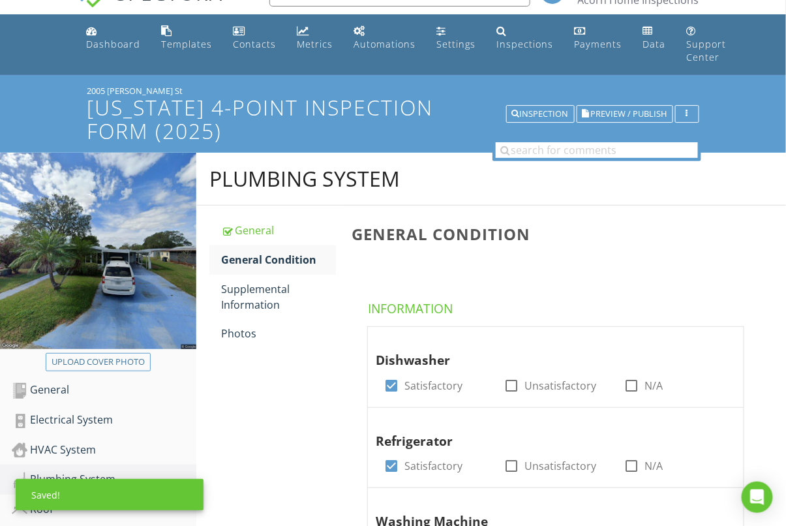
scroll to position [7, 0]
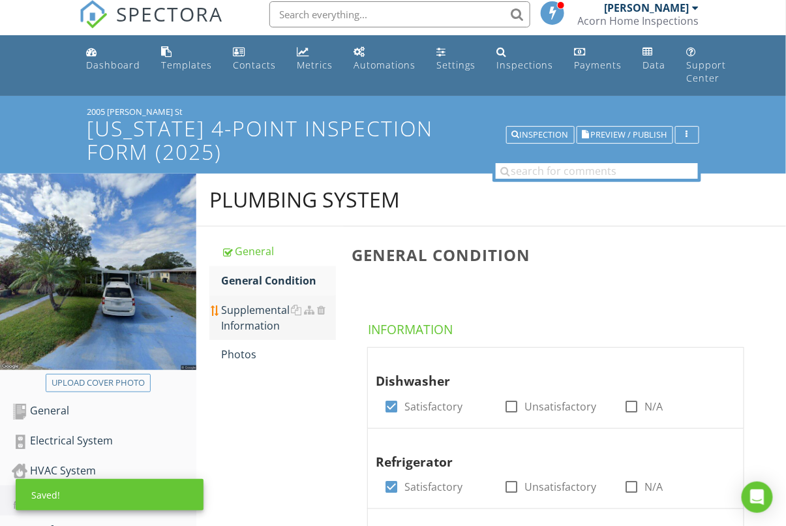
click at [264, 317] on div "Supplemental Information" at bounding box center [278, 317] width 115 height 31
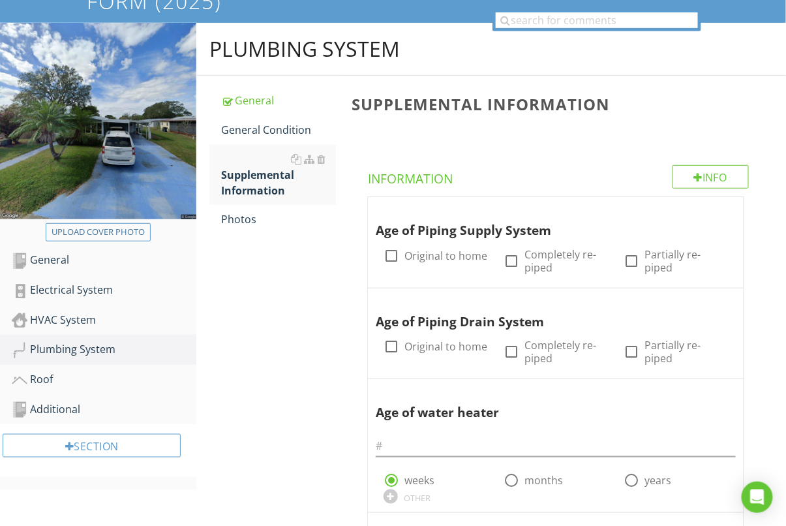
scroll to position [167, 0]
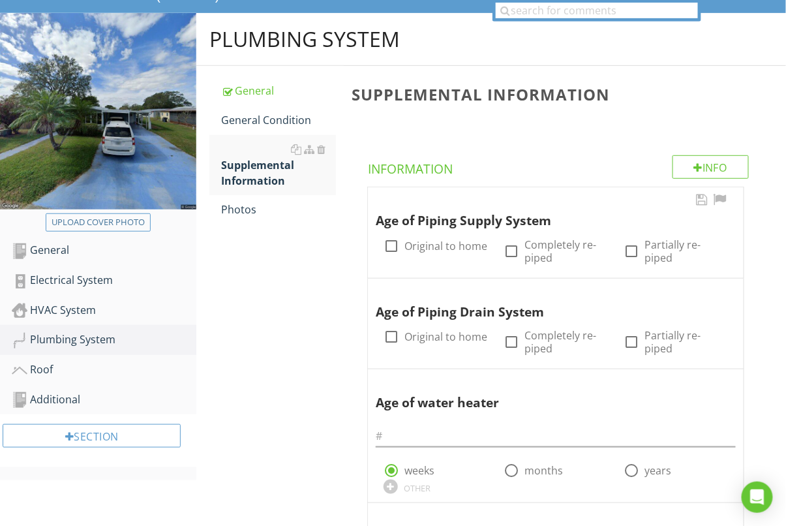
click at [391, 259] on div "Age of Piping Supply System check_box_outline_blank Original to home check_box_…" at bounding box center [556, 230] width 360 height 78
drag, startPoint x: 395, startPoint y: 239, endPoint x: 382, endPoint y: 281, distance: 44.4
click at [395, 239] on div at bounding box center [391, 246] width 22 height 22
checkbox input "true"
drag, startPoint x: 390, startPoint y: 333, endPoint x: 317, endPoint y: 337, distance: 72.5
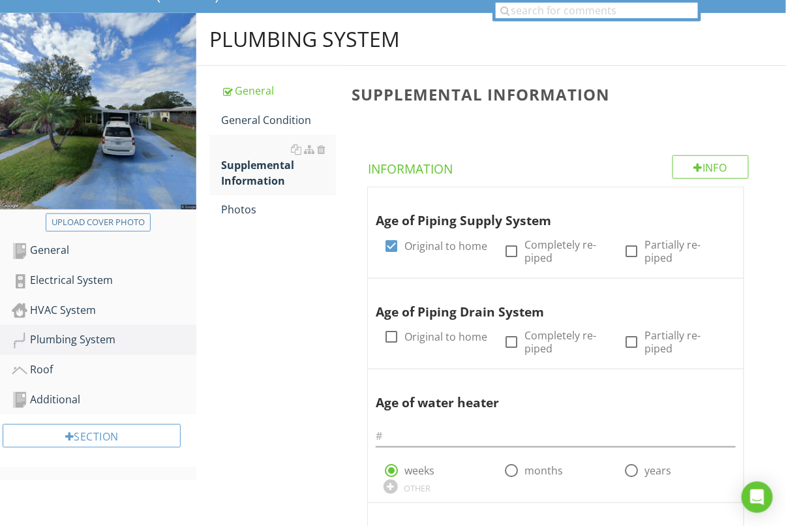
click at [390, 333] on div at bounding box center [391, 337] width 22 height 22
checkbox input "true"
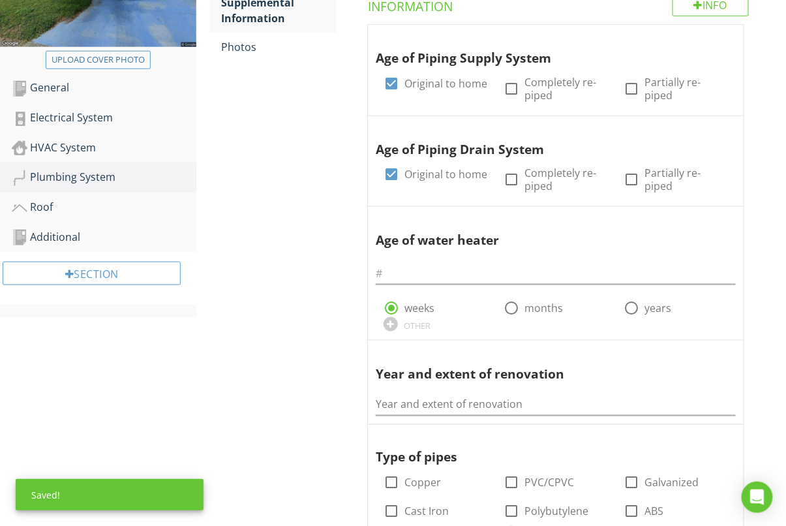
scroll to position [429, 0]
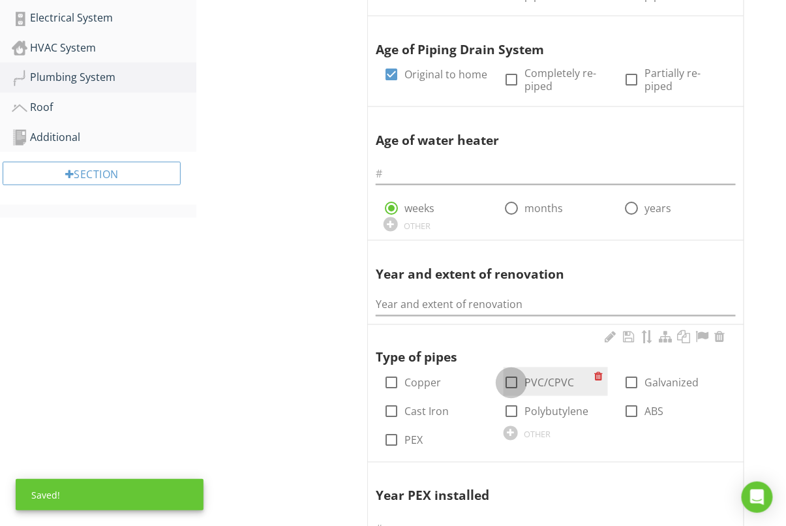
click at [514, 379] on div at bounding box center [512, 383] width 22 height 22
checkbox input "true"
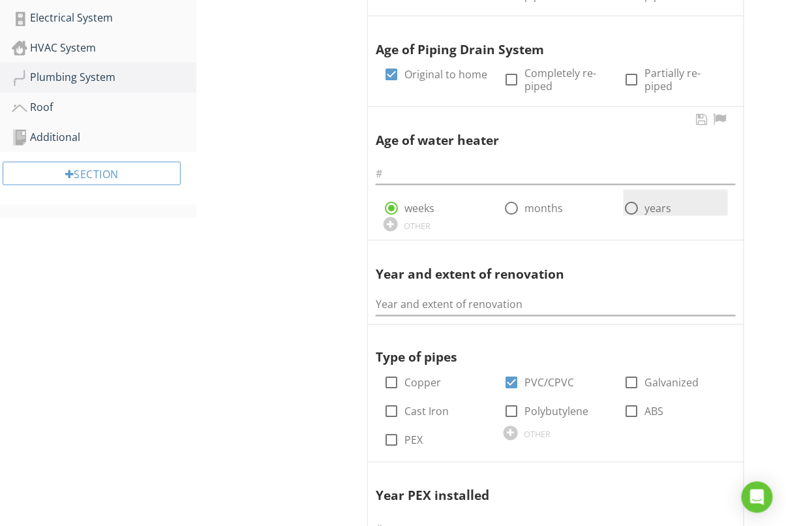
click at [629, 209] on div at bounding box center [632, 208] width 22 height 22
radio input "false"
radio input "true"
click at [438, 178] on input "text" at bounding box center [556, 174] width 360 height 22
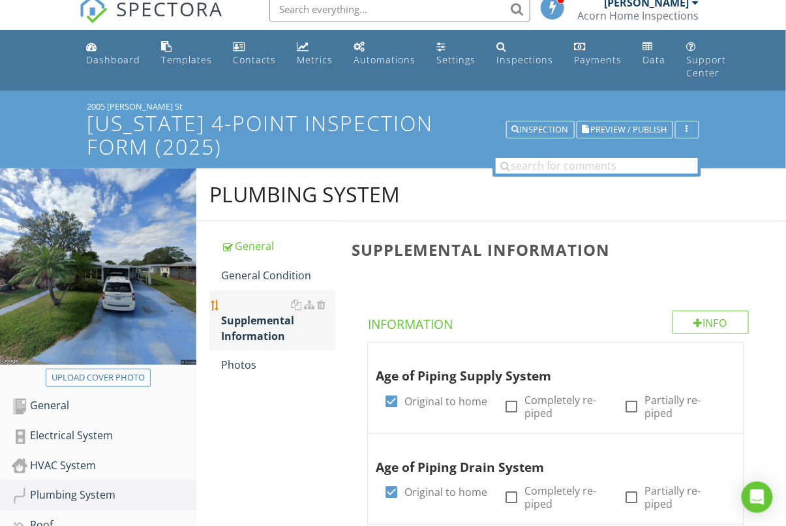
scroll to position [0, 0]
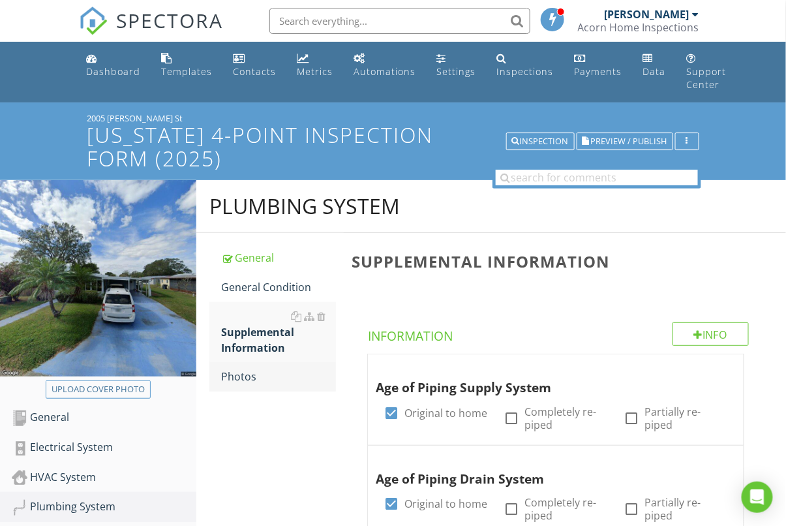
type input "21"
click at [259, 379] on div "Photos" at bounding box center [278, 377] width 115 height 16
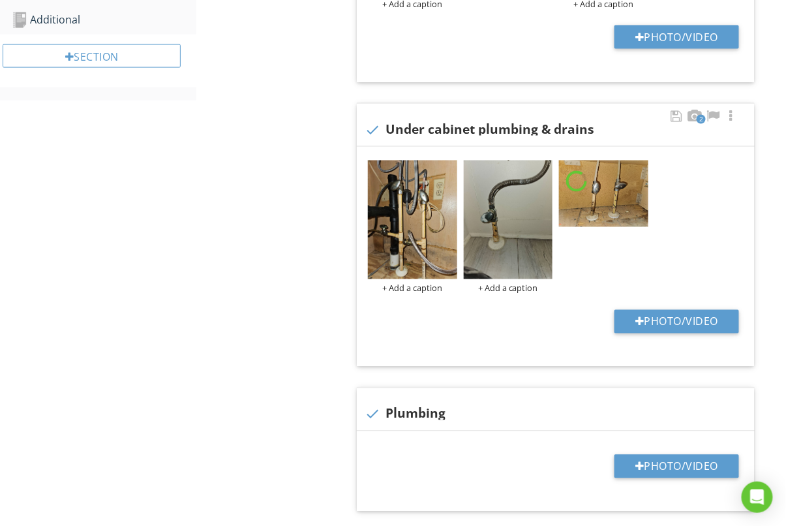
scroll to position [794, 0]
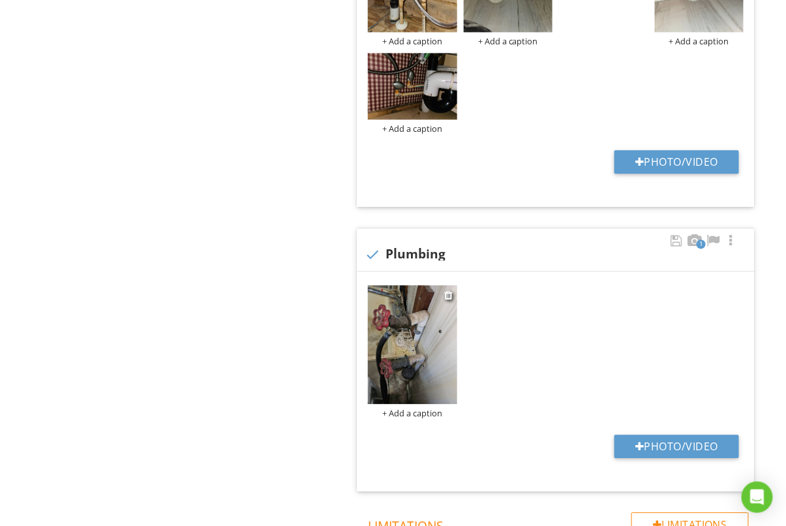
click at [421, 315] on img at bounding box center [412, 344] width 89 height 119
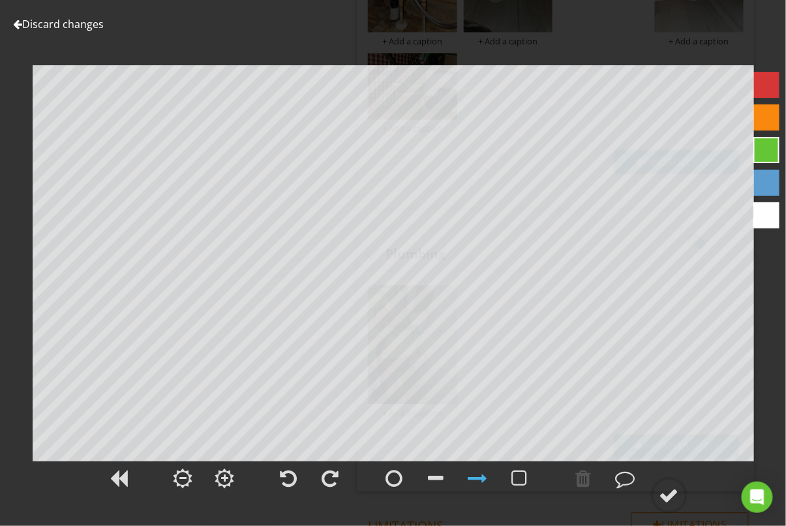
click at [84, 20] on link "Discard changes" at bounding box center [58, 24] width 91 height 14
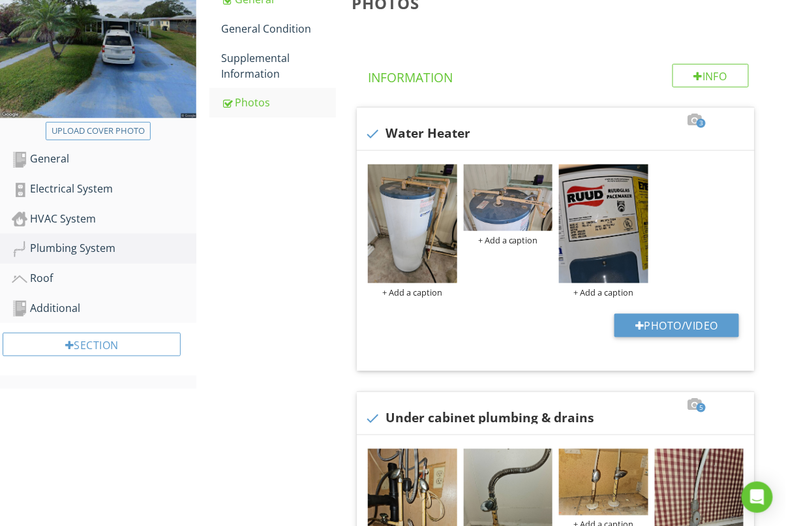
scroll to position [275, 0]
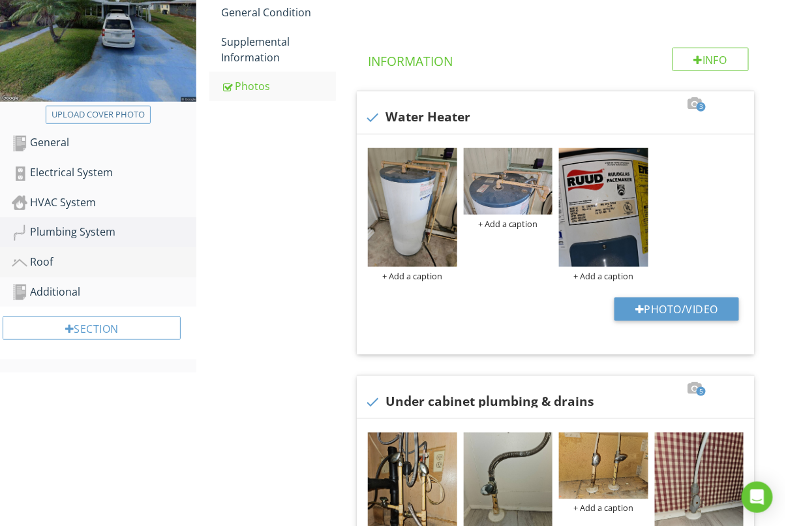
click at [48, 258] on div "Roof" at bounding box center [104, 262] width 185 height 17
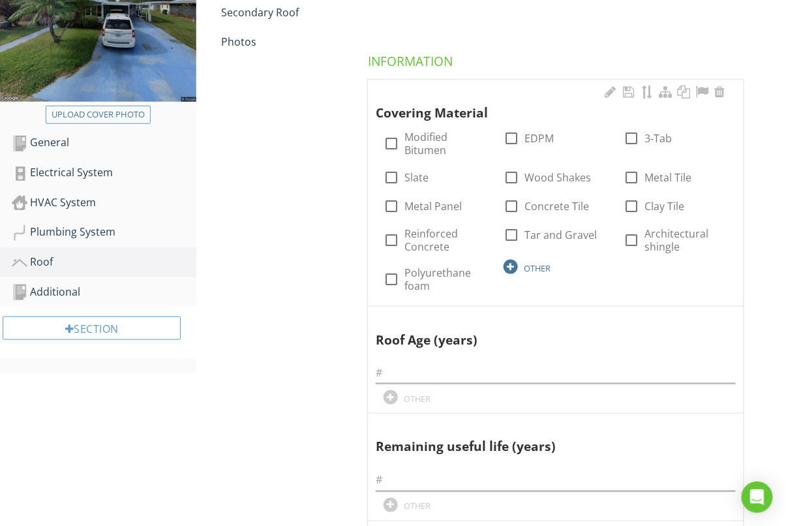
click at [508, 264] on div at bounding box center [511, 267] width 14 height 14
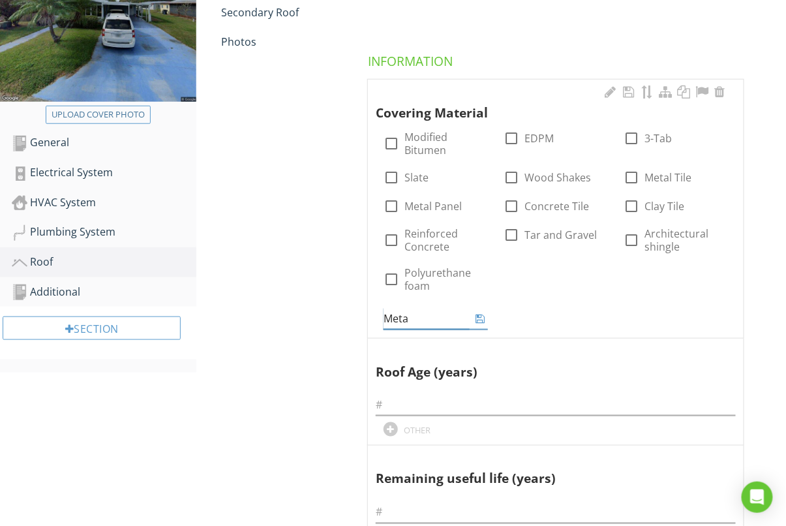
type input "Metal"
drag, startPoint x: 306, startPoint y: 341, endPoint x: 313, endPoint y: 343, distance: 7.6
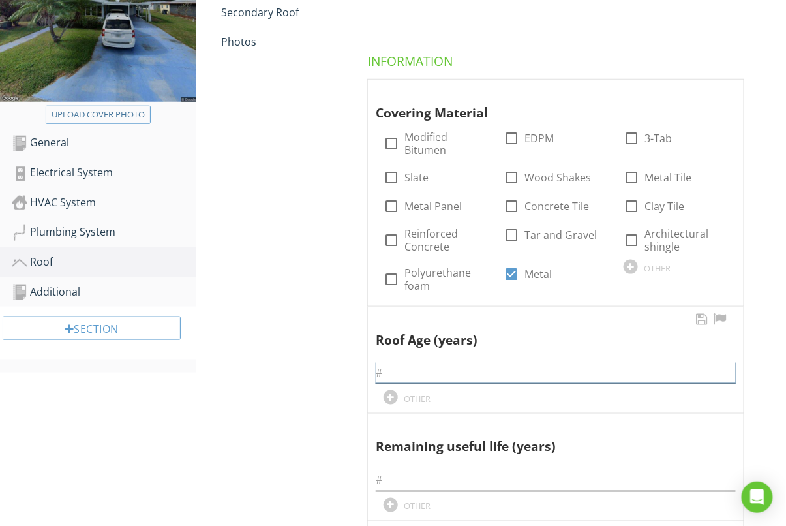
click at [443, 370] on input "text" at bounding box center [556, 373] width 360 height 22
type input "App 20+"
click at [404, 480] on input "text" at bounding box center [556, 481] width 360 height 22
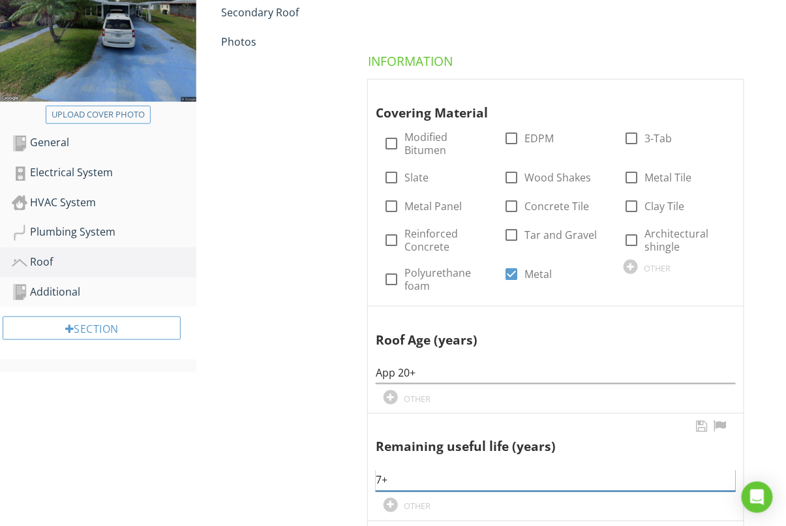
type input "7"
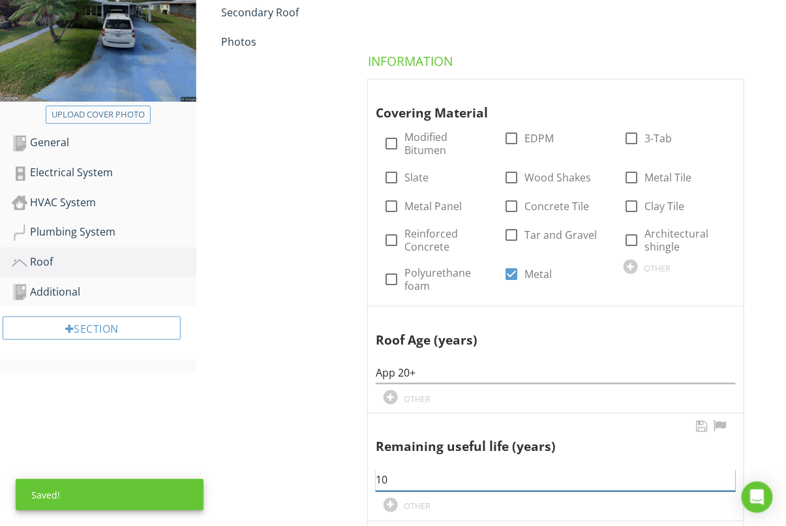
type input "1"
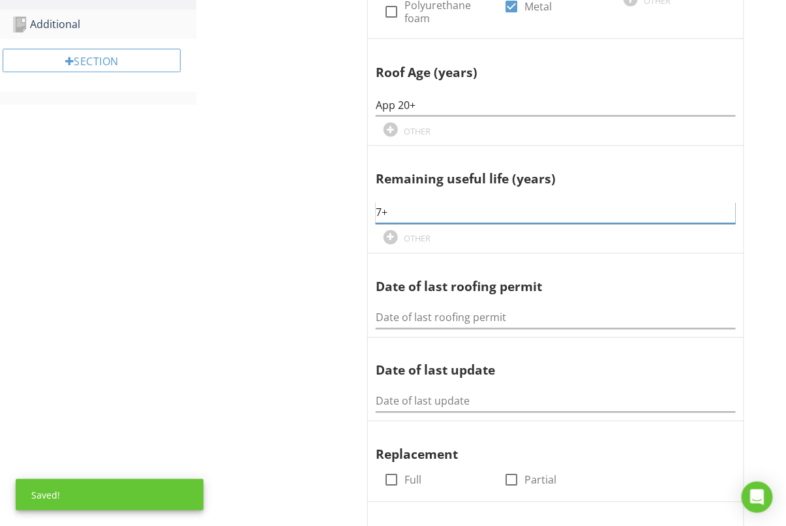
scroll to position [619, 0]
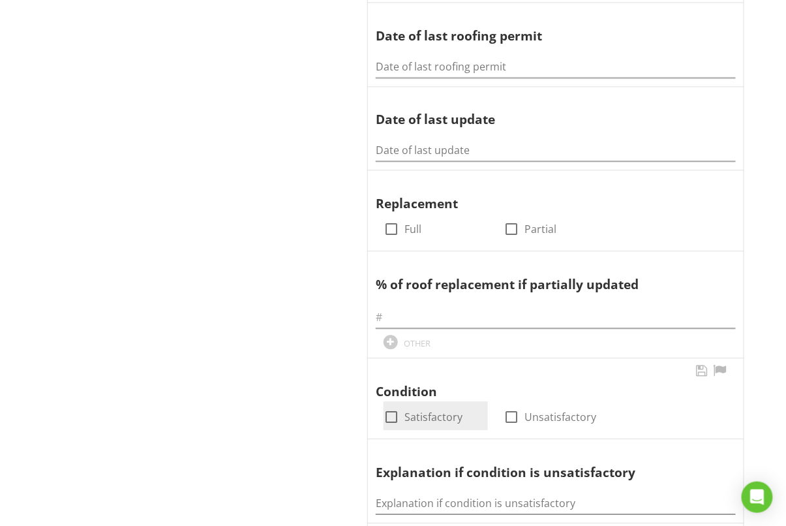
type input "7+"
click at [382, 409] on div at bounding box center [391, 416] width 22 height 22
checkbox input "true"
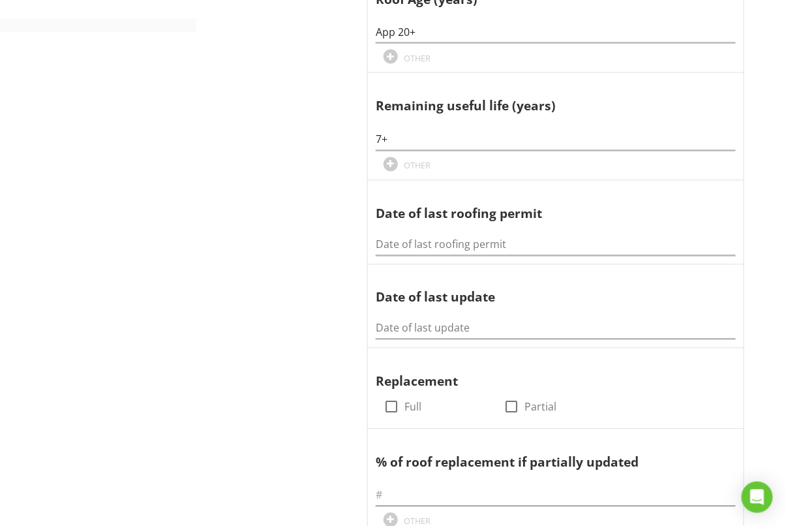
scroll to position [713, 0]
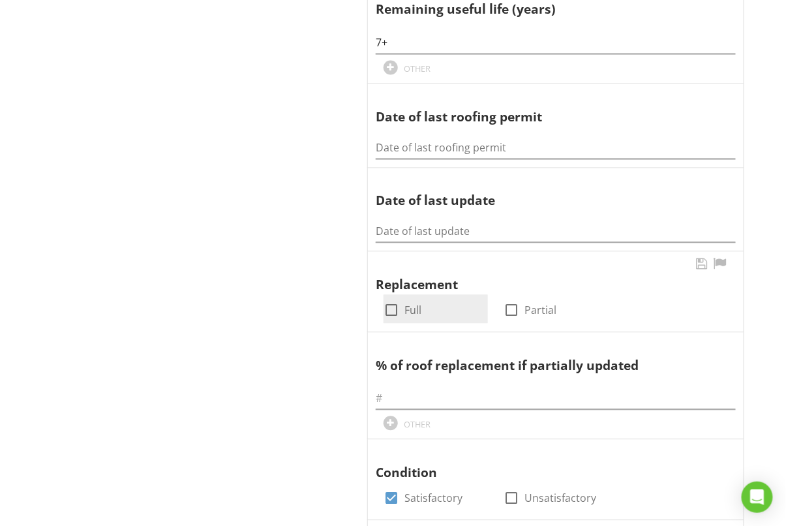
click at [414, 314] on label "Full" at bounding box center [413, 309] width 17 height 13
checkbox input "true"
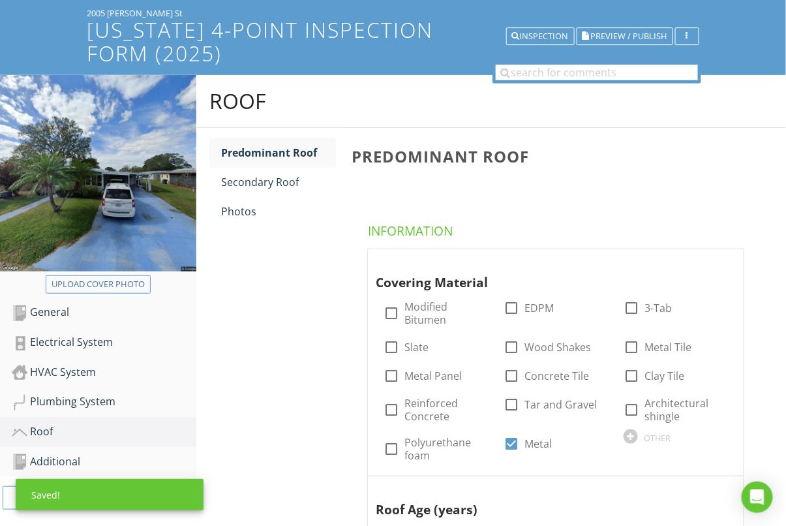
scroll to position [70, 0]
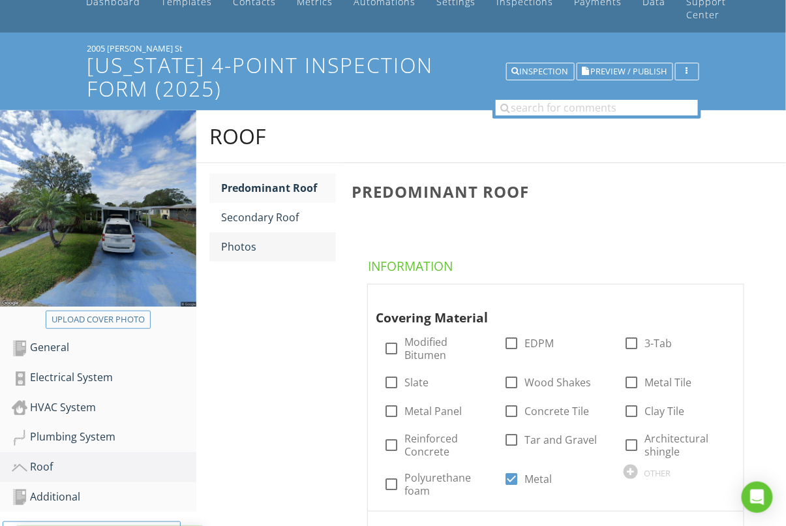
click at [262, 242] on div "Photos" at bounding box center [278, 247] width 115 height 16
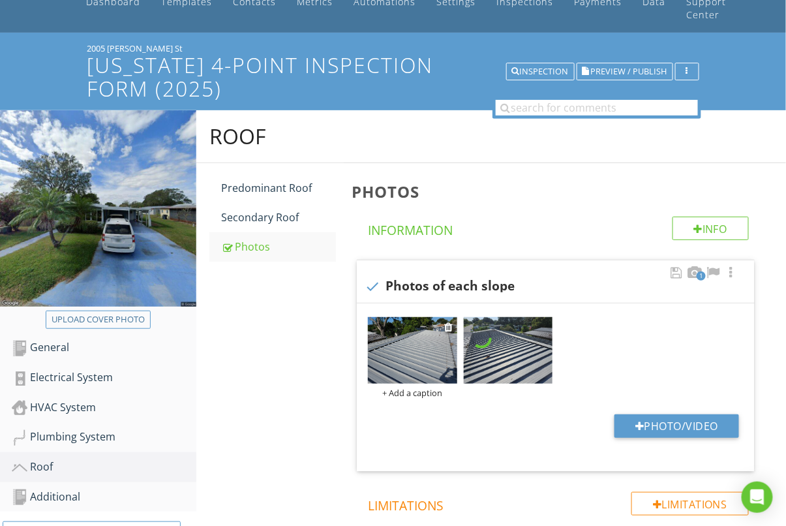
drag, startPoint x: 463, startPoint y: 365, endPoint x: 418, endPoint y: 345, distance: 49.1
click at [418, 345] on img at bounding box center [412, 350] width 89 height 67
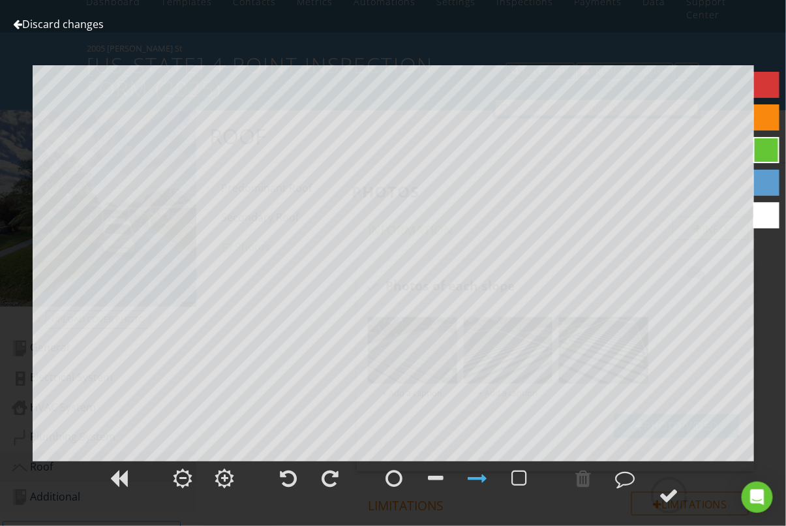
click at [76, 23] on link "Discard changes" at bounding box center [58, 24] width 91 height 14
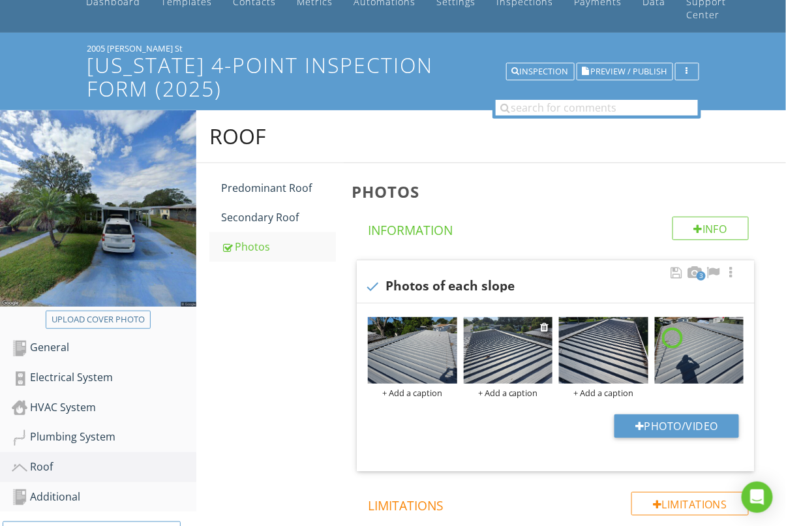
click at [523, 360] on img at bounding box center [508, 350] width 89 height 67
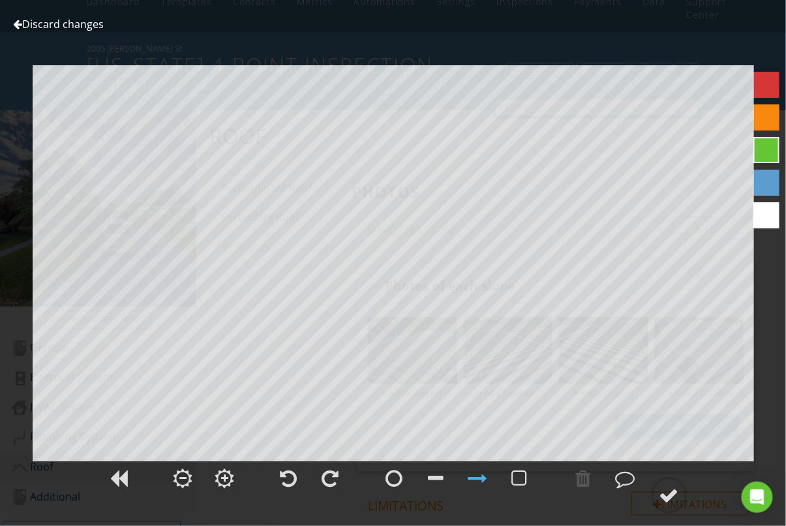
click at [72, 23] on link "Discard changes" at bounding box center [58, 24] width 91 height 14
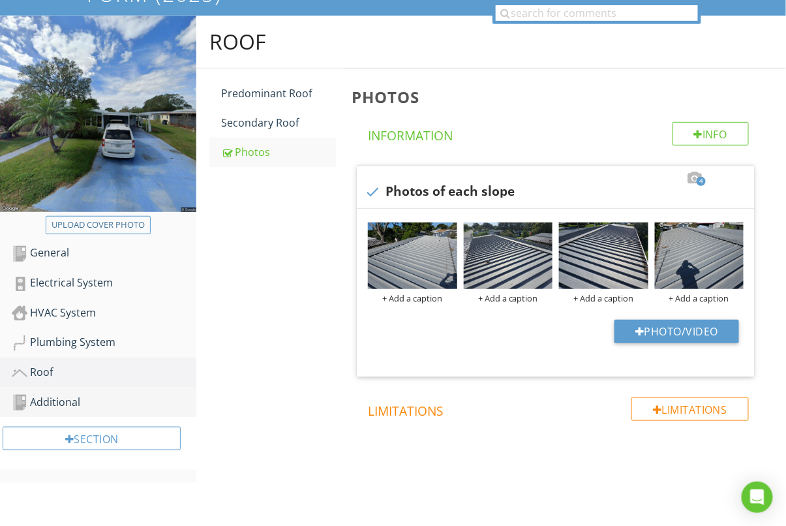
click at [66, 399] on div "Additional" at bounding box center [104, 402] width 185 height 17
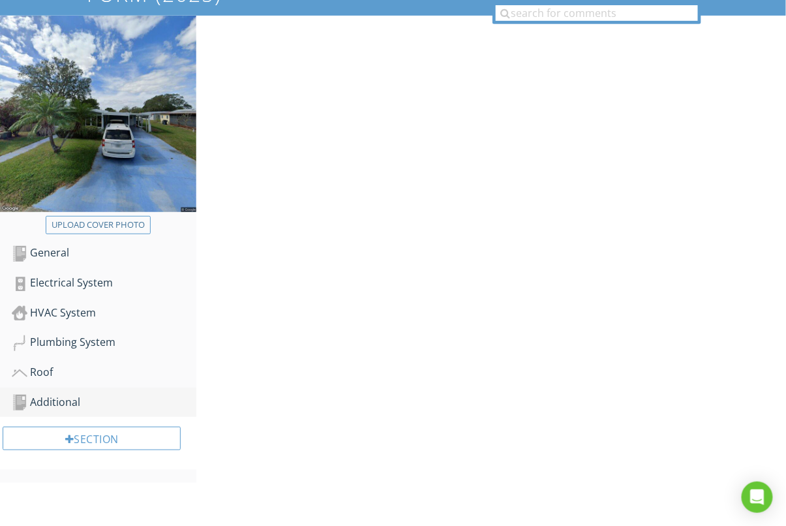
scroll to position [162, 0]
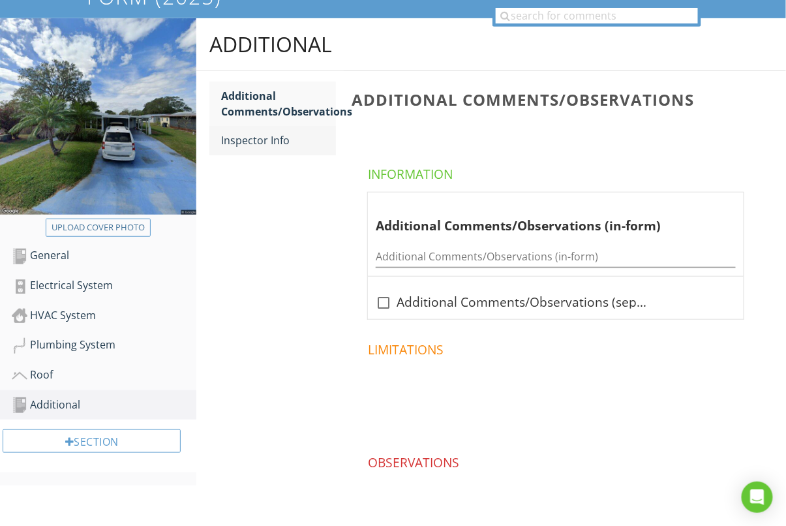
click at [292, 142] on div "Inspector Info" at bounding box center [278, 140] width 115 height 16
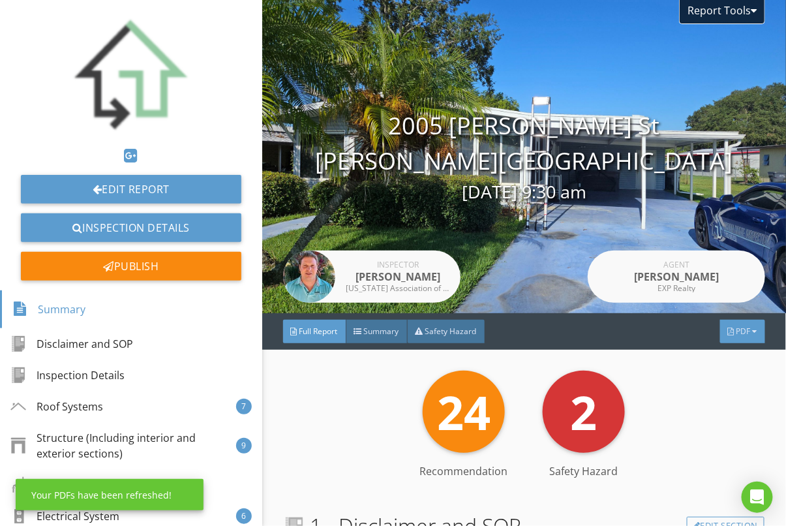
click at [751, 333] on div "PDF" at bounding box center [742, 331] width 45 height 23
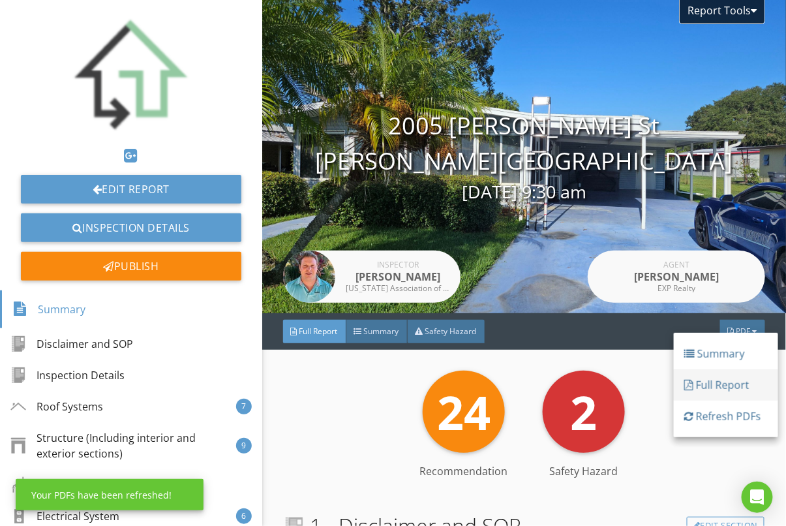
click at [719, 379] on div "Full Report" at bounding box center [727, 385] width 84 height 16
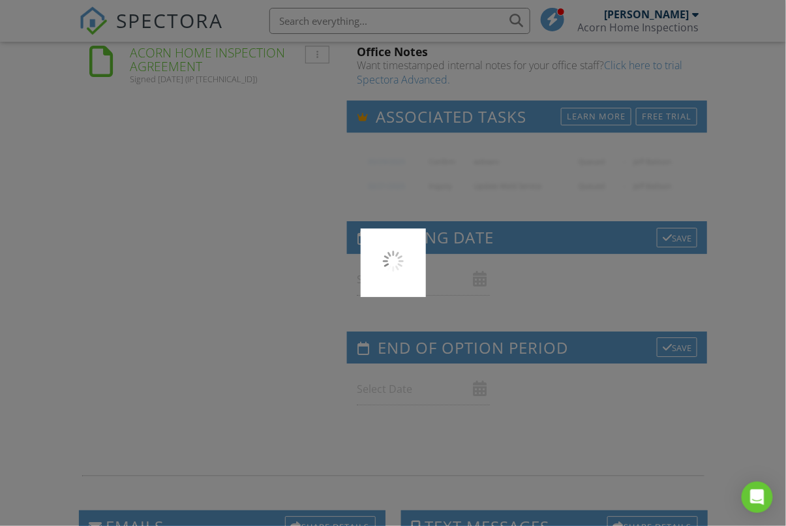
scroll to position [1307, 0]
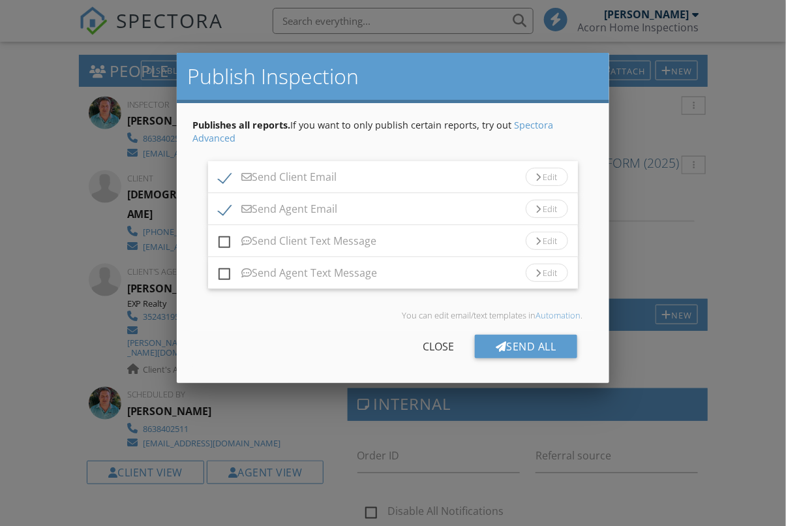
scroll to position [354, 0]
click at [223, 238] on label "Send Client Text Message" at bounding box center [298, 243] width 158 height 16
click at [223, 238] on input "Send Client Text Message" at bounding box center [223, 234] width 8 height 8
checkbox input "true"
click at [561, 347] on div "Send All" at bounding box center [526, 346] width 102 height 23
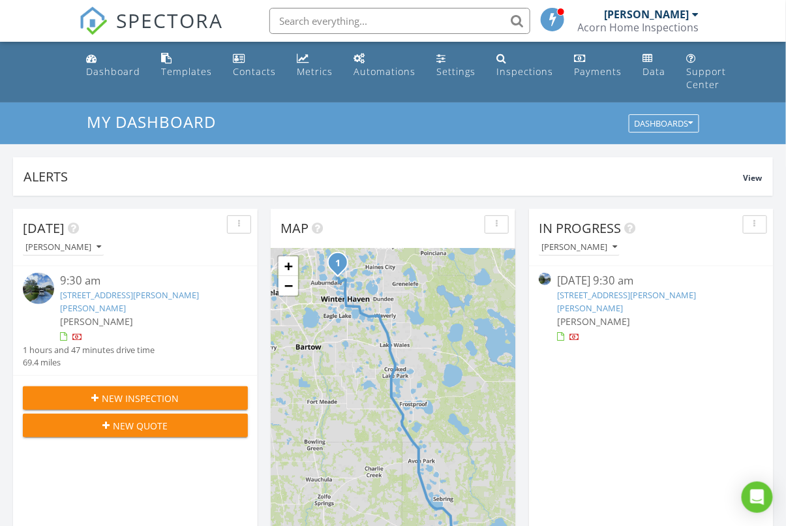
scroll to position [1188, 787]
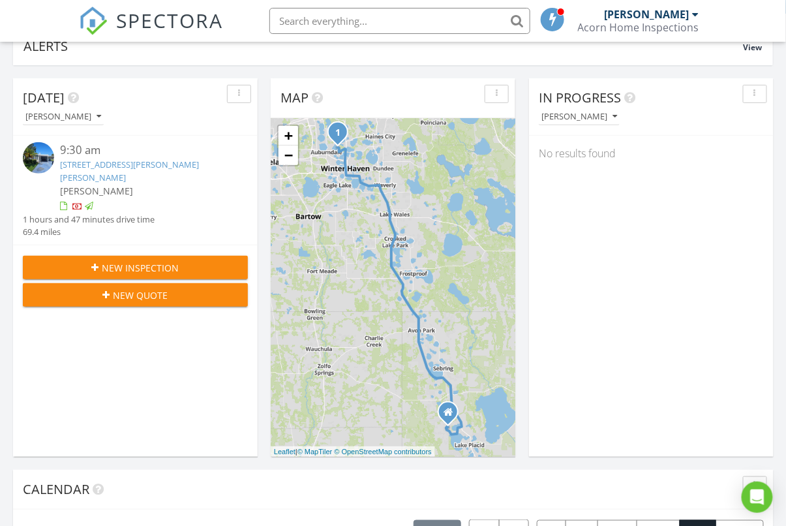
scroll to position [128, 0]
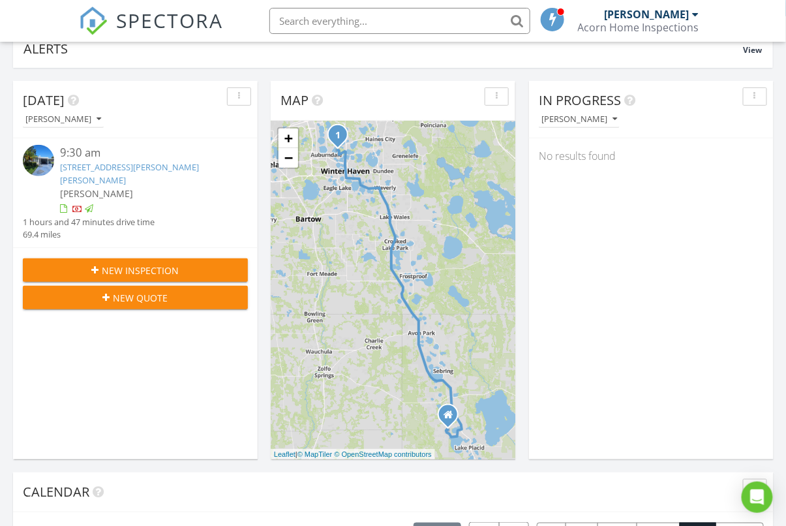
click at [160, 258] on button "New Inspection" at bounding box center [135, 269] width 225 height 23
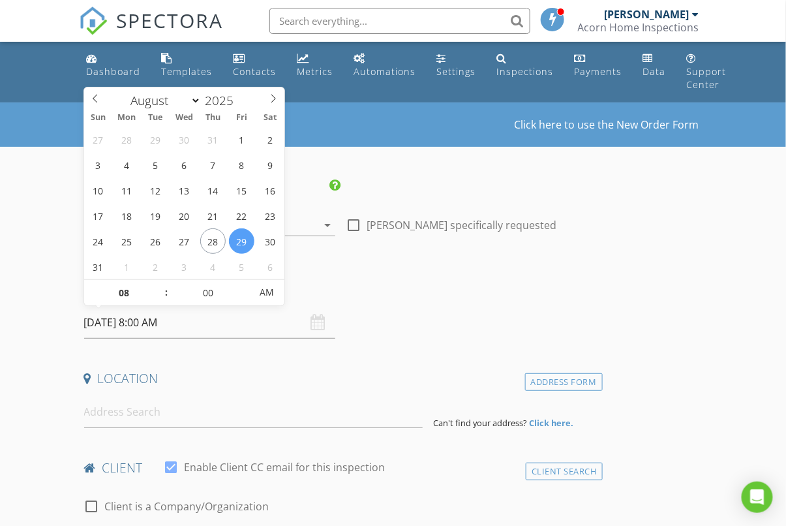
click at [197, 317] on input "08/29/2025 8:00 AM" at bounding box center [210, 323] width 252 height 32
click at [135, 290] on input "08" at bounding box center [124, 293] width 80 height 26
click at [215, 288] on input "00" at bounding box center [208, 293] width 80 height 26
type input "30"
type input "08/29/2025 8:30 AM"
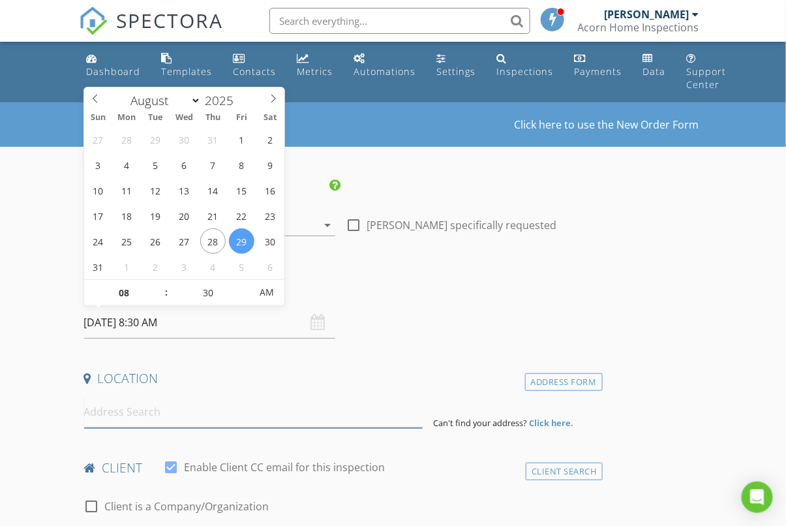
click at [181, 407] on input at bounding box center [253, 412] width 339 height 32
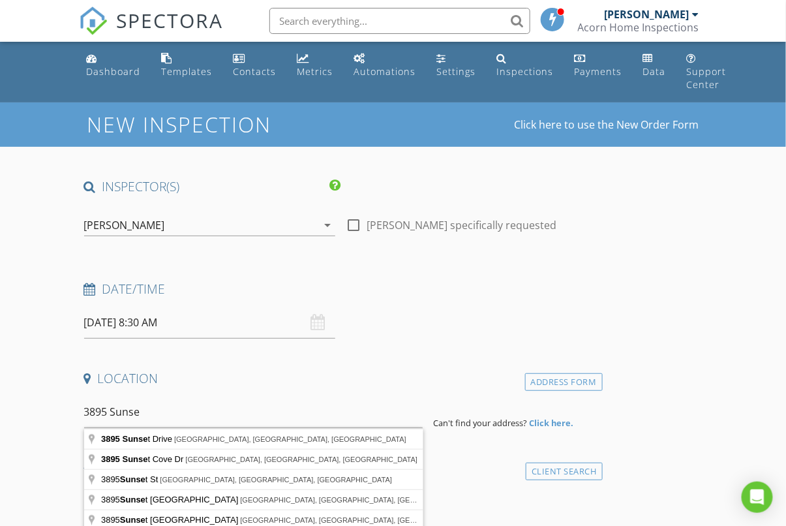
type input "3895 Sunset Drive, Zolfo Springs, FL, USA"
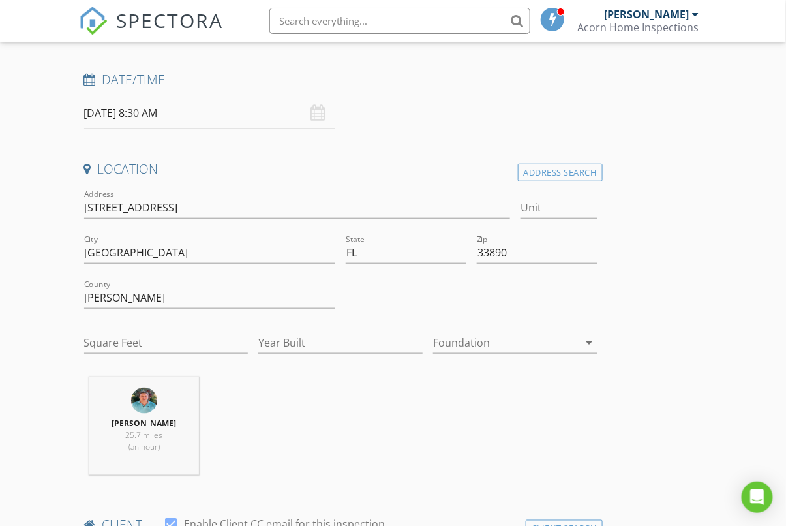
scroll to position [209, 0]
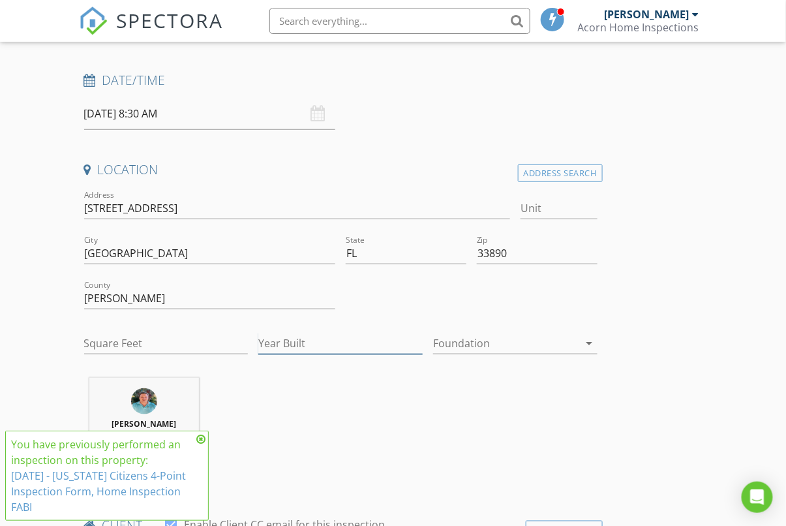
click at [348, 332] on div "Year Built" at bounding box center [340, 346] width 164 height 42
type input "1998"
click at [201, 439] on icon at bounding box center [200, 439] width 9 height 10
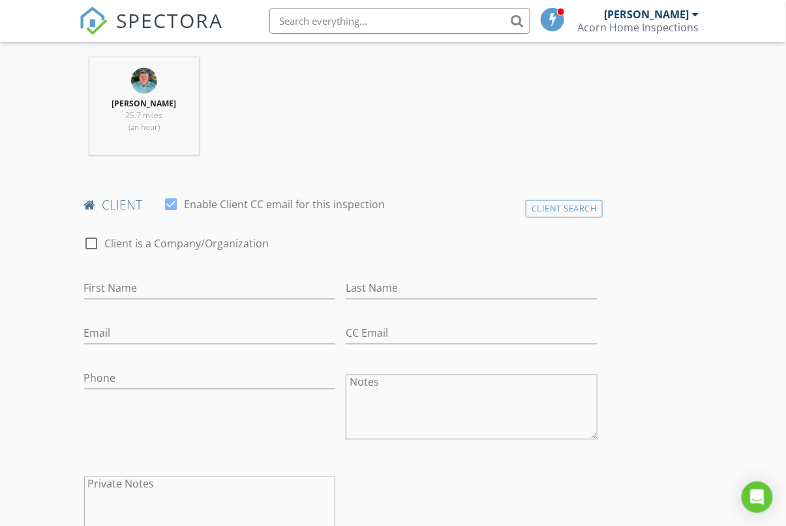
scroll to position [529, 0]
click at [92, 246] on div at bounding box center [92, 245] width 22 height 22
checkbox input "true"
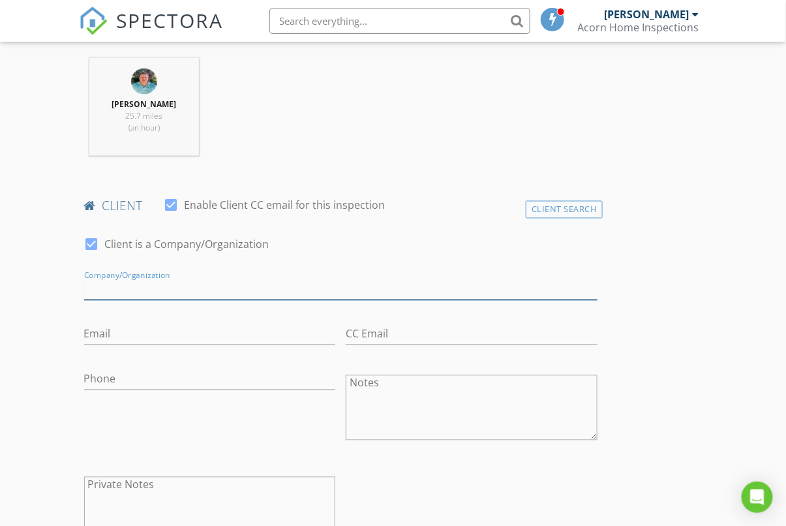
click at [153, 286] on input "Enable Client CC email for this inspection" at bounding box center [341, 290] width 514 height 22
type input "Mariana Nicole Caro"
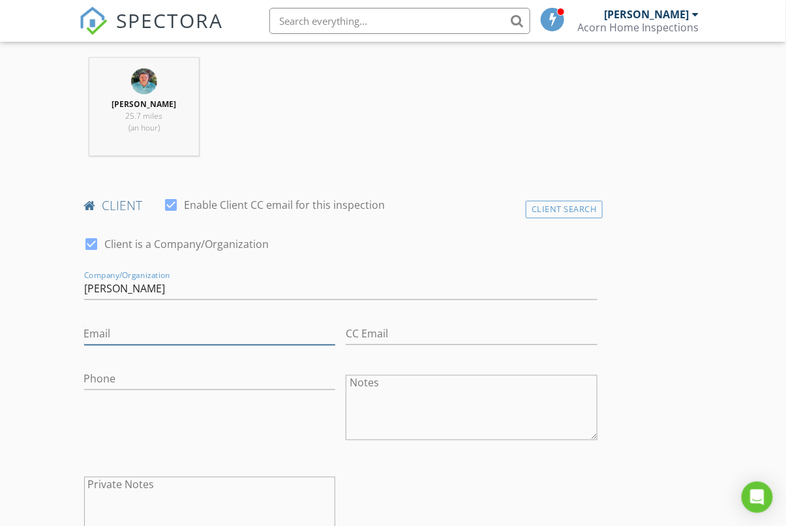
click at [102, 337] on input "Email" at bounding box center [210, 335] width 252 height 22
type input "ncaro71@gmail.com"
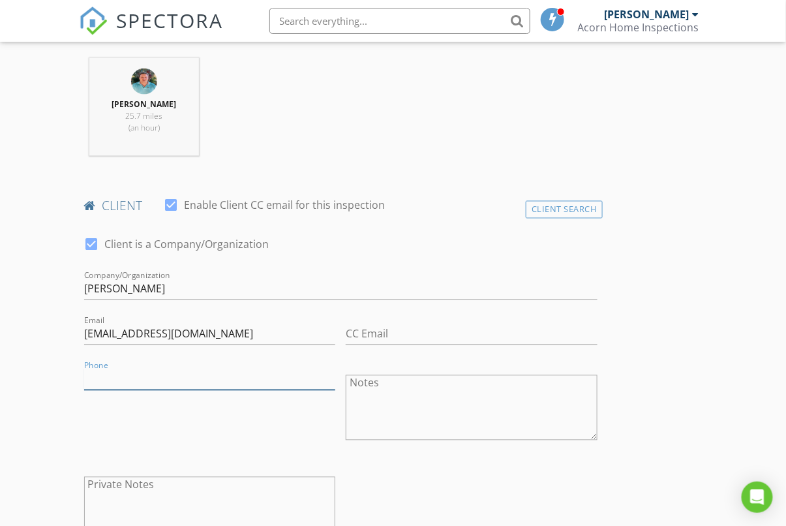
click at [107, 373] on input "Phone" at bounding box center [210, 380] width 252 height 22
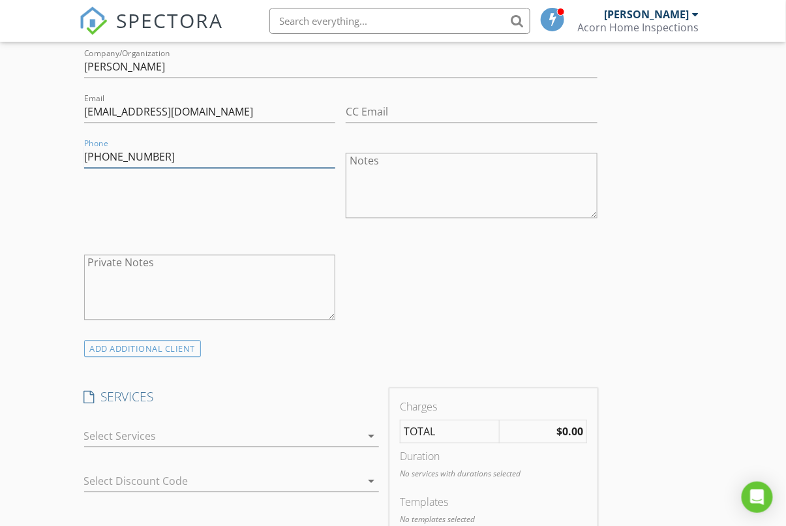
scroll to position [859, 0]
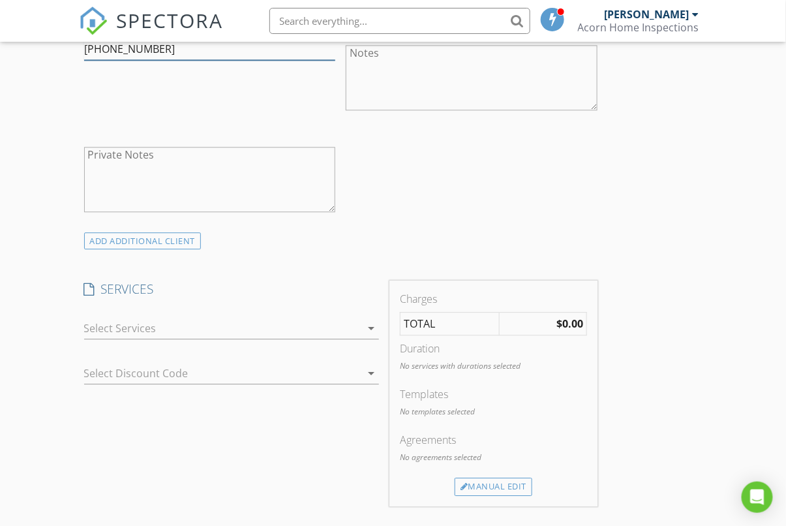
type input "561-398-3108"
click at [375, 330] on icon "arrow_drop_down" at bounding box center [372, 328] width 16 height 16
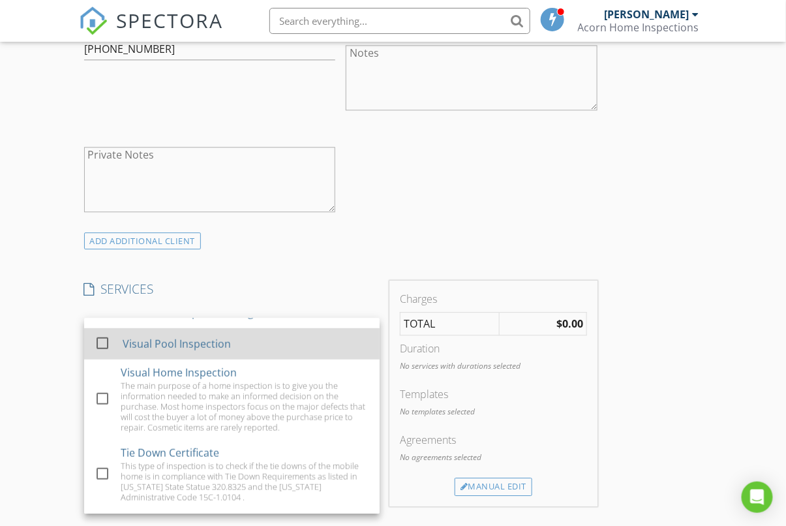
scroll to position [313, 0]
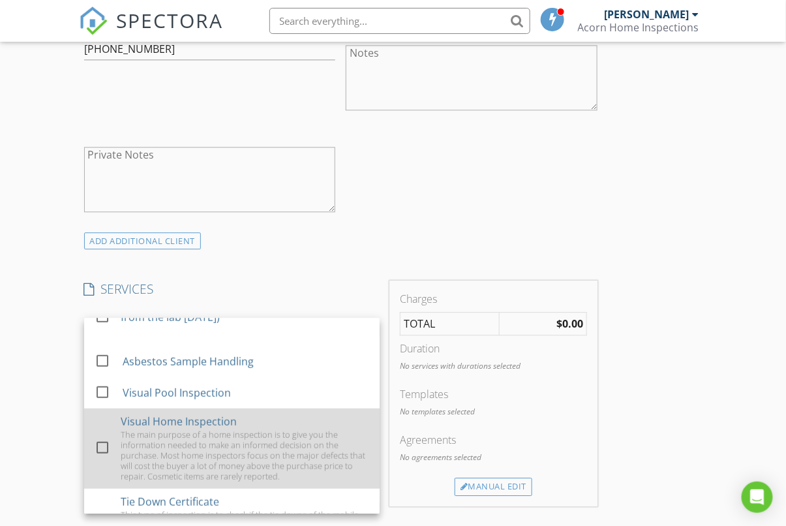
click at [208, 426] on div "Visual Home Inspection" at bounding box center [179, 422] width 116 height 16
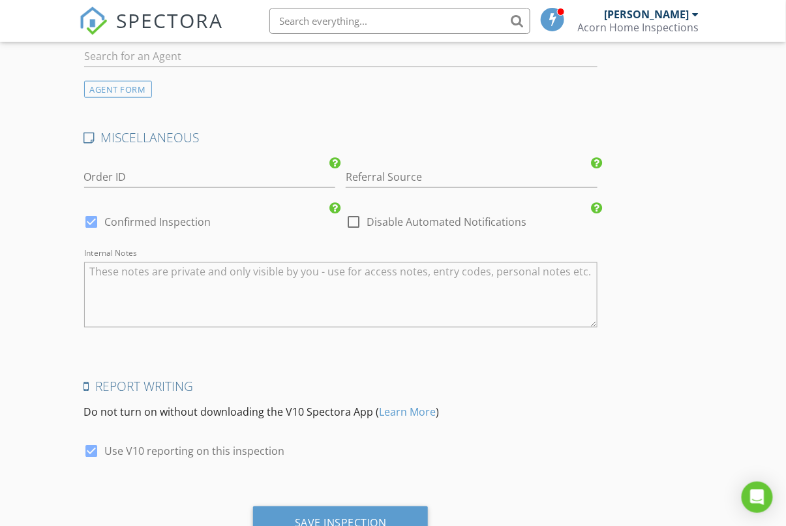
scroll to position [1831, 0]
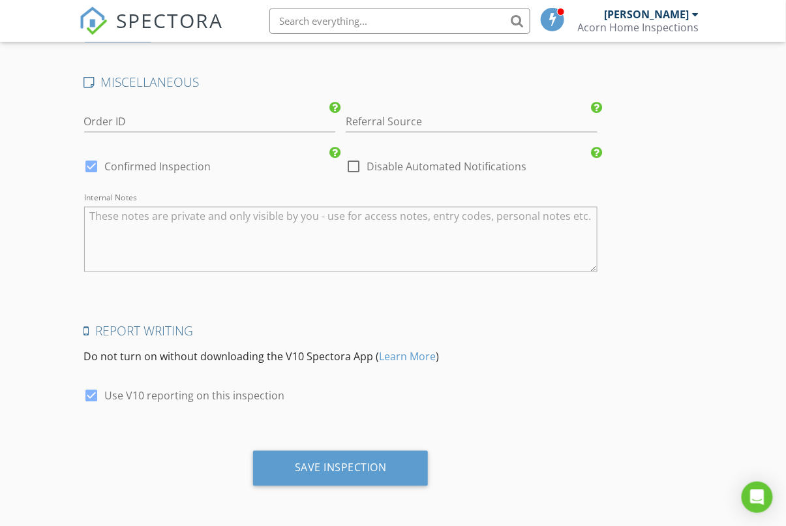
click at [88, 393] on div at bounding box center [92, 396] width 22 height 22
checkbox input "false"
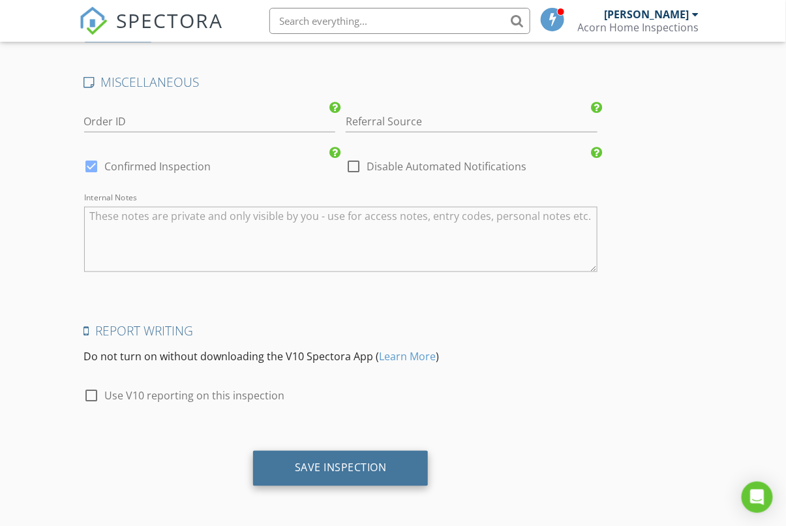
click at [365, 461] on div "Save Inspection" at bounding box center [341, 467] width 92 height 13
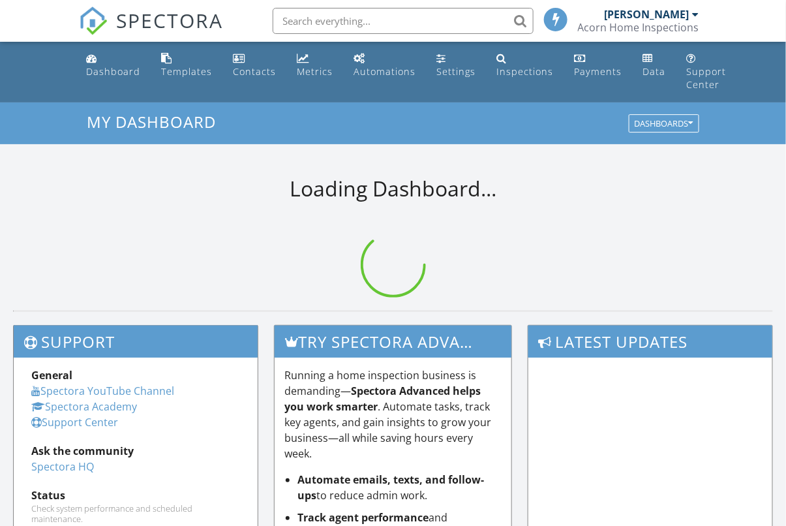
click at [371, 23] on input "text" at bounding box center [403, 21] width 261 height 26
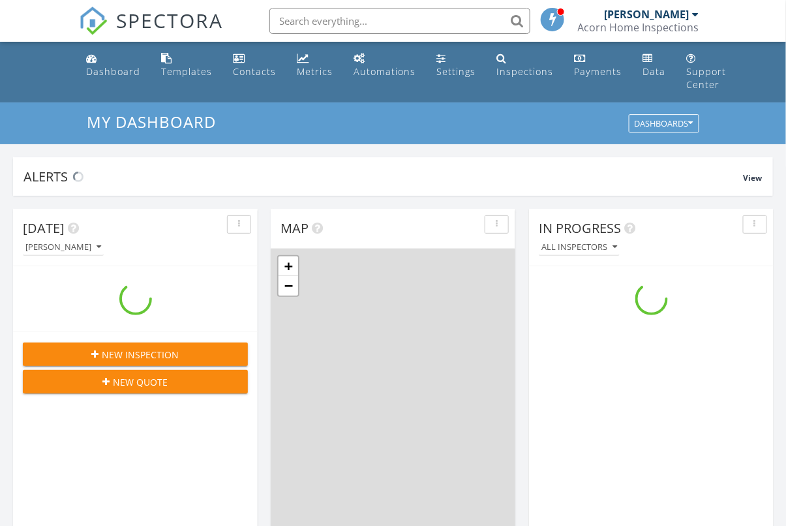
scroll to position [1188, 787]
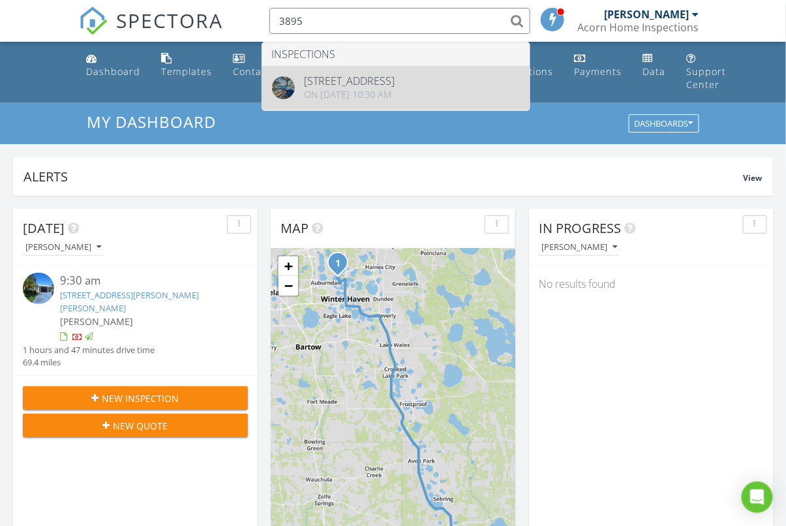
type input "3895"
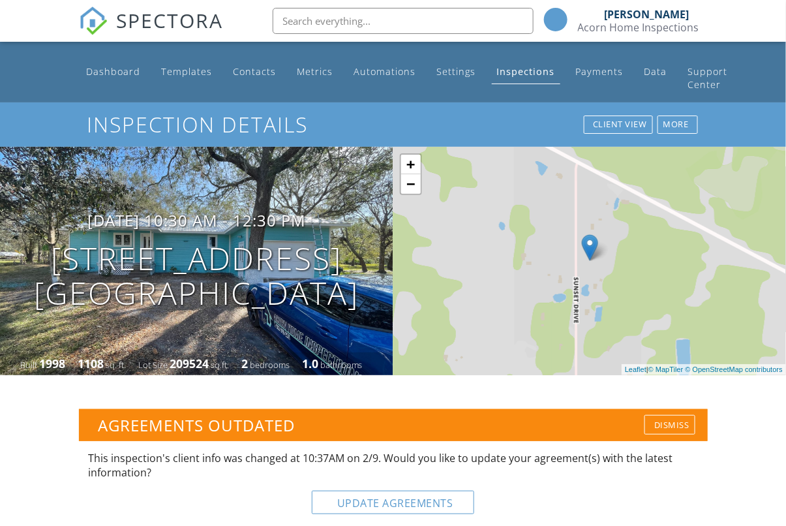
scroll to position [218, 0]
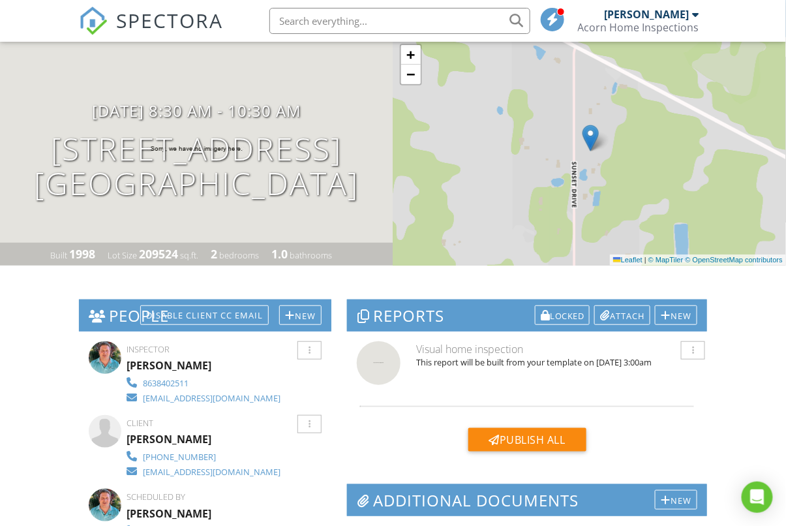
click at [311, 420] on div "People Disable Client CC Email New Client Client's Agent Listing Agent Add Anot…" at bounding box center [205, 460] width 253 height 320
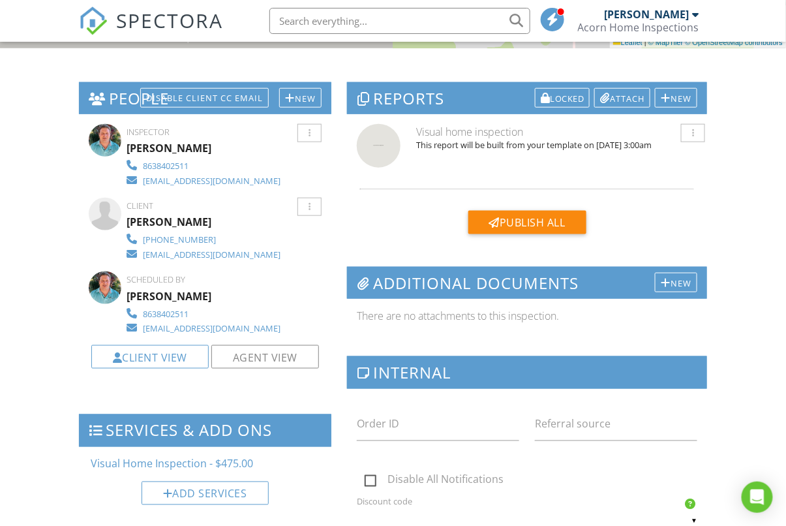
scroll to position [0, 0]
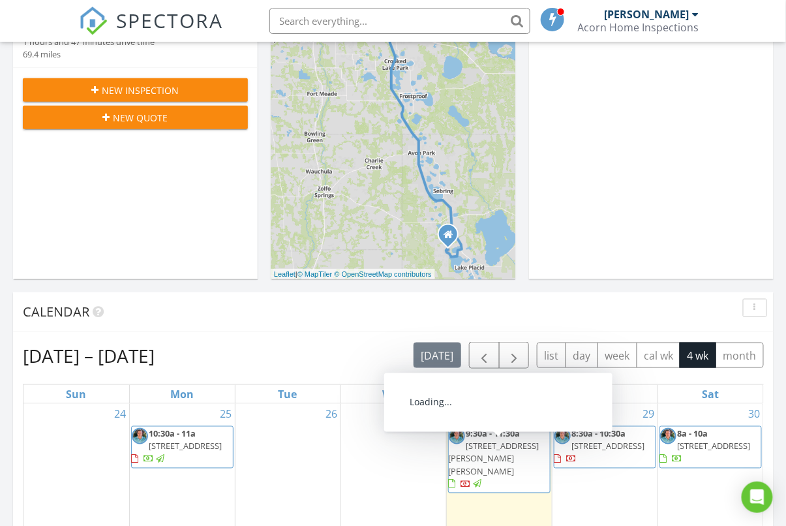
scroll to position [317, 0]
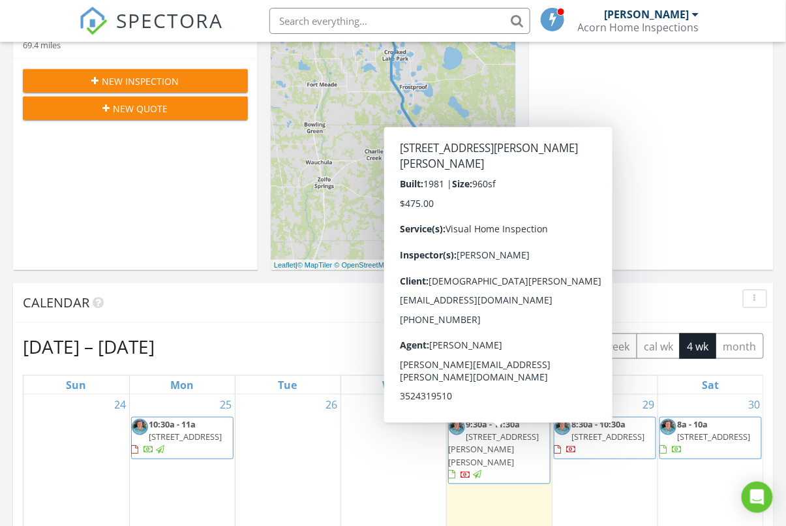
click at [486, 434] on span "[STREET_ADDRESS][PERSON_NAME][PERSON_NAME]" at bounding box center [494, 449] width 91 height 37
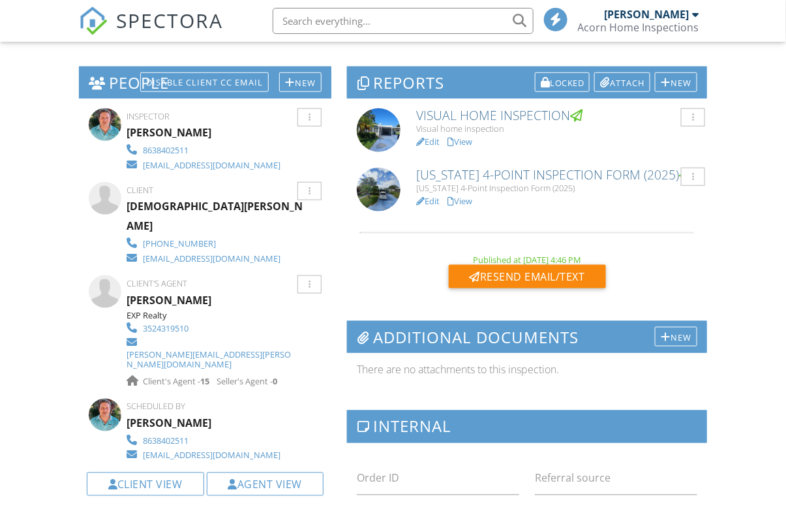
scroll to position [681, 0]
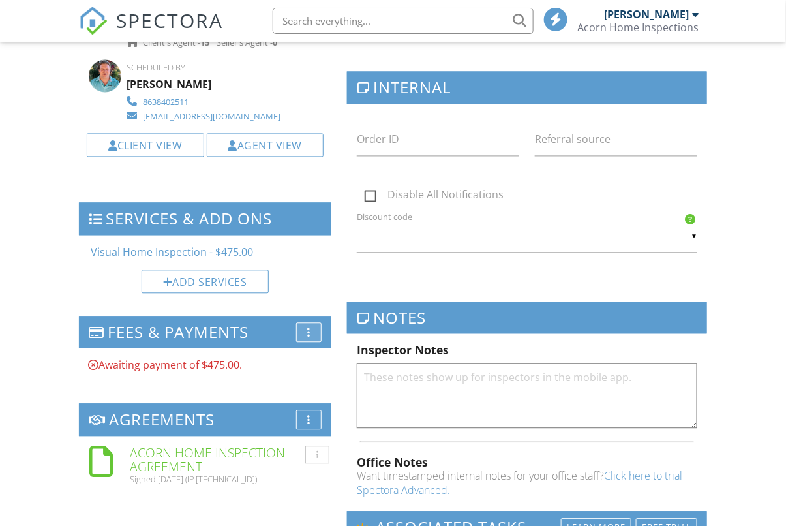
click at [313, 323] on div "More" at bounding box center [308, 333] width 25 height 20
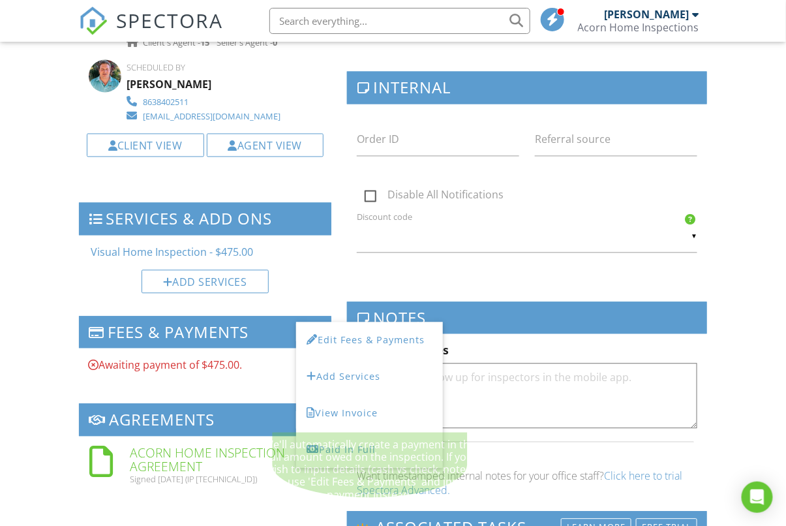
click at [355, 442] on div "Paid In Full" at bounding box center [370, 450] width 126 height 16
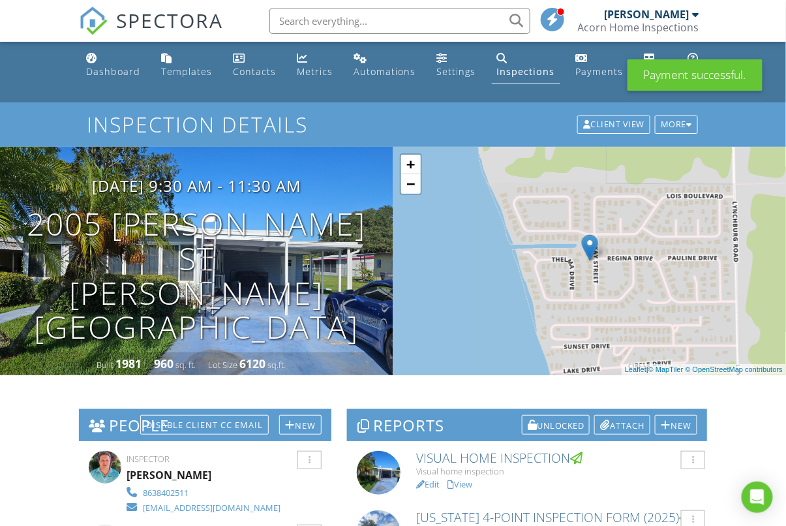
click at [108, 58] on link "Dashboard" at bounding box center [114, 65] width 65 height 37
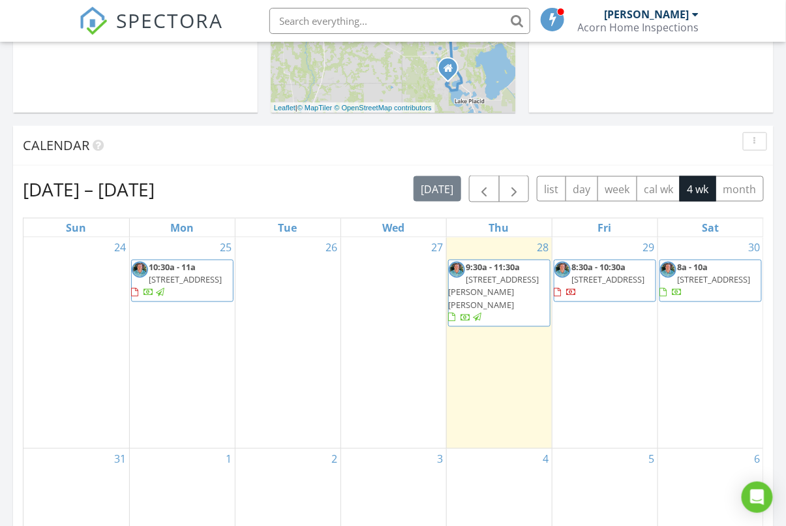
scroll to position [251, 0]
